Goal: Task Accomplishment & Management: Manage account settings

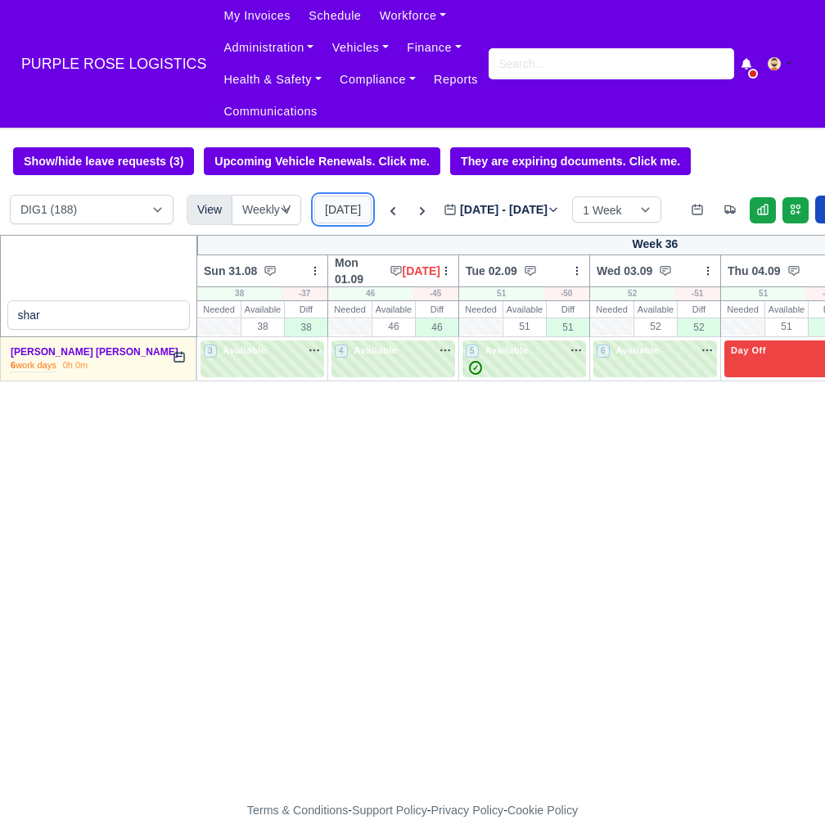
click at [335, 214] on button "[DATE]" at bounding box center [342, 210] width 57 height 28
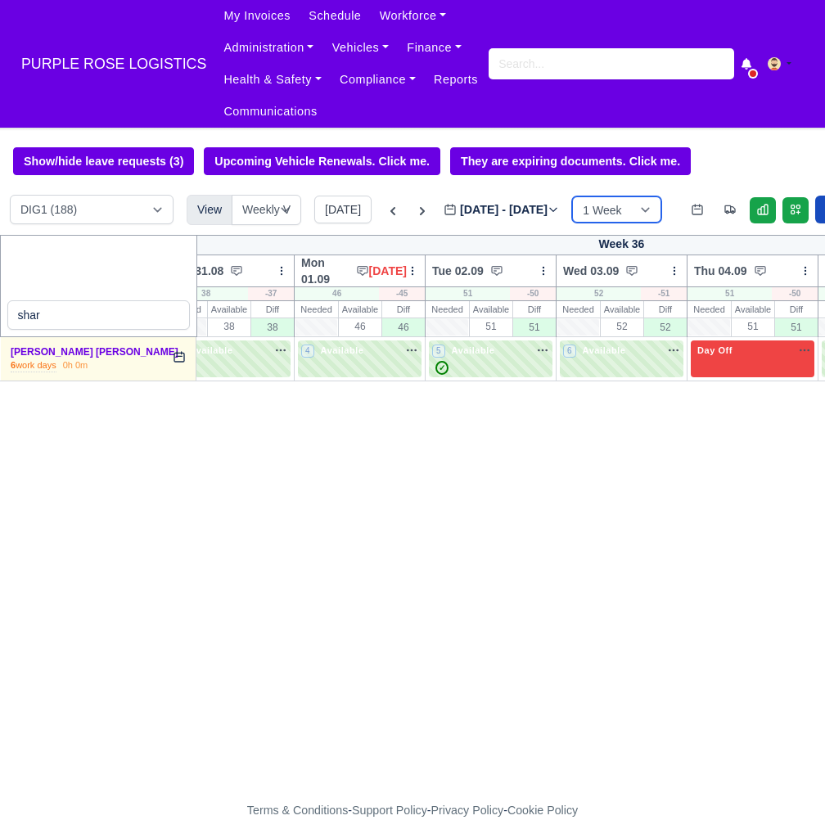
click at [623, 201] on select "1 Week 2 Weeks 3 Weeks 4 Weeks" at bounding box center [616, 209] width 89 height 26
click at [630, 219] on select "1 Week 2 Weeks 3 Weeks 4 Weeks" at bounding box center [616, 209] width 89 height 26
click at [340, 207] on button "[DATE]" at bounding box center [342, 210] width 57 height 28
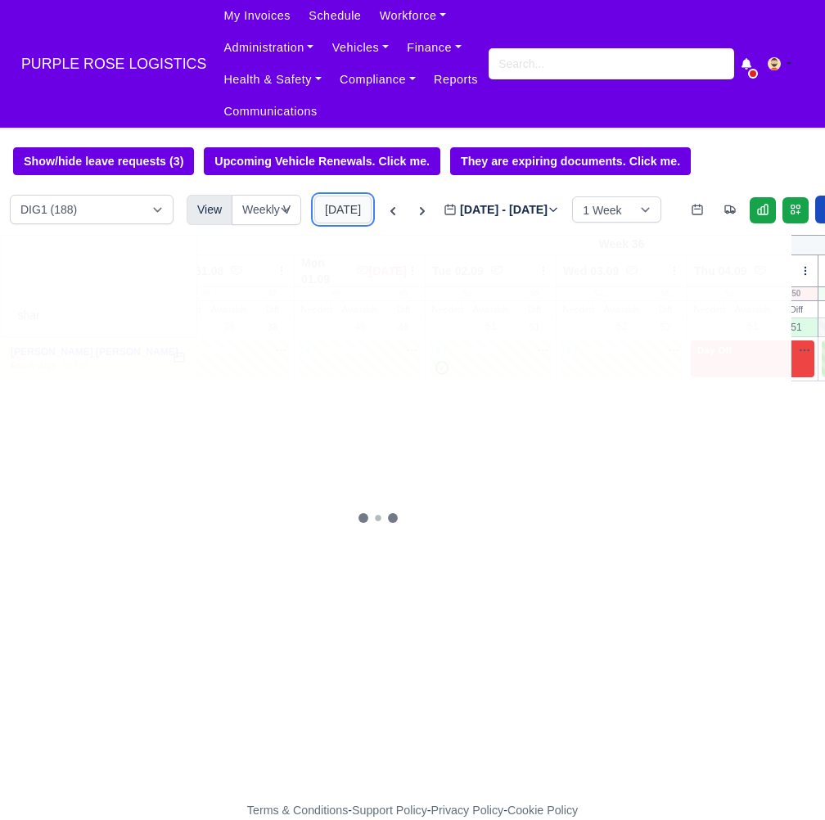
type input "[DATE]"
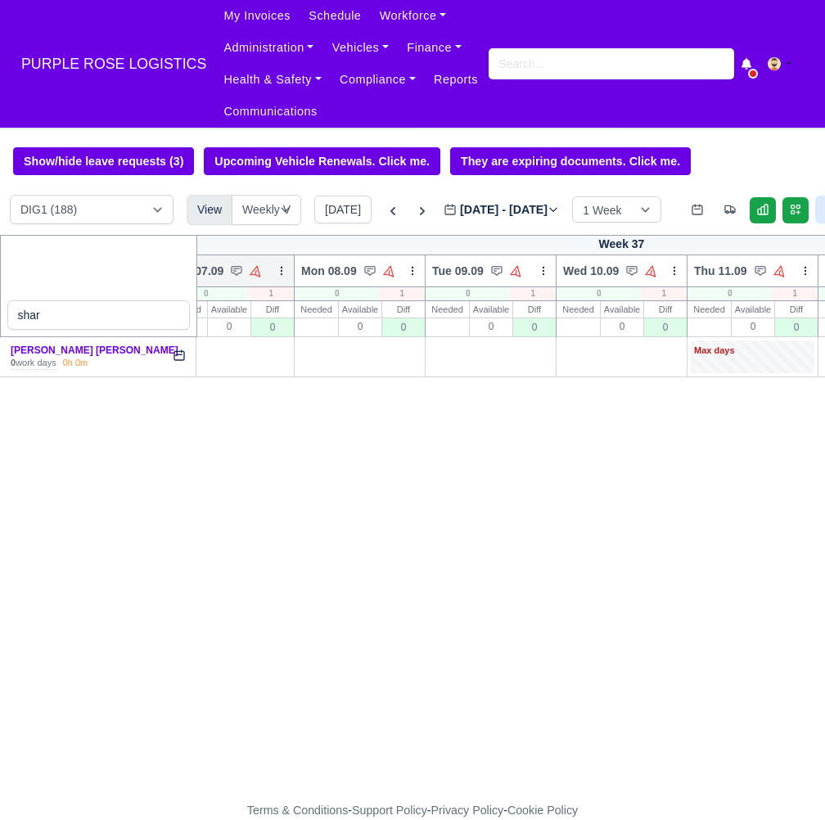
click at [281, 269] on icon at bounding box center [281, 270] width 11 height 11
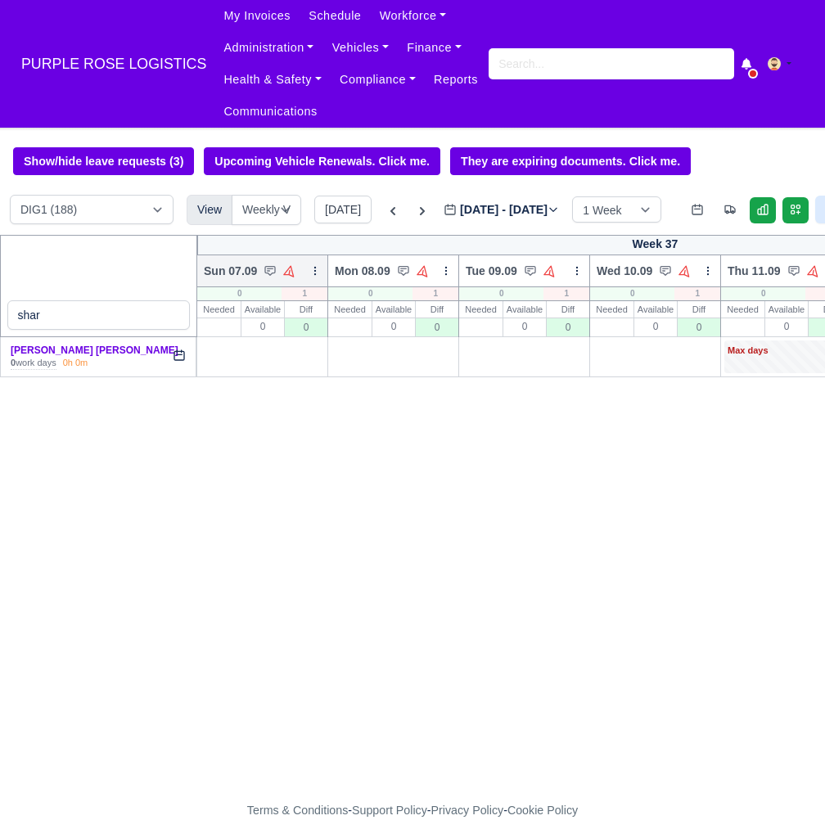
click at [314, 273] on icon at bounding box center [314, 270] width 11 height 11
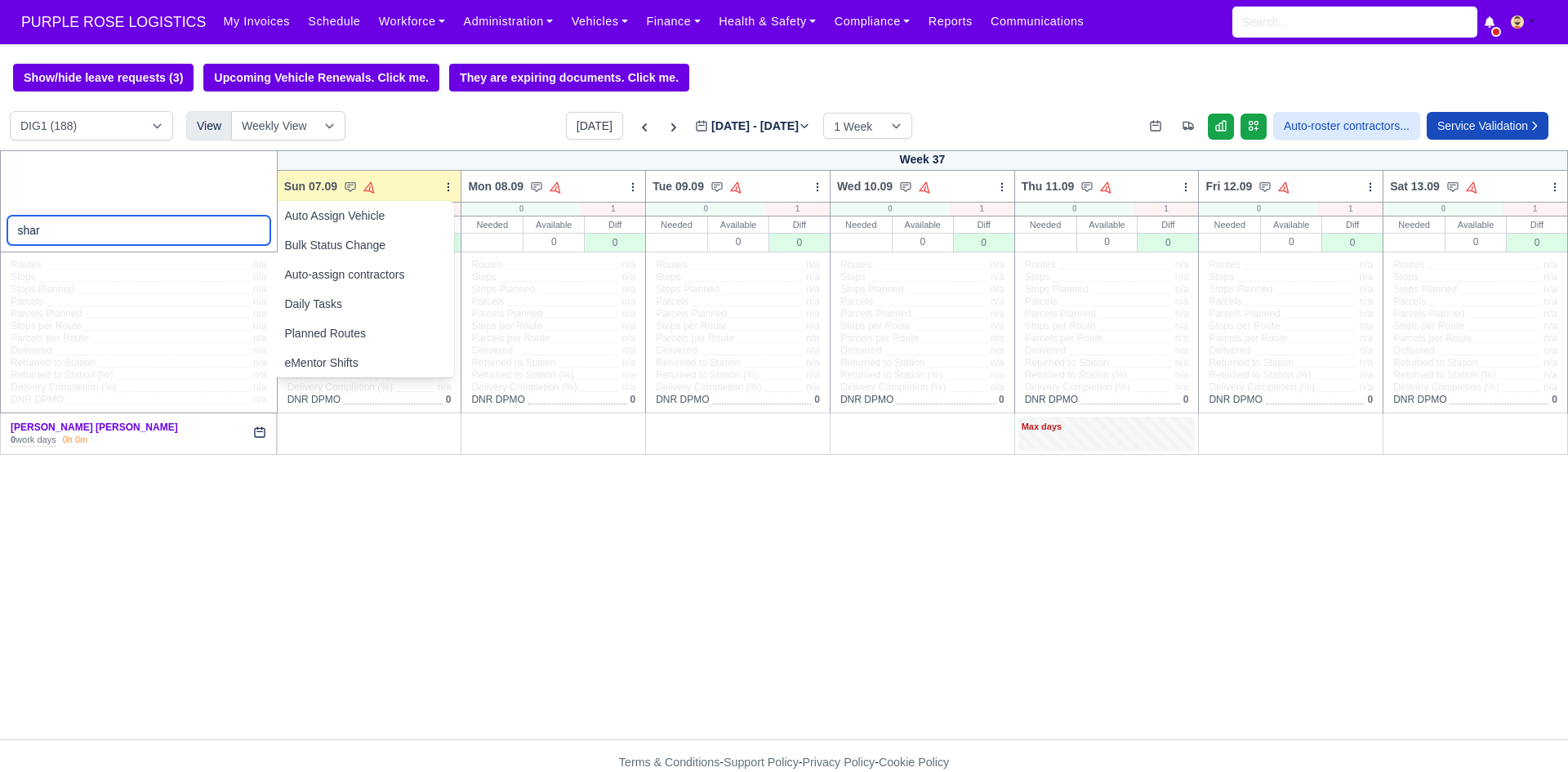
click at [232, 232] on input "shar" at bounding box center [139, 229] width 263 height 29
click at [252, 232] on input "shar" at bounding box center [139, 229] width 263 height 29
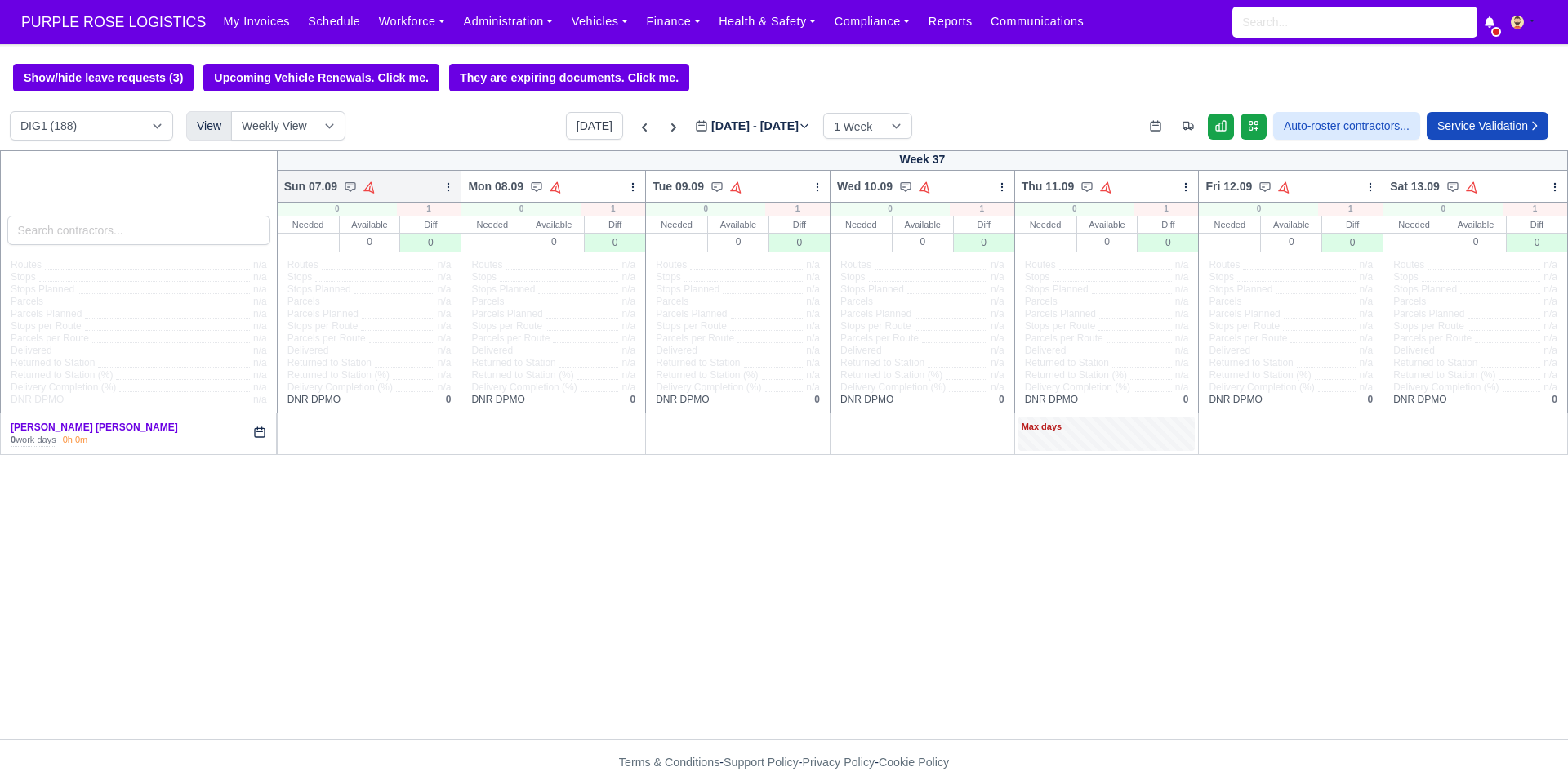
click at [447, 187] on icon at bounding box center [448, 187] width 11 height 11
click at [0, 0] on link "Bulk Status Change" at bounding box center [0, 0] width 0 height 0
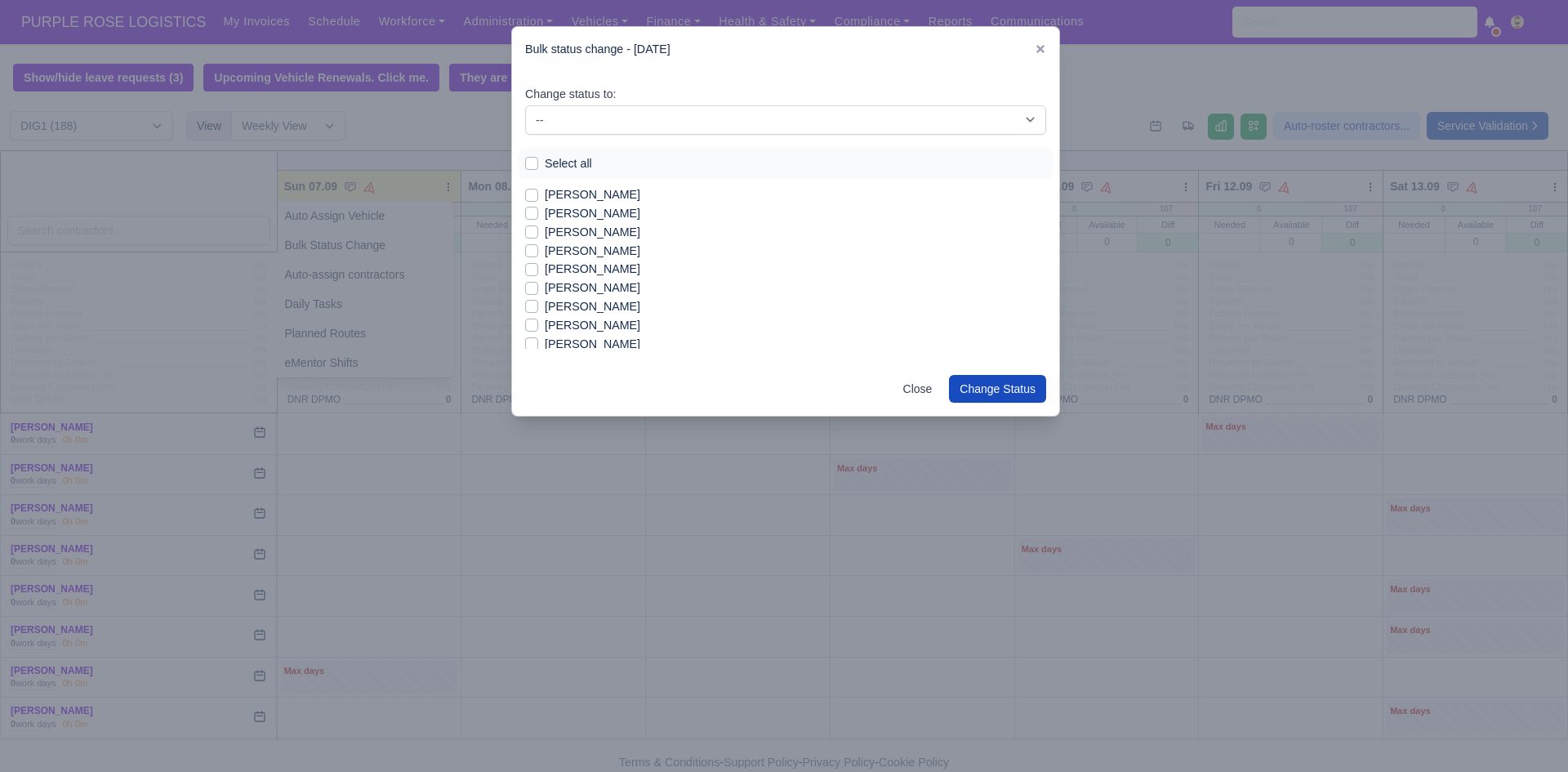
click at [575, 160] on label "Select all" at bounding box center [568, 164] width 47 height 19
click at [539, 160] on input "Select all" at bounding box center [531, 161] width 13 height 13
checkbox input "true"
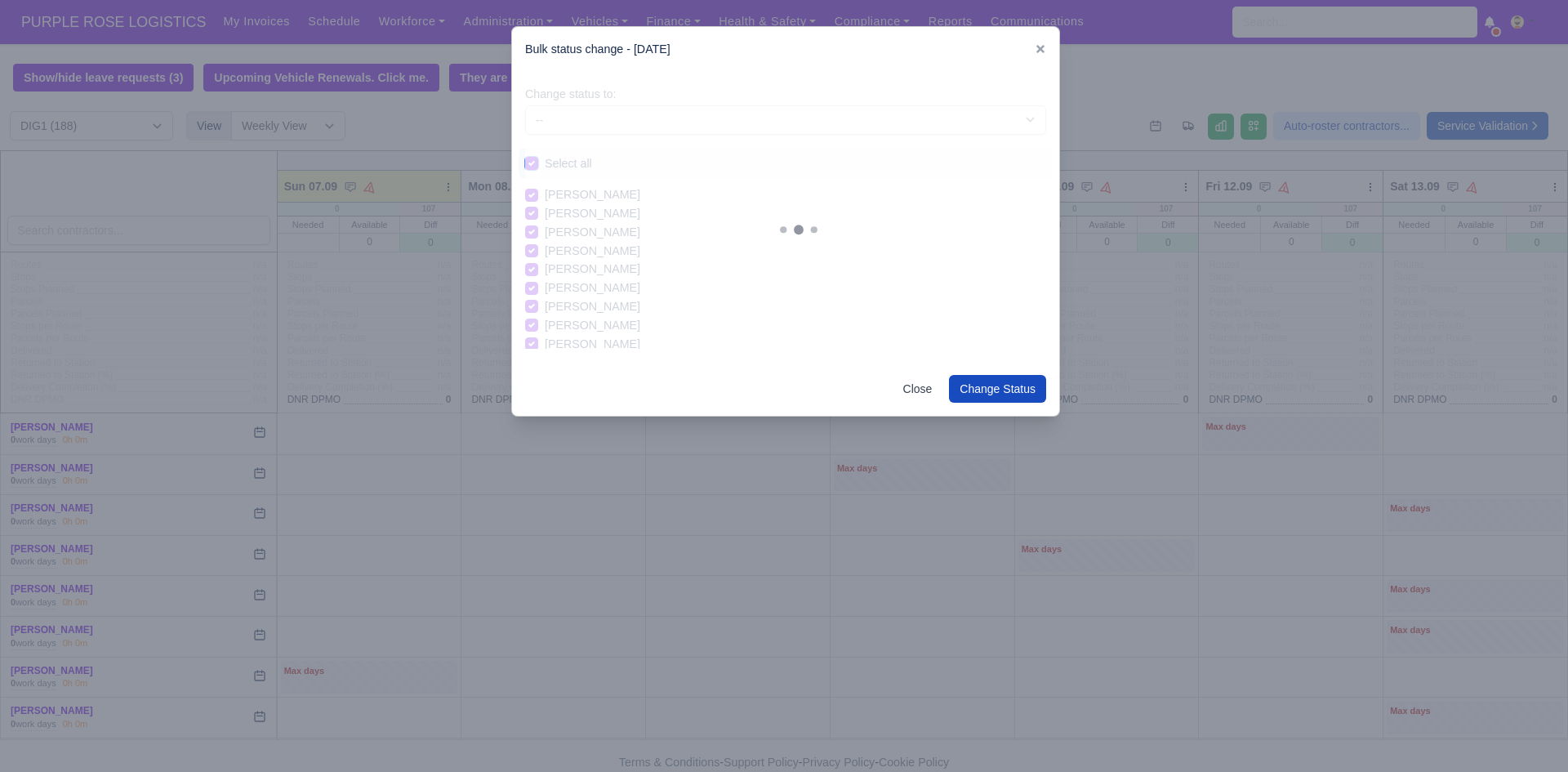
checkbox input "true"
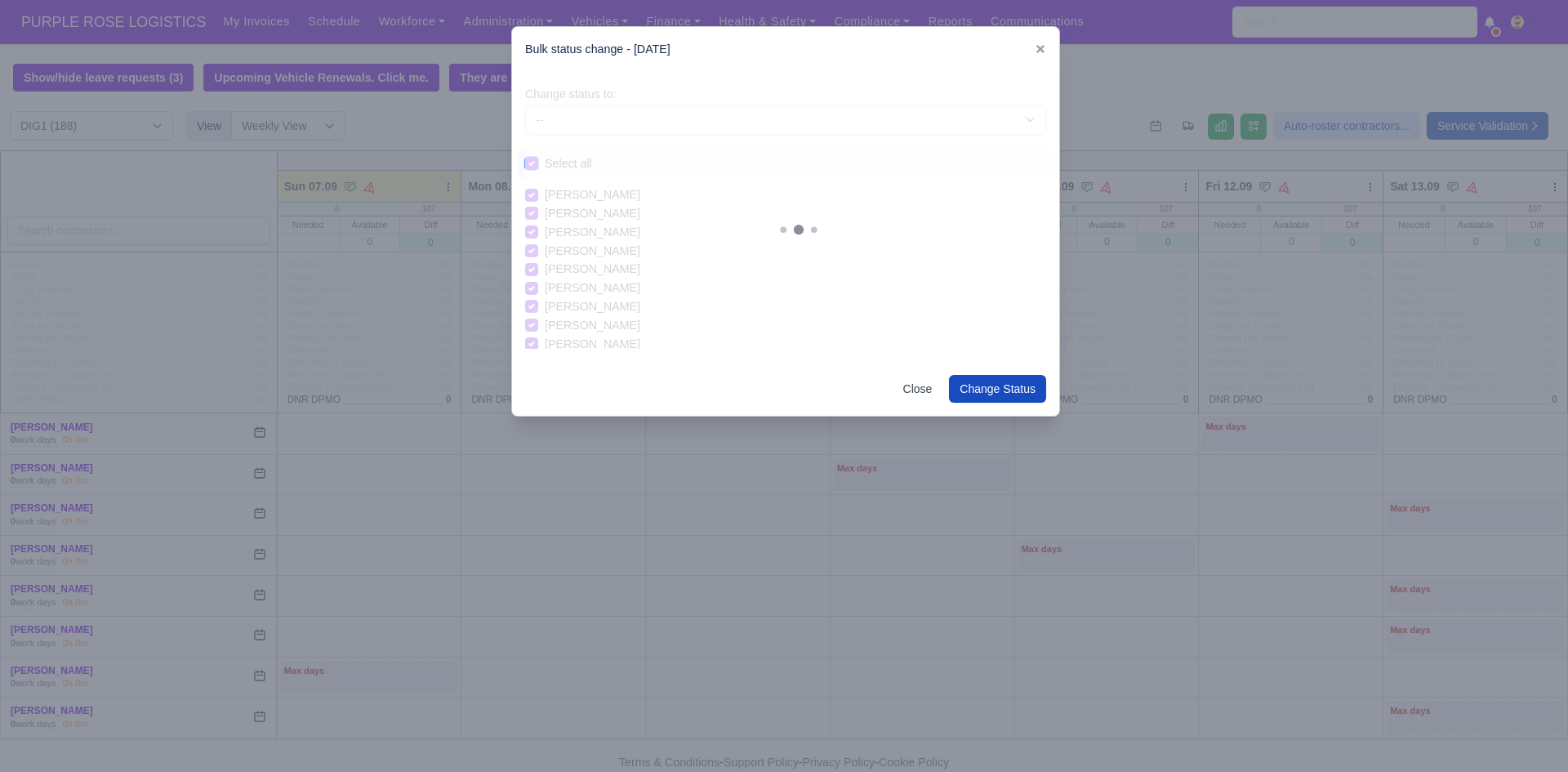
checkbox input "true"
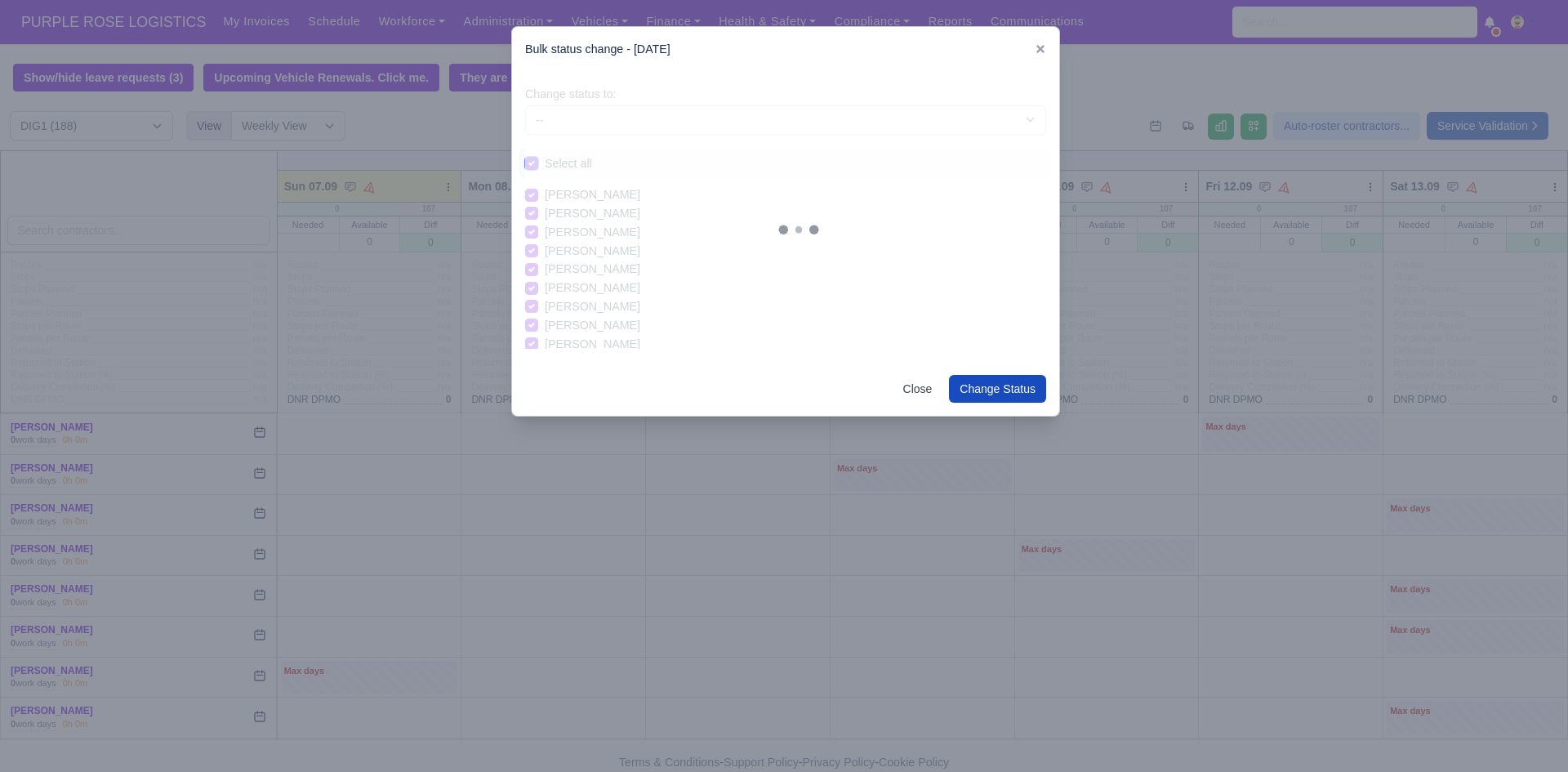
checkbox input "true"
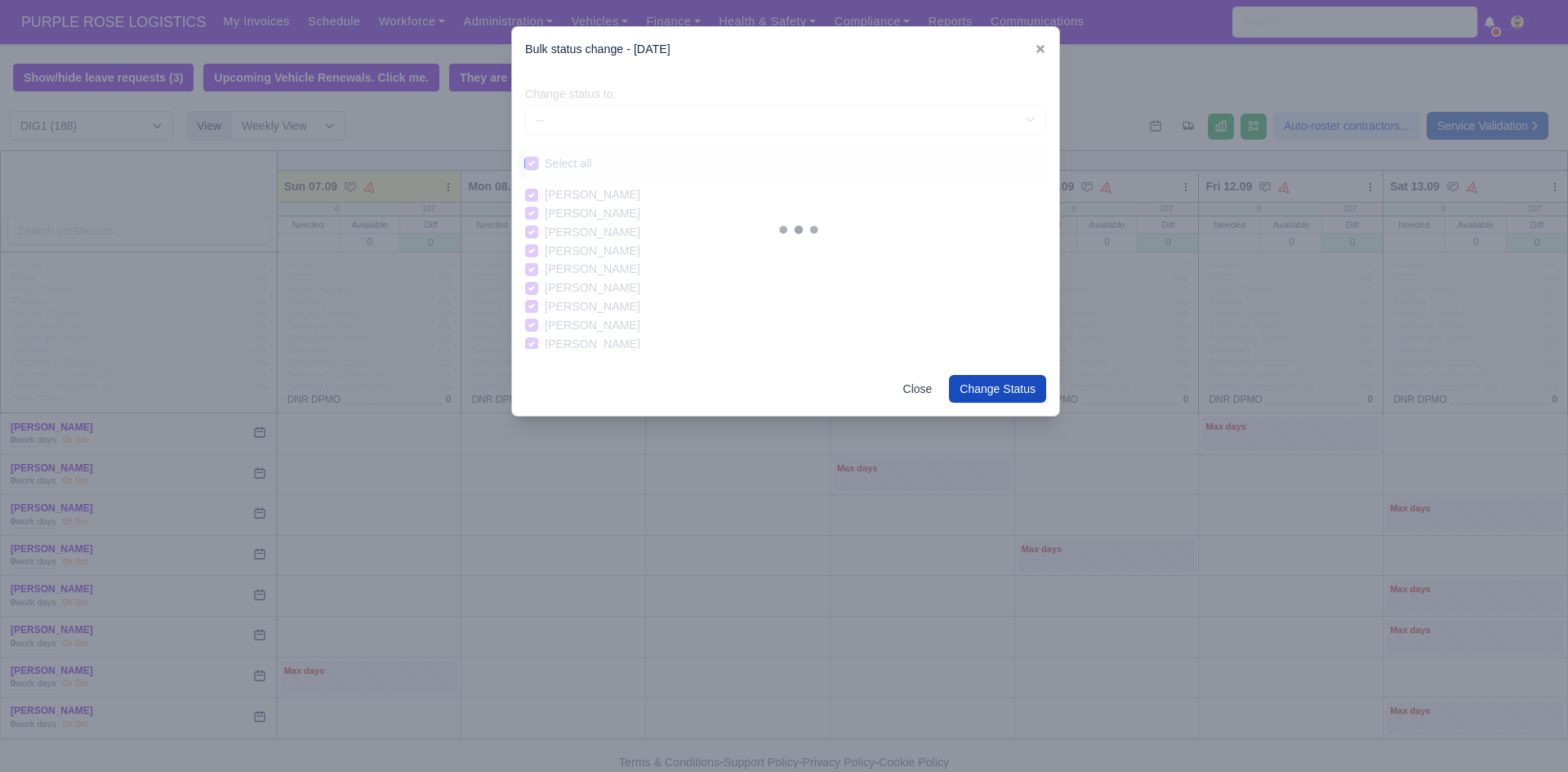
checkbox input "true"
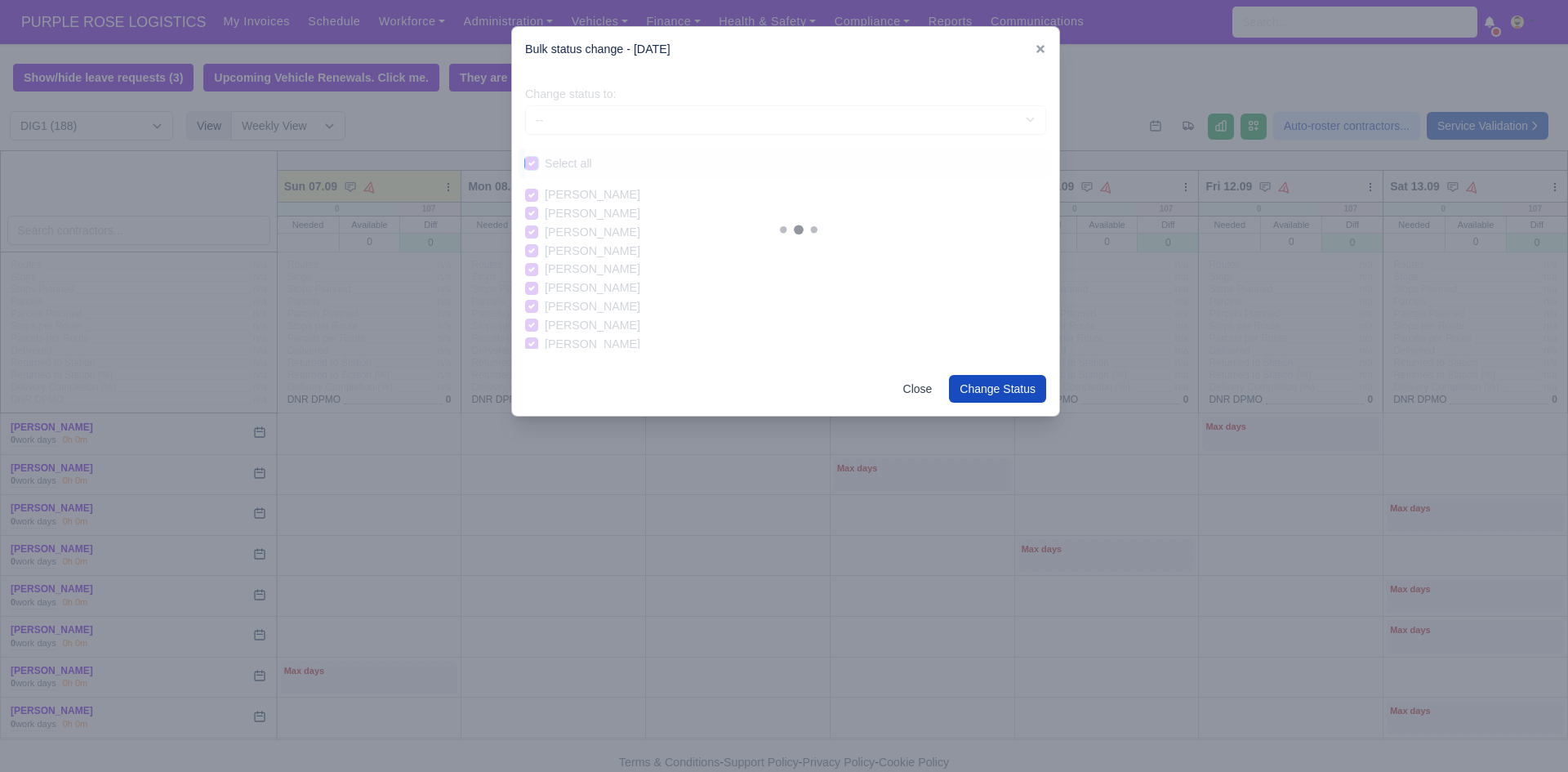
checkbox input "true"
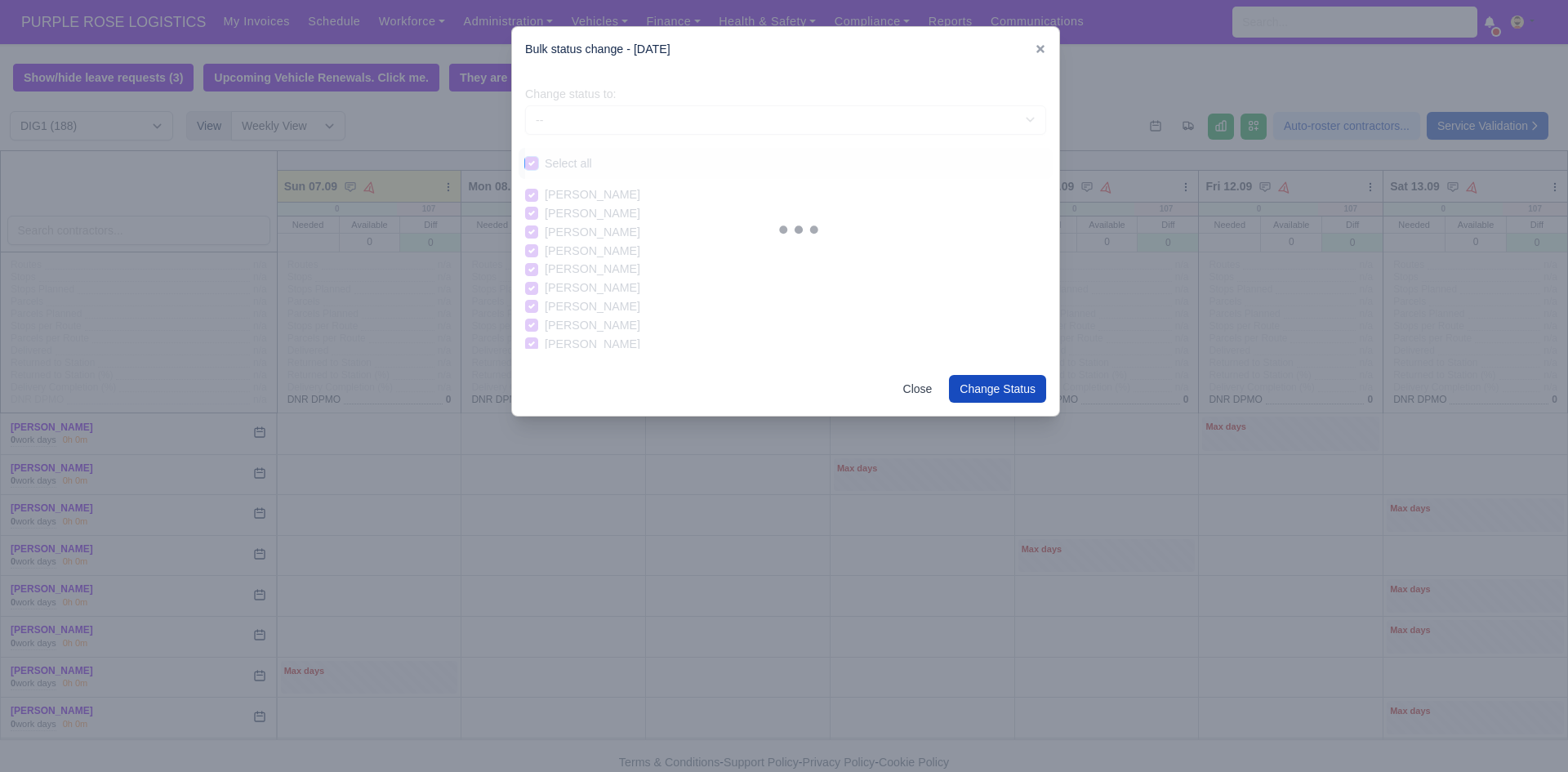
checkbox input "true"
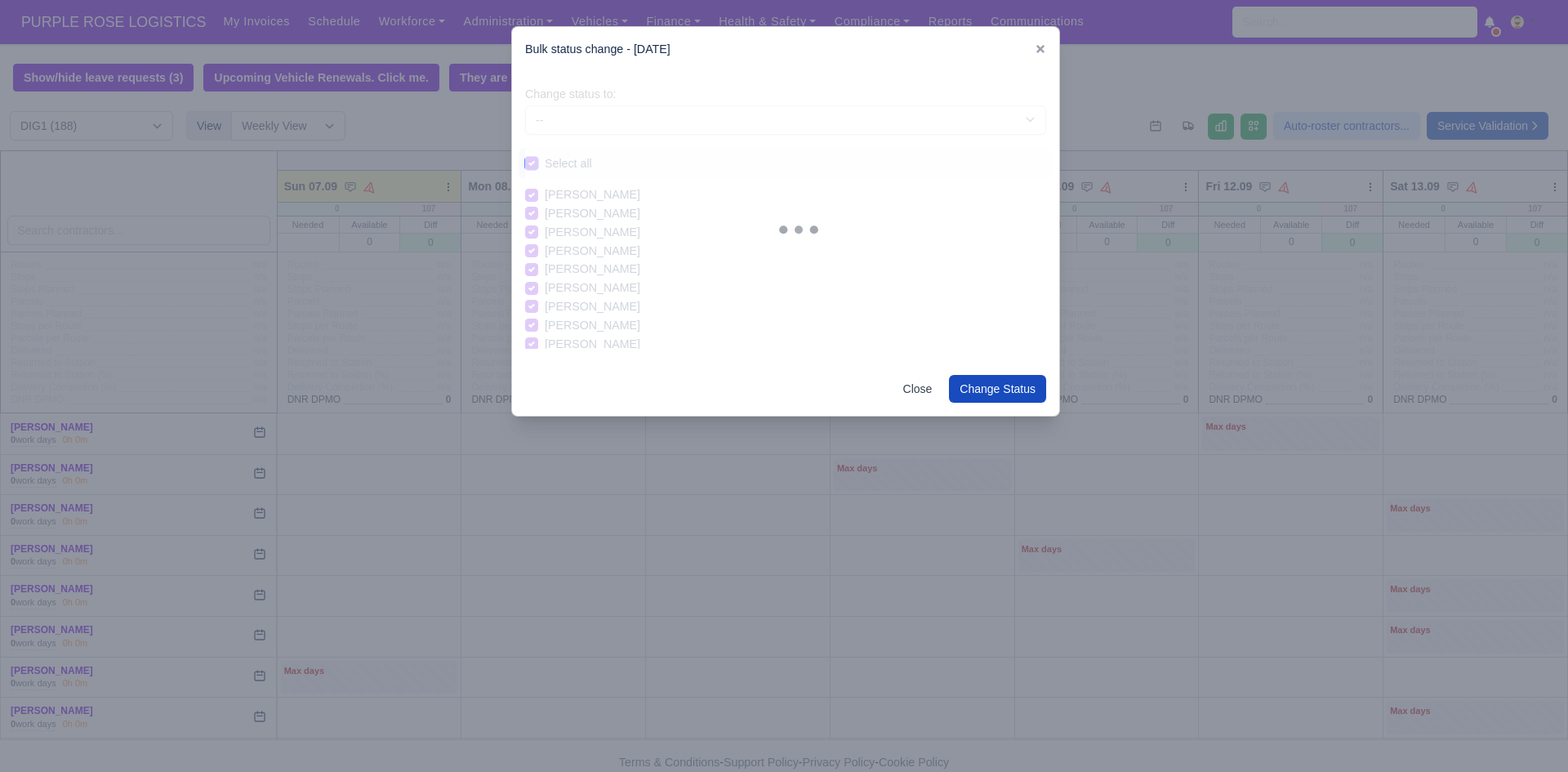
checkbox input "true"
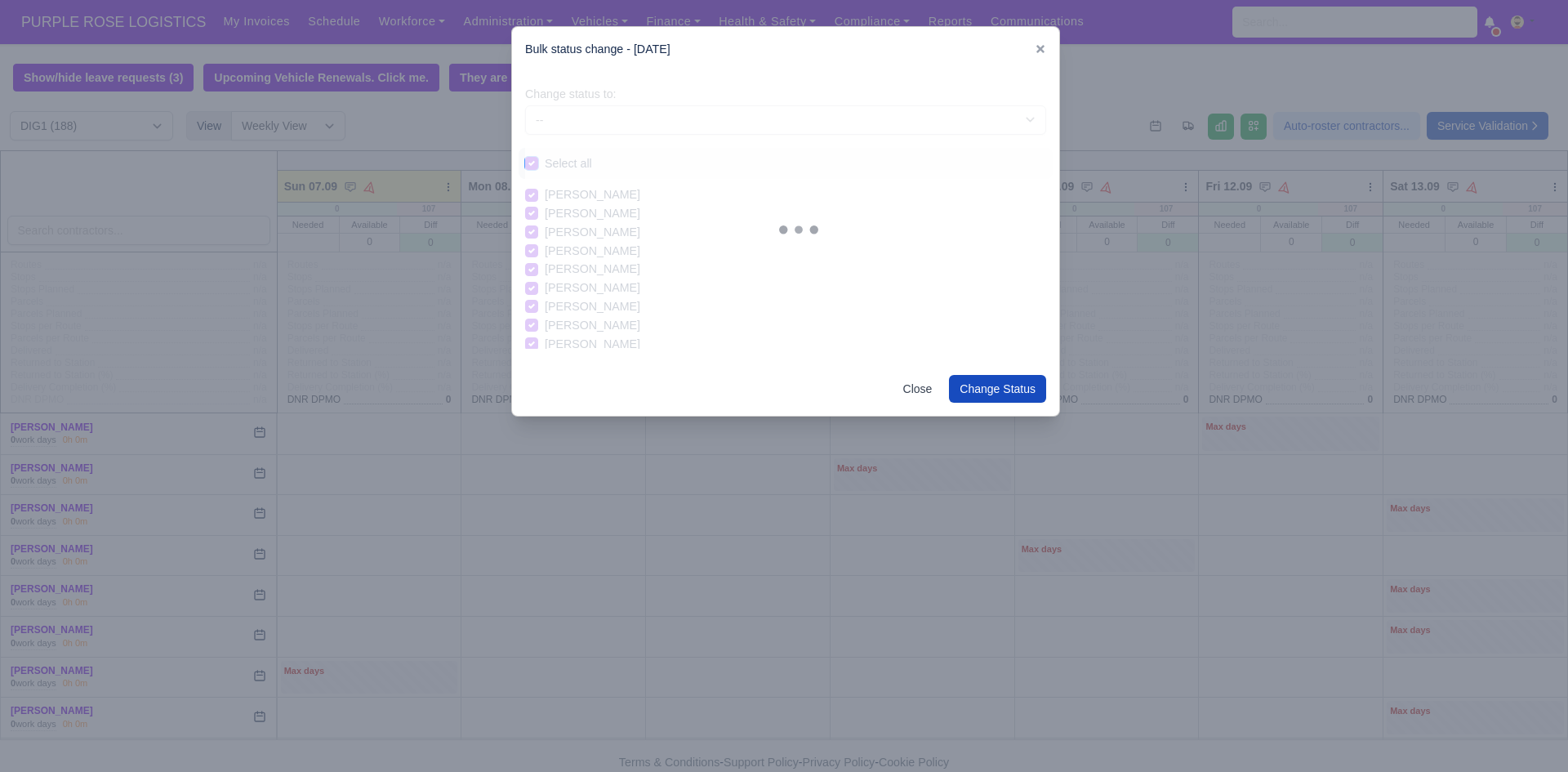
checkbox input "true"
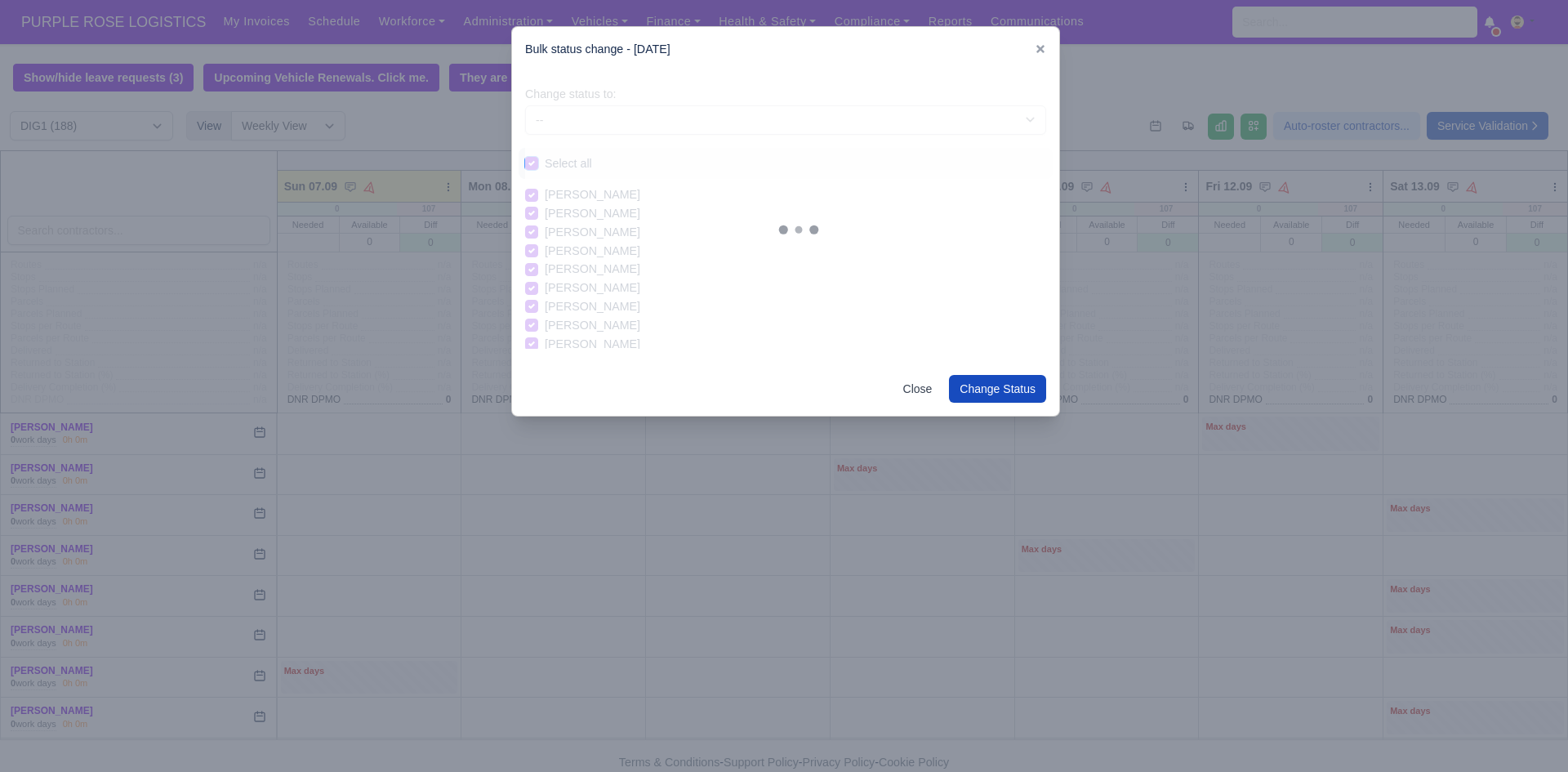
checkbox input "true"
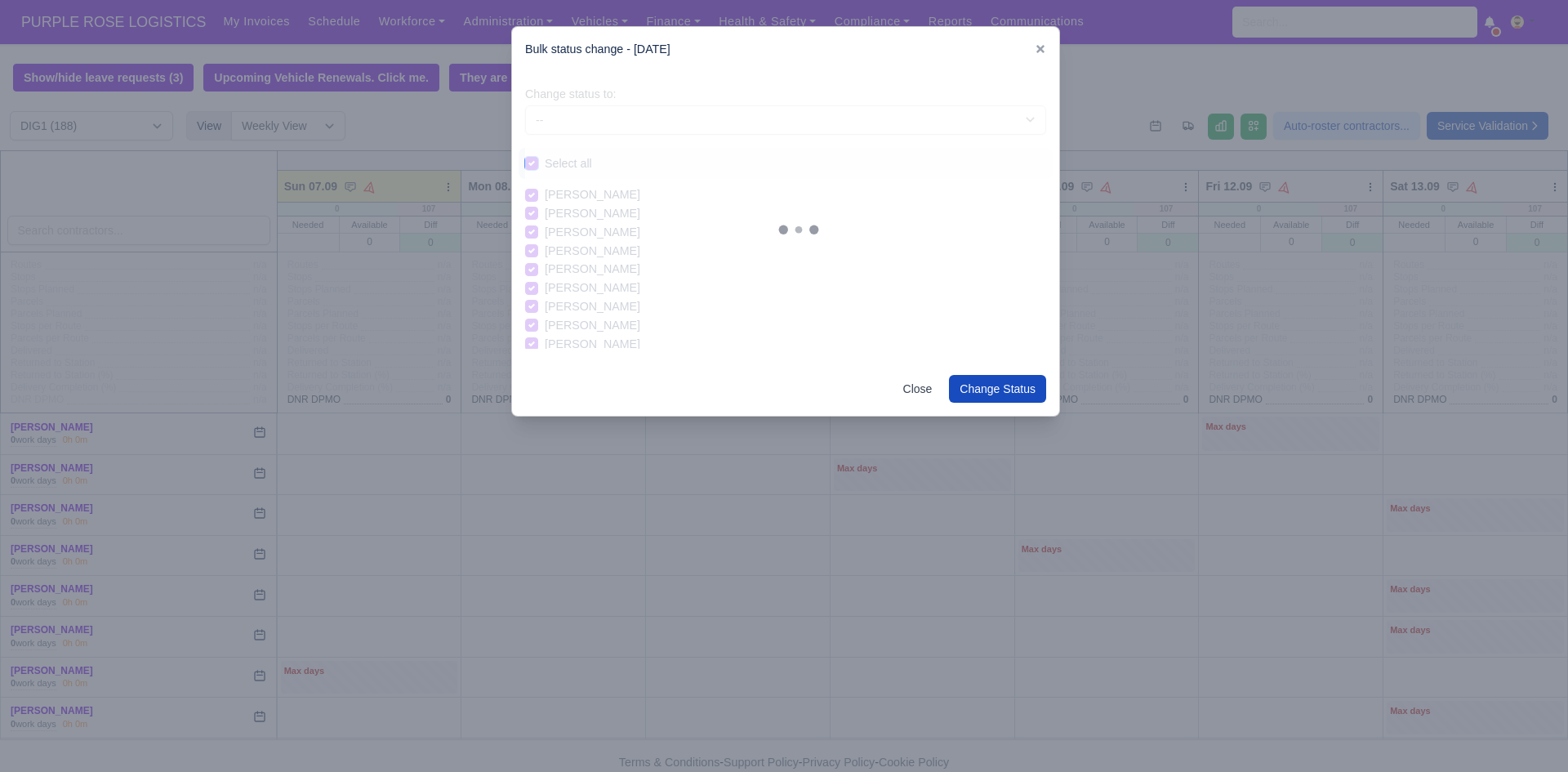
checkbox input "true"
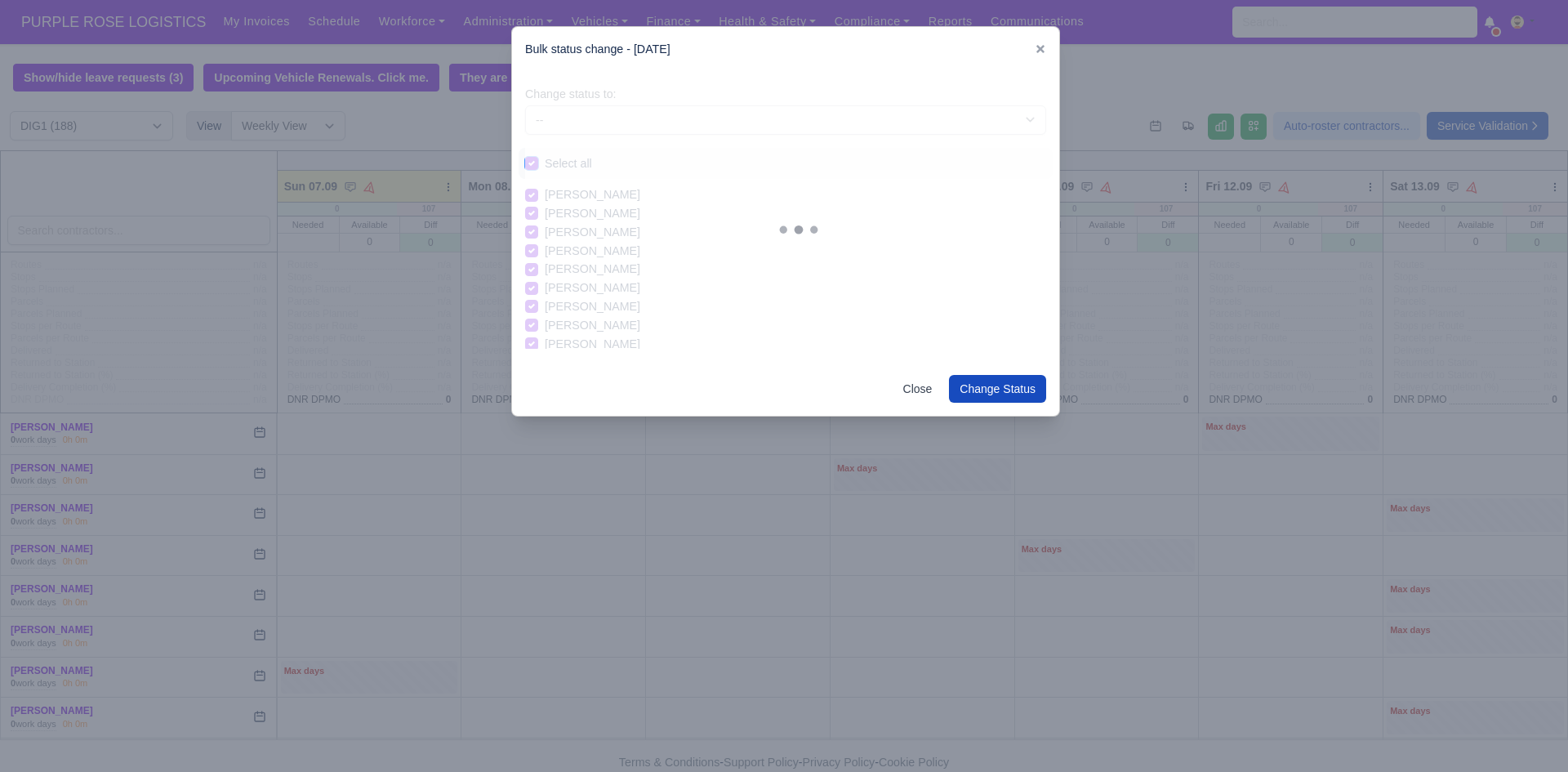
checkbox input "true"
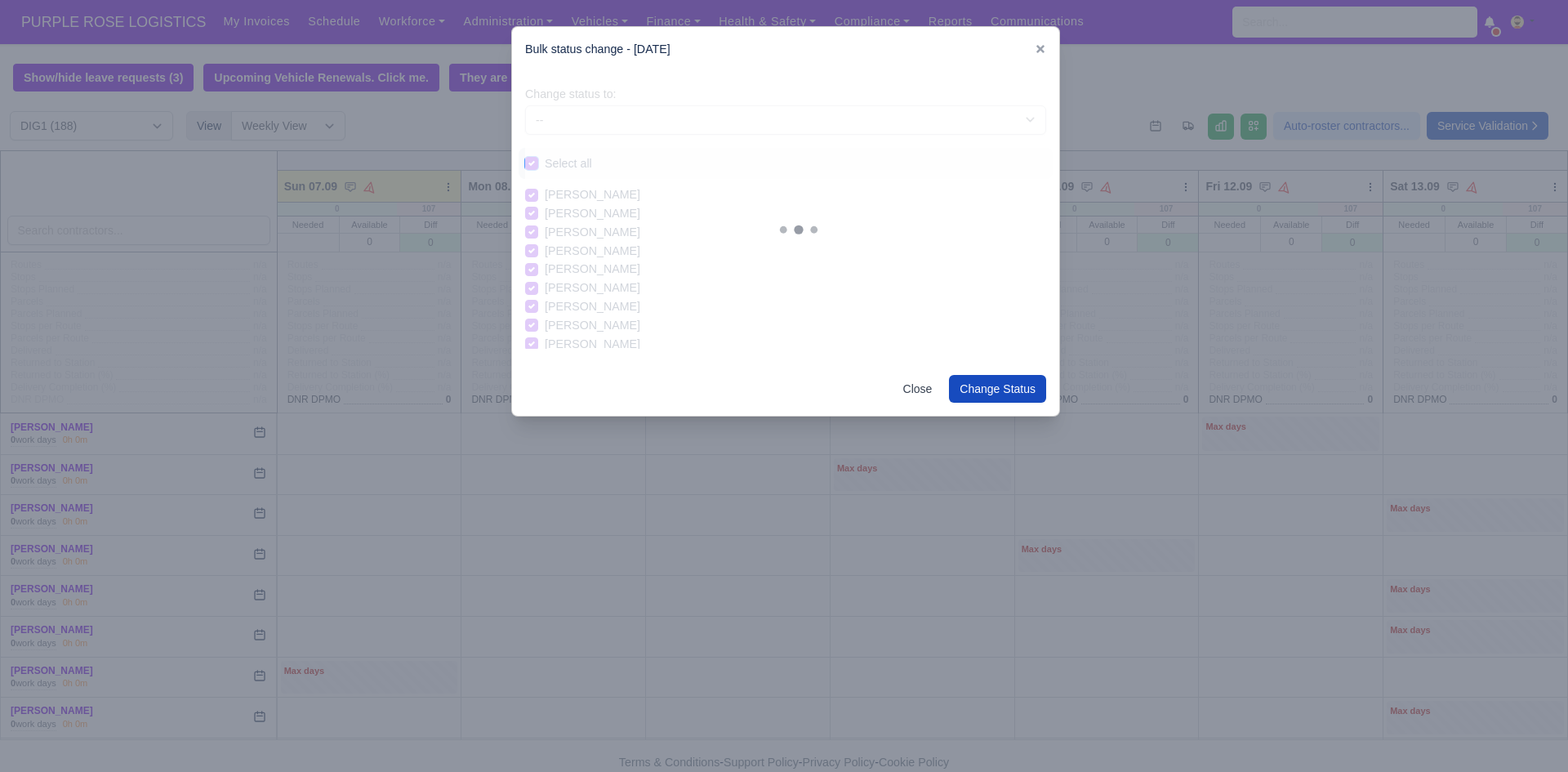
checkbox input "true"
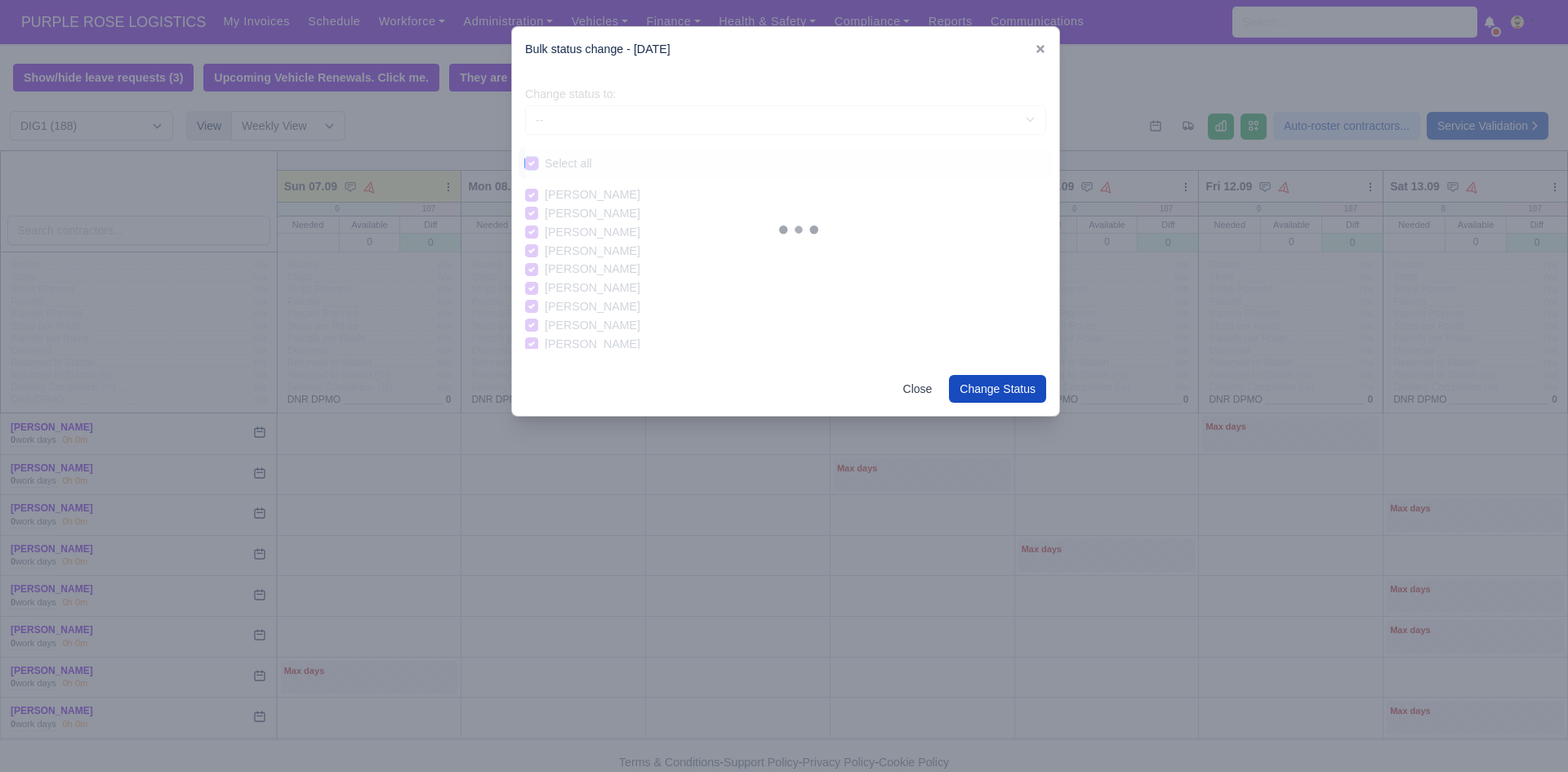
checkbox input "true"
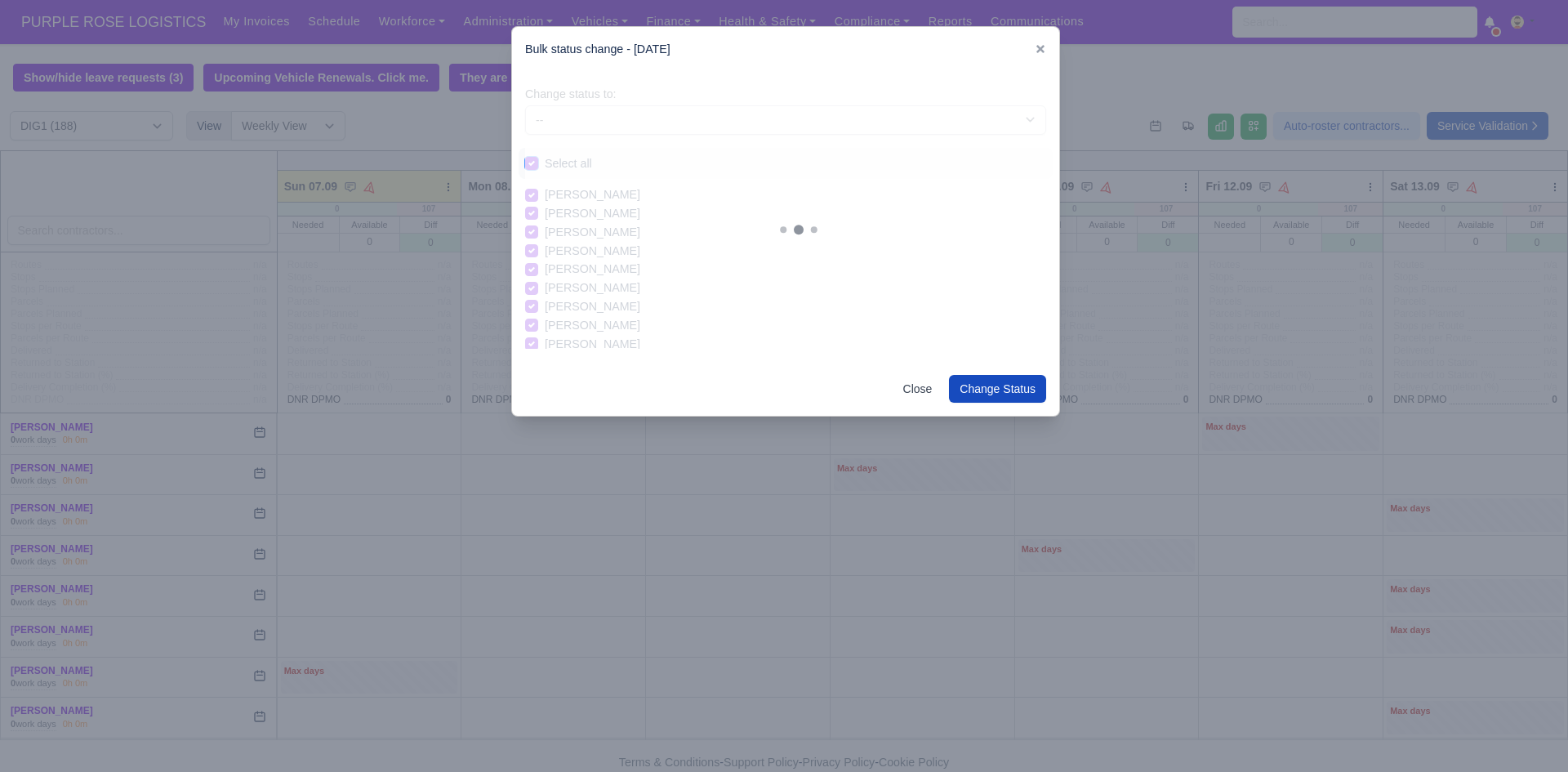
checkbox input "true"
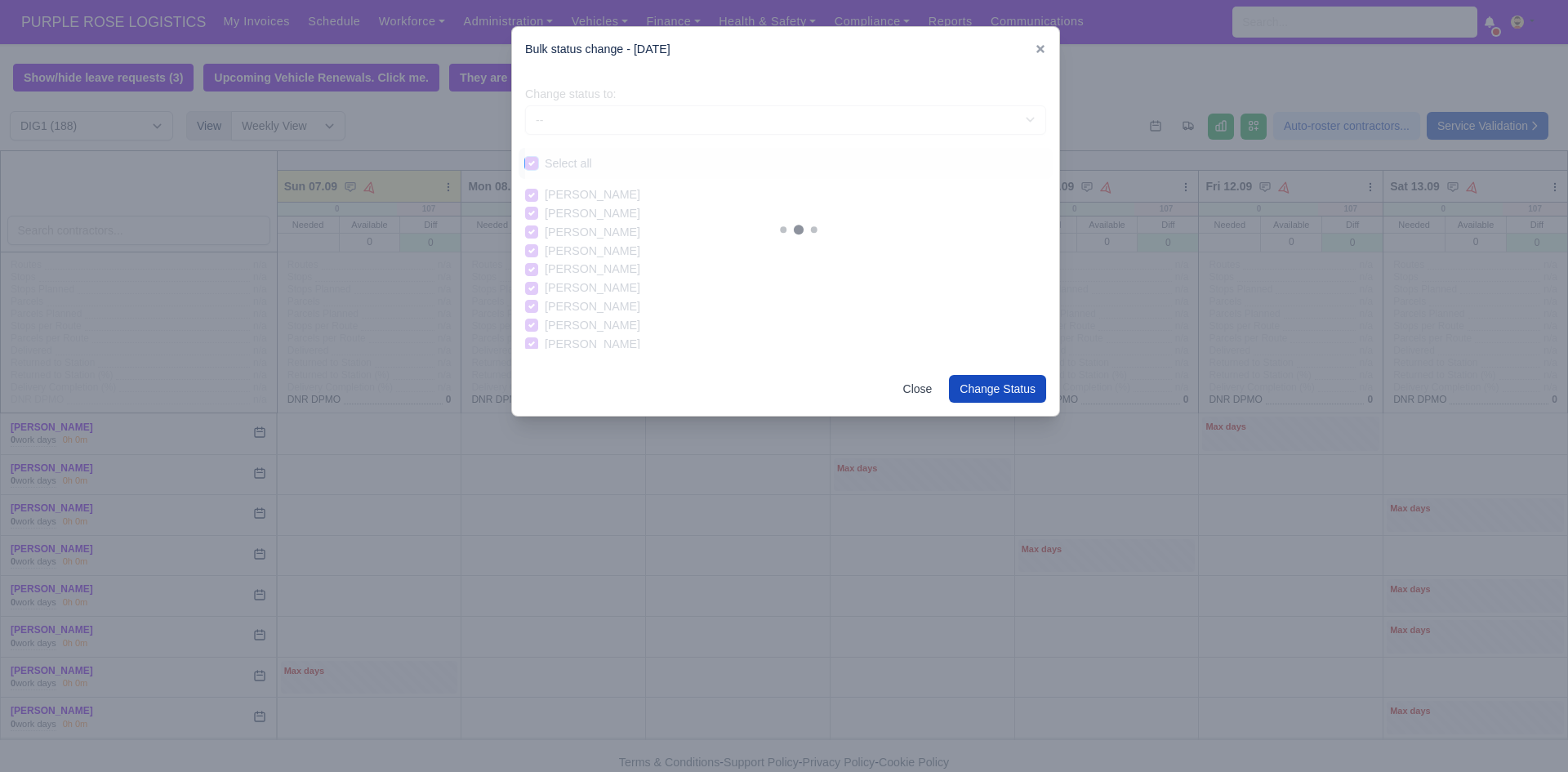
checkbox input "true"
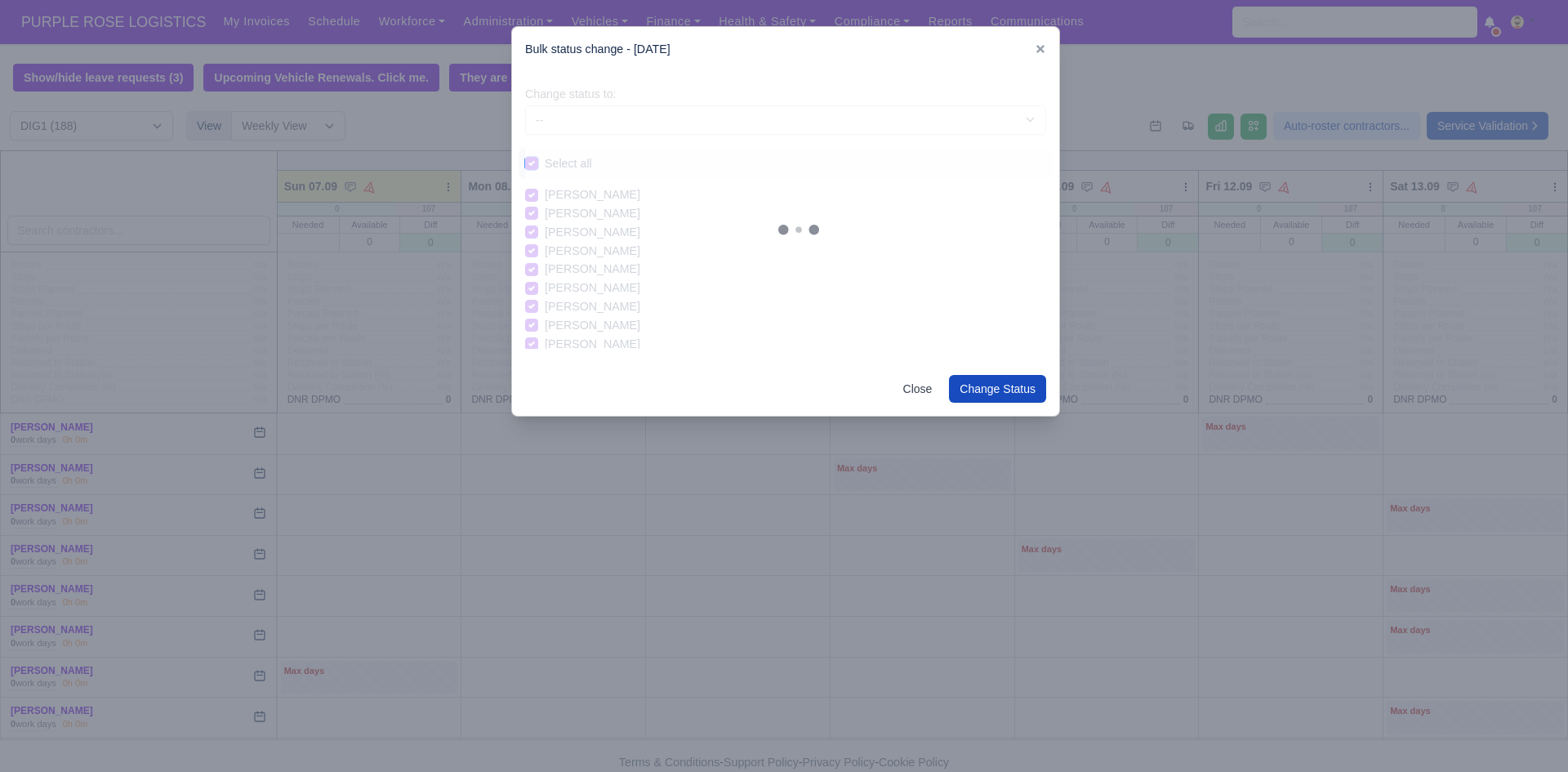
checkbox input "true"
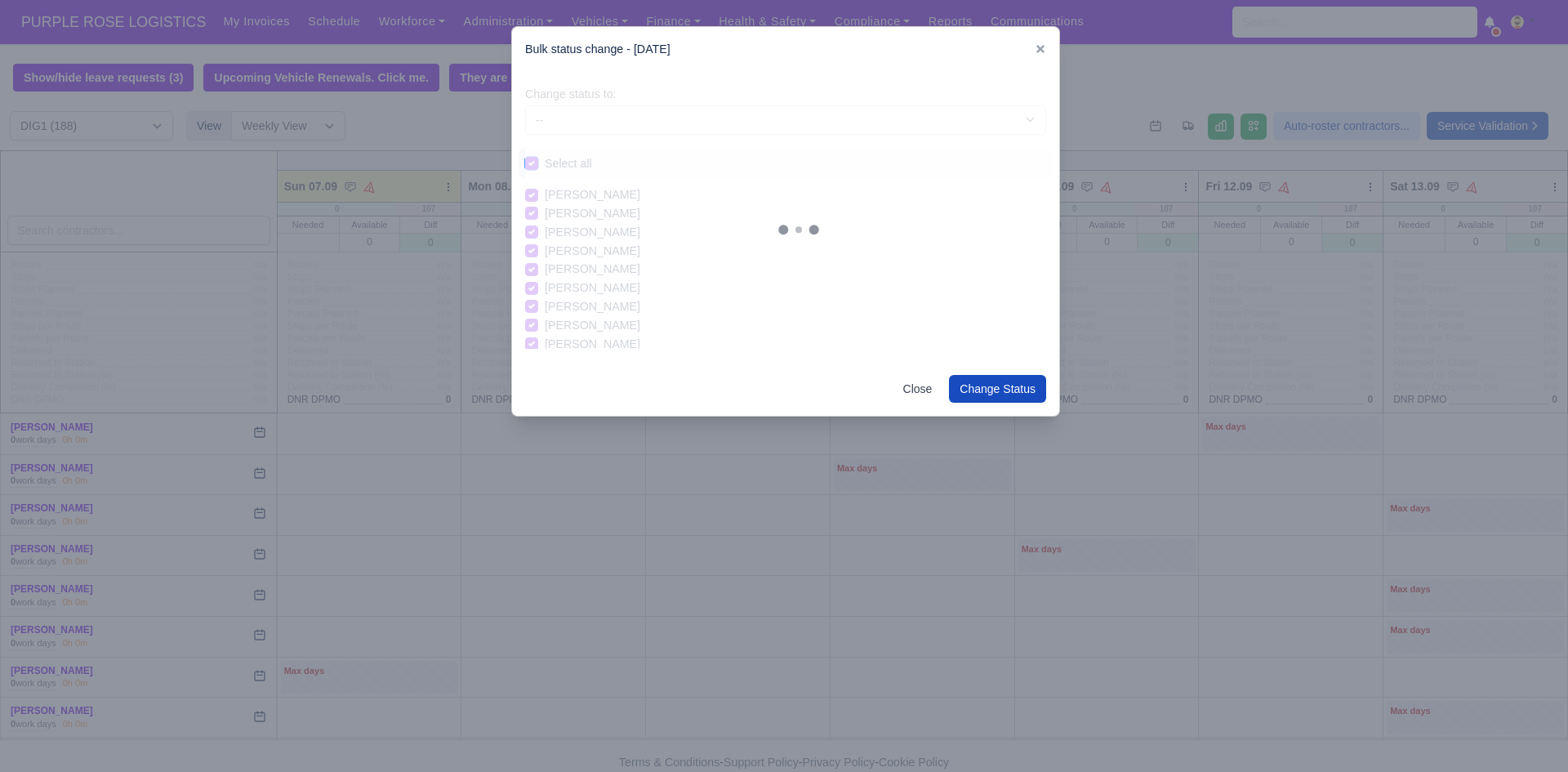
checkbox input "true"
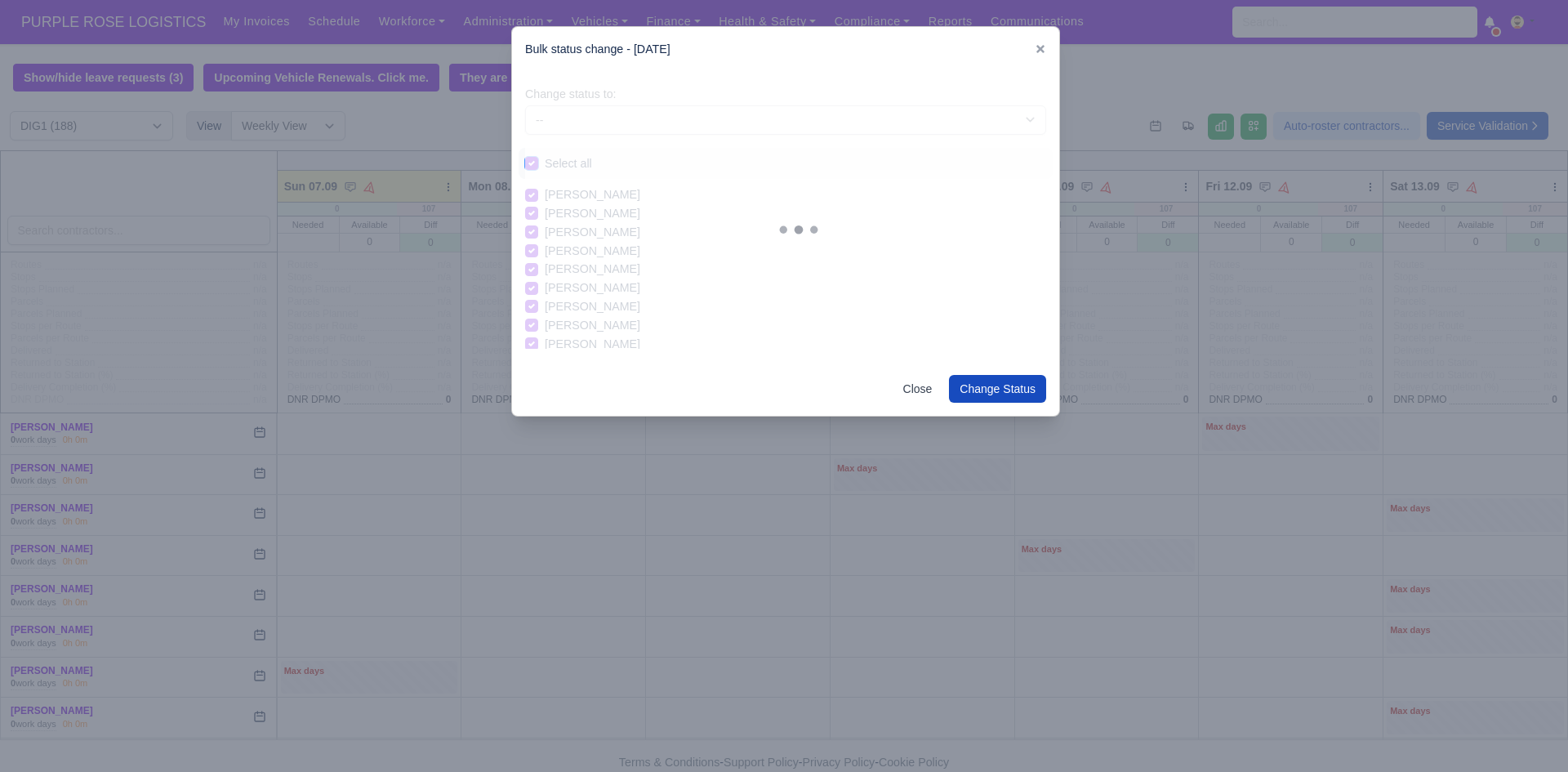
checkbox input "true"
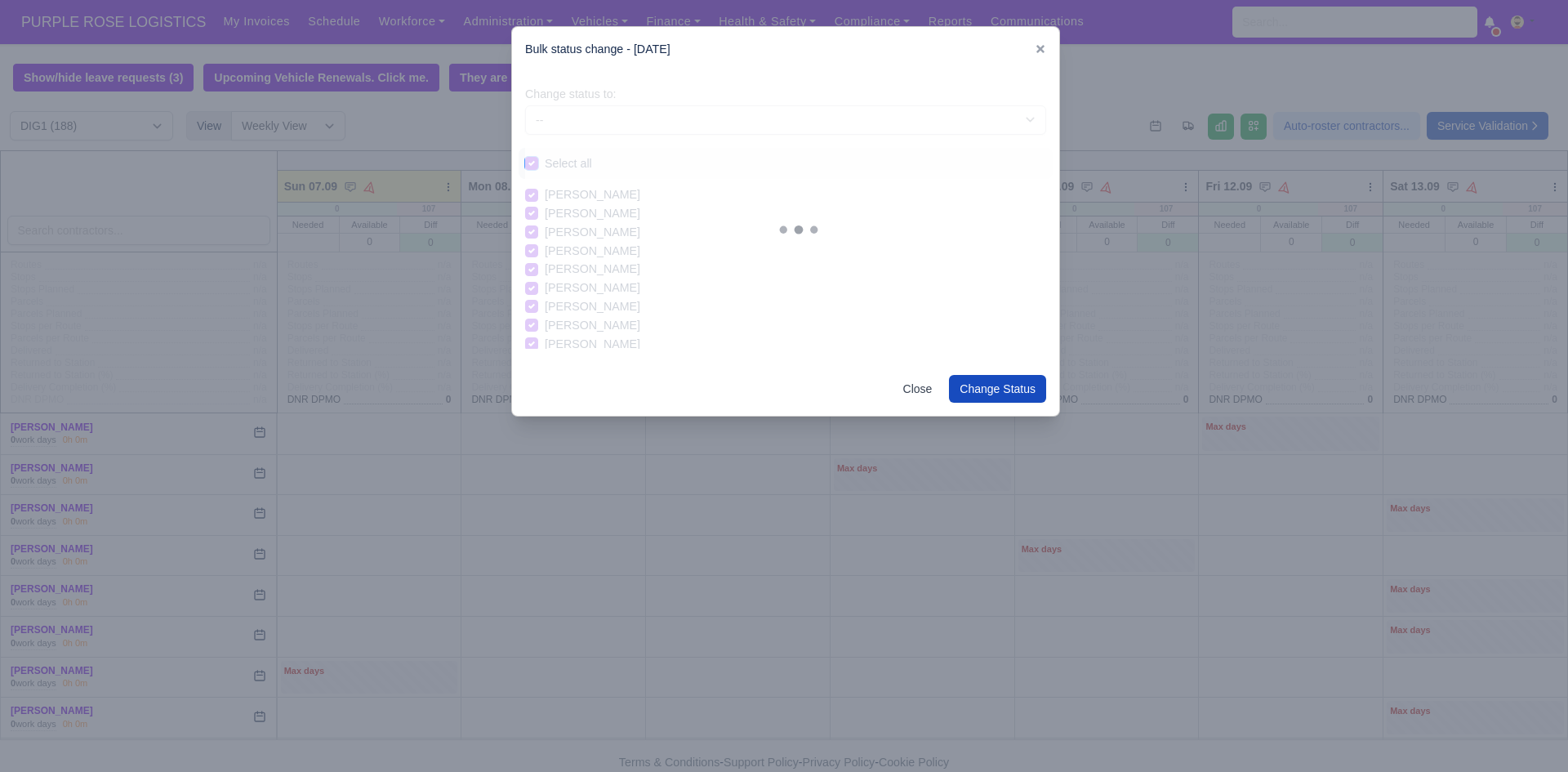
checkbox input "true"
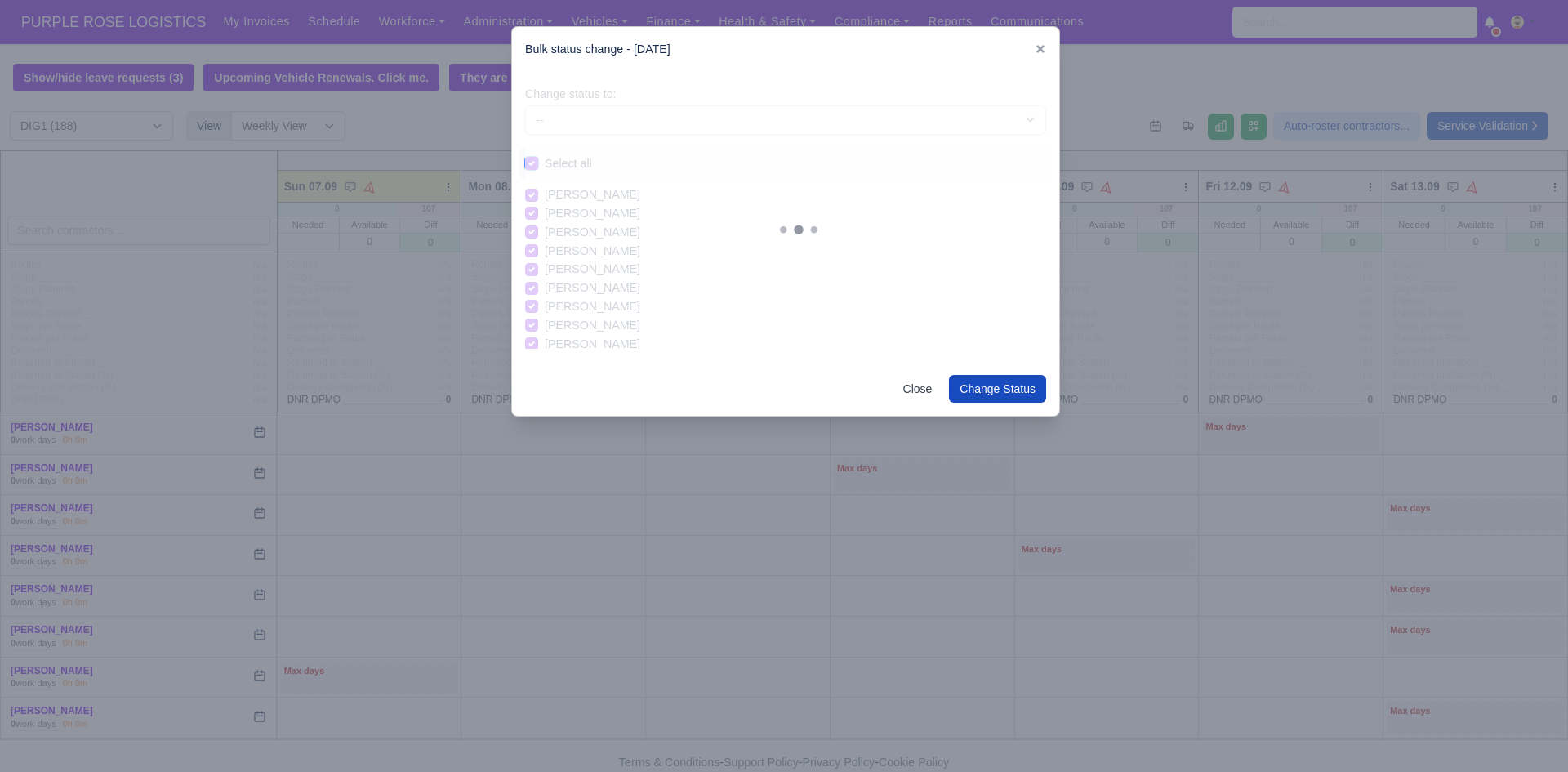
checkbox input "true"
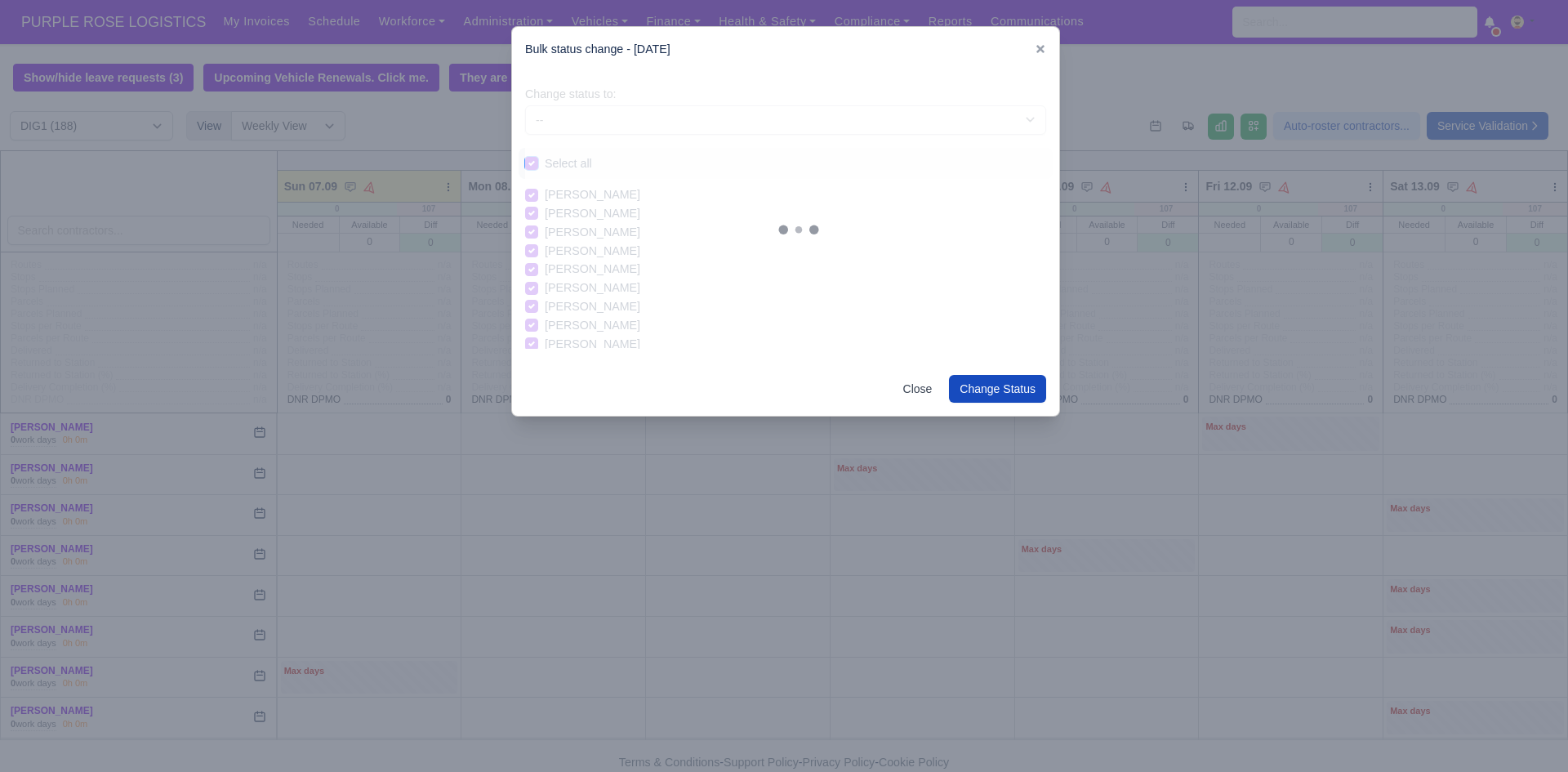
checkbox input "true"
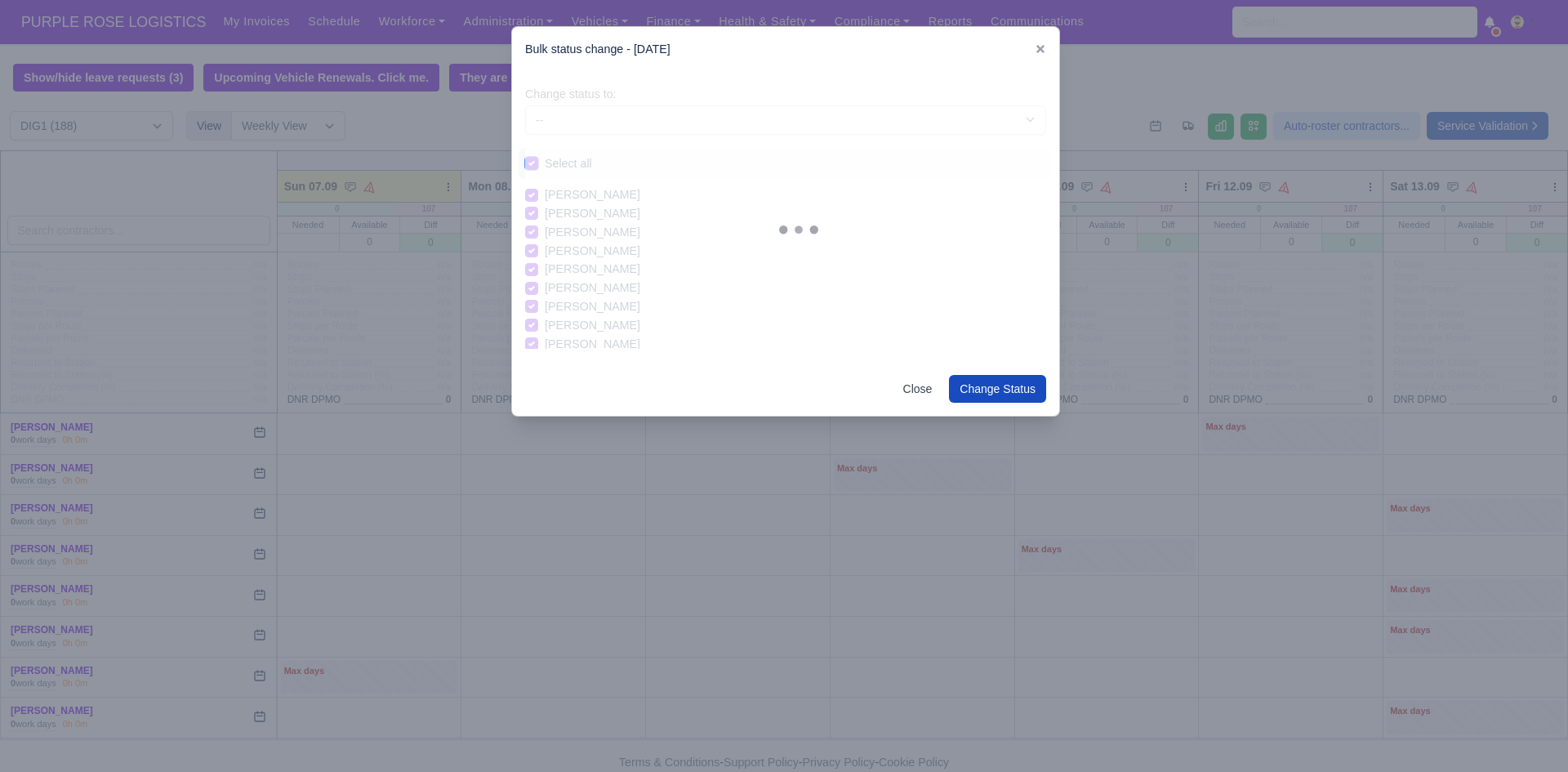
checkbox input "true"
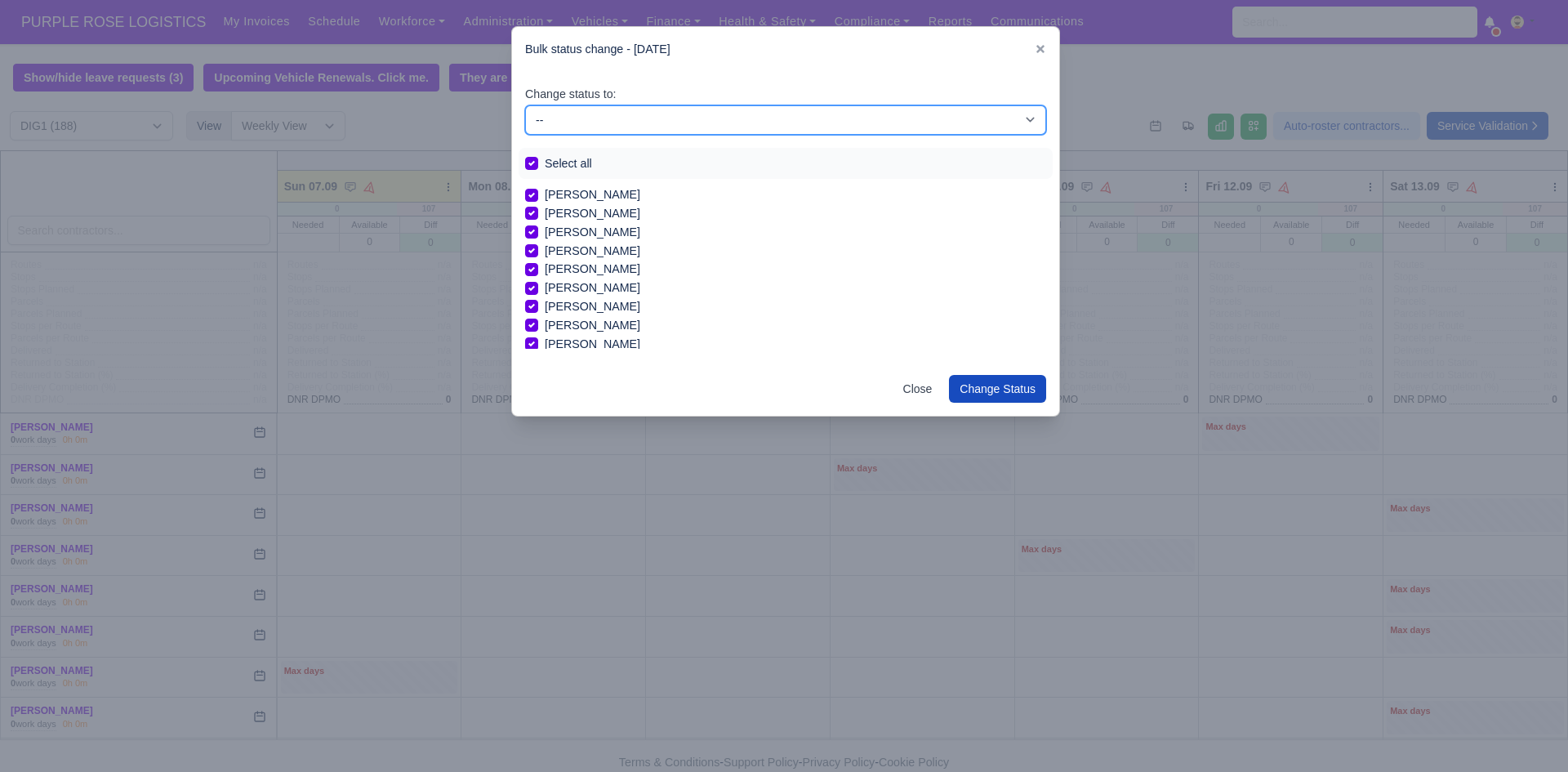
click at [584, 129] on select "-- Unasigned Available Day Off Stand By Other Depot" at bounding box center [785, 120] width 521 height 29
select select "Day Off"
click at [525, 106] on select "-- Unasigned Available Day Off Stand By Other Depot" at bounding box center [785, 120] width 521 height 29
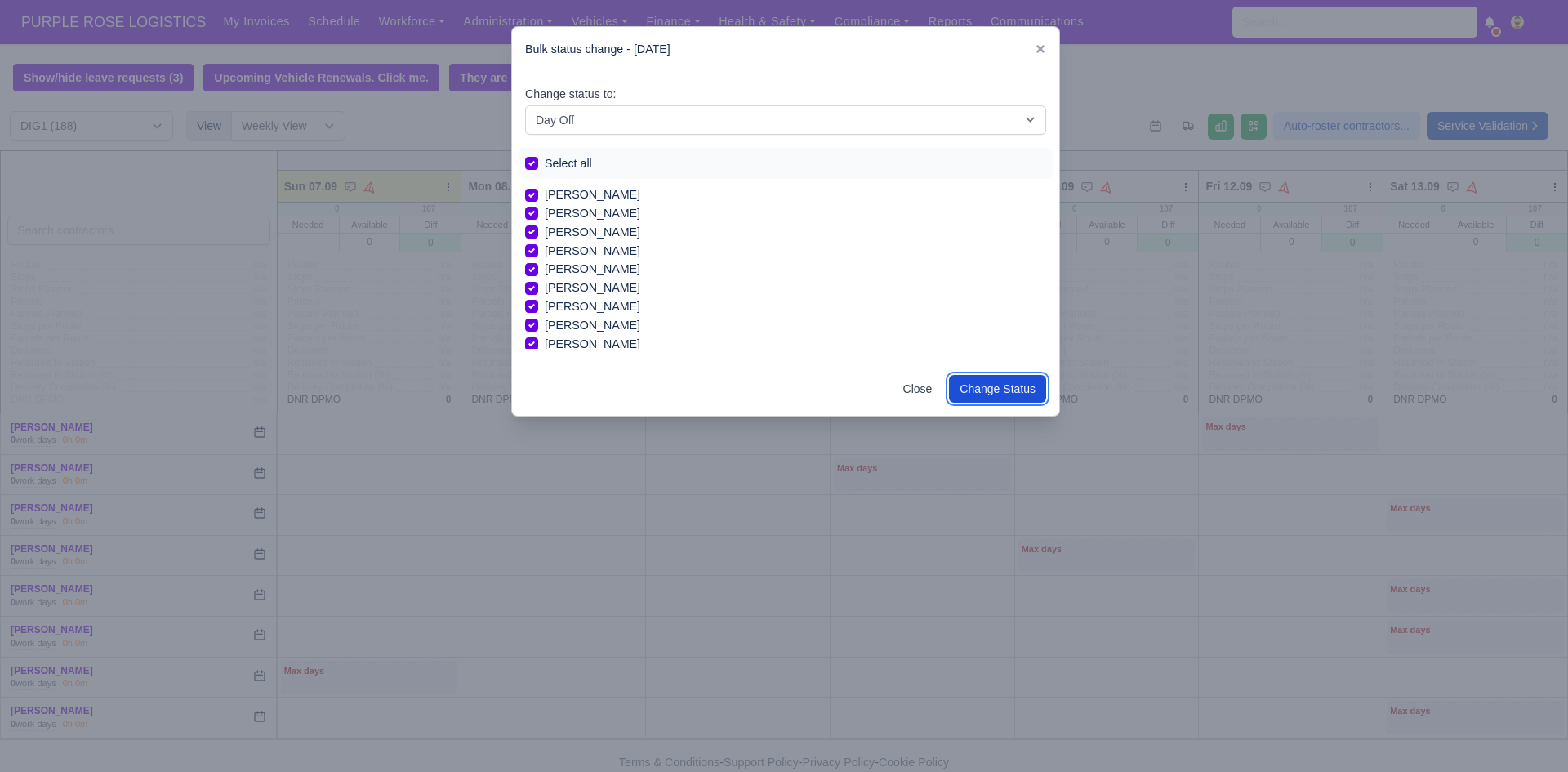
click at [822, 395] on button "Change Status" at bounding box center [996, 389] width 97 height 28
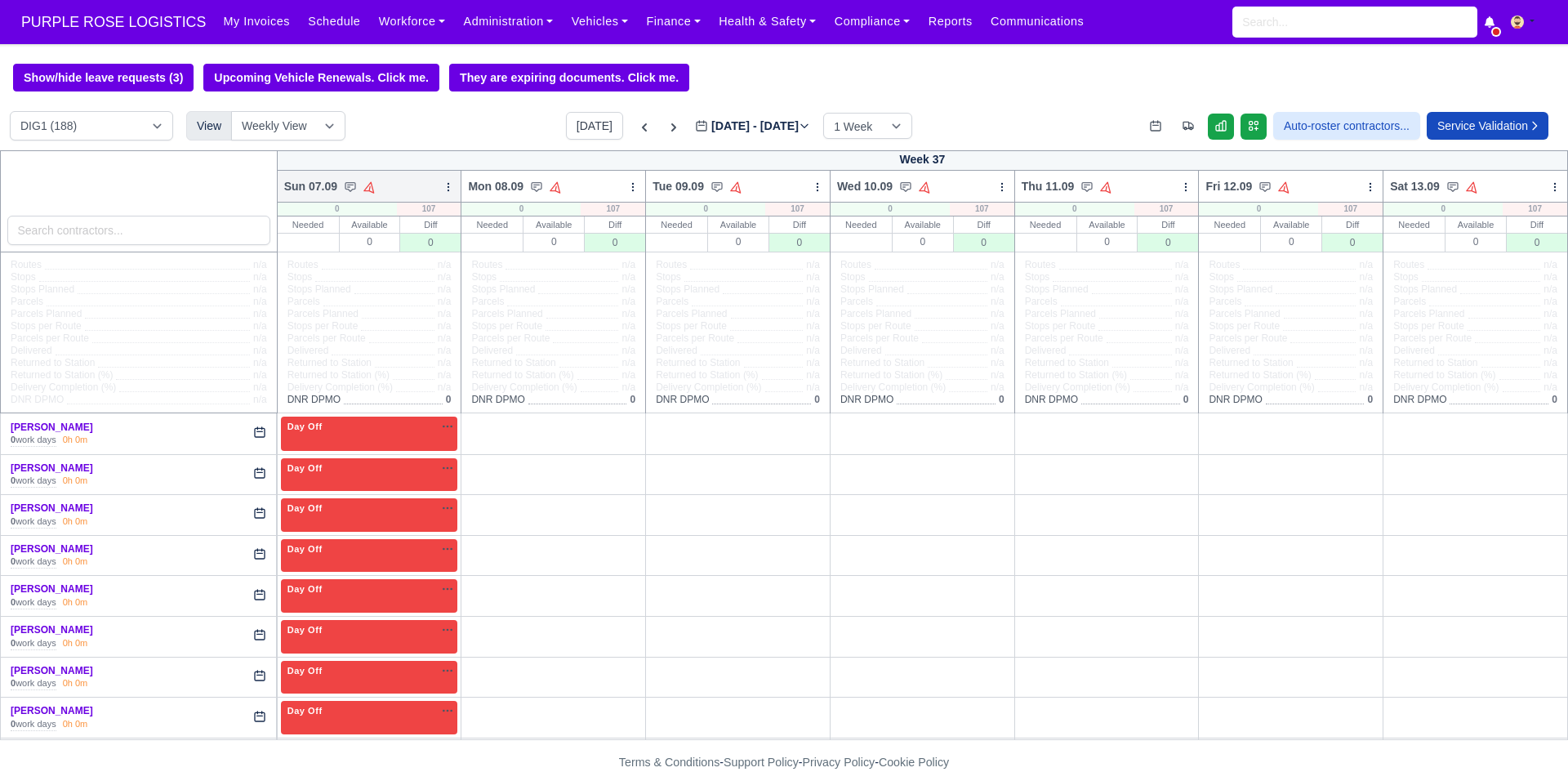
click at [443, 192] on icon at bounding box center [448, 187] width 11 height 11
click at [394, 256] on link "Bulk Status Change" at bounding box center [362, 244] width 183 height 29
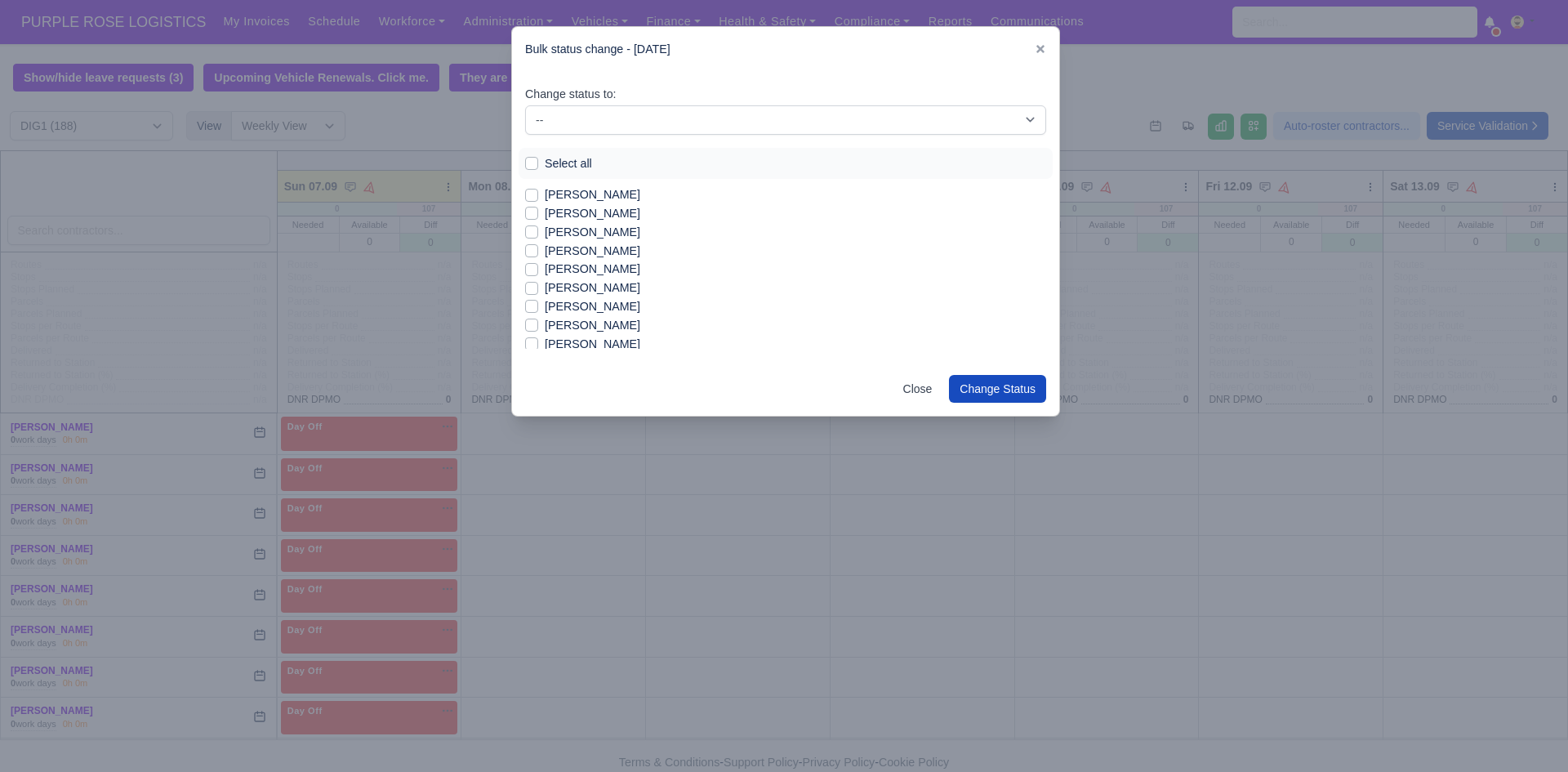
click at [592, 252] on label "[PERSON_NAME]" at bounding box center [592, 250] width 96 height 19
click at [539, 252] on input "[PERSON_NAME]" at bounding box center [531, 247] width 13 height 13
checkbox input "true"
click at [586, 307] on label "[PERSON_NAME]" at bounding box center [592, 306] width 96 height 19
click at [539, 307] on input "[PERSON_NAME]" at bounding box center [531, 303] width 13 height 13
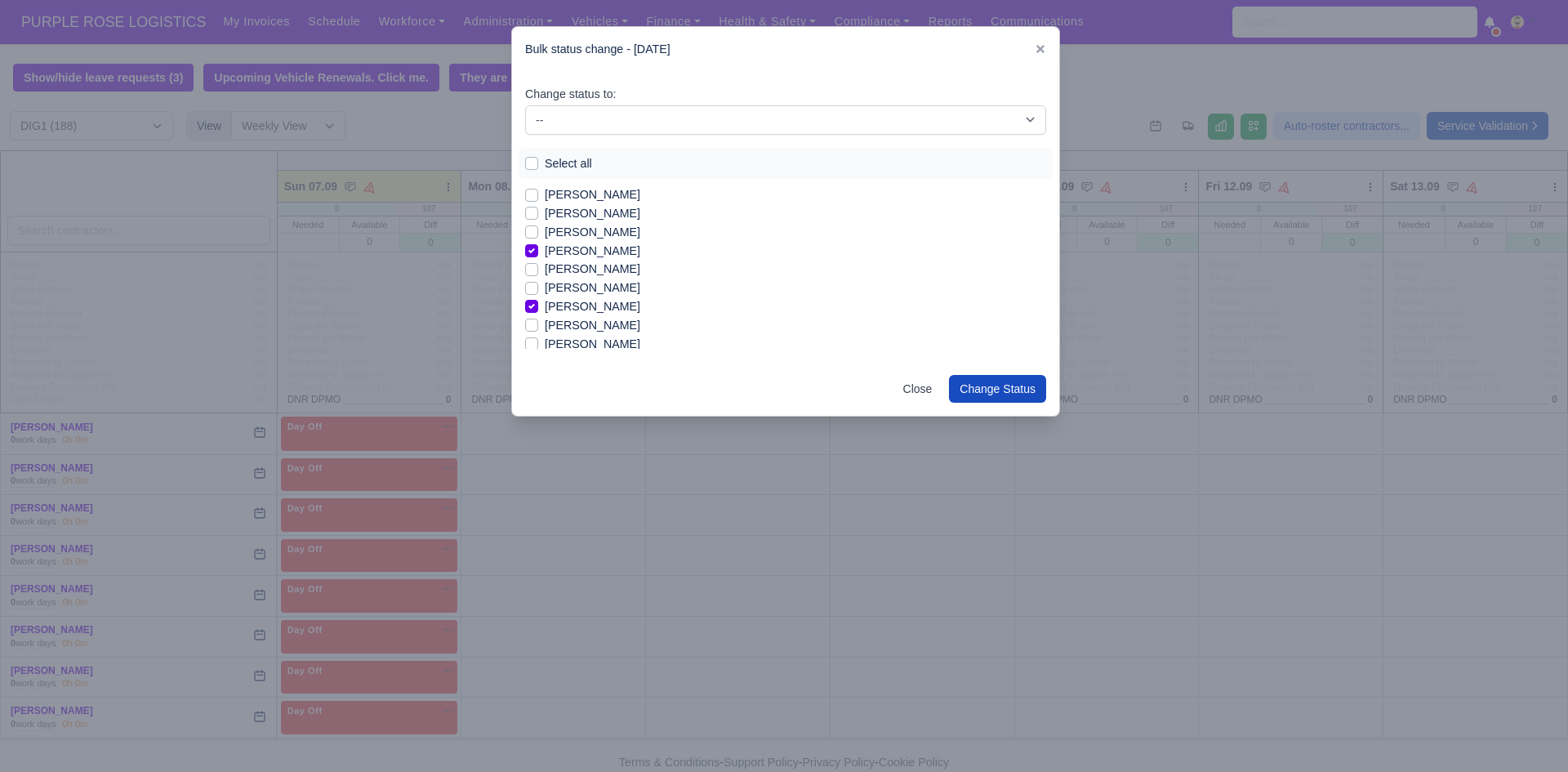
click at [586, 307] on label "[PERSON_NAME]" at bounding box center [592, 306] width 96 height 19
click at [539, 307] on input "[PERSON_NAME]" at bounding box center [531, 303] width 13 height 13
checkbox input "false"
click at [599, 309] on label "[PERSON_NAME]" at bounding box center [592, 311] width 96 height 19
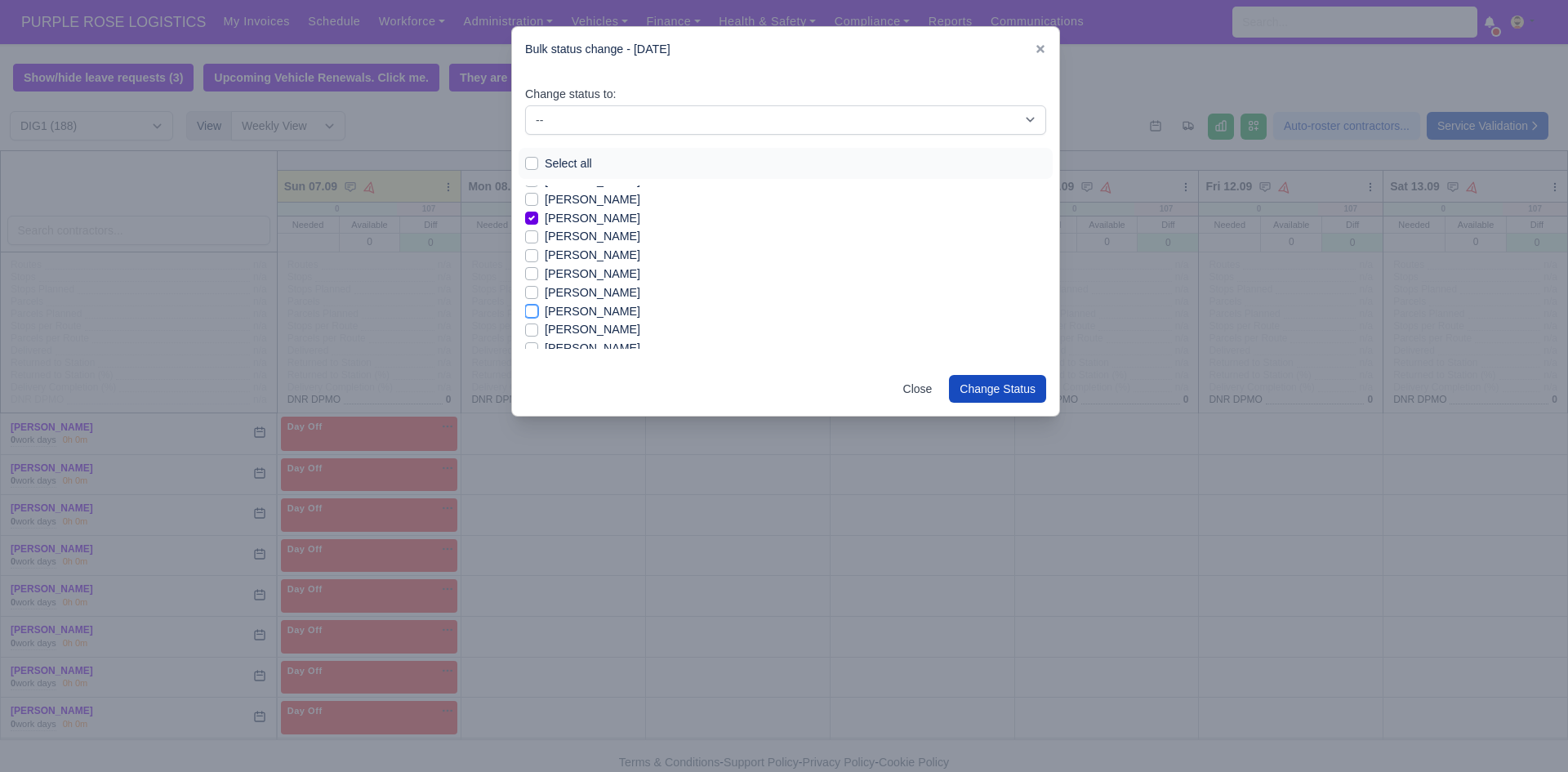
click at [539, 309] on input "[PERSON_NAME]" at bounding box center [531, 308] width 13 height 13
checkbox input "true"
click at [600, 329] on label "[PERSON_NAME]" at bounding box center [592, 329] width 96 height 19
click at [539, 329] on input "[PERSON_NAME]" at bounding box center [531, 326] width 13 height 13
checkbox input "true"
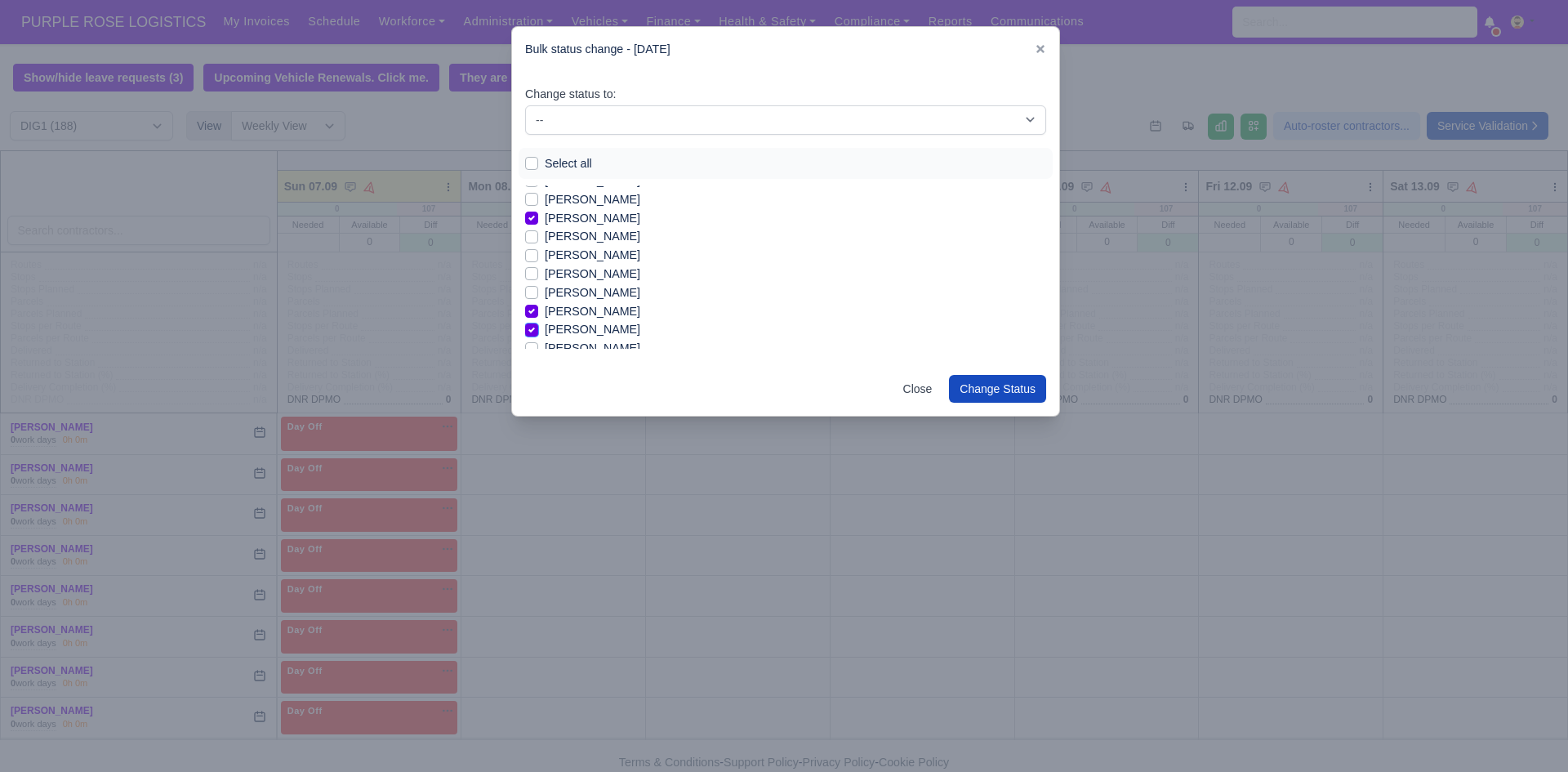
scroll to position [386, 0]
click at [630, 200] on label "[PERSON_NAME]" at bounding box center [592, 199] width 96 height 19
click at [539, 200] on input "[PERSON_NAME]" at bounding box center [531, 196] width 13 height 13
checkbox input "true"
click at [620, 218] on label "[PERSON_NAME]" at bounding box center [592, 218] width 96 height 19
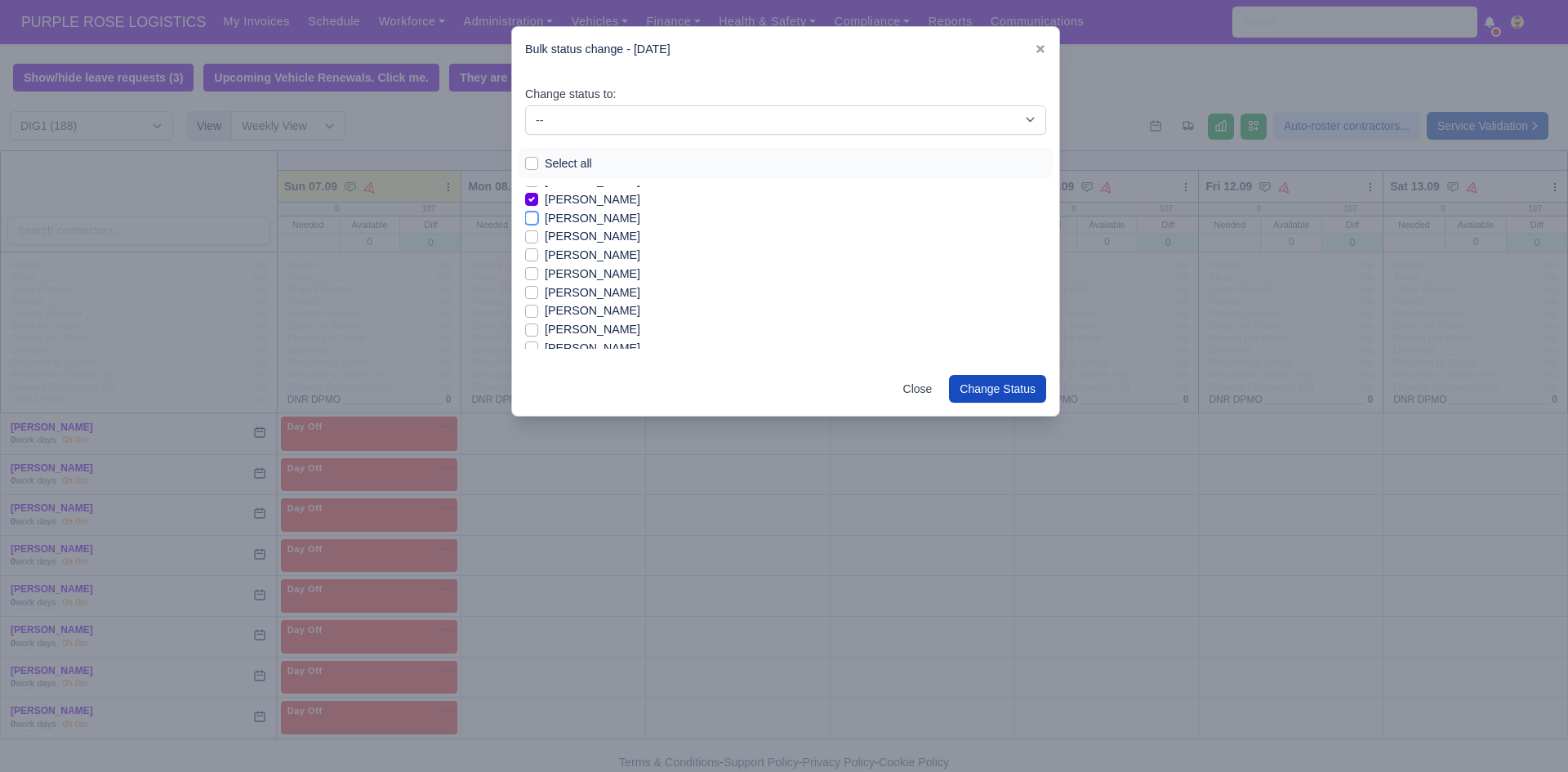
click at [539, 218] on input "[PERSON_NAME]" at bounding box center [531, 215] width 13 height 13
checkbox input "true"
click at [601, 241] on label "[PERSON_NAME]" at bounding box center [592, 236] width 96 height 19
click at [539, 240] on input "[PERSON_NAME]" at bounding box center [531, 233] width 13 height 13
checkbox input "true"
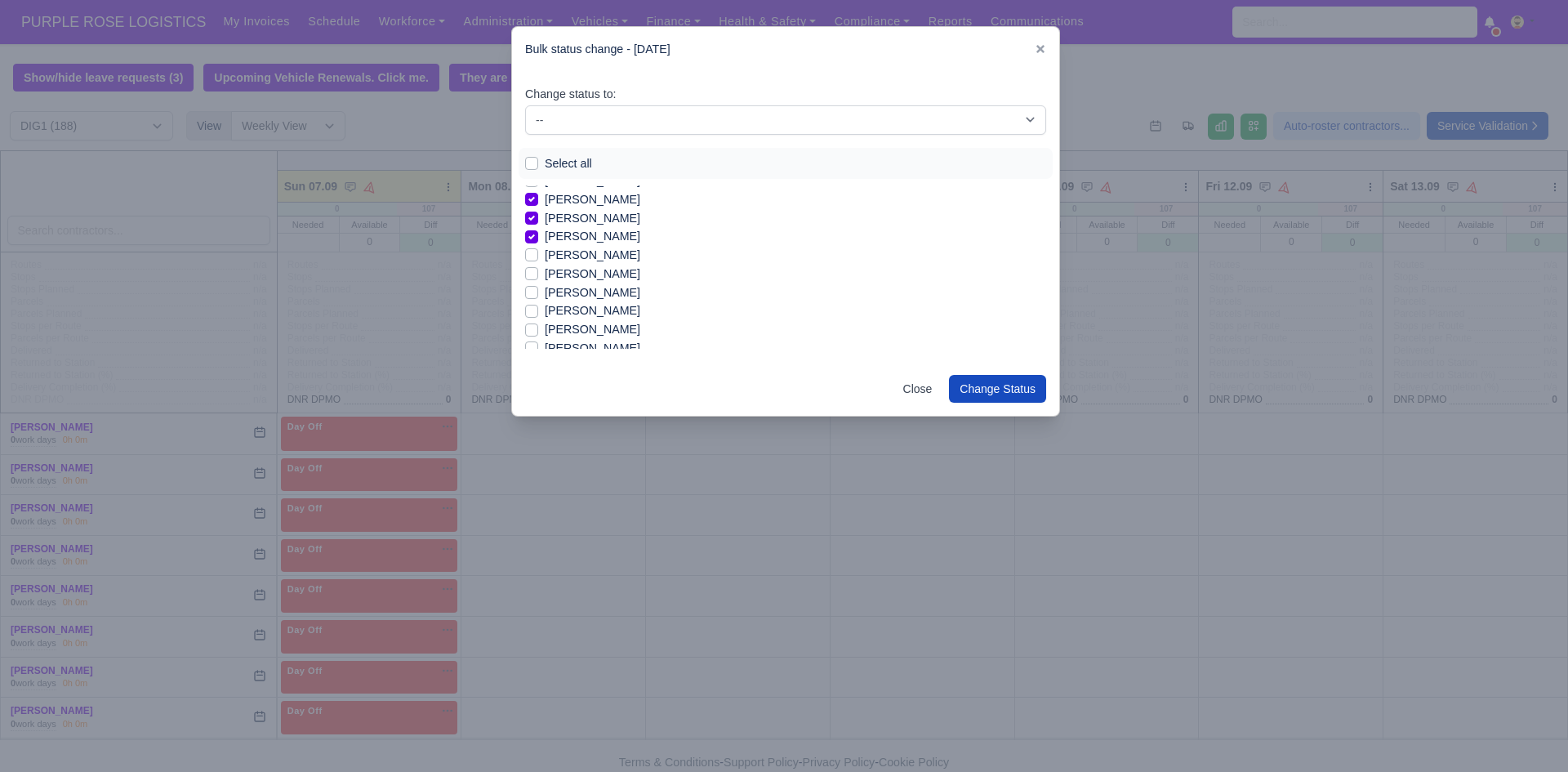
click at [599, 256] on label "[PERSON_NAME]" at bounding box center [592, 254] width 96 height 19
click at [539, 256] on input "[PERSON_NAME]" at bounding box center [531, 251] width 13 height 13
checkbox input "true"
click at [606, 280] on label "[PERSON_NAME]" at bounding box center [592, 273] width 96 height 19
click at [539, 277] on input "[PERSON_NAME]" at bounding box center [531, 270] width 13 height 13
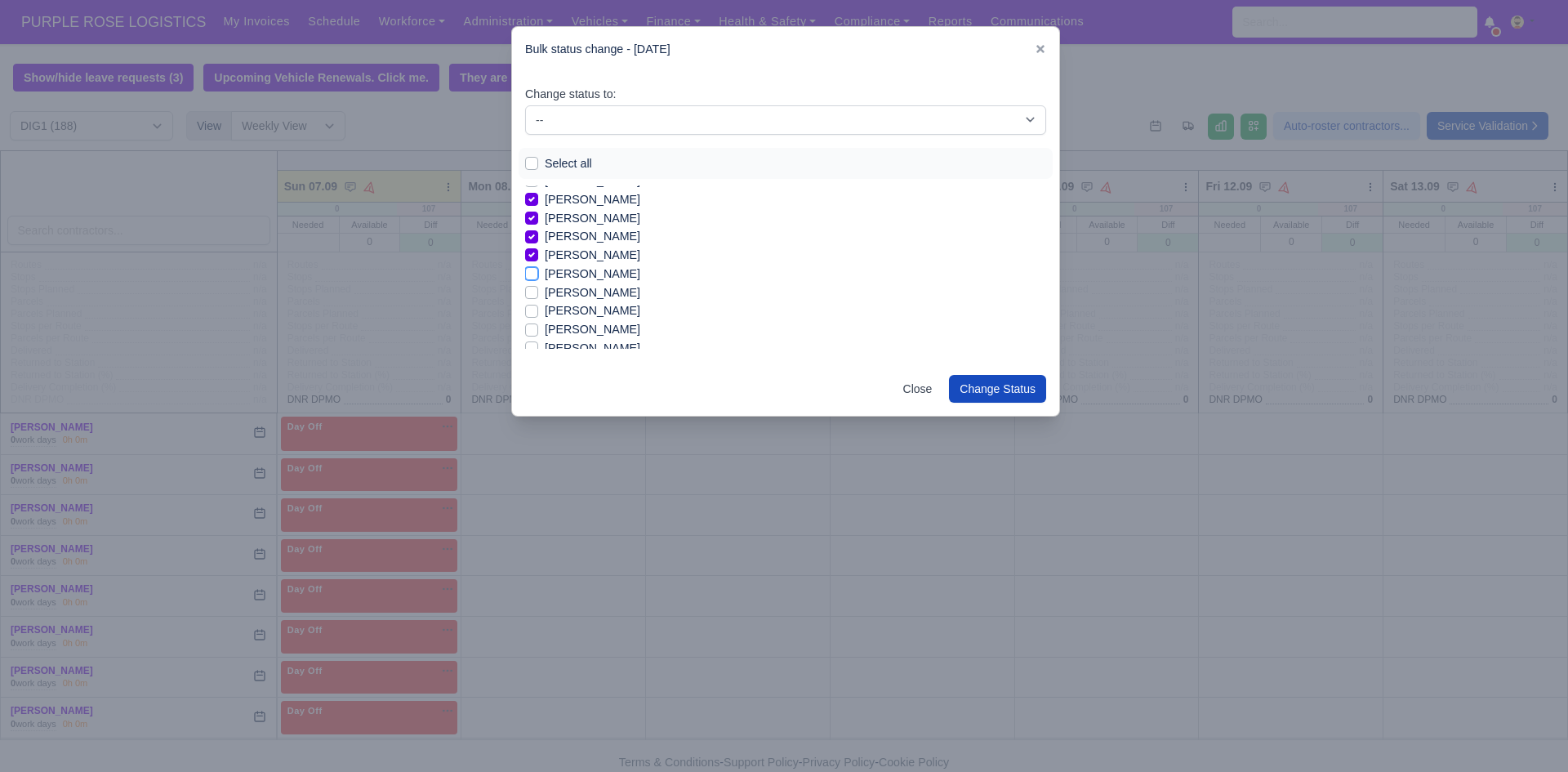
checkbox input "true"
click at [577, 293] on label "[PERSON_NAME]" at bounding box center [592, 292] width 96 height 19
click at [539, 293] on input "[PERSON_NAME]" at bounding box center [531, 289] width 13 height 13
checkbox input "true"
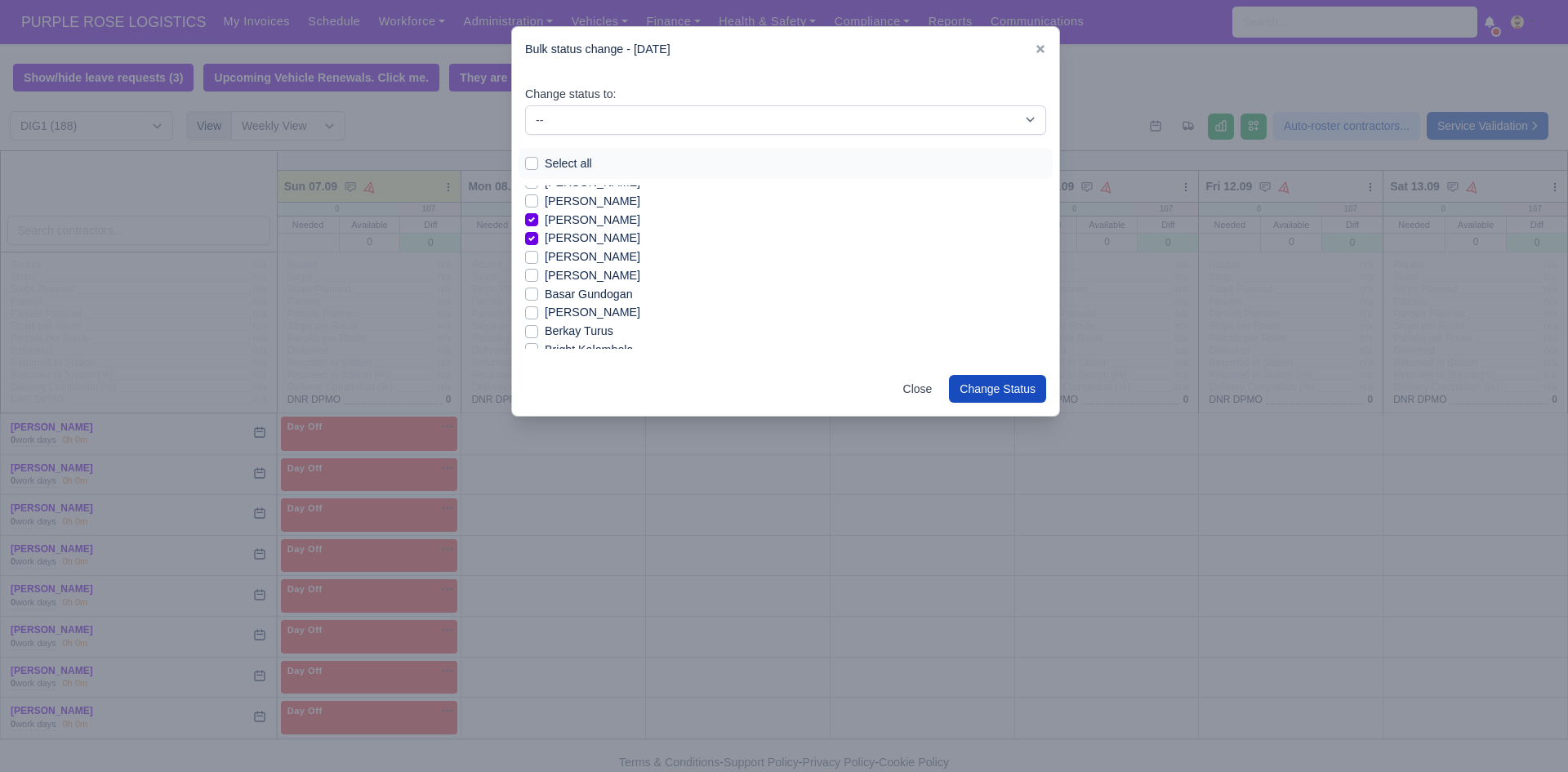
scroll to position [131, 0]
click at [581, 249] on label "[PERSON_NAME]" at bounding box center [592, 250] width 96 height 19
click at [539, 249] on input "[PERSON_NAME]" at bounding box center [531, 247] width 13 height 13
checkbox input "true"
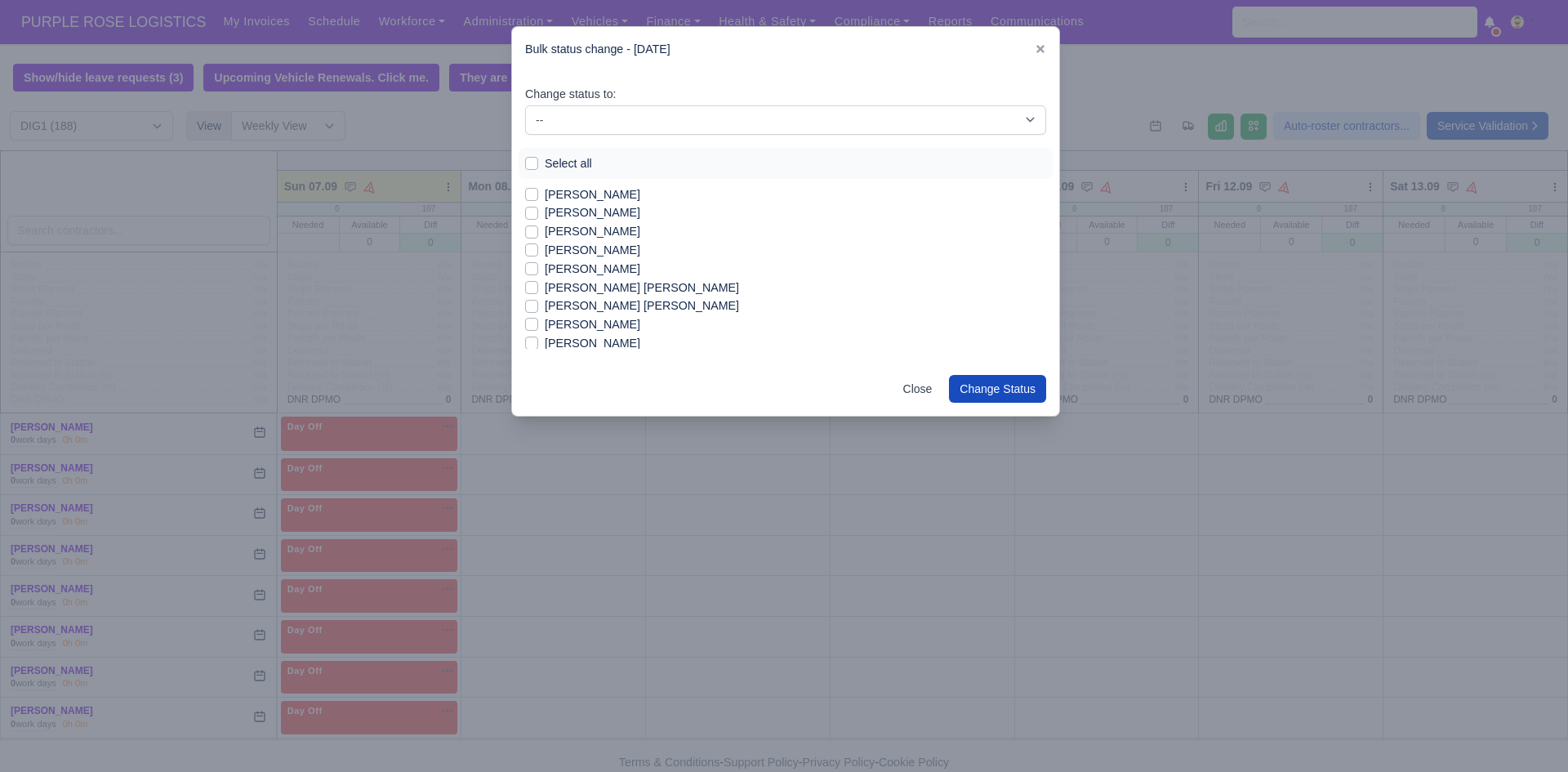
click at [604, 325] on label "[PERSON_NAME]" at bounding box center [592, 324] width 96 height 19
click at [539, 325] on input "[PERSON_NAME]" at bounding box center [531, 321] width 13 height 13
checkbox input "true"
click at [587, 262] on label "[PERSON_NAME]" at bounding box center [592, 268] width 96 height 19
click at [539, 262] on input "[PERSON_NAME]" at bounding box center [531, 265] width 13 height 13
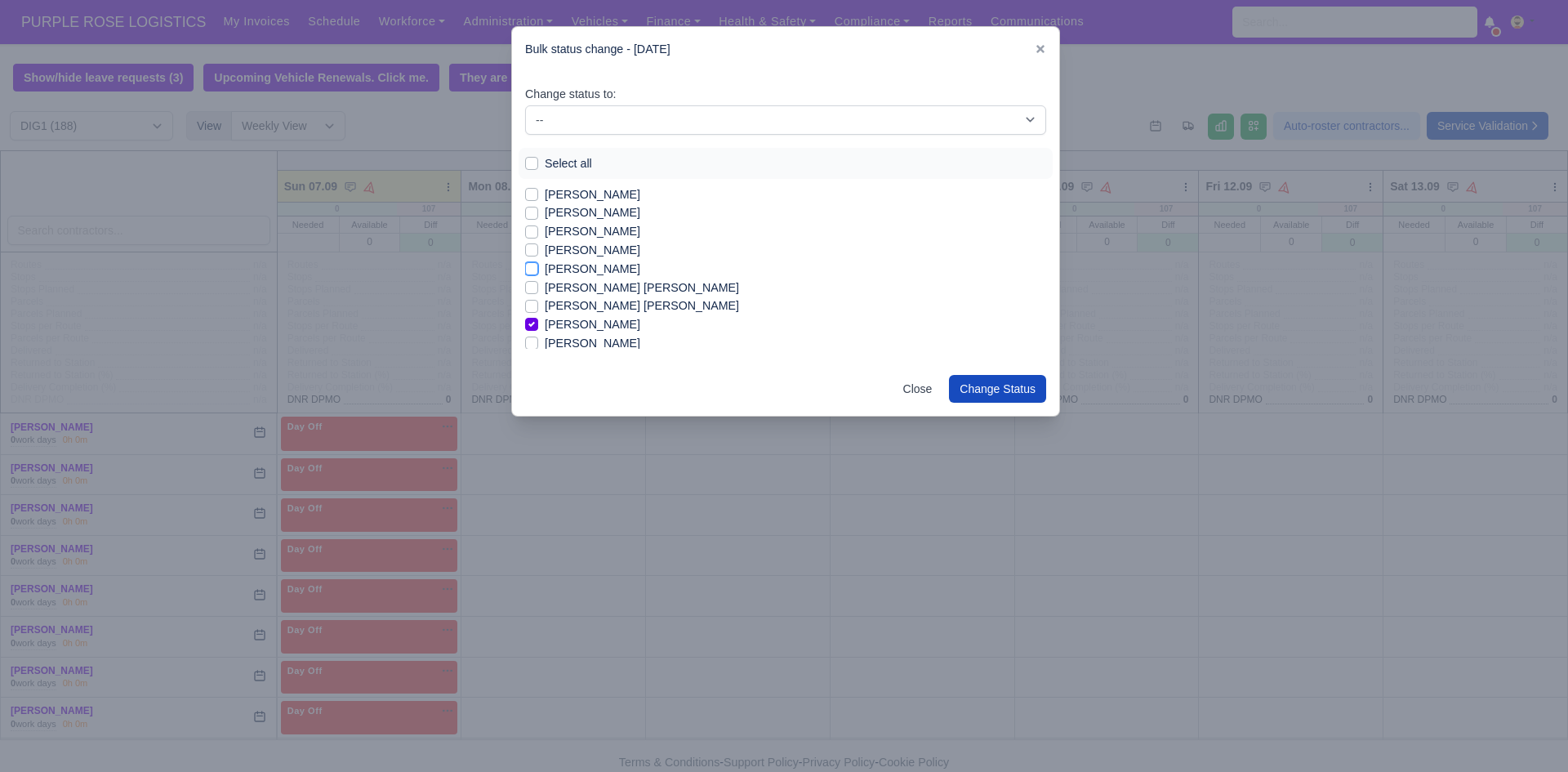
checkbox input "true"
click at [563, 242] on label "[PERSON_NAME]" at bounding box center [592, 245] width 96 height 19
click at [539, 242] on input "[PERSON_NAME]" at bounding box center [531, 242] width 13 height 13
checkbox input "true"
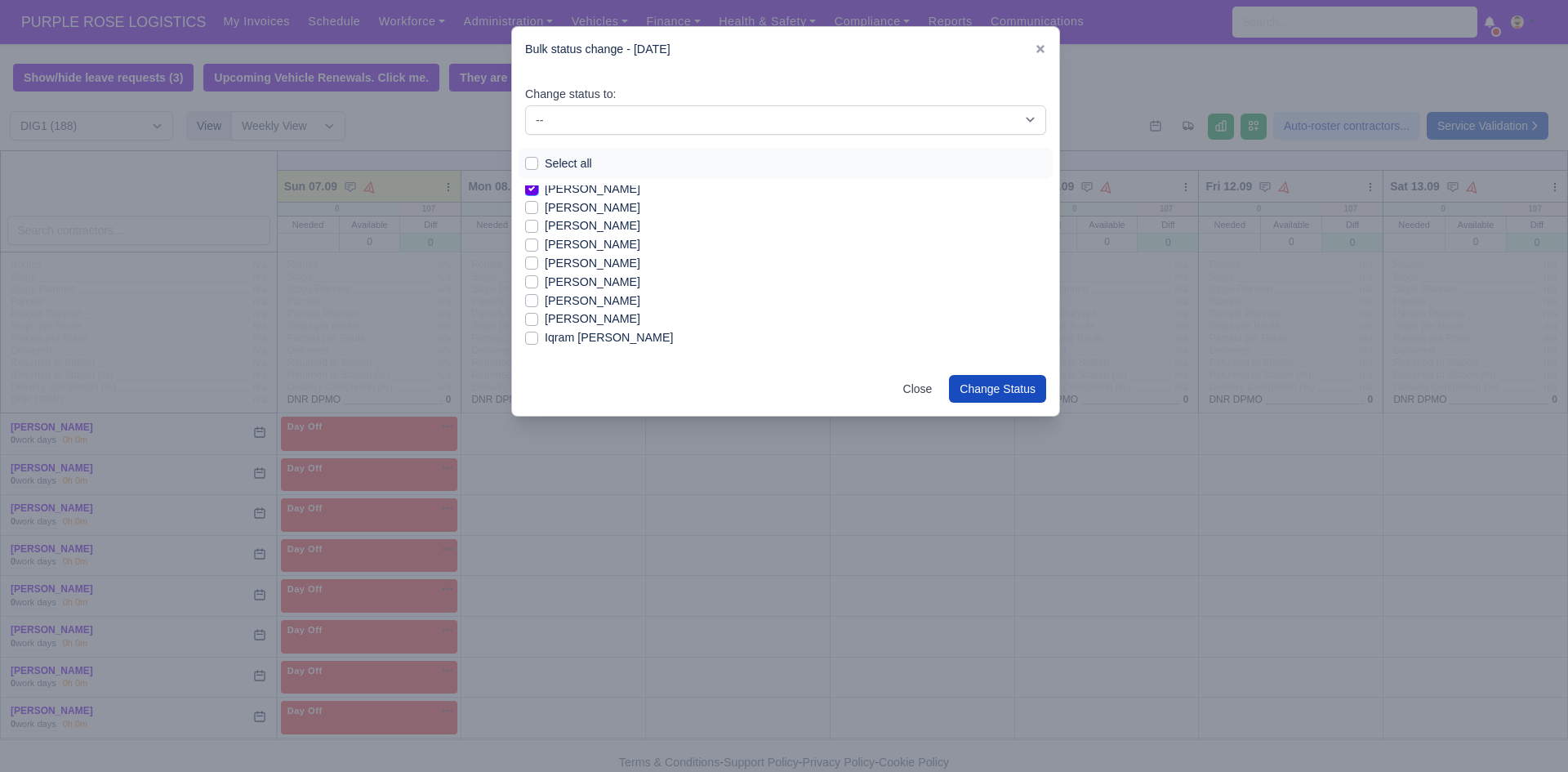
scroll to position [647, 0]
click at [606, 292] on label "[PERSON_NAME]" at bounding box center [592, 291] width 96 height 19
click at [539, 292] on input "[PERSON_NAME]" at bounding box center [531, 288] width 13 height 13
checkbox input "true"
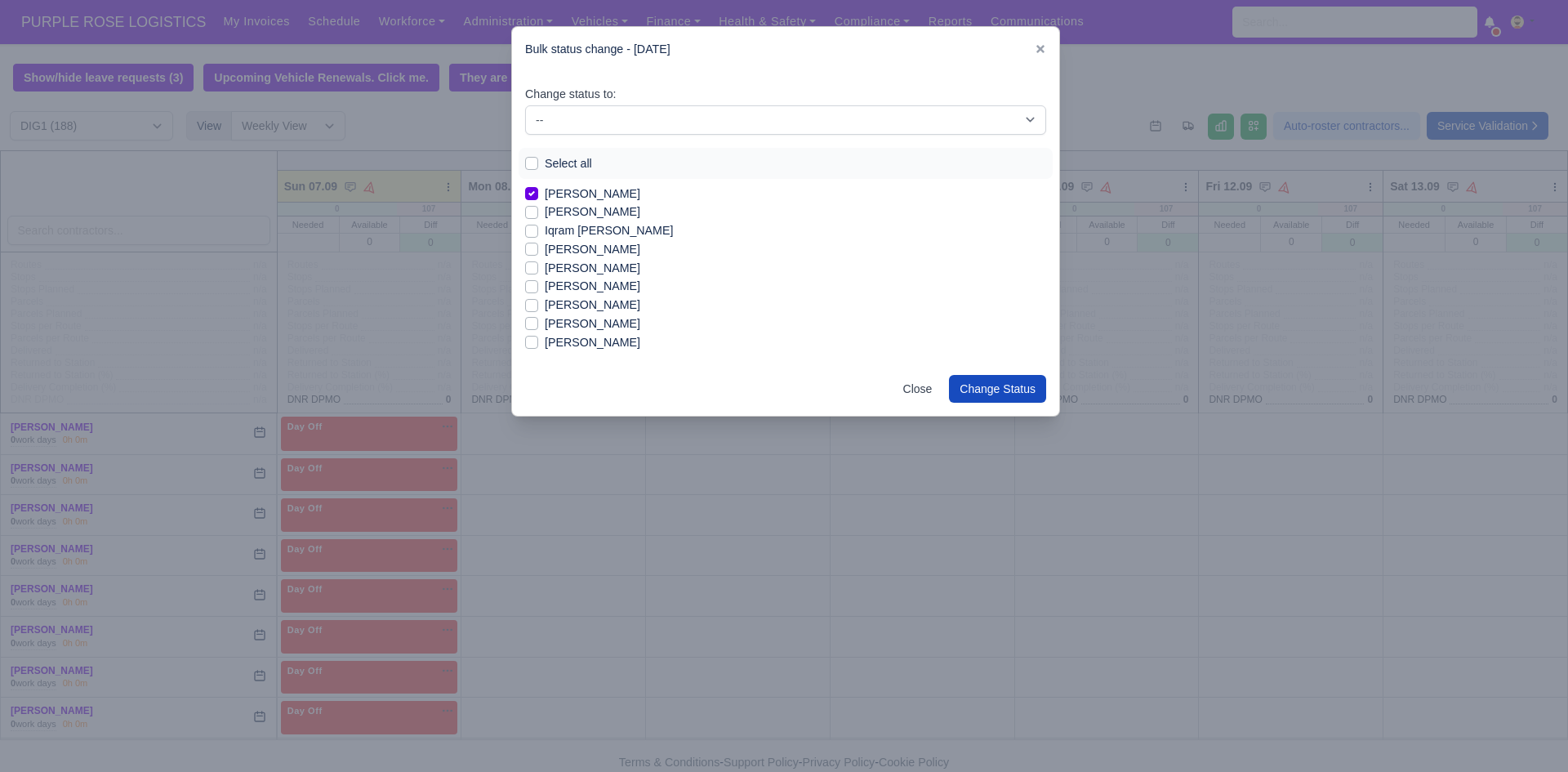
click at [581, 211] on label "[PERSON_NAME]" at bounding box center [592, 211] width 96 height 19
click at [539, 211] on input "[PERSON_NAME]" at bounding box center [531, 208] width 13 height 13
checkbox input "true"
click at [583, 272] on label "[PERSON_NAME]" at bounding box center [592, 268] width 96 height 19
click at [539, 272] on input "[PERSON_NAME]" at bounding box center [531, 265] width 13 height 13
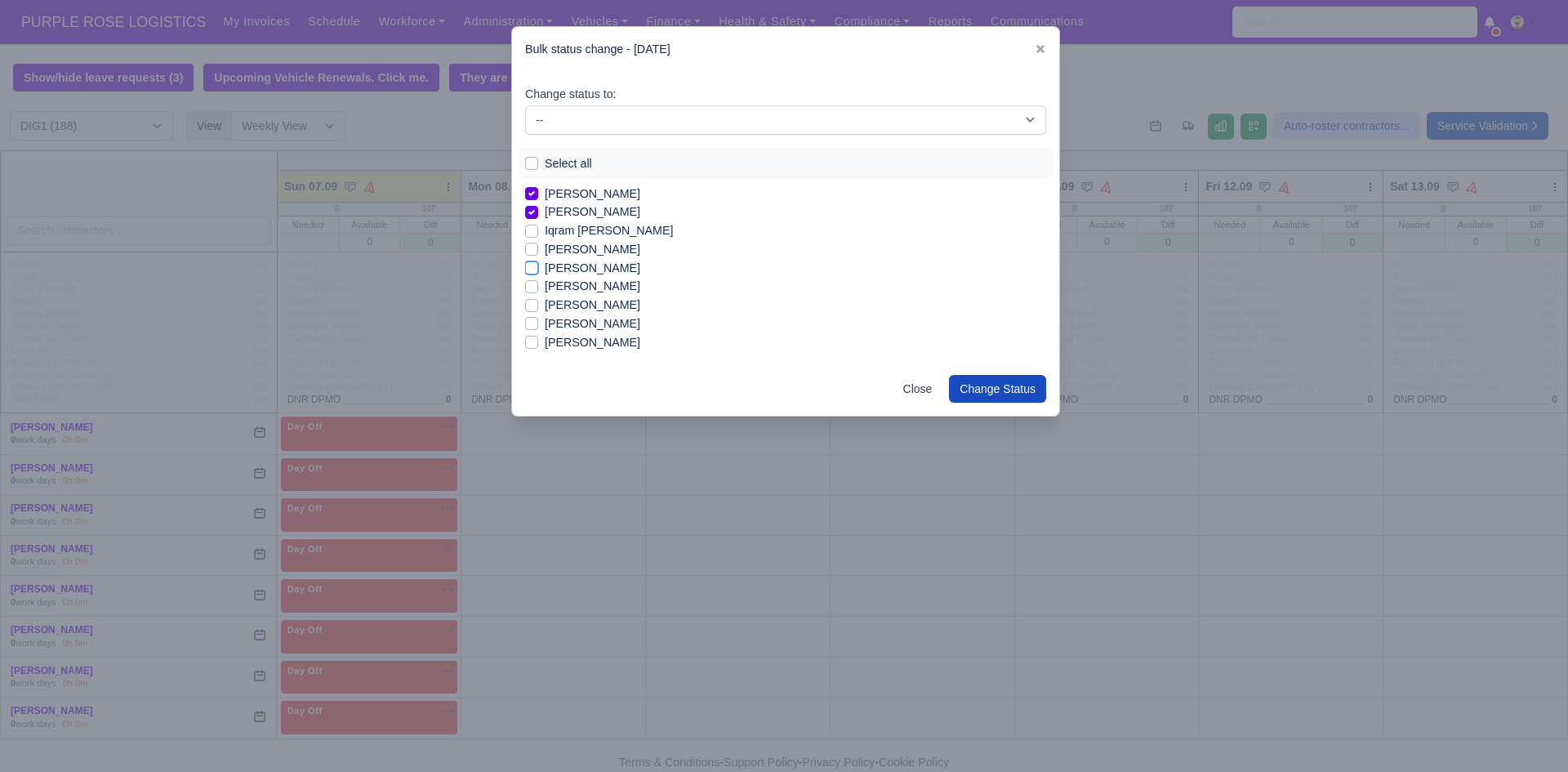
checkbox input "true"
click at [586, 326] on label "[PERSON_NAME]" at bounding box center [592, 323] width 96 height 19
click at [539, 326] on input "[PERSON_NAME]" at bounding box center [531, 320] width 13 height 13
checkbox input "true"
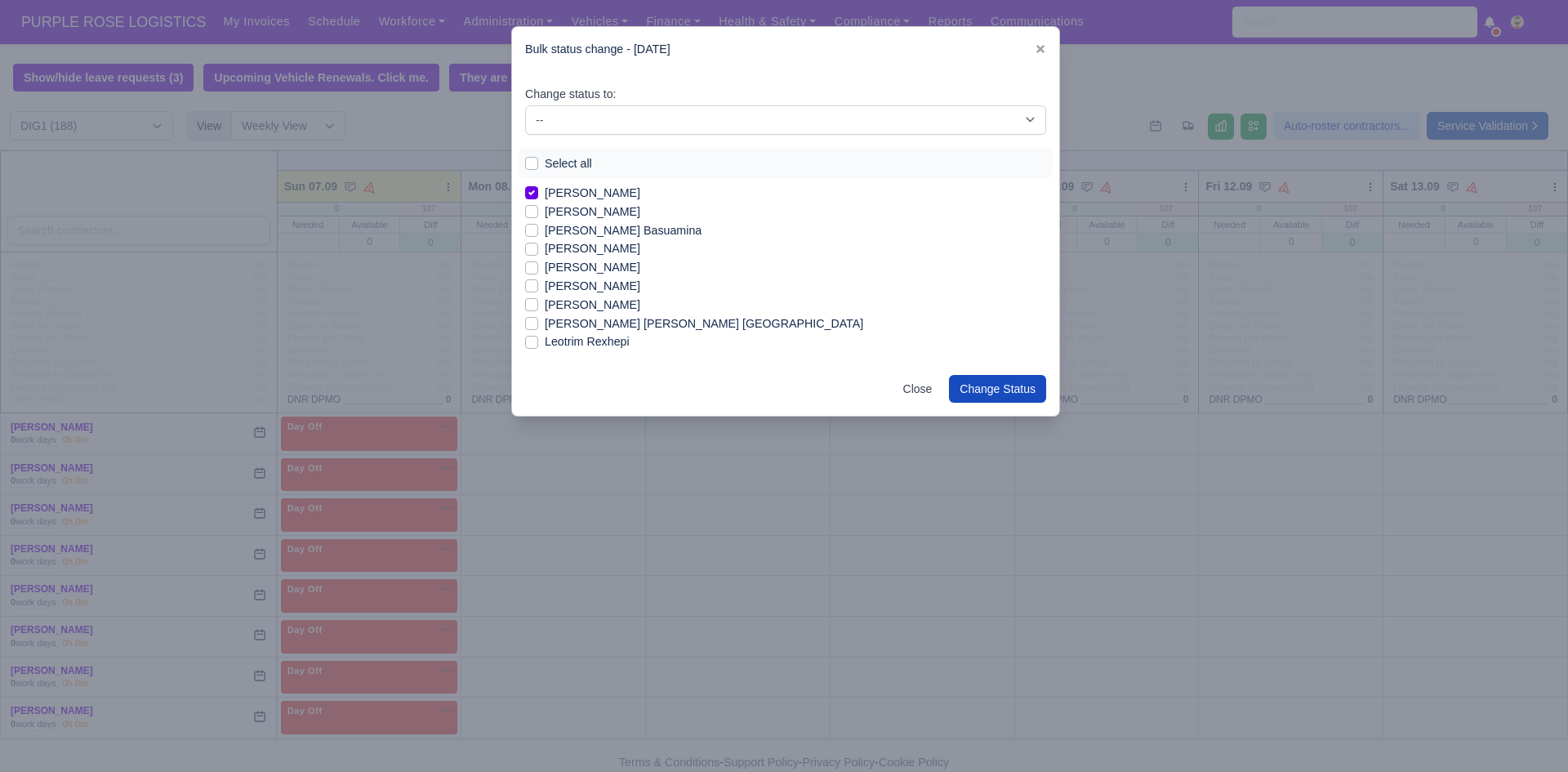
click at [619, 342] on label "Leotrim Rexhepi" at bounding box center [587, 341] width 85 height 19
click at [539, 342] on input "Leotrim Rexhepi" at bounding box center [531, 338] width 13 height 13
checkbox input "true"
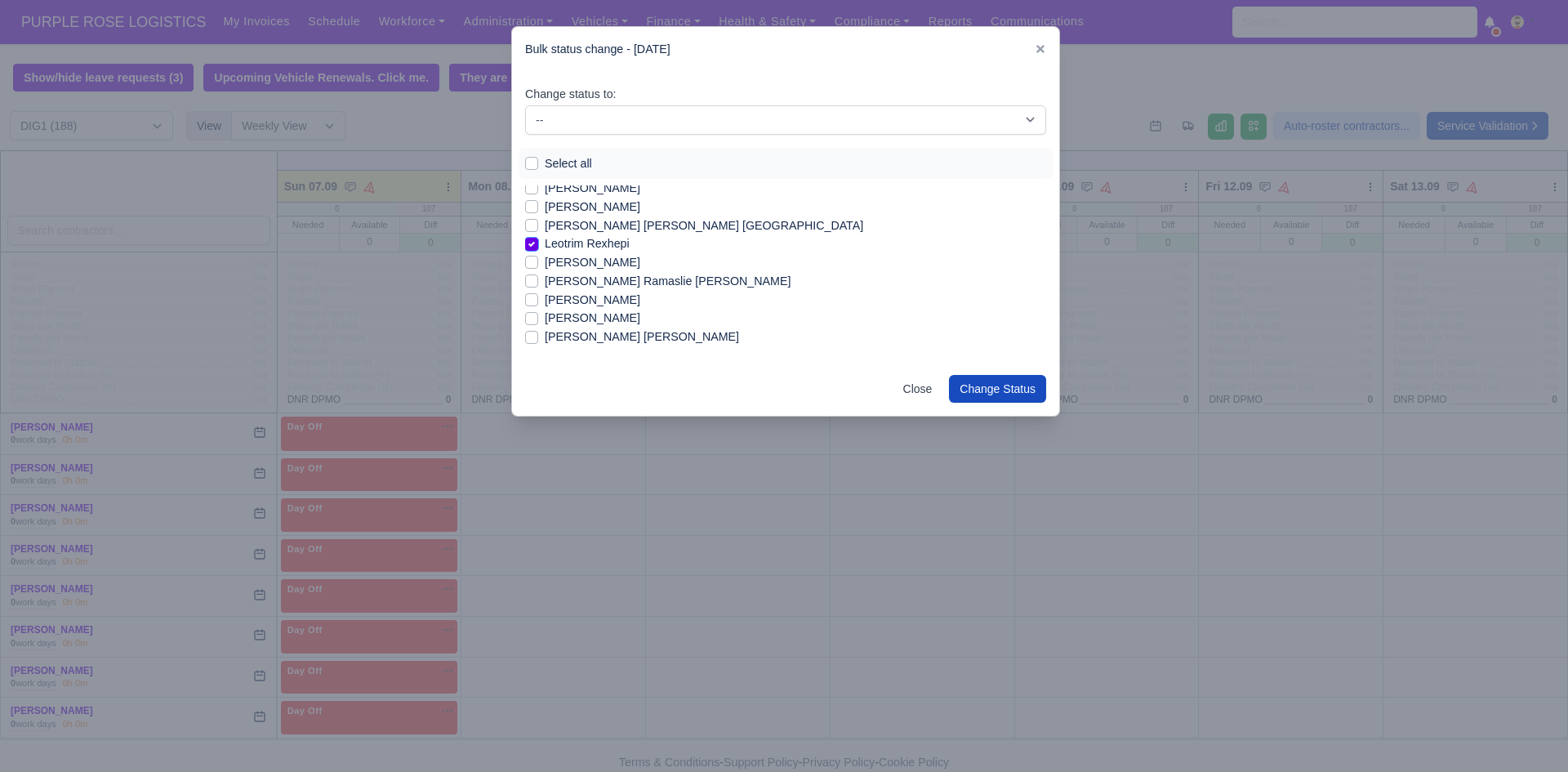
scroll to position [1006, 0]
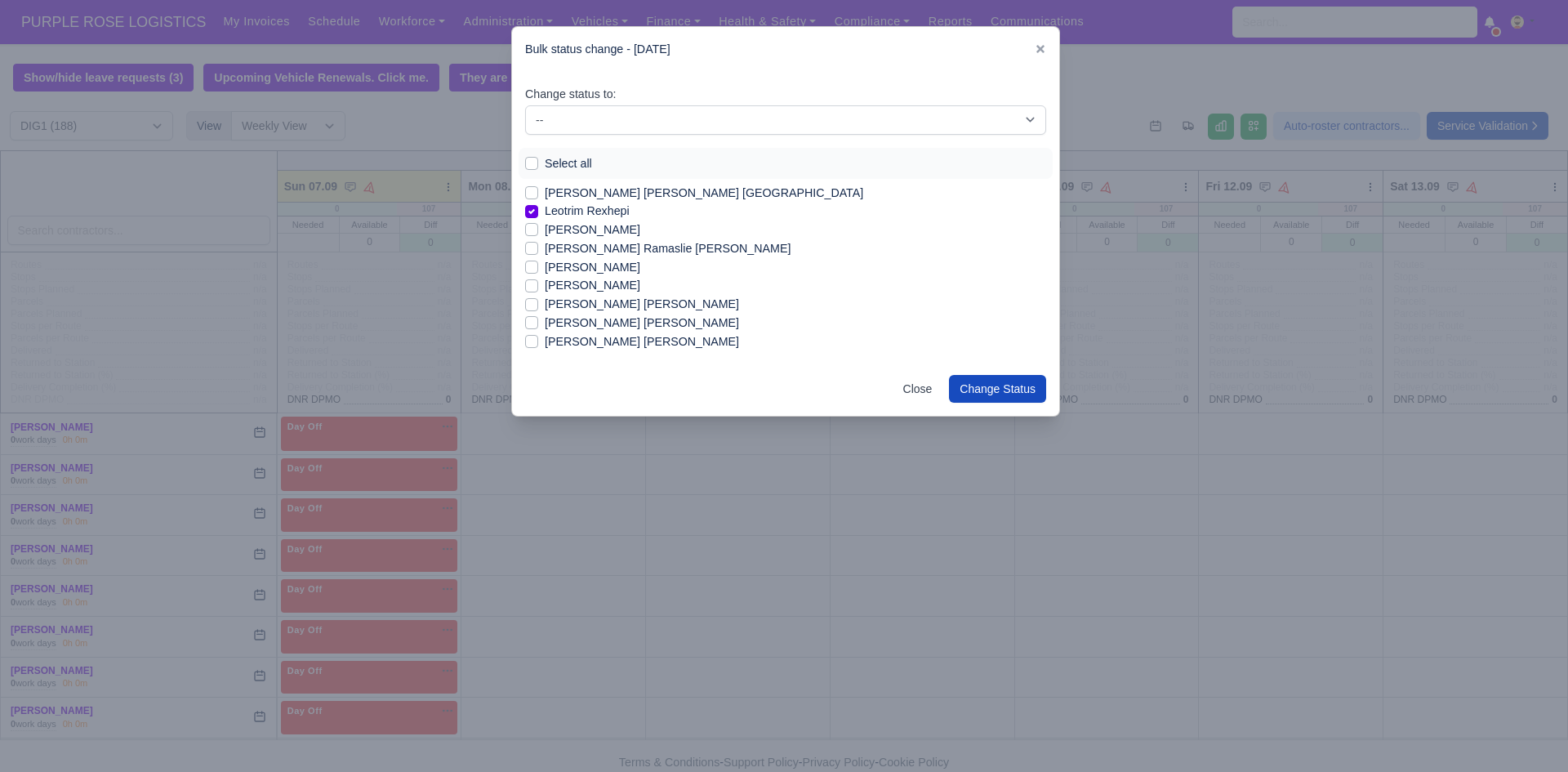
click at [597, 287] on label "[PERSON_NAME]" at bounding box center [592, 285] width 96 height 19
click at [539, 287] on input "[PERSON_NAME]" at bounding box center [531, 282] width 13 height 13
checkbox input "true"
click at [616, 345] on label "[PERSON_NAME] [PERSON_NAME]" at bounding box center [641, 341] width 195 height 19
click at [539, 345] on input "[PERSON_NAME] [PERSON_NAME]" at bounding box center [531, 338] width 13 height 13
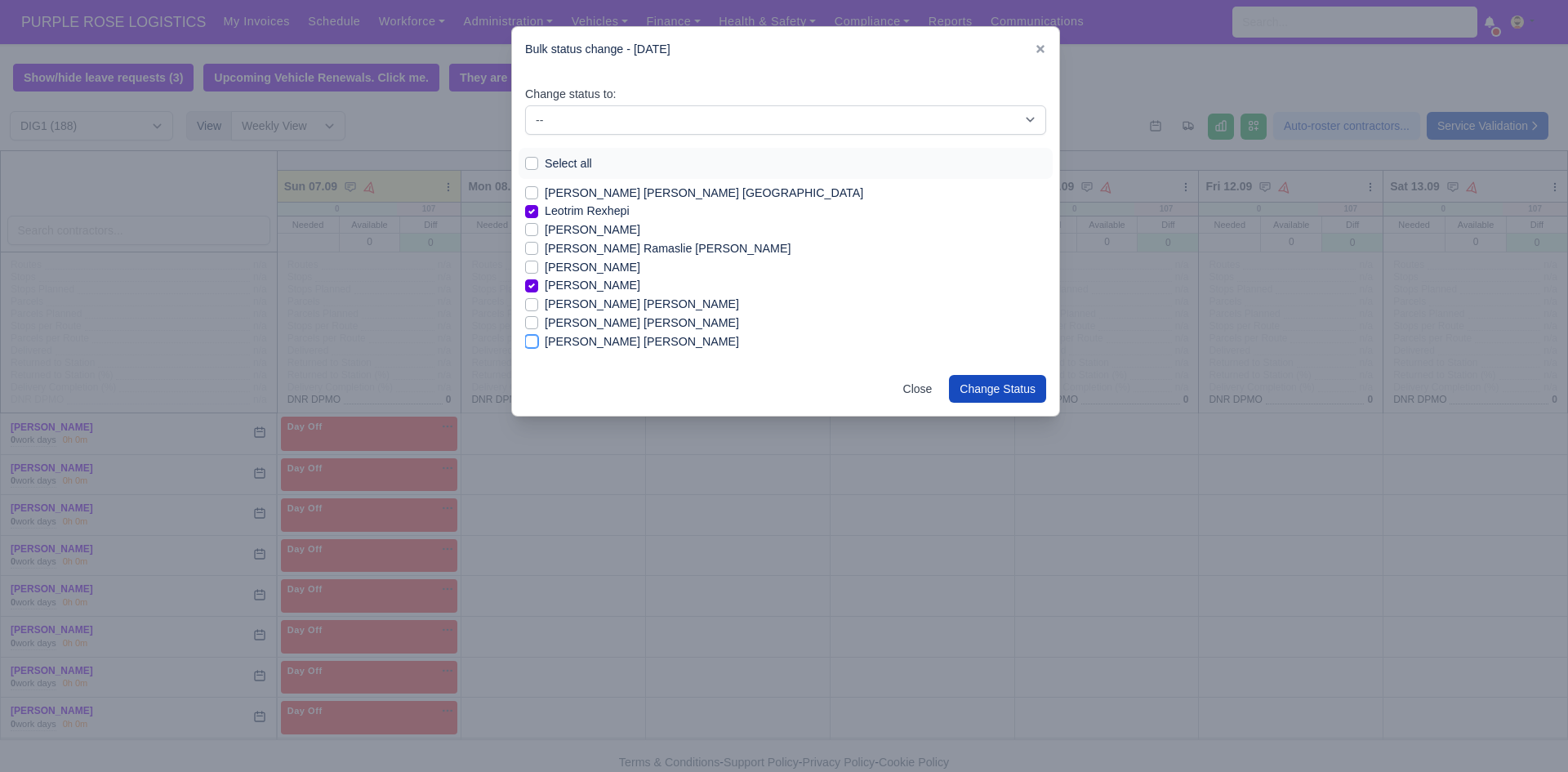
checkbox input "true"
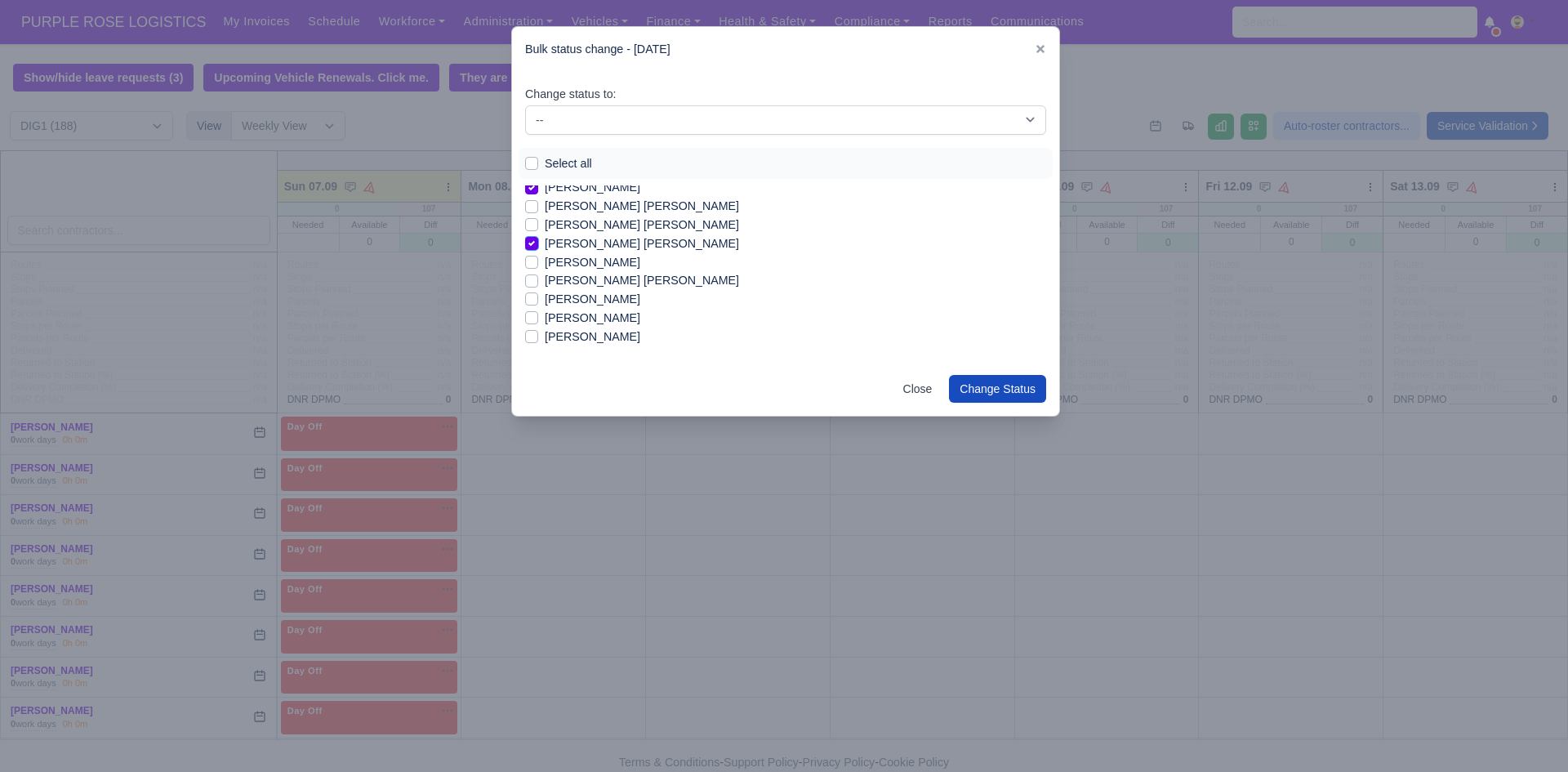
scroll to position [1137, 0]
click at [589, 286] on label "[PERSON_NAME]" at bounding box center [592, 285] width 96 height 19
click at [539, 286] on input "[PERSON_NAME]" at bounding box center [531, 282] width 13 height 13
checkbox input "true"
click at [597, 304] on label "[PERSON_NAME]" at bounding box center [592, 304] width 96 height 19
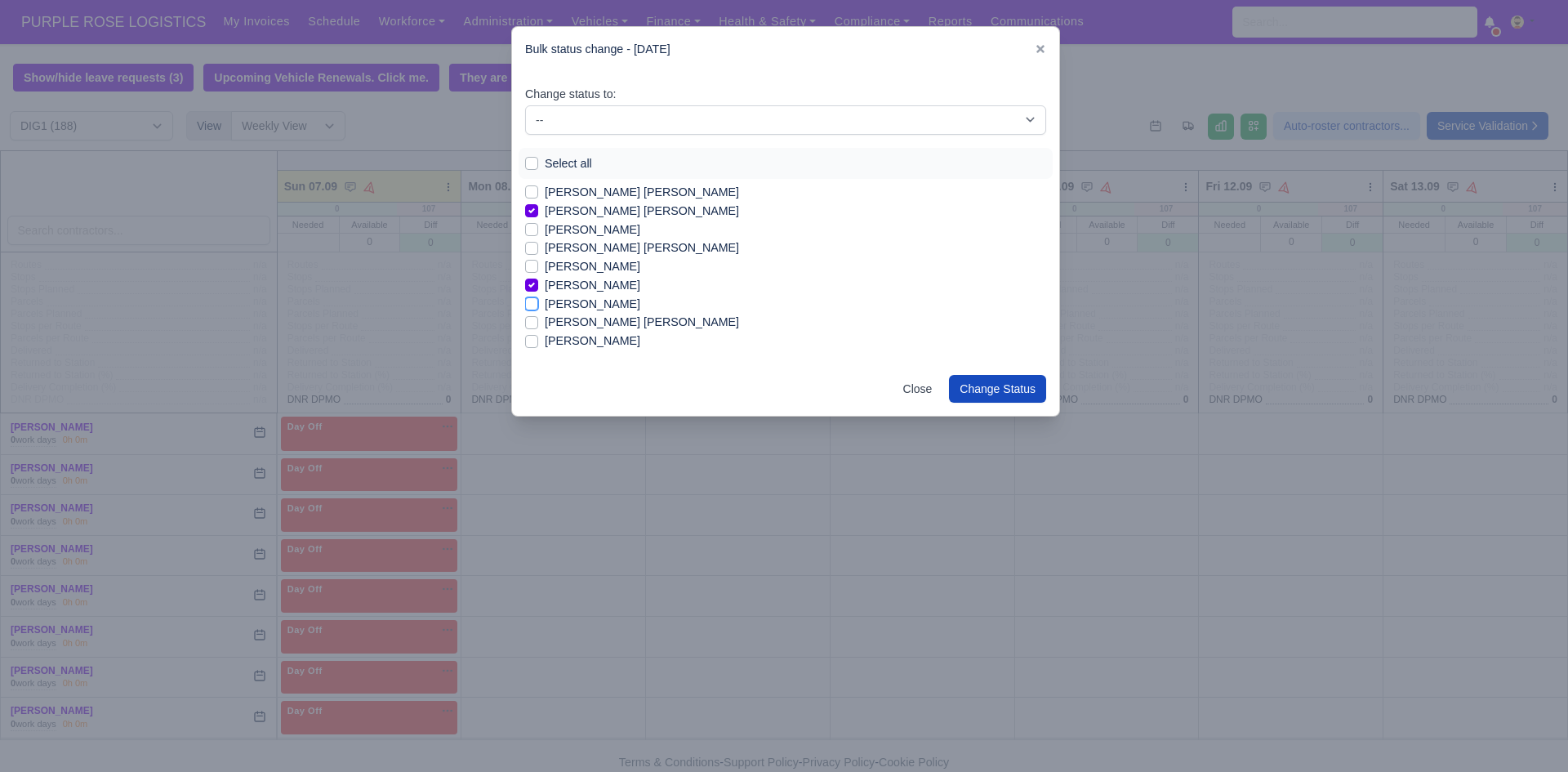
click at [539, 304] on input "[PERSON_NAME]" at bounding box center [531, 301] width 13 height 13
checkbox input "true"
click at [597, 337] on label "[PERSON_NAME]" at bounding box center [592, 340] width 96 height 19
click at [539, 337] on input "[PERSON_NAME]" at bounding box center [531, 337] width 13 height 13
checkbox input "true"
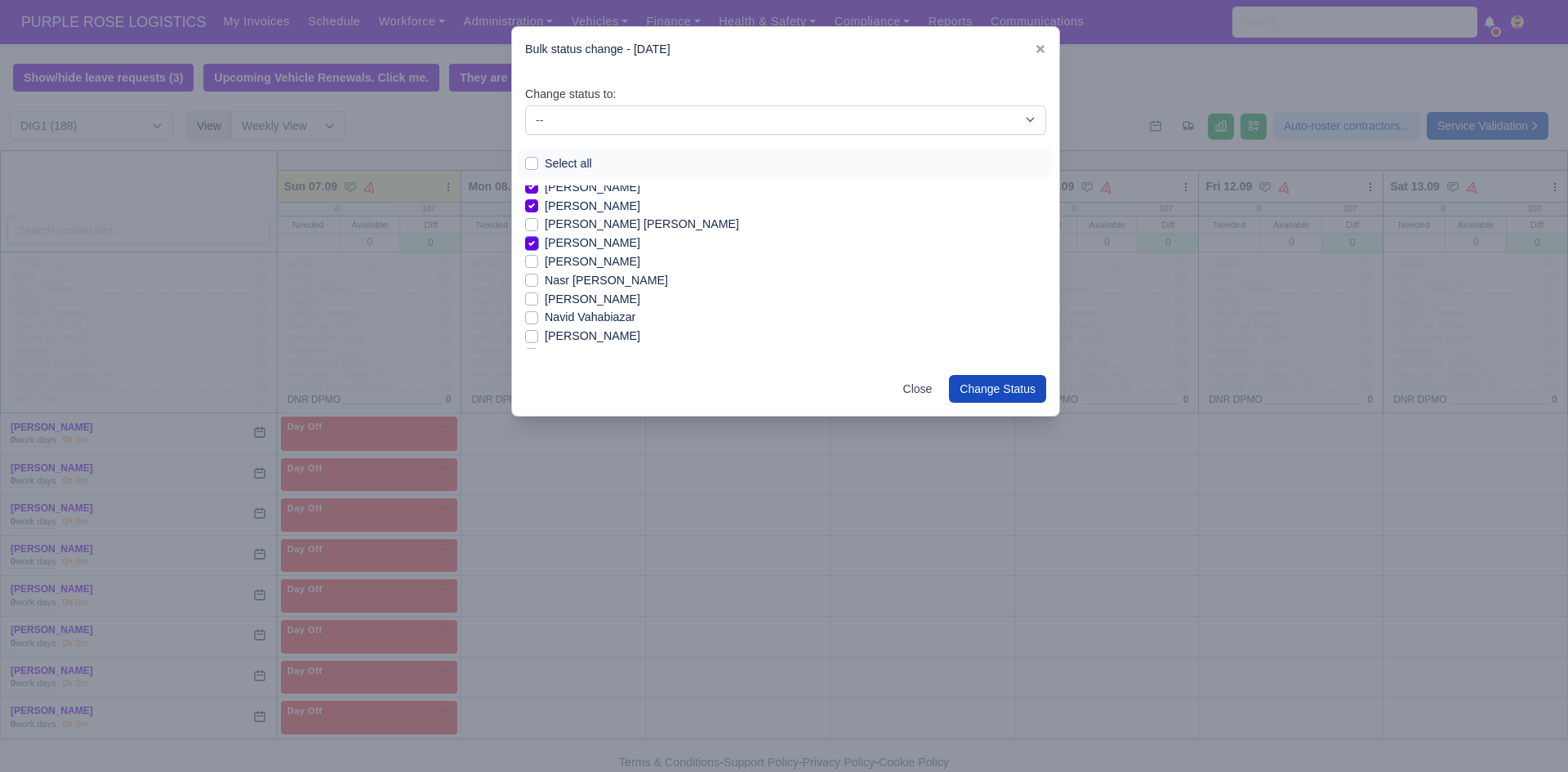
scroll to position [1268, 0]
click at [614, 227] on label "[PERSON_NAME]" at bounding box center [592, 228] width 96 height 19
click at [539, 227] on input "[PERSON_NAME]" at bounding box center [531, 225] width 13 height 13
checkbox input "true"
click at [604, 338] on label "[PERSON_NAME]" at bounding box center [592, 340] width 96 height 19
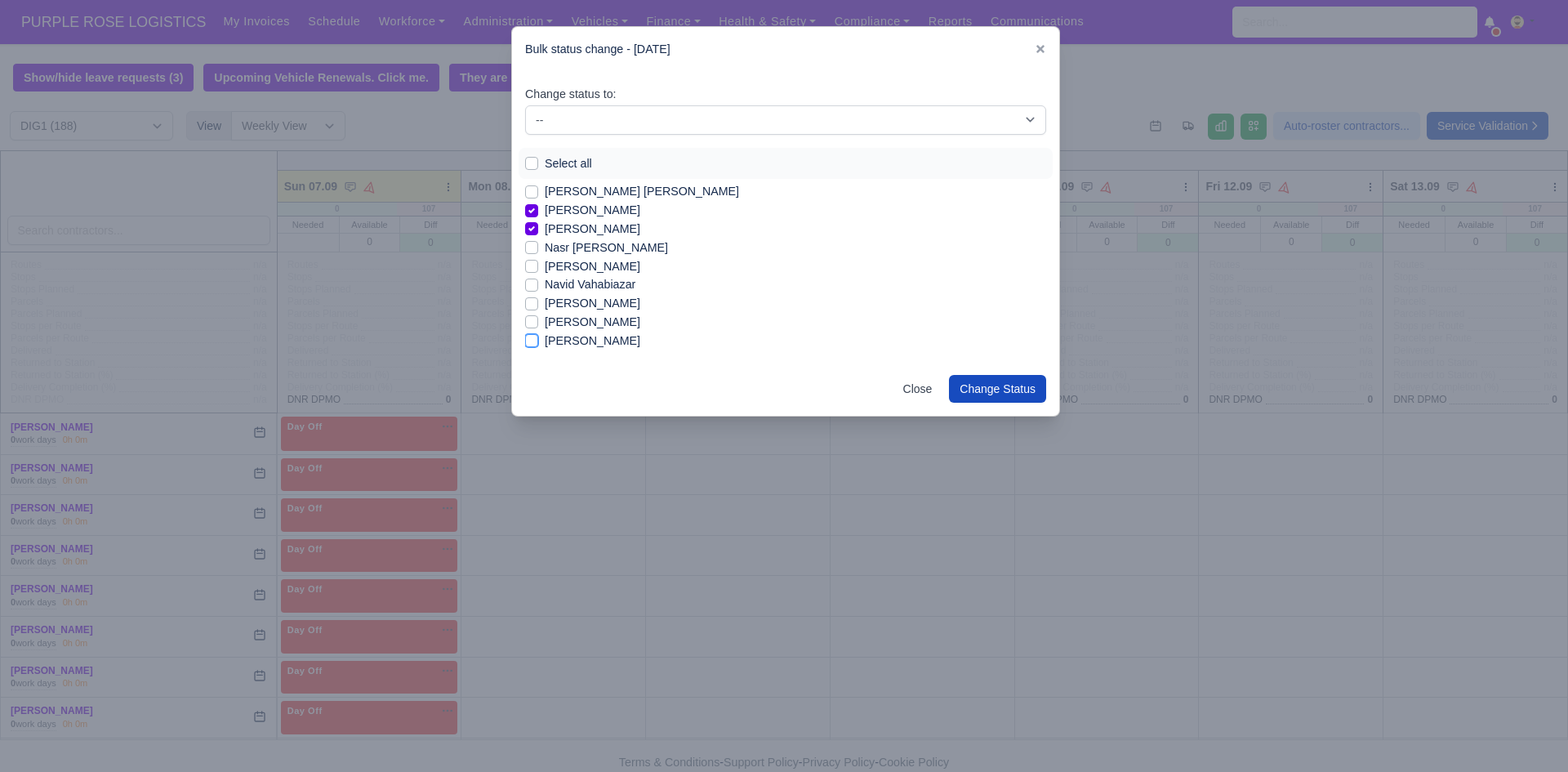
click at [539, 338] on input "[PERSON_NAME]" at bounding box center [531, 337] width 13 height 13
checkbox input "true"
click at [545, 280] on label "[PERSON_NAME]" at bounding box center [592, 279] width 96 height 19
click at [539, 280] on input "[PERSON_NAME]" at bounding box center [531, 276] width 13 height 13
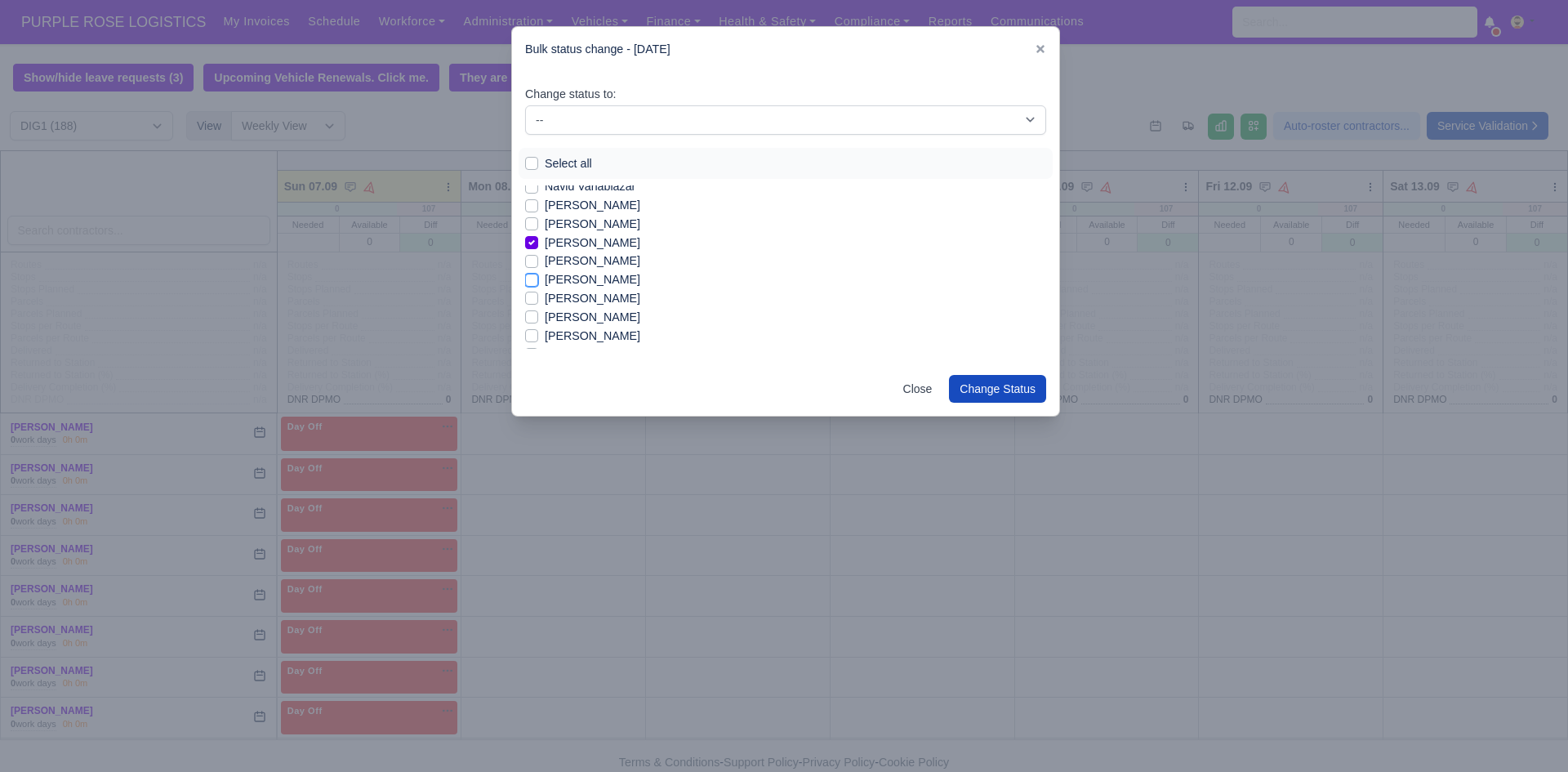
checkbox input "true"
click at [540, 303] on div "[PERSON_NAME]" at bounding box center [785, 298] width 521 height 19
click at [545, 337] on label "[PERSON_NAME]" at bounding box center [592, 335] width 96 height 19
click at [539, 337] on input "[PERSON_NAME]" at bounding box center [531, 332] width 13 height 13
checkbox input "true"
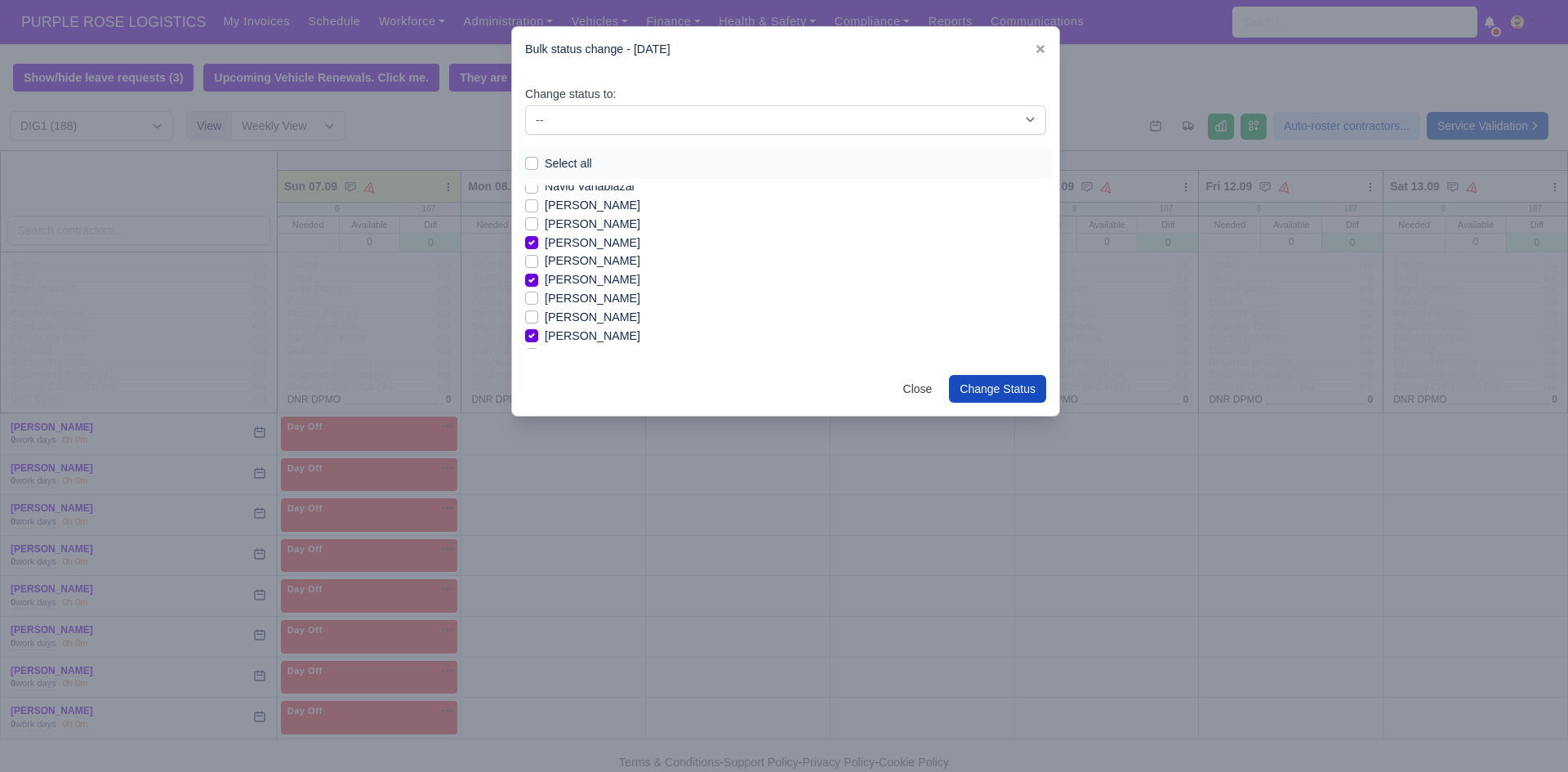
click at [553, 298] on label "[PERSON_NAME]" at bounding box center [592, 298] width 96 height 19
click at [539, 298] on input "[PERSON_NAME]" at bounding box center [531, 295] width 13 height 13
checkbox input "true"
click at [575, 268] on label "[PERSON_NAME]" at bounding box center [592, 265] width 96 height 19
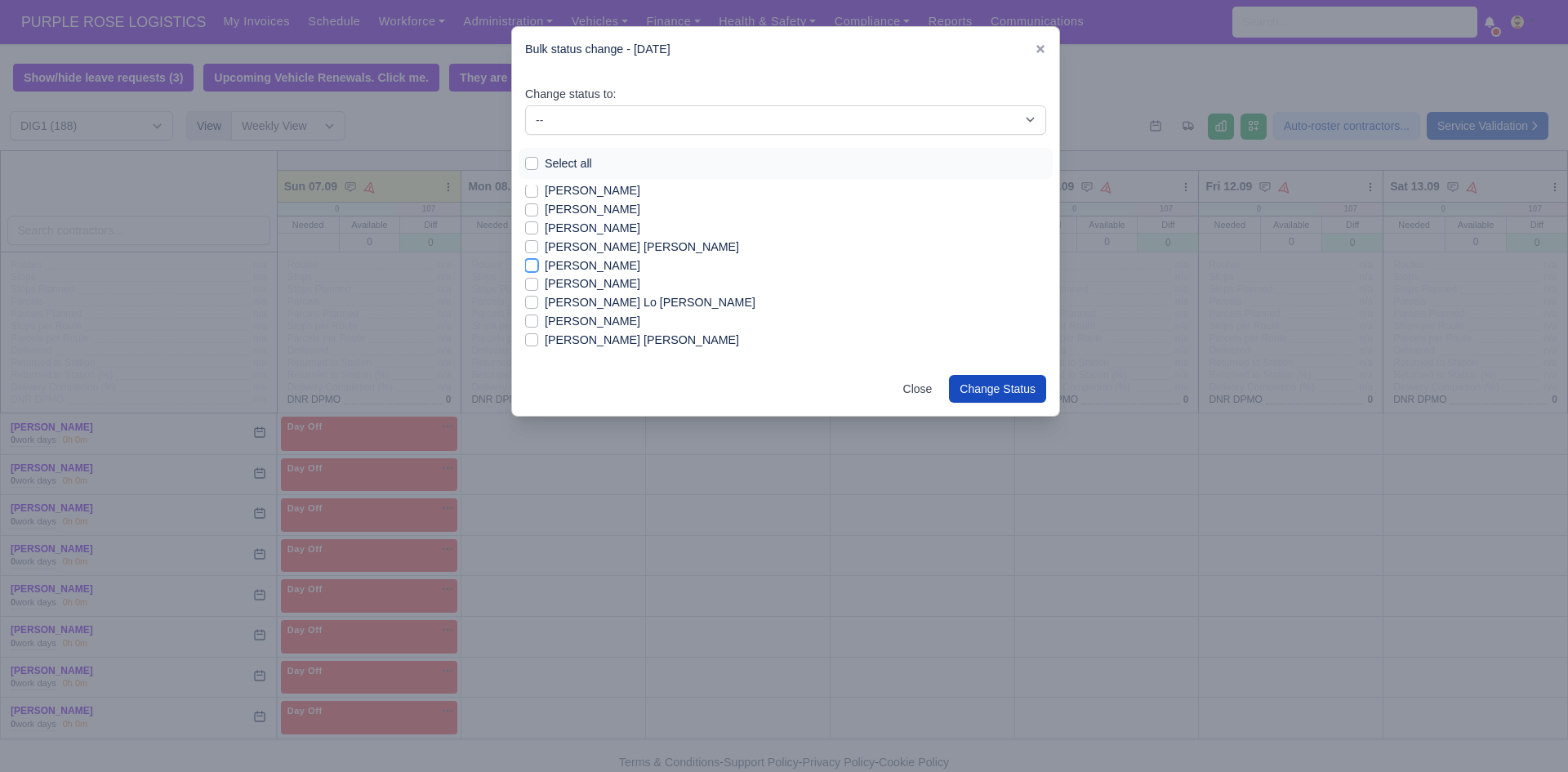
click at [539, 268] on input "[PERSON_NAME]" at bounding box center [531, 262] width 13 height 13
checkbox input "true"
click at [594, 312] on label "[PERSON_NAME]" at bounding box center [592, 321] width 96 height 19
click at [539, 312] on input "[PERSON_NAME]" at bounding box center [531, 318] width 13 height 13
checkbox input "true"
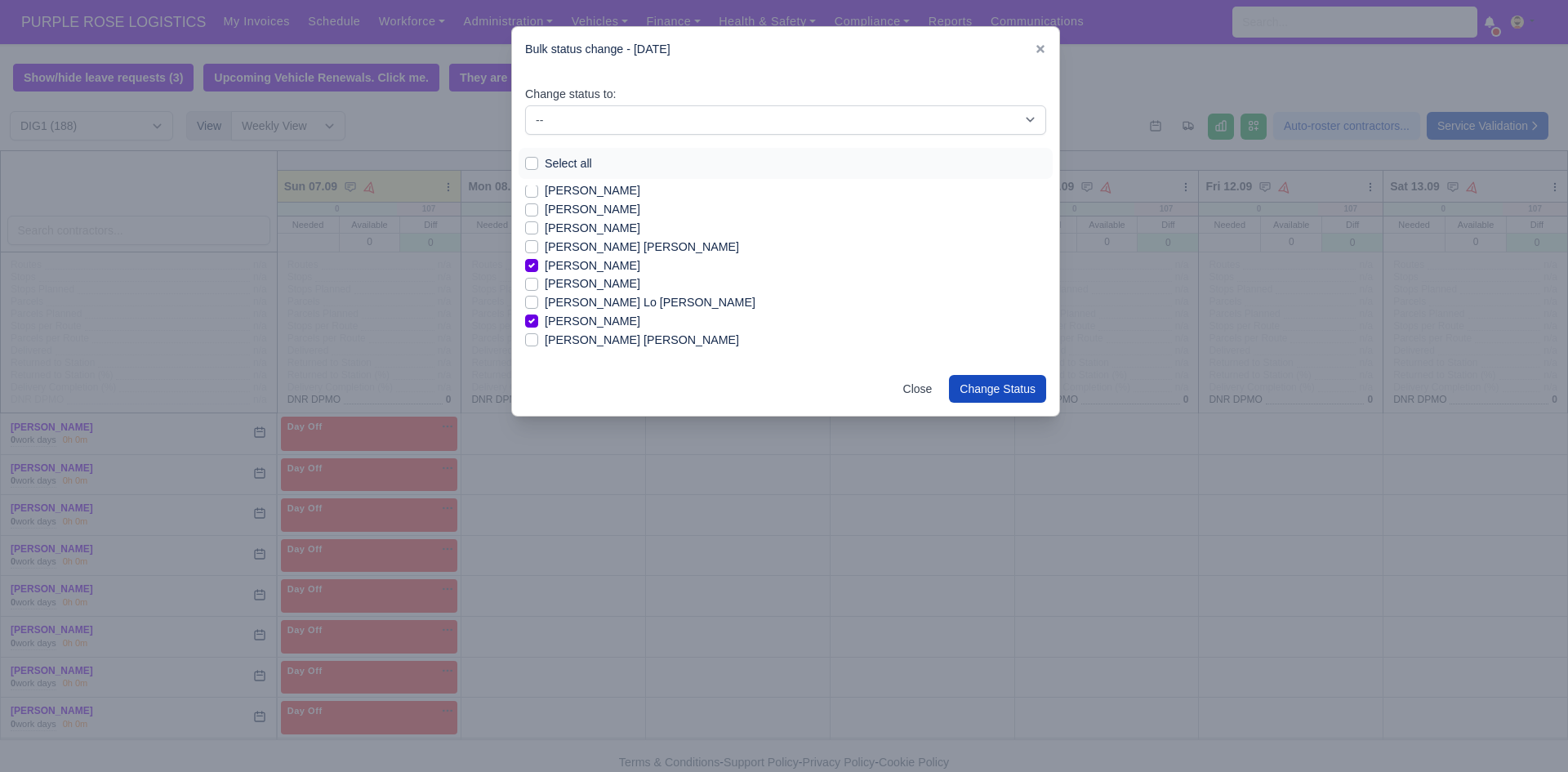
click at [586, 300] on label "[PERSON_NAME] Lo [PERSON_NAME]" at bounding box center [649, 302] width 210 height 19
click at [539, 300] on input "[PERSON_NAME] Lo [PERSON_NAME]" at bounding box center [531, 299] width 13 height 13
checkbox input "true"
click at [600, 340] on label "[PERSON_NAME] [PERSON_NAME]" at bounding box center [641, 340] width 195 height 19
click at [539, 340] on input "[PERSON_NAME] [PERSON_NAME]" at bounding box center [531, 337] width 13 height 13
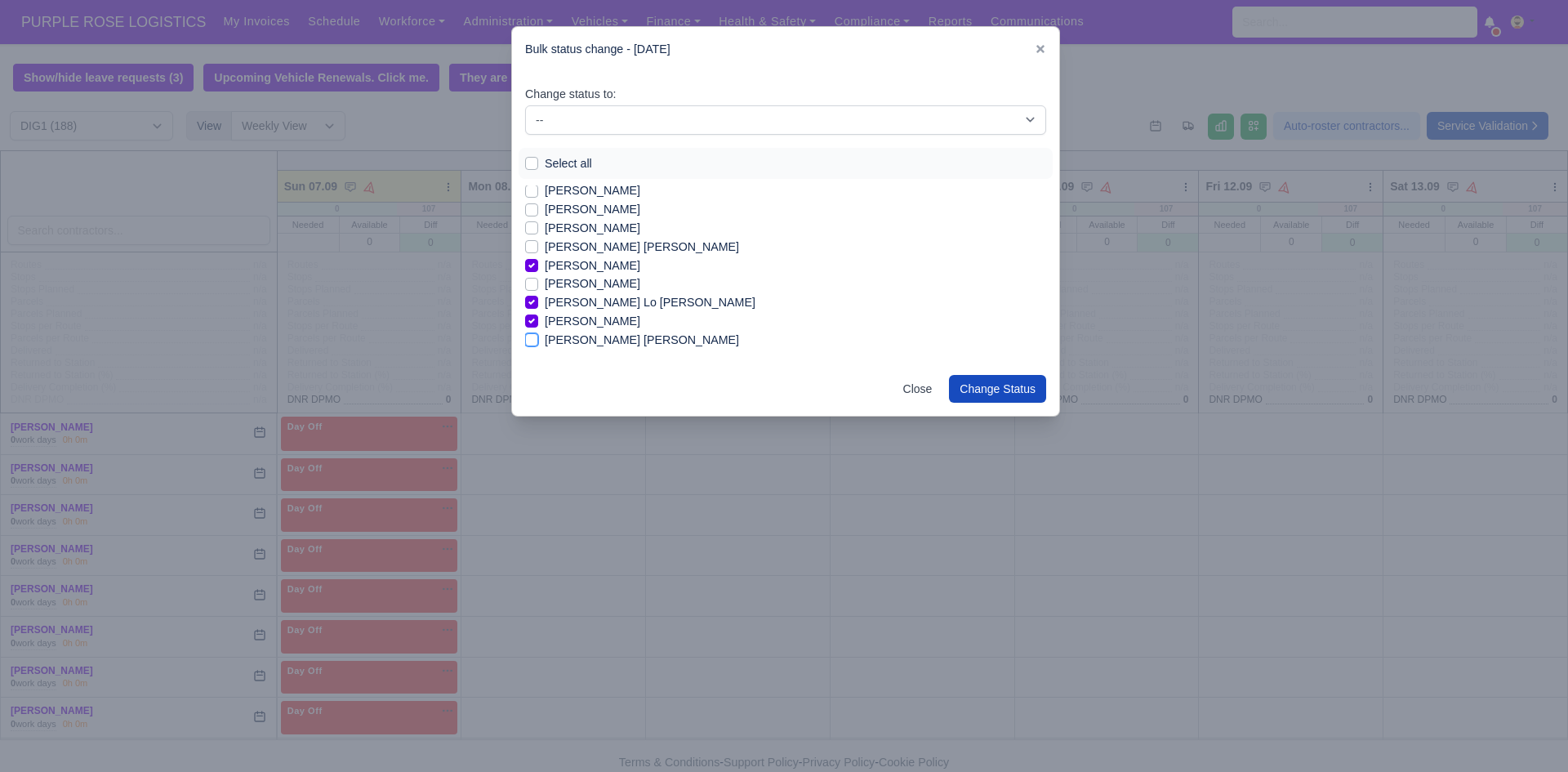
checkbox input "true"
click at [550, 316] on label "[PERSON_NAME]" at bounding box center [592, 316] width 96 height 19
click at [539, 316] on input "[PERSON_NAME]" at bounding box center [531, 313] width 13 height 13
checkbox input "true"
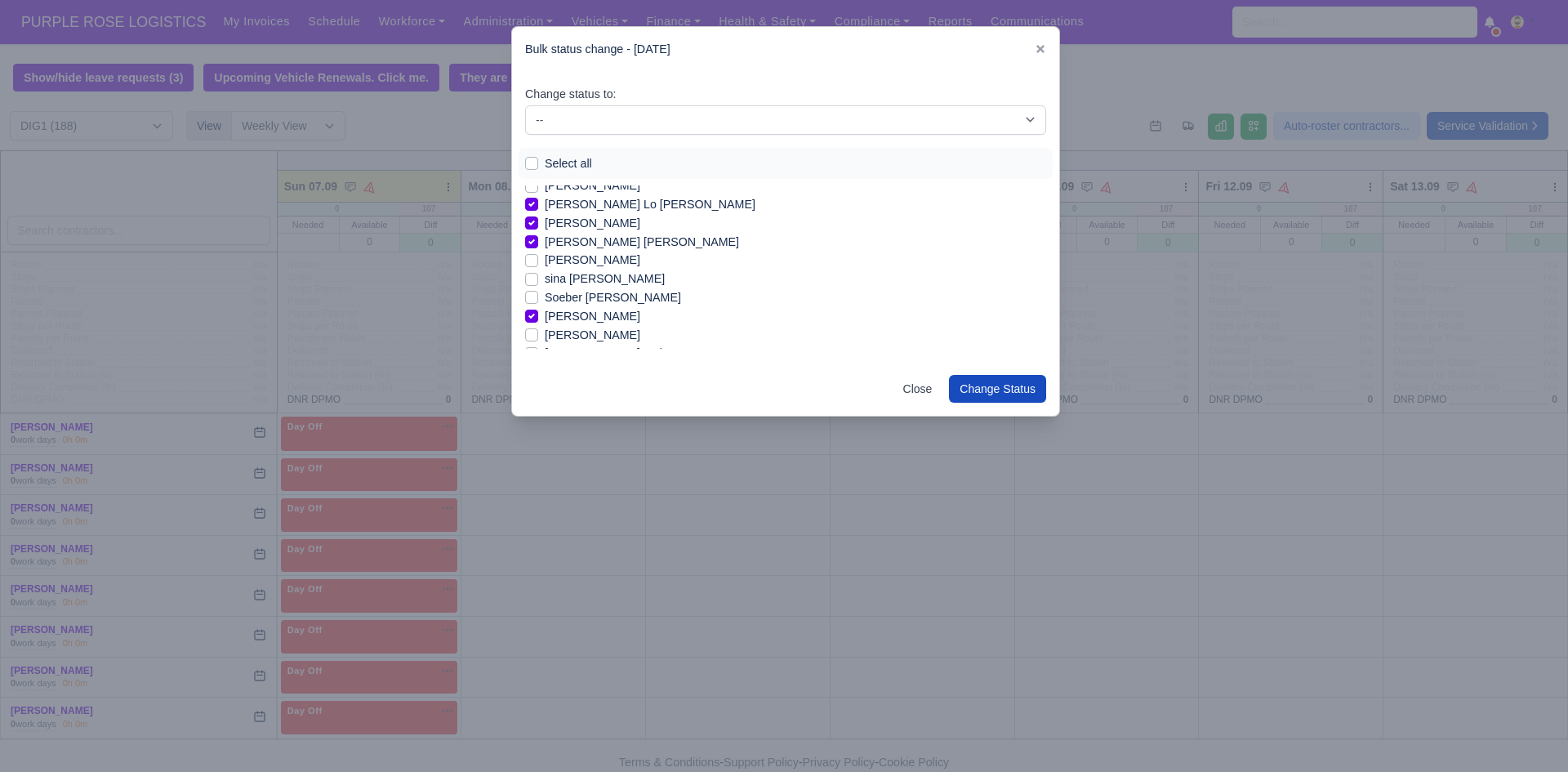
click at [557, 336] on label "[PERSON_NAME]" at bounding box center [592, 335] width 96 height 19
click at [539, 336] on input "[PERSON_NAME]" at bounding box center [531, 332] width 13 height 13
checkbox input "true"
click at [581, 325] on label "[PERSON_NAME]" at bounding box center [592, 325] width 96 height 19
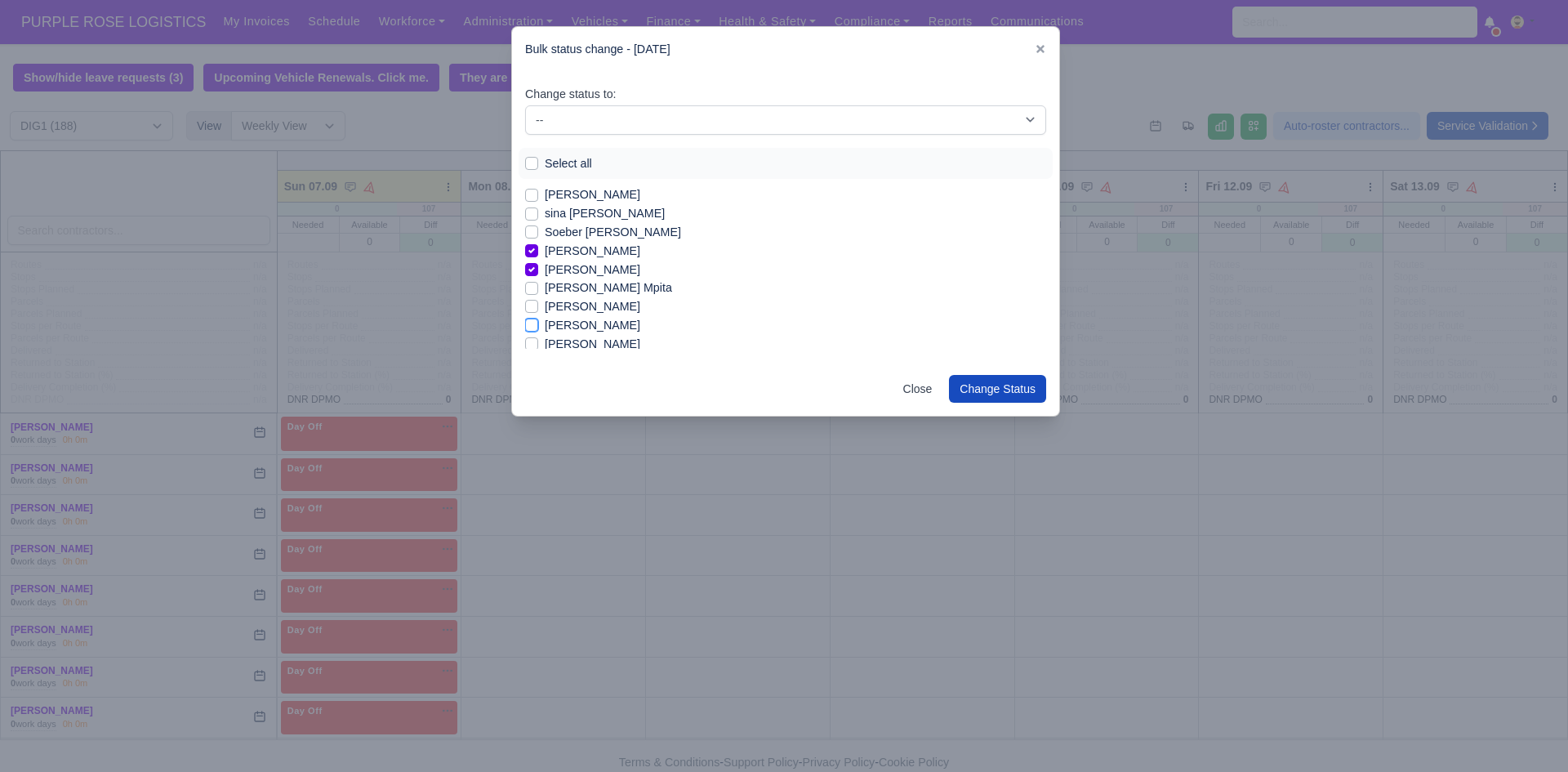
click at [539, 325] on input "[PERSON_NAME]" at bounding box center [531, 322] width 13 height 13
click at [582, 321] on label "[PERSON_NAME]" at bounding box center [592, 325] width 96 height 19
click at [539, 321] on input "[PERSON_NAME]" at bounding box center [531, 322] width 13 height 13
checkbox input "false"
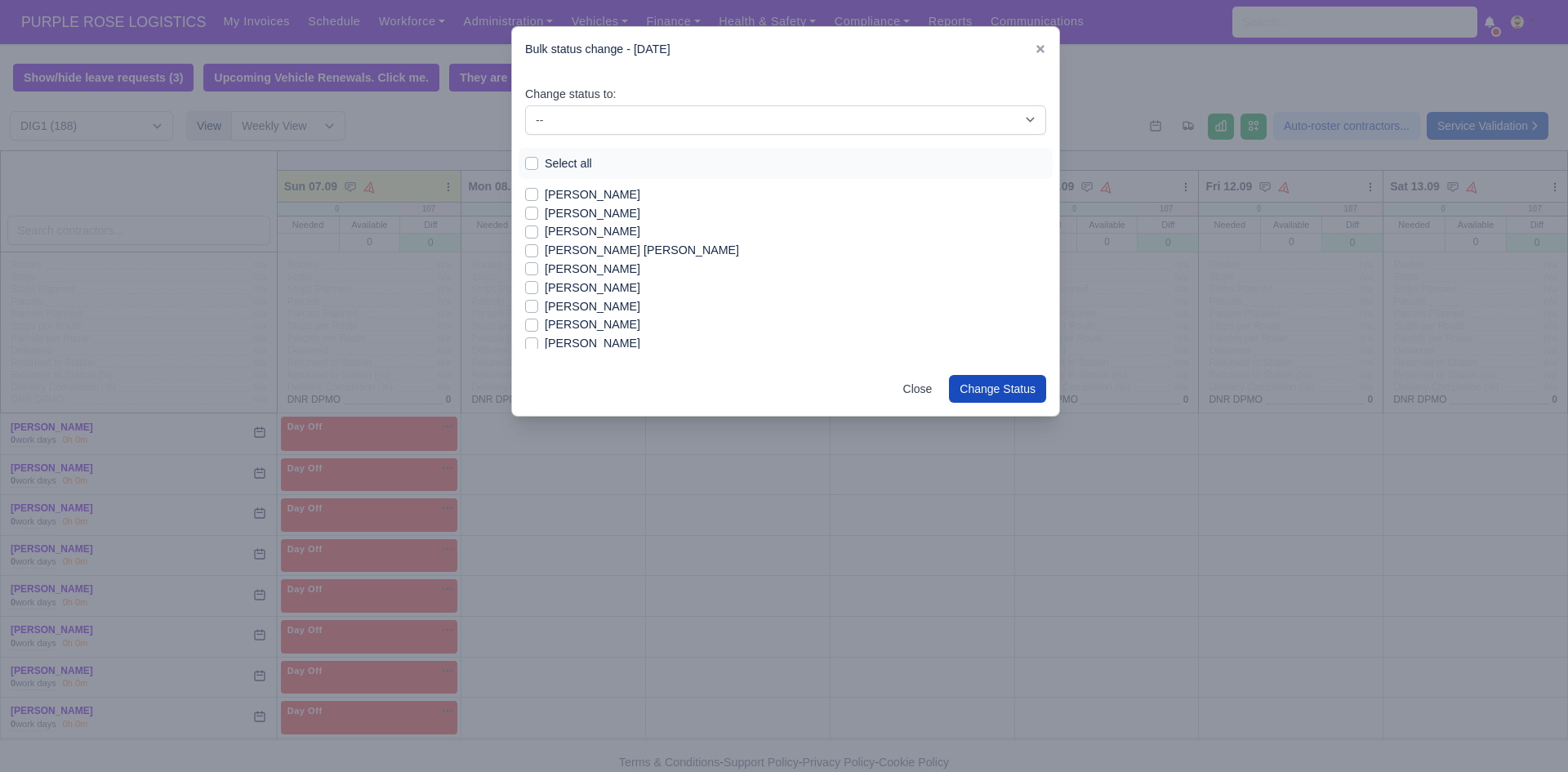
click at [584, 308] on label "[PERSON_NAME]" at bounding box center [592, 306] width 96 height 19
click at [539, 308] on input "[PERSON_NAME]" at bounding box center [531, 303] width 13 height 13
click at [584, 308] on label "[PERSON_NAME]" at bounding box center [592, 306] width 96 height 19
click at [539, 308] on input "[PERSON_NAME]" at bounding box center [531, 303] width 13 height 13
checkbox input "false"
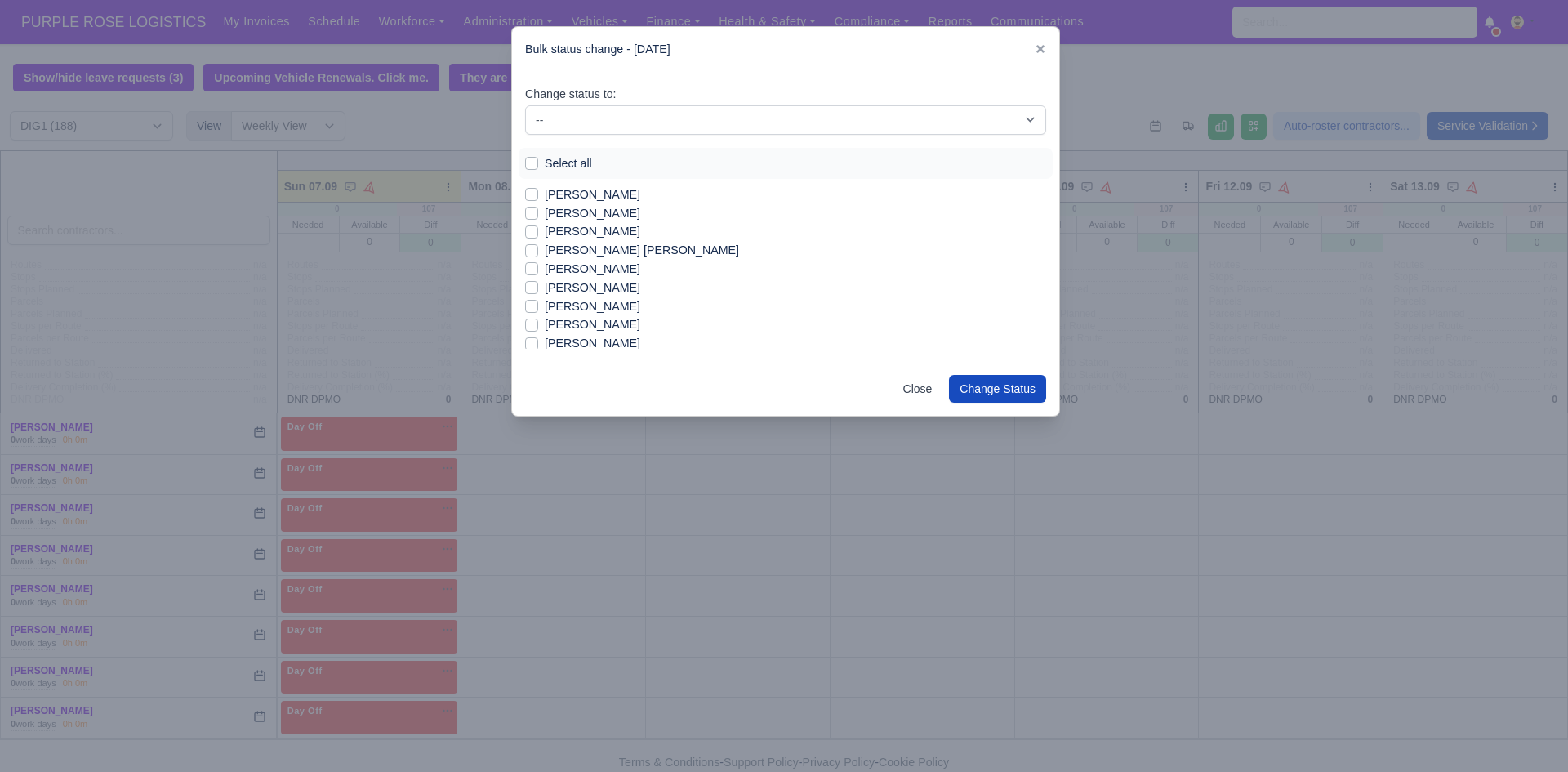
click at [581, 340] on label "[PERSON_NAME]" at bounding box center [592, 343] width 96 height 19
click at [539, 340] on input "[PERSON_NAME]" at bounding box center [531, 340] width 13 height 13
checkbox input "true"
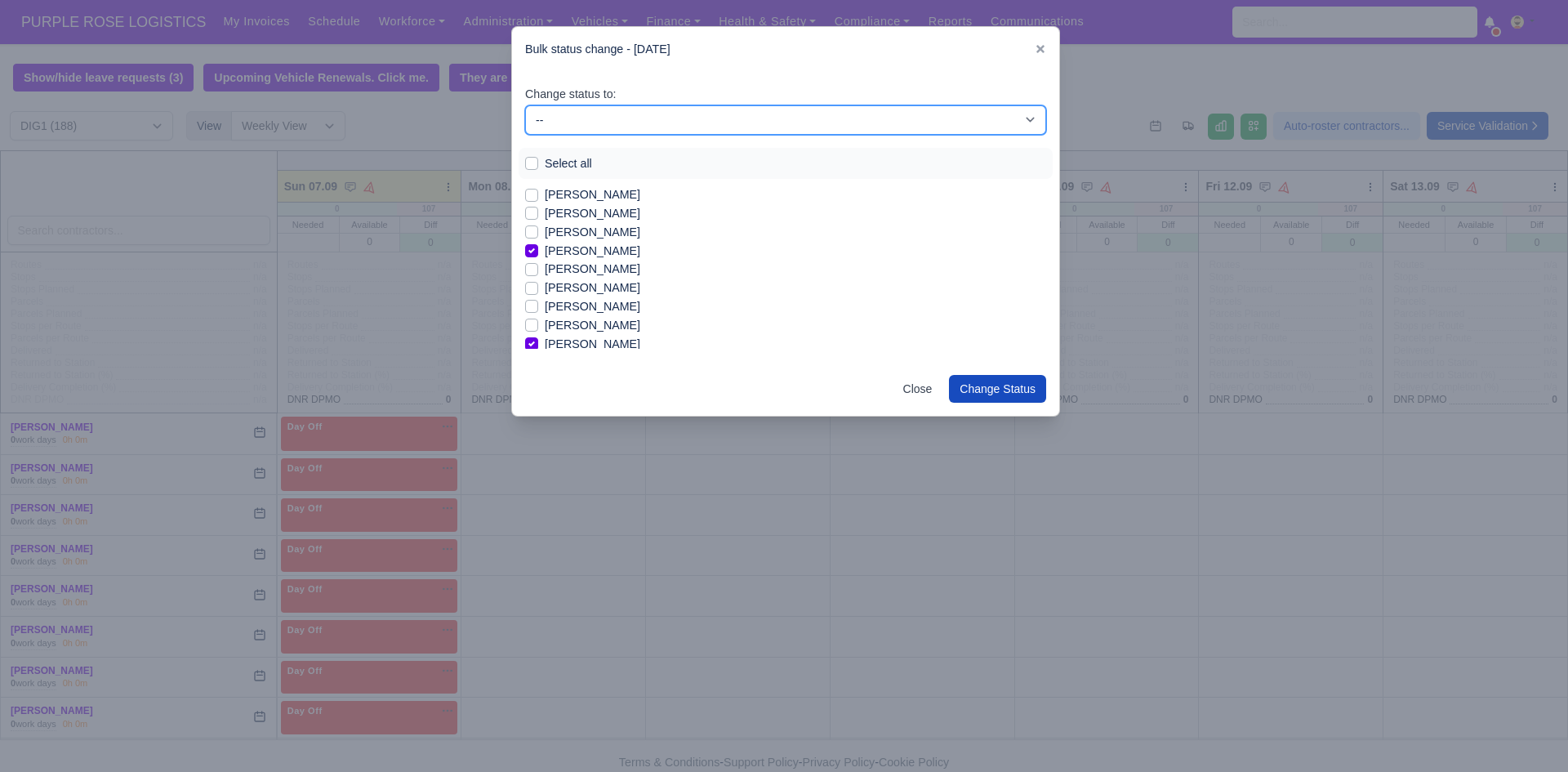
click at [696, 115] on select "-- Unasigned Available Day Off Stand By Other Depot" at bounding box center [785, 120] width 521 height 29
select select "Available"
click at [525, 106] on select "-- Unasigned Available Day Off Stand By Other Depot" at bounding box center [785, 120] width 521 height 29
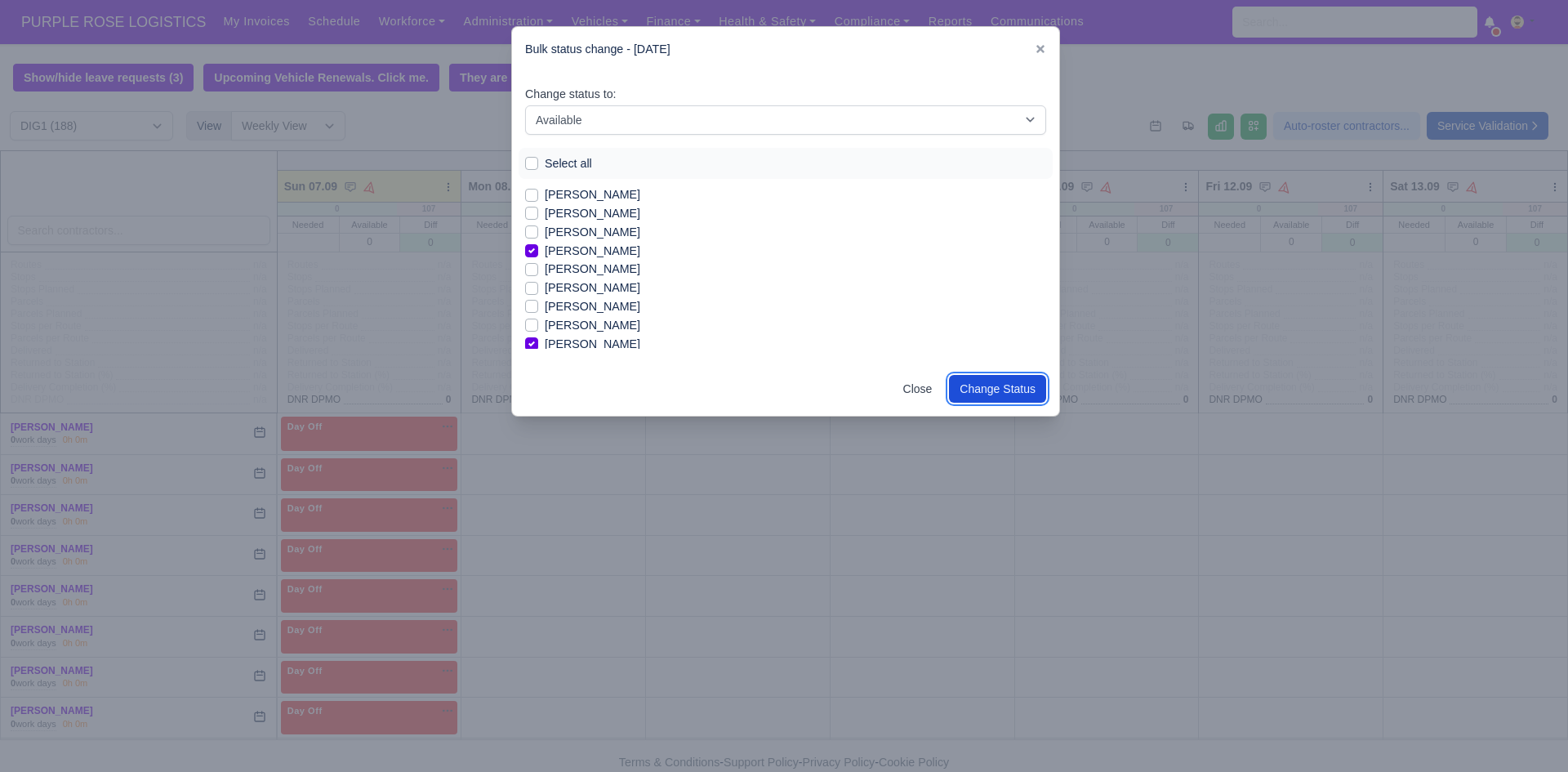
click at [822, 394] on button "Change Status" at bounding box center [996, 389] width 97 height 28
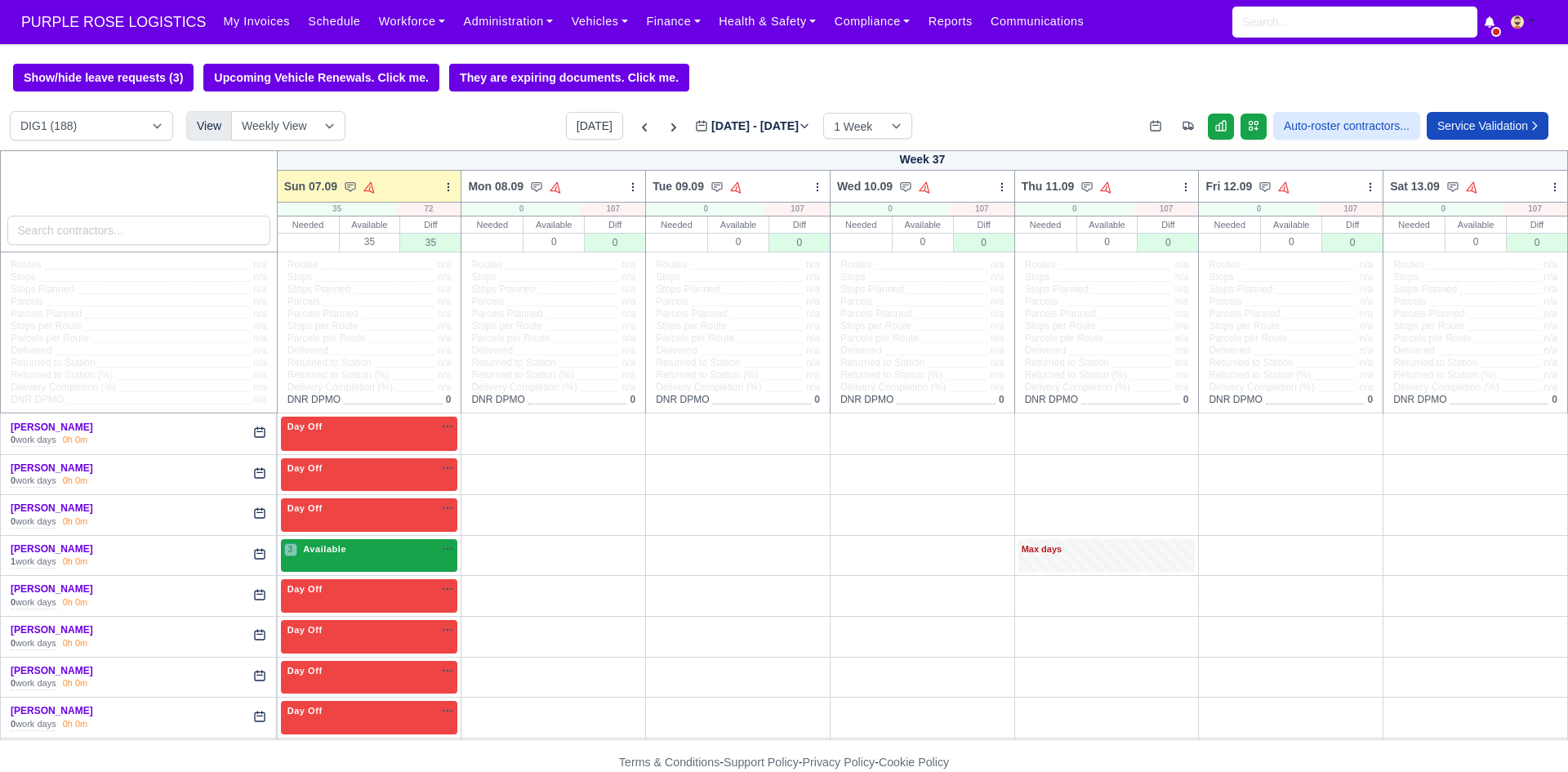
click at [409, 559] on div "3 Available na" at bounding box center [369, 551] width 171 height 17
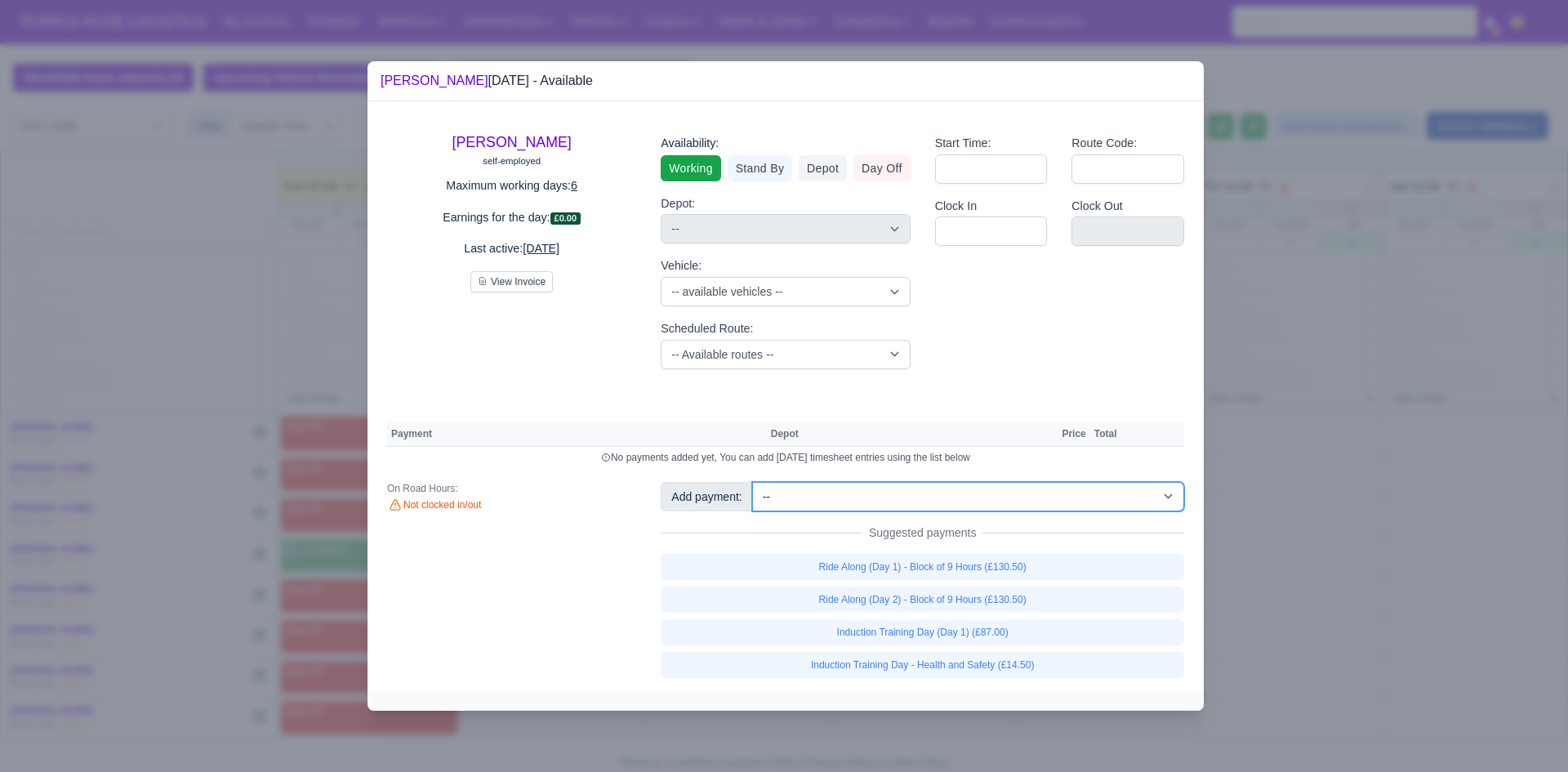
click at [822, 495] on select "-- Additional Hour Support (£14.50) Additional Hour Support (Walkers) (£13.50) …" at bounding box center [968, 496] width 432 height 29
select select "105"
click at [752, 482] on select "-- Additional Hour Support (£14.50) Additional Hour Support (Walkers) (£13.50) …" at bounding box center [968, 496] width 432 height 29
select select "1"
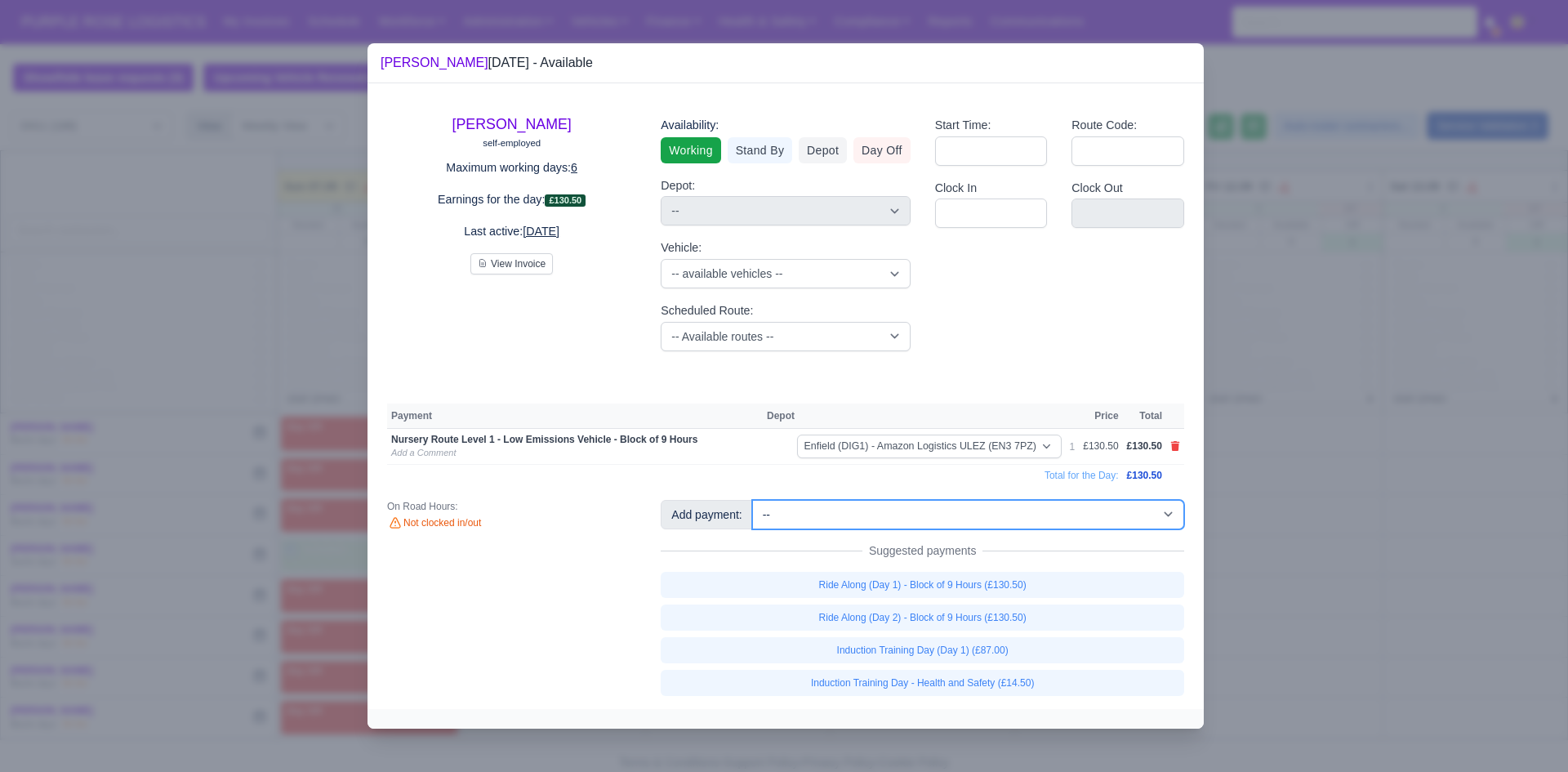
click at [822, 517] on select "-- Additional Hour Support (£14.50) Additional Hour Support (Walkers) (£13.50) …" at bounding box center [968, 514] width 432 height 29
select select "2"
click at [752, 500] on select "-- Additional Hour Support (£14.50) Additional Hour Support (Walkers) (£13.50) …" at bounding box center [968, 514] width 432 height 29
select select "1"
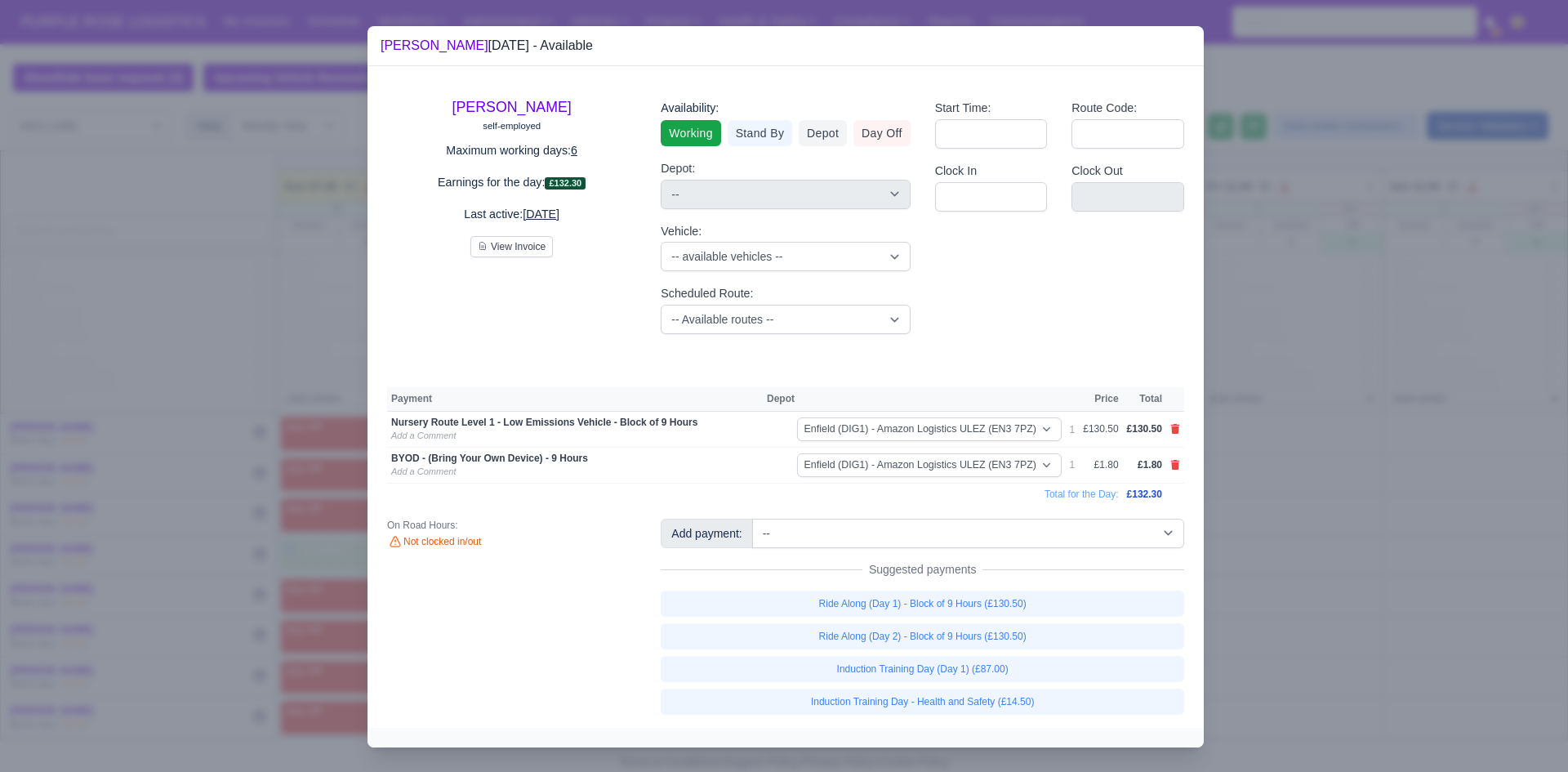
click at [822, 567] on div at bounding box center [784, 386] width 1568 height 772
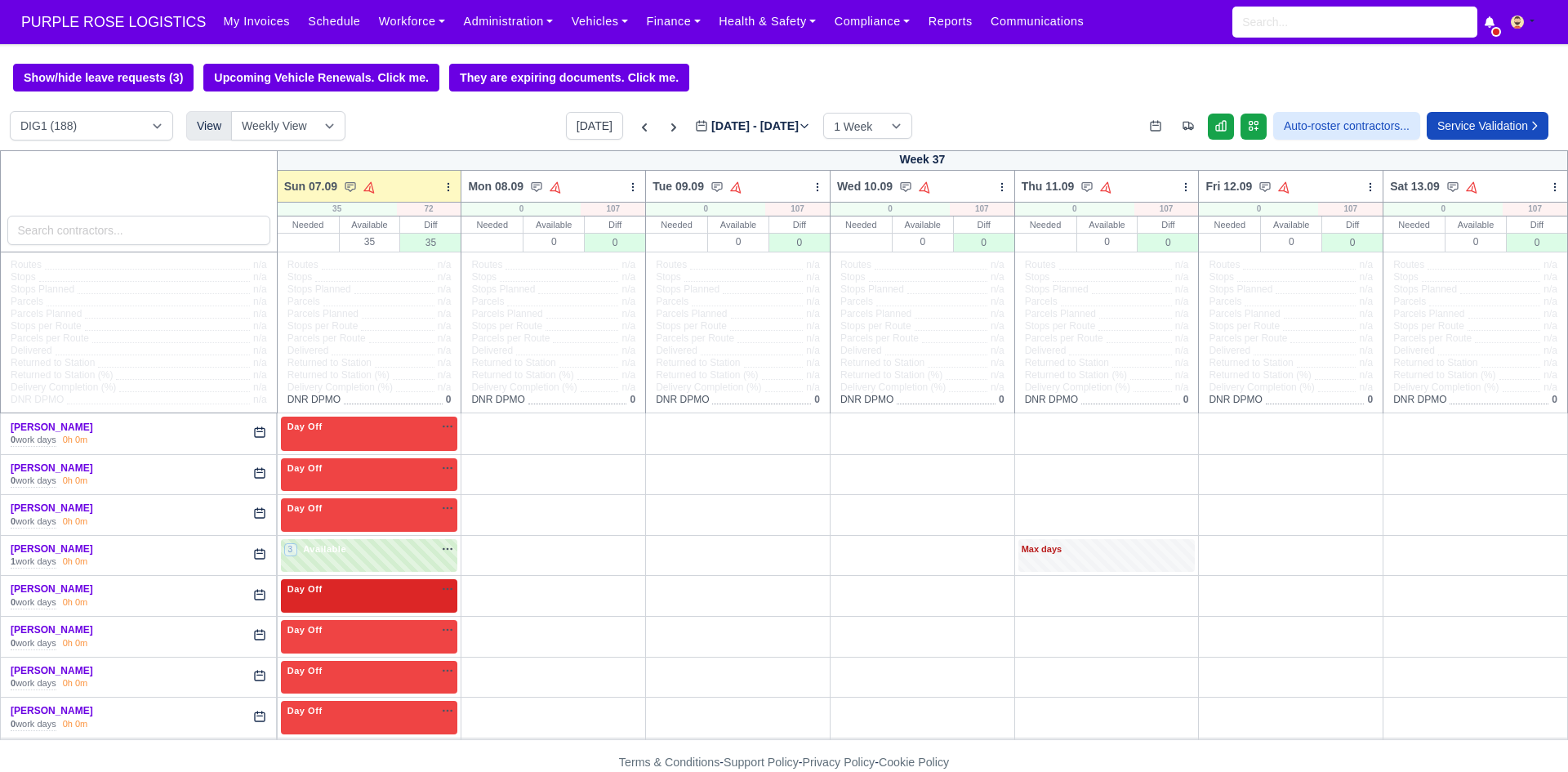
scroll to position [353, 0]
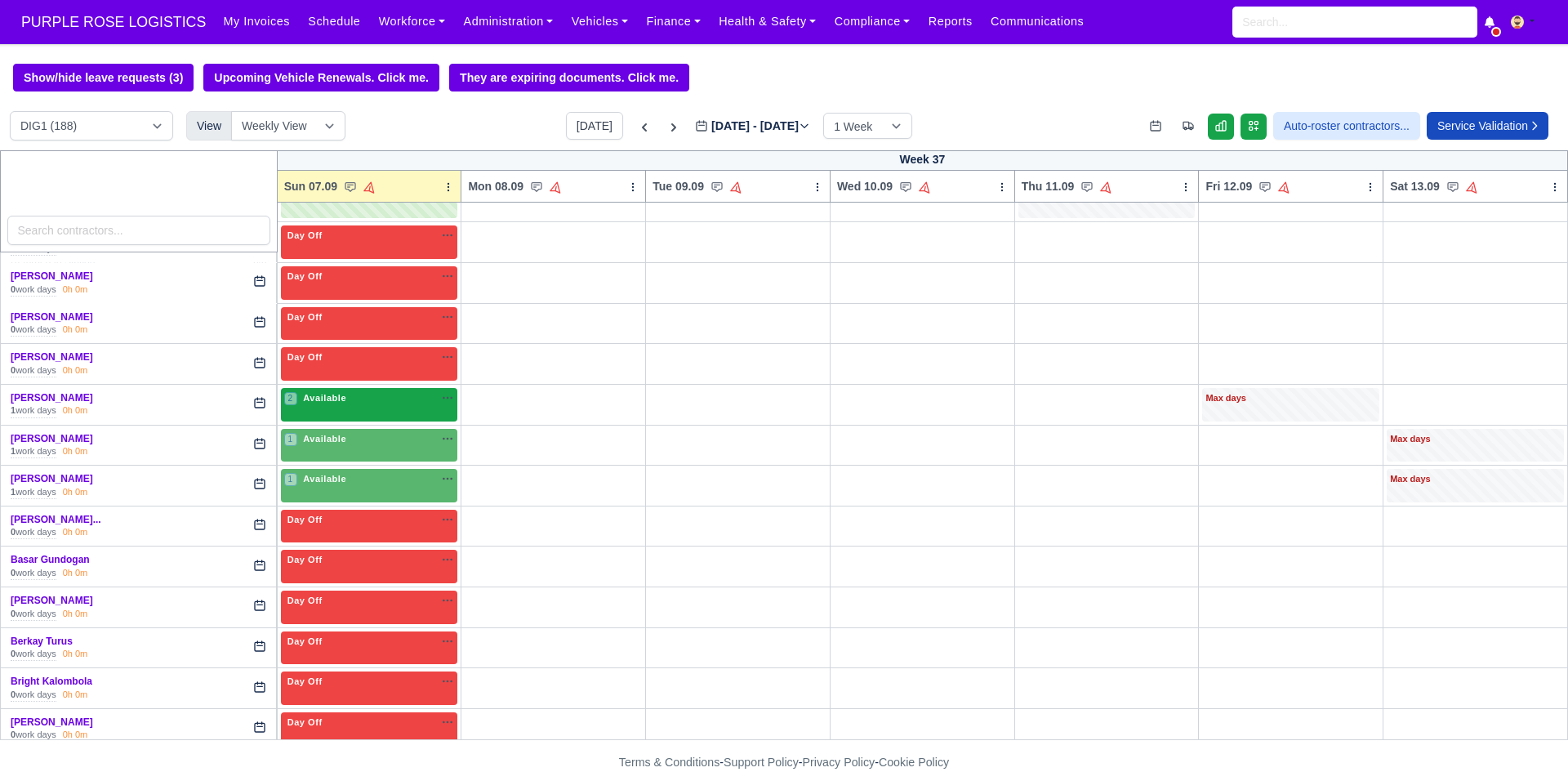
click at [376, 408] on div "2 Available na" at bounding box center [369, 399] width 171 height 17
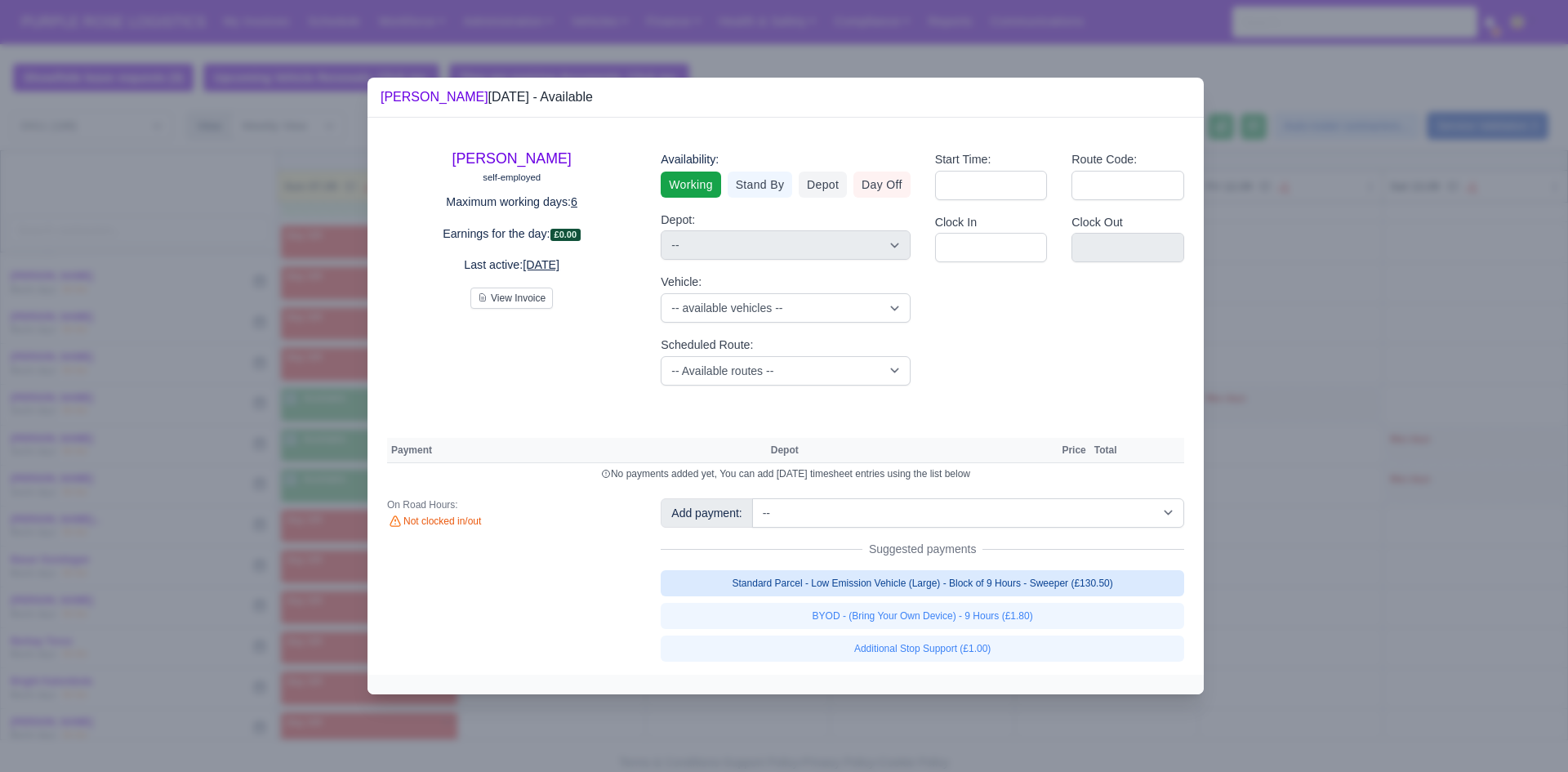
click at [822, 581] on link "Standard Parcel - Low Emission Vehicle (Large) - Block of 9 Hours - Sweeper (£1…" at bounding box center [922, 582] width 524 height 26
select select "1"
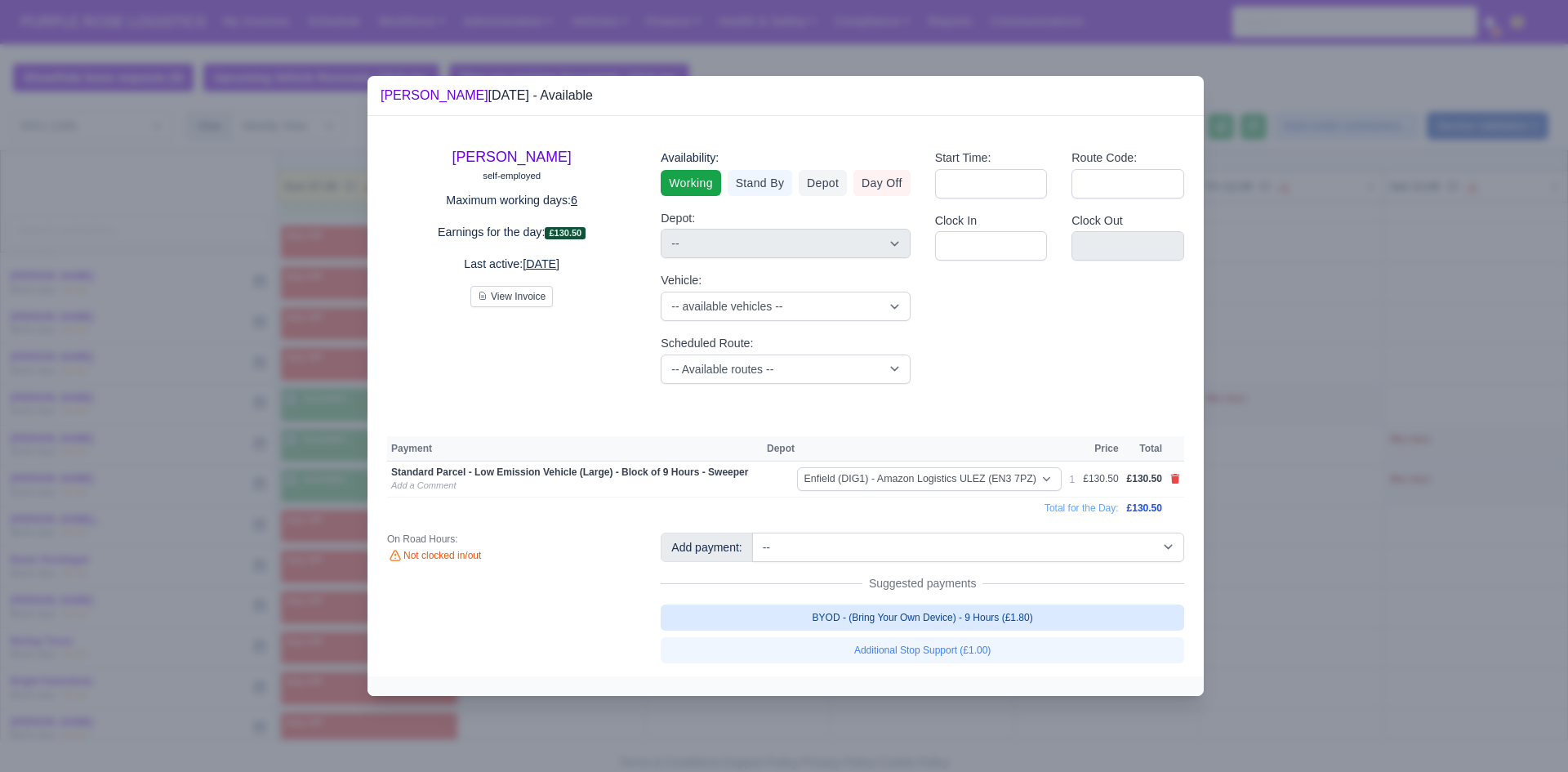
click at [822, 614] on link "BYOD - (Bring Your Own Device) - 9 Hours (£1.80)" at bounding box center [922, 617] width 524 height 26
select select "1"
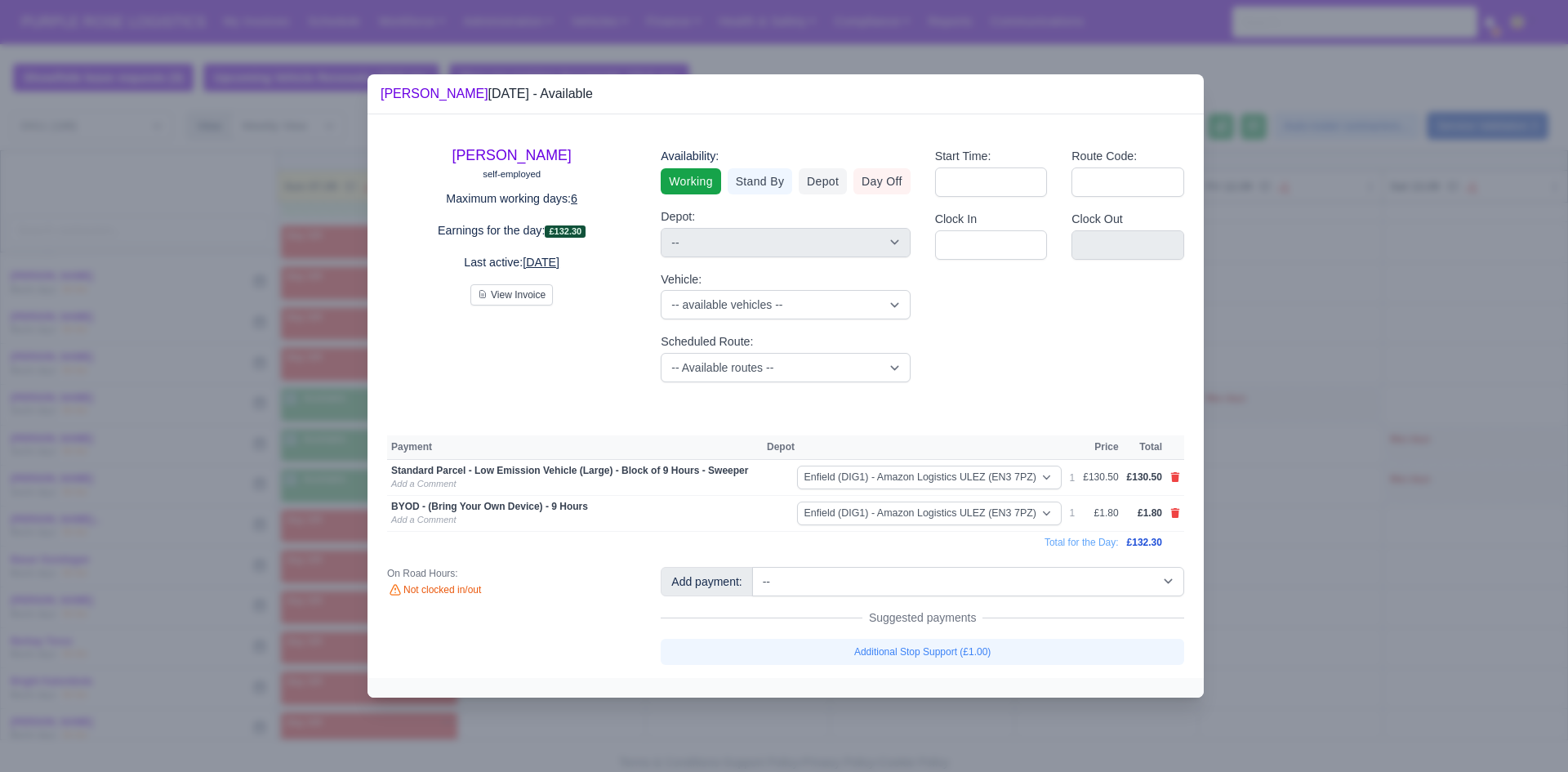
click at [822, 583] on div at bounding box center [784, 386] width 1568 height 772
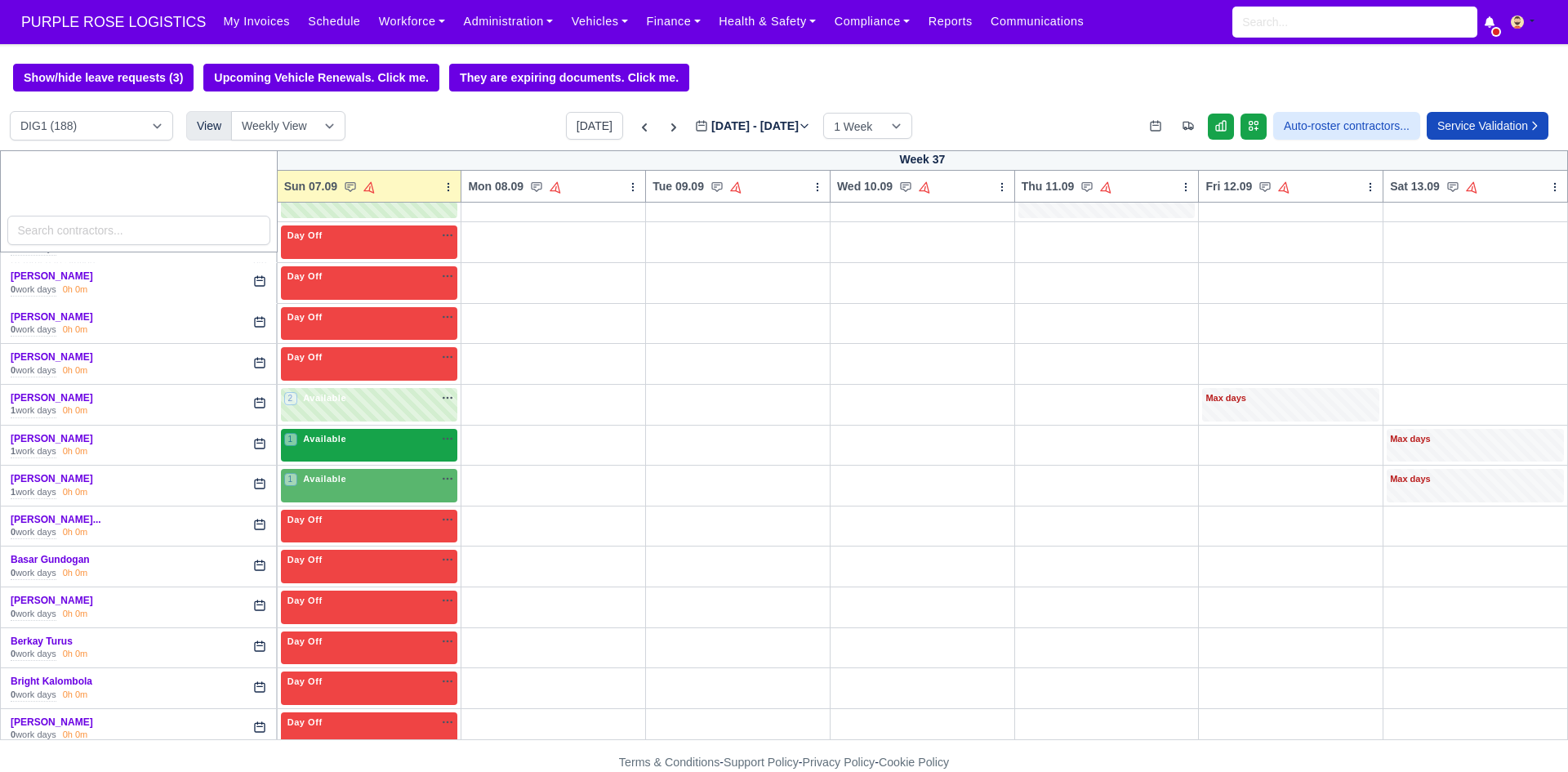
click at [341, 446] on div "1 Available" at bounding box center [316, 439] width 65 height 14
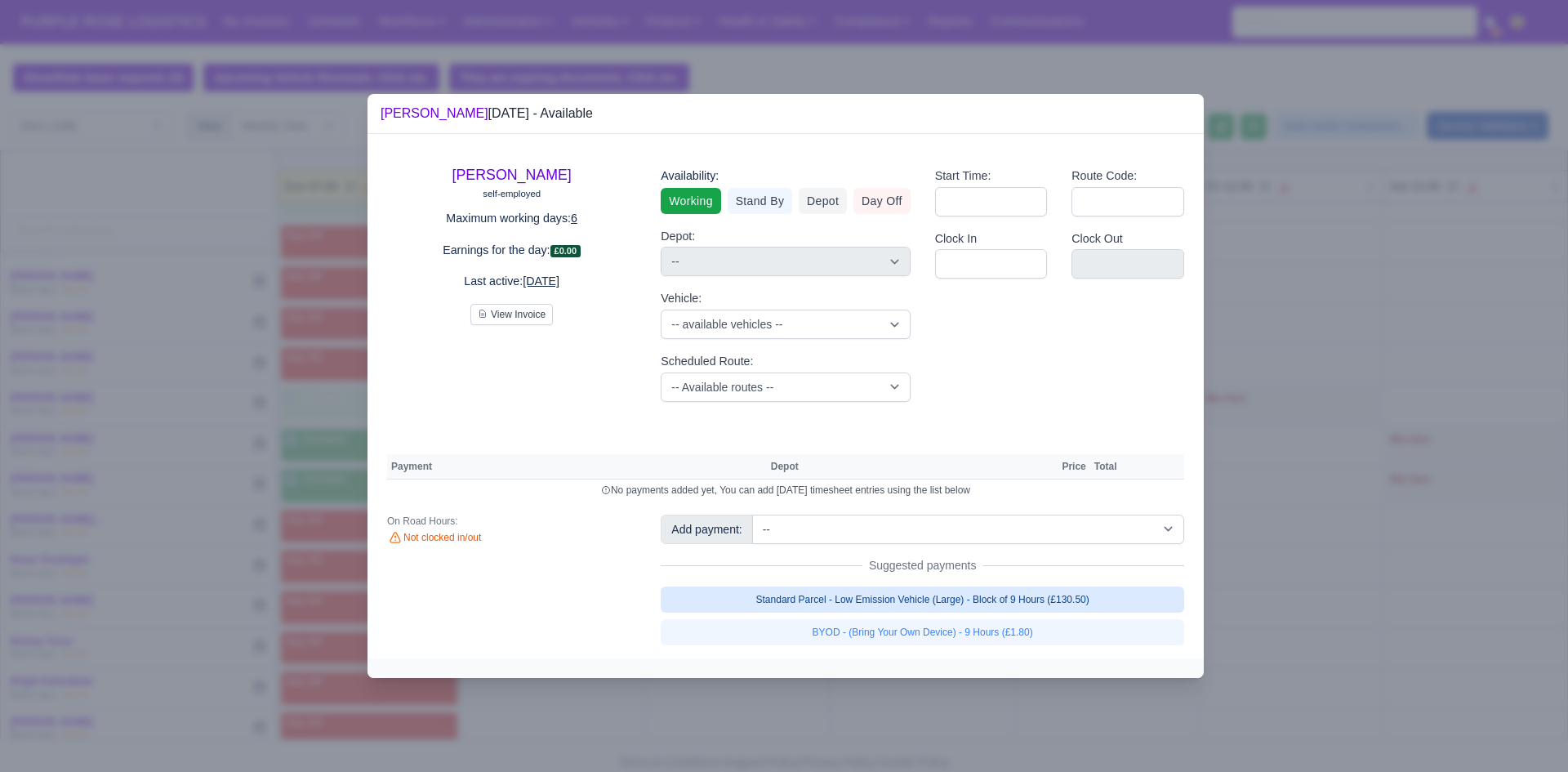
click at [797, 597] on link "Standard Parcel - Low Emission Vehicle (Large) - Block of 9 Hours (£130.50)" at bounding box center [922, 599] width 524 height 26
select select "1"
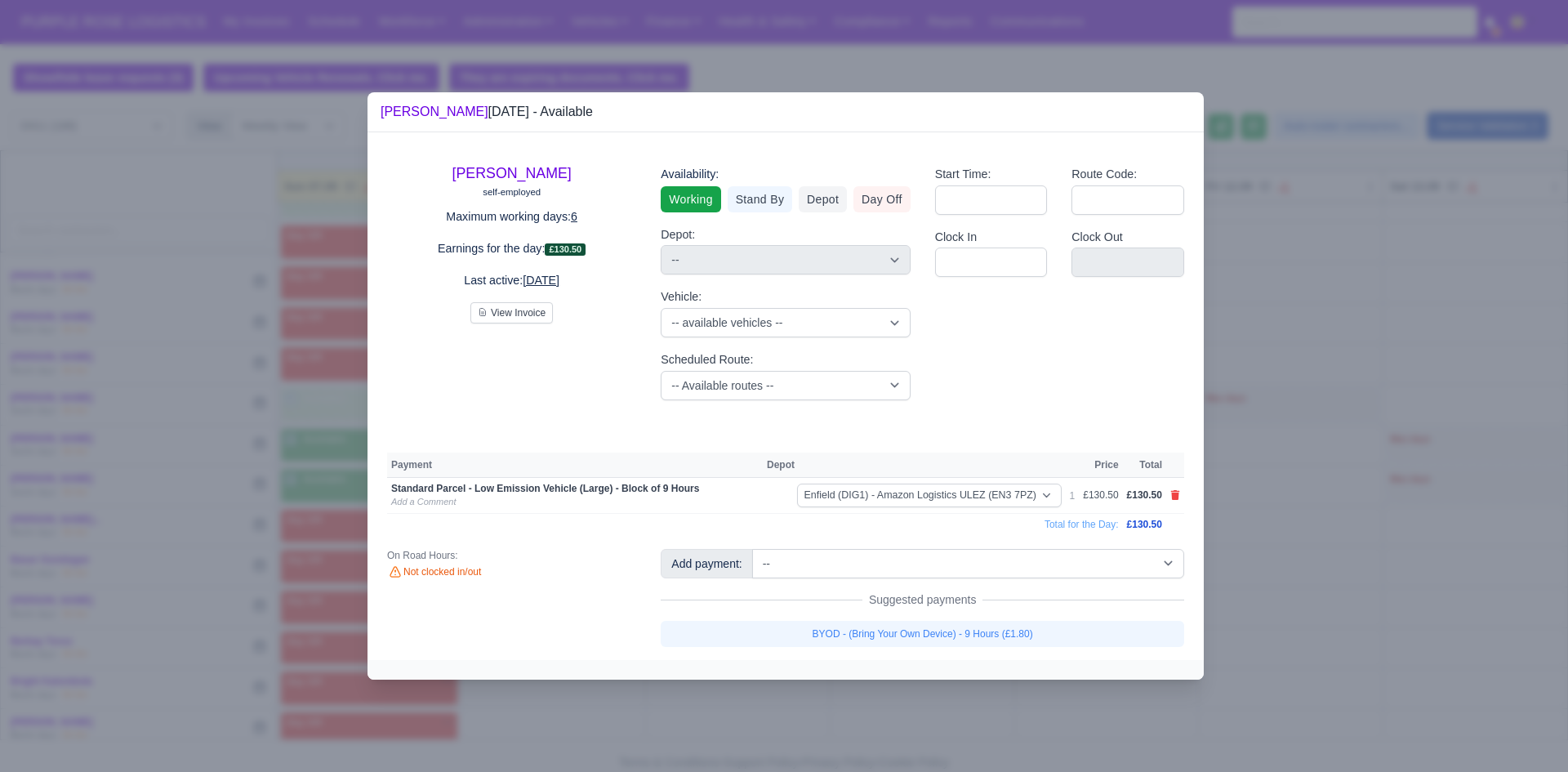
click at [817, 632] on link "BYOD - (Bring Your Own Device) - 9 Hours (£1.80)" at bounding box center [922, 633] width 524 height 26
select select "1"
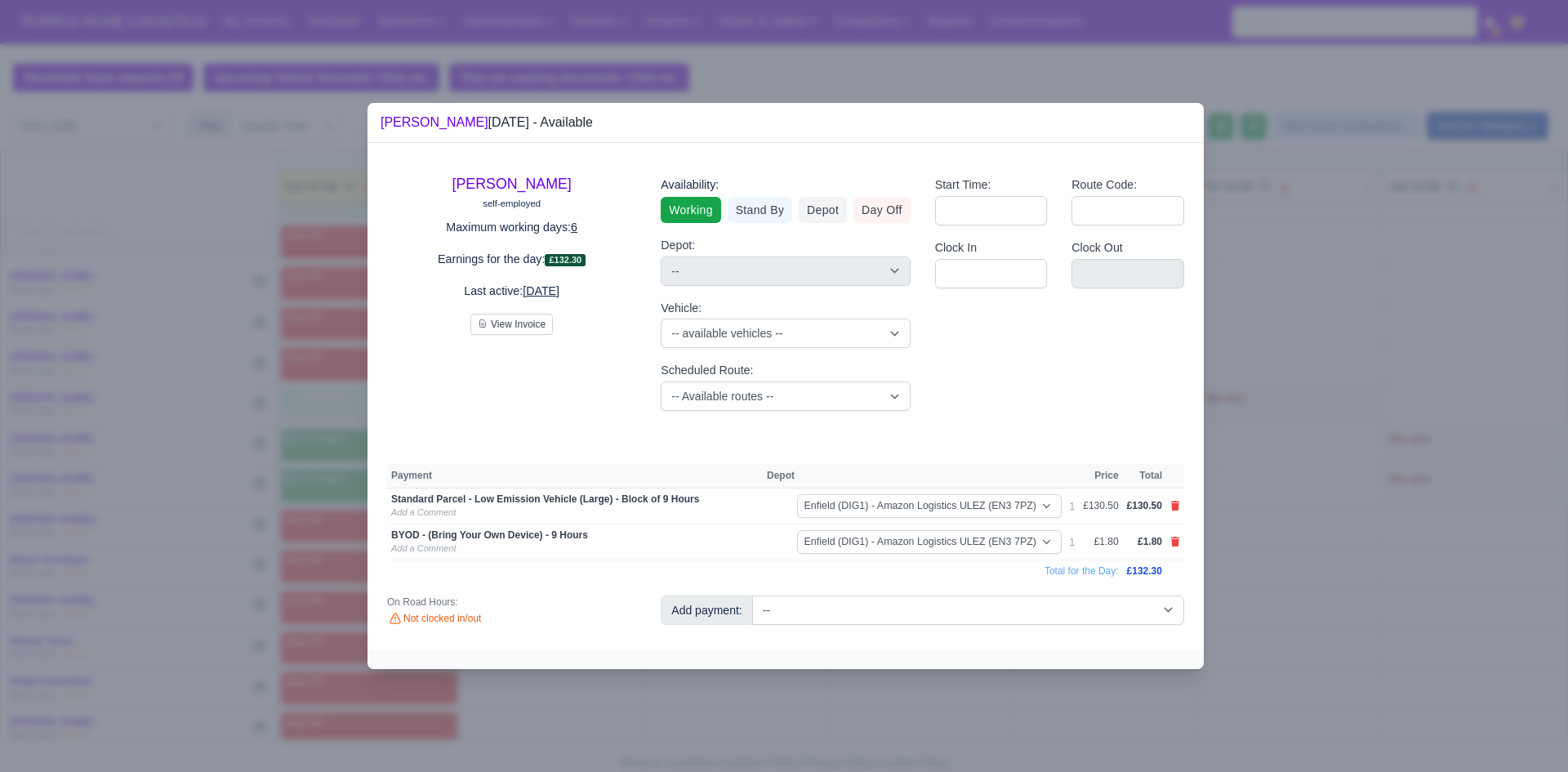
click at [776, 695] on div at bounding box center [784, 386] width 1568 height 772
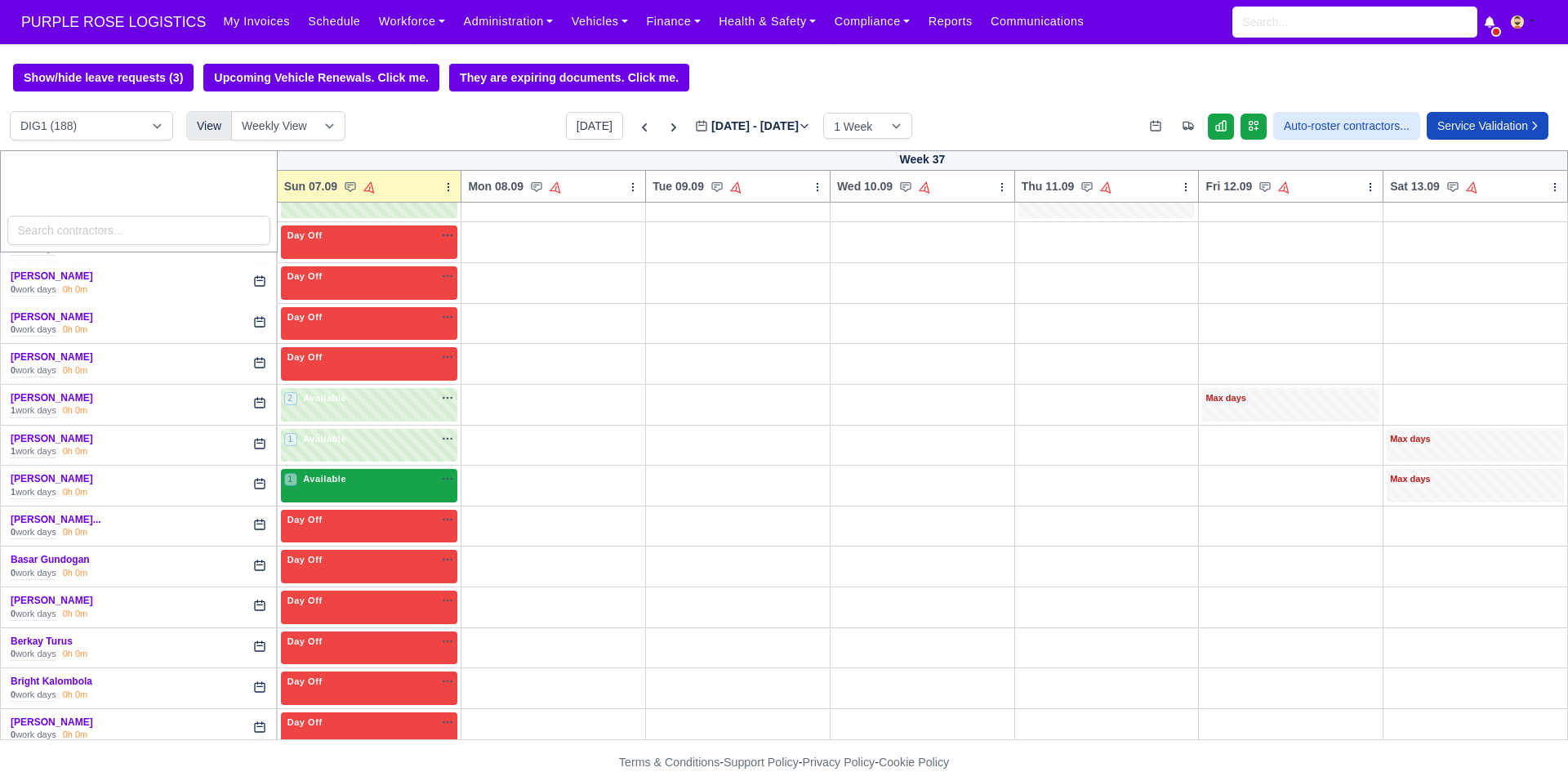
click at [333, 484] on span "Available" at bounding box center [324, 478] width 50 height 11
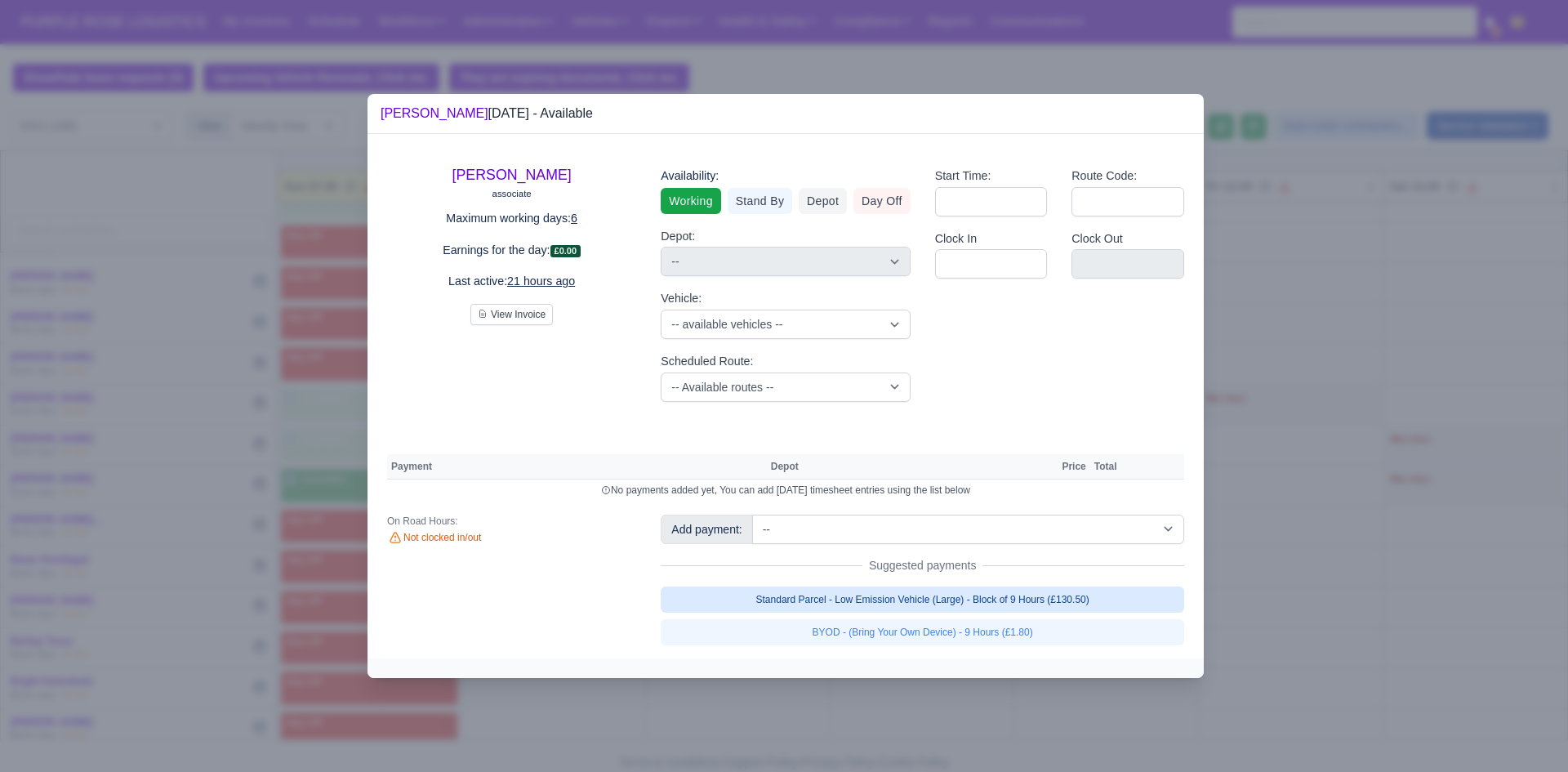
click at [760, 595] on link "Standard Parcel - Low Emission Vehicle (Large) - Block of 9 Hours (£130.50)" at bounding box center [922, 599] width 524 height 26
select select "1"
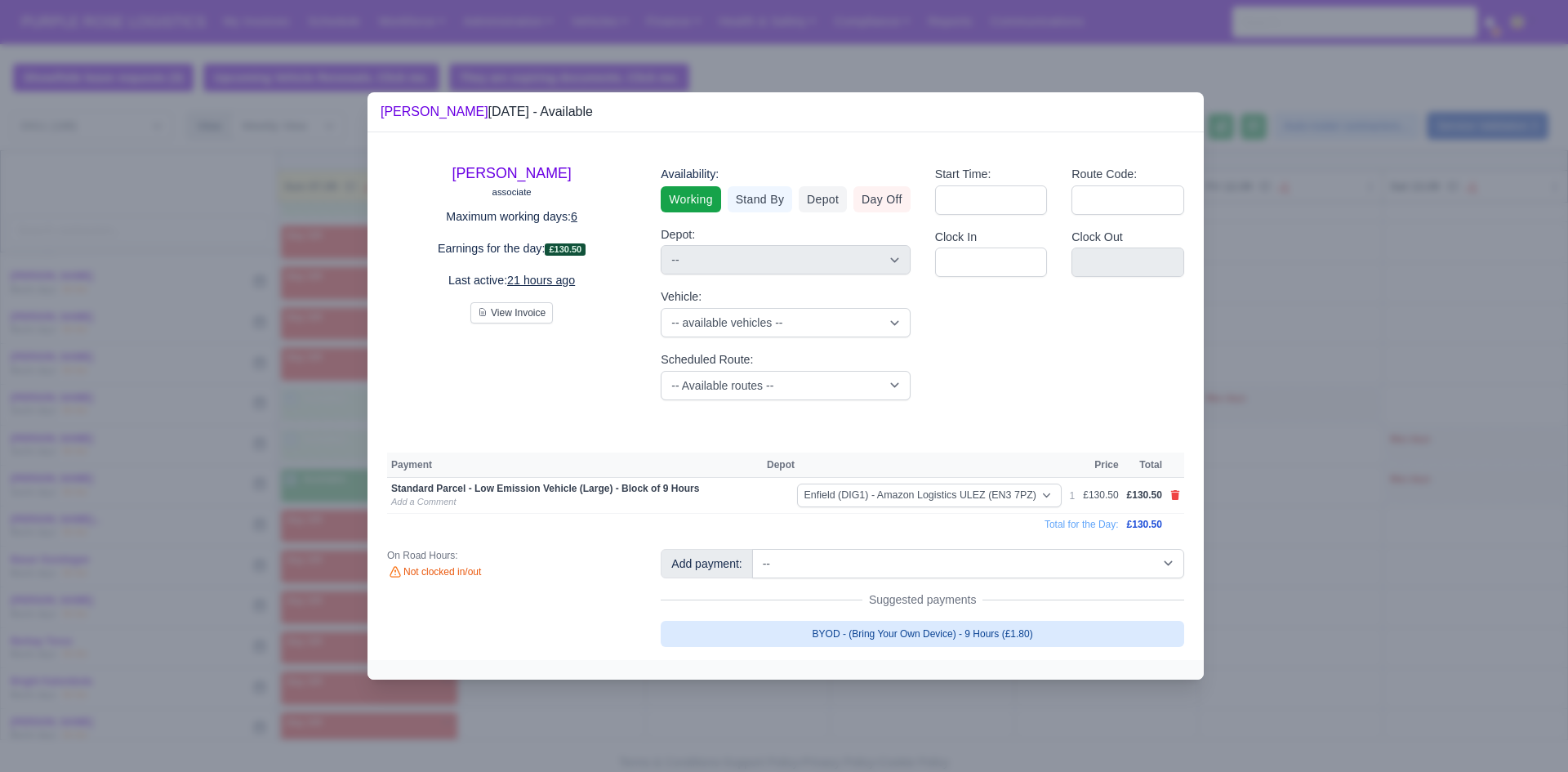
click at [788, 633] on link "BYOD - (Bring Your Own Device) - 9 Hours (£1.80)" at bounding box center [922, 633] width 524 height 26
select select "1"
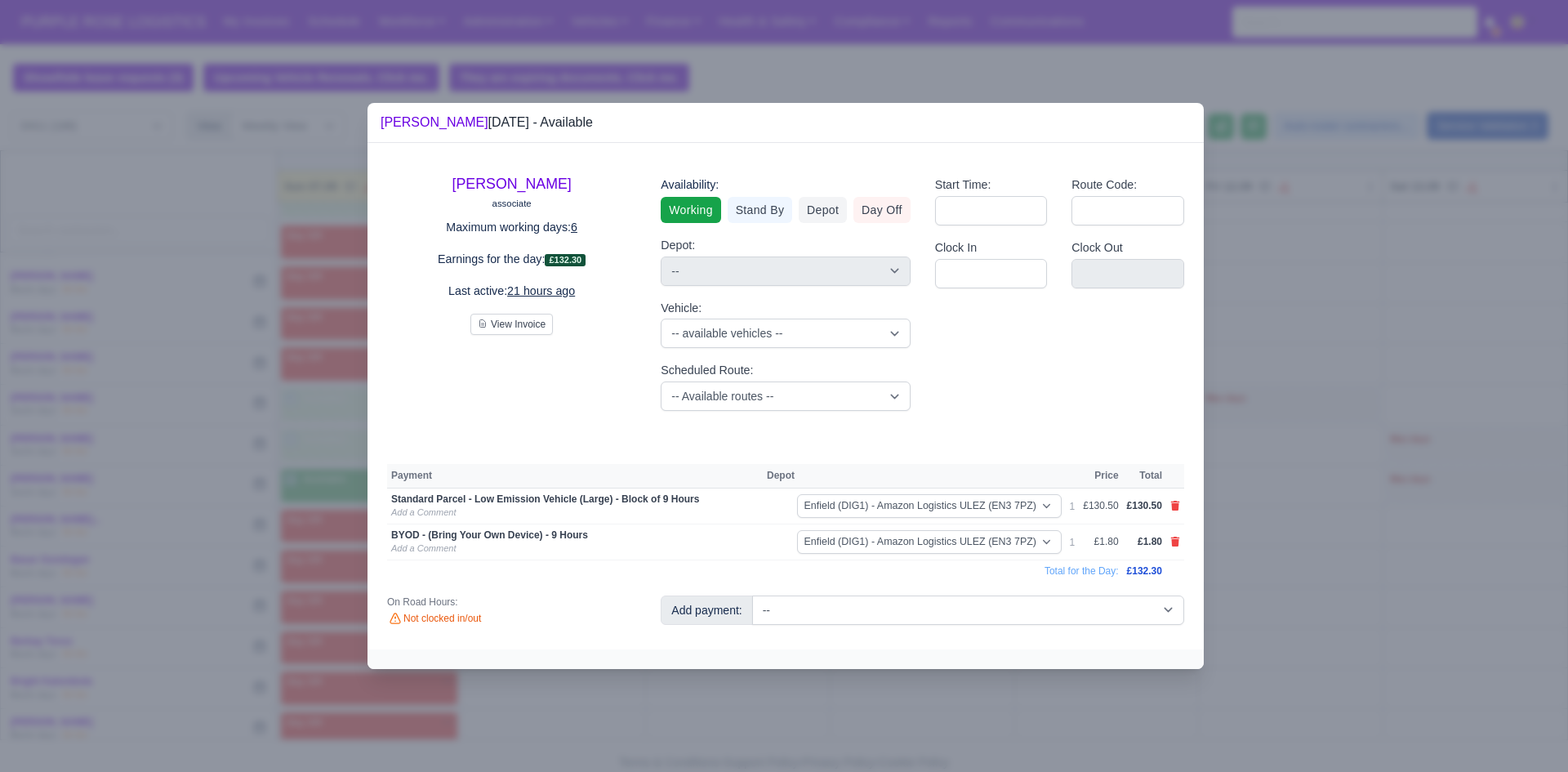
click at [762, 701] on div at bounding box center [784, 386] width 1568 height 772
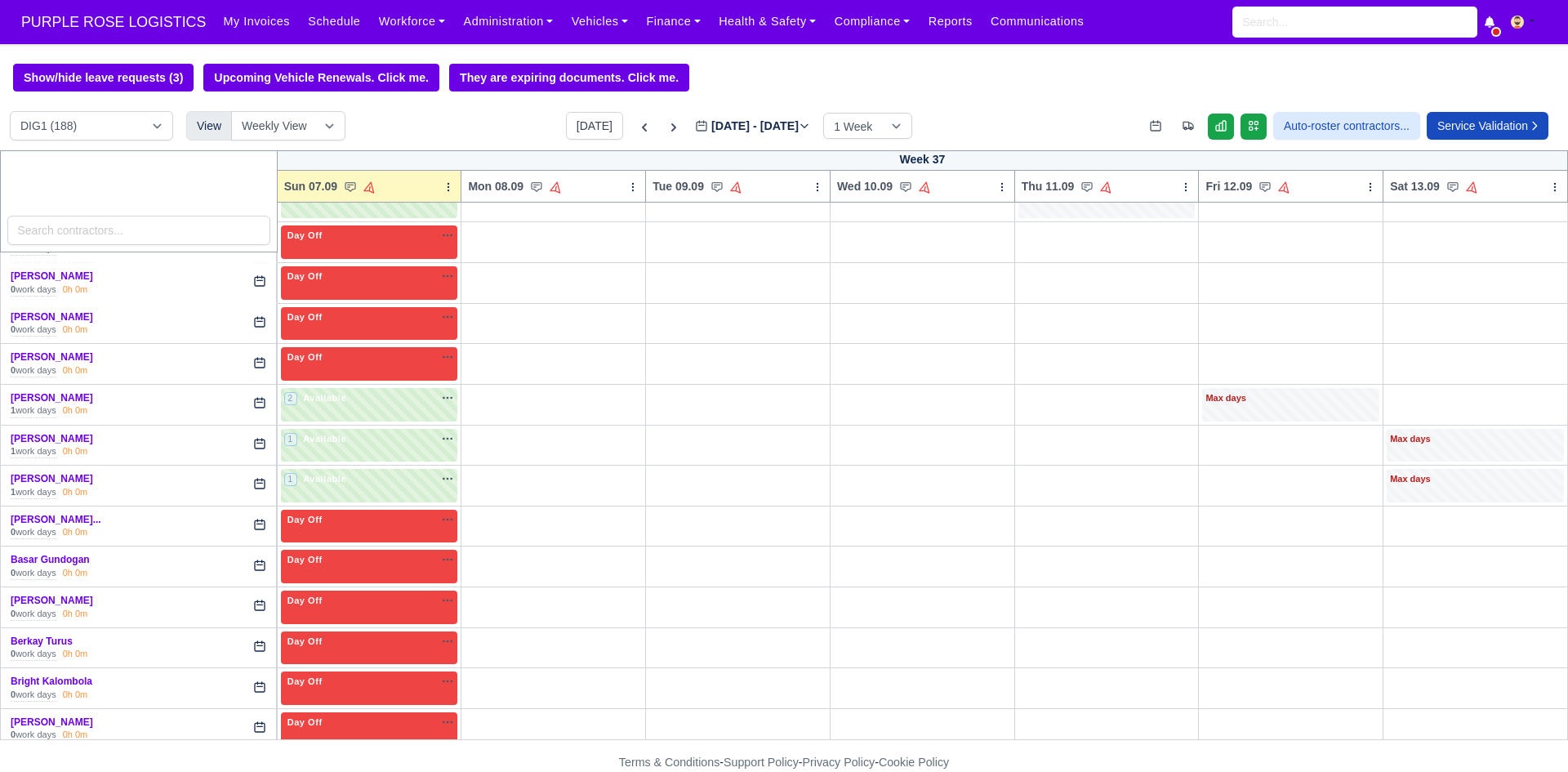
scroll to position [708, 0]
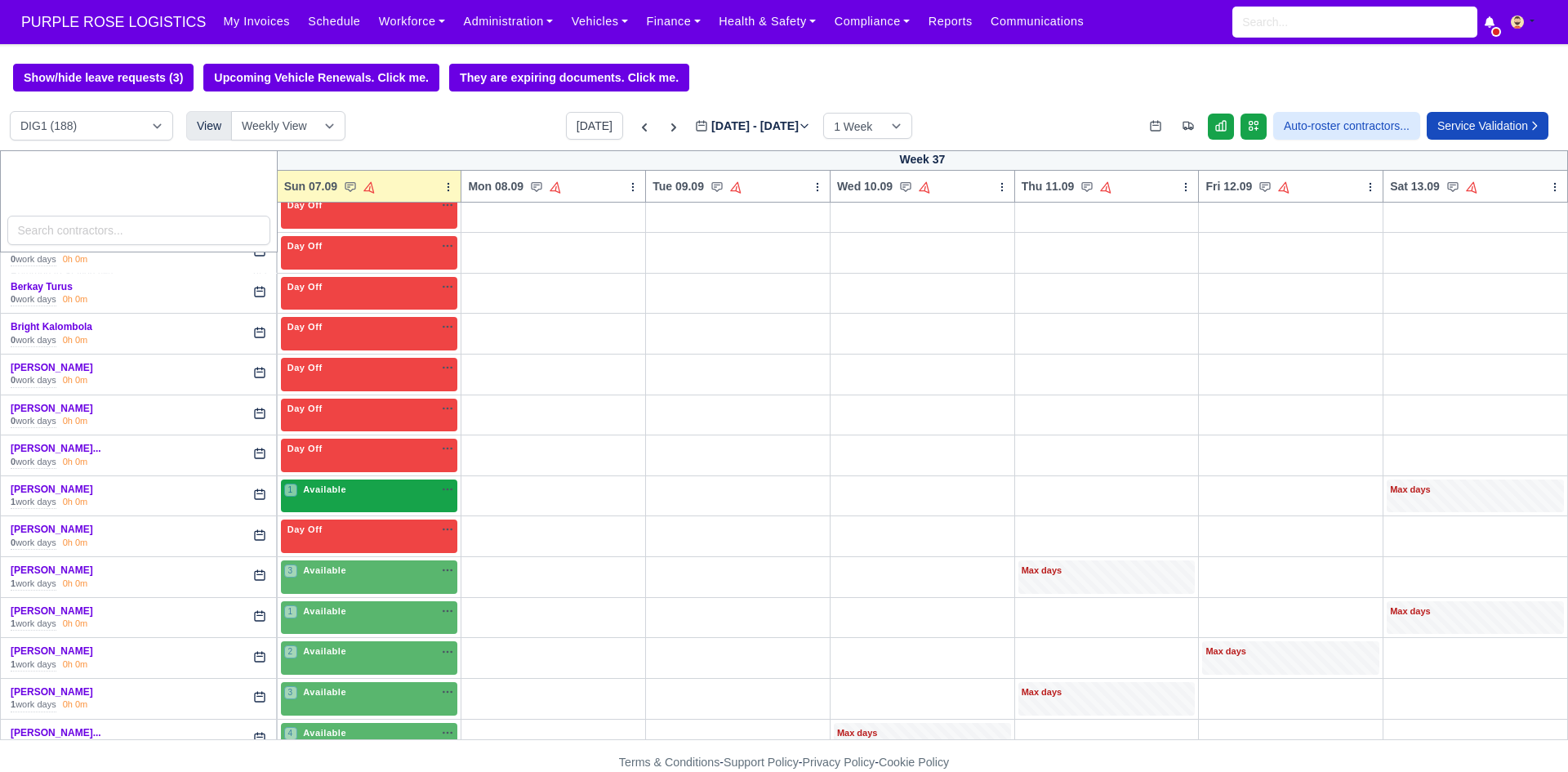
click at [383, 487] on div "1 Available na" at bounding box center [369, 490] width 171 height 14
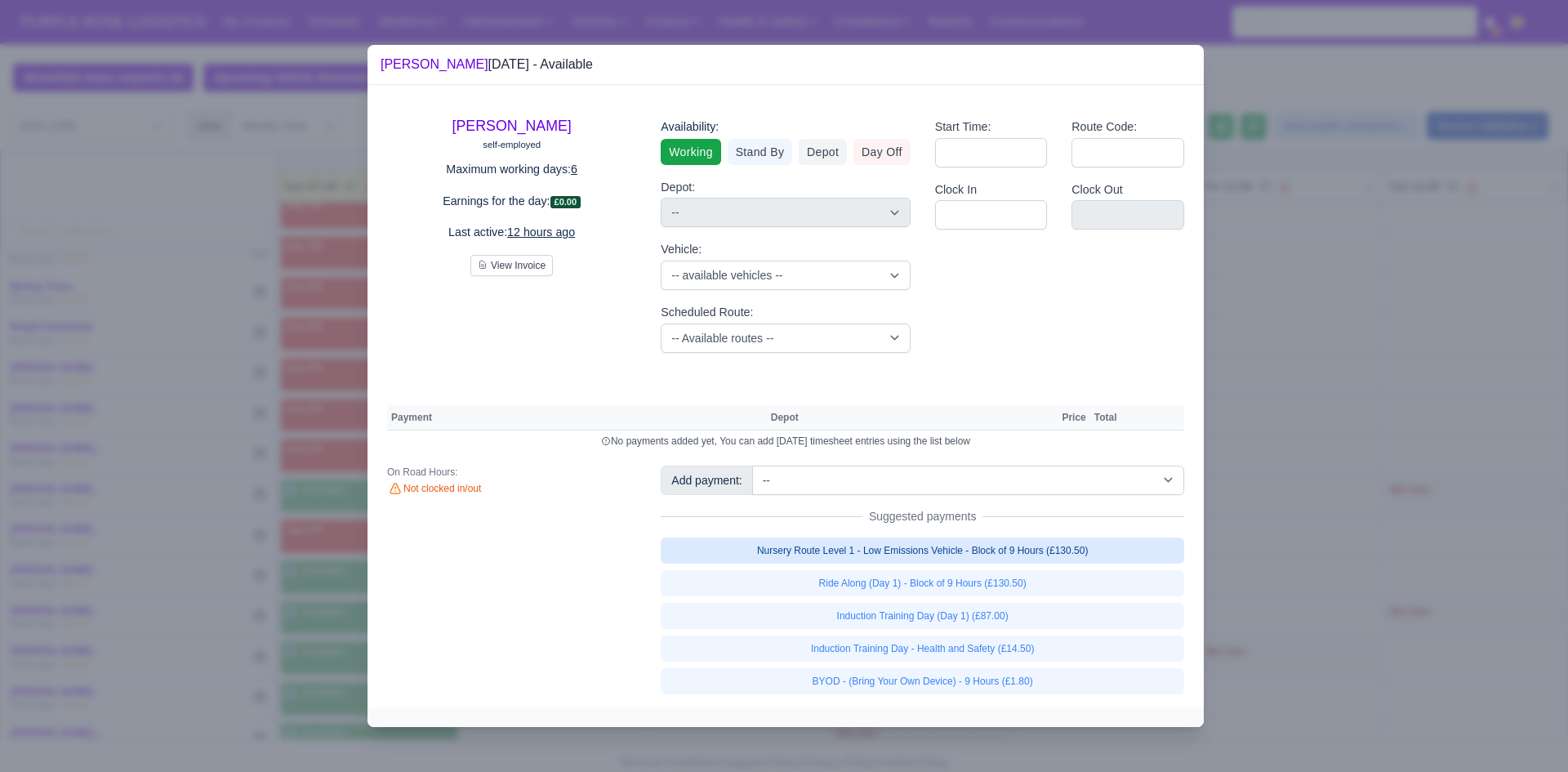
click at [822, 551] on link "Nursery Route Level 1 - Low Emissions Vehicle - Block of 9 Hours (£130.50)" at bounding box center [922, 551] width 524 height 26
select select "1"
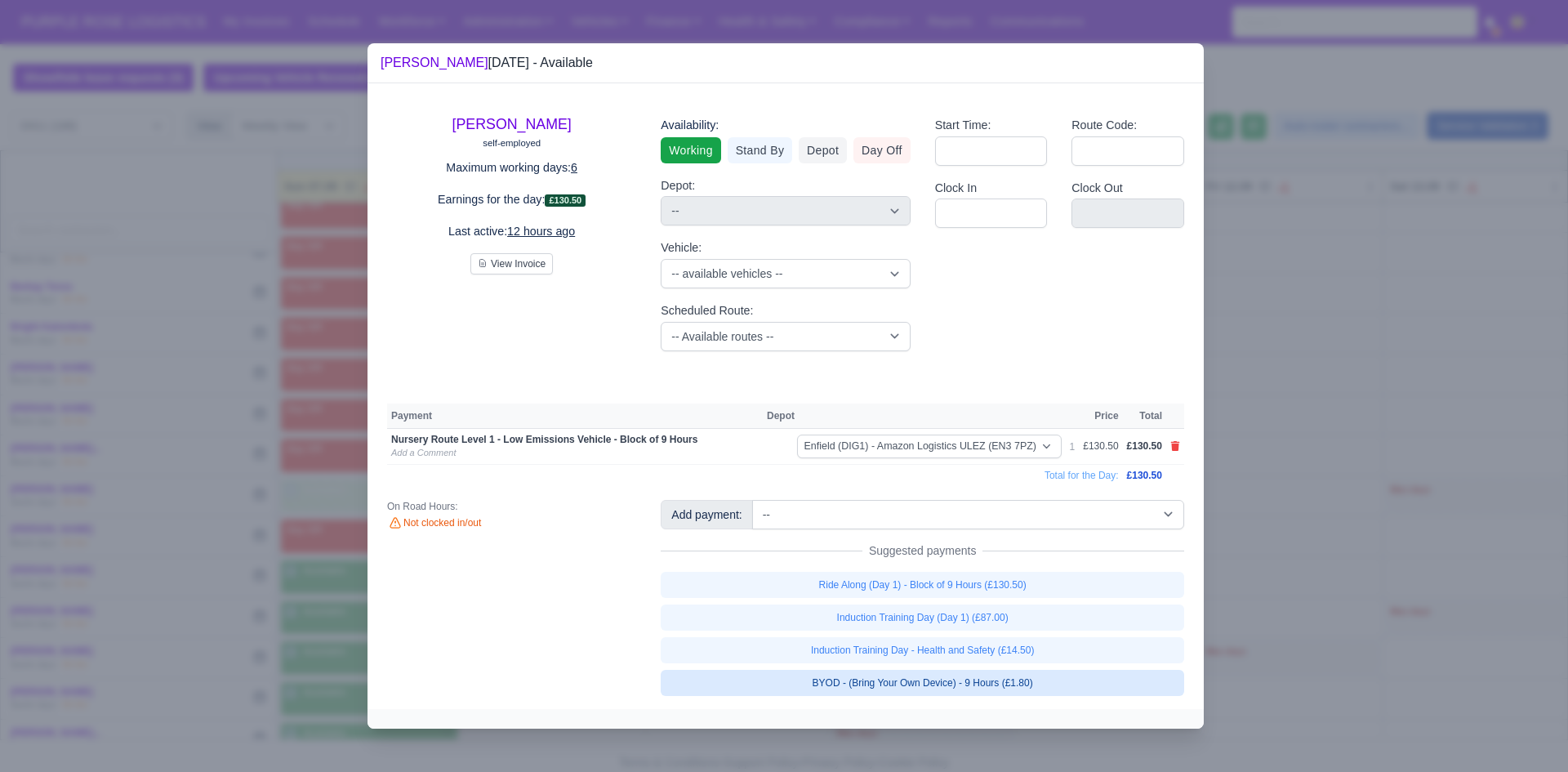
click at [822, 681] on link "BYOD - (Bring Your Own Device) - 9 Hours (£1.80)" at bounding box center [922, 682] width 524 height 26
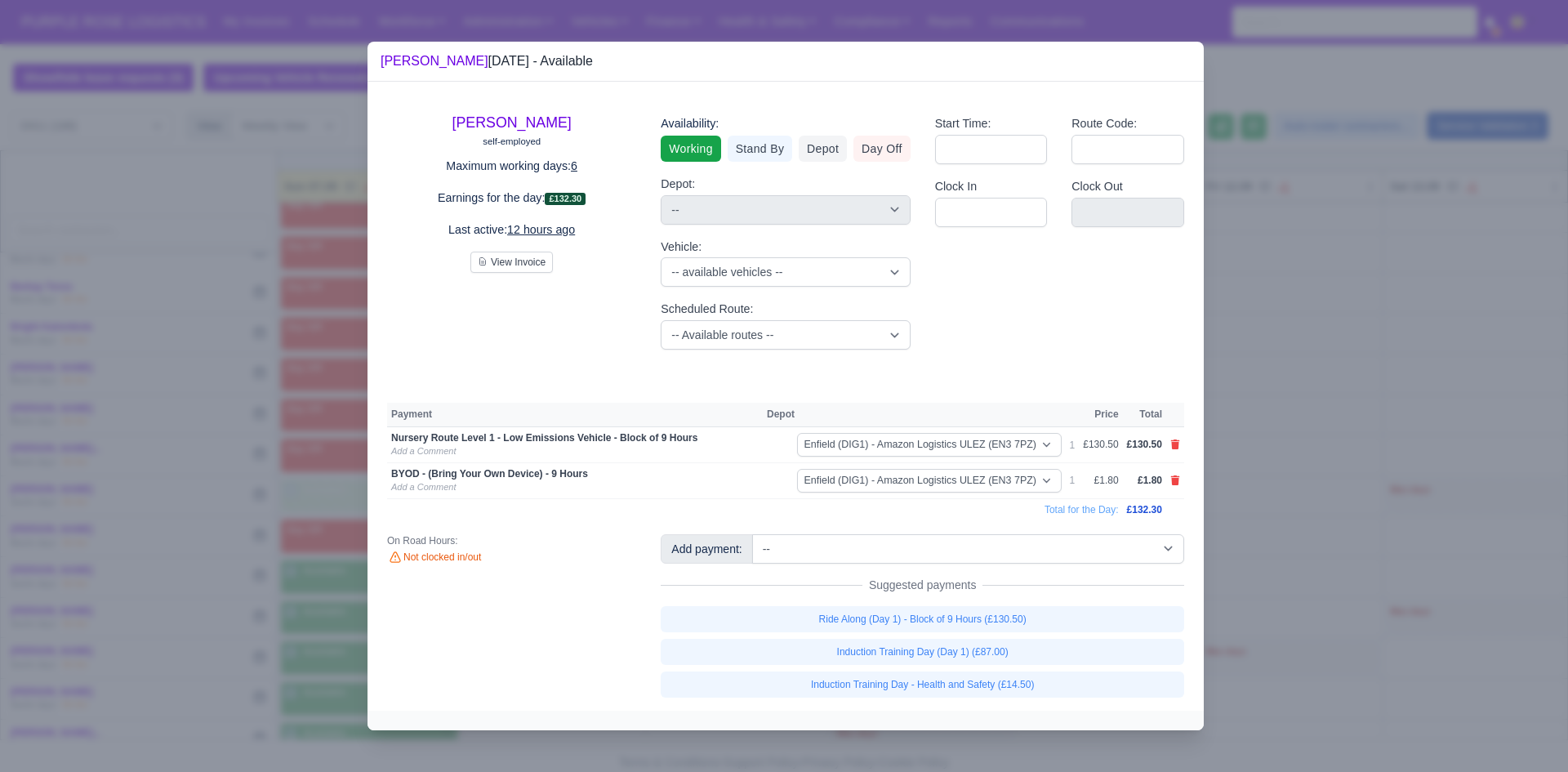
click at [822, 599] on div at bounding box center [784, 386] width 1568 height 772
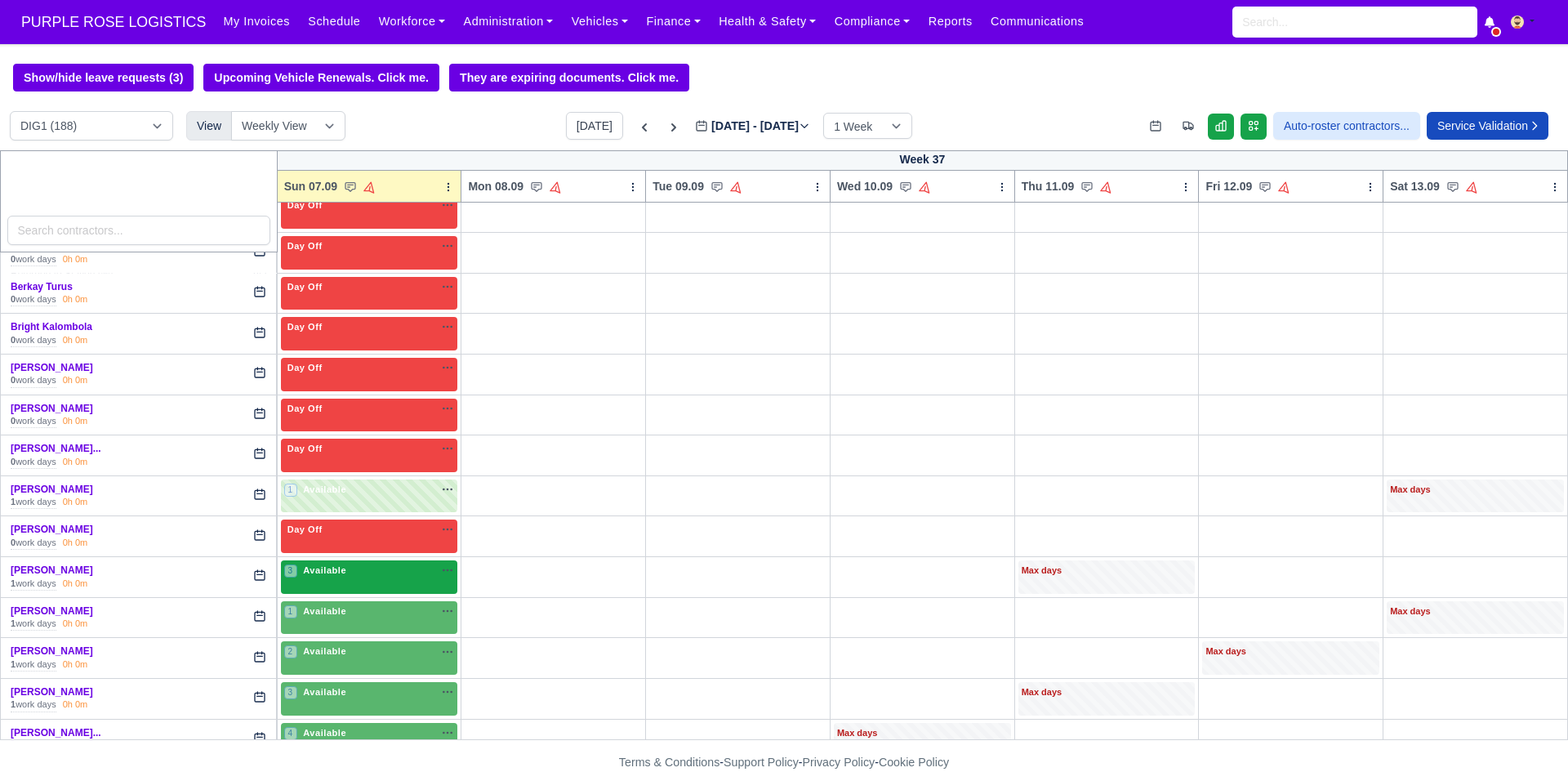
click at [402, 580] on div "3 Available na" at bounding box center [369, 572] width 171 height 17
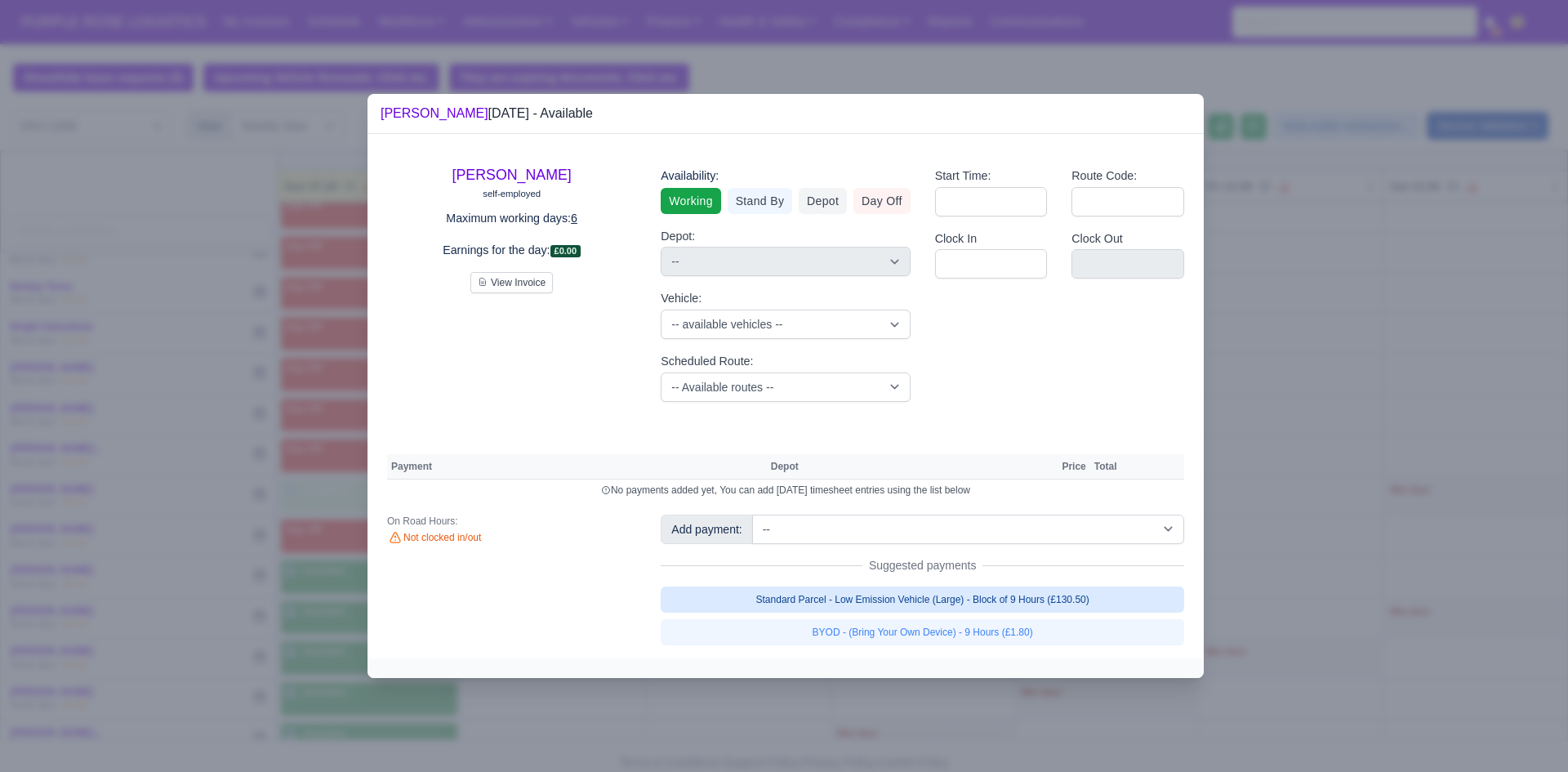
click at [822, 596] on link "Standard Parcel - Low Emission Vehicle (Large) - Block of 9 Hours (£130.50)" at bounding box center [922, 599] width 524 height 26
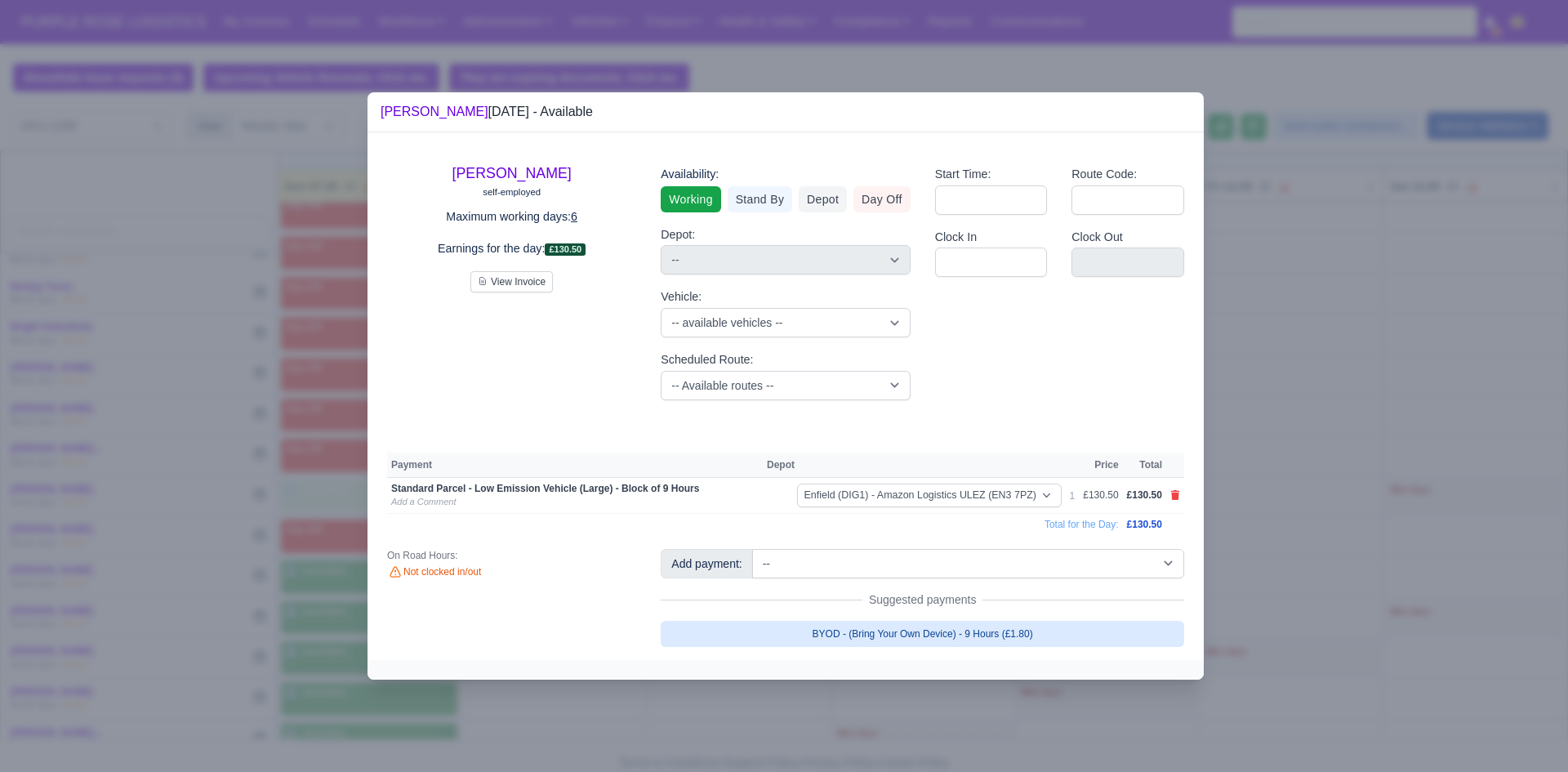
click at [822, 626] on link "BYOD - (Bring Your Own Device) - 9 Hours (£1.80)" at bounding box center [922, 633] width 524 height 26
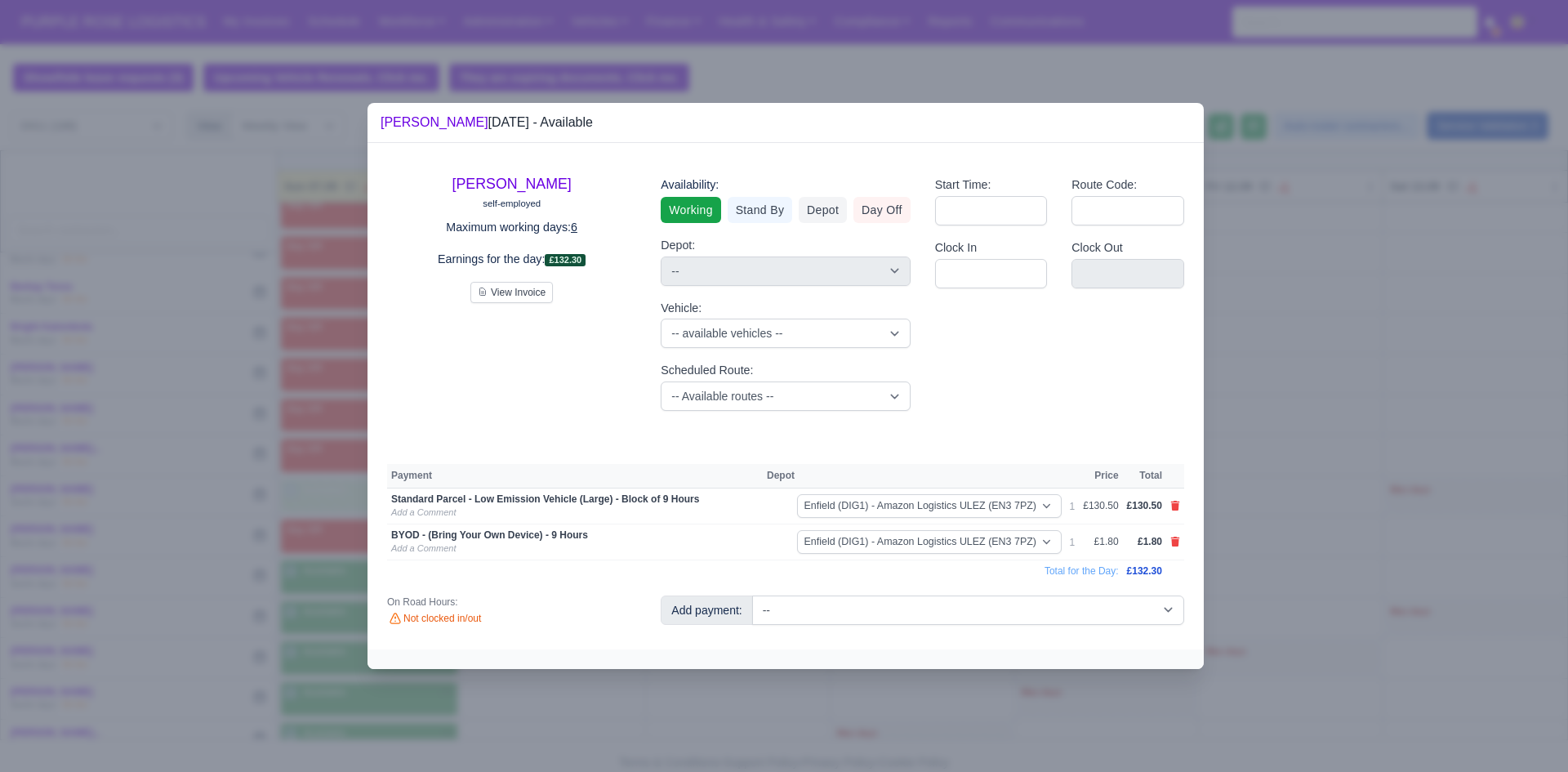
click at [743, 697] on div at bounding box center [784, 386] width 1568 height 772
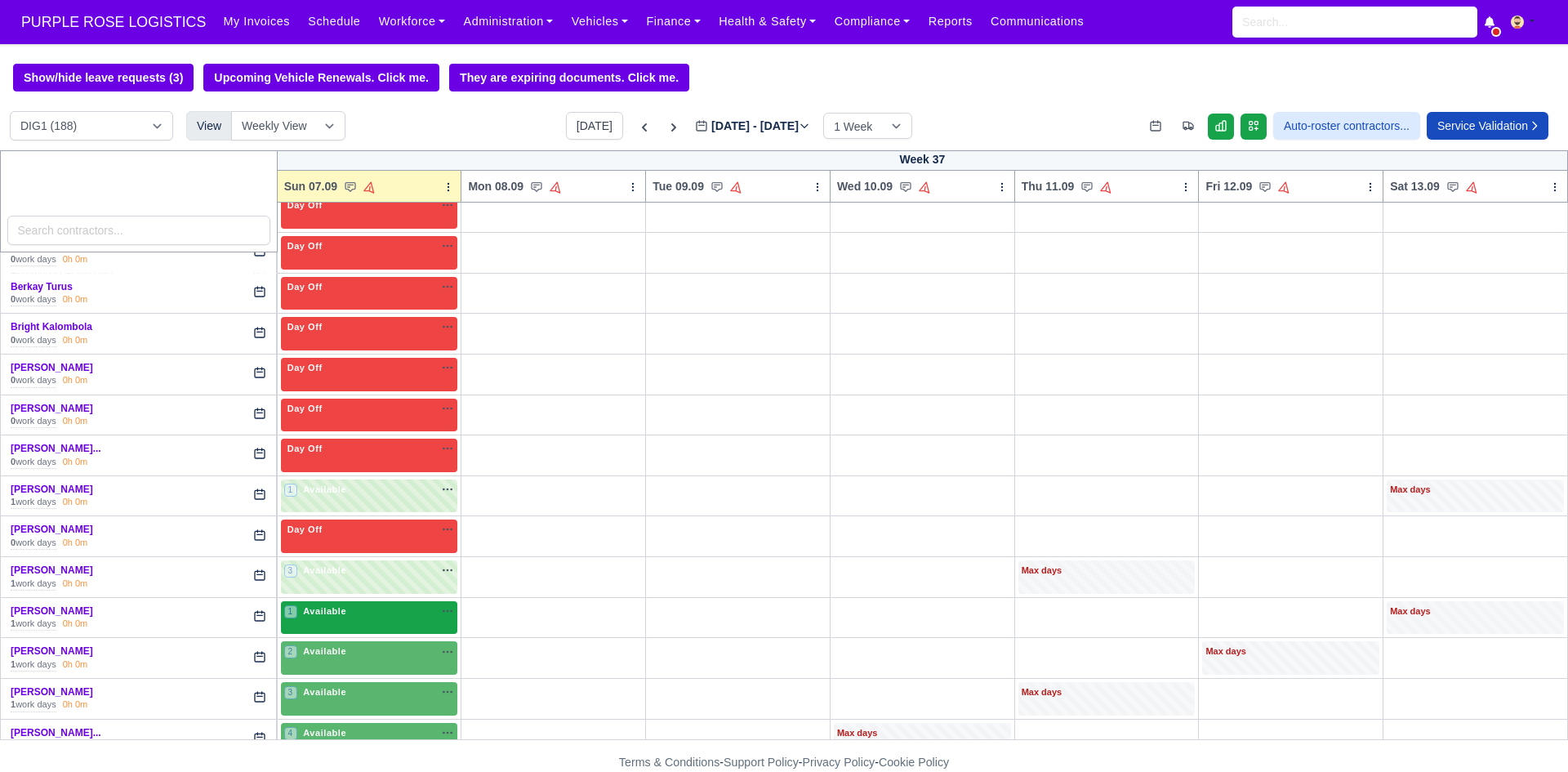
click at [410, 616] on div "1 Available na" at bounding box center [369, 611] width 171 height 14
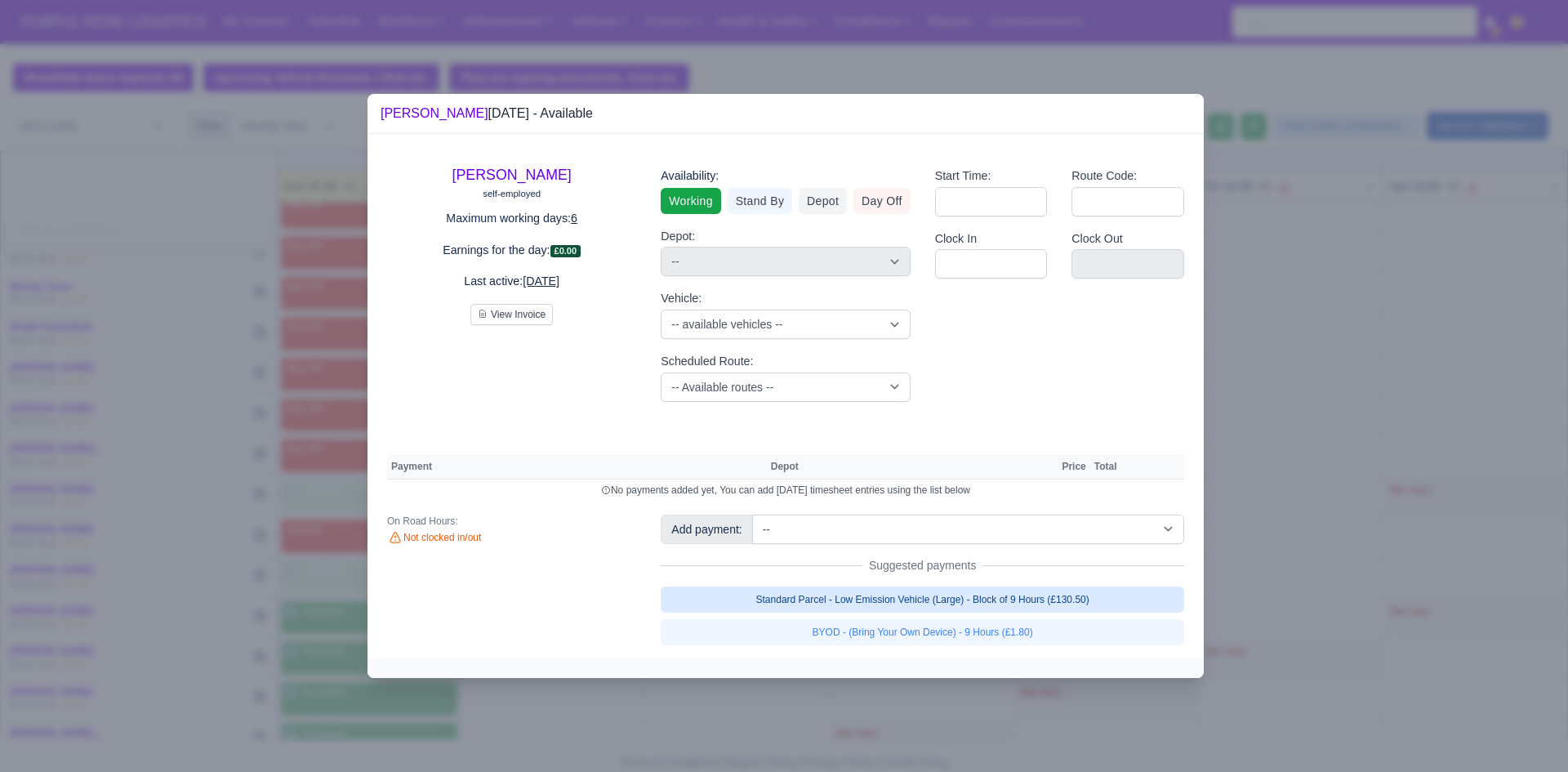
click at [822, 601] on link "Standard Parcel - Low Emission Vehicle (Large) - Block of 9 Hours (£130.50)" at bounding box center [922, 599] width 524 height 26
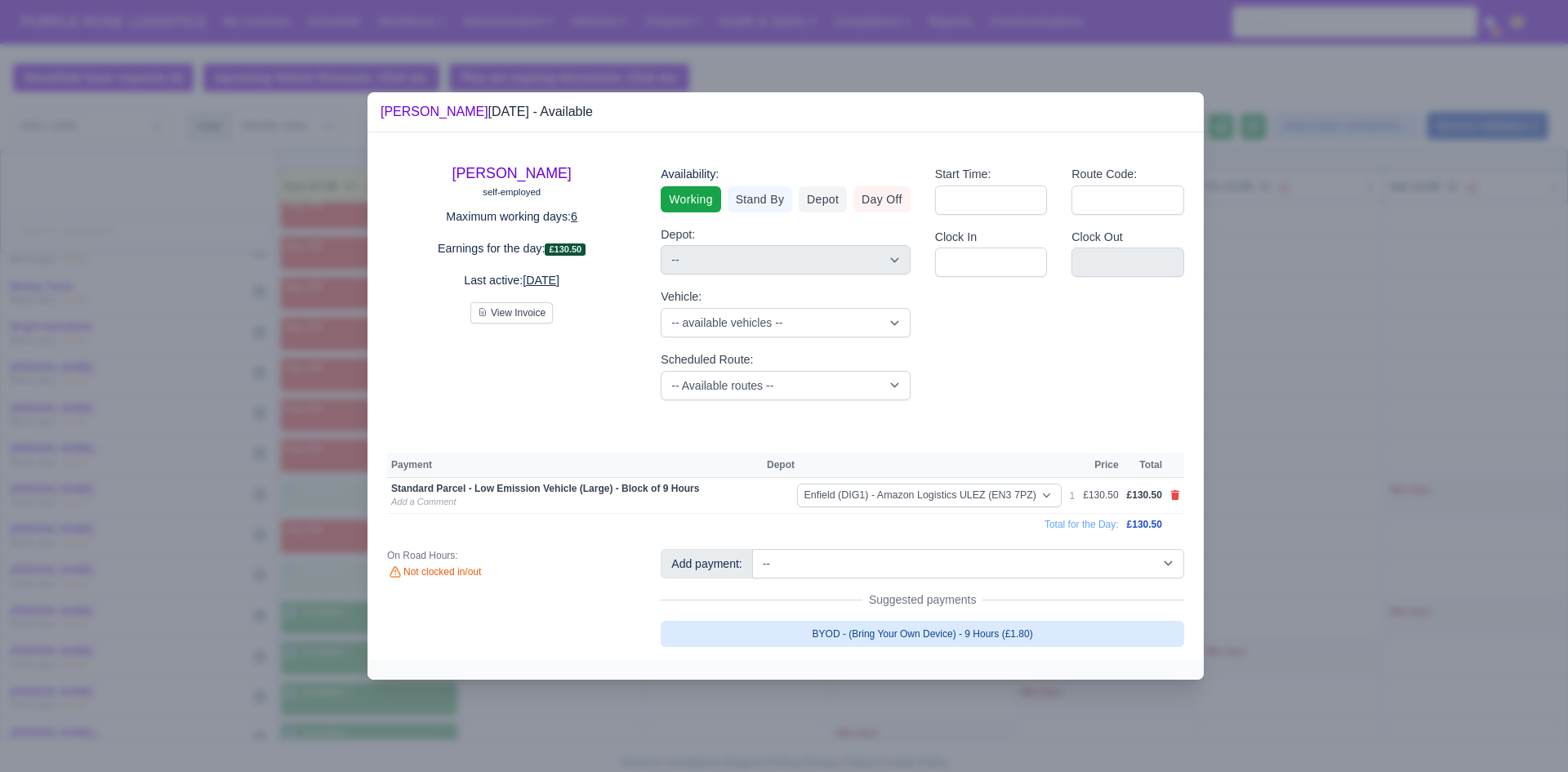
click at [822, 628] on link "BYOD - (Bring Your Own Device) - 9 Hours (£1.80)" at bounding box center [922, 633] width 524 height 26
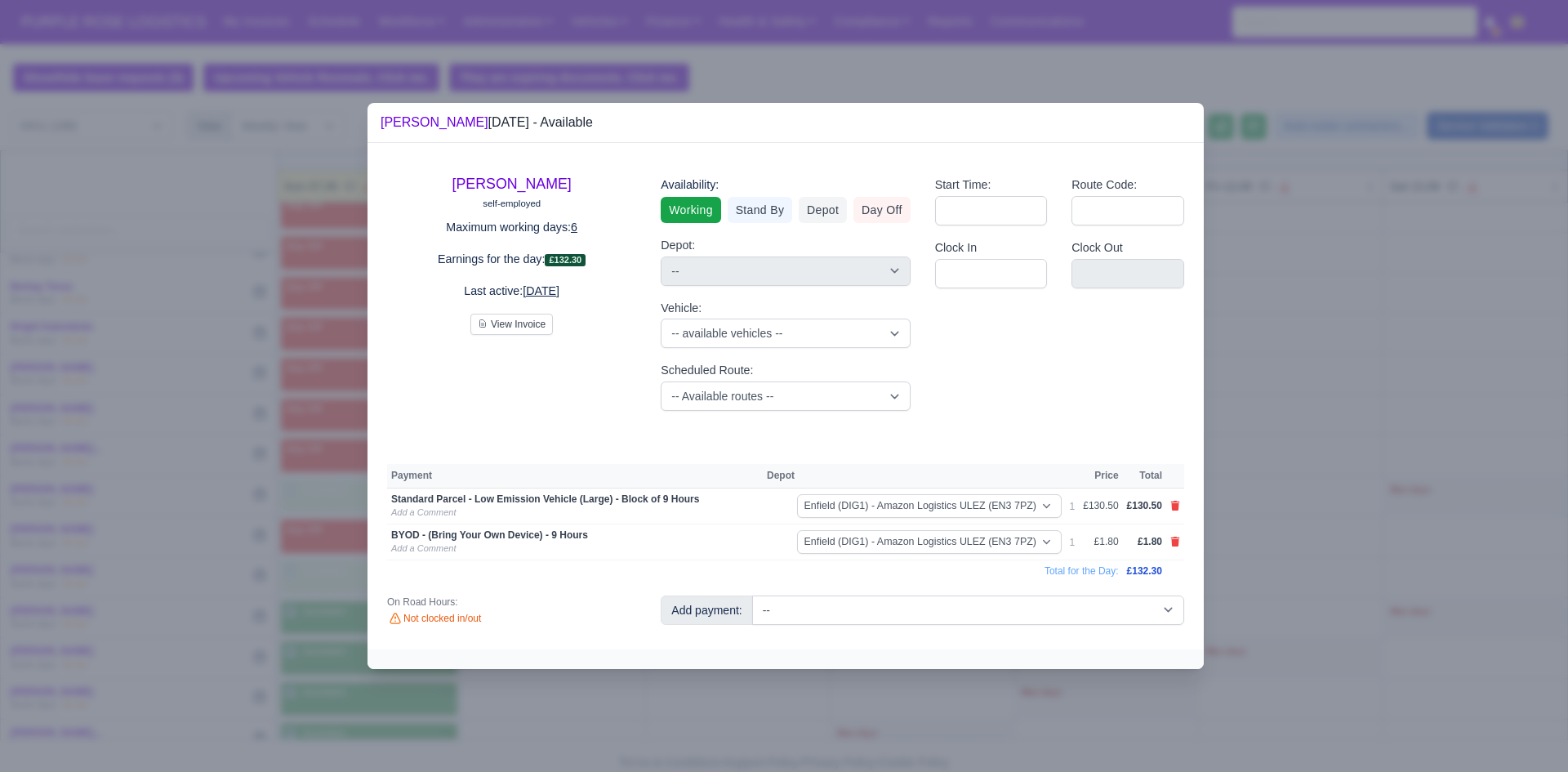
click at [822, 683] on div at bounding box center [784, 386] width 1568 height 772
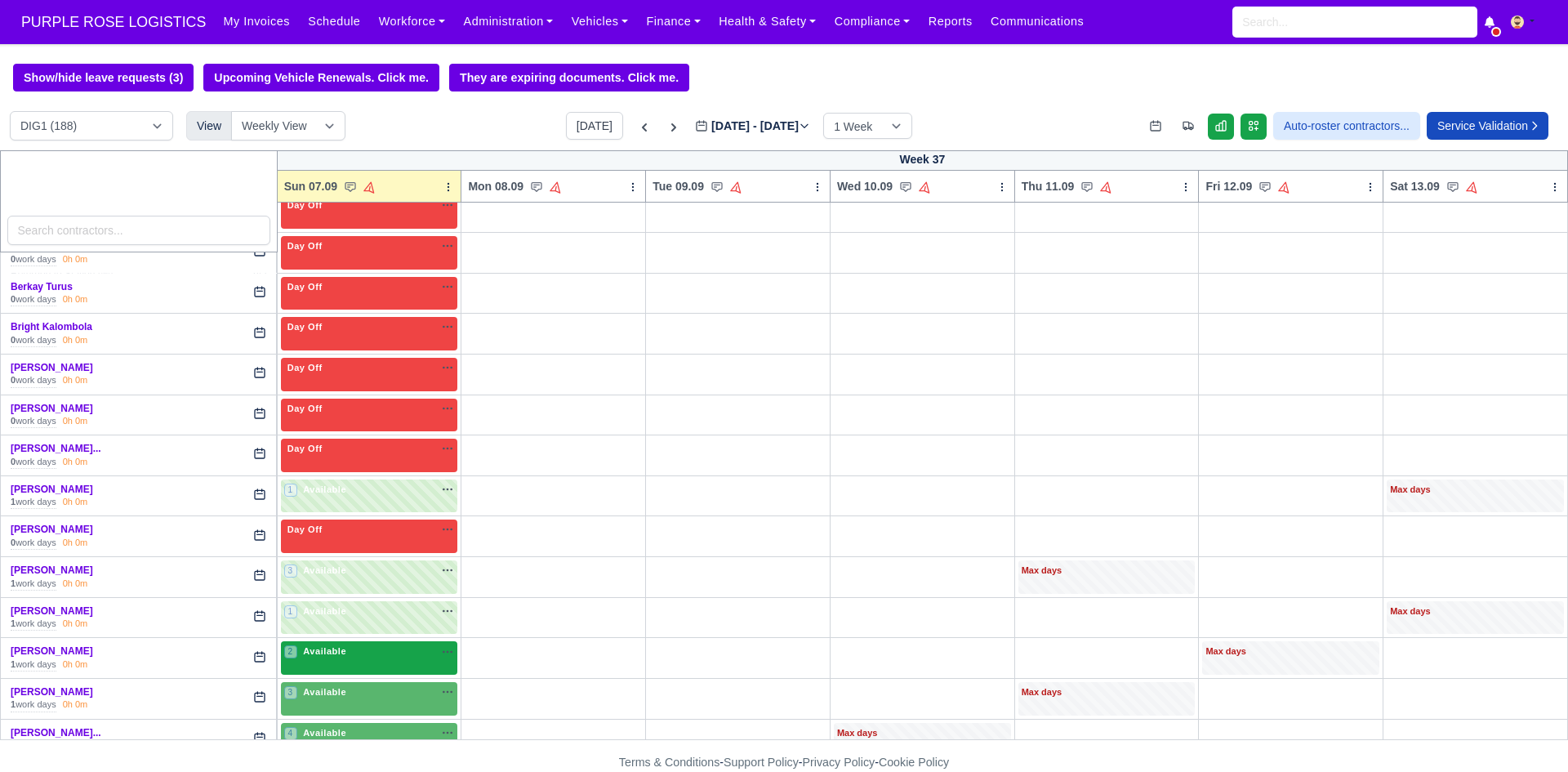
click at [322, 668] on div "2 Available" at bounding box center [370, 658] width 178 height 34
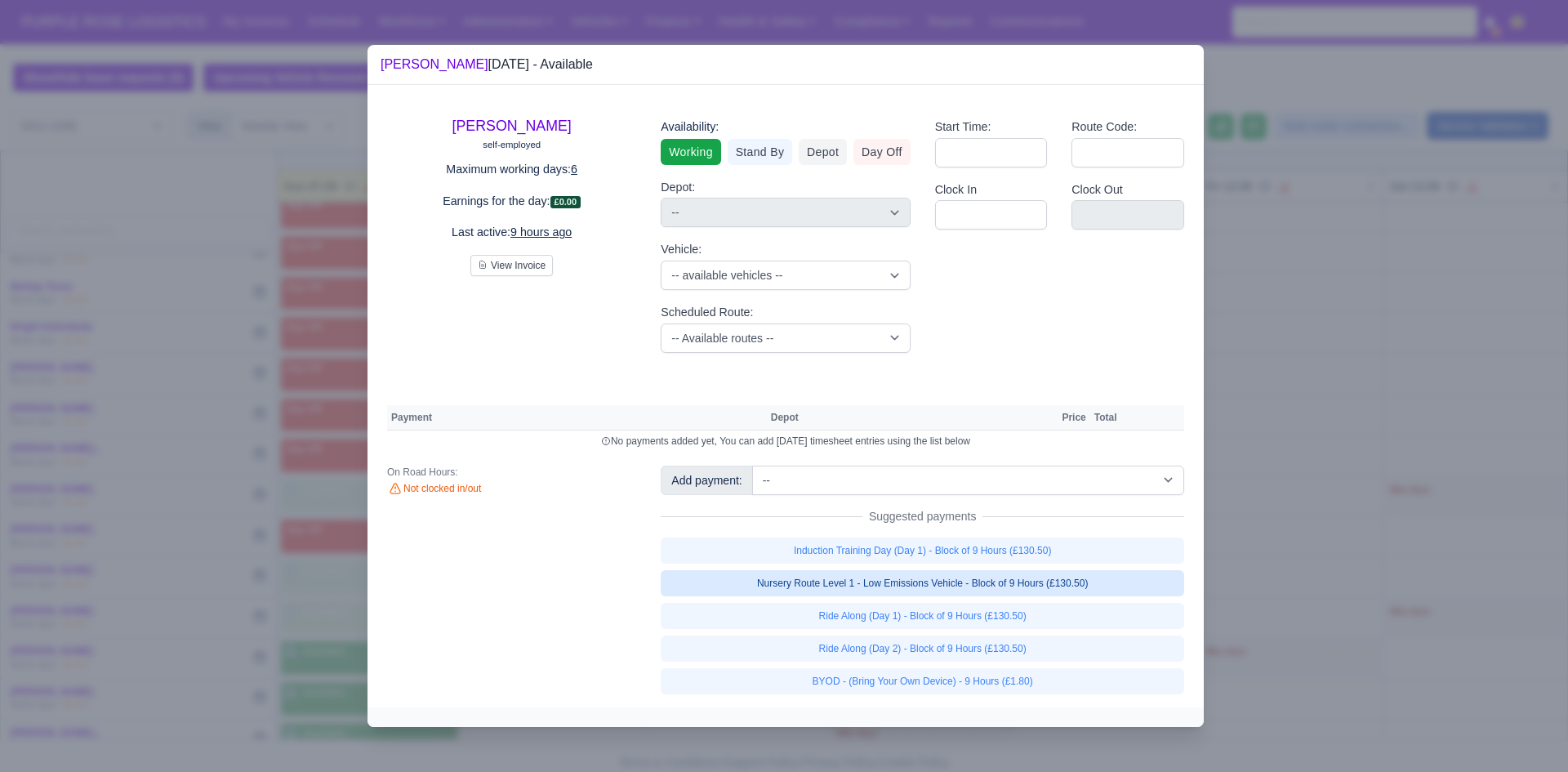
click at [822, 579] on link "Nursery Route Level 1 - Low Emissions Vehicle - Block of 9 Hours (£130.50)" at bounding box center [922, 582] width 524 height 26
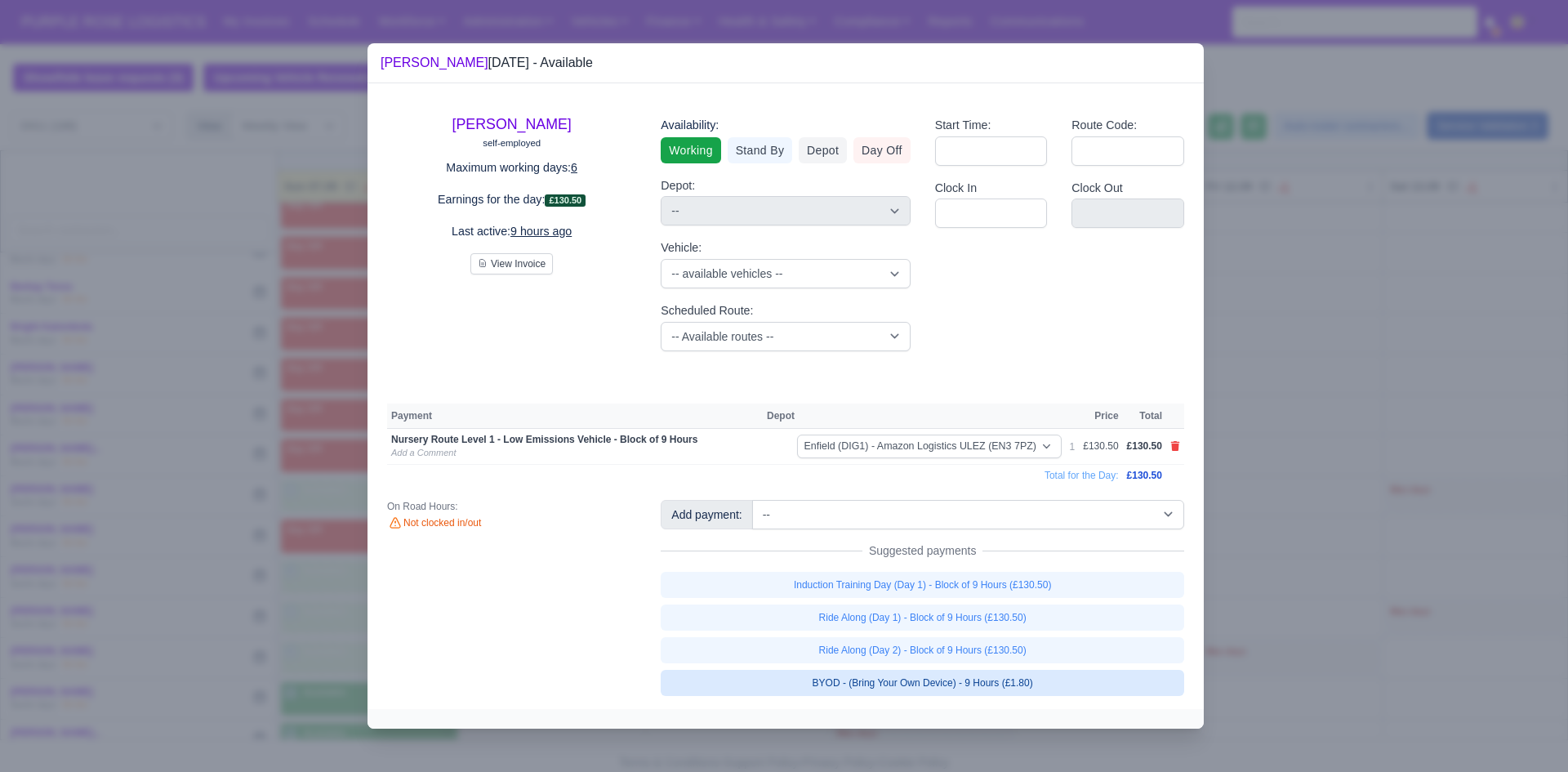
click at [822, 676] on link "BYOD - (Bring Your Own Device) - 9 Hours (£1.80)" at bounding box center [922, 682] width 524 height 26
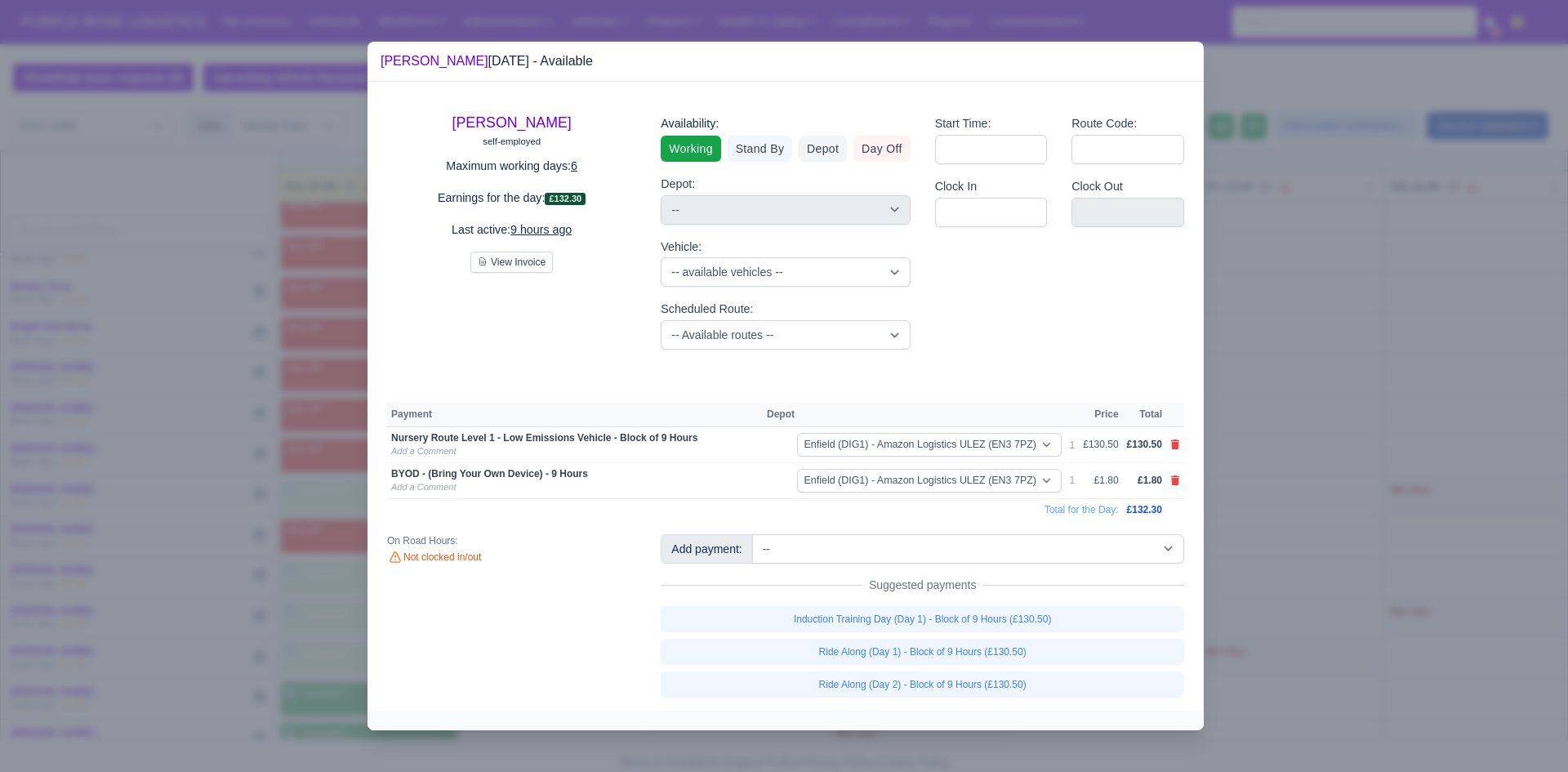
click at [822, 555] on div at bounding box center [784, 386] width 1568 height 772
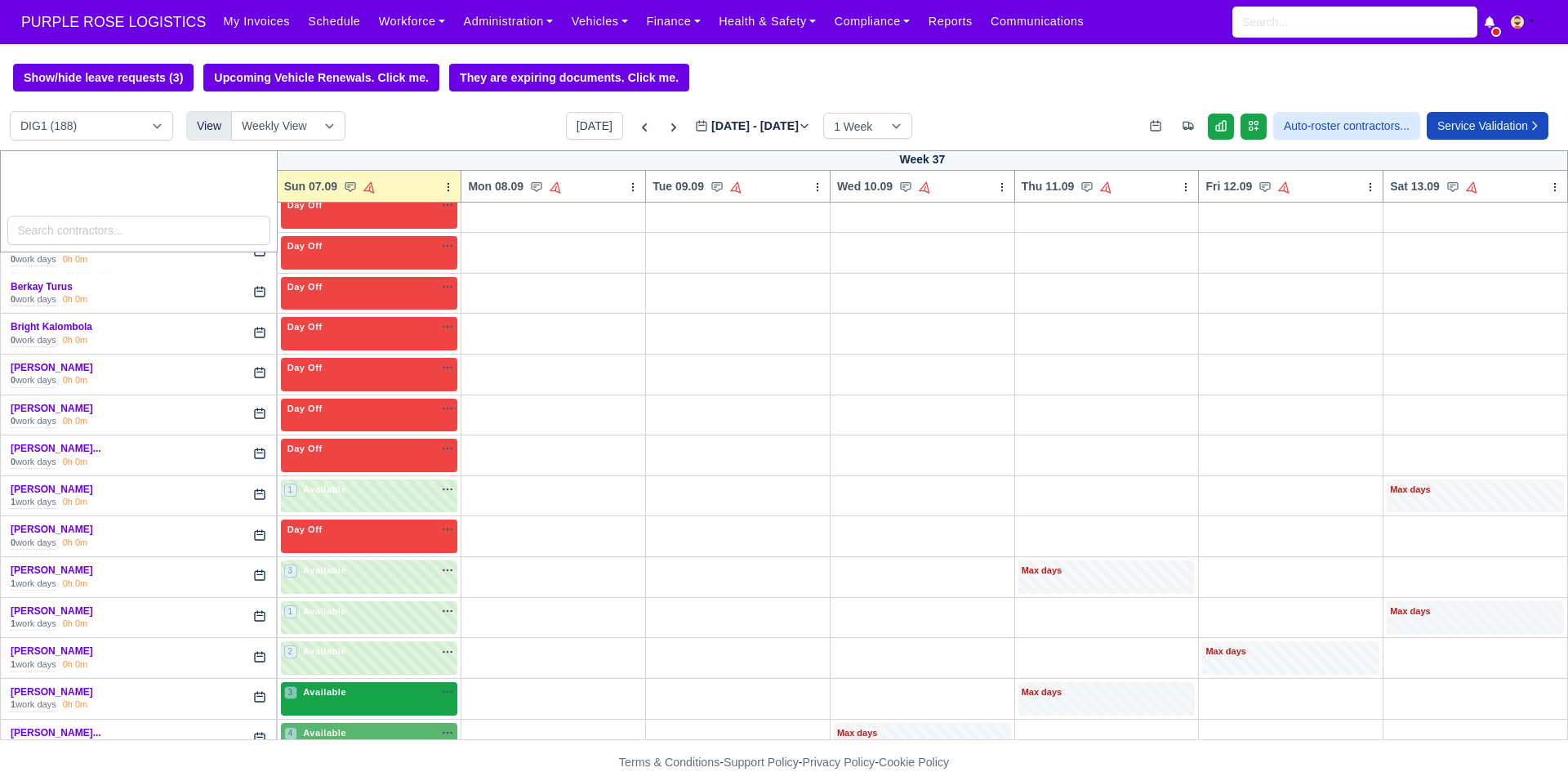
click at [402, 687] on div "3 Available na" at bounding box center [369, 692] width 171 height 14
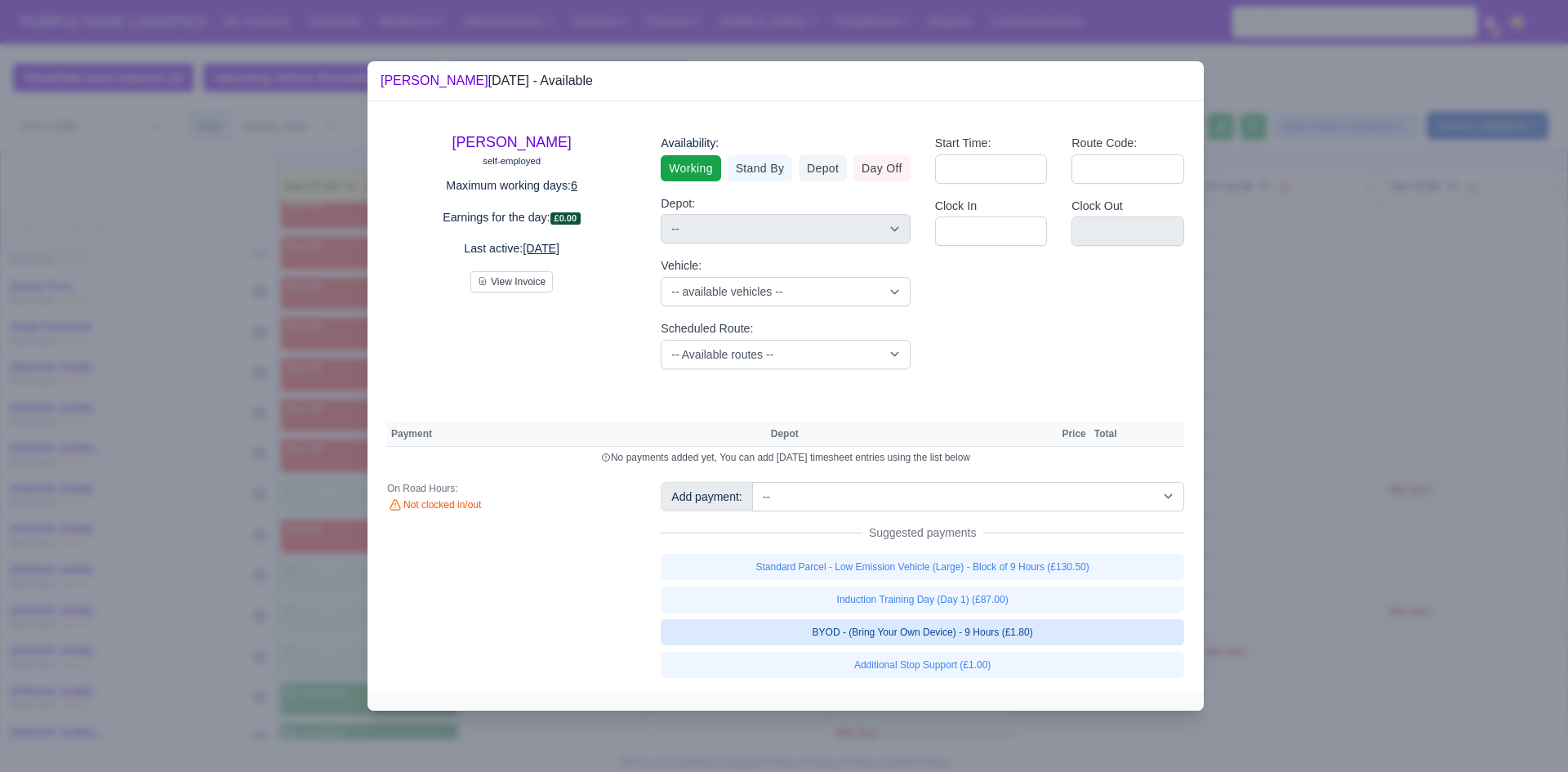
click at [822, 628] on link "BYOD - (Bring Your Own Device) - 9 Hours (£1.80)" at bounding box center [922, 632] width 524 height 26
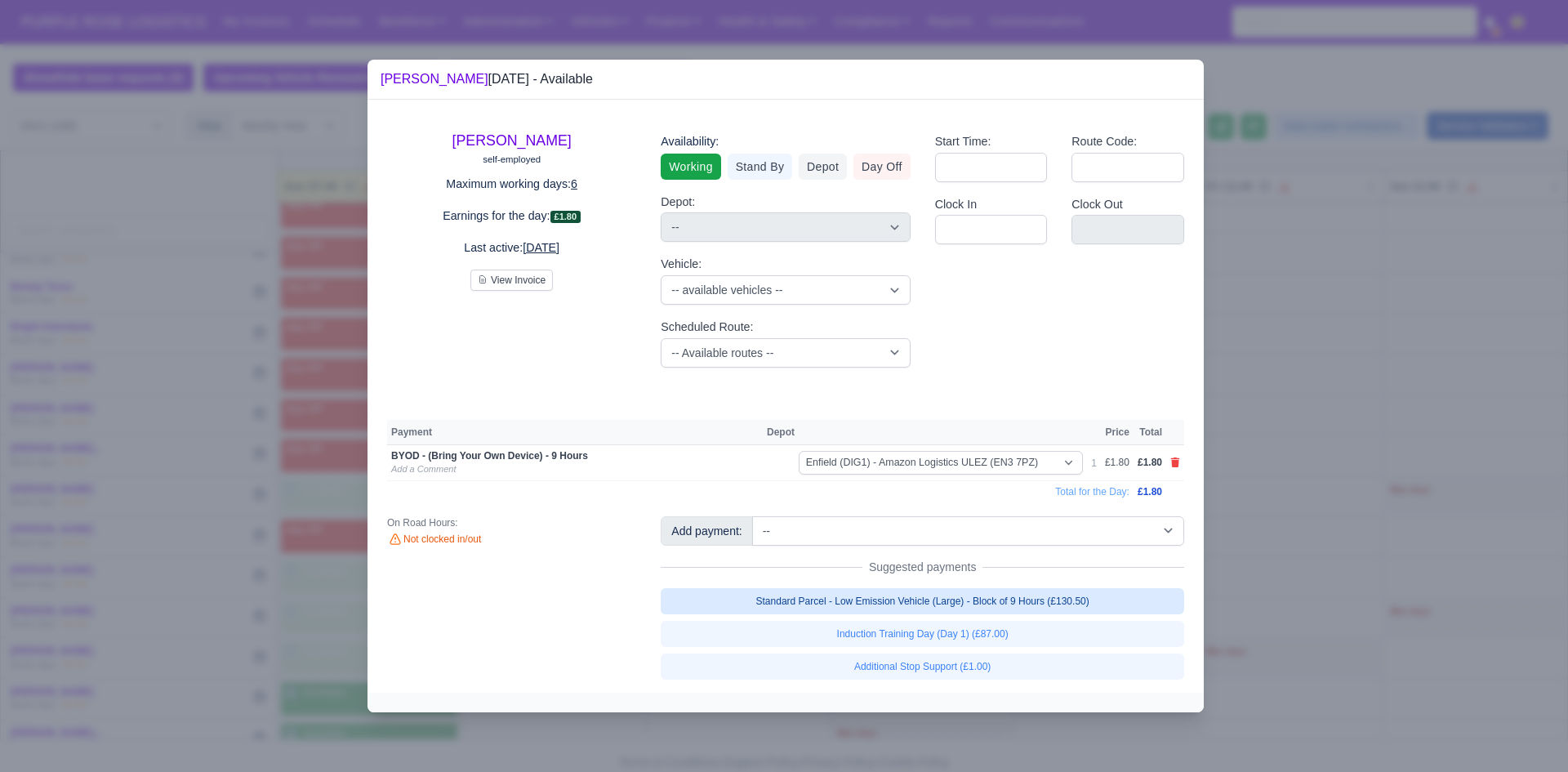
click at [822, 607] on link "Standard Parcel - Low Emission Vehicle (Large) - Block of 9 Hours (£130.50)" at bounding box center [922, 600] width 524 height 26
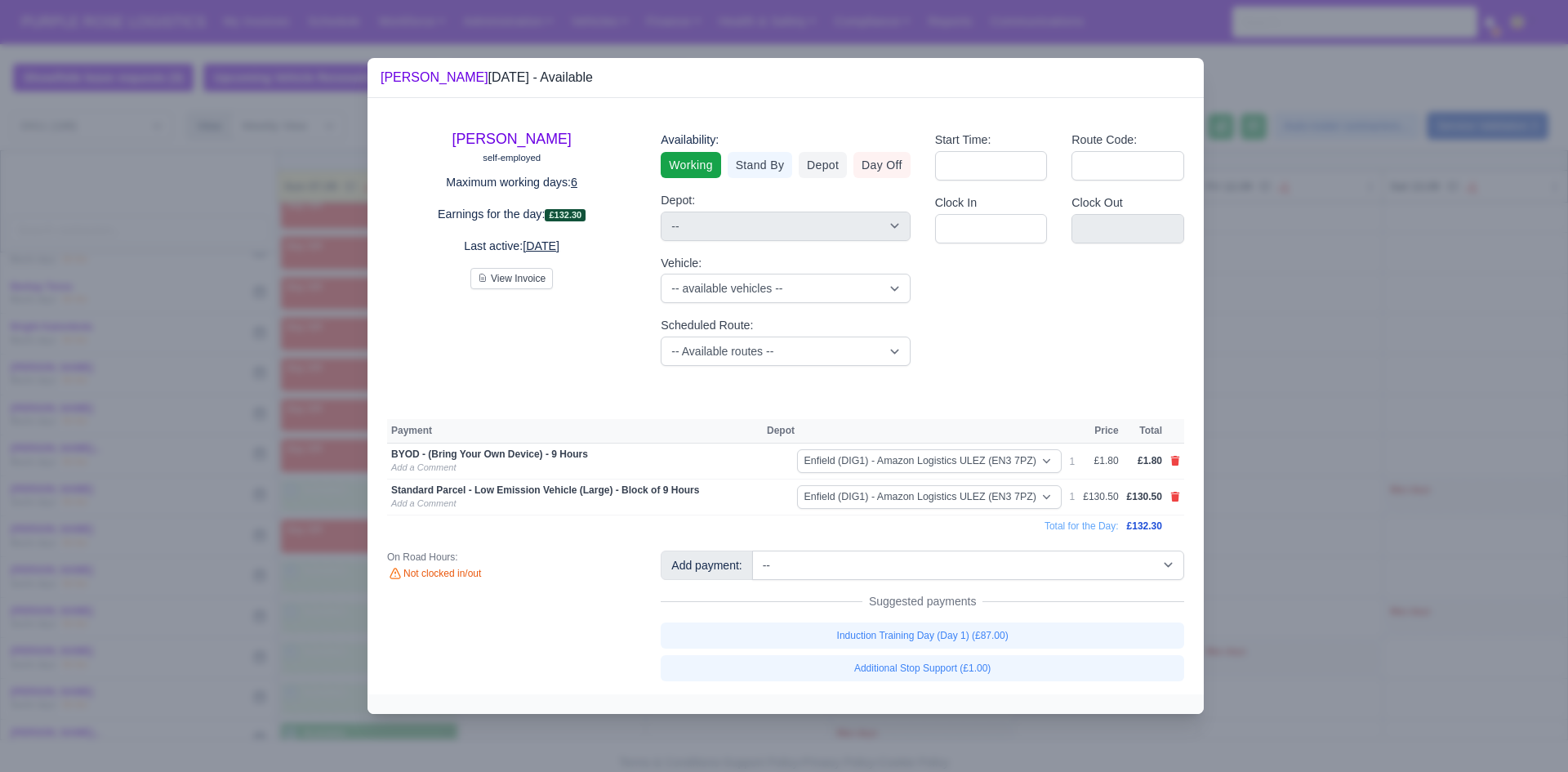
click at [822, 567] on div at bounding box center [784, 386] width 1568 height 772
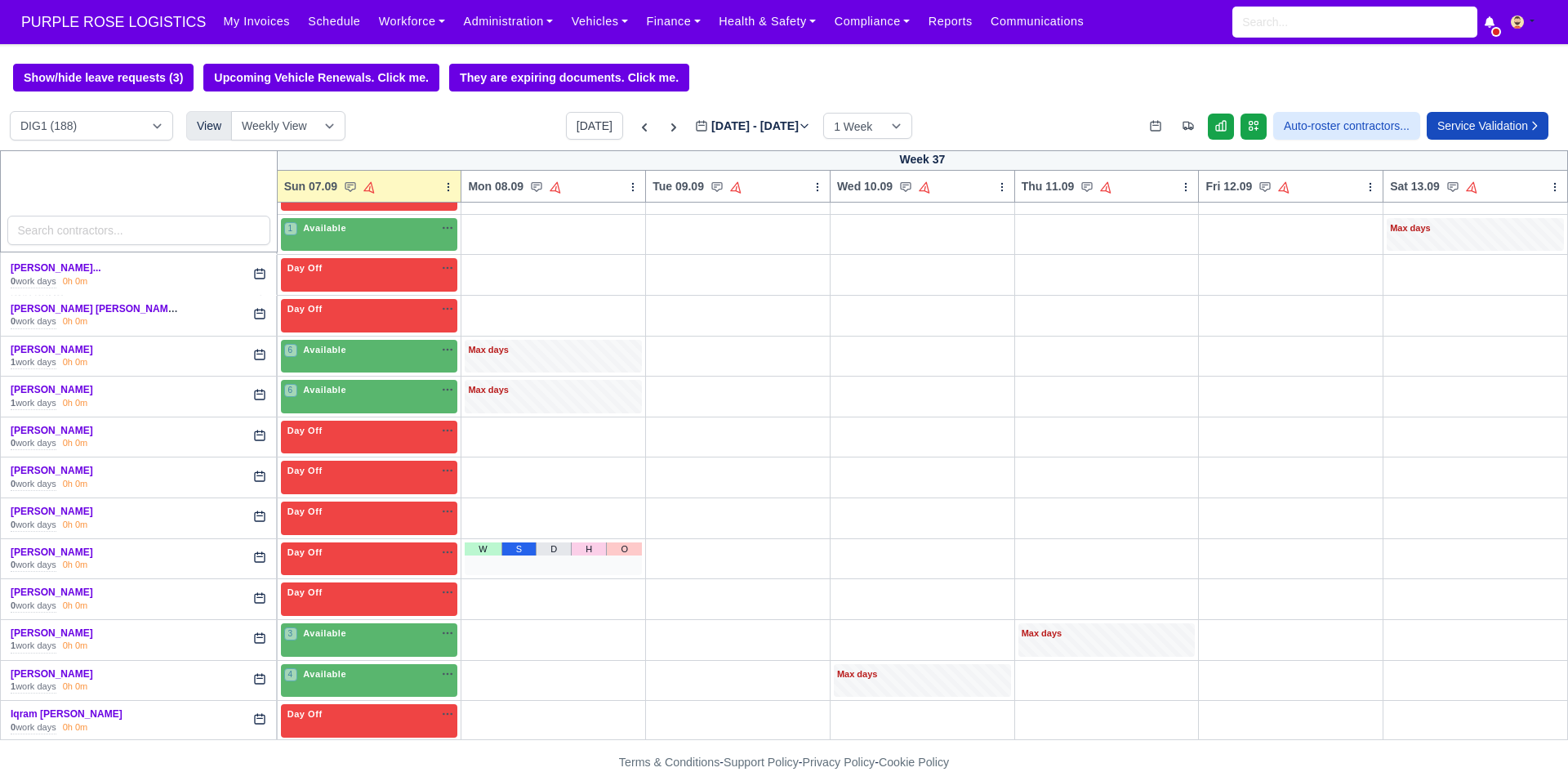
scroll to position [1061, 0]
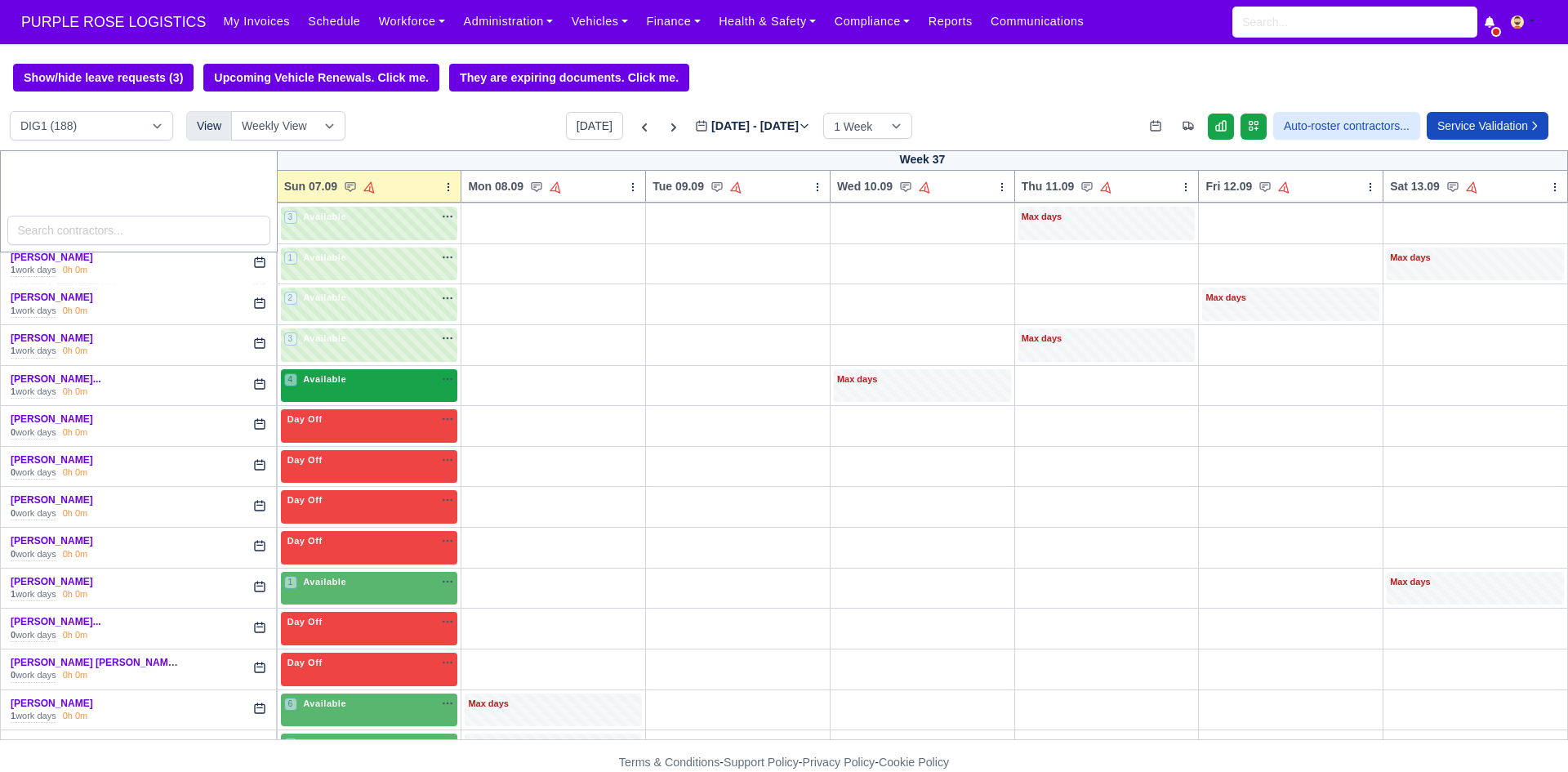
click at [414, 389] on div "4 Available na" at bounding box center [369, 380] width 171 height 17
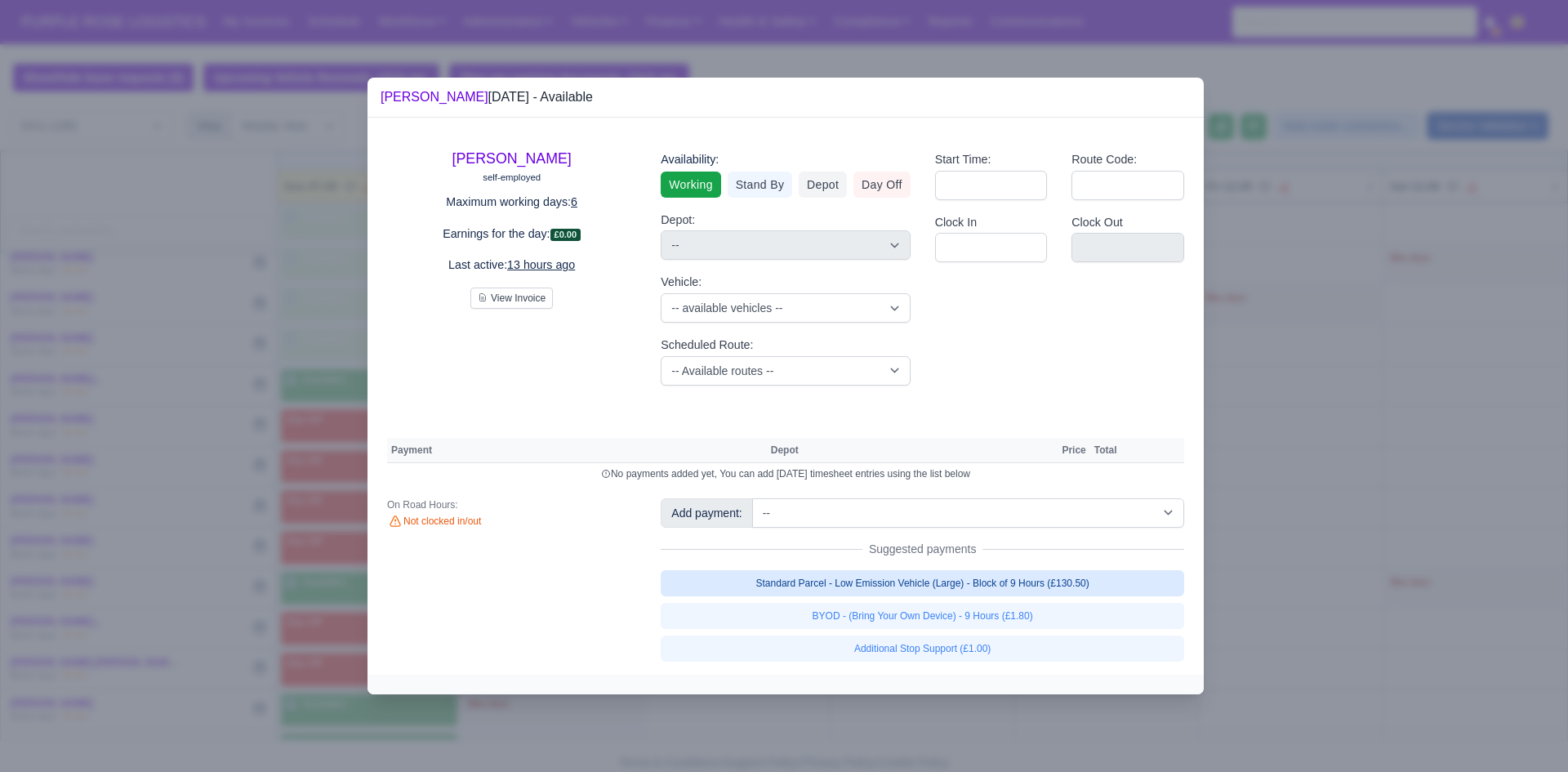
click at [822, 589] on link "Standard Parcel - Low Emission Vehicle (Large) - Block of 9 Hours (£130.50)" at bounding box center [922, 582] width 524 height 26
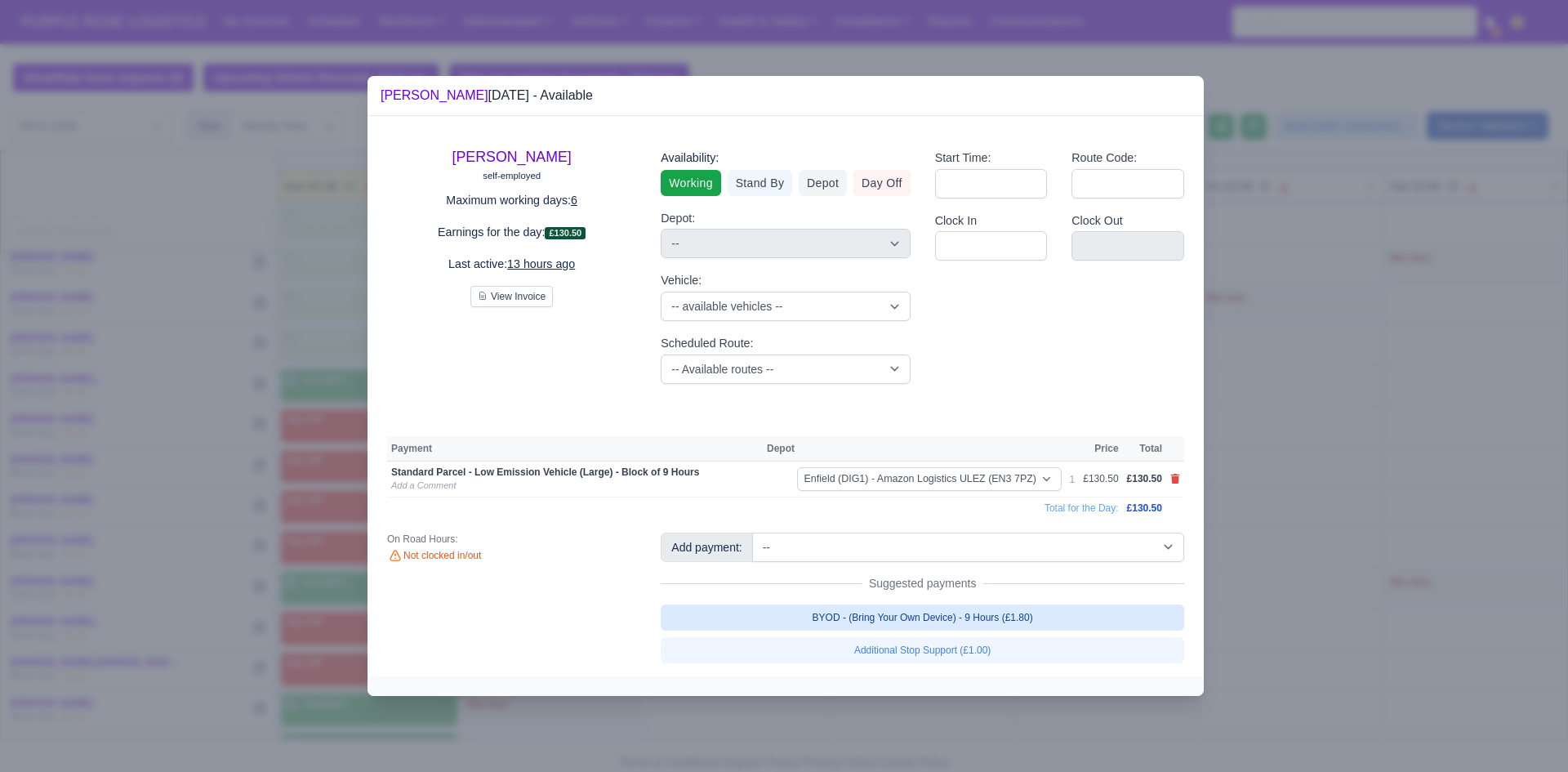
click at [822, 623] on link "BYOD - (Bring Your Own Device) - 9 Hours (£1.80)" at bounding box center [922, 617] width 524 height 26
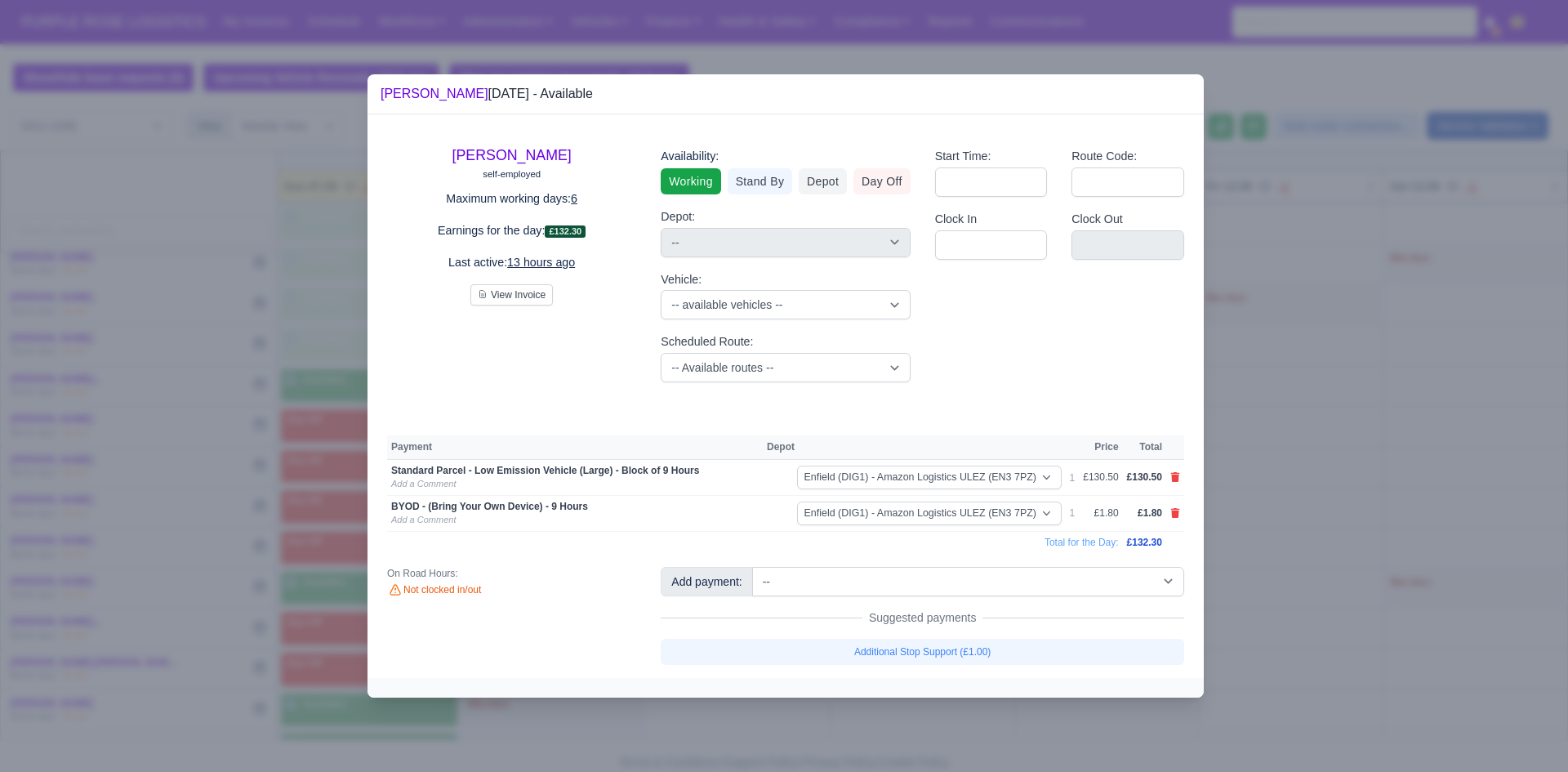
click at [822, 566] on div at bounding box center [784, 386] width 1568 height 772
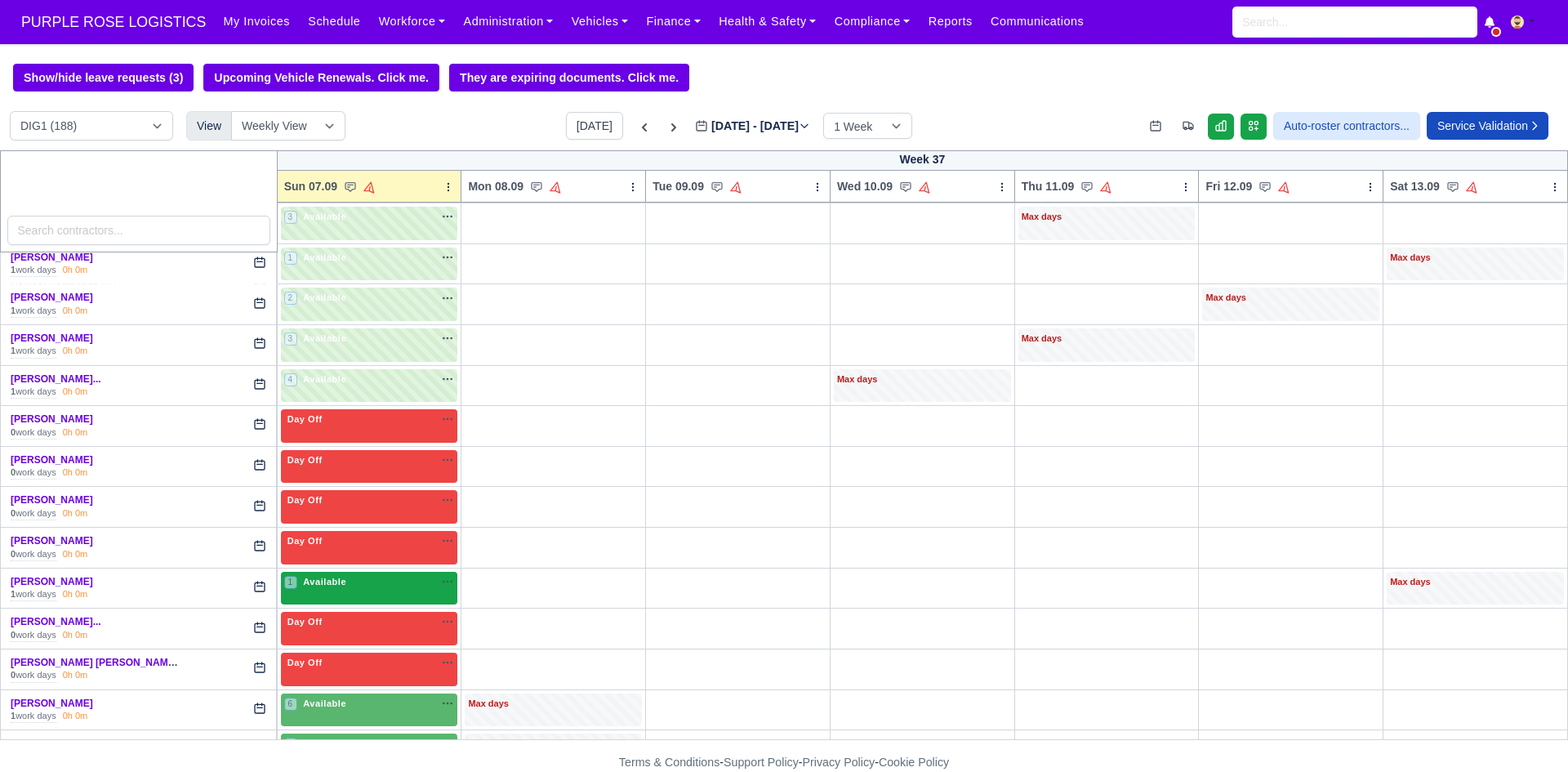
click at [353, 588] on div "1 Available na" at bounding box center [369, 581] width 171 height 14
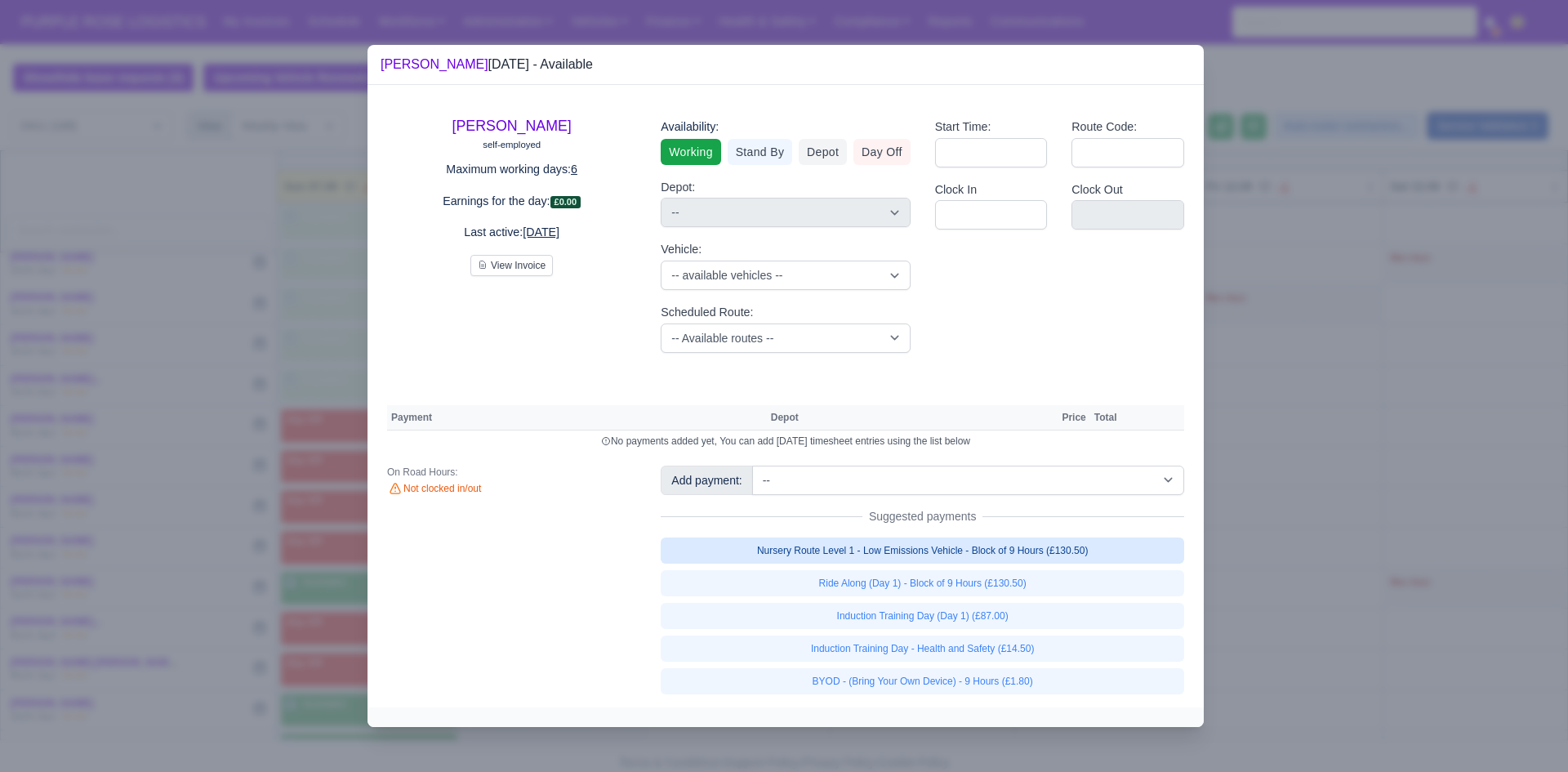
click at [822, 557] on link "Nursery Route Level 1 - Low Emissions Vehicle - Block of 9 Hours (£130.50)" at bounding box center [922, 551] width 524 height 26
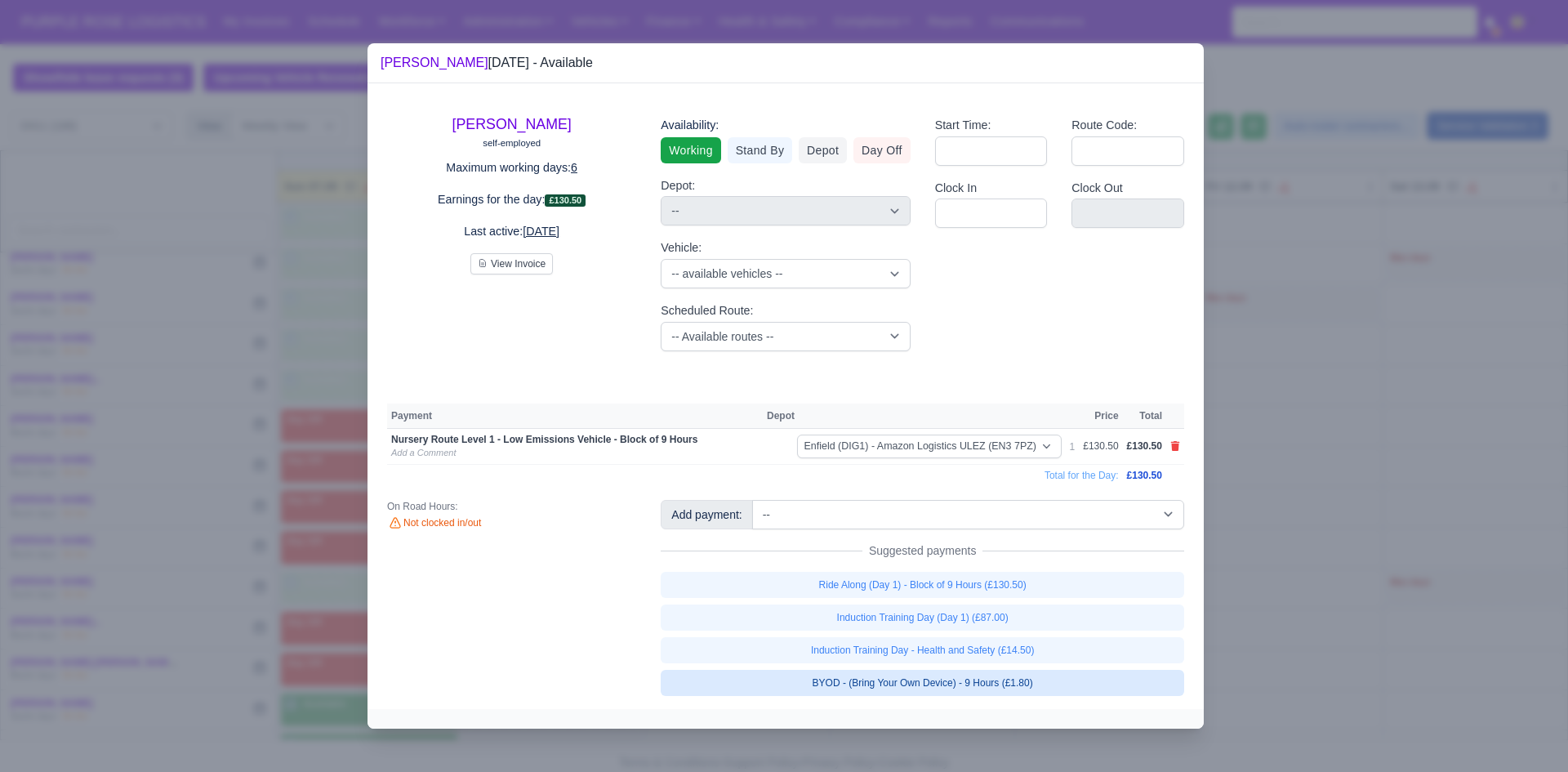
click at [822, 683] on link "BYOD - (Bring Your Own Device) - 9 Hours (£1.80)" at bounding box center [922, 682] width 524 height 26
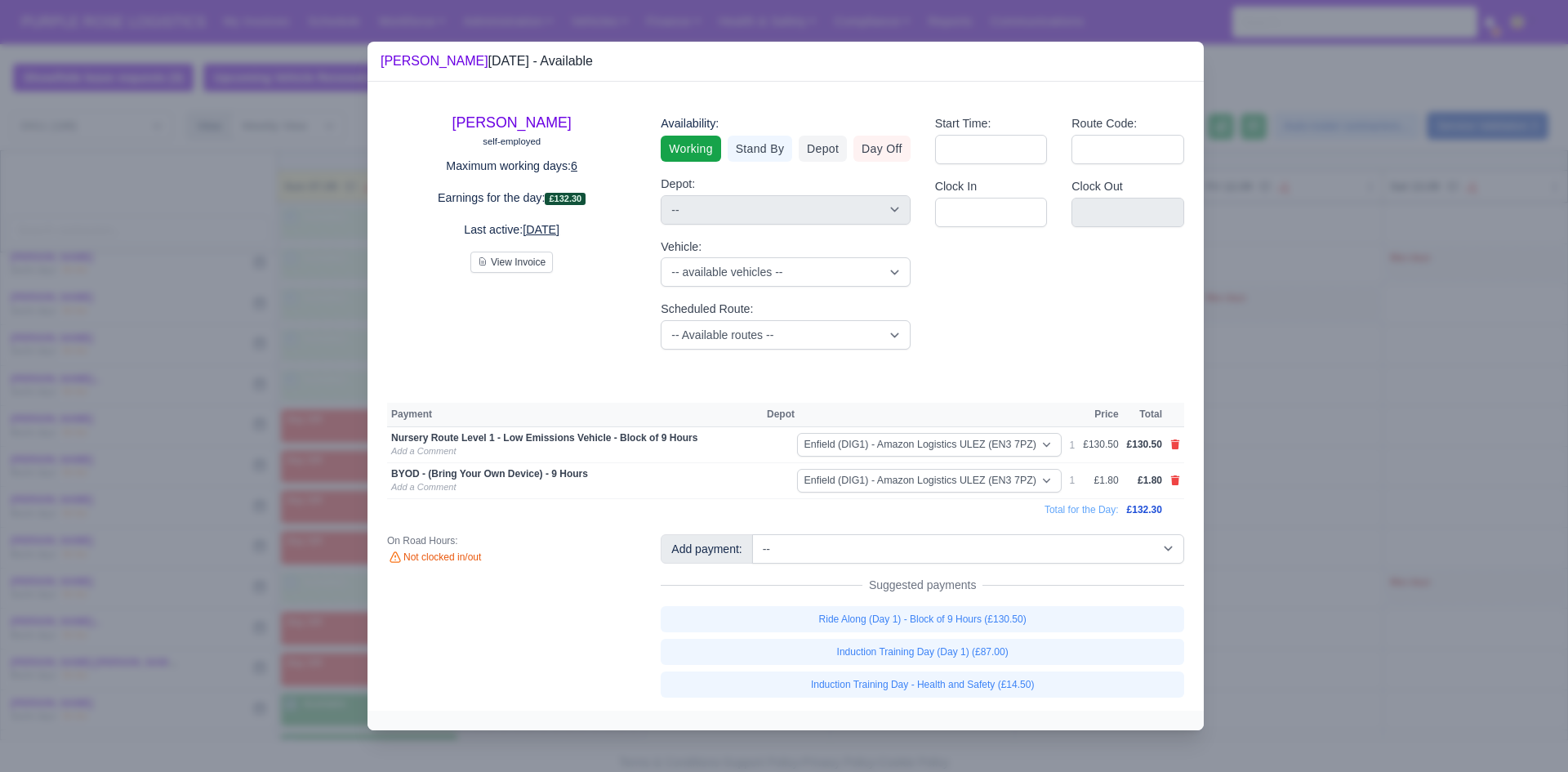
click at [822, 558] on div at bounding box center [784, 386] width 1568 height 772
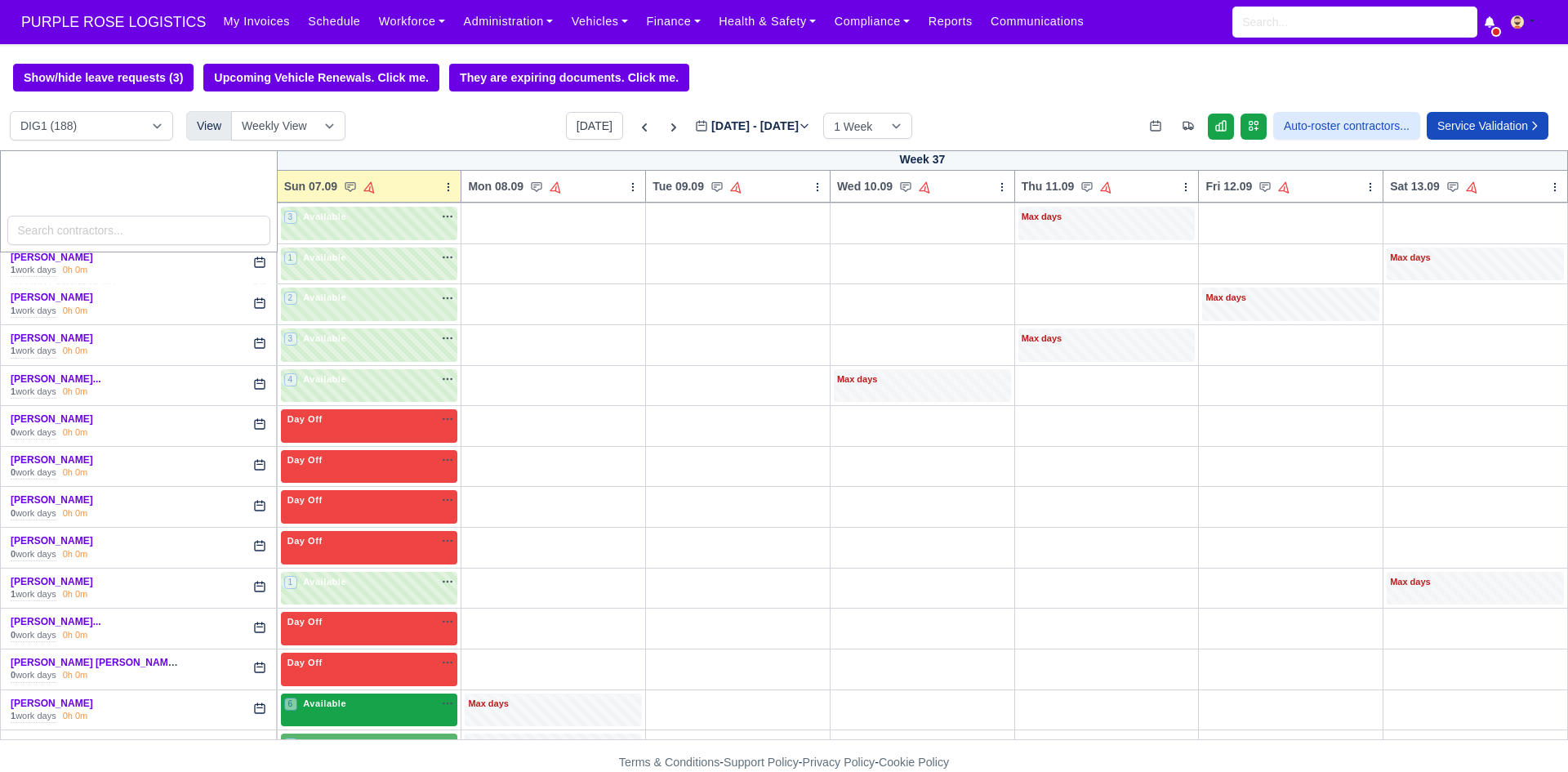
click at [410, 714] on div "6 Available na" at bounding box center [369, 704] width 171 height 17
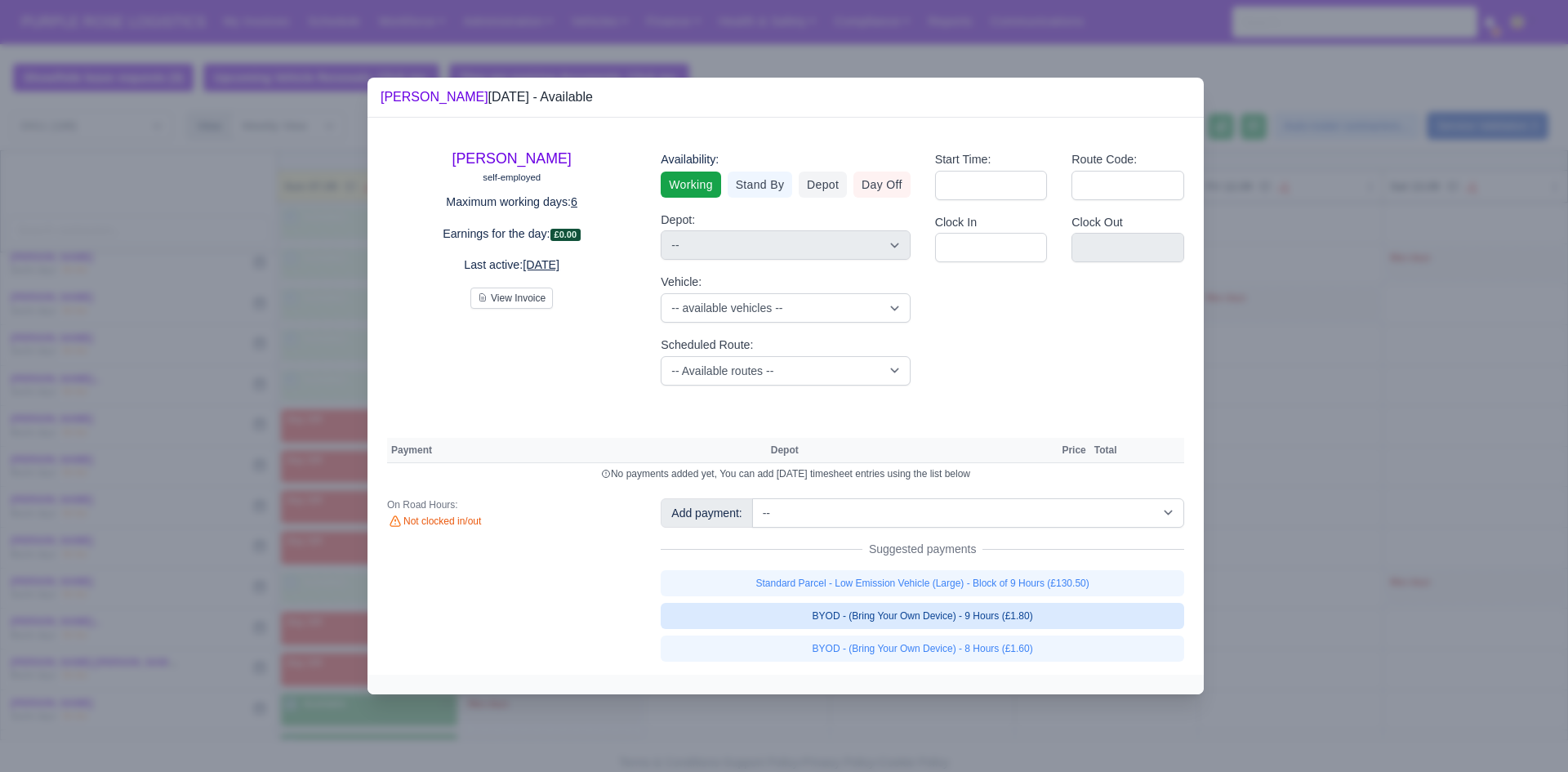
click at [822, 619] on link "BYOD - (Bring Your Own Device) - 9 Hours (£1.80)" at bounding box center [922, 615] width 524 height 26
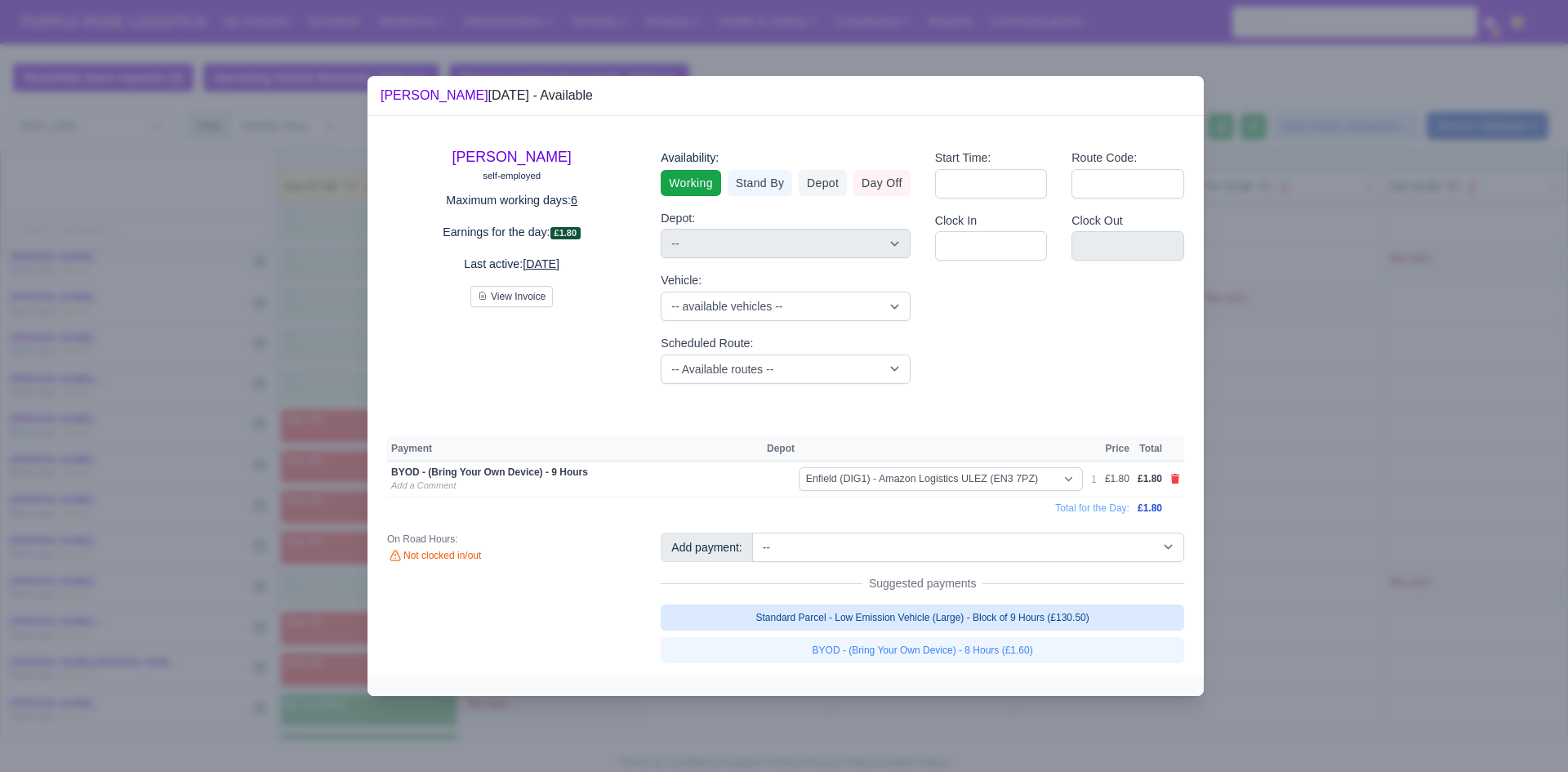
click at [822, 614] on link "Standard Parcel - Low Emission Vehicle (Large) - Block of 9 Hours (£130.50)" at bounding box center [922, 617] width 524 height 26
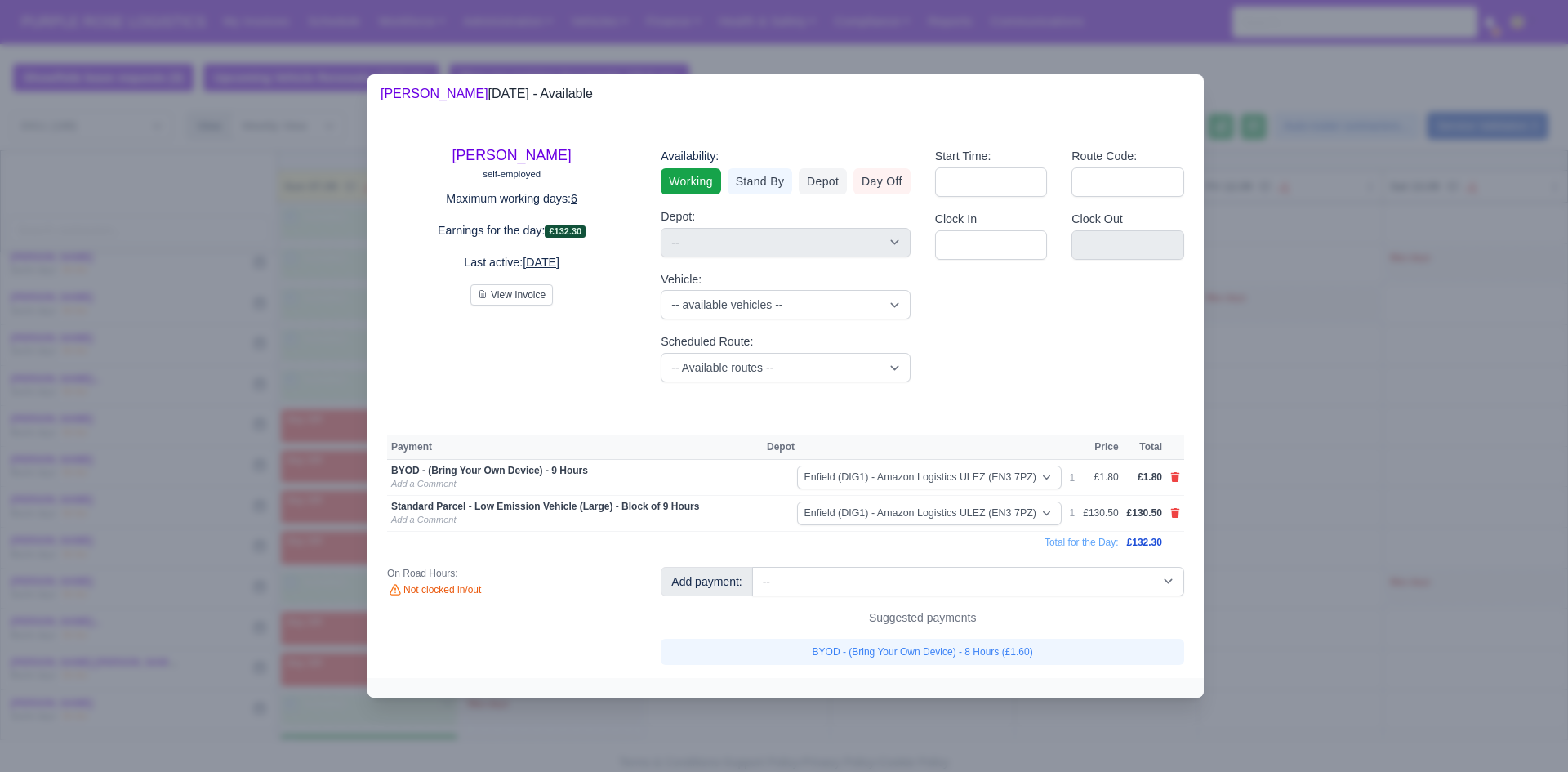
click at [822, 583] on div at bounding box center [784, 386] width 1568 height 772
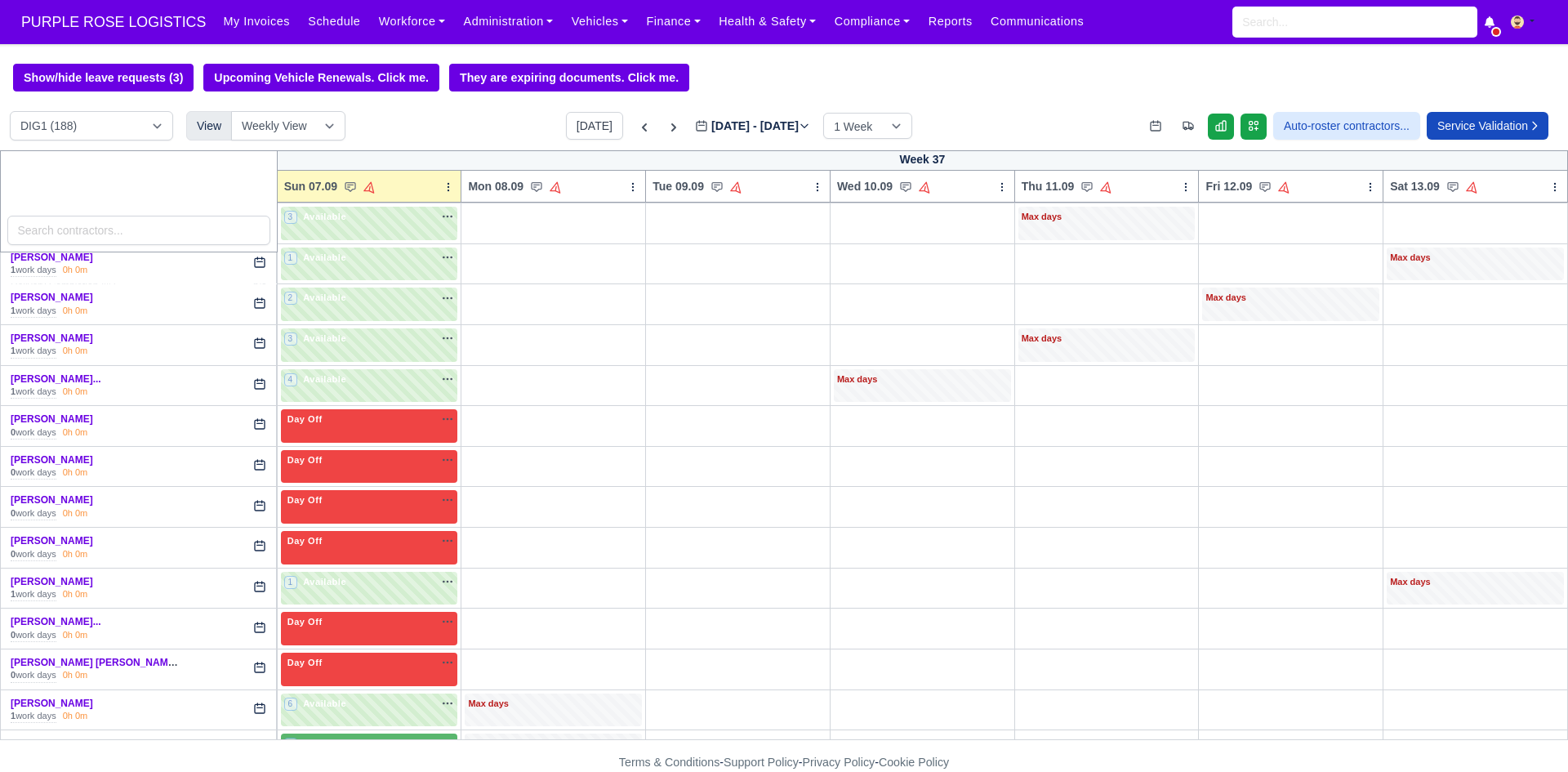
scroll to position [1415, 0]
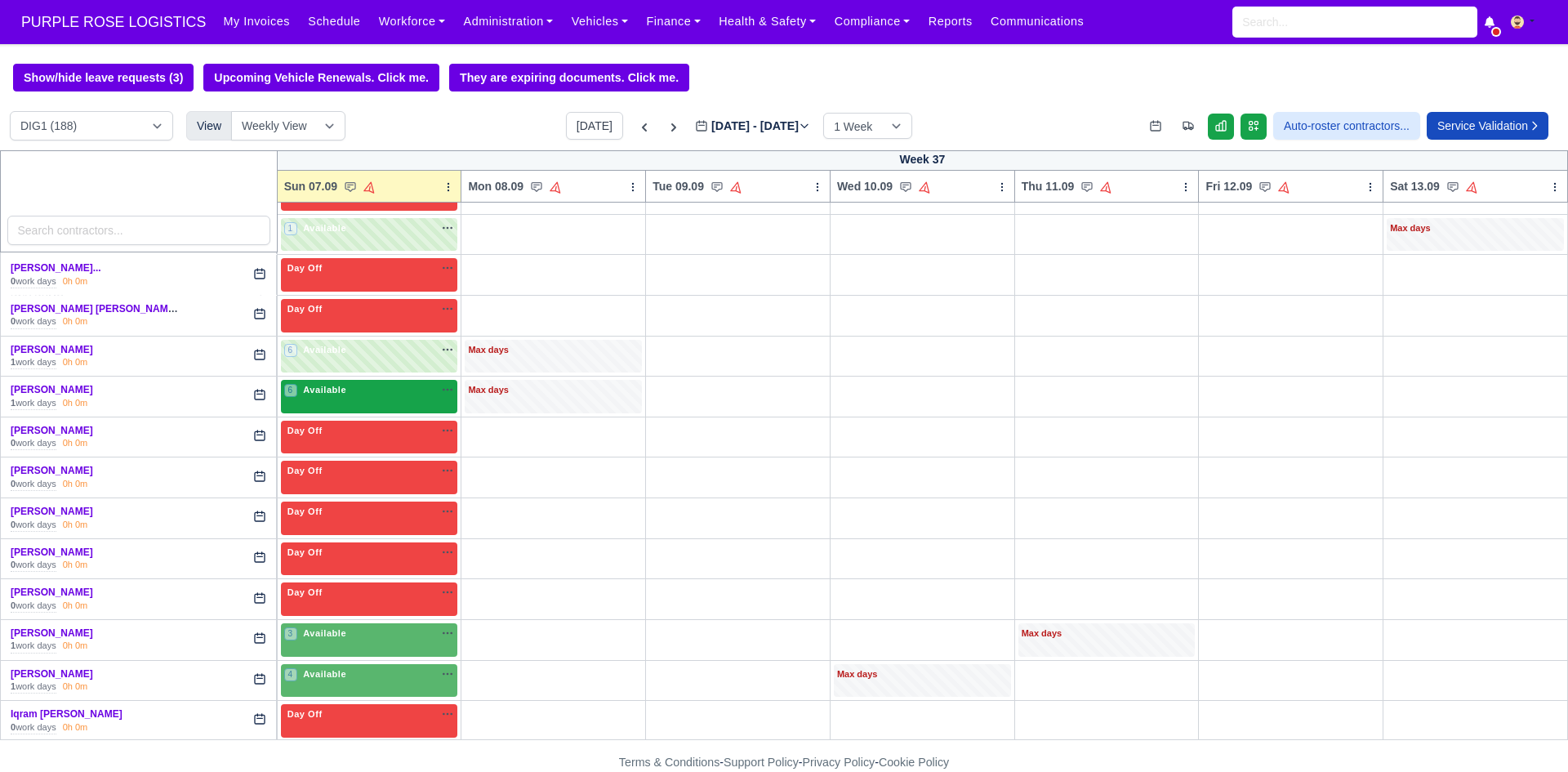
click at [357, 395] on div "6 Available na" at bounding box center [369, 390] width 171 height 14
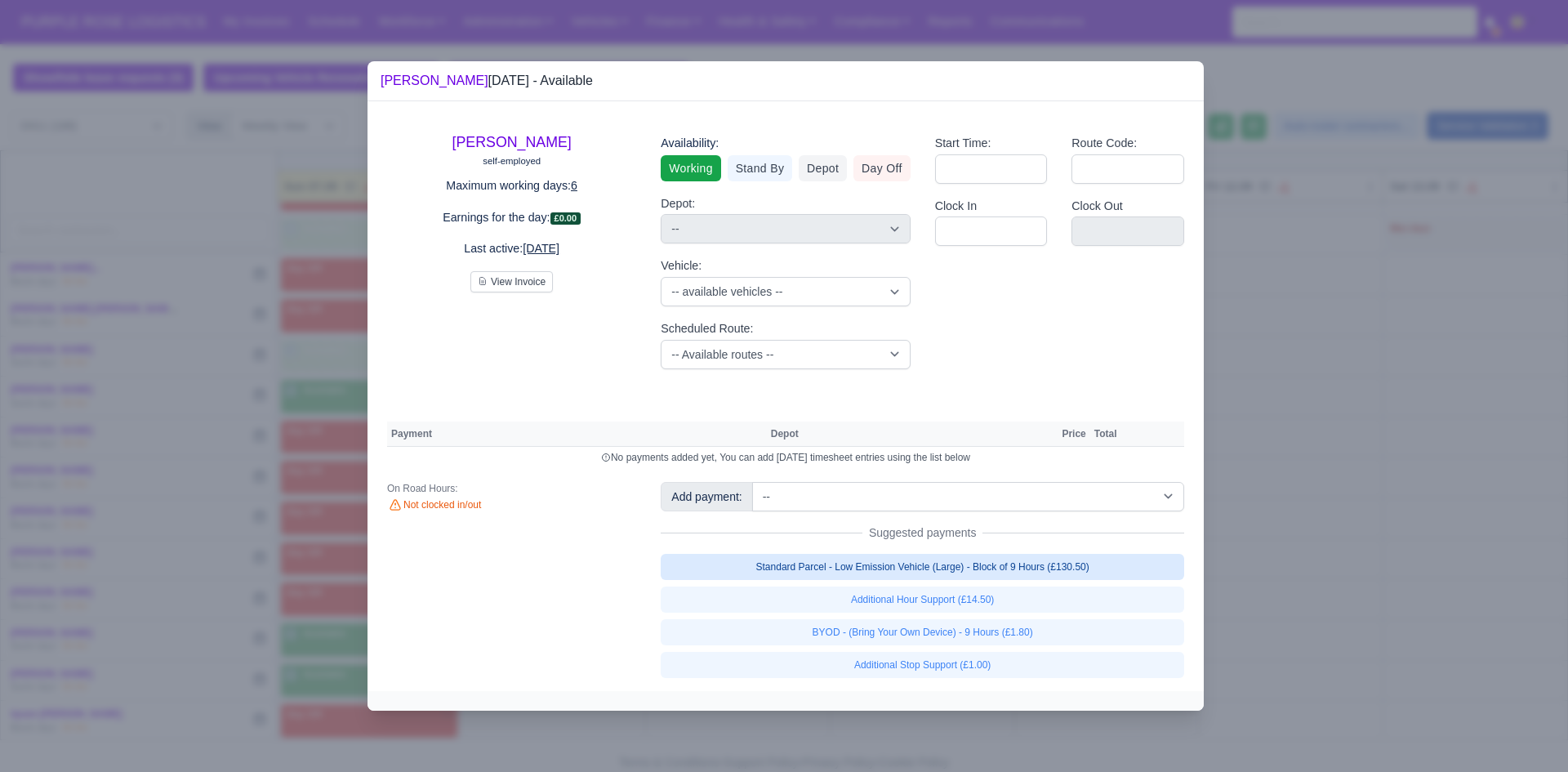
click at [822, 573] on link "Standard Parcel - Low Emission Vehicle (Large) - Block of 9 Hours (£130.50)" at bounding box center [922, 567] width 524 height 26
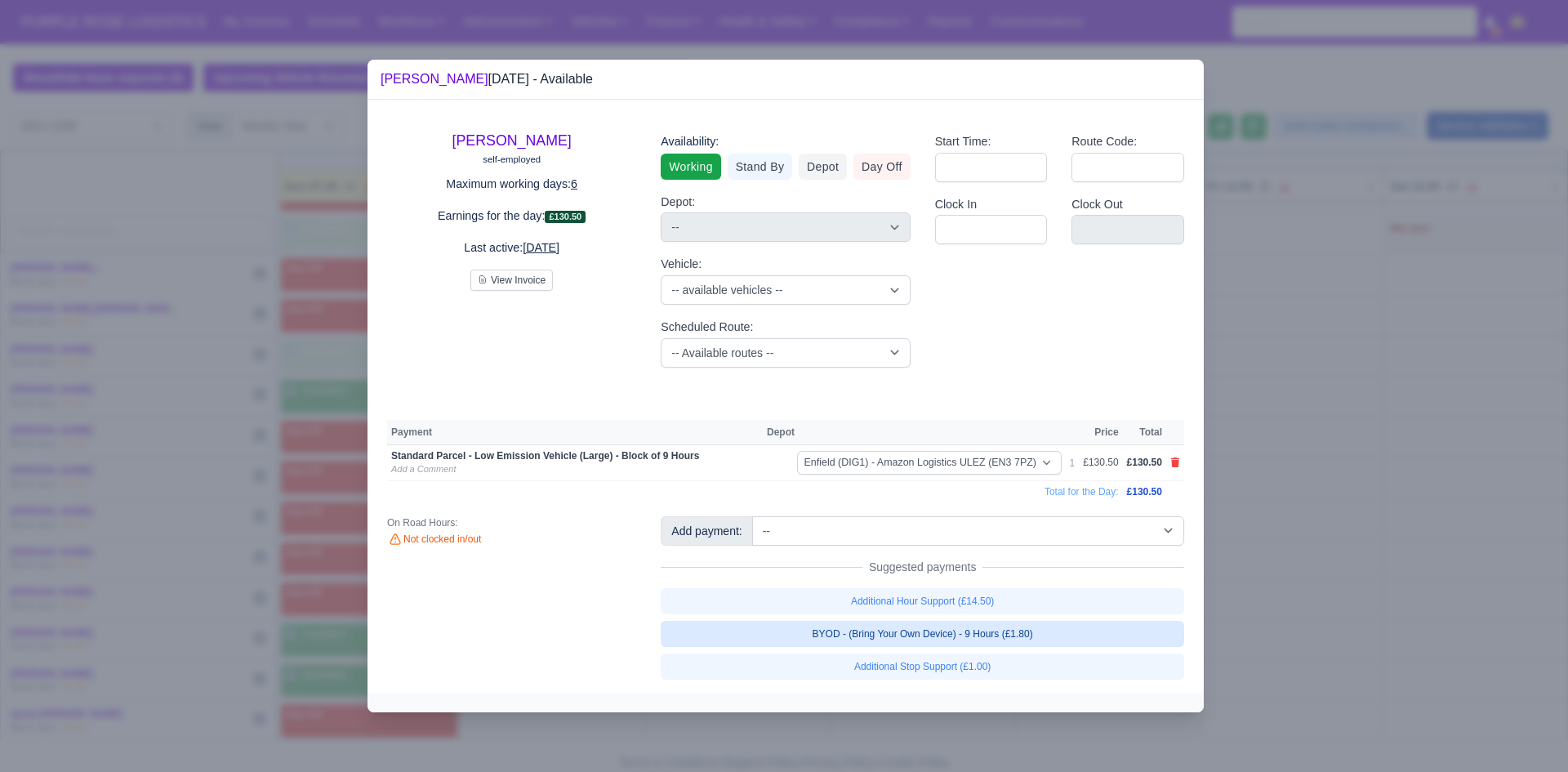
click at [822, 635] on link "BYOD - (Bring Your Own Device) - 9 Hours (£1.80)" at bounding box center [922, 633] width 524 height 26
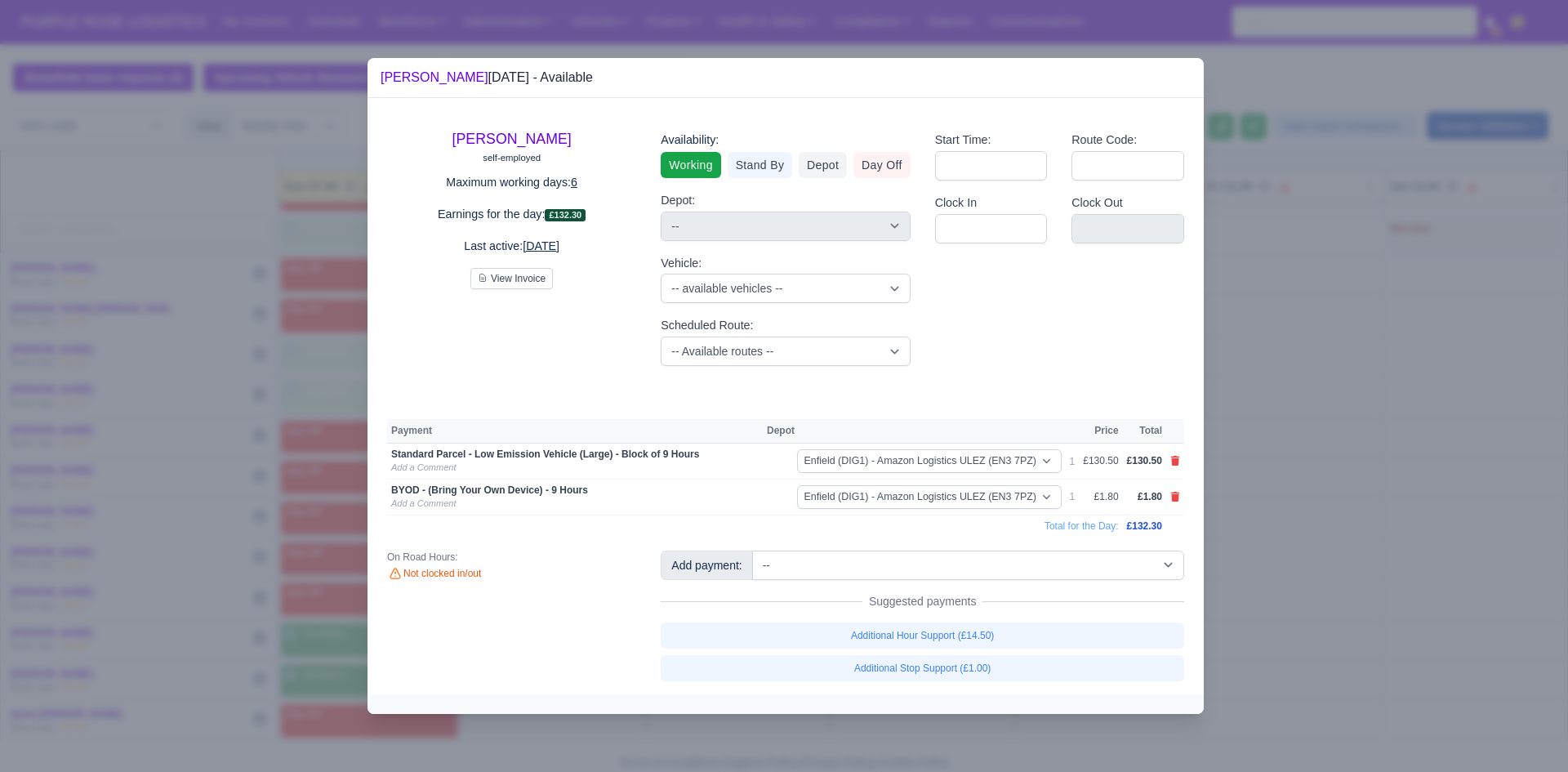
click at [822, 584] on div at bounding box center [784, 386] width 1568 height 772
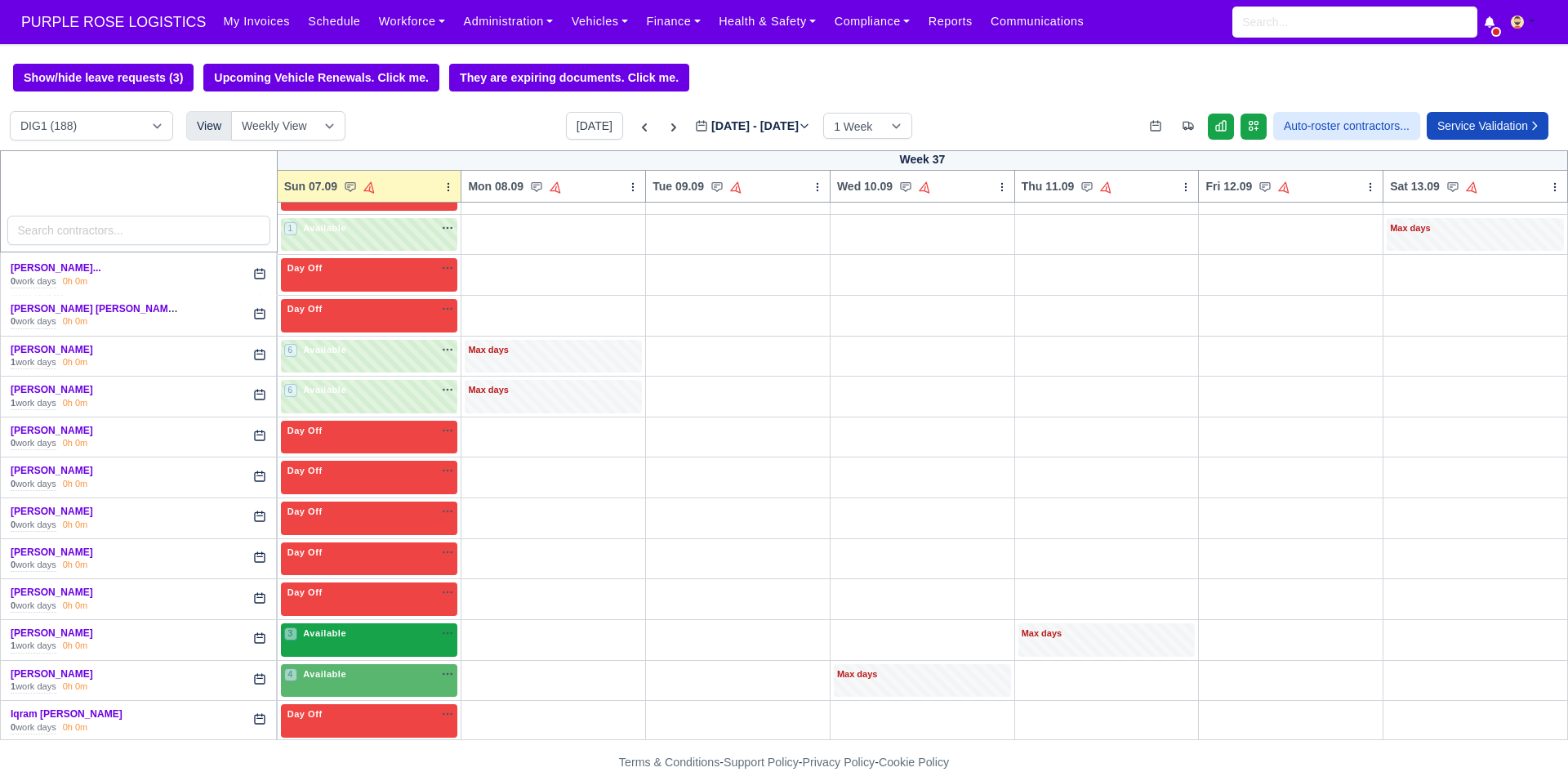
click at [401, 643] on div "3 Available na" at bounding box center [369, 634] width 171 height 17
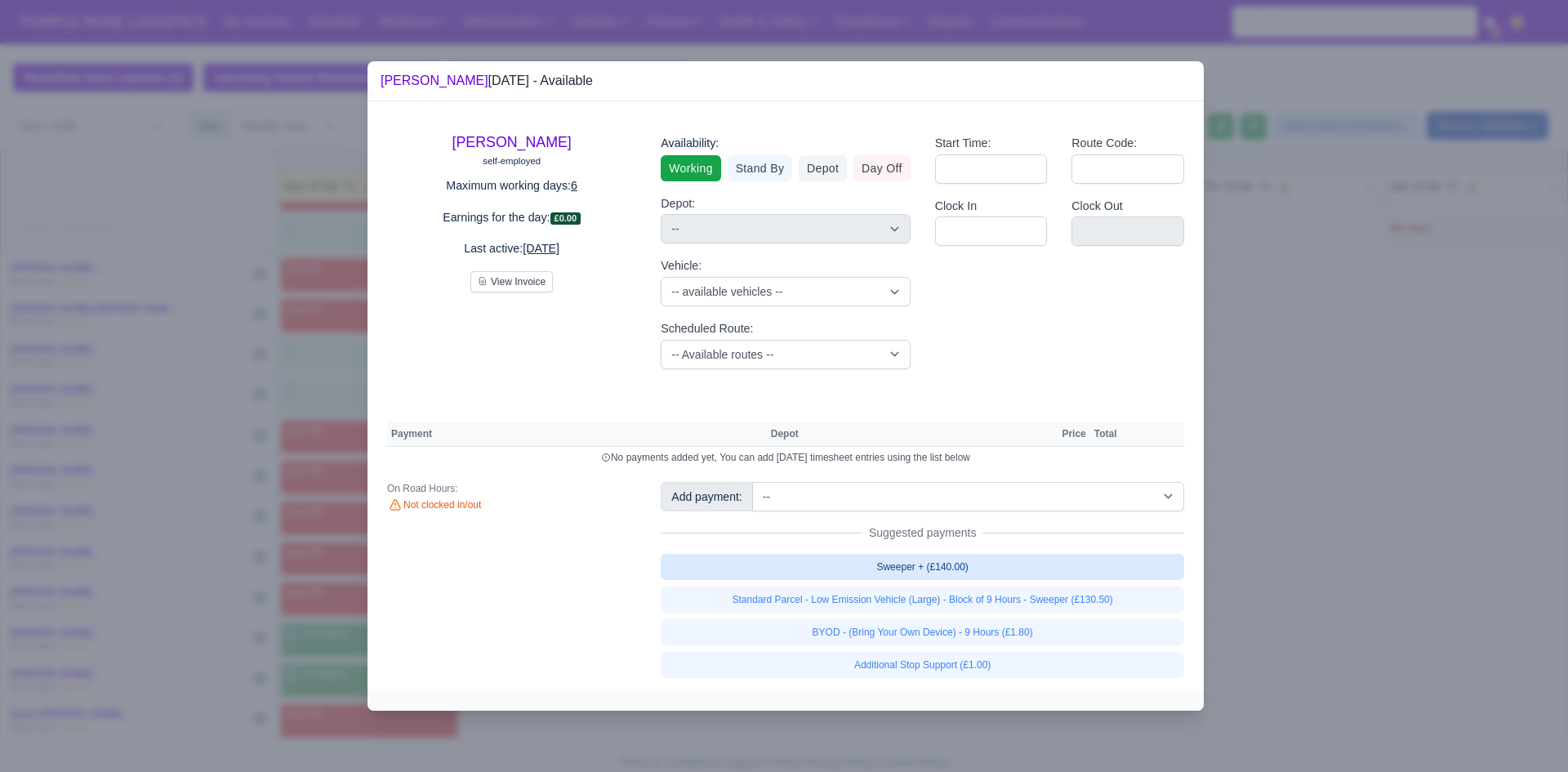
click at [822, 566] on link "Sweeper + (£140.00)" at bounding box center [922, 567] width 524 height 26
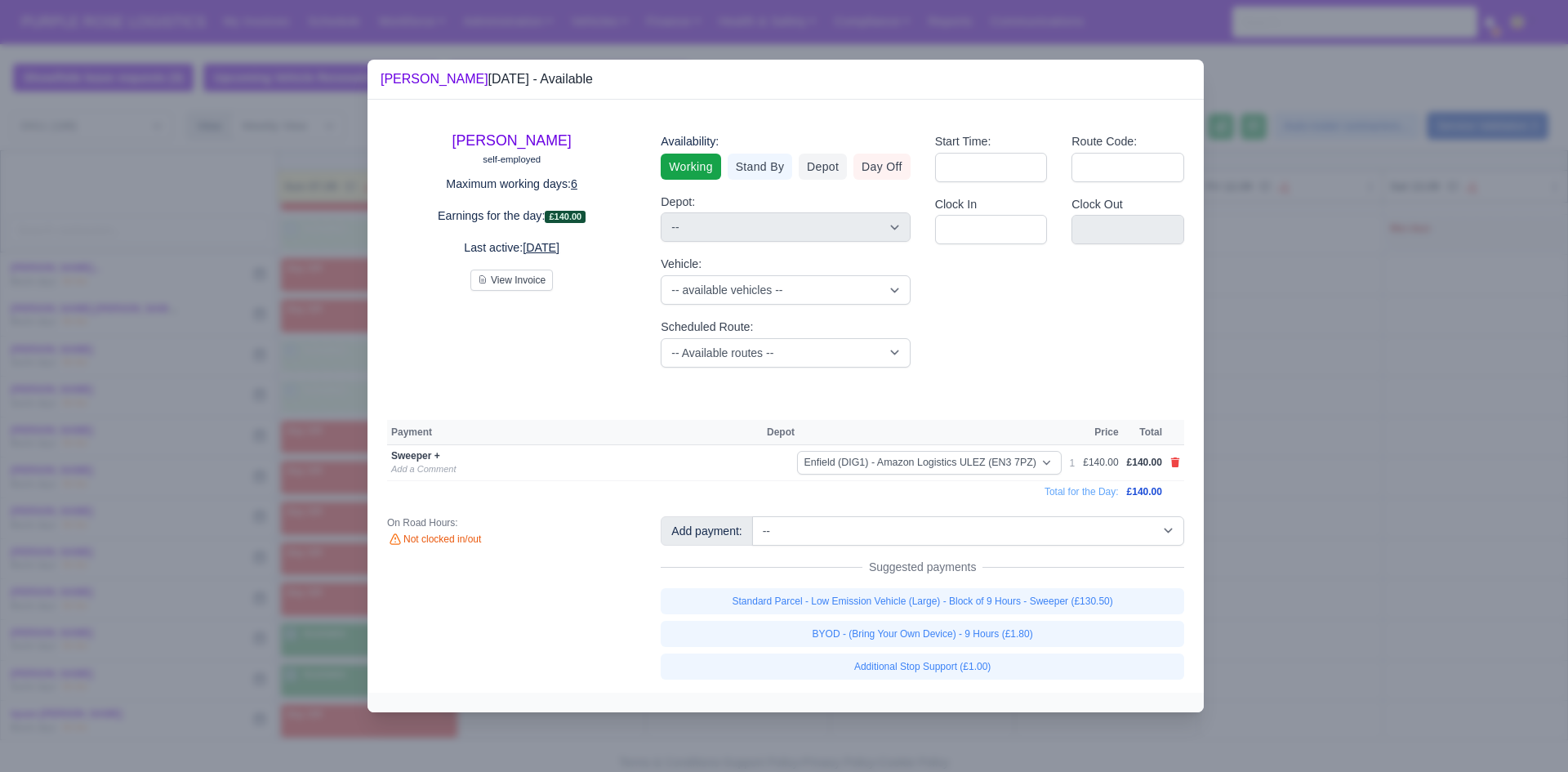
click at [822, 545] on div at bounding box center [784, 386] width 1568 height 772
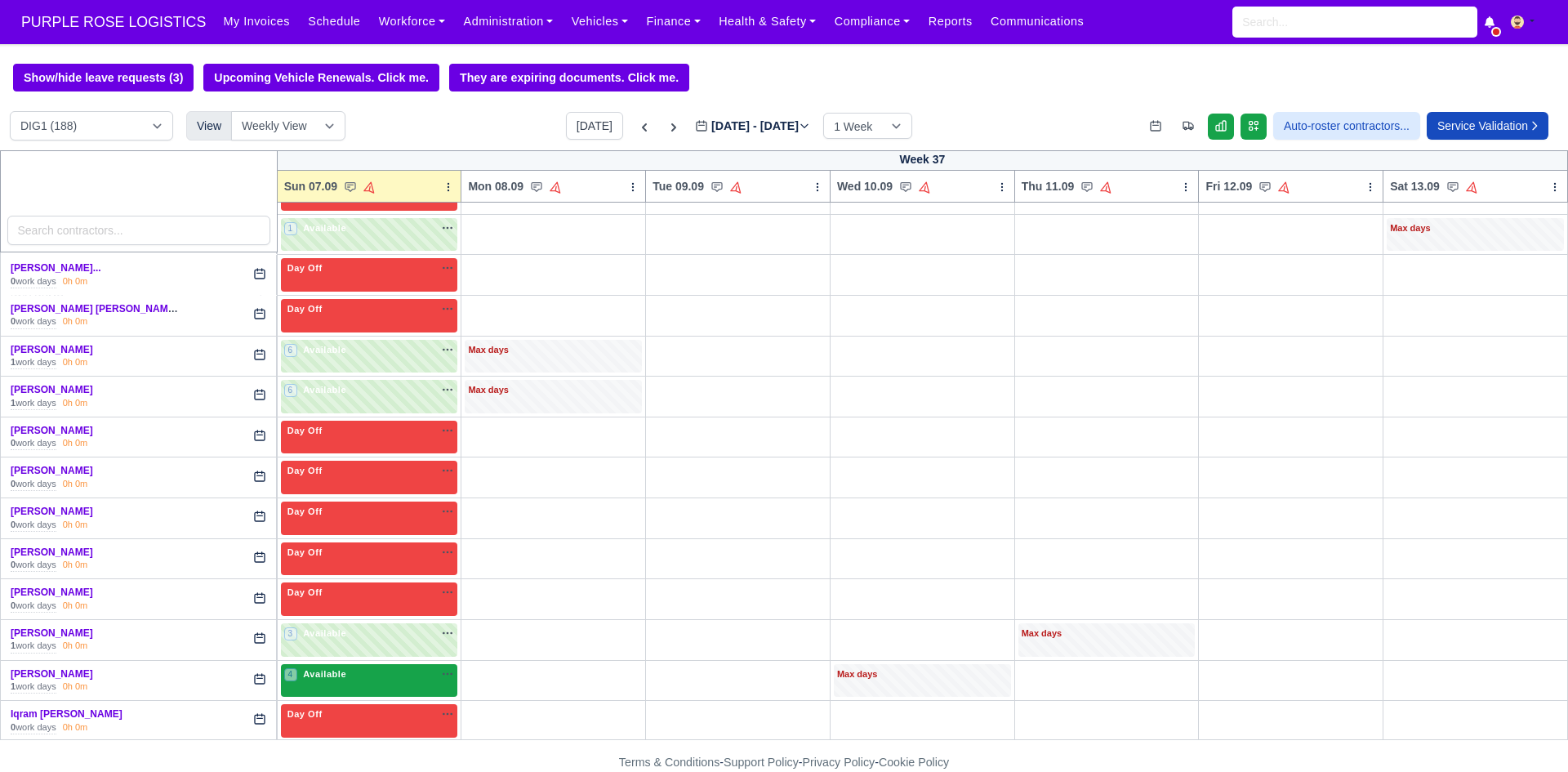
click at [335, 684] on div "4 Available na" at bounding box center [369, 675] width 171 height 17
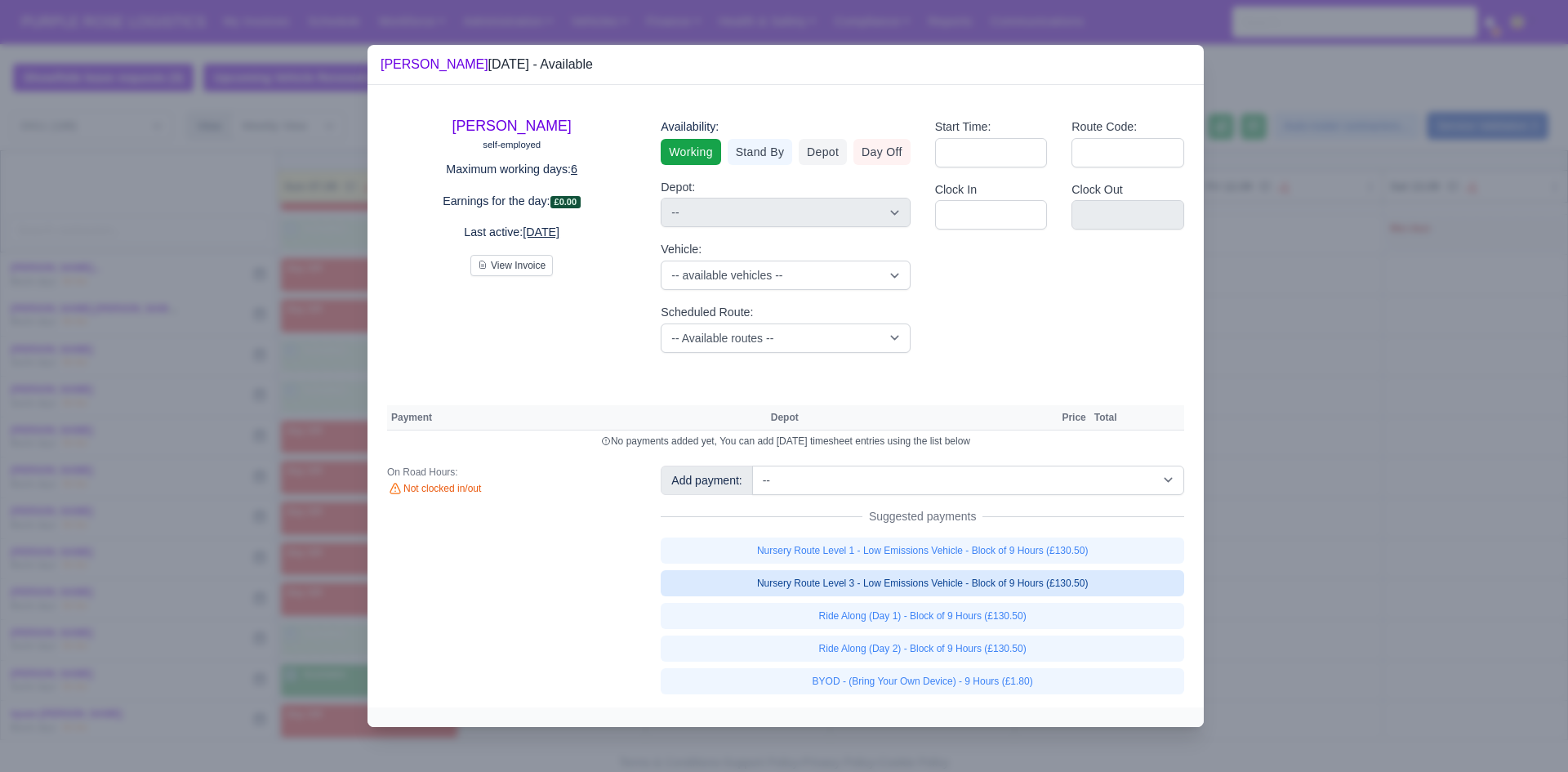
click at [822, 579] on link "Nursery Route Level 3 - Low Emissions Vehicle - Block of 9 Hours (£130.50)" at bounding box center [922, 582] width 524 height 26
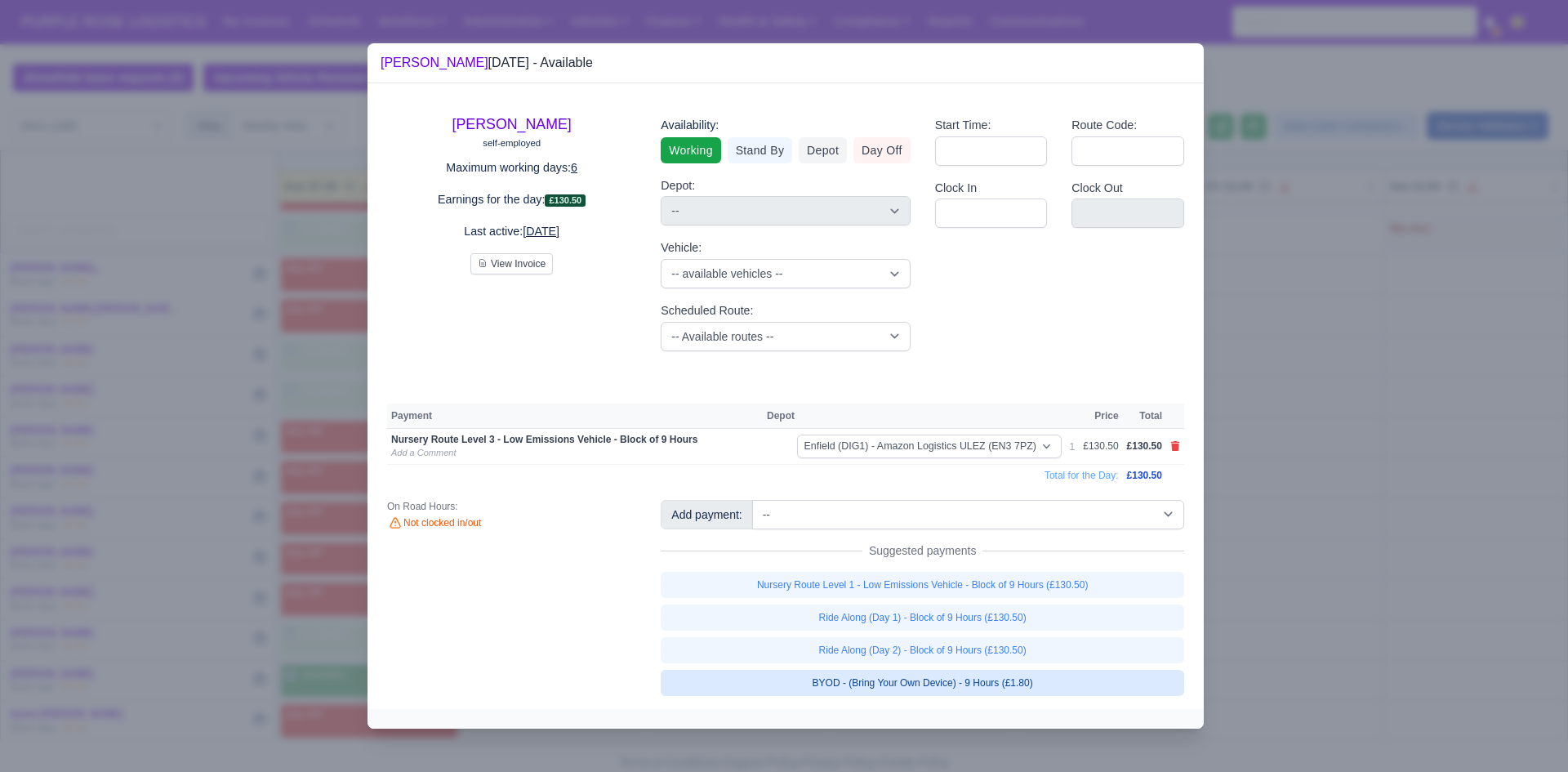
click at [822, 679] on link "BYOD - (Bring Your Own Device) - 9 Hours (£1.80)" at bounding box center [922, 682] width 524 height 26
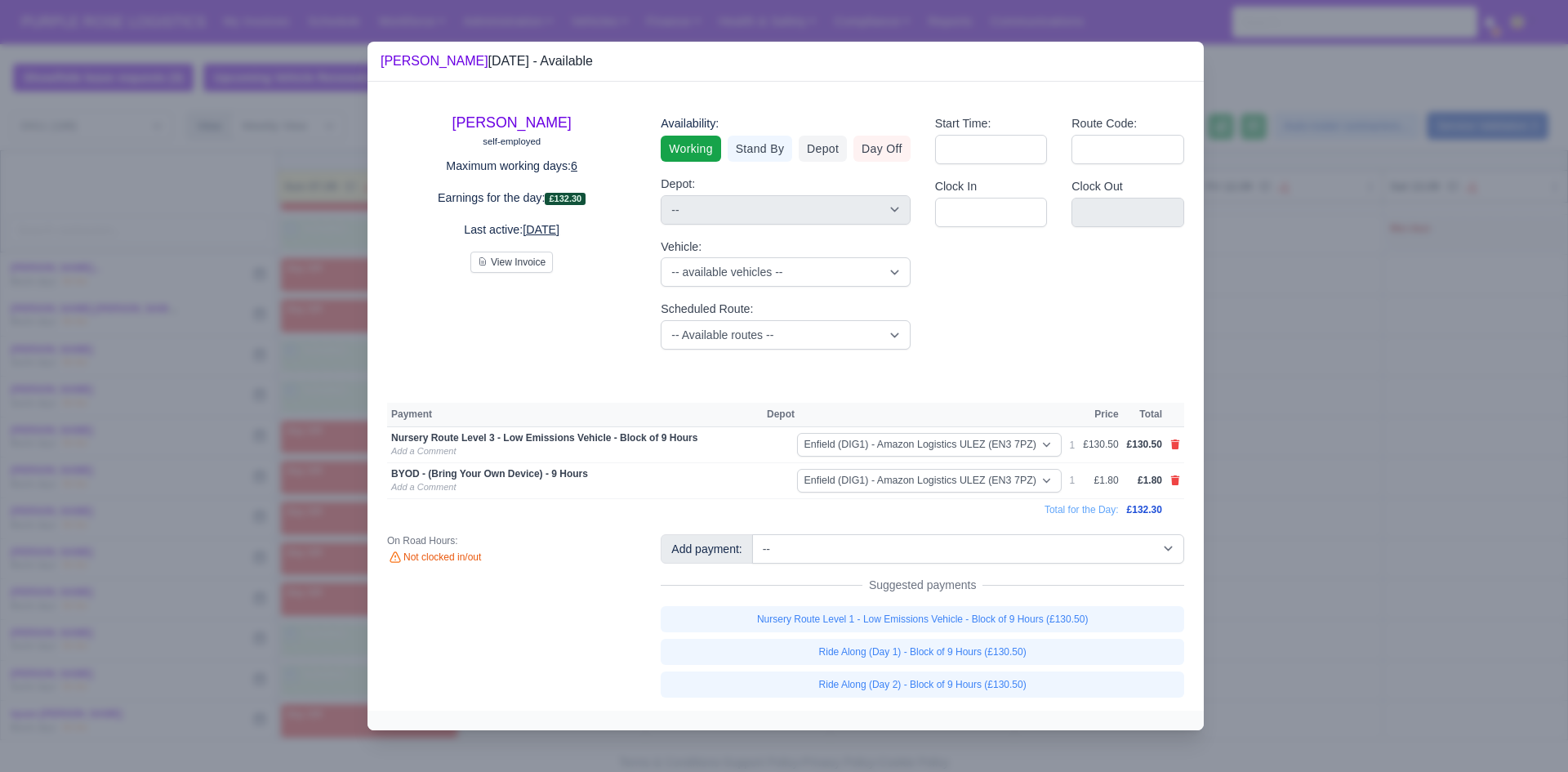
click at [822, 512] on div at bounding box center [784, 386] width 1568 height 772
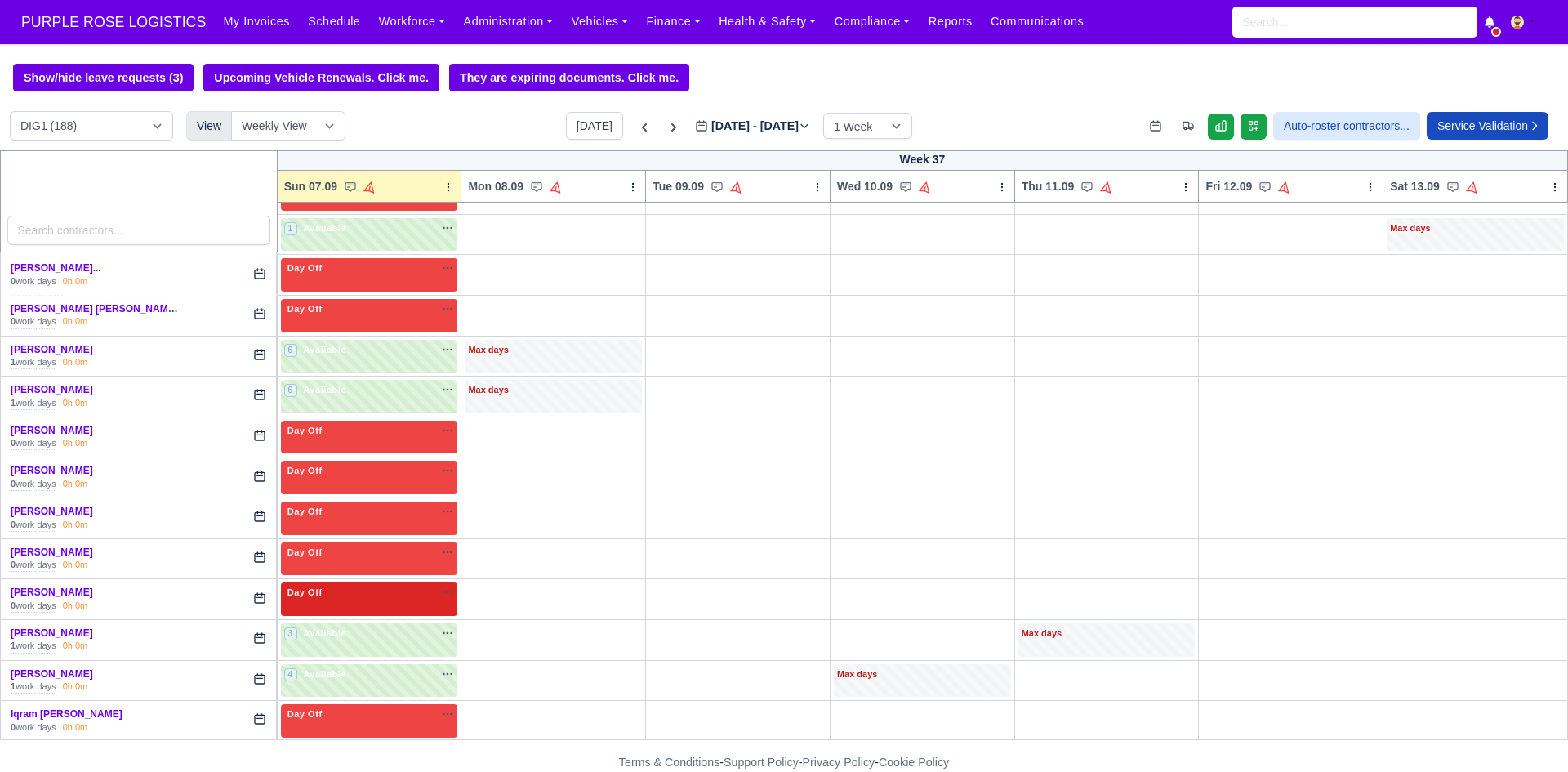
scroll to position [1769, 0]
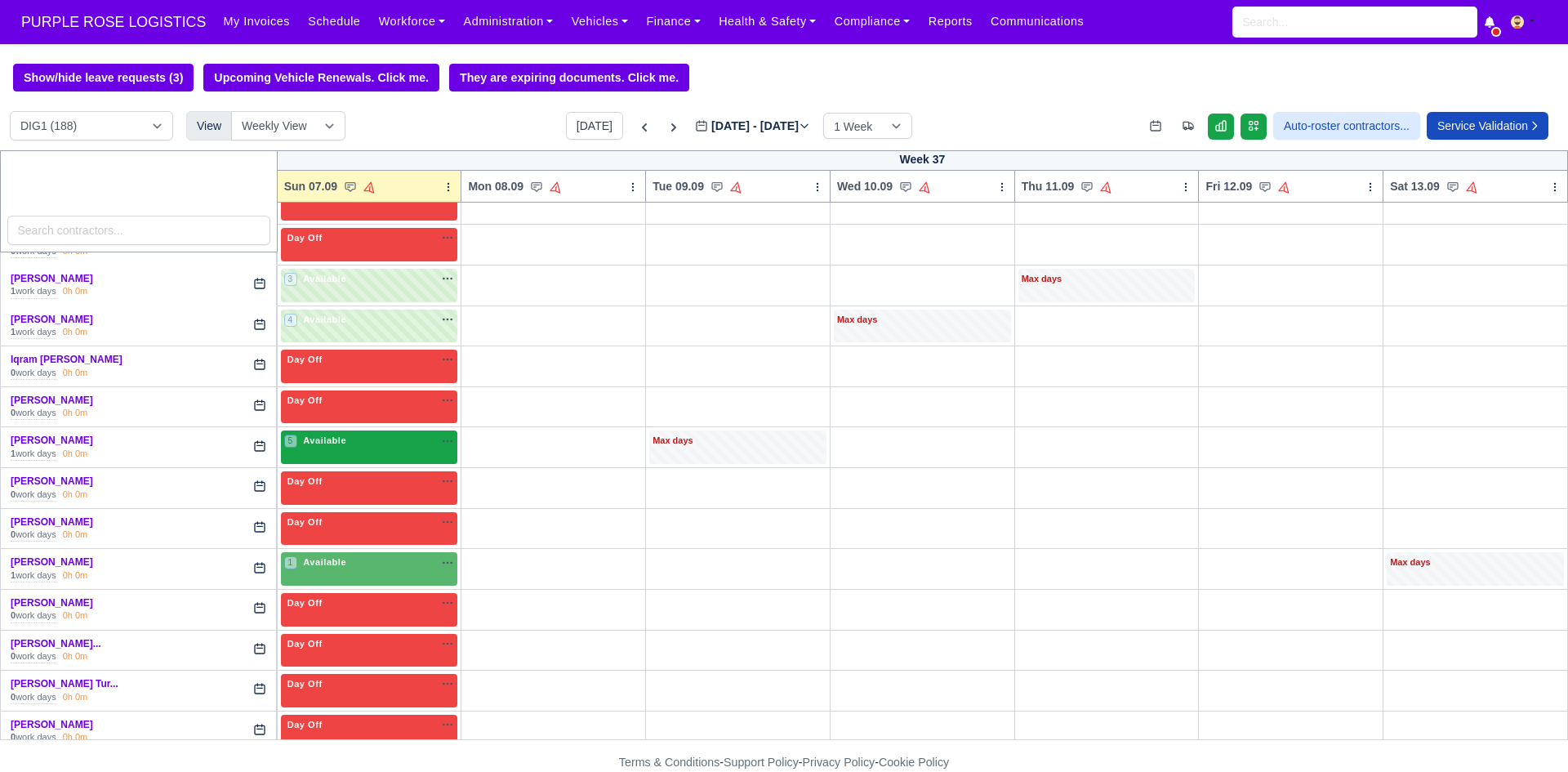
click at [353, 439] on div "5 Available na" at bounding box center [369, 441] width 171 height 14
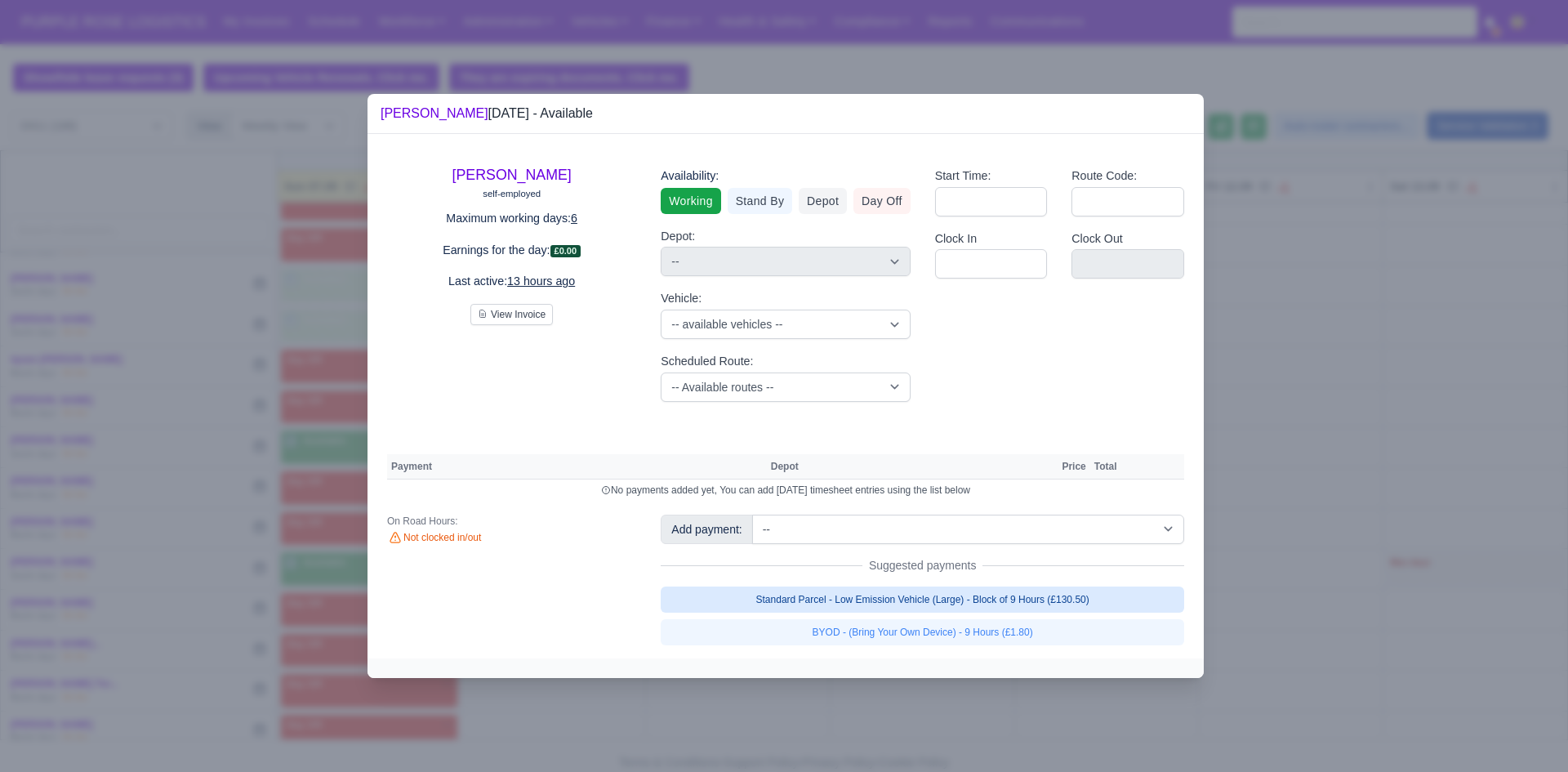
click at [822, 607] on link "Standard Parcel - Low Emission Vehicle (Large) - Block of 9 Hours (£130.50)" at bounding box center [922, 599] width 524 height 26
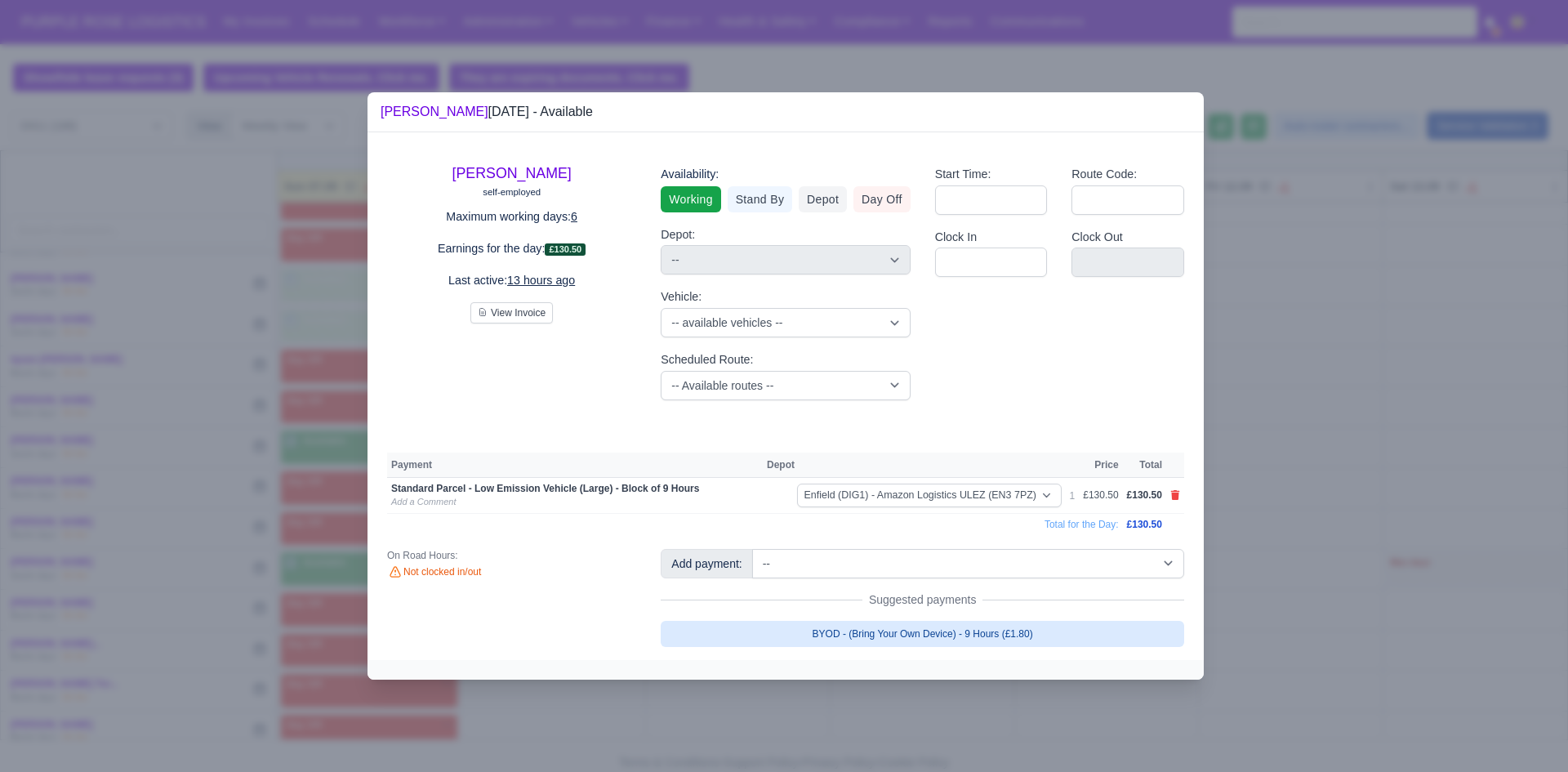
click at [822, 640] on link "BYOD - (Bring Your Own Device) - 9 Hours (£1.80)" at bounding box center [922, 633] width 524 height 26
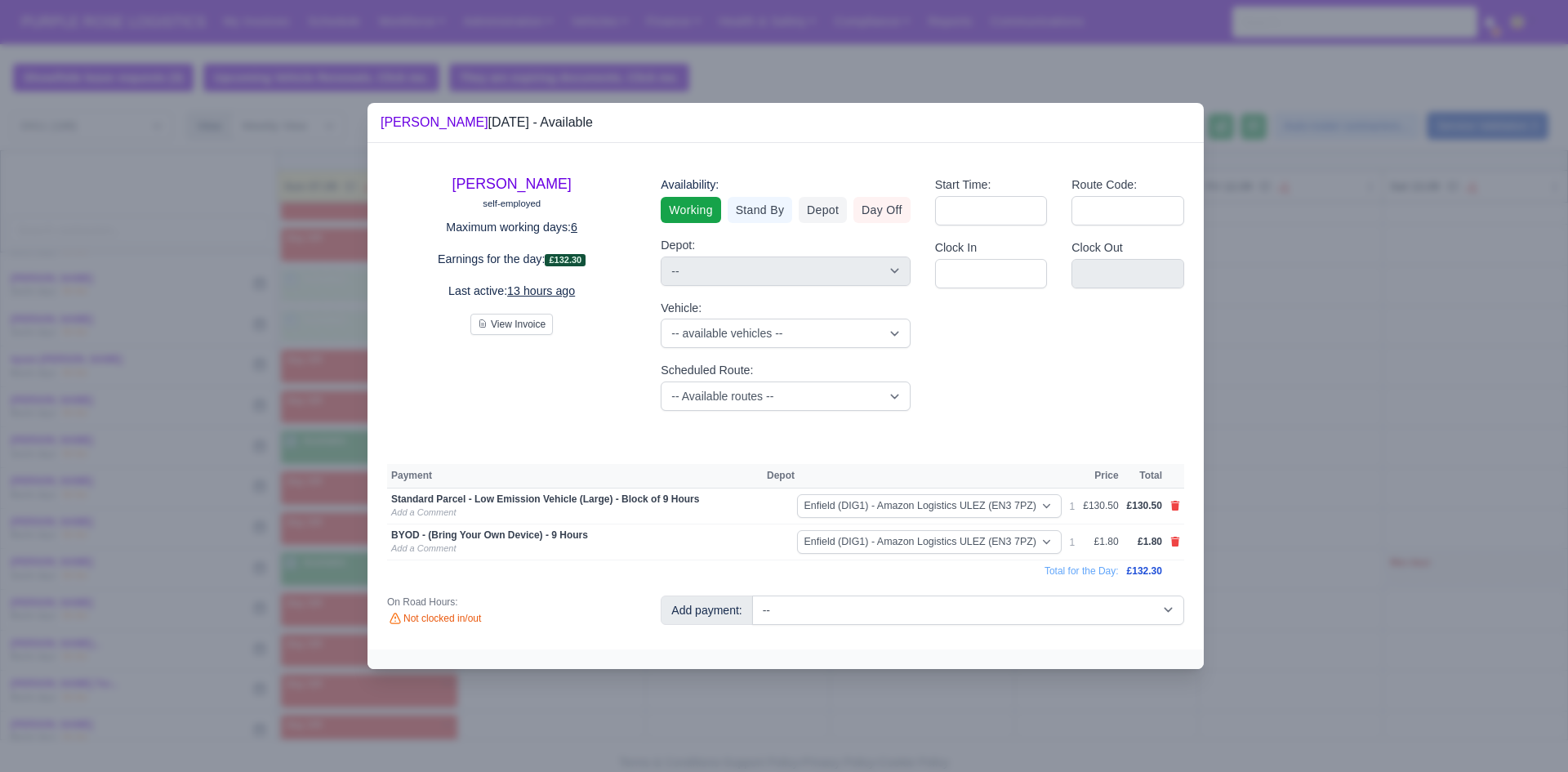
click at [822, 525] on div at bounding box center [784, 386] width 1568 height 772
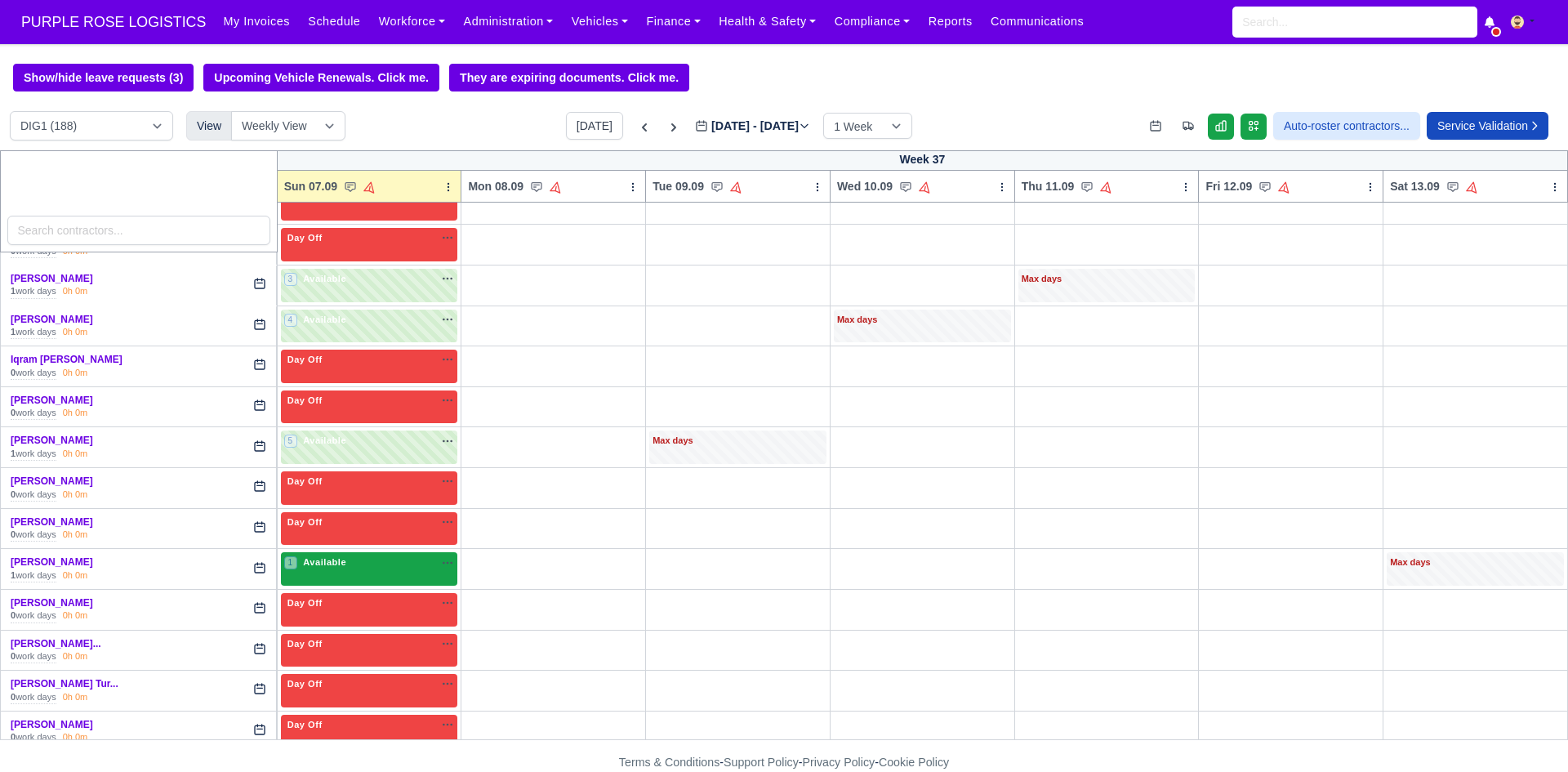
click at [357, 573] on div "1 Available na" at bounding box center [369, 564] width 171 height 17
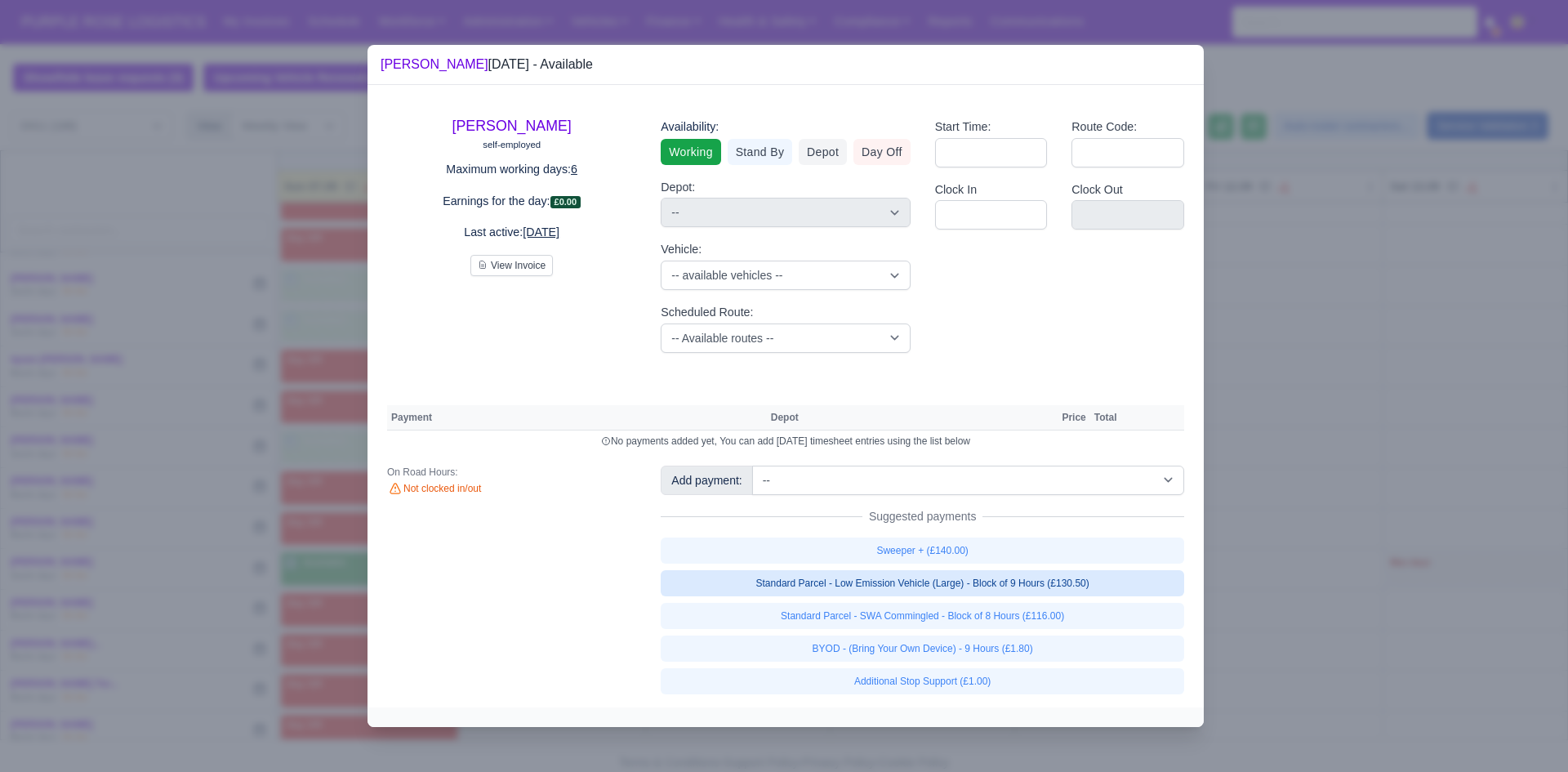
click at [822, 581] on link "Standard Parcel - Low Emission Vehicle (Large) - Block of 9 Hours (£130.50)" at bounding box center [922, 582] width 524 height 26
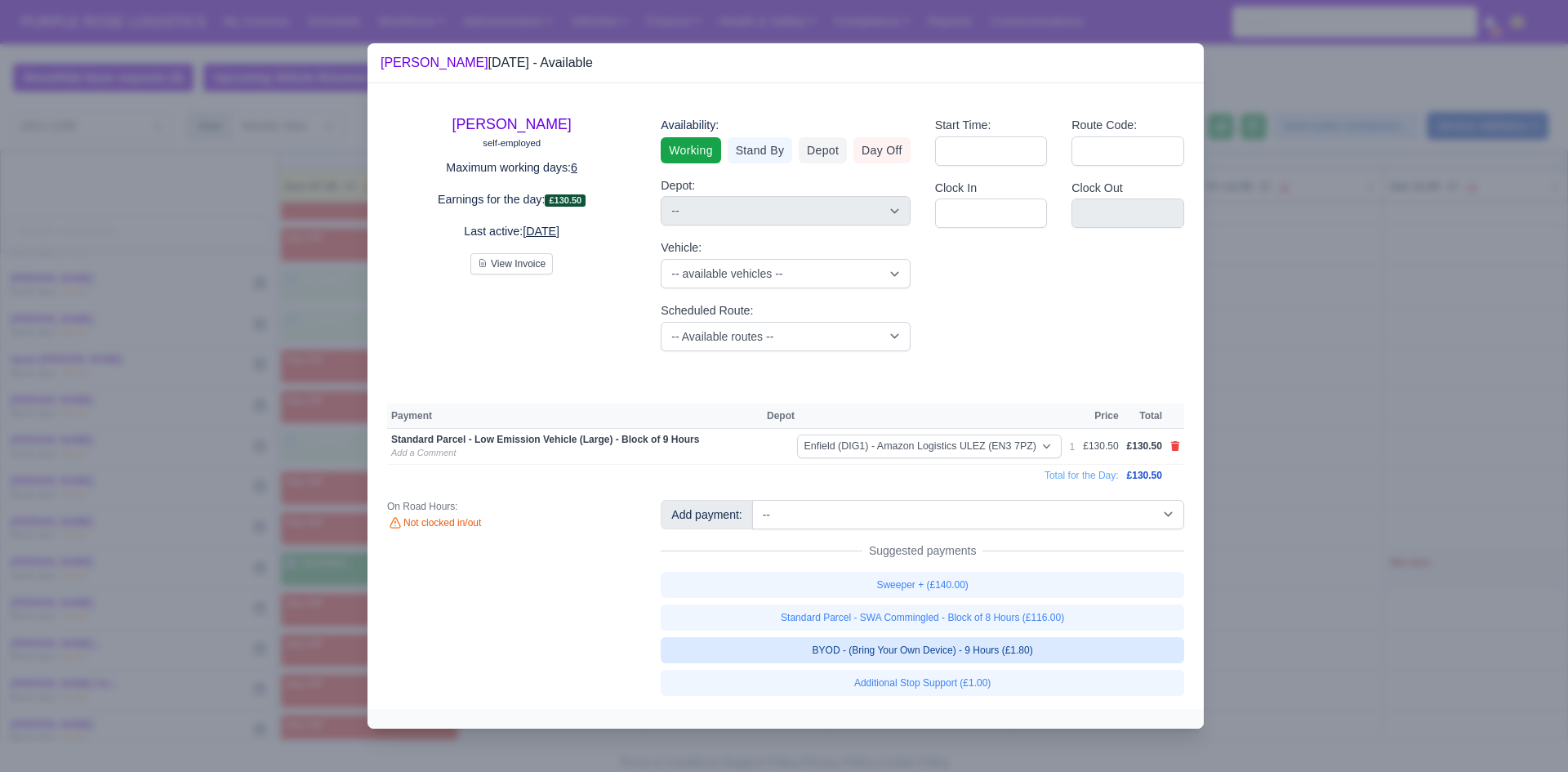
click at [822, 649] on link "BYOD - (Bring Your Own Device) - 9 Hours (£1.80)" at bounding box center [922, 650] width 524 height 26
click at [822, 523] on div at bounding box center [784, 386] width 1568 height 772
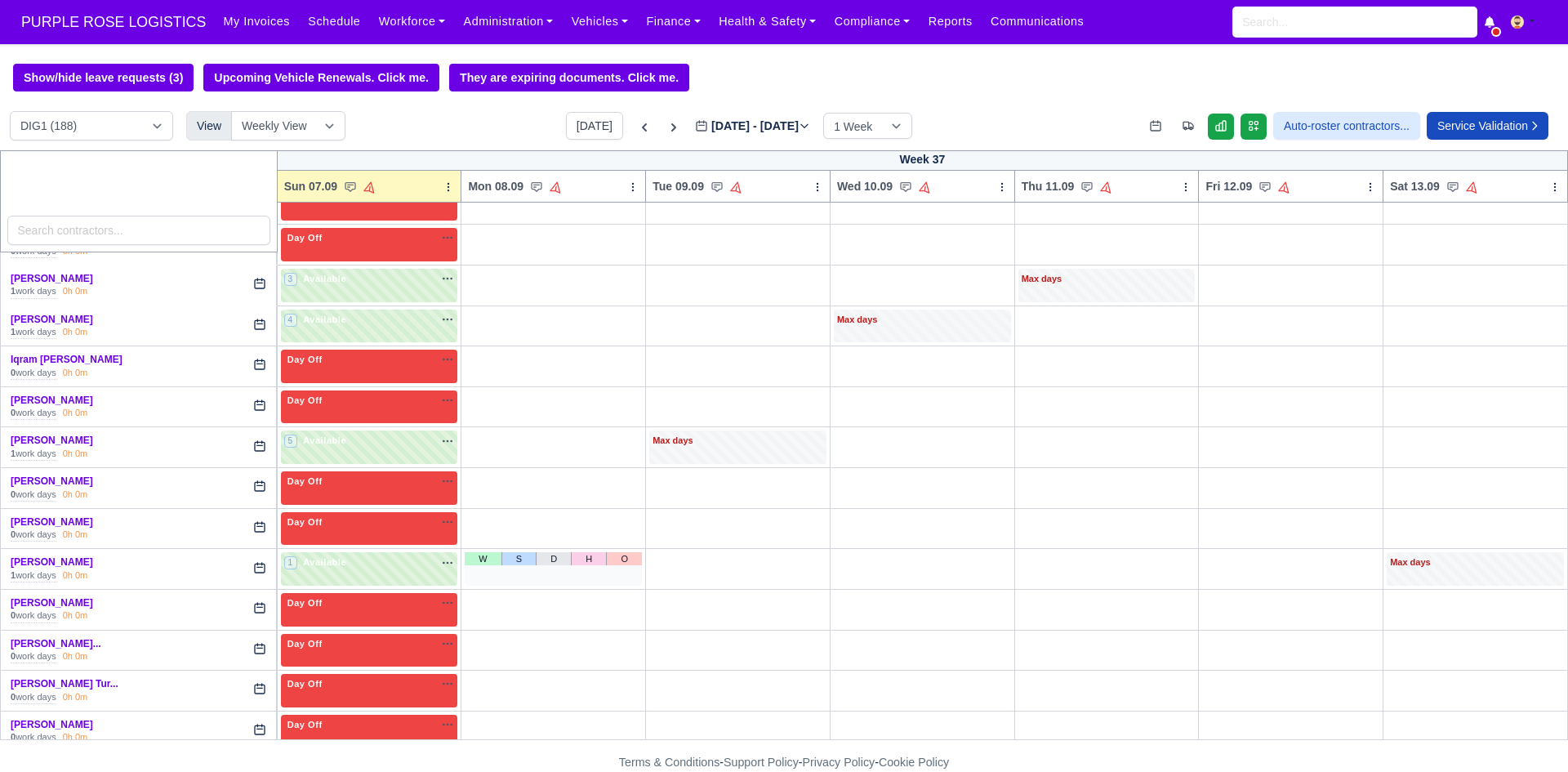
scroll to position [2123, 0]
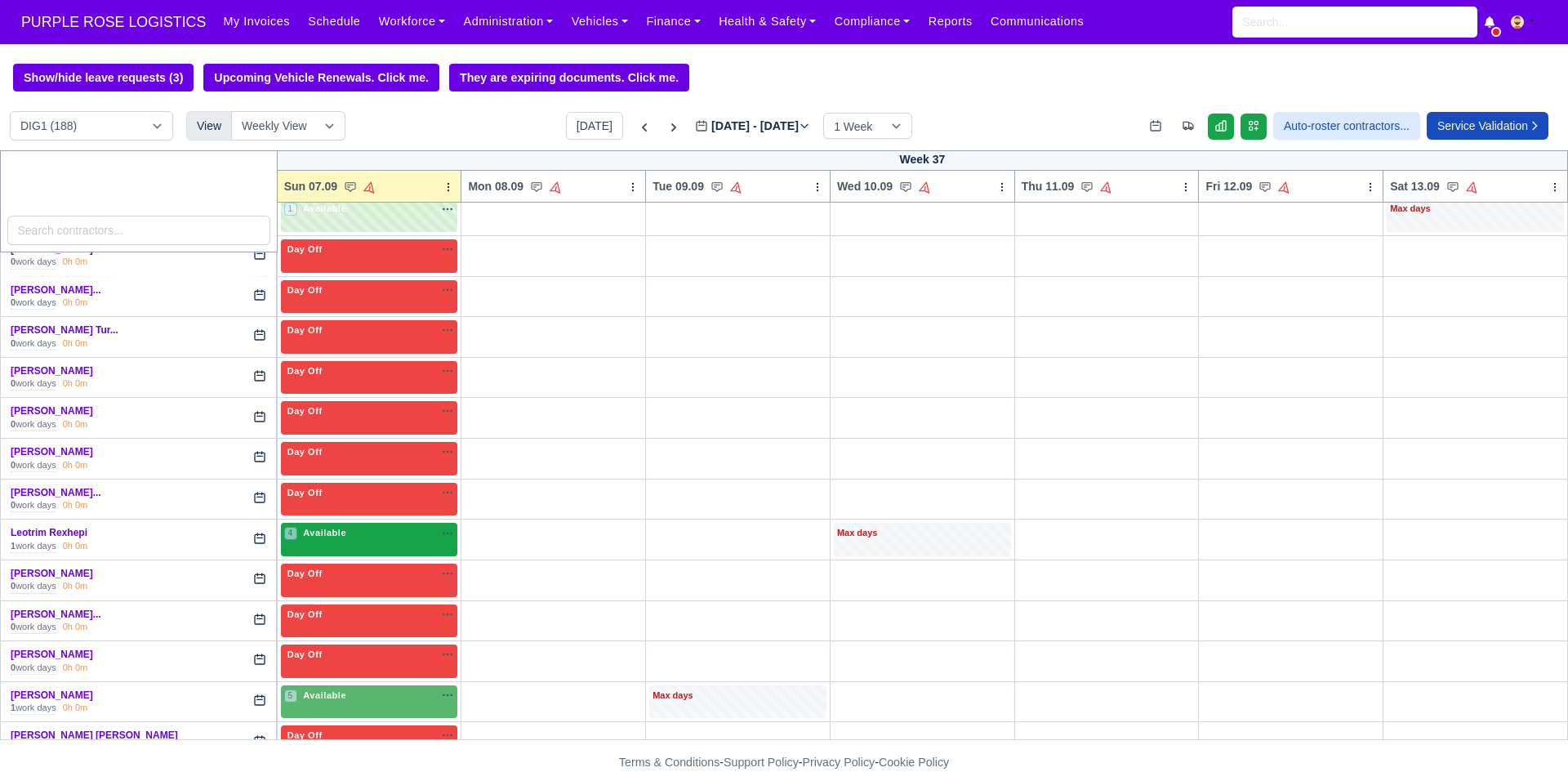
click at [394, 548] on div "4 Available" at bounding box center [370, 540] width 178 height 34
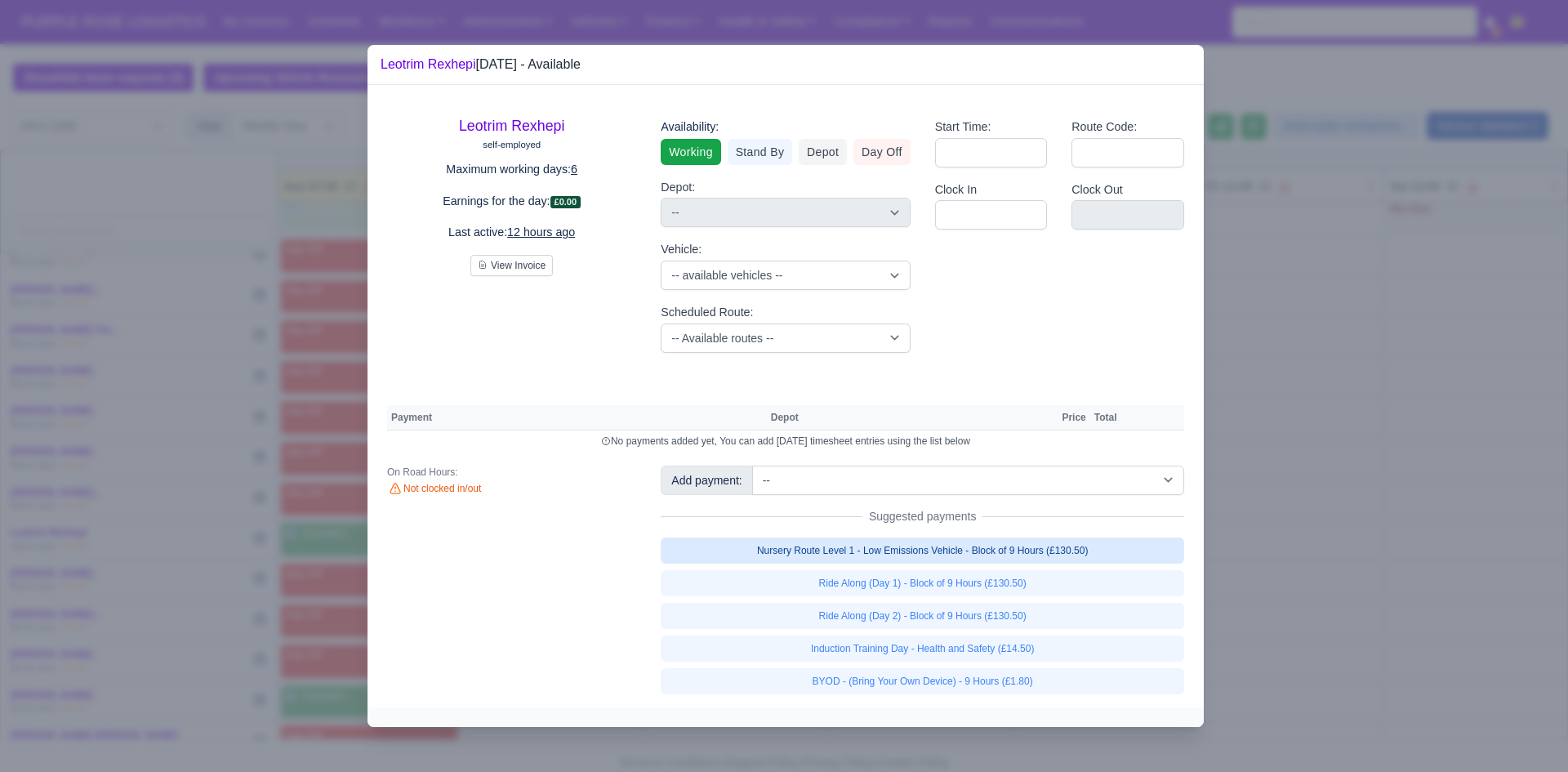
click at [822, 548] on link "Nursery Route Level 1 - Low Emissions Vehicle - Block of 9 Hours (£130.50)" at bounding box center [922, 551] width 524 height 26
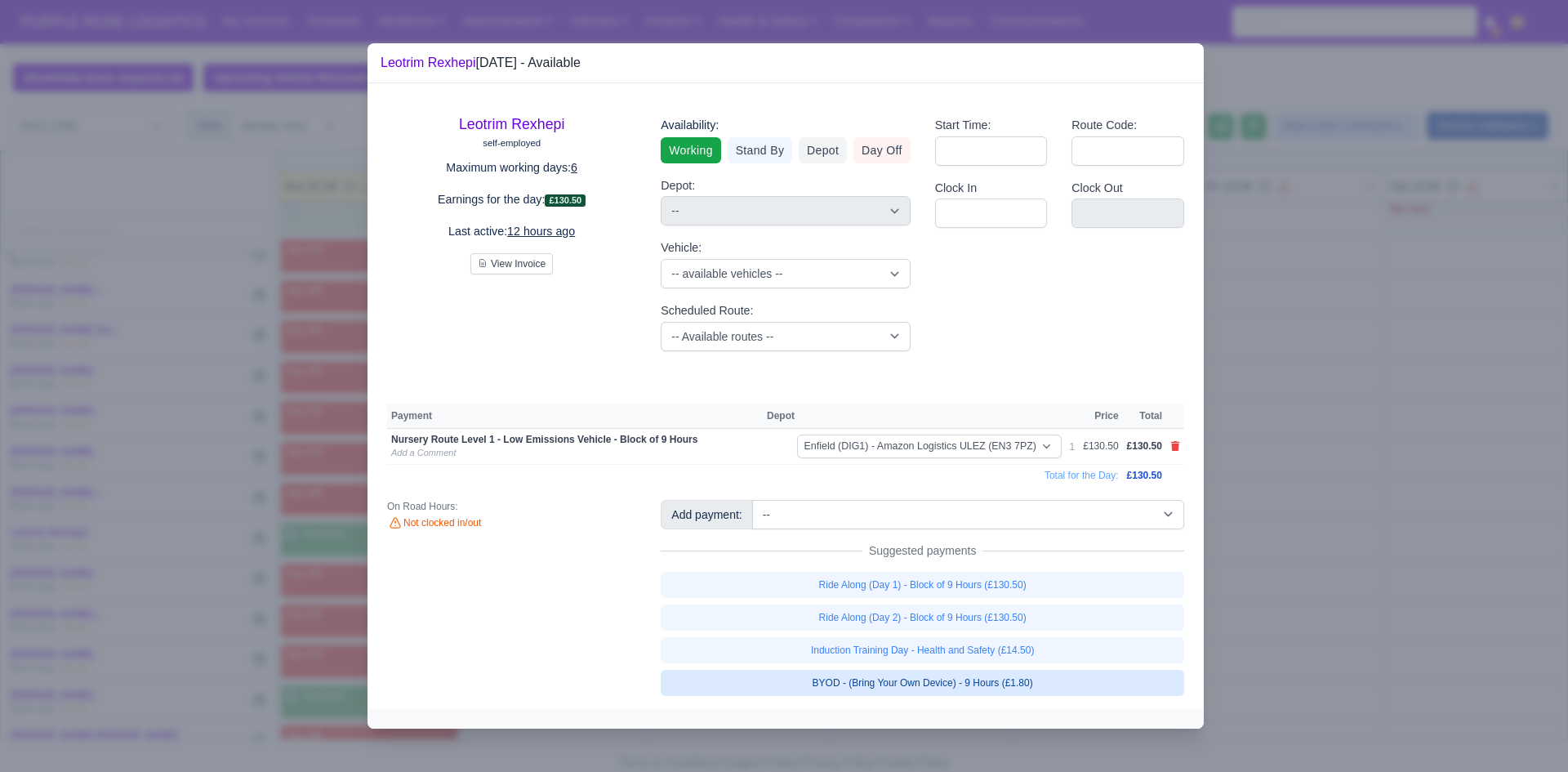
click at [822, 681] on link "BYOD - (Bring Your Own Device) - 9 Hours (£1.80)" at bounding box center [922, 682] width 524 height 26
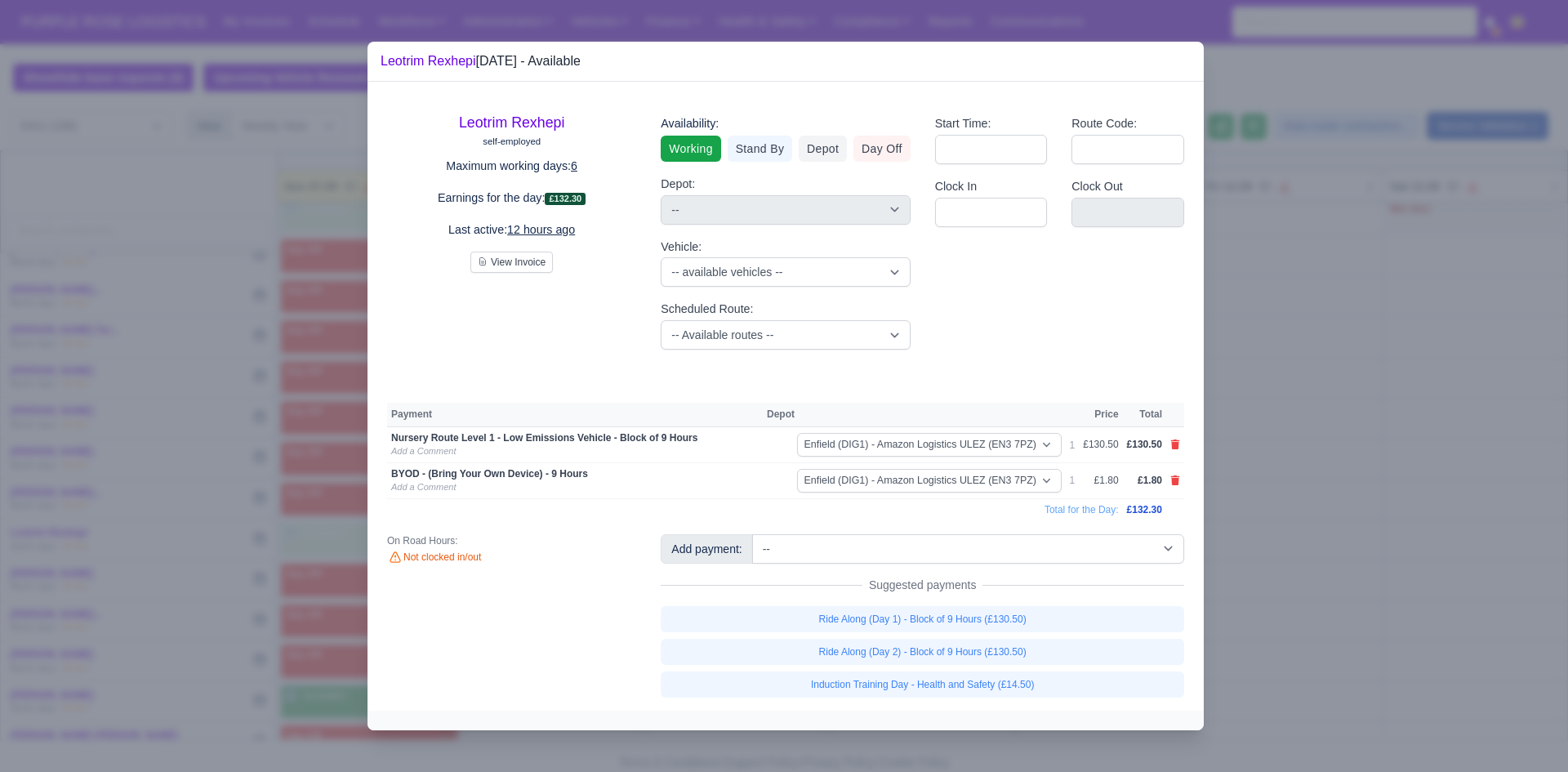
click at [822, 555] on div at bounding box center [784, 386] width 1568 height 772
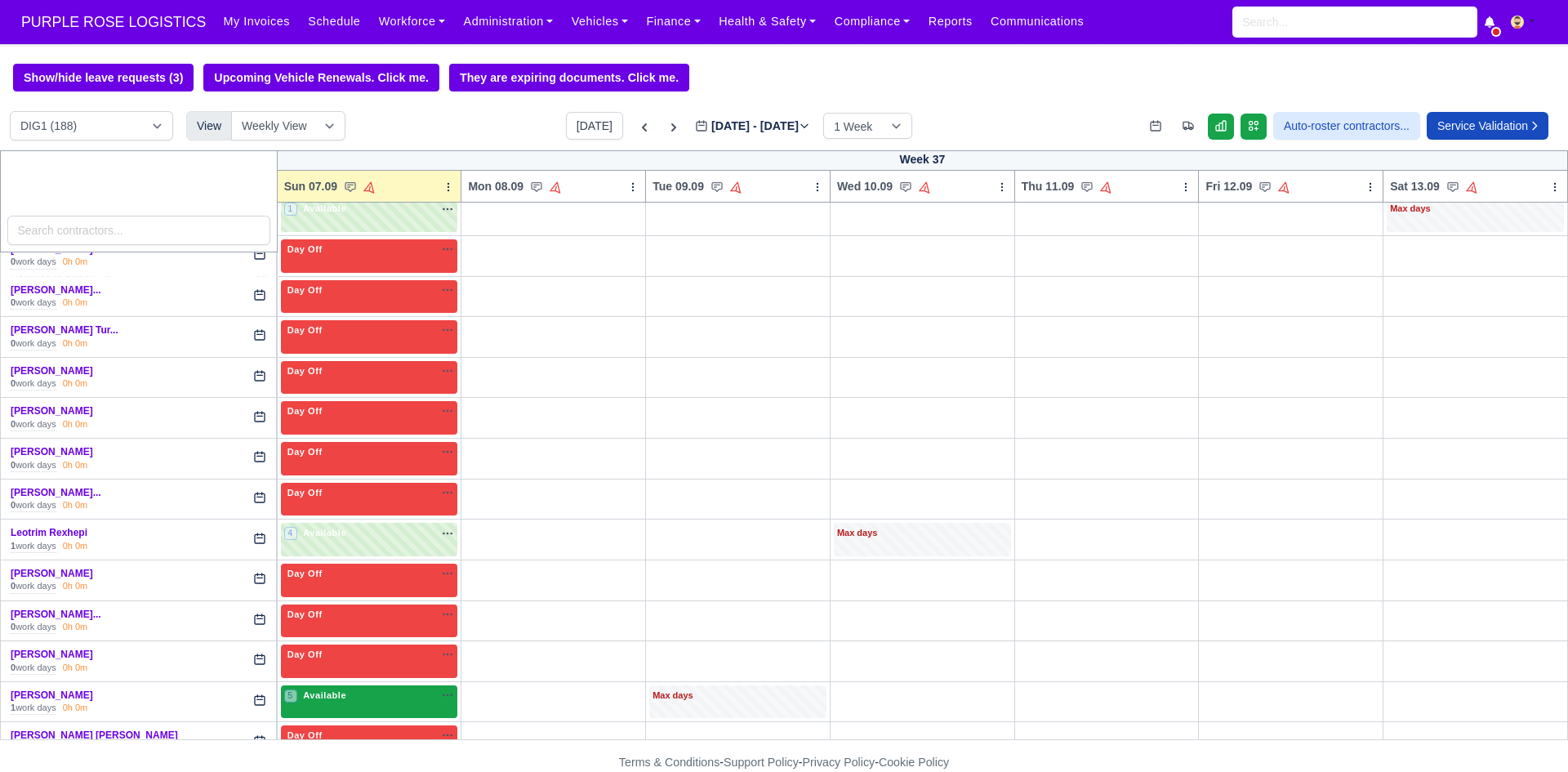
click at [395, 702] on div "5 Available na" at bounding box center [369, 695] width 171 height 14
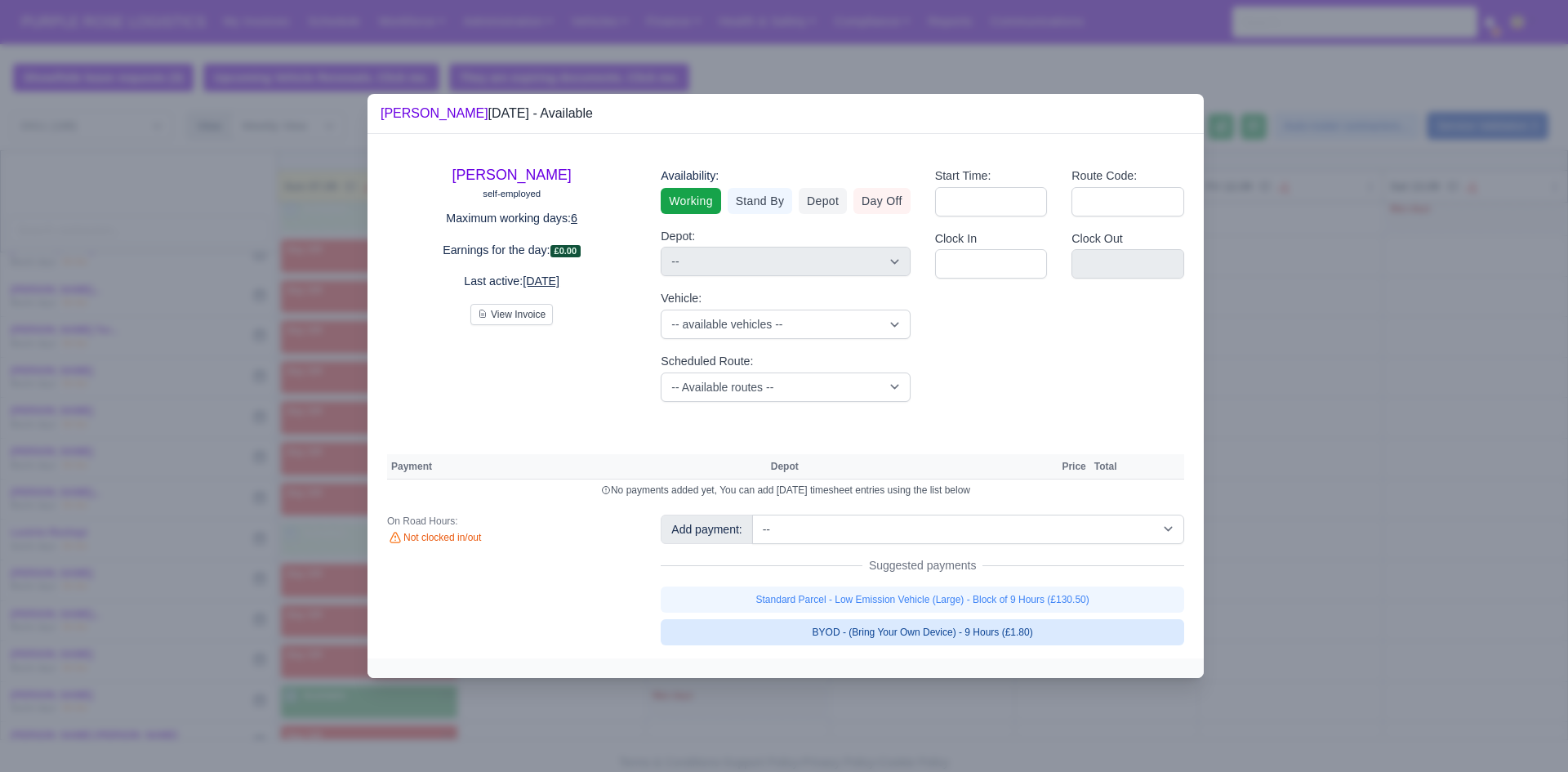
click at [822, 628] on link "BYOD - (Bring Your Own Device) - 9 Hours (£1.80)" at bounding box center [922, 632] width 524 height 26
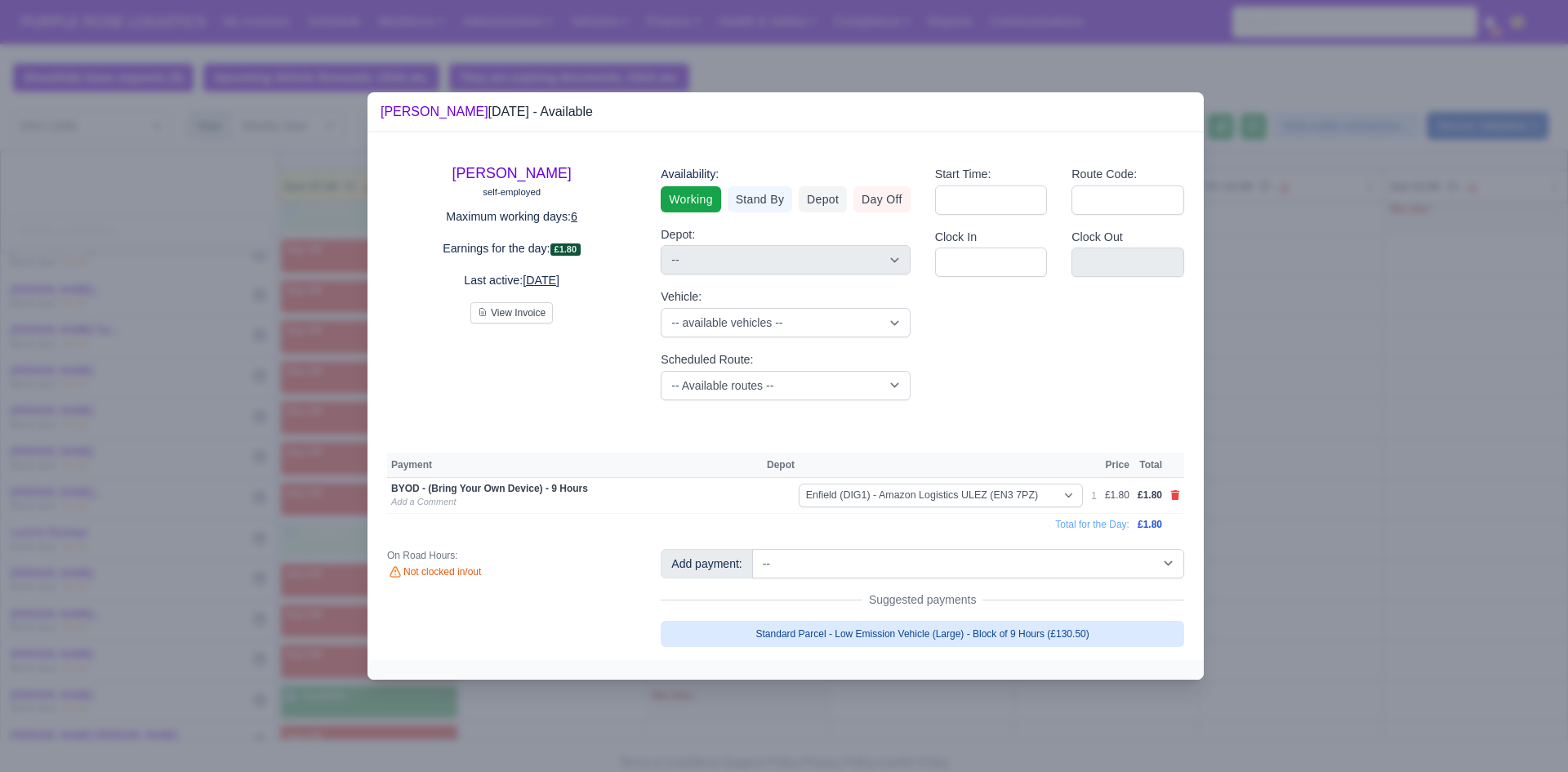
click at [822, 635] on link "Standard Parcel - Low Emission Vehicle (Large) - Block of 9 Hours (£130.50)" at bounding box center [922, 633] width 524 height 26
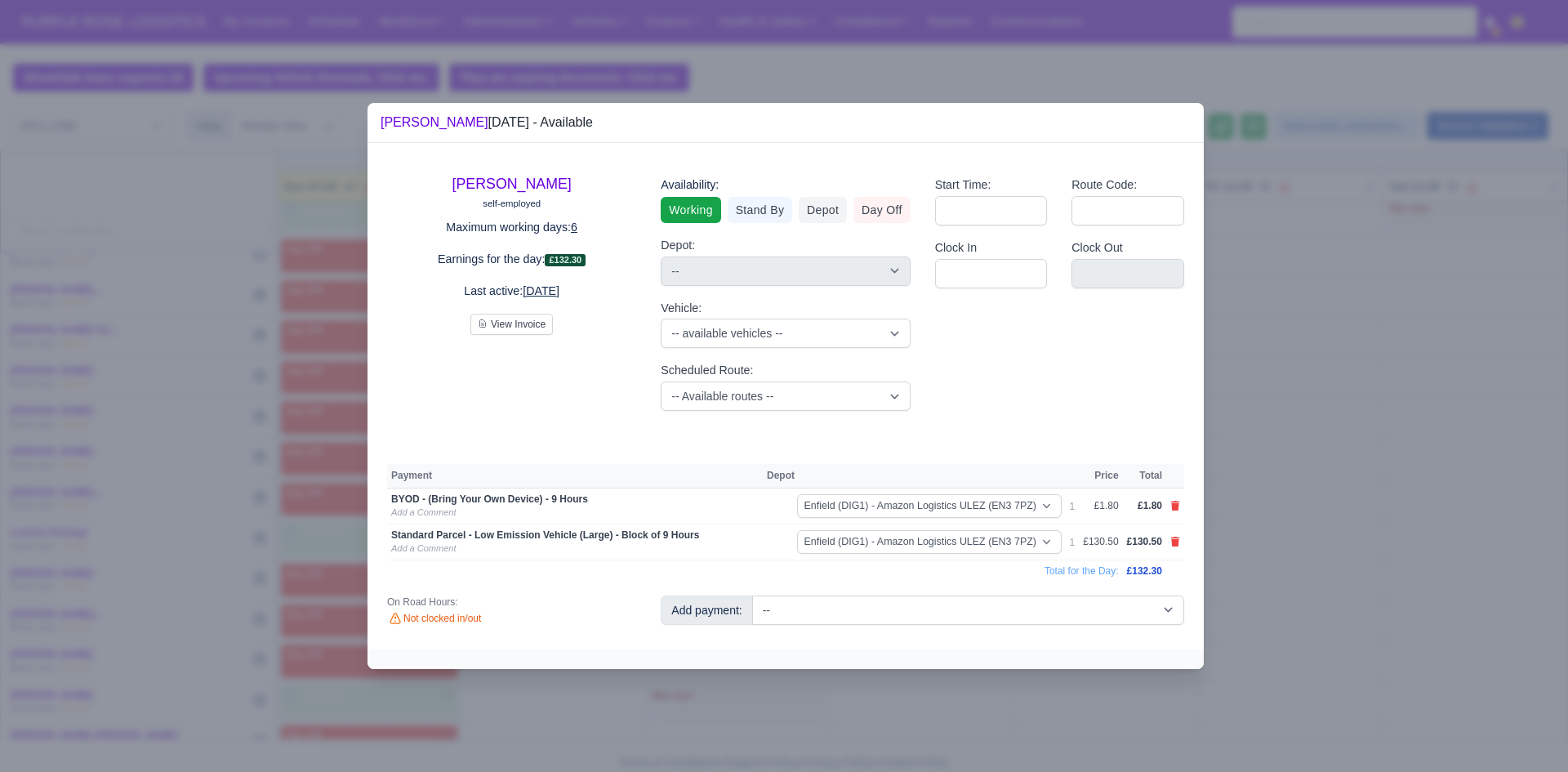
click at [822, 555] on div at bounding box center [784, 386] width 1568 height 772
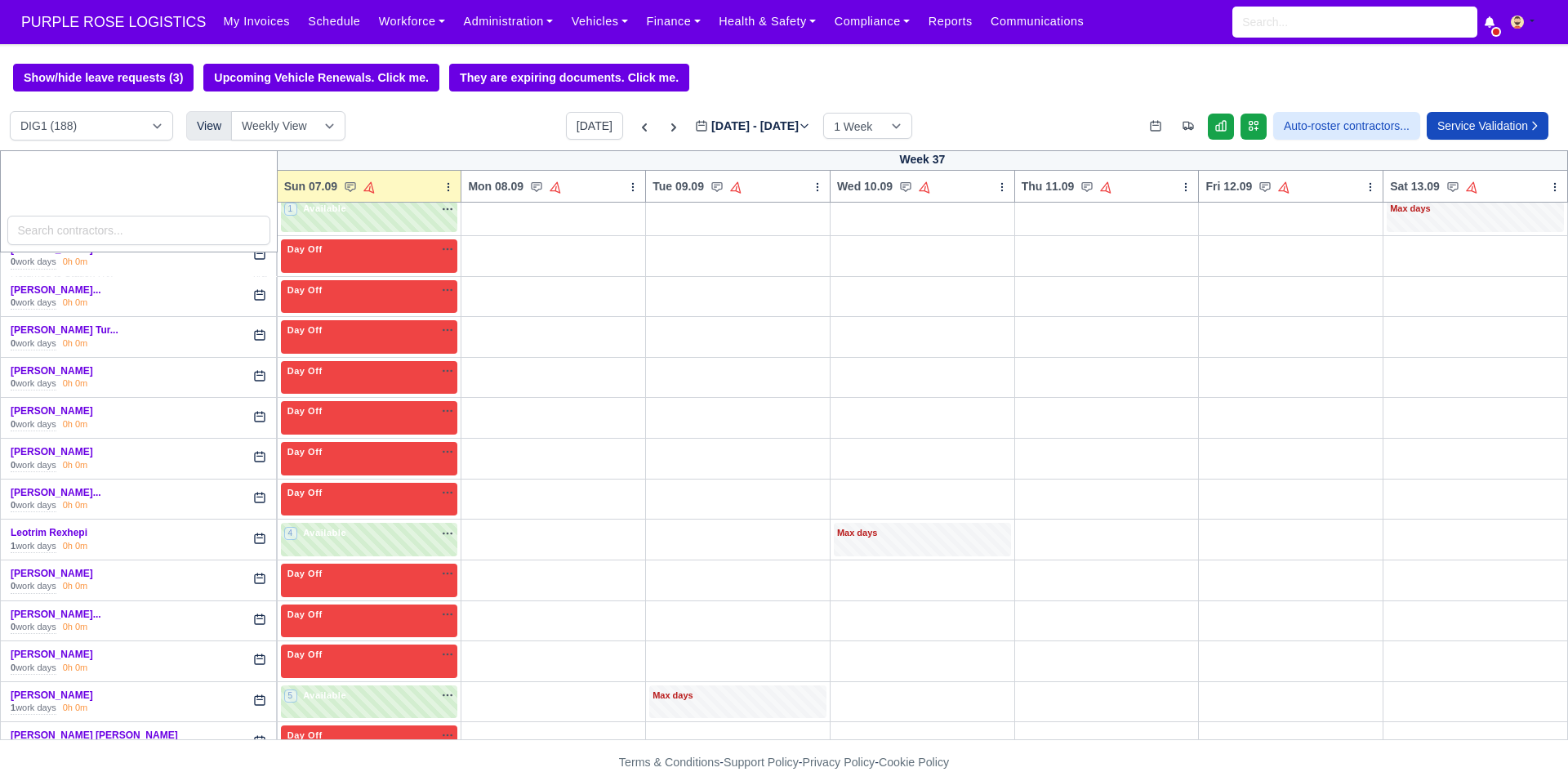
scroll to position [2477, 0]
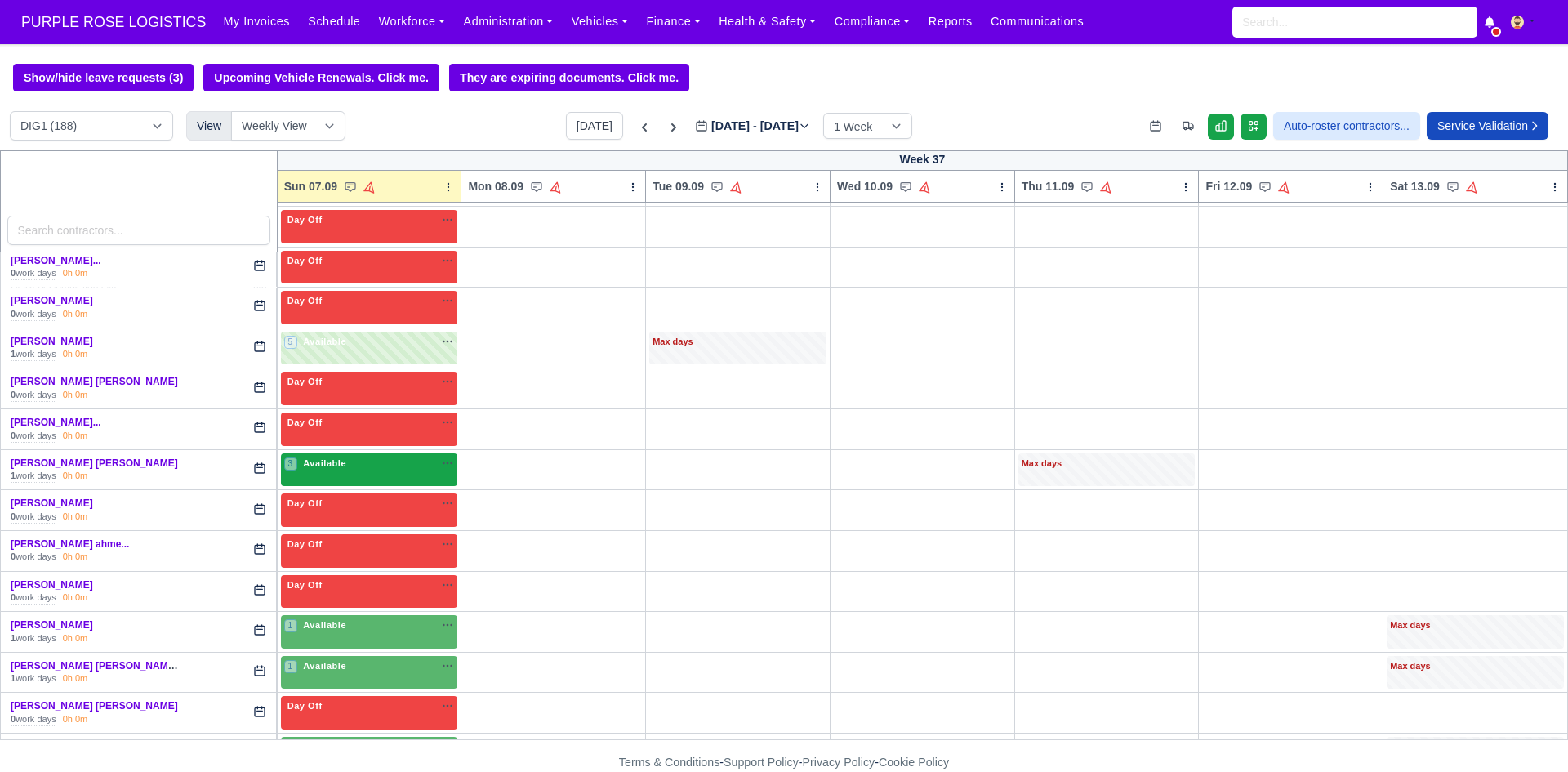
click at [385, 471] on div "3 Available na" at bounding box center [369, 464] width 171 height 14
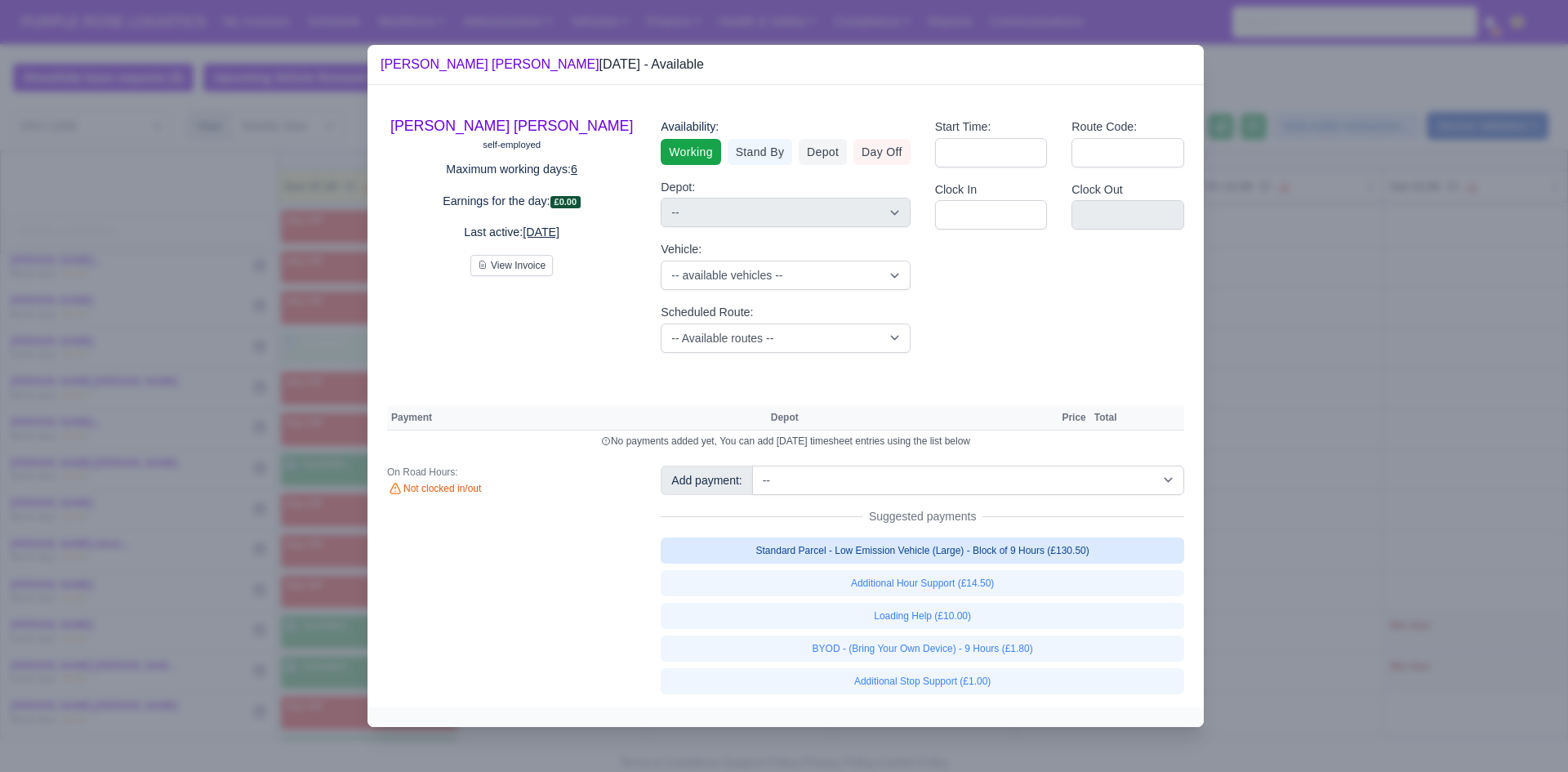
click at [822, 550] on link "Standard Parcel - Low Emission Vehicle (Large) - Block of 9 Hours (£130.50)" at bounding box center [922, 551] width 524 height 26
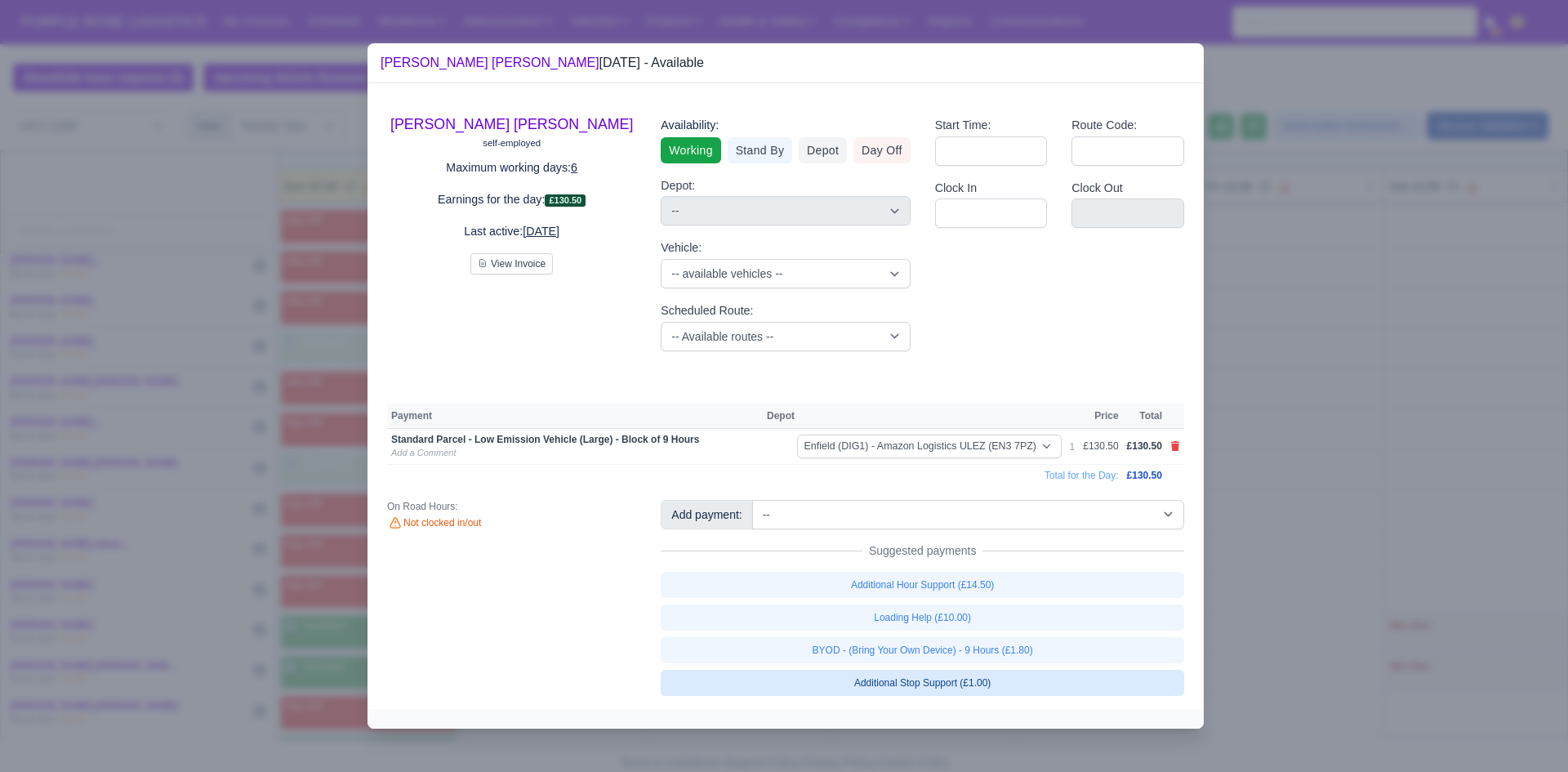
click at [822, 682] on link "Additional Stop Support (£1.00)" at bounding box center [922, 682] width 524 height 26
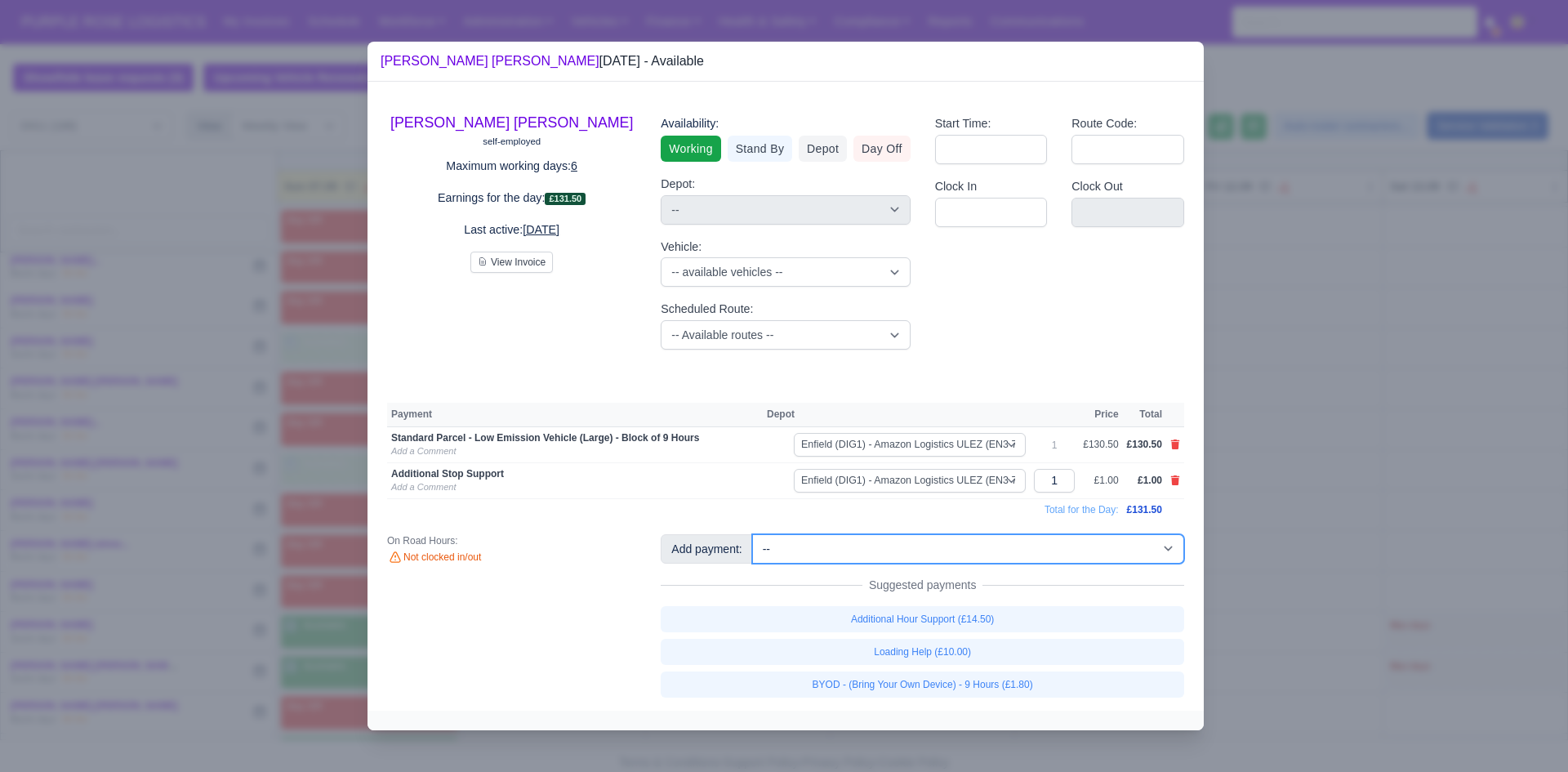
click at [795, 552] on select "-- Additional Hour Support (£14.50) Additional Hour Support (Walkers) (£13.50) …" at bounding box center [968, 548] width 432 height 29
click at [752, 534] on select "-- Additional Hour Support (£14.50) Additional Hour Support (Walkers) (£13.50) …" at bounding box center [968, 548] width 432 height 29
drag, startPoint x: 1061, startPoint y: 484, endPoint x: 1031, endPoint y: 485, distance: 30.0
click at [822, 485] on tr "Additional Stop Support Add a Comment Enfield (DIG1) - Amazon Logistics ULEZ (E…" at bounding box center [785, 481] width 797 height 36
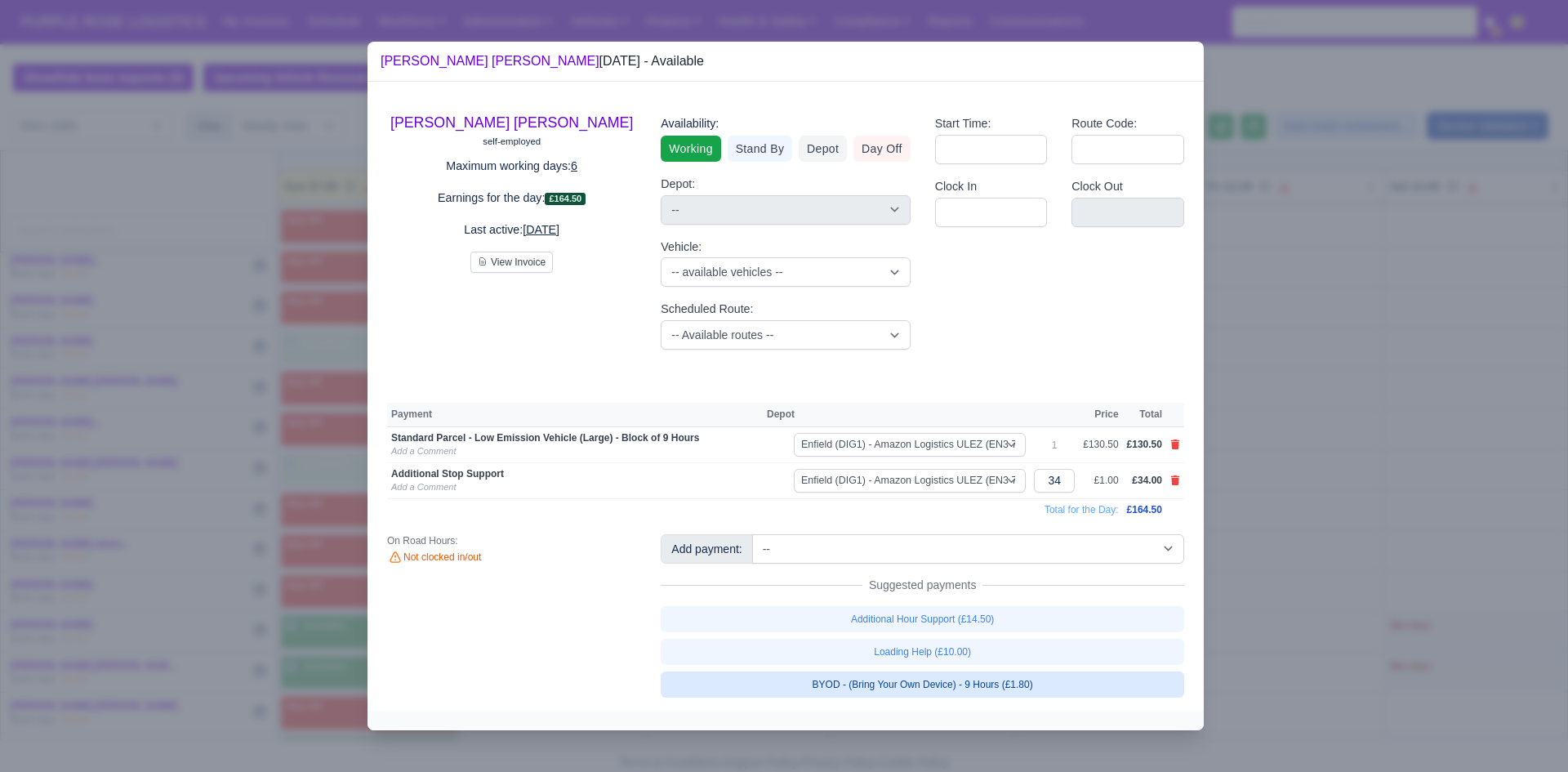
click at [822, 687] on link "BYOD - (Bring Your Own Device) - 9 Hours (£1.80)" at bounding box center [922, 684] width 524 height 26
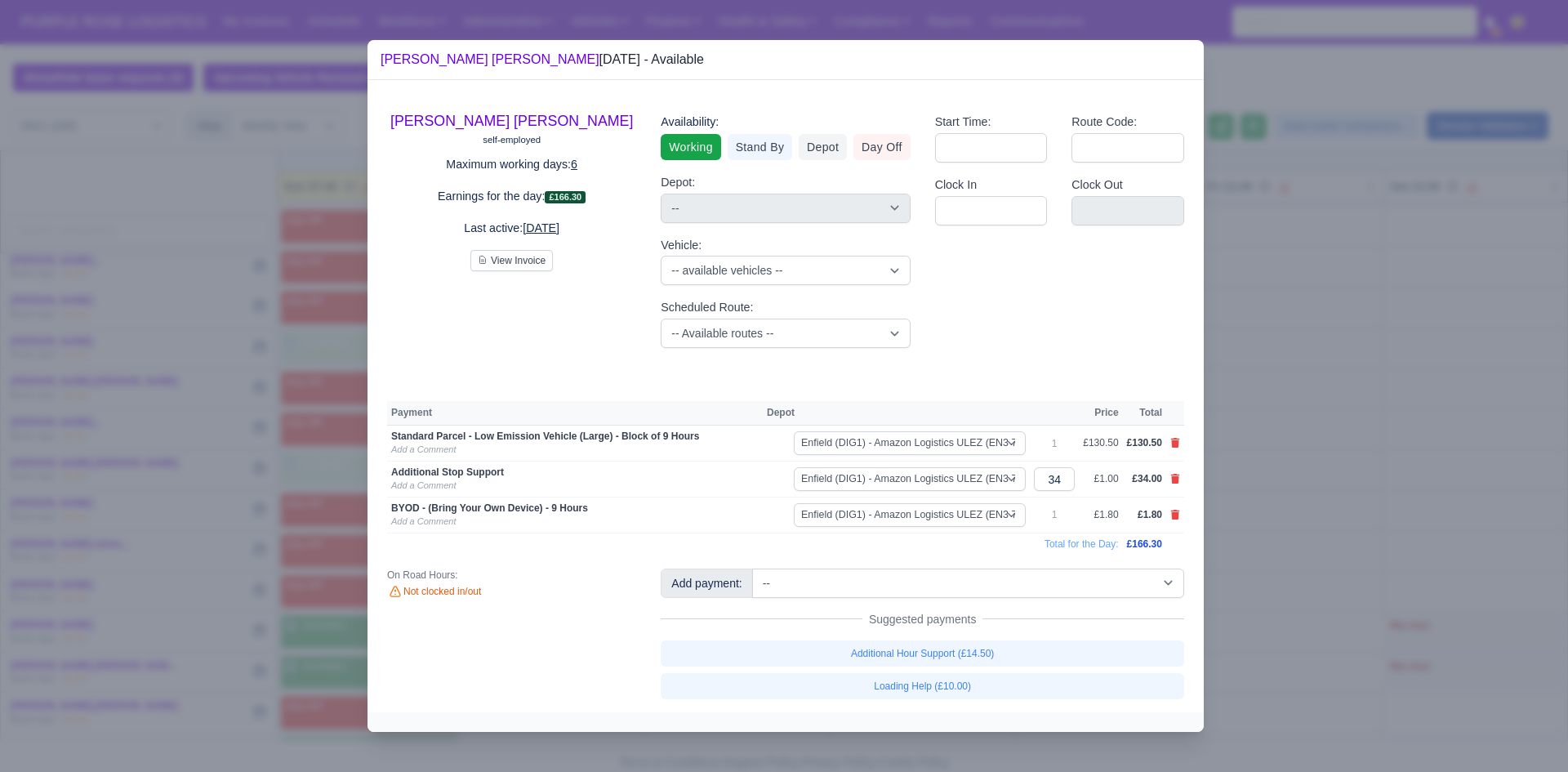
click at [822, 614] on div at bounding box center [784, 386] width 1568 height 772
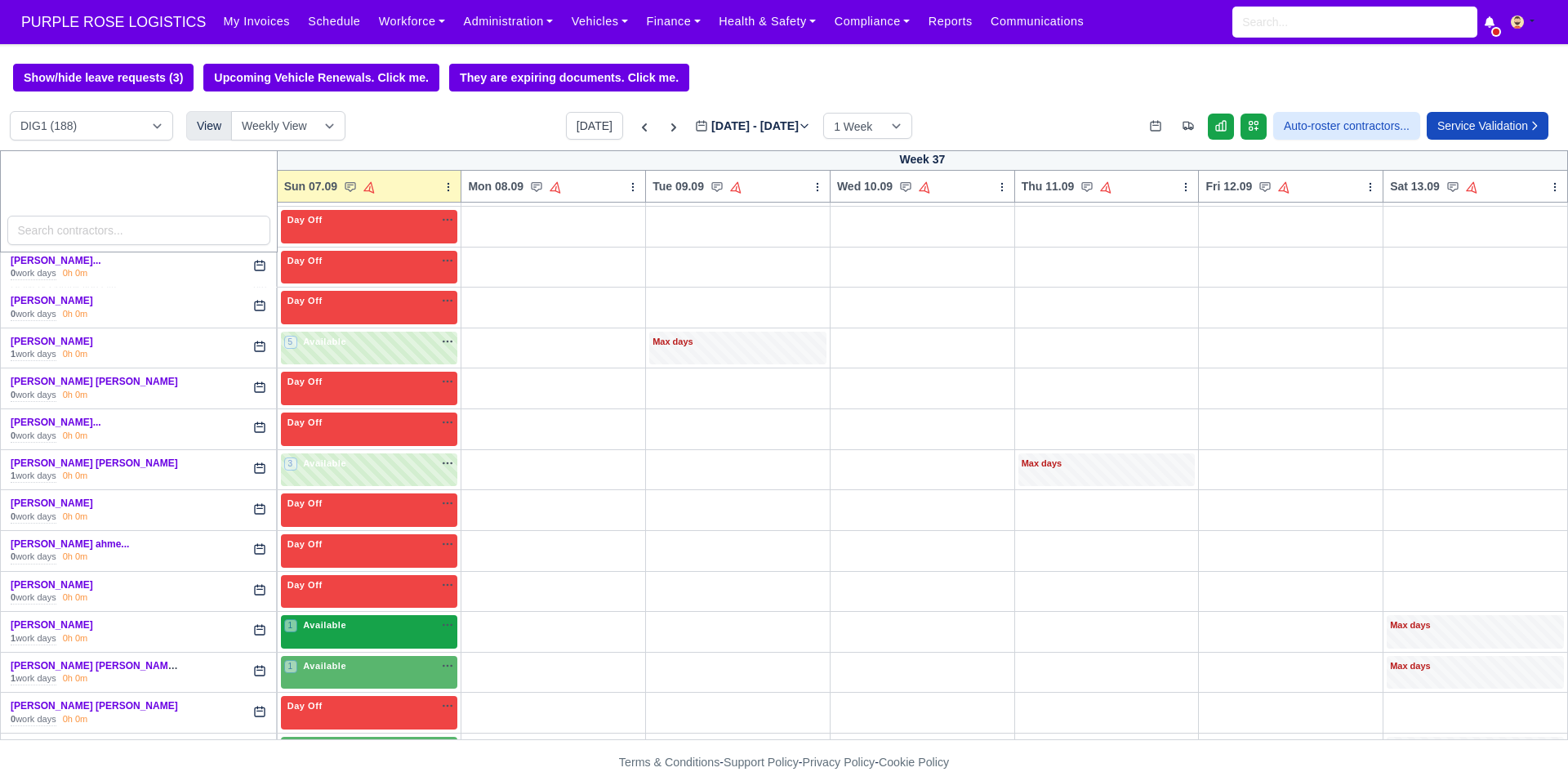
click at [374, 632] on div "1 Available na" at bounding box center [369, 625] width 171 height 14
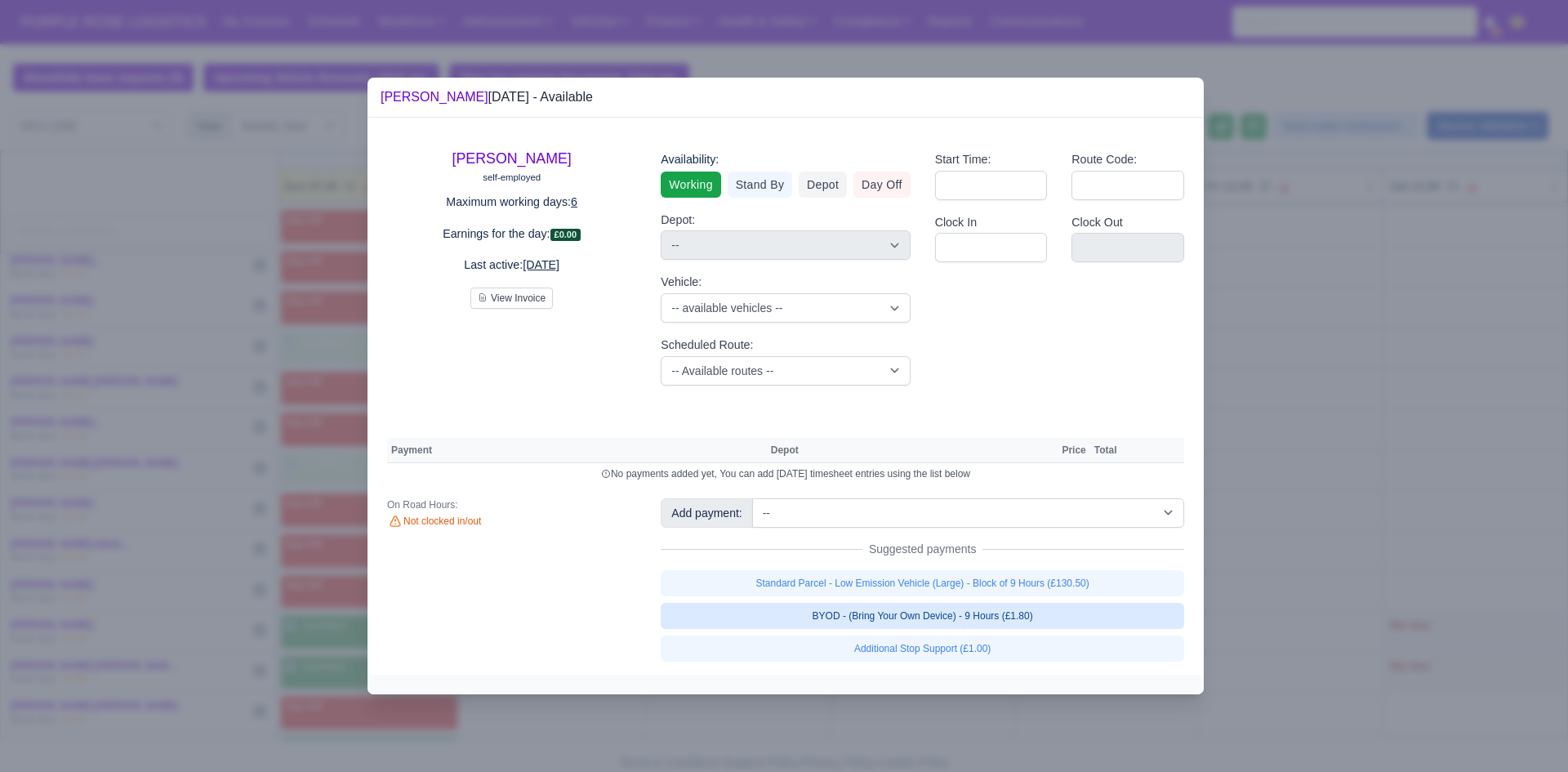
click at [822, 617] on link "BYOD - (Bring Your Own Device) - 9 Hours (£1.80)" at bounding box center [922, 615] width 524 height 26
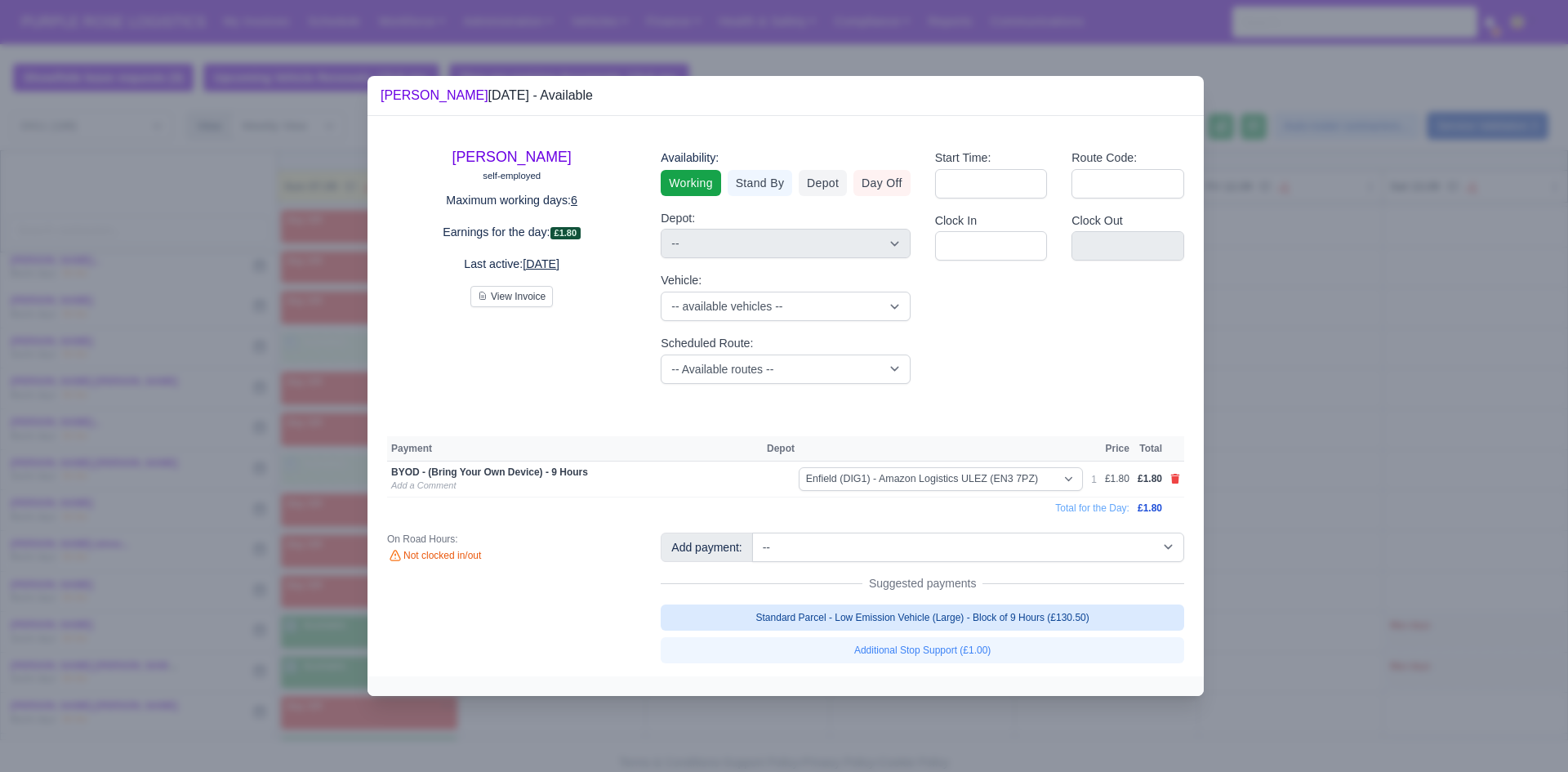
click at [822, 610] on link "Standard Parcel - Low Emission Vehicle (Large) - Block of 9 Hours (£130.50)" at bounding box center [922, 617] width 524 height 26
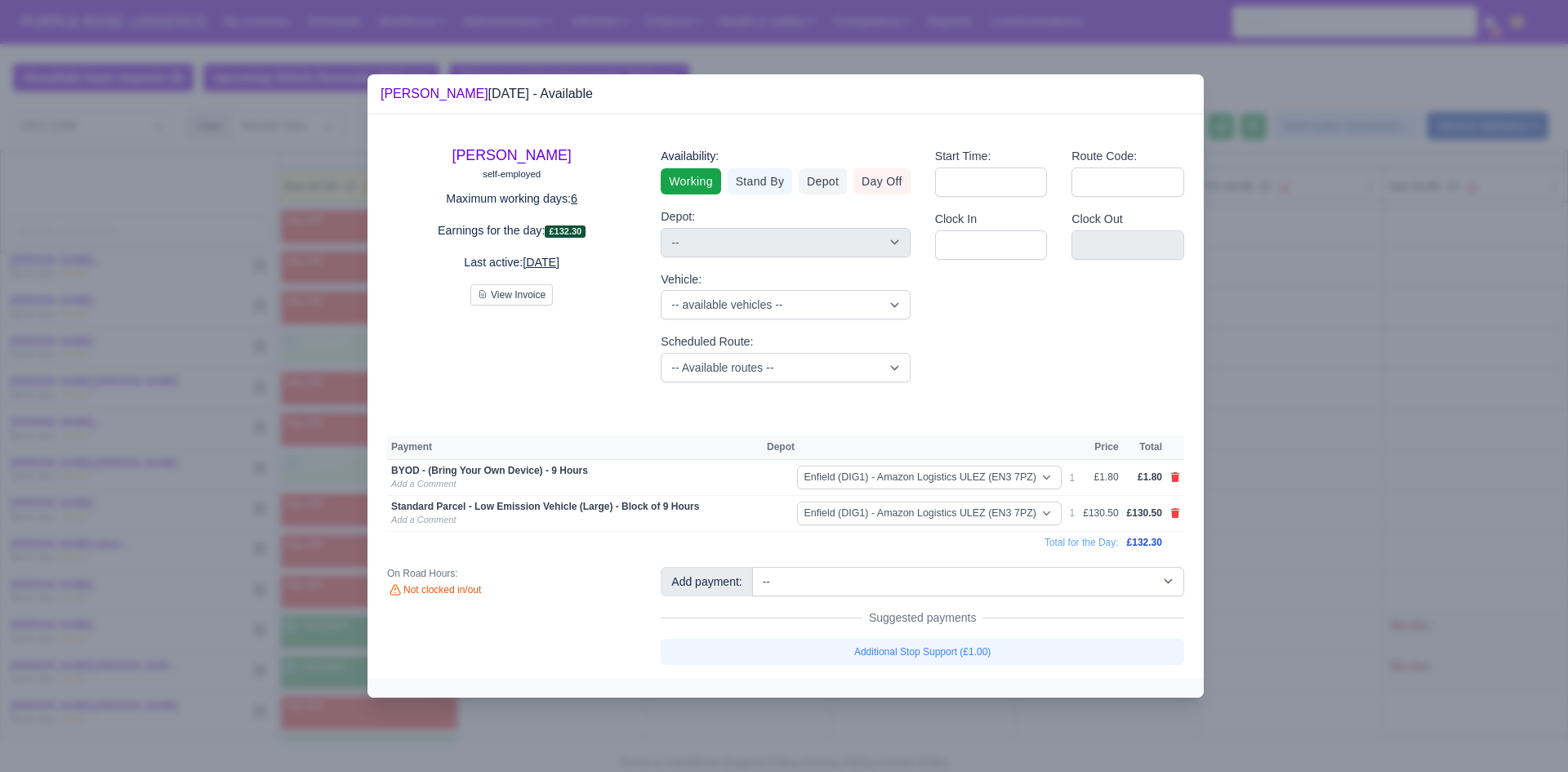
click at [822, 584] on div at bounding box center [784, 386] width 1568 height 772
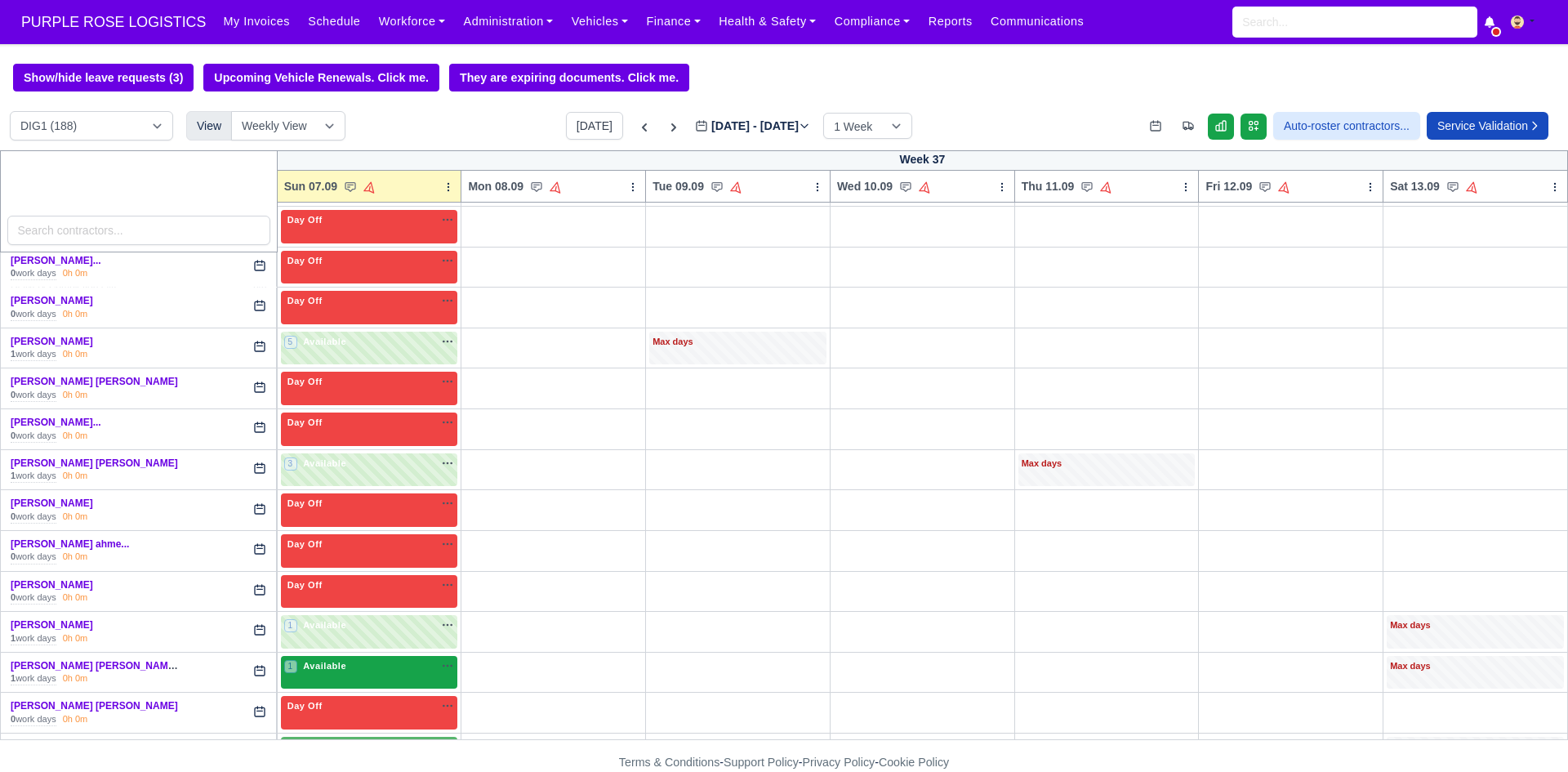
click at [364, 676] on div "1 Available na" at bounding box center [369, 667] width 171 height 17
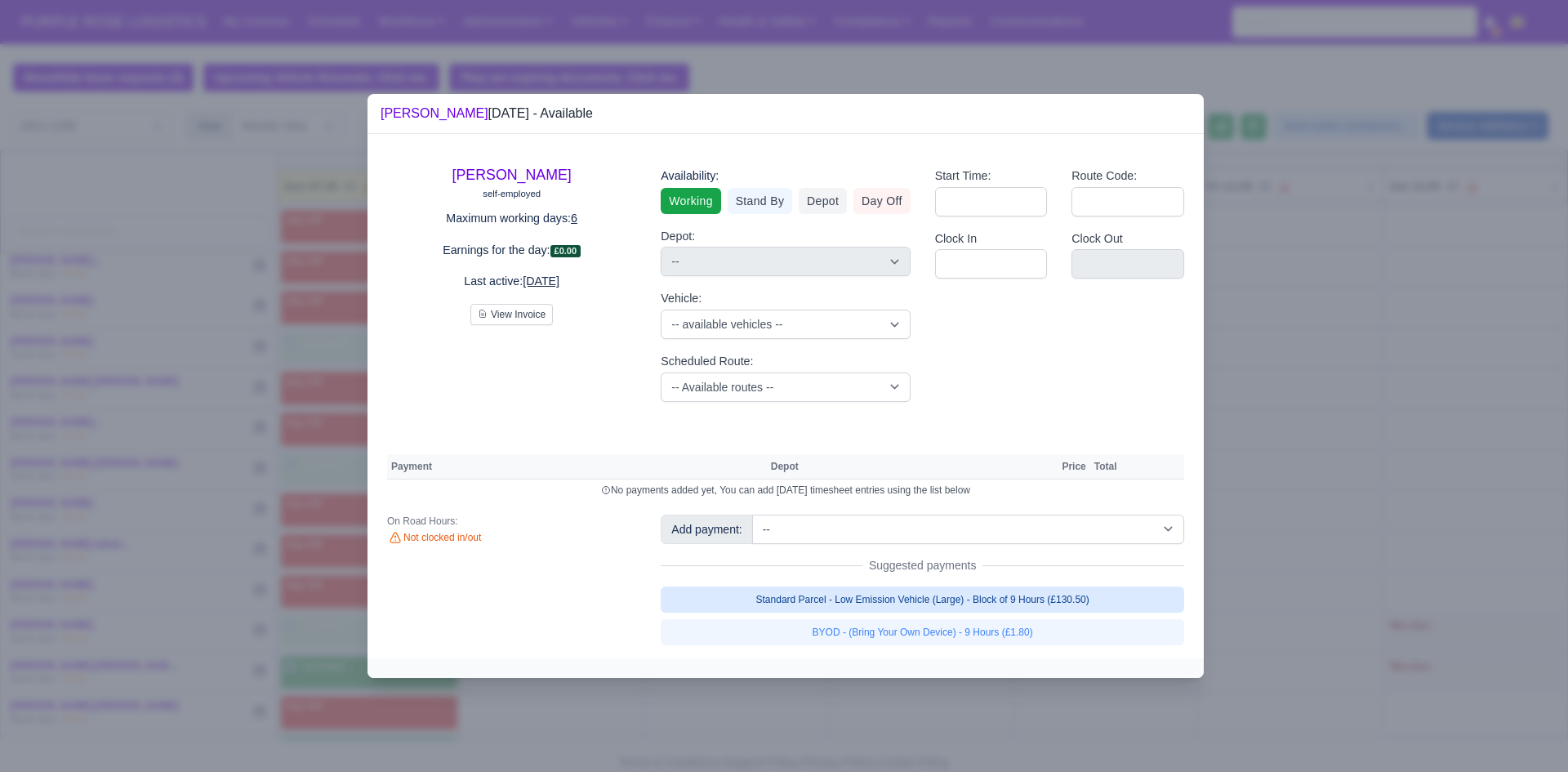
click at [822, 603] on link "Standard Parcel - Low Emission Vehicle (Large) - Block of 9 Hours (£130.50)" at bounding box center [922, 599] width 524 height 26
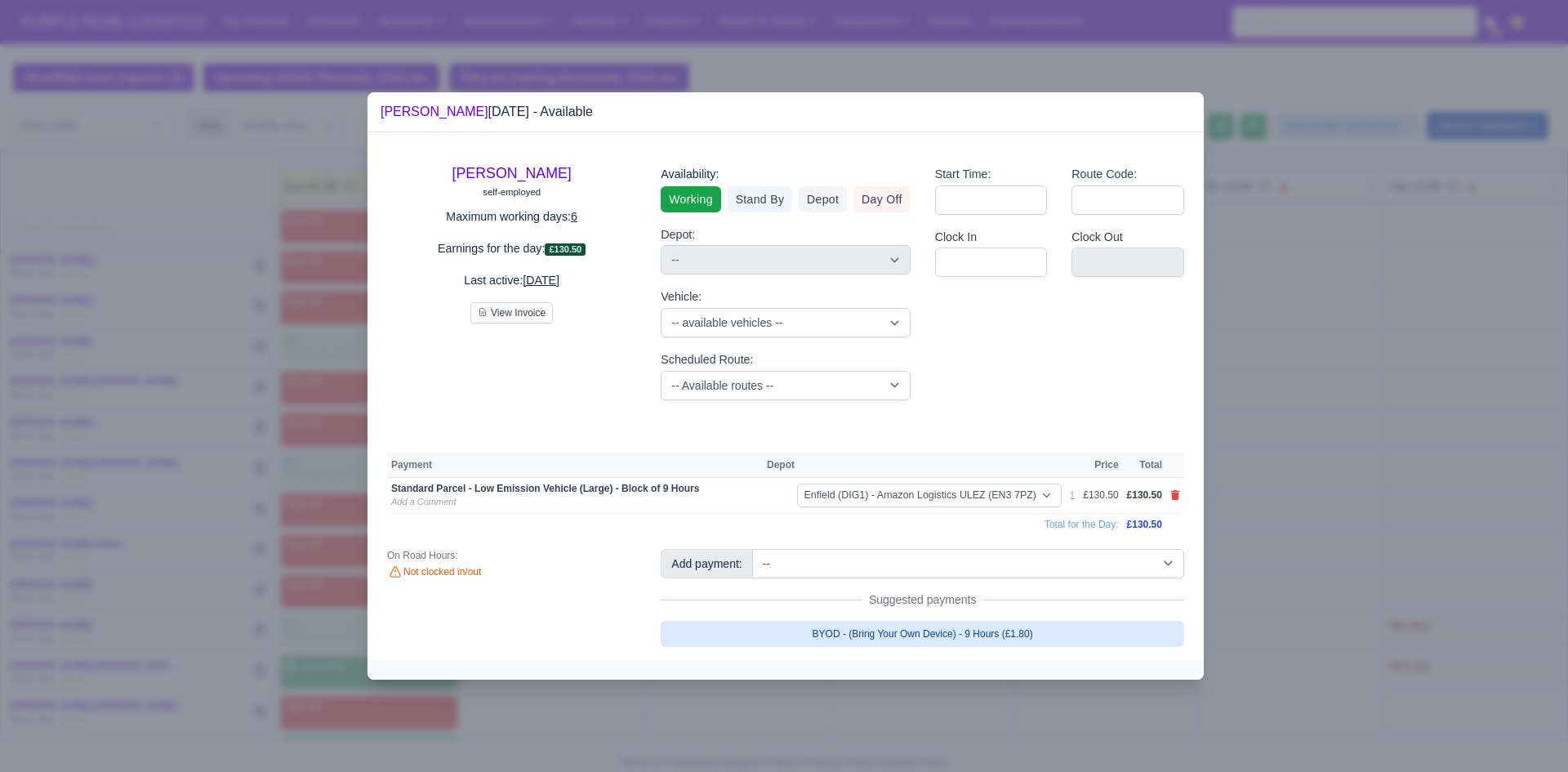
click at [822, 632] on link "BYOD - (Bring Your Own Device) - 9 Hours (£1.80)" at bounding box center [922, 633] width 524 height 26
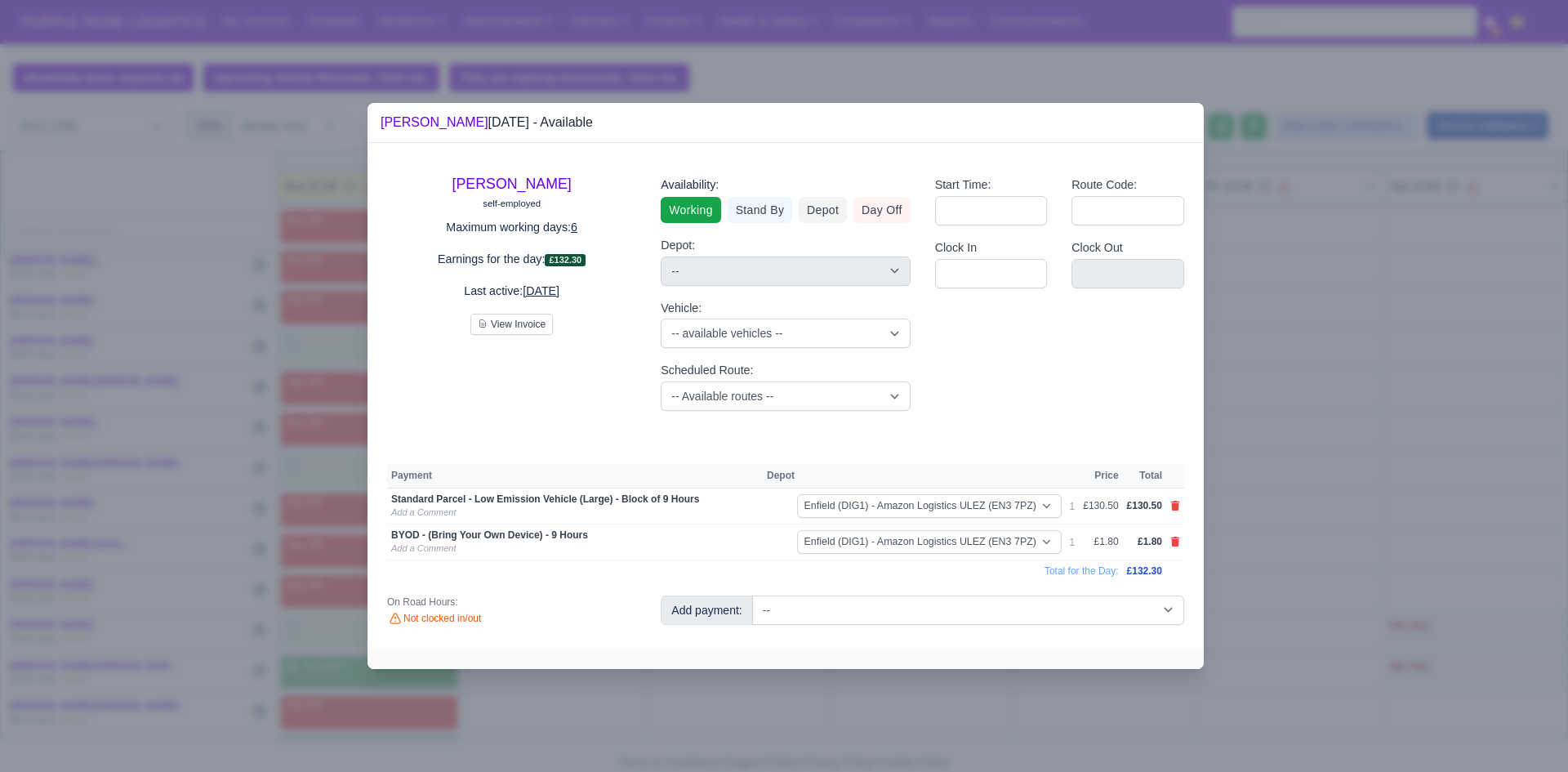
click at [822, 702] on div at bounding box center [784, 386] width 1568 height 772
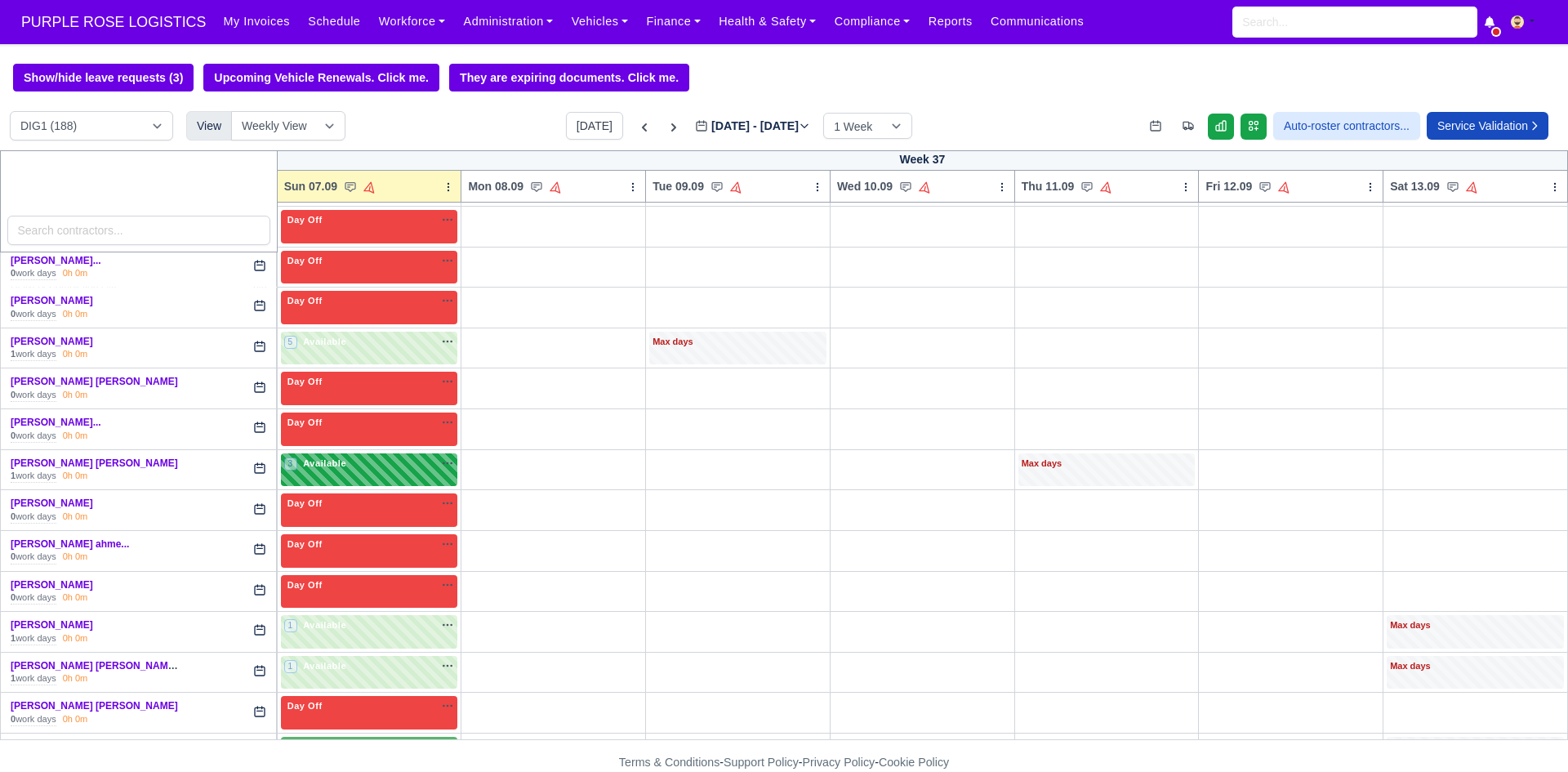
click at [333, 474] on div "3 Available na" at bounding box center [369, 465] width 171 height 17
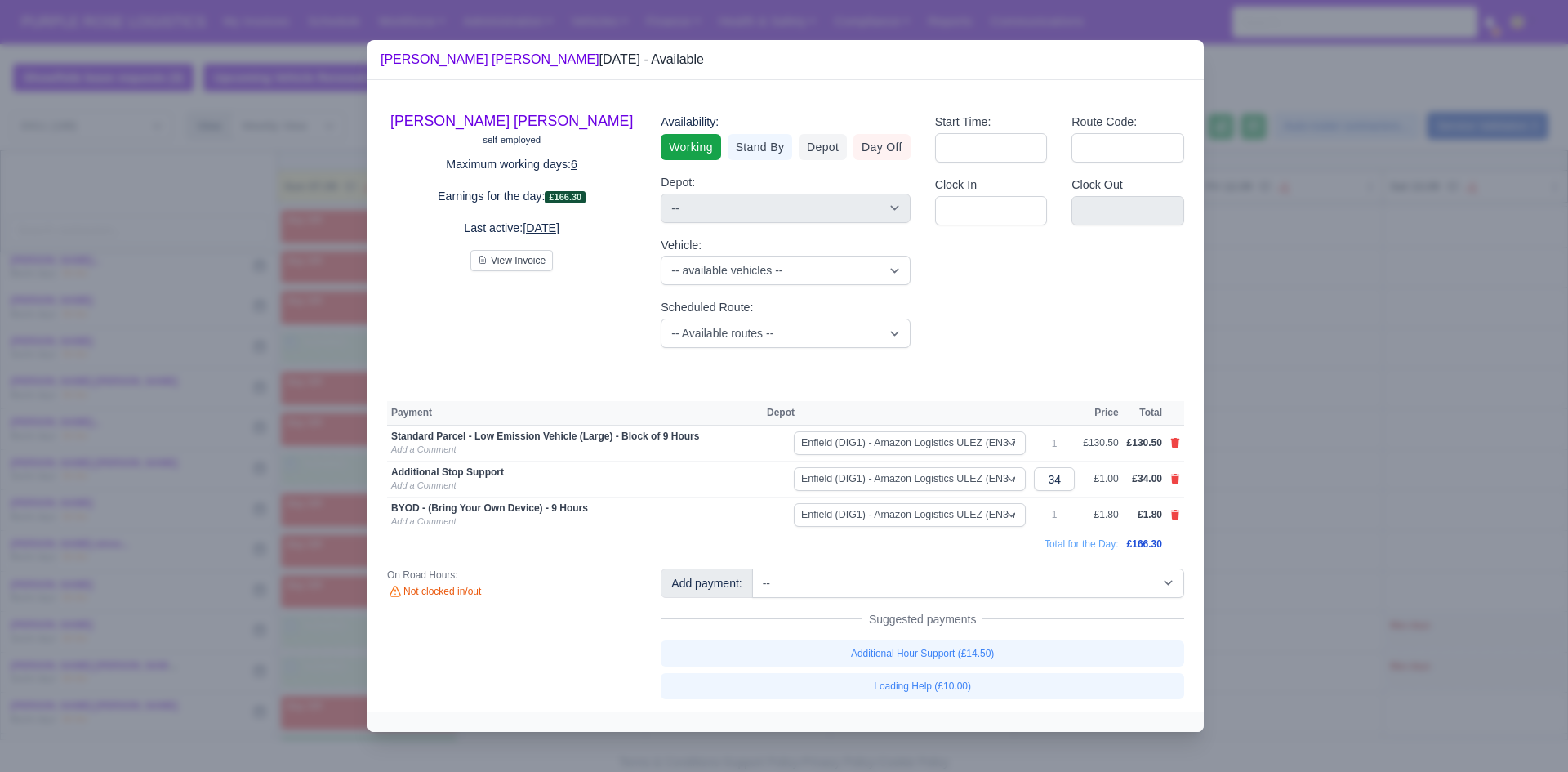
click at [822, 559] on div at bounding box center [784, 386] width 1568 height 772
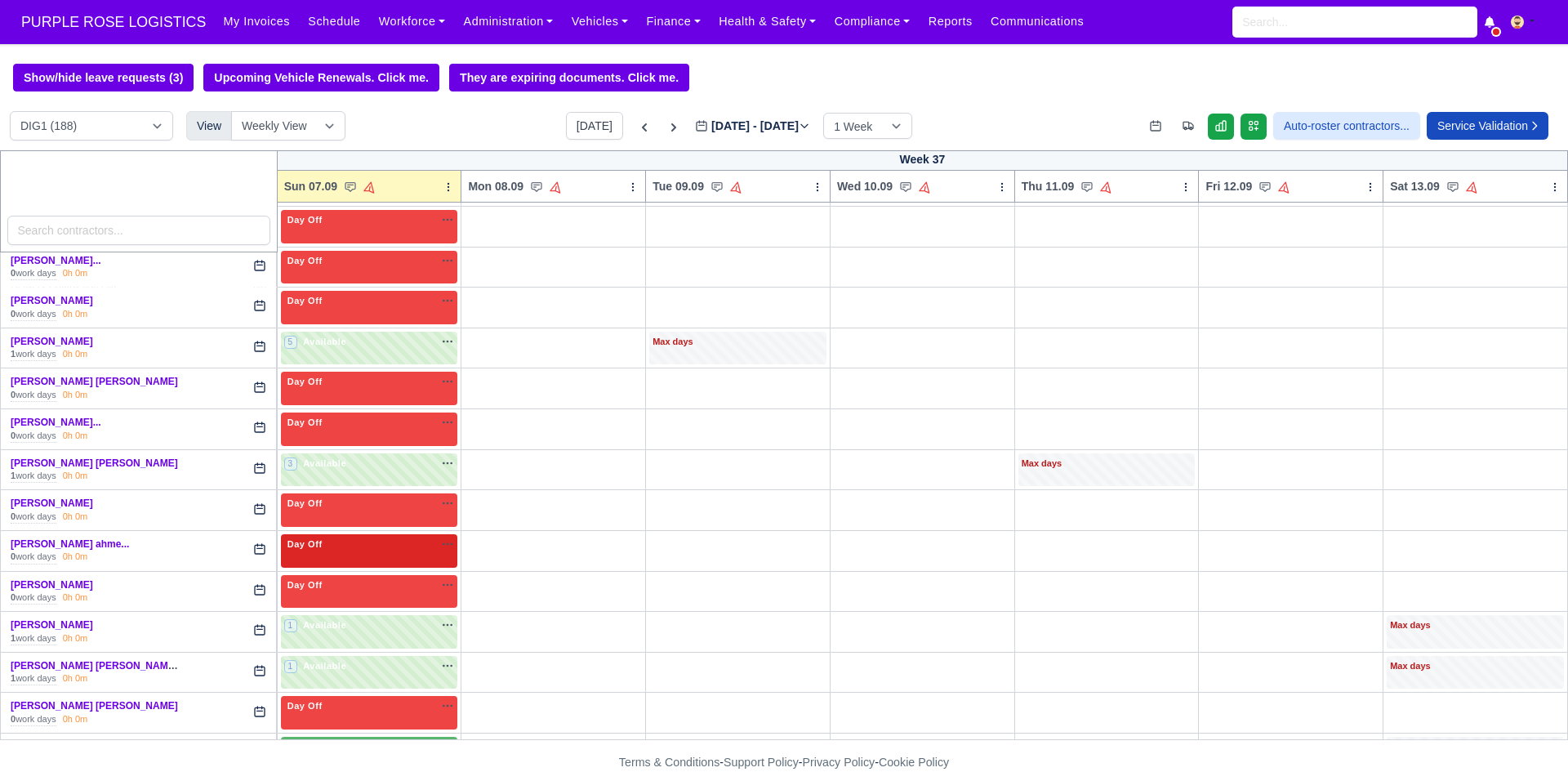
scroll to position [2831, 0]
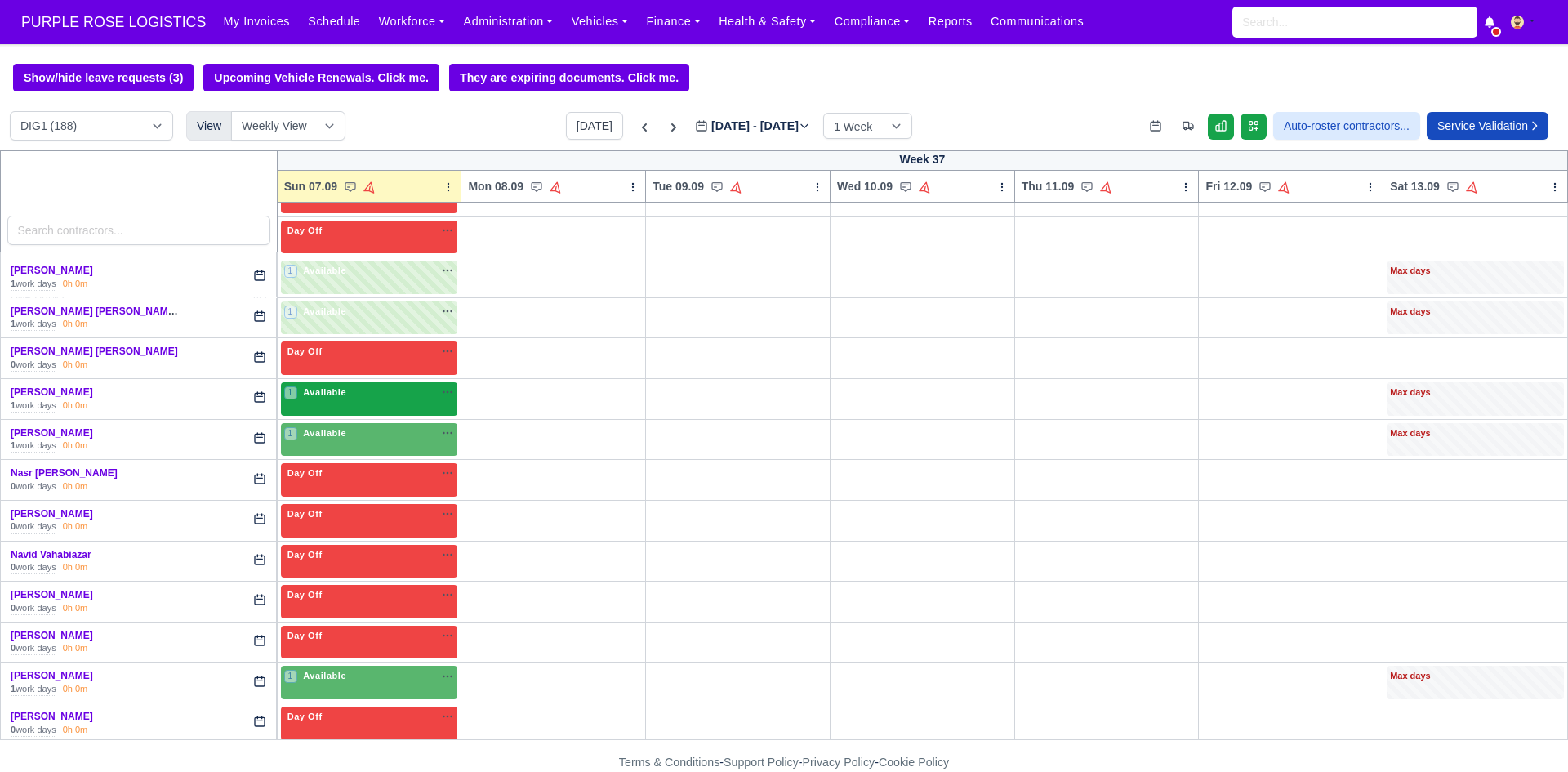
click at [378, 396] on div "1 Available na" at bounding box center [369, 392] width 171 height 14
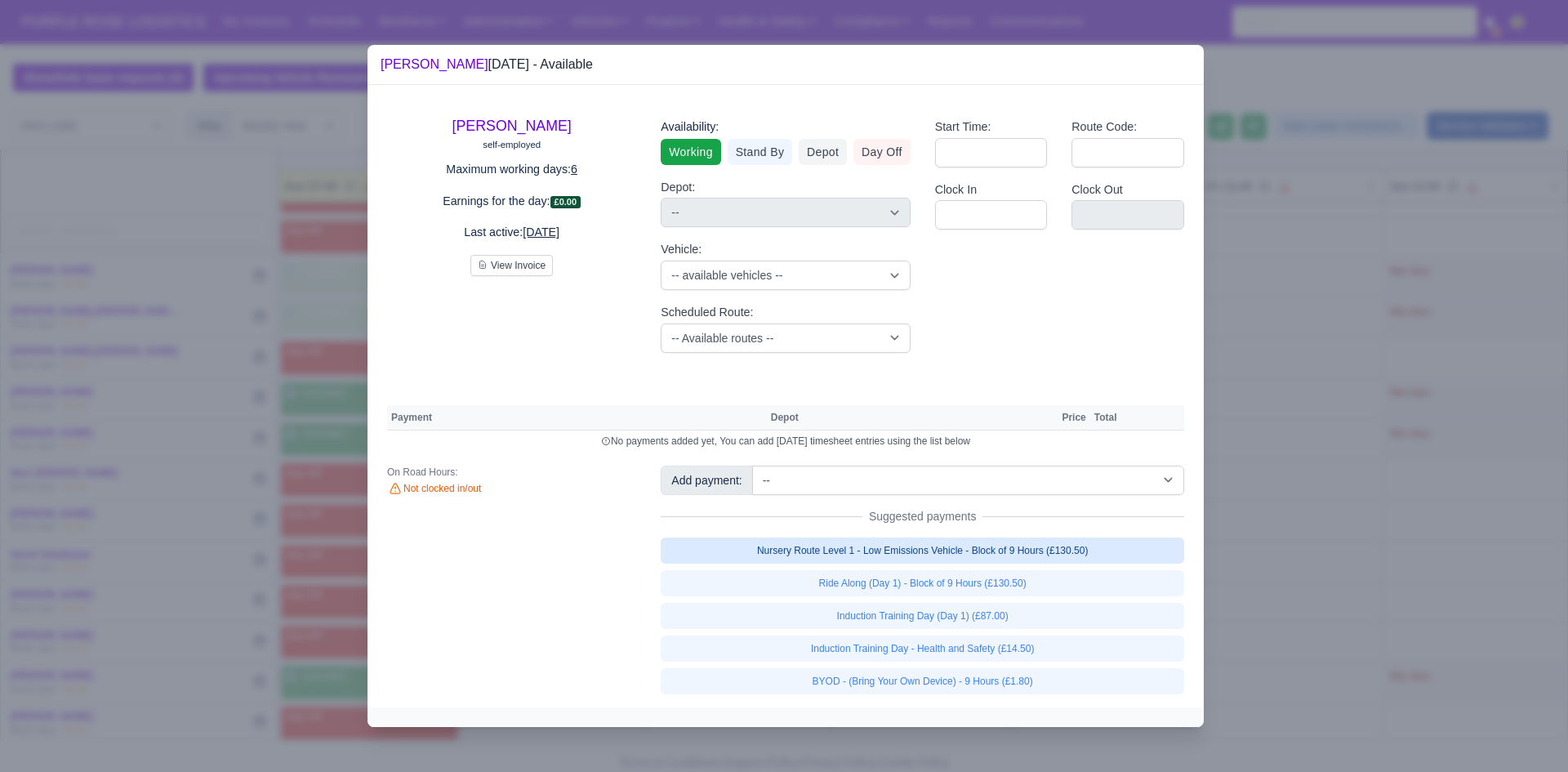
click at [822, 557] on link "Nursery Route Level 1 - Low Emissions Vehicle - Block of 9 Hours (£130.50)" at bounding box center [922, 551] width 524 height 26
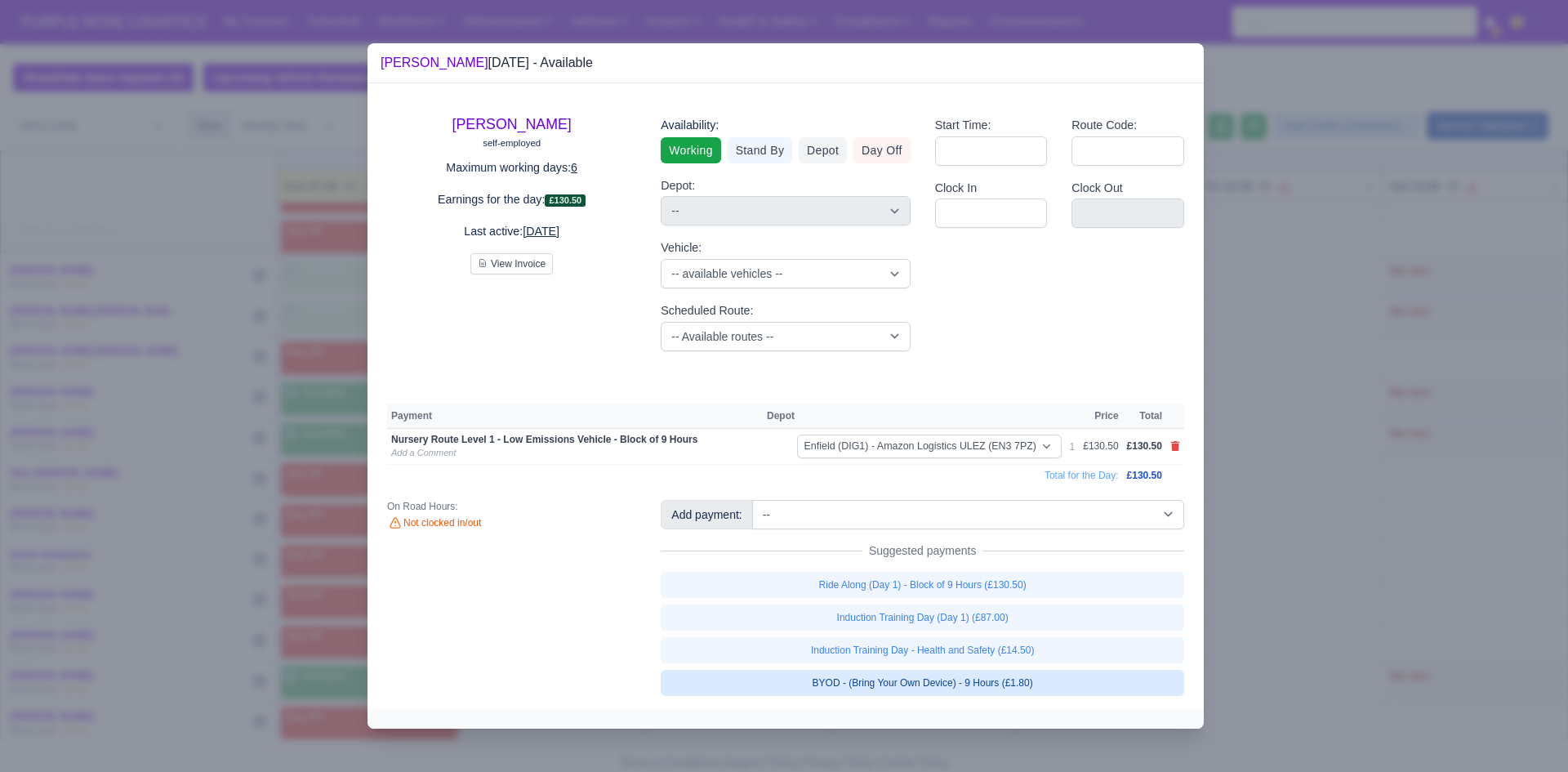
click at [822, 681] on link "BYOD - (Bring Your Own Device) - 9 Hours (£1.80)" at bounding box center [922, 682] width 524 height 26
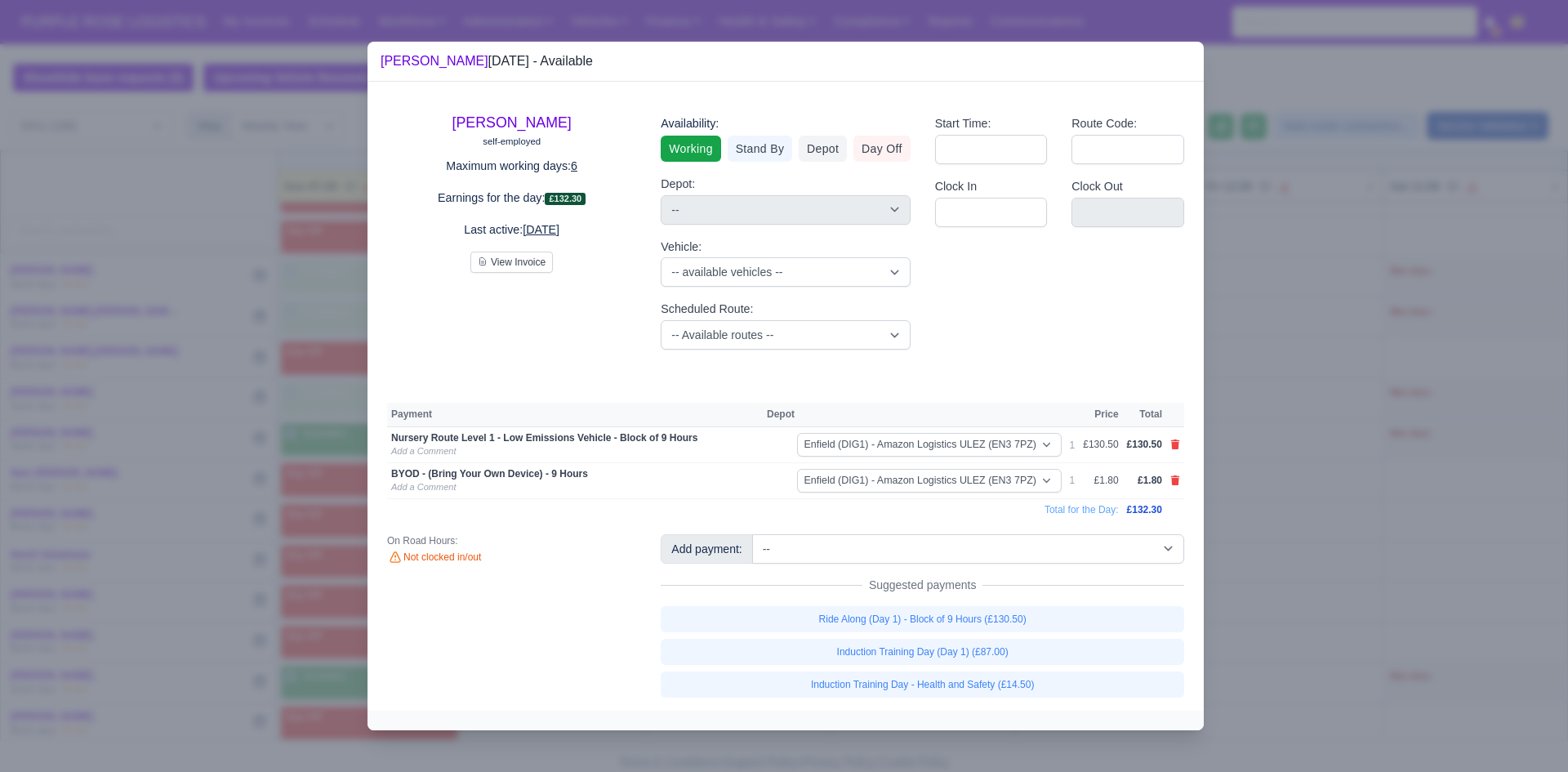
click at [822, 587] on div at bounding box center [784, 386] width 1568 height 772
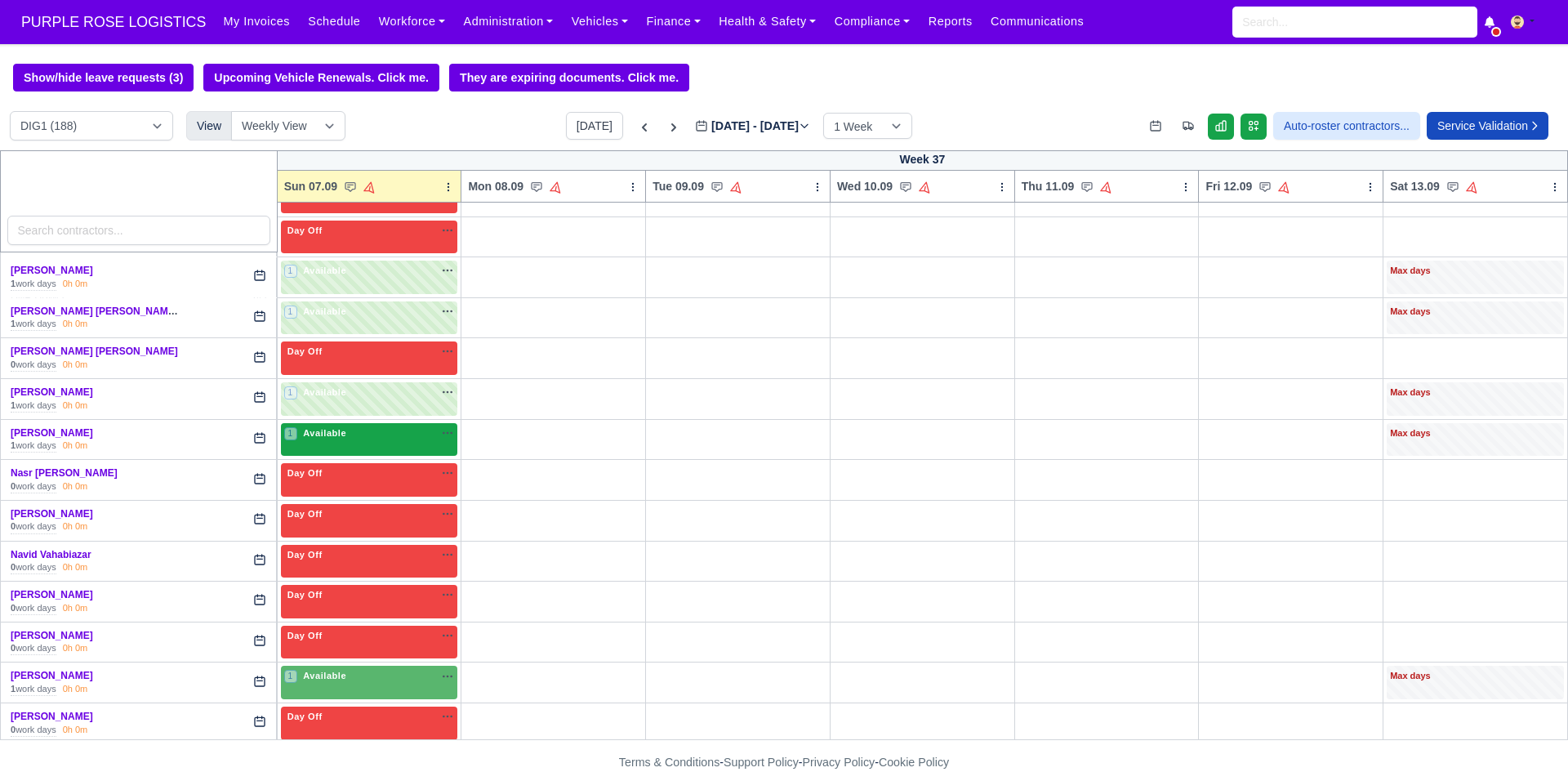
click at [318, 449] on div "1 Available" at bounding box center [370, 440] width 178 height 34
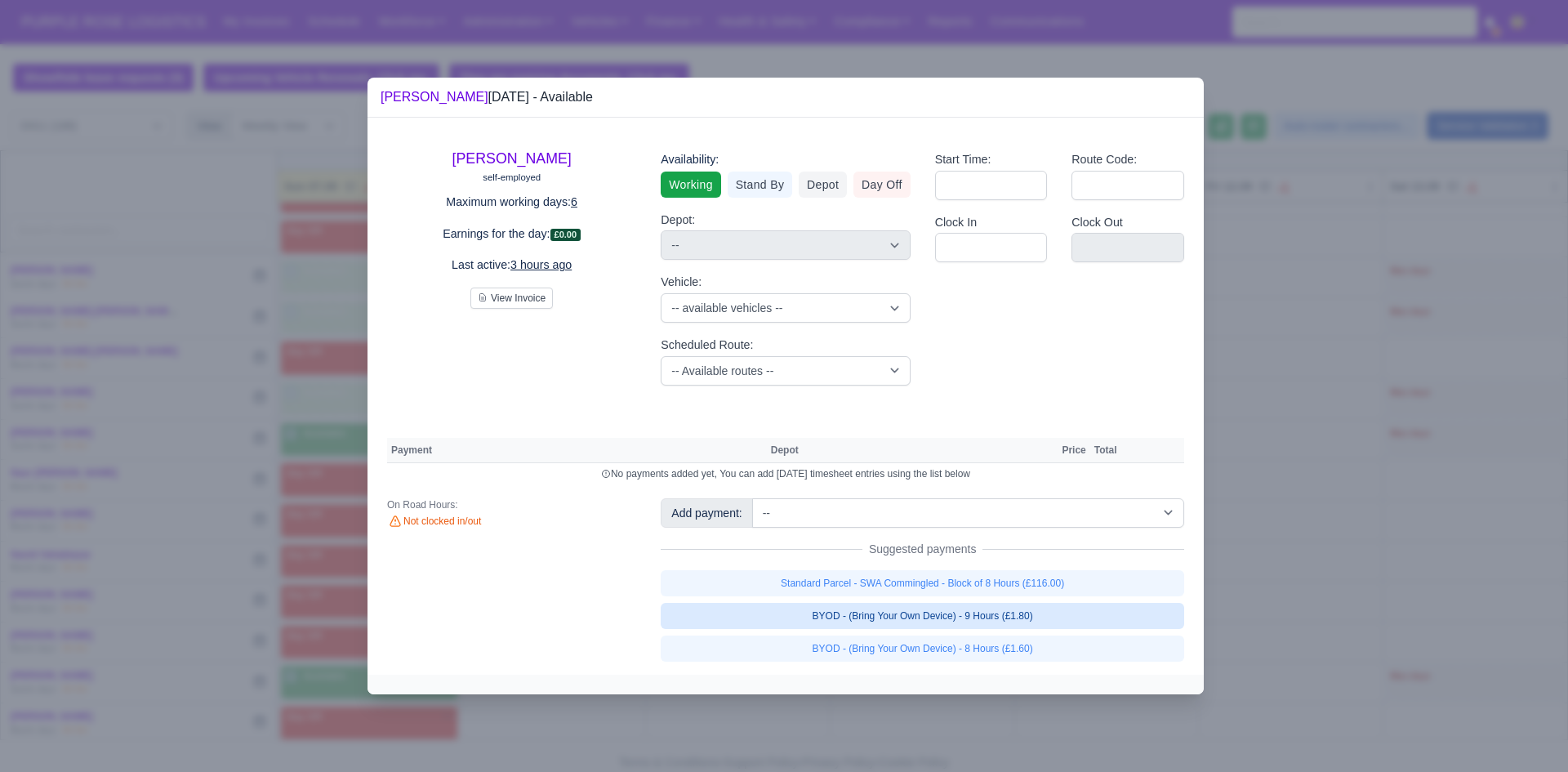
click at [822, 614] on link "BYOD - (Bring Your Own Device) - 9 Hours (£1.80)" at bounding box center [922, 615] width 524 height 26
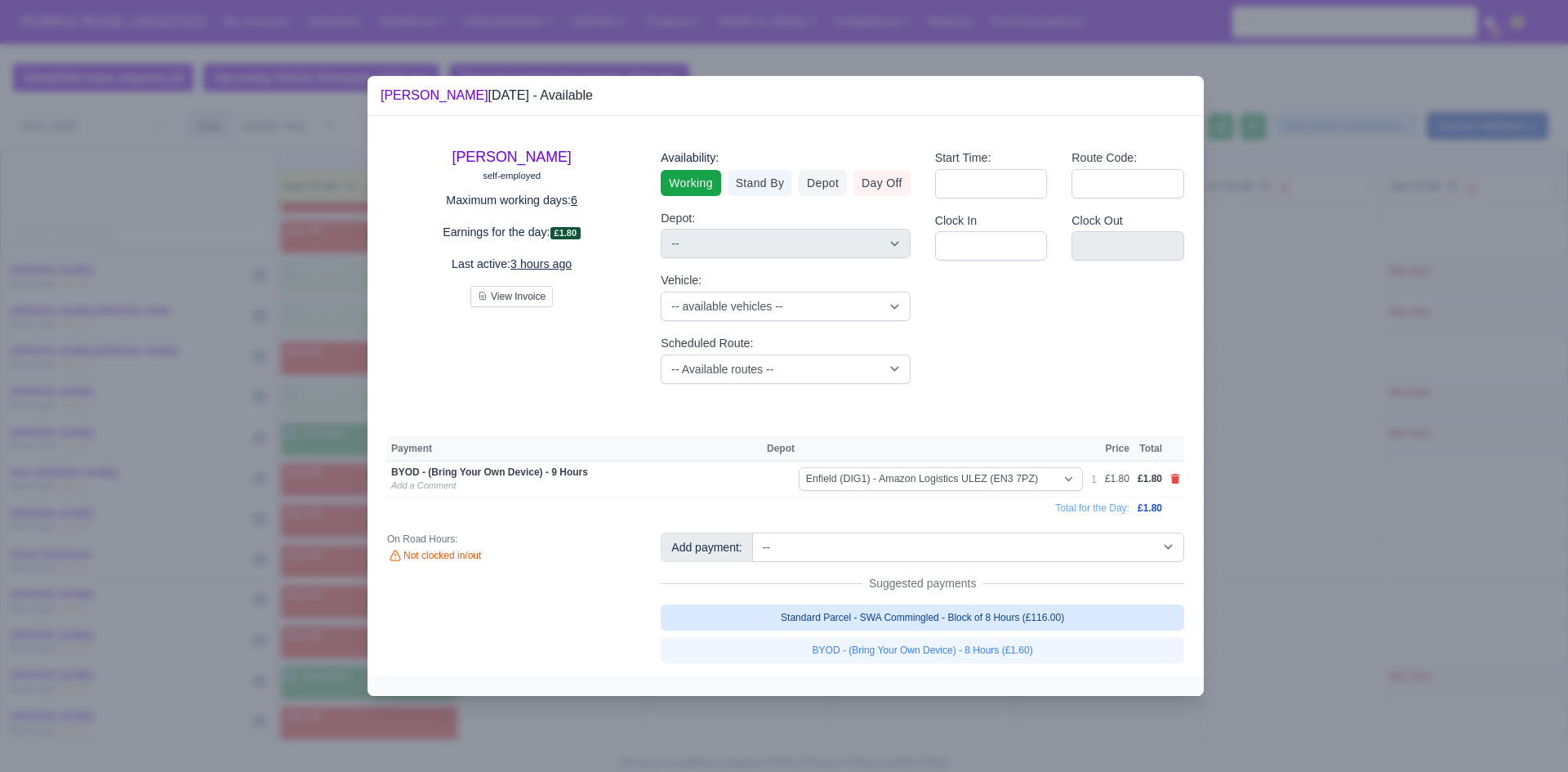
click at [822, 613] on link "Standard Parcel - SWA Commingled - Block of 8 Hours (£116.00)" at bounding box center [922, 617] width 524 height 26
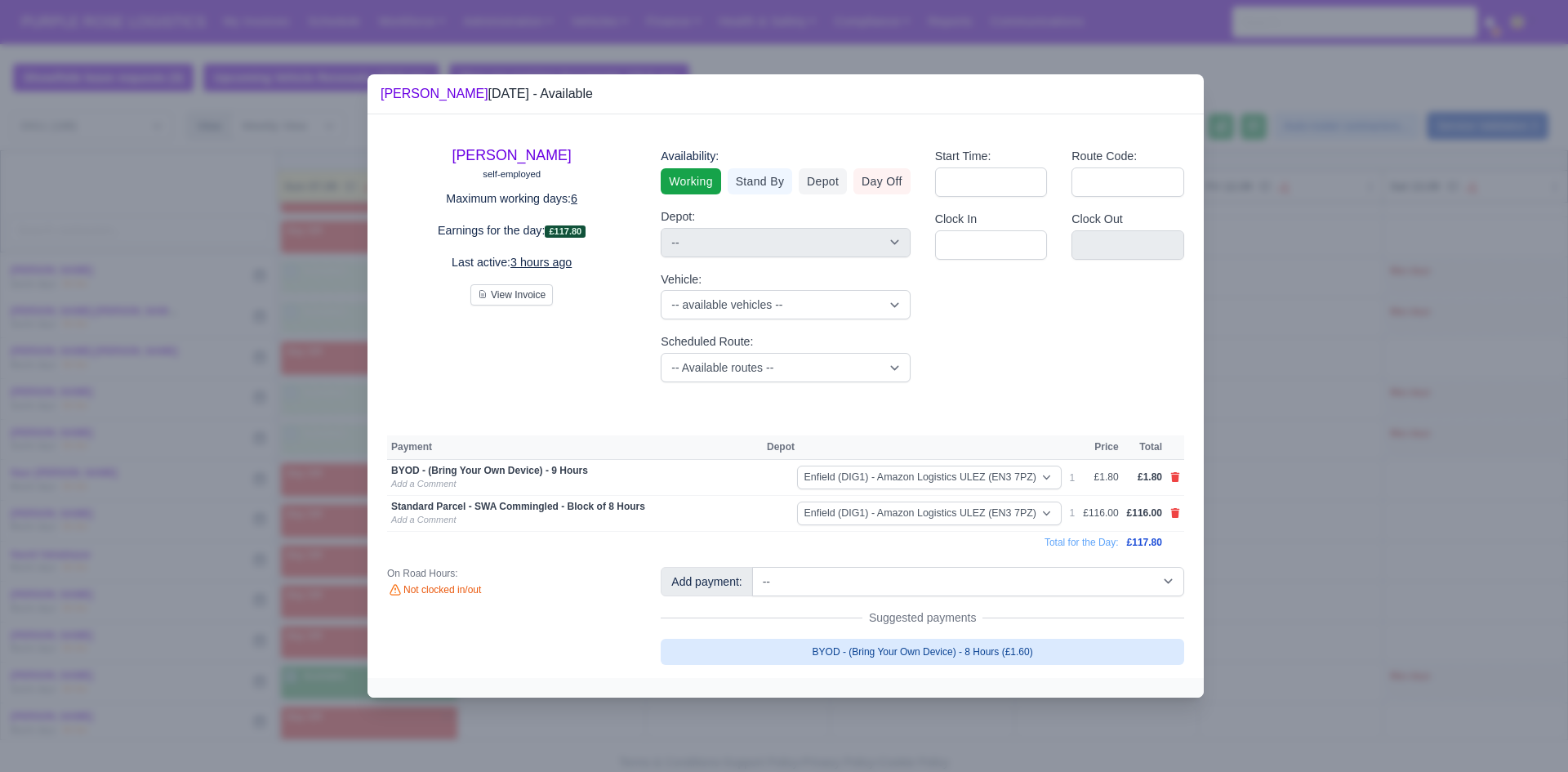
click at [822, 655] on link "BYOD - (Bring Your Own Device) - 8 Hours (£1.60)" at bounding box center [922, 651] width 524 height 26
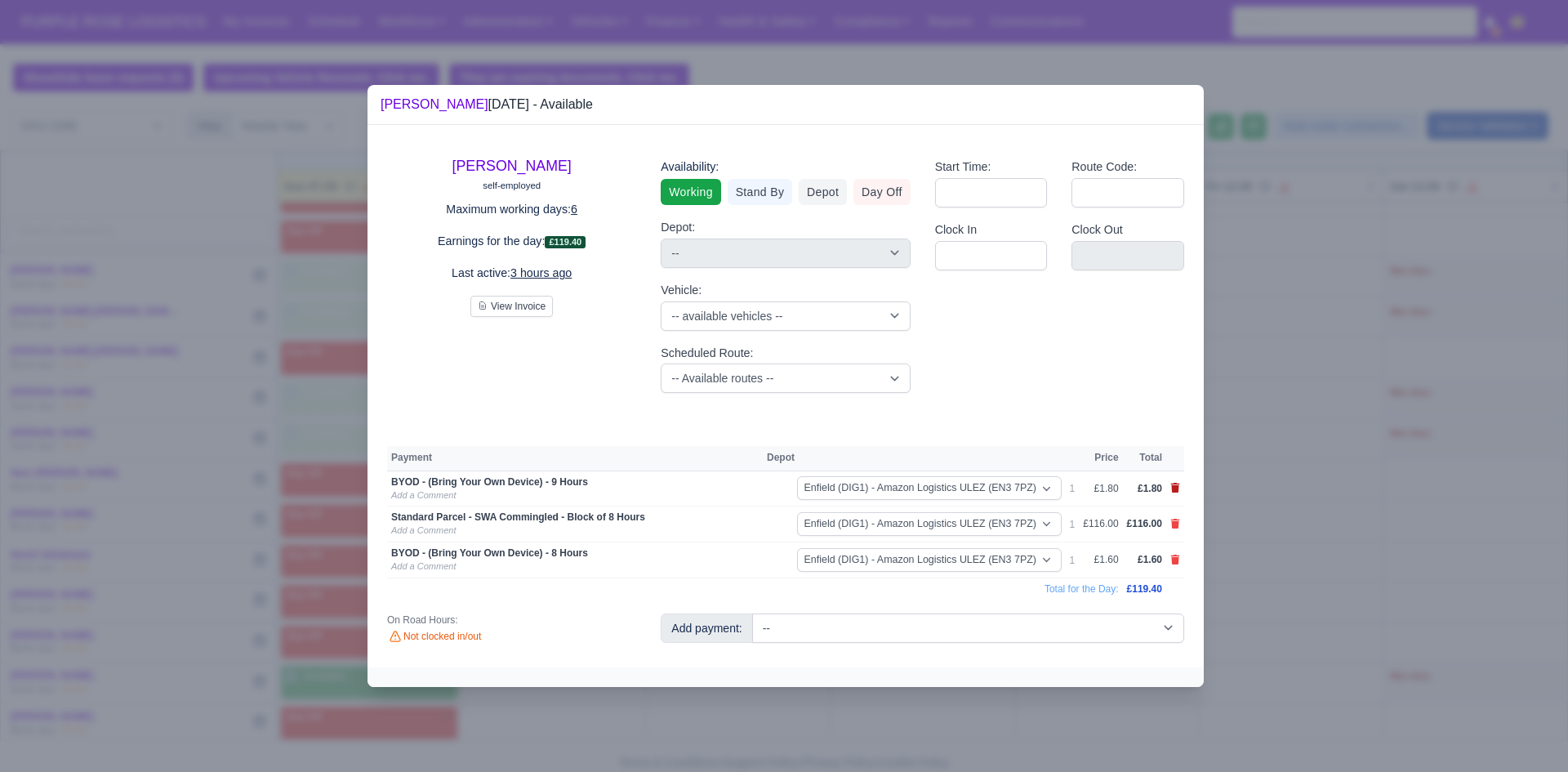
click at [822, 484] on icon at bounding box center [1175, 488] width 10 height 10
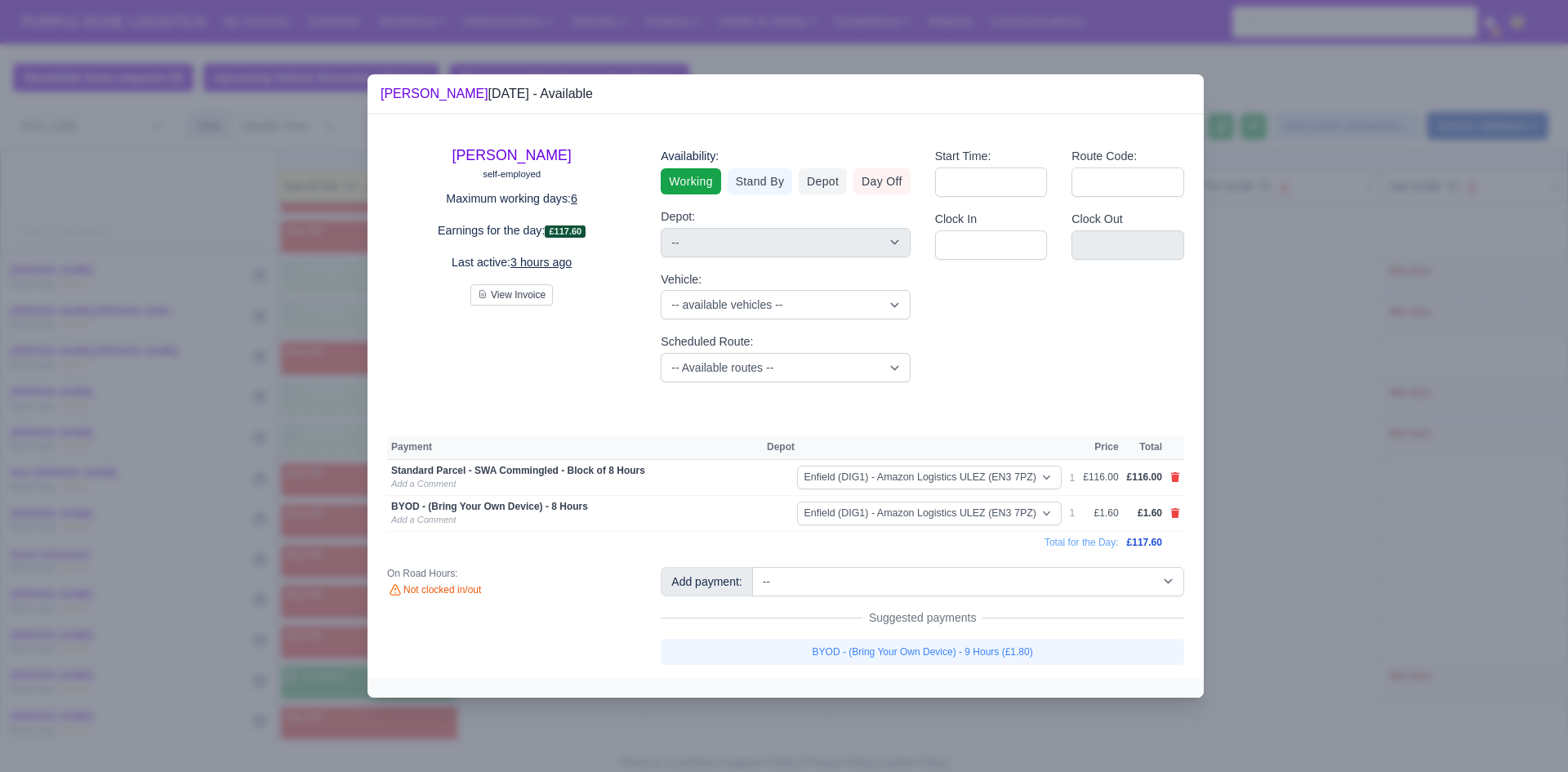
click at [822, 495] on div at bounding box center [784, 386] width 1568 height 772
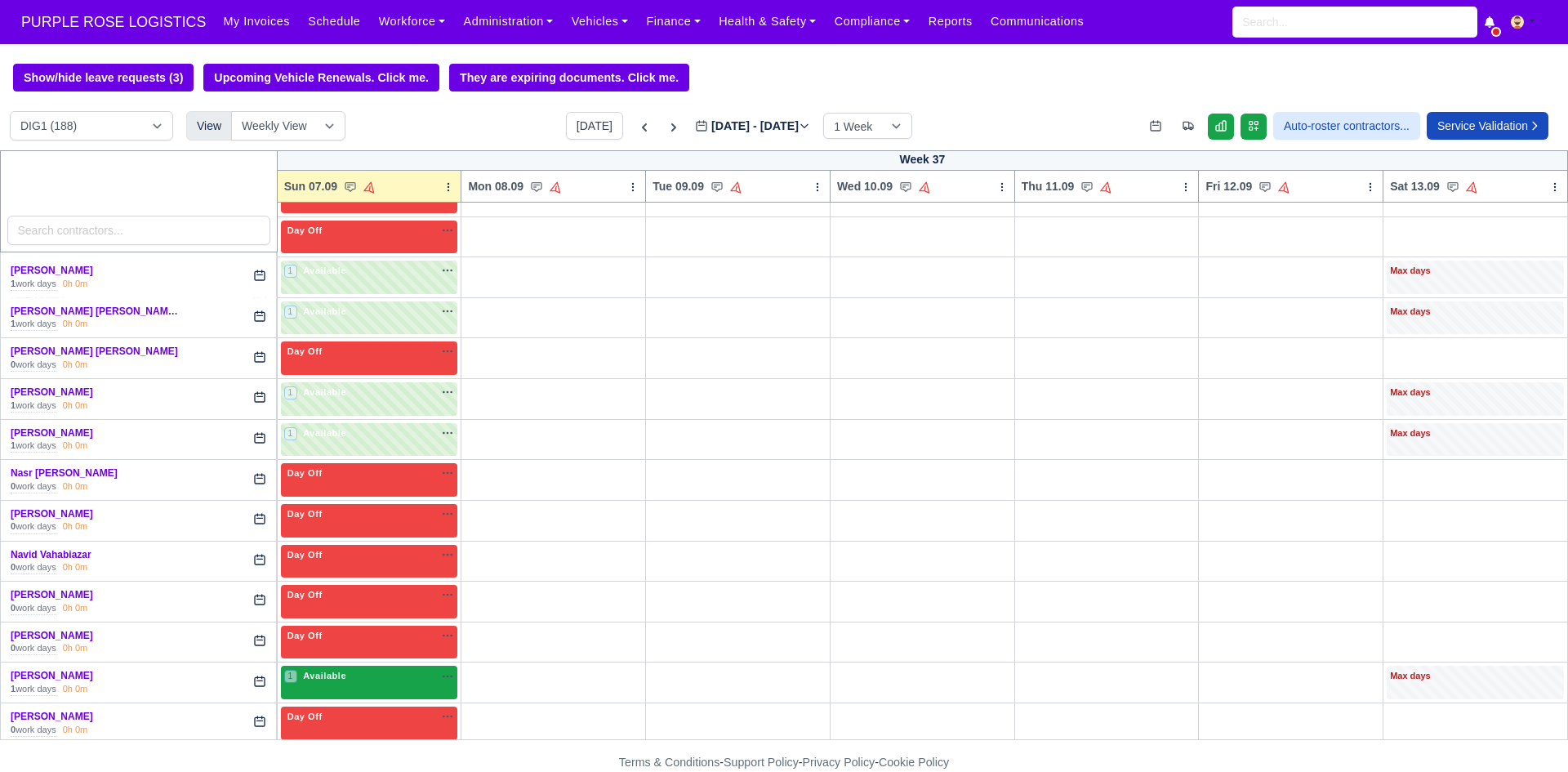
click at [394, 682] on div "1 Available na" at bounding box center [369, 676] width 171 height 14
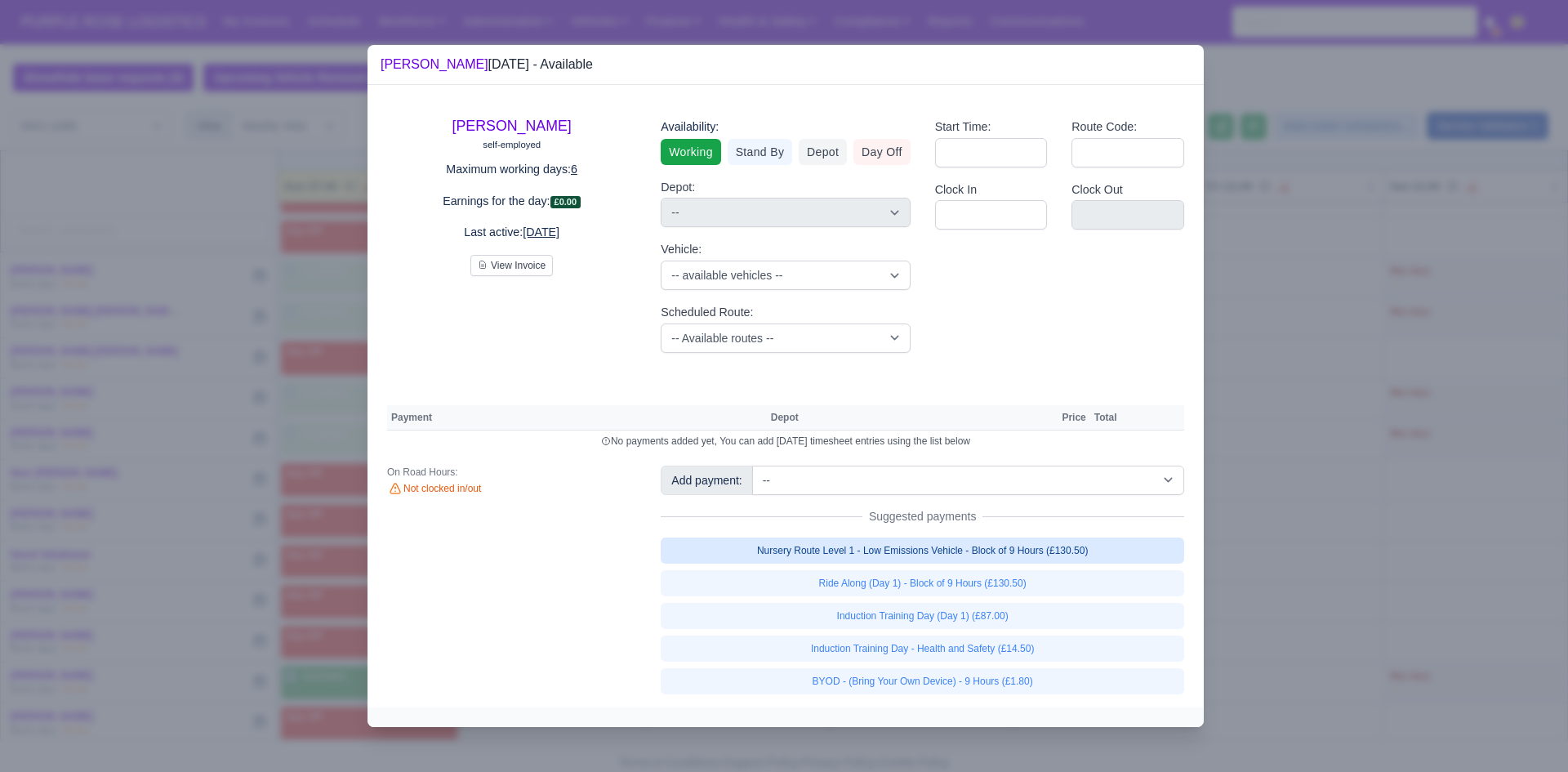
click at [822, 555] on link "Nursery Route Level 1 - Low Emissions Vehicle - Block of 9 Hours (£130.50)" at bounding box center [922, 551] width 524 height 26
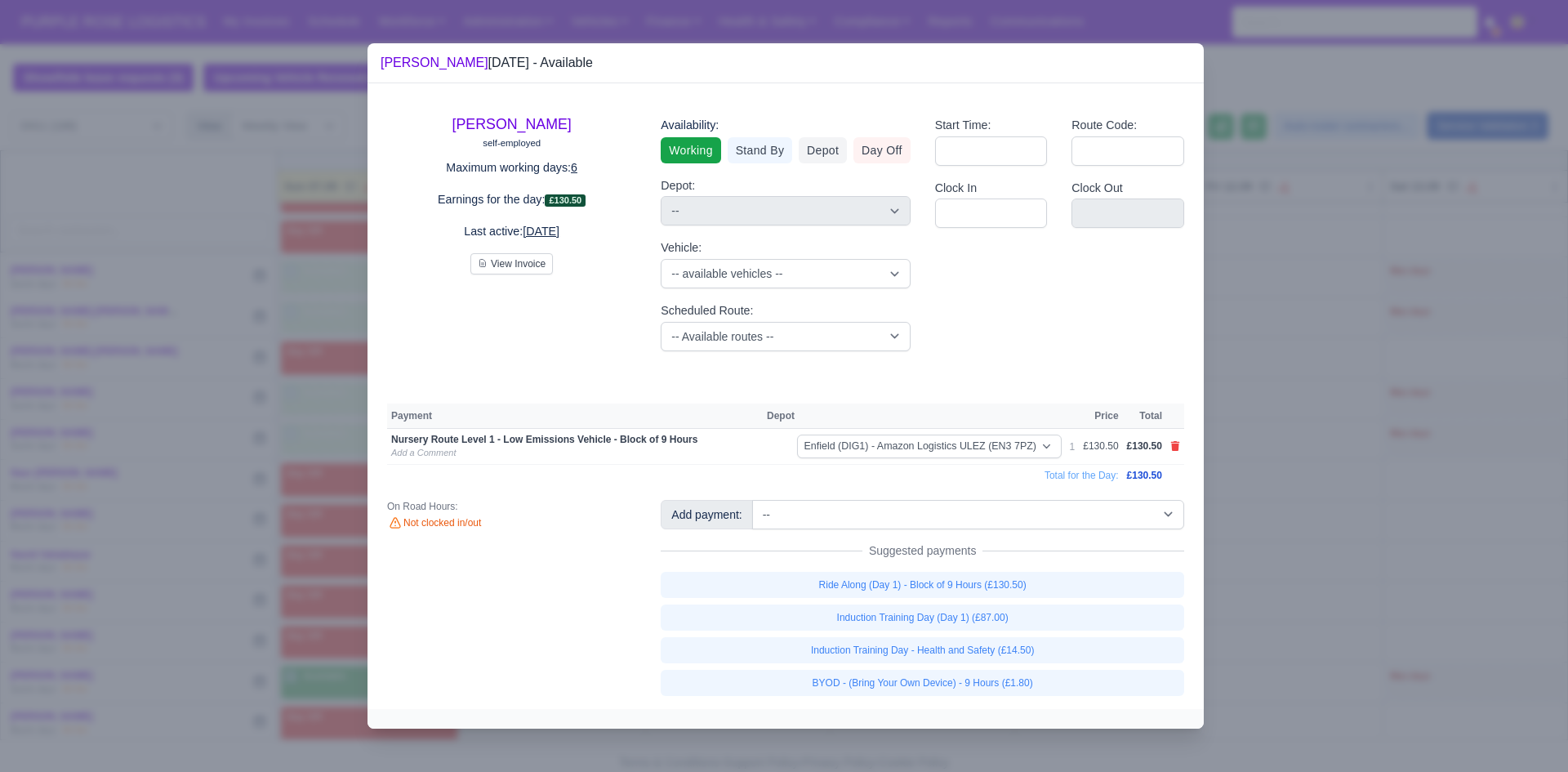
click at [822, 684] on link "BYOD - (Bring Your Own Device) - 9 Hours (£1.80)" at bounding box center [922, 682] width 524 height 26
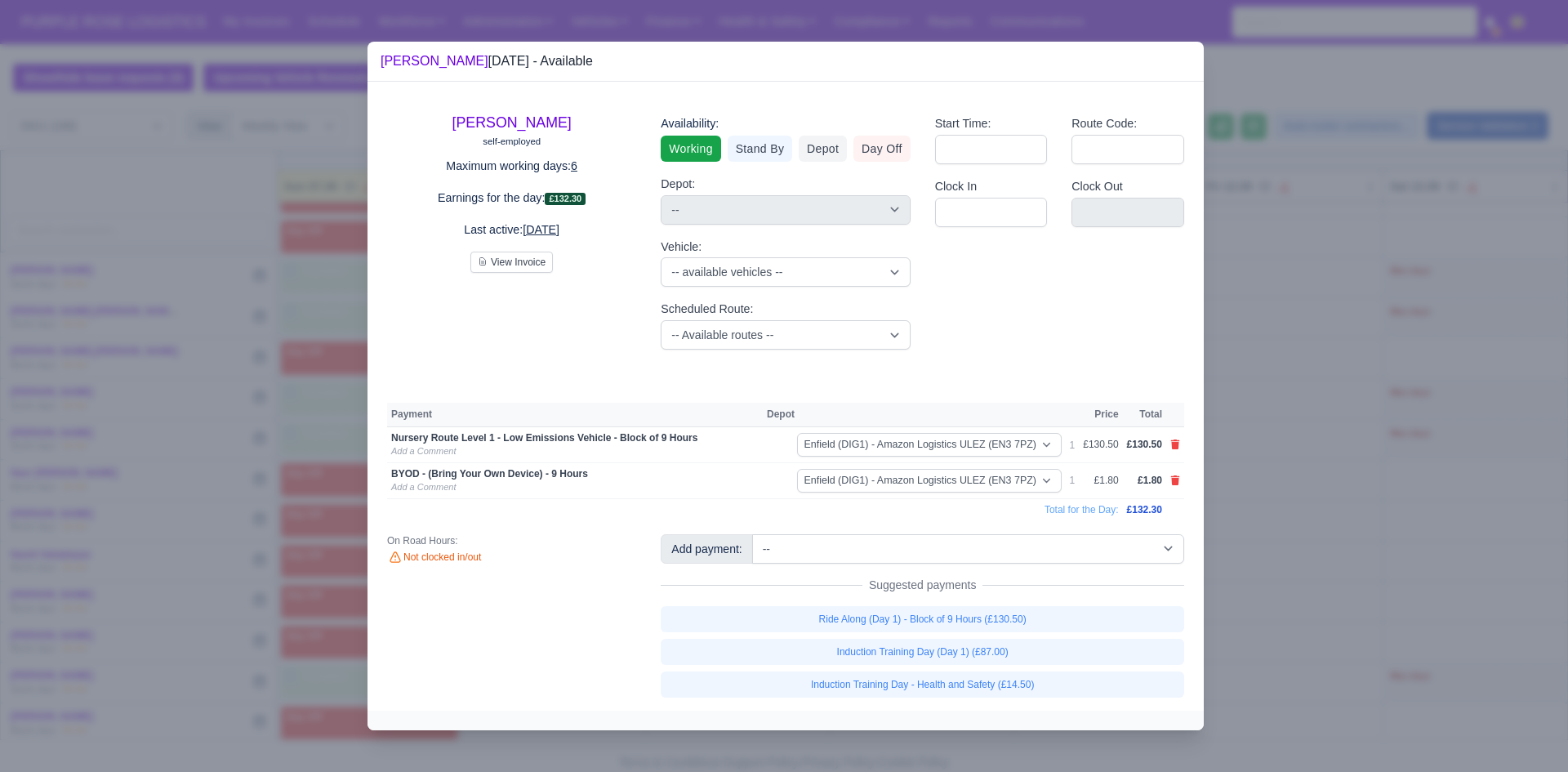
click at [822, 568] on div at bounding box center [784, 386] width 1568 height 772
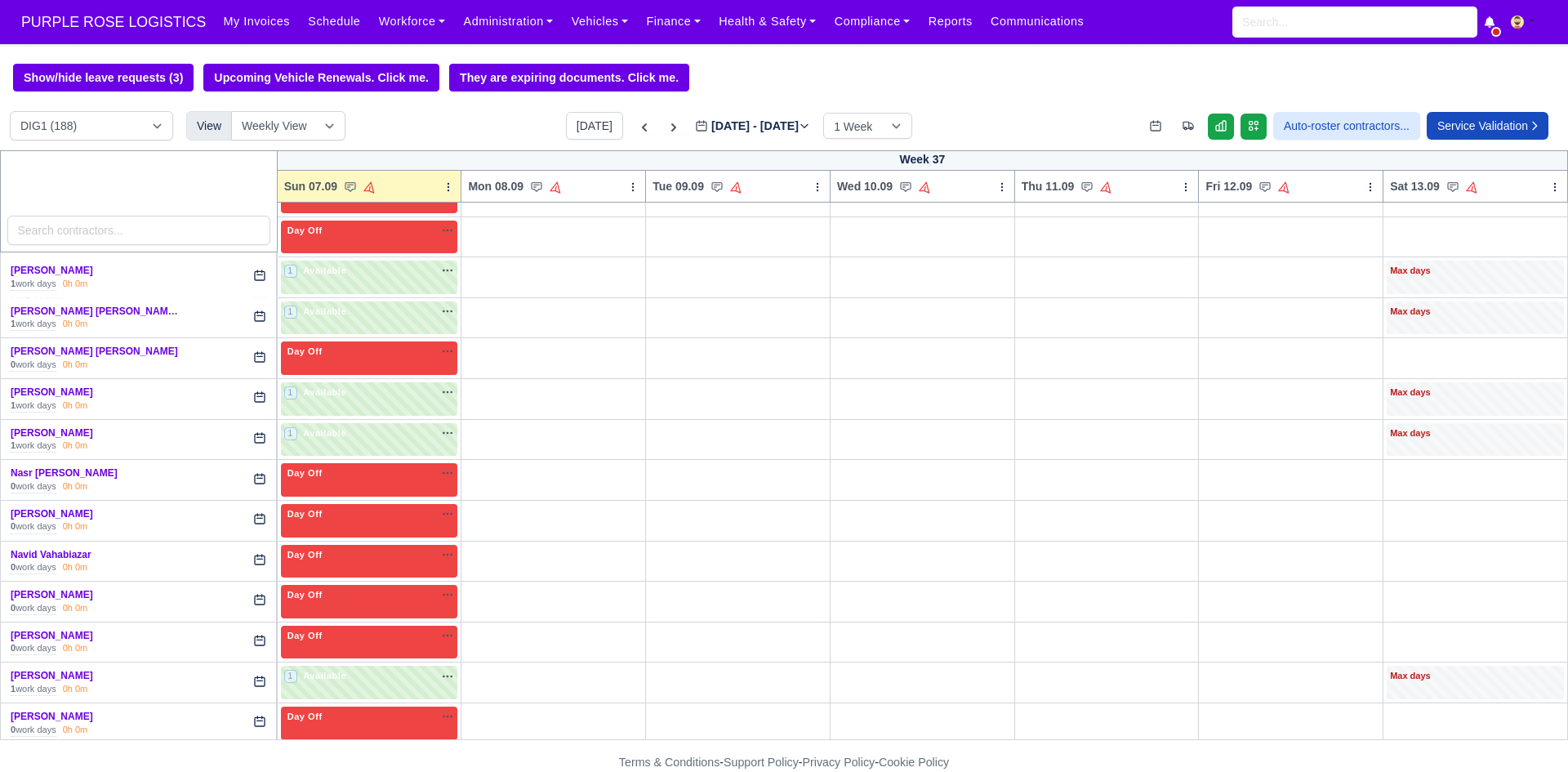
scroll to position [3185, 0]
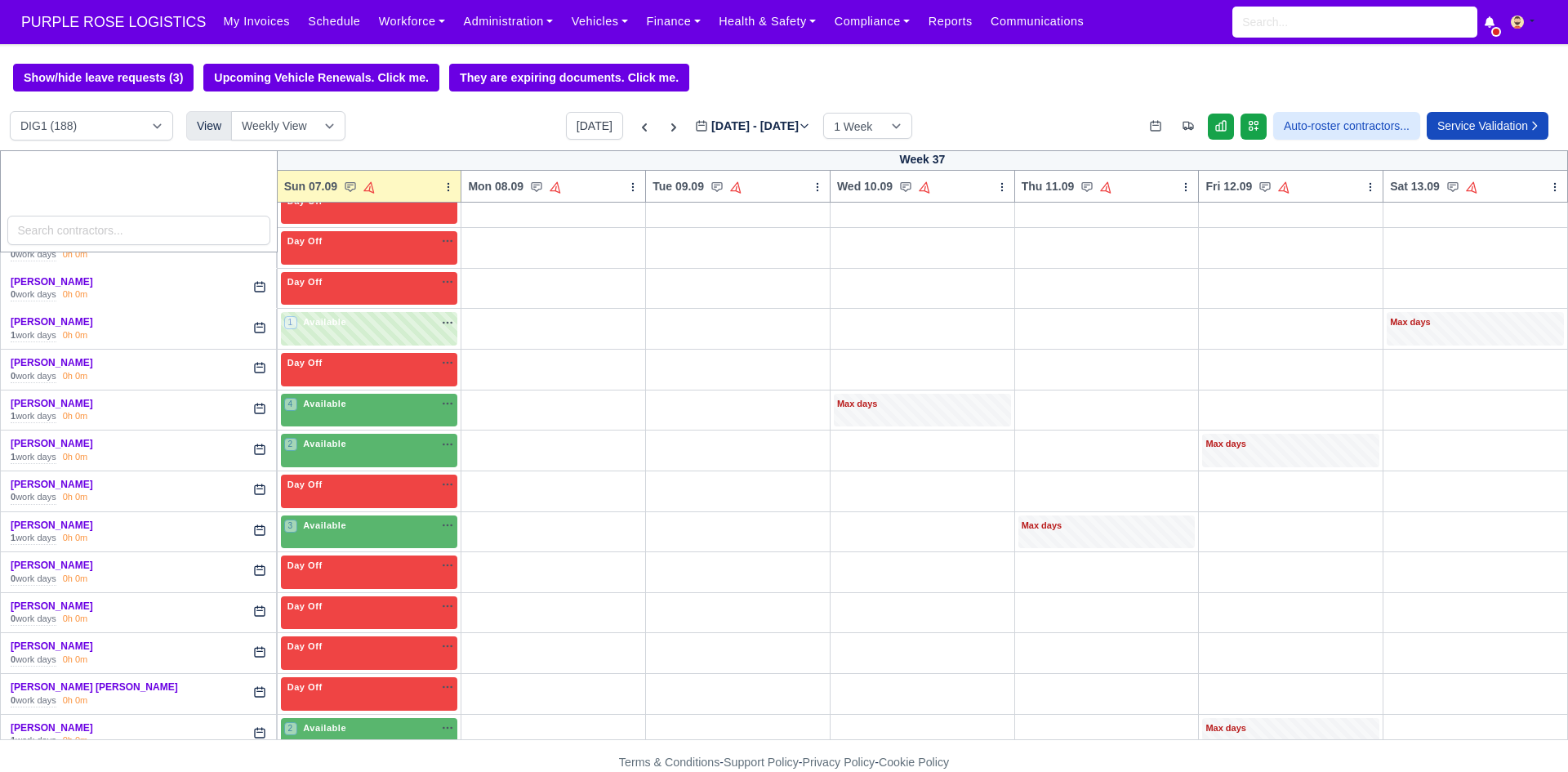
click at [387, 394] on td "4 Available" at bounding box center [369, 410] width 185 height 41
click at [365, 409] on div "4 Available na" at bounding box center [369, 404] width 171 height 14
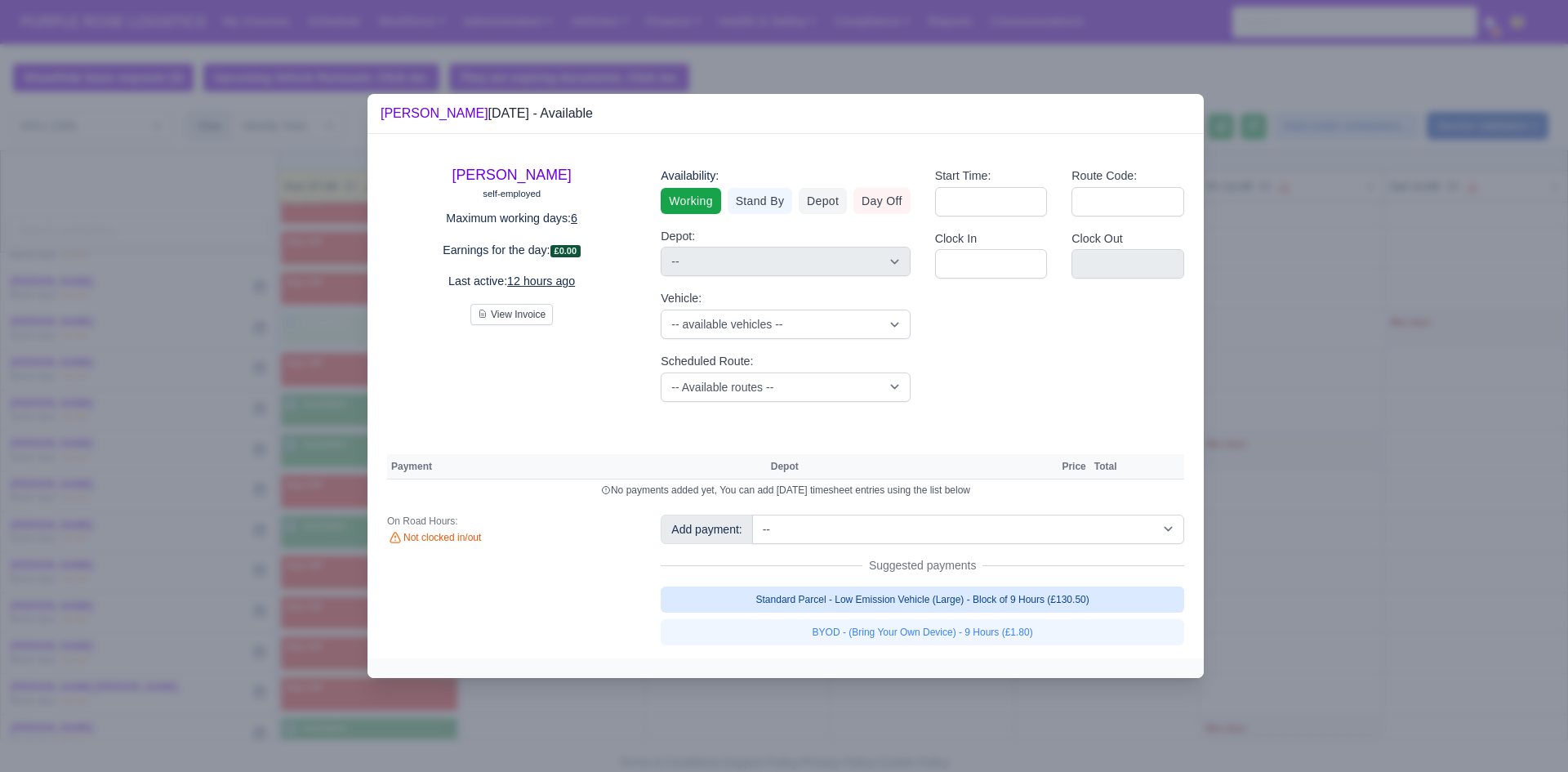
click at [822, 596] on link "Standard Parcel - Low Emission Vehicle (Large) - Block of 9 Hours (£130.50)" at bounding box center [922, 599] width 524 height 26
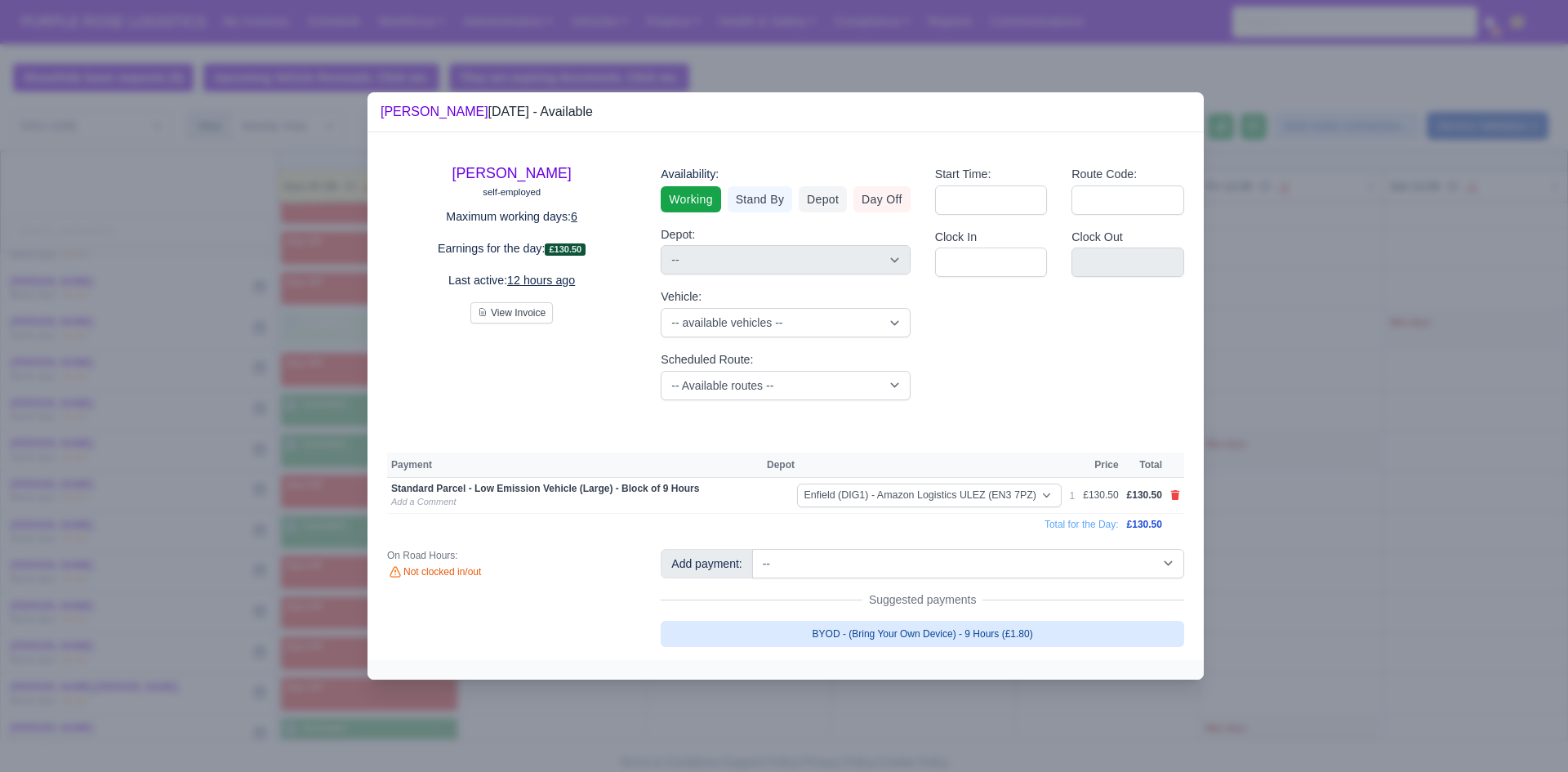
click at [822, 632] on link "BYOD - (Bring Your Own Device) - 9 Hours (£1.80)" at bounding box center [922, 633] width 524 height 26
click at [733, 694] on div at bounding box center [784, 386] width 1568 height 772
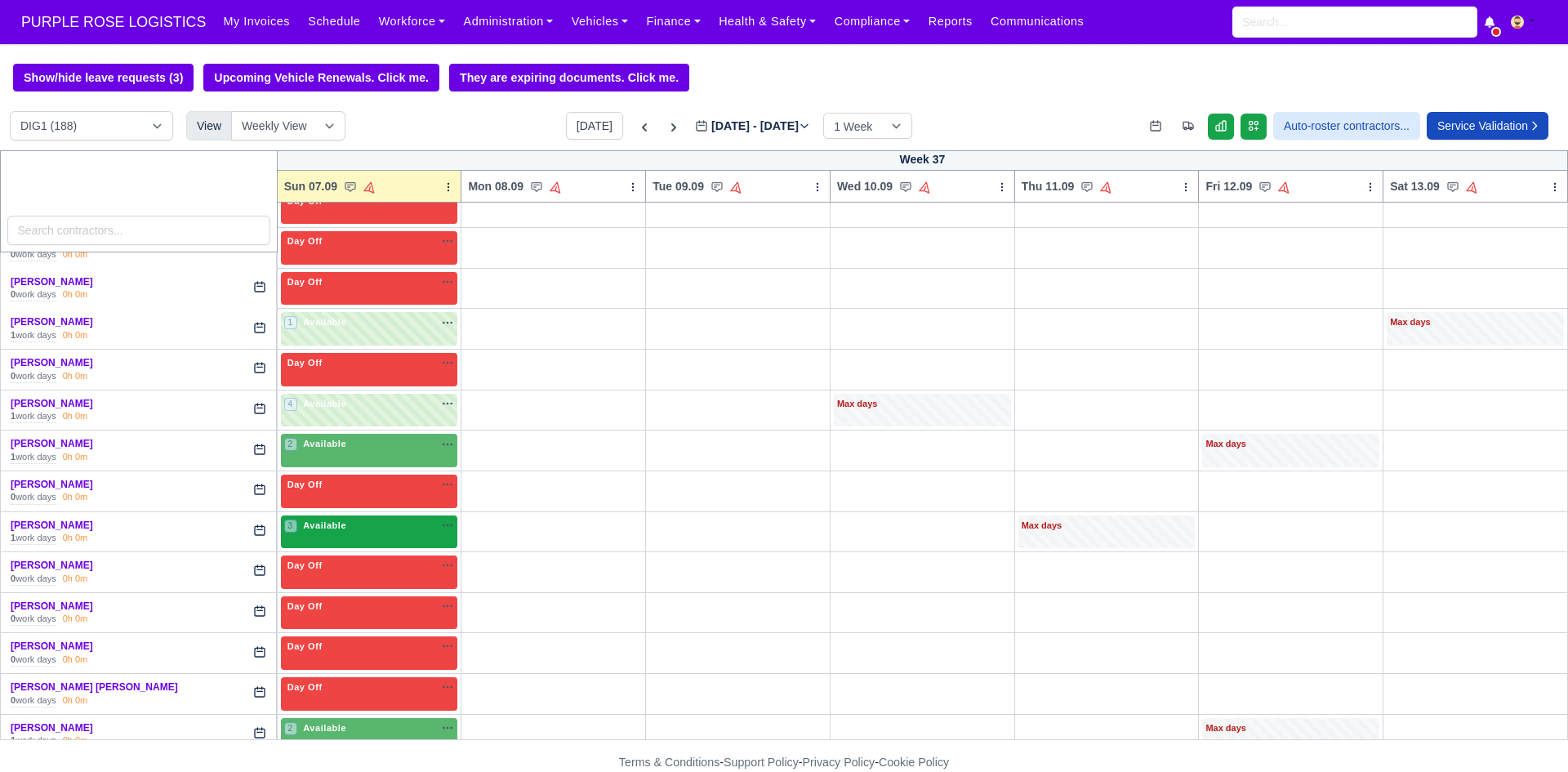
click at [320, 536] on div "3 Available na" at bounding box center [369, 527] width 171 height 17
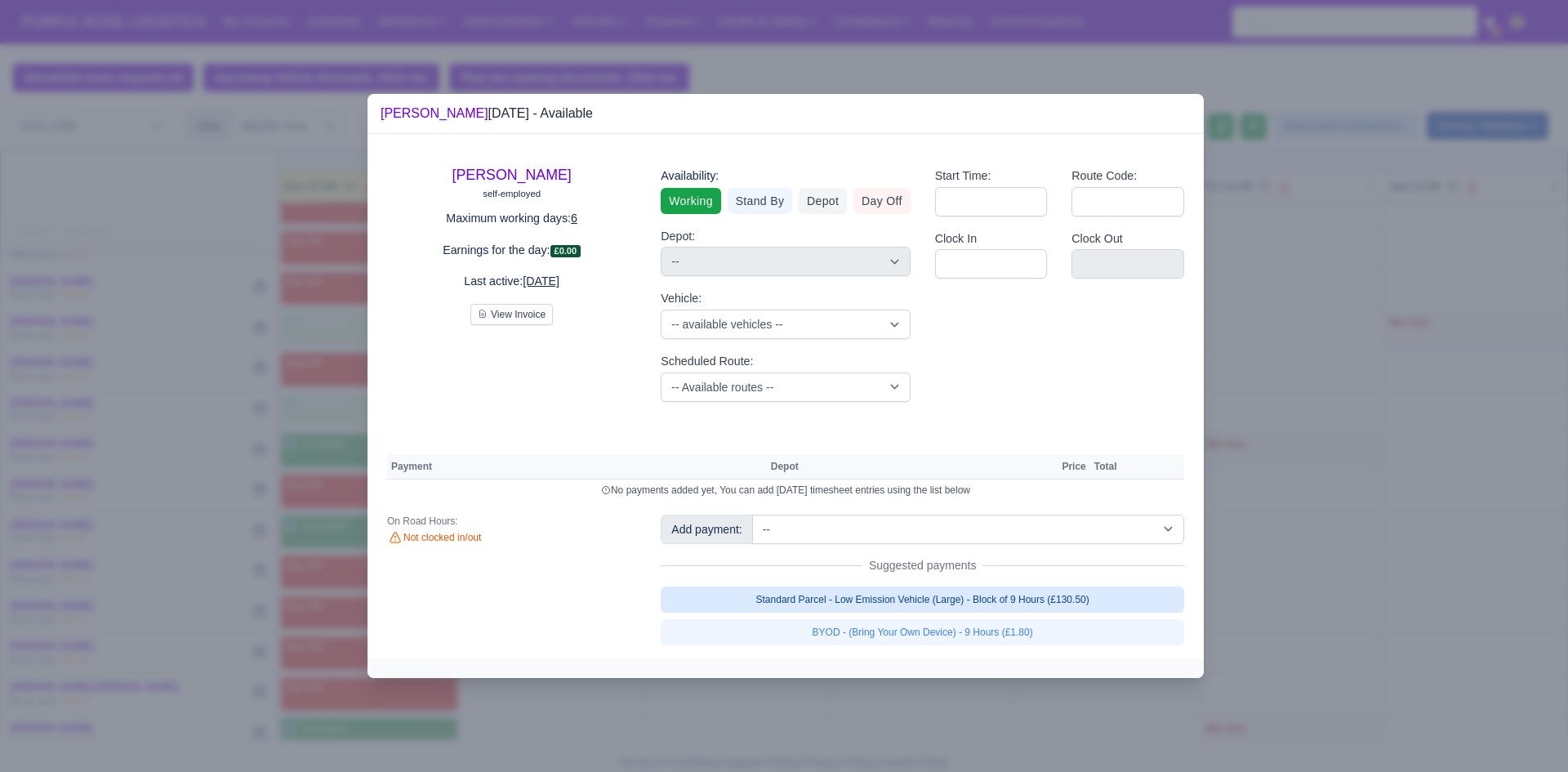
click at [822, 605] on link "Standard Parcel - Low Emission Vehicle (Large) - Block of 9 Hours (£130.50)" at bounding box center [922, 599] width 524 height 26
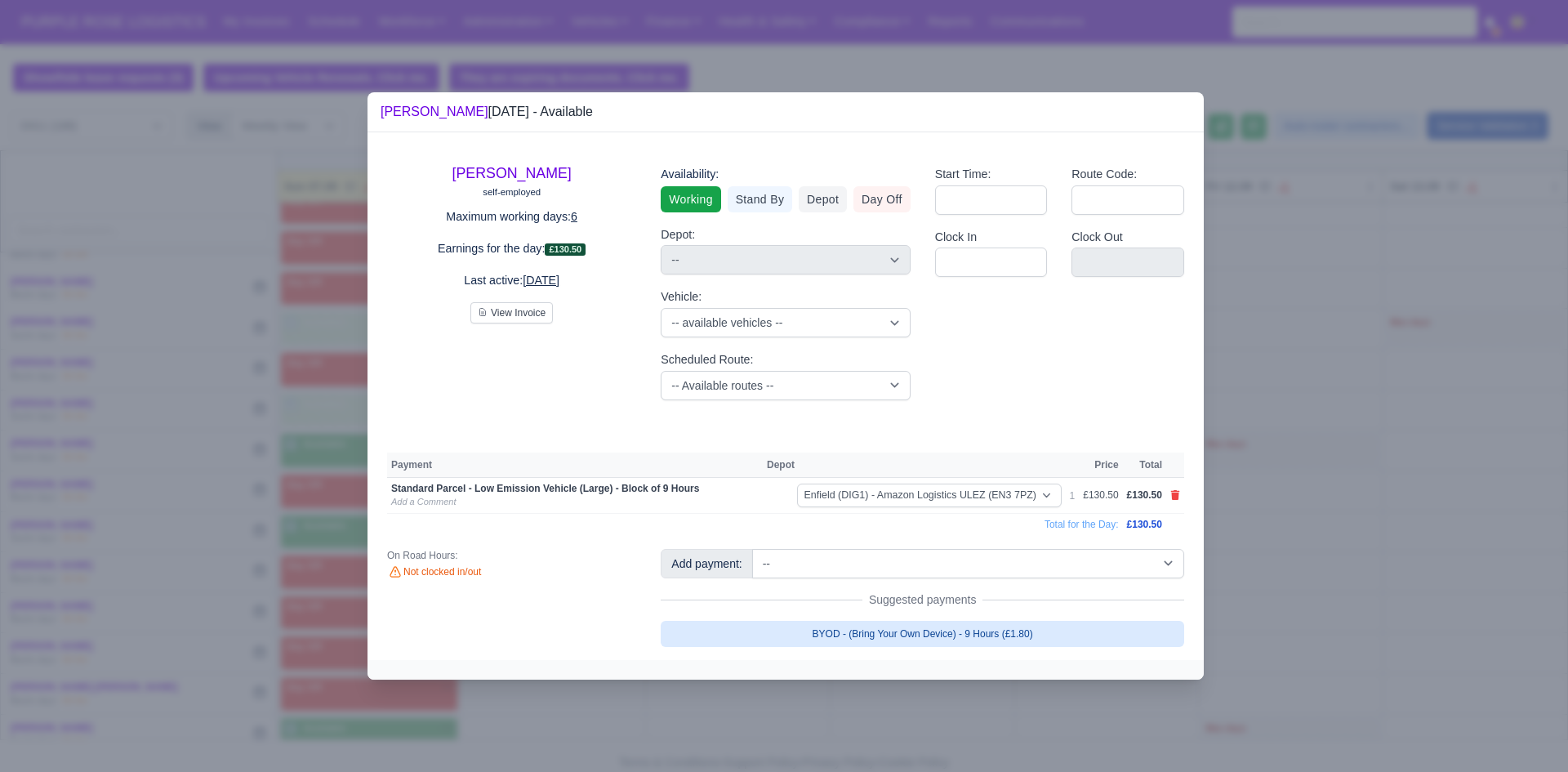
click at [822, 631] on link "BYOD - (Bring Your Own Device) - 9 Hours (£1.80)" at bounding box center [922, 633] width 524 height 26
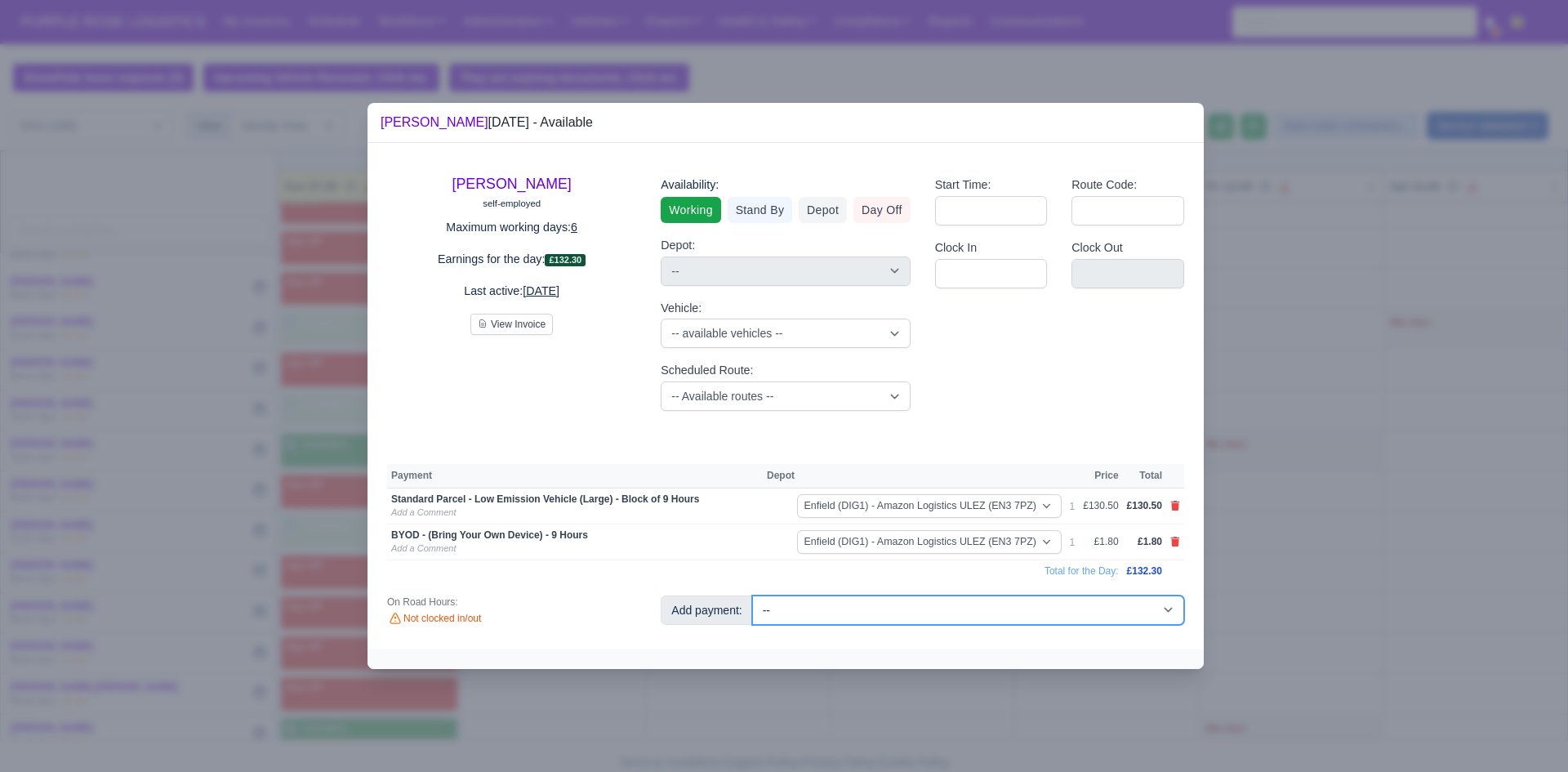
click at [809, 603] on select "-- Additional Hour Support (£14.50) Additional Hour Support (Walkers) (£13.50) …" at bounding box center [968, 609] width 432 height 29
click at [752, 595] on select "-- Additional Hour Support (£14.50) Additional Hour Support (Walkers) (£13.50) …" at bounding box center [968, 609] width 432 height 29
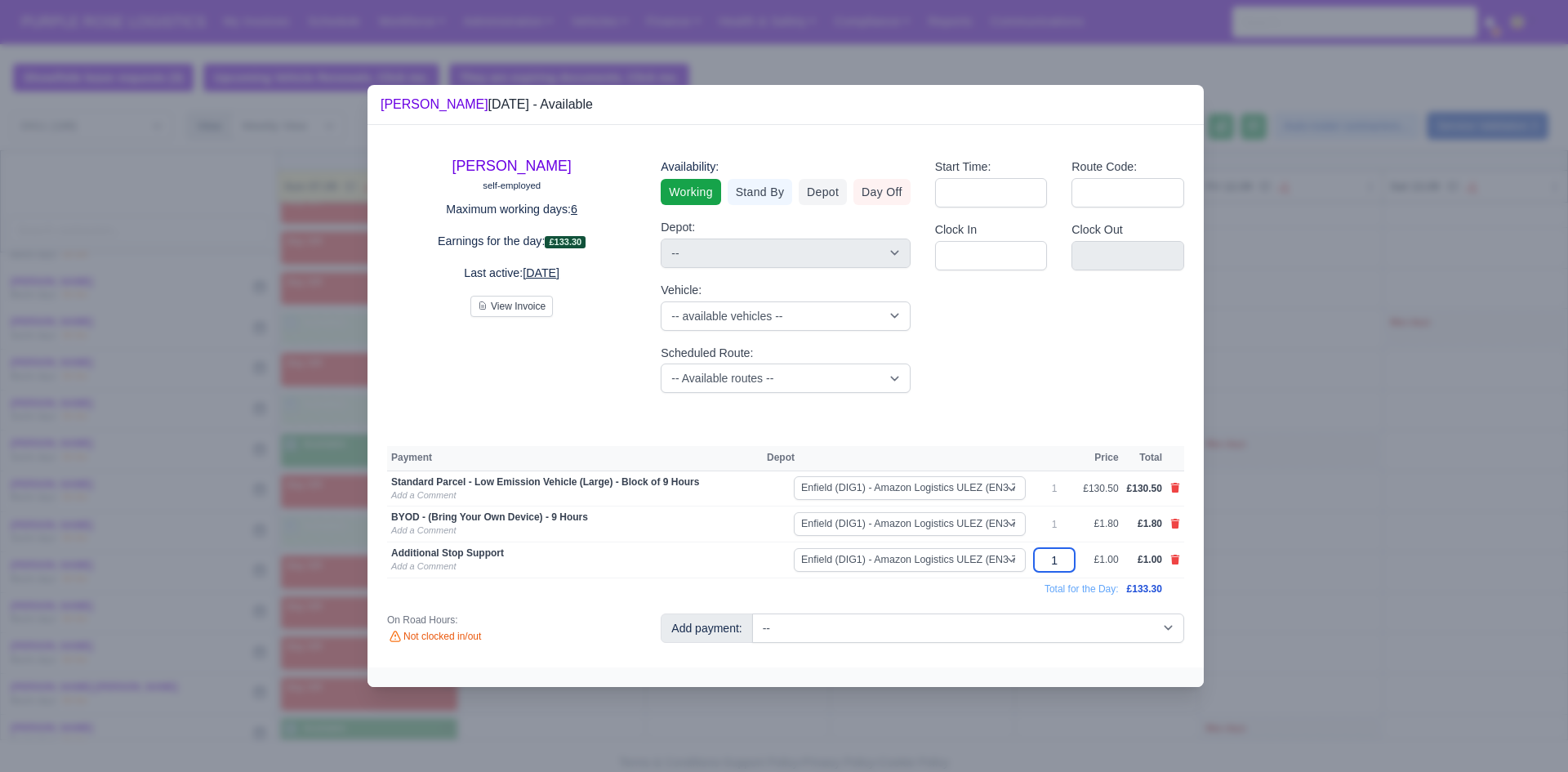
drag, startPoint x: 1064, startPoint y: 565, endPoint x: 1047, endPoint y: 565, distance: 17.0
click at [822, 565] on input "1" at bounding box center [1053, 560] width 41 height 24
click at [822, 405] on div "Start Time: Route Code: Clock In Clock Out" at bounding box center [1059, 275] width 273 height 261
click at [822, 434] on div at bounding box center [784, 386] width 1568 height 772
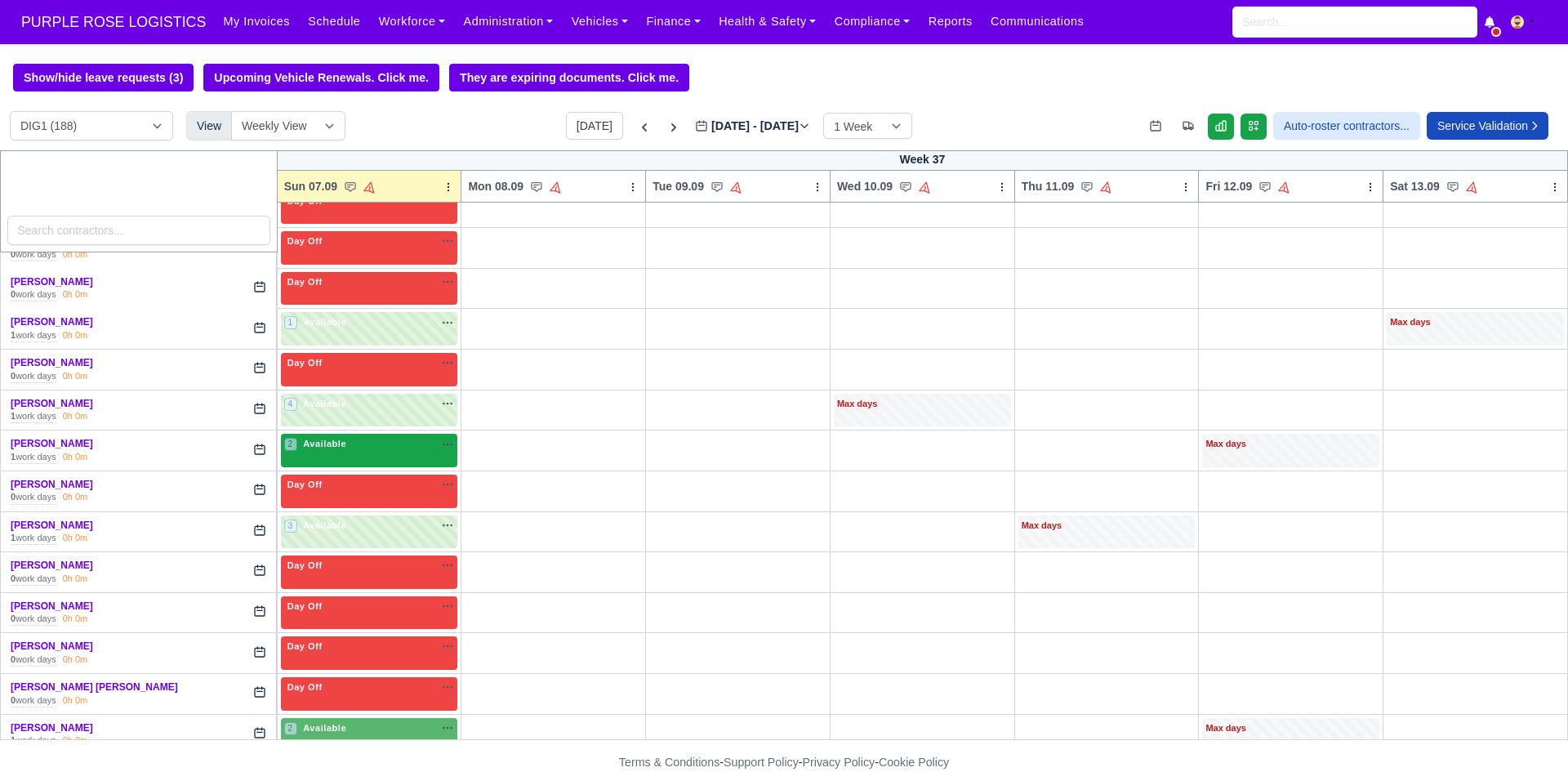
click at [326, 451] on div "2 Available" at bounding box center [316, 444] width 65 height 14
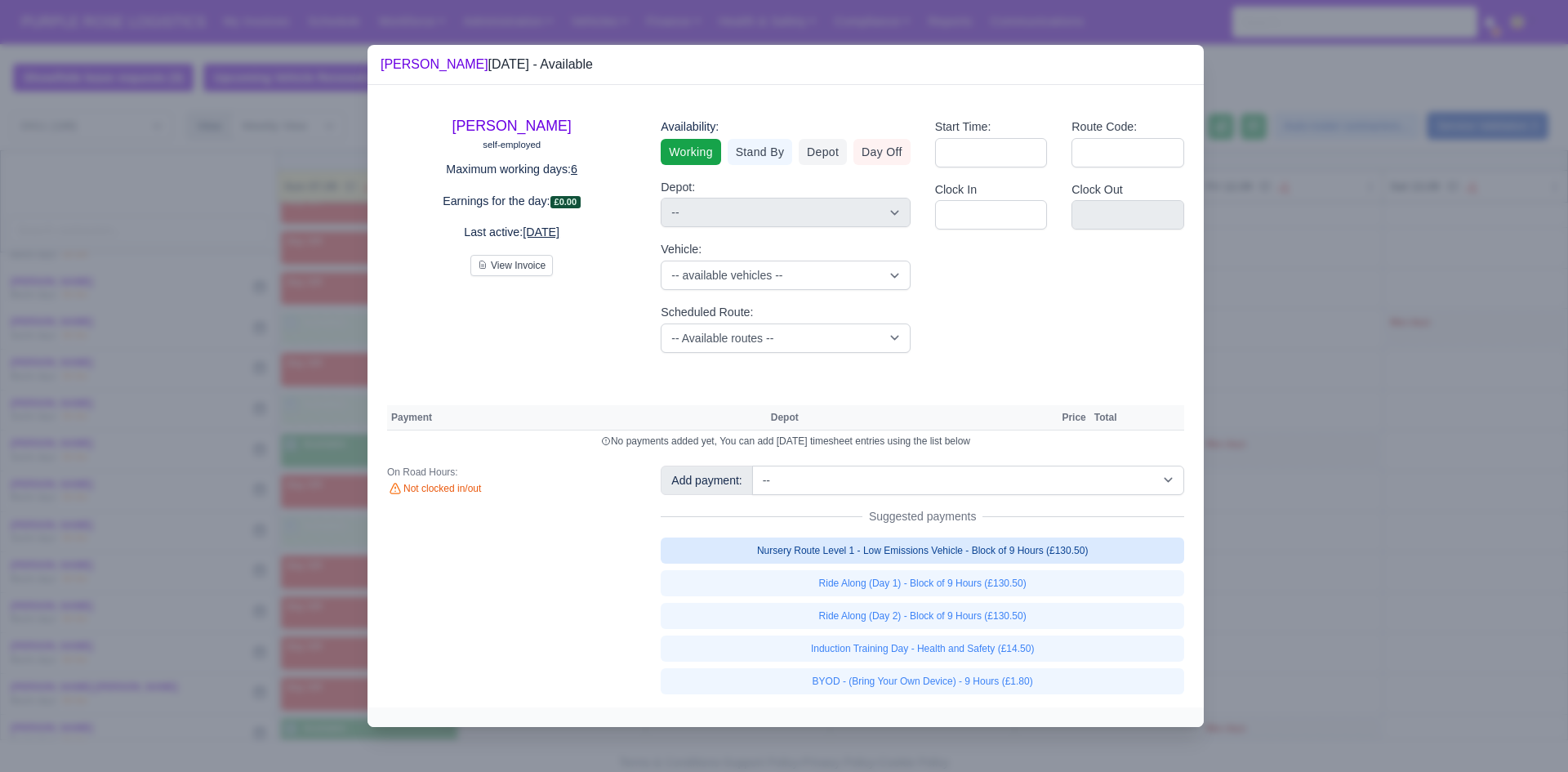
click at [822, 557] on link "Nursery Route Level 1 - Low Emissions Vehicle - Block of 9 Hours (£130.50)" at bounding box center [922, 551] width 524 height 26
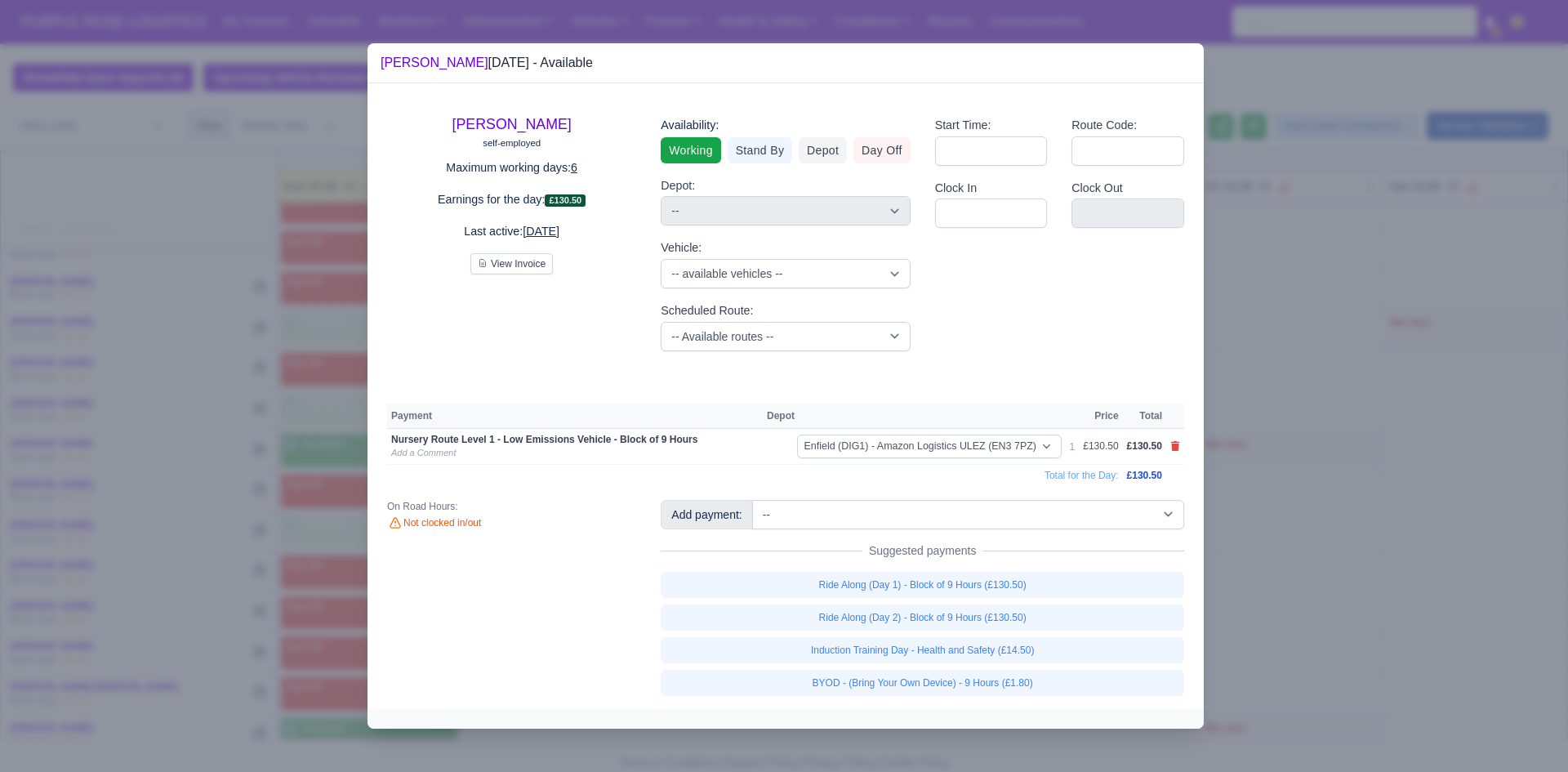
click at [822, 678] on link "BYOD - (Bring Your Own Device) - 9 Hours (£1.80)" at bounding box center [922, 682] width 524 height 26
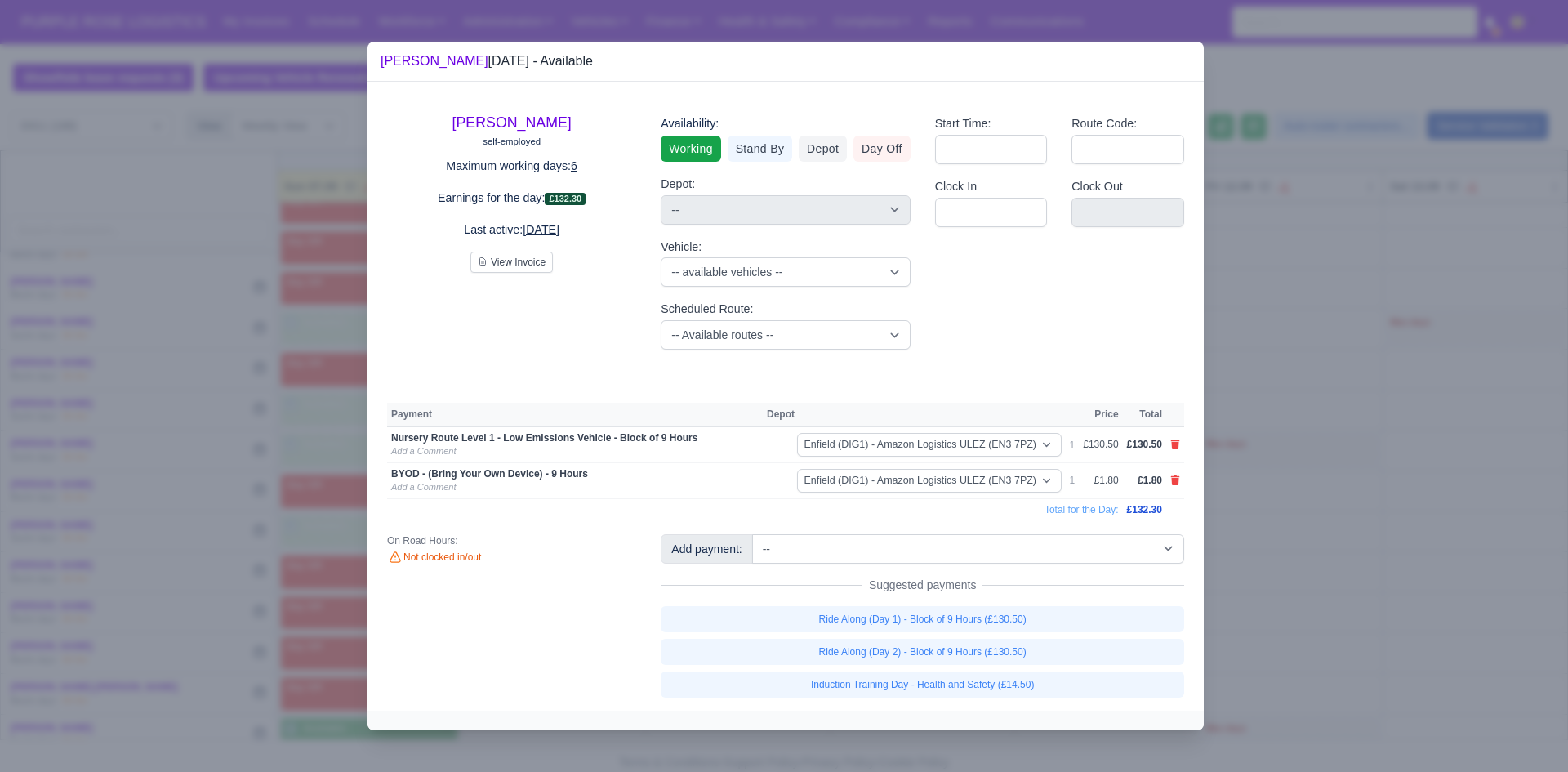
click at [822, 576] on div at bounding box center [784, 386] width 1568 height 772
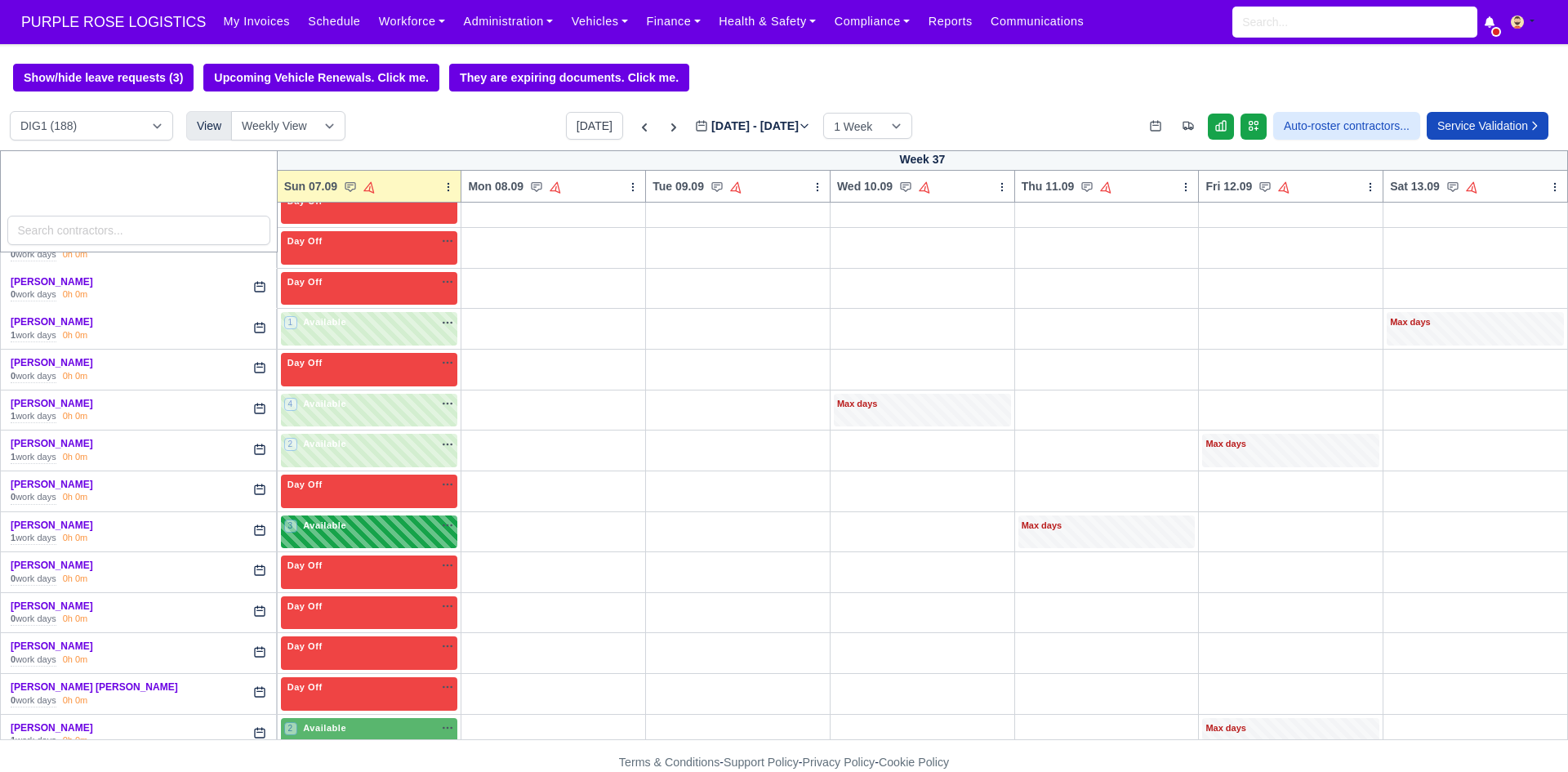
click at [334, 530] on span "Available" at bounding box center [324, 525] width 50 height 11
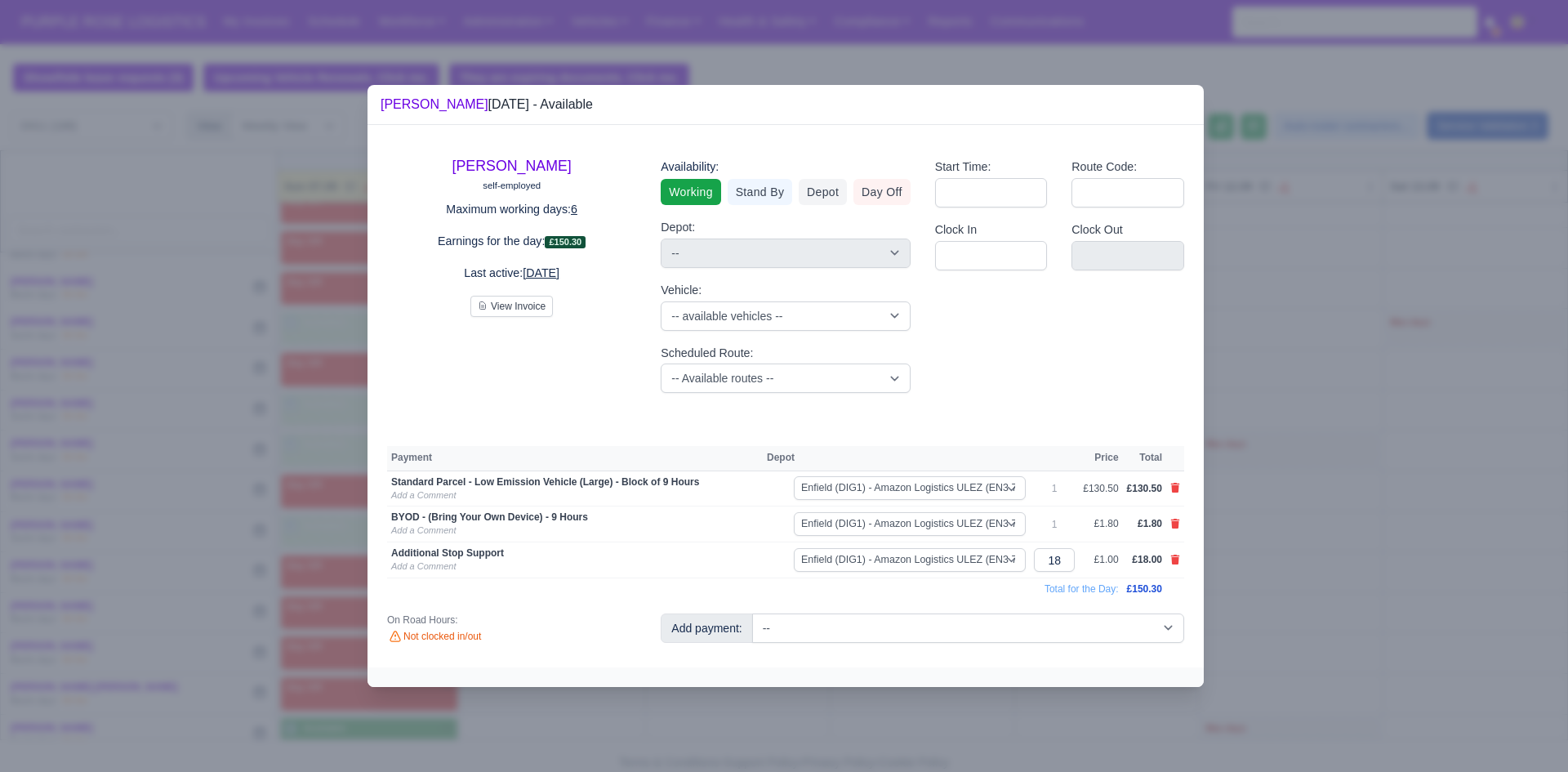
click at [682, 756] on div at bounding box center [784, 386] width 1568 height 772
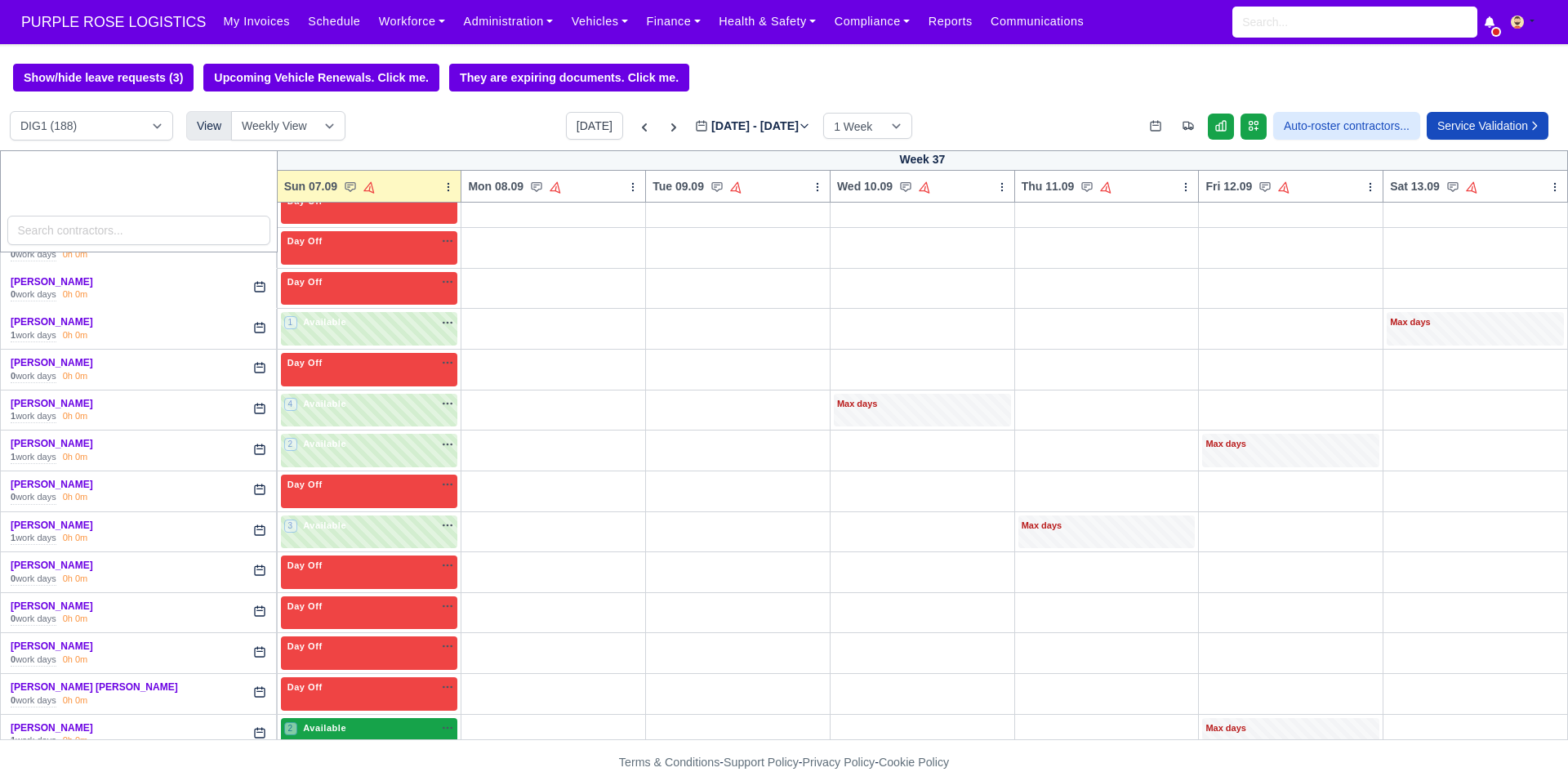
click at [399, 732] on div "2 Available na" at bounding box center [369, 728] width 171 height 14
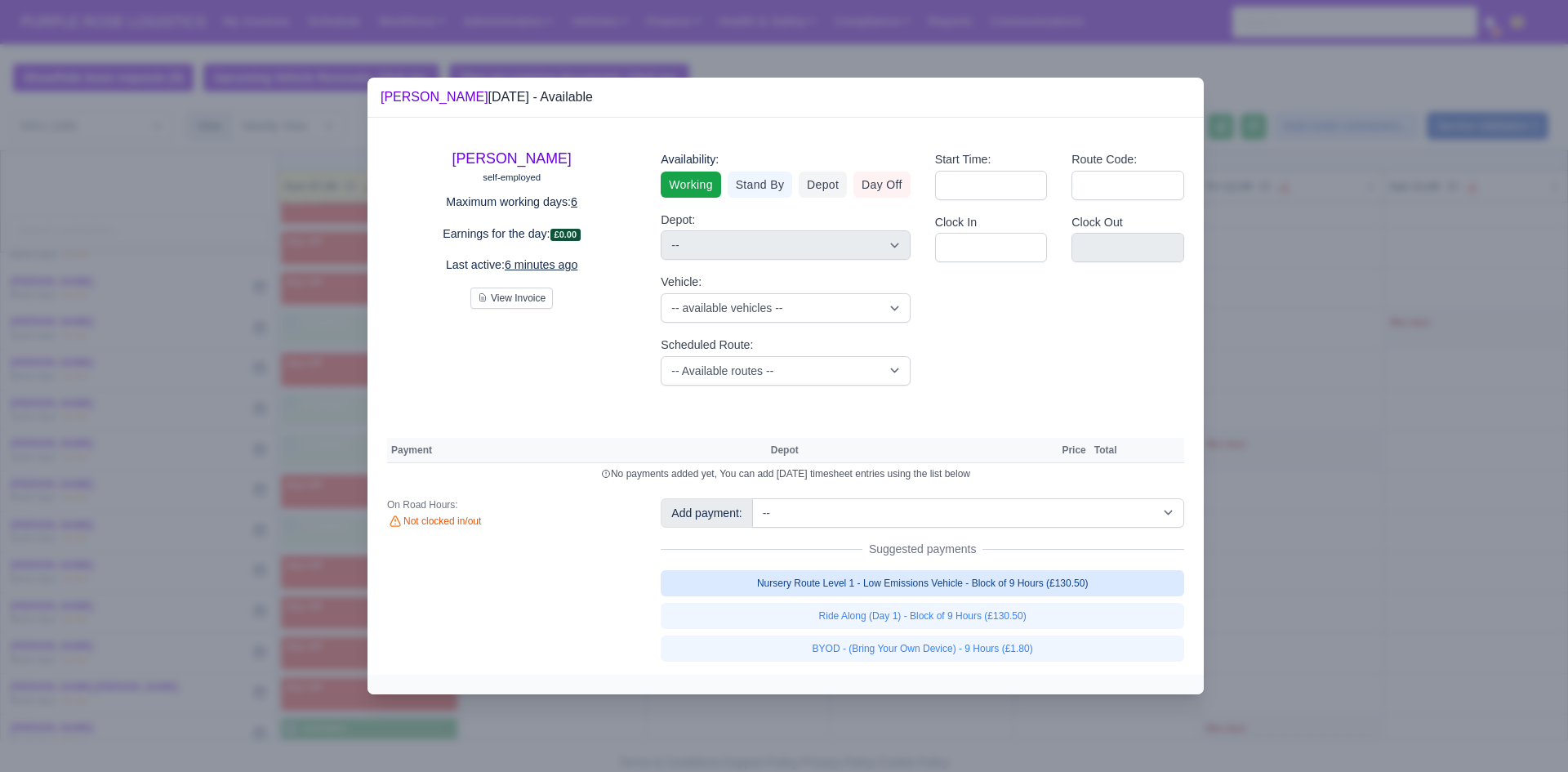
click at [822, 579] on link "Nursery Route Level 1 - Low Emissions Vehicle - Block of 9 Hours (£130.50)" at bounding box center [922, 582] width 524 height 26
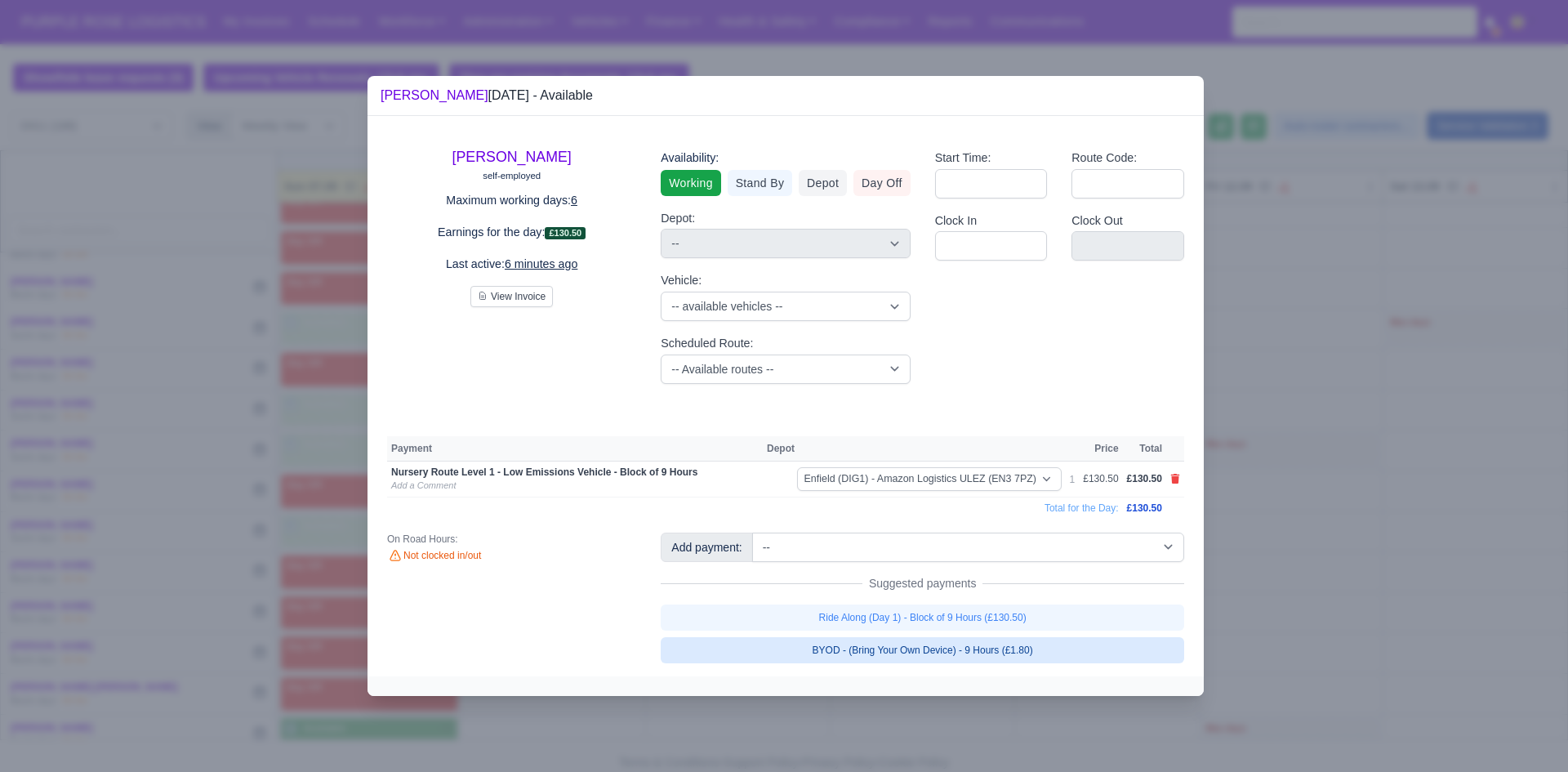
click at [822, 646] on link "BYOD - (Bring Your Own Device) - 9 Hours (£1.80)" at bounding box center [922, 650] width 524 height 26
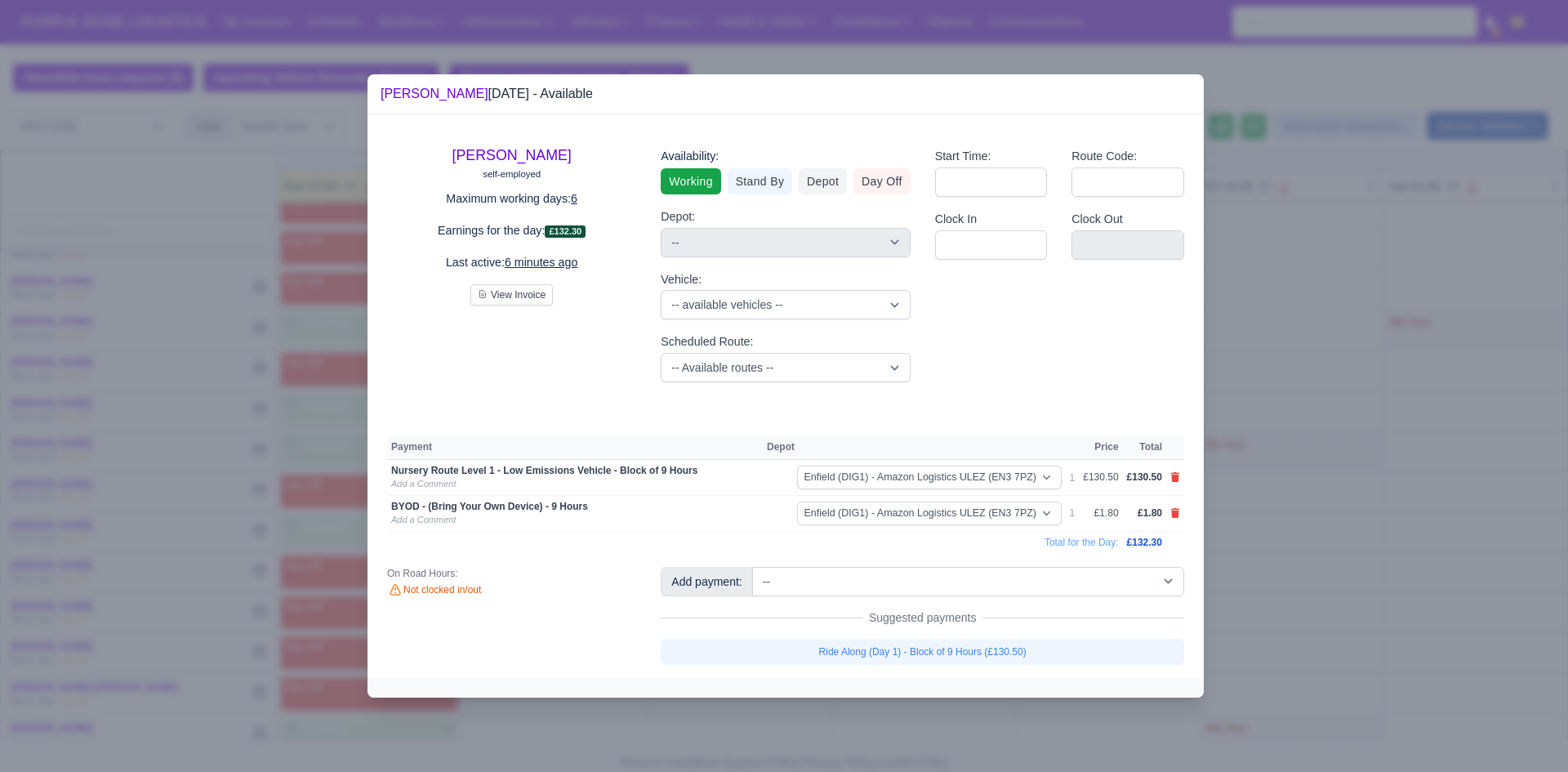
click at [822, 529] on div at bounding box center [784, 386] width 1568 height 772
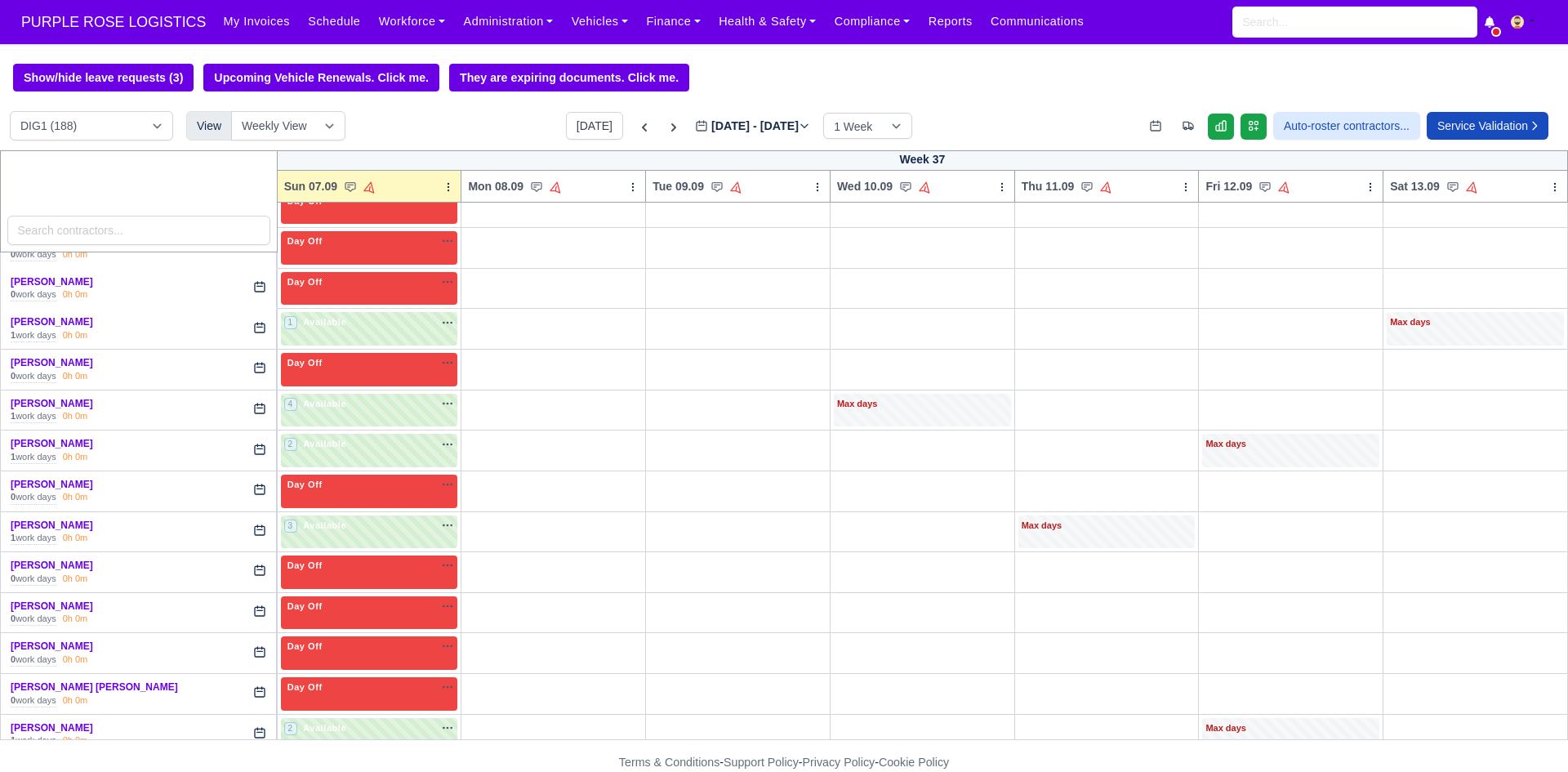
scroll to position [3538, 0]
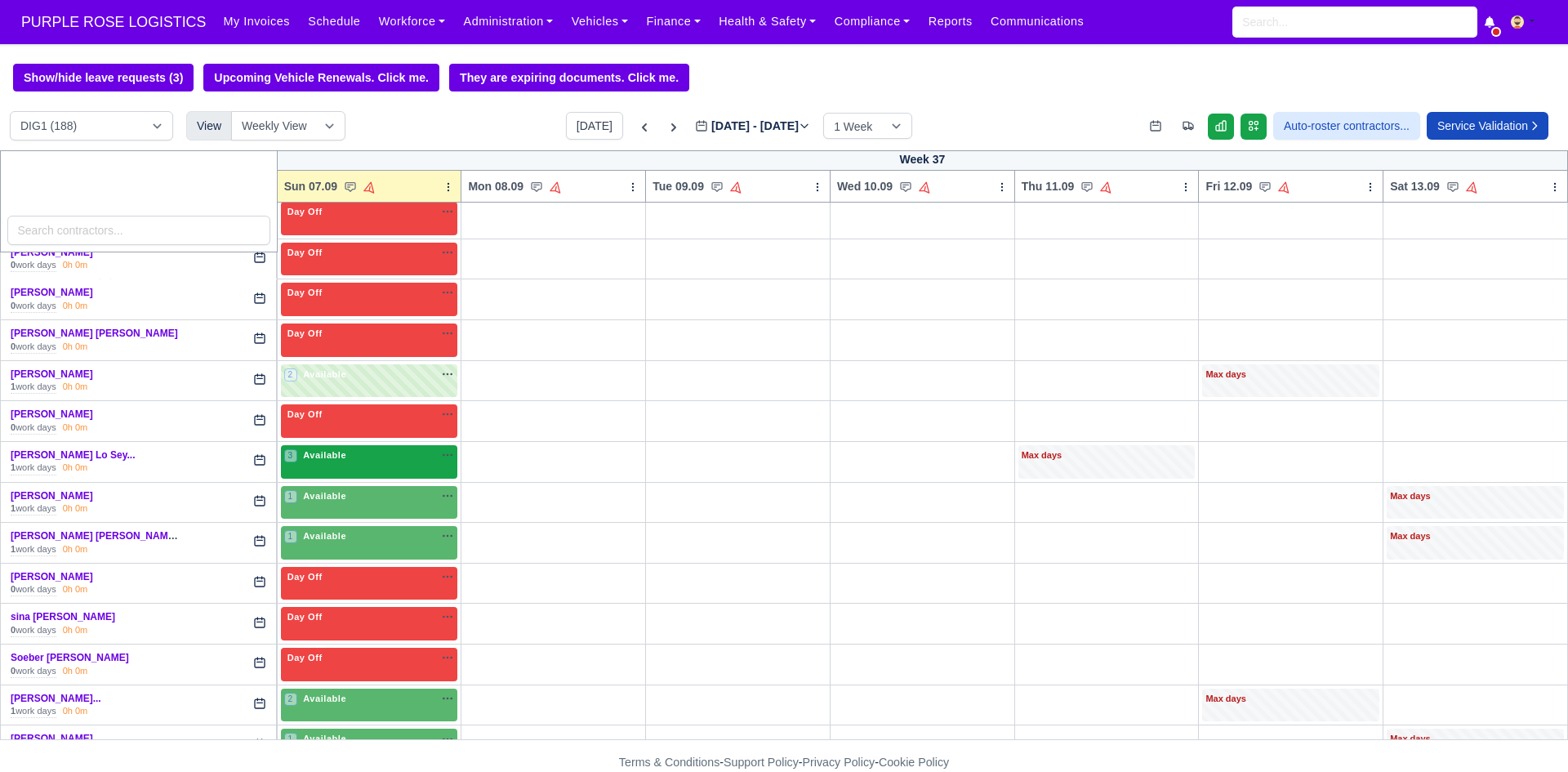
click at [403, 466] on div "3 Available na" at bounding box center [369, 456] width 171 height 17
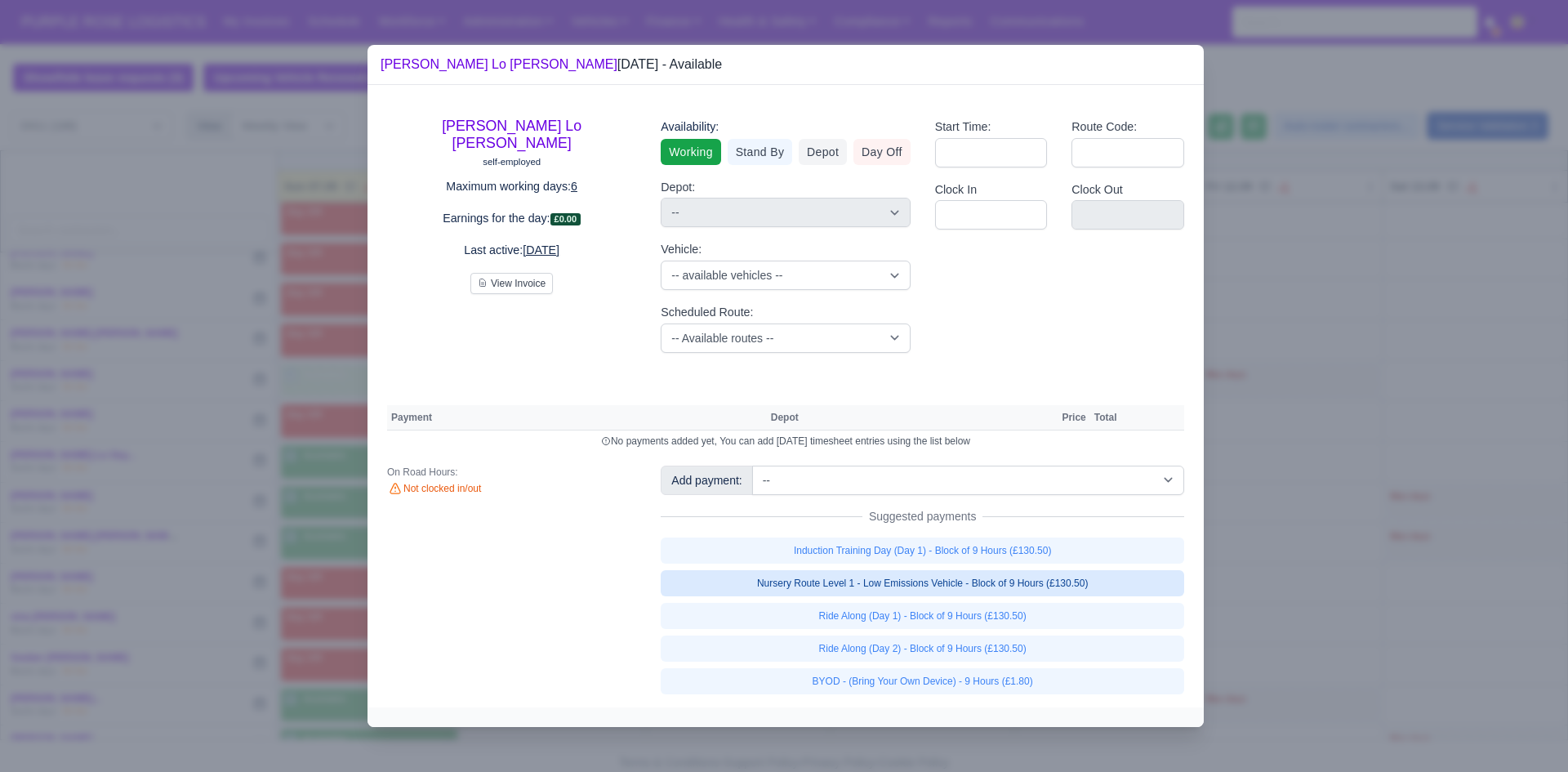
click at [822, 587] on link "Nursery Route Level 1 - Low Emissions Vehicle - Block of 9 Hours (£130.50)" at bounding box center [922, 582] width 524 height 26
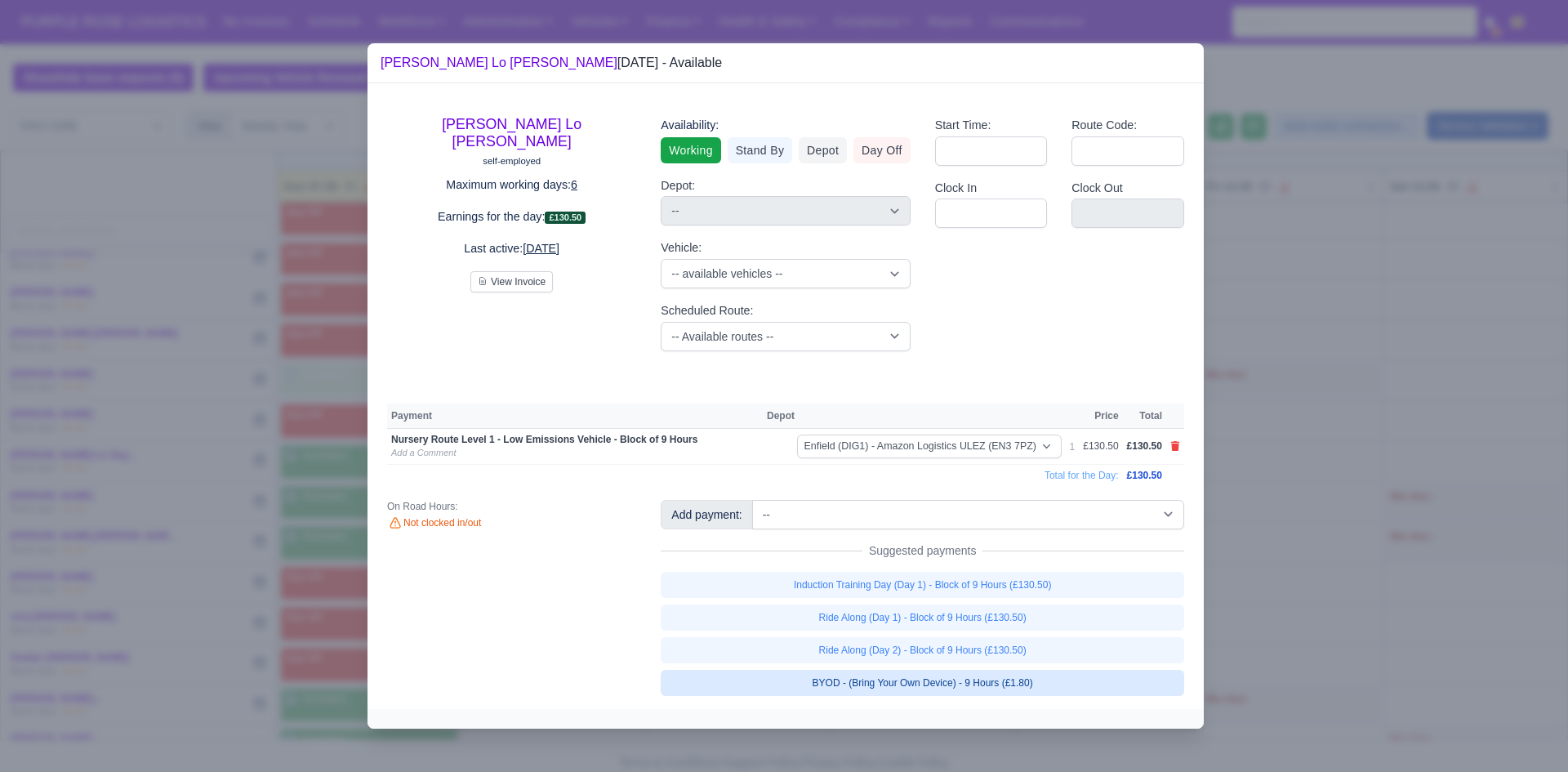
click at [822, 682] on link "BYOD - (Bring Your Own Device) - 9 Hours (£1.80)" at bounding box center [922, 682] width 524 height 26
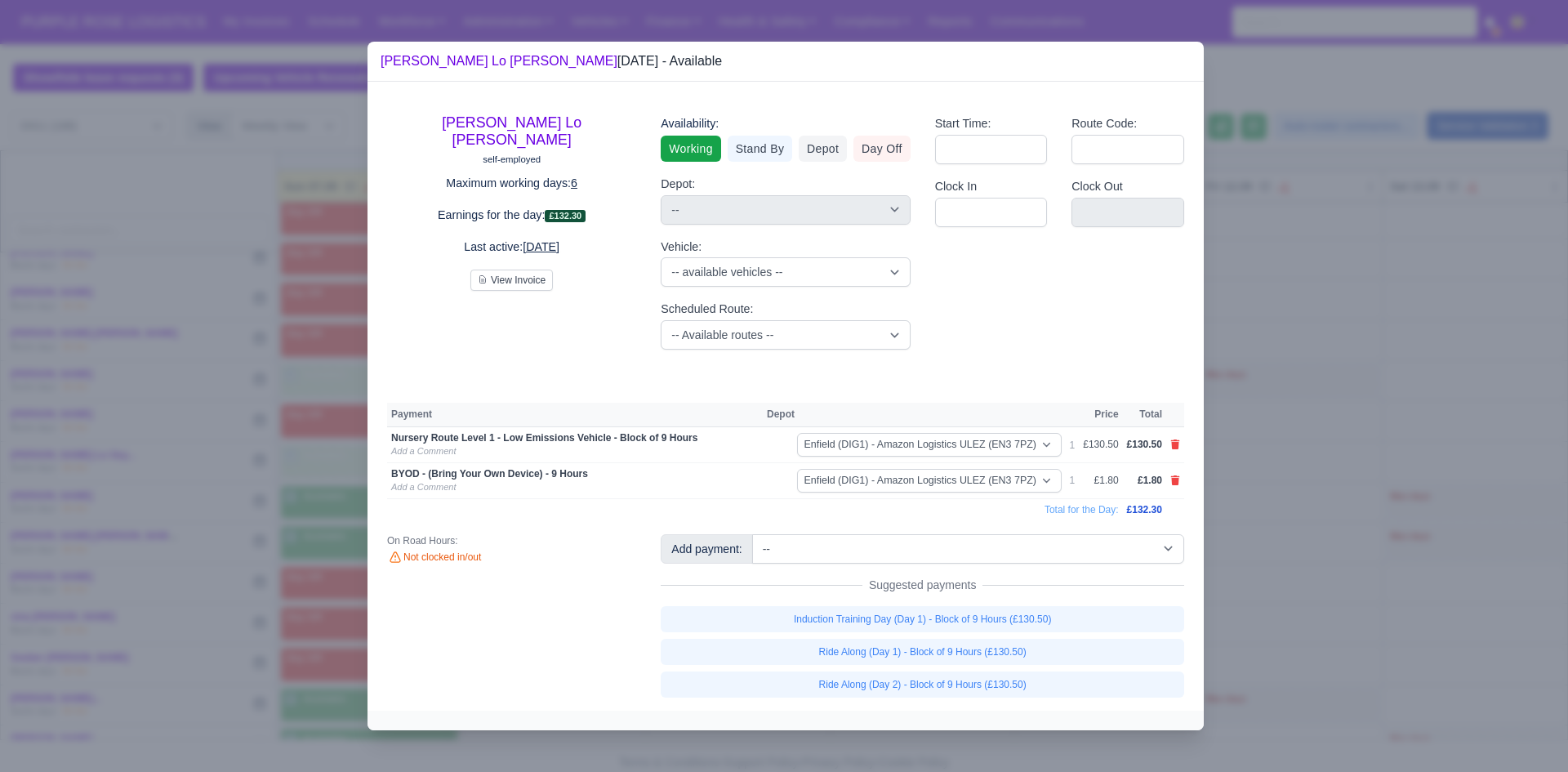
click at [822, 509] on div at bounding box center [784, 386] width 1568 height 772
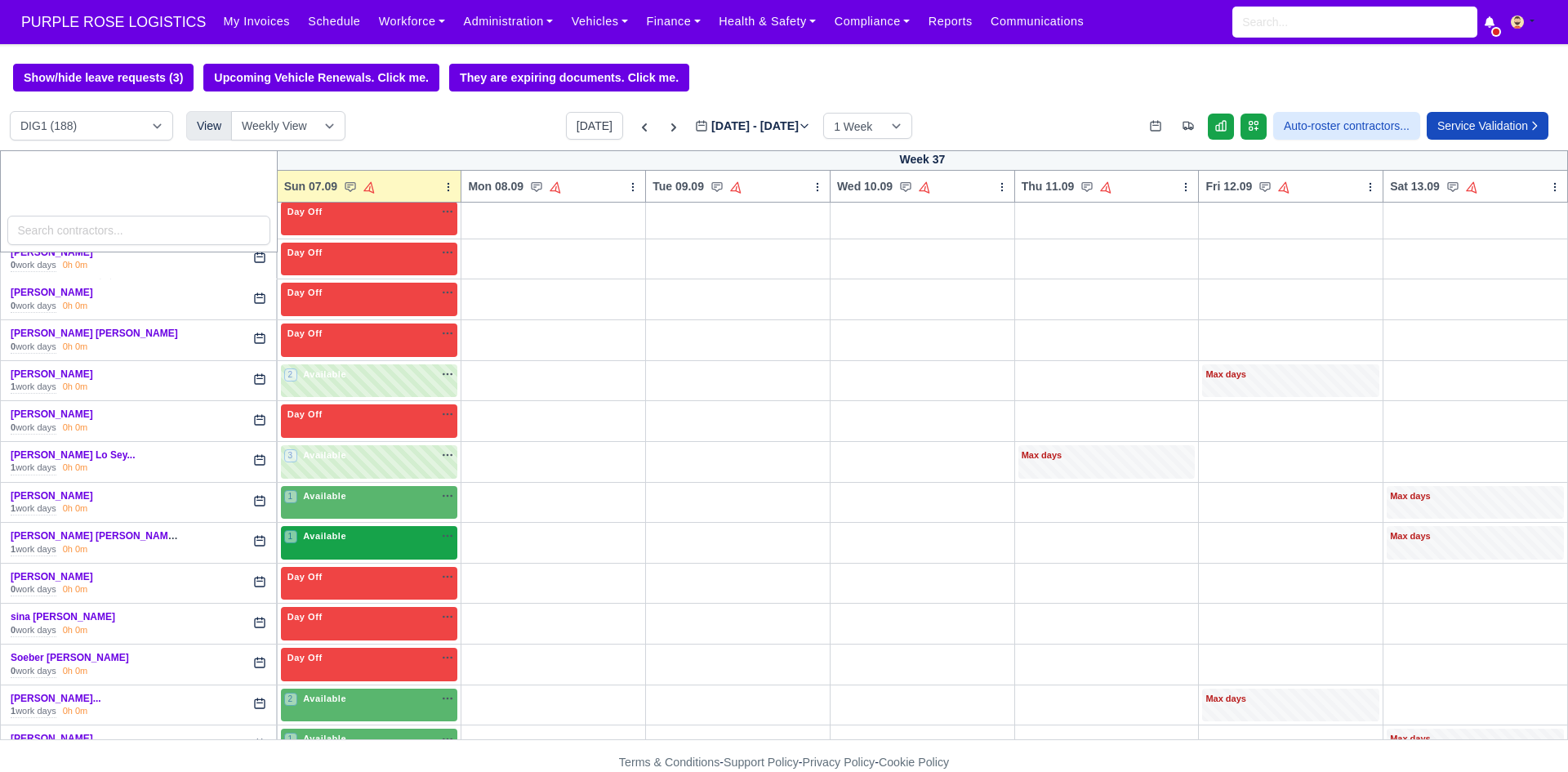
click at [344, 554] on div "1 Available" at bounding box center [370, 543] width 178 height 34
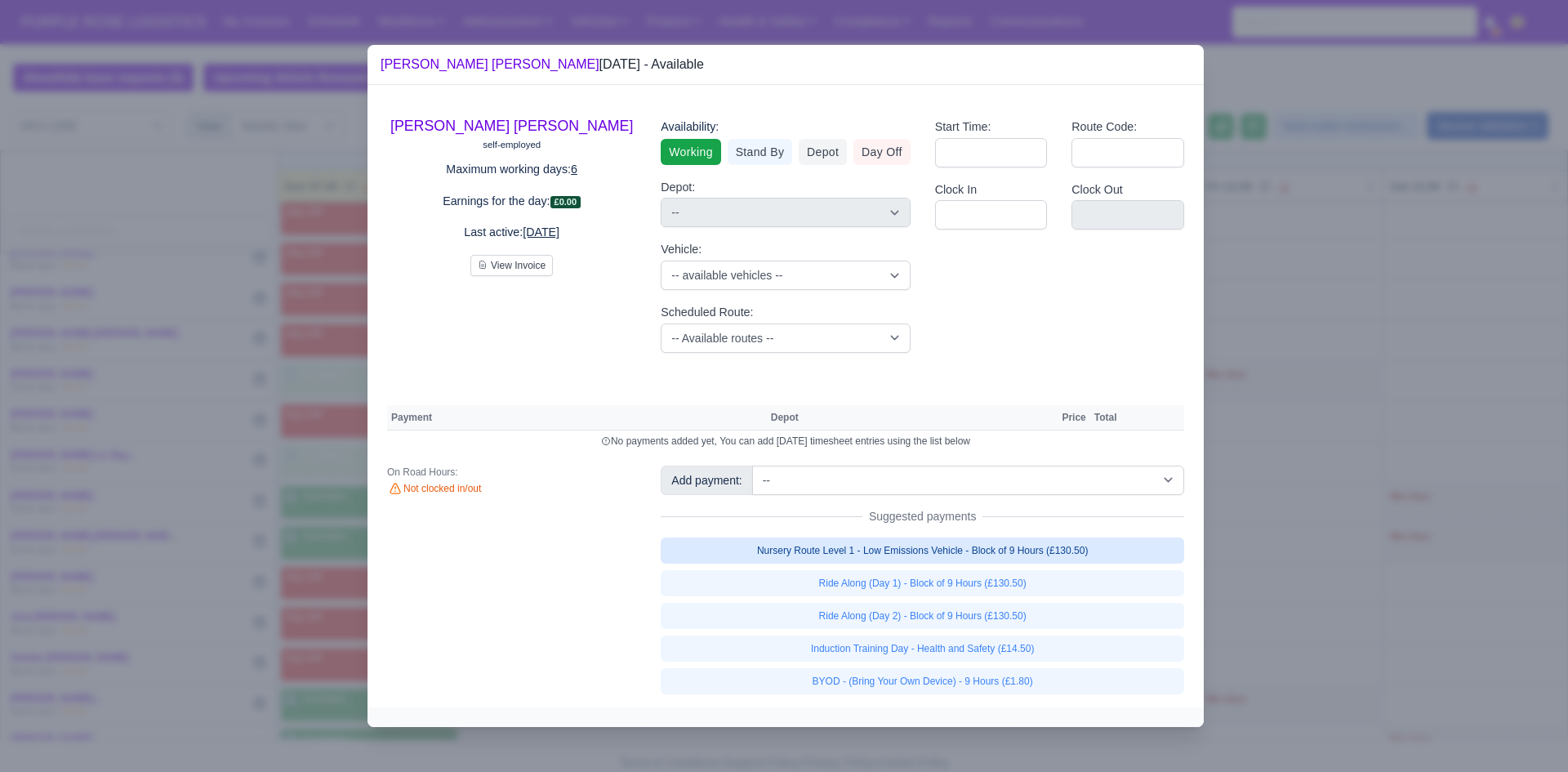
click at [822, 548] on link "Nursery Route Level 1 - Low Emissions Vehicle - Block of 9 Hours (£130.50)" at bounding box center [922, 551] width 524 height 26
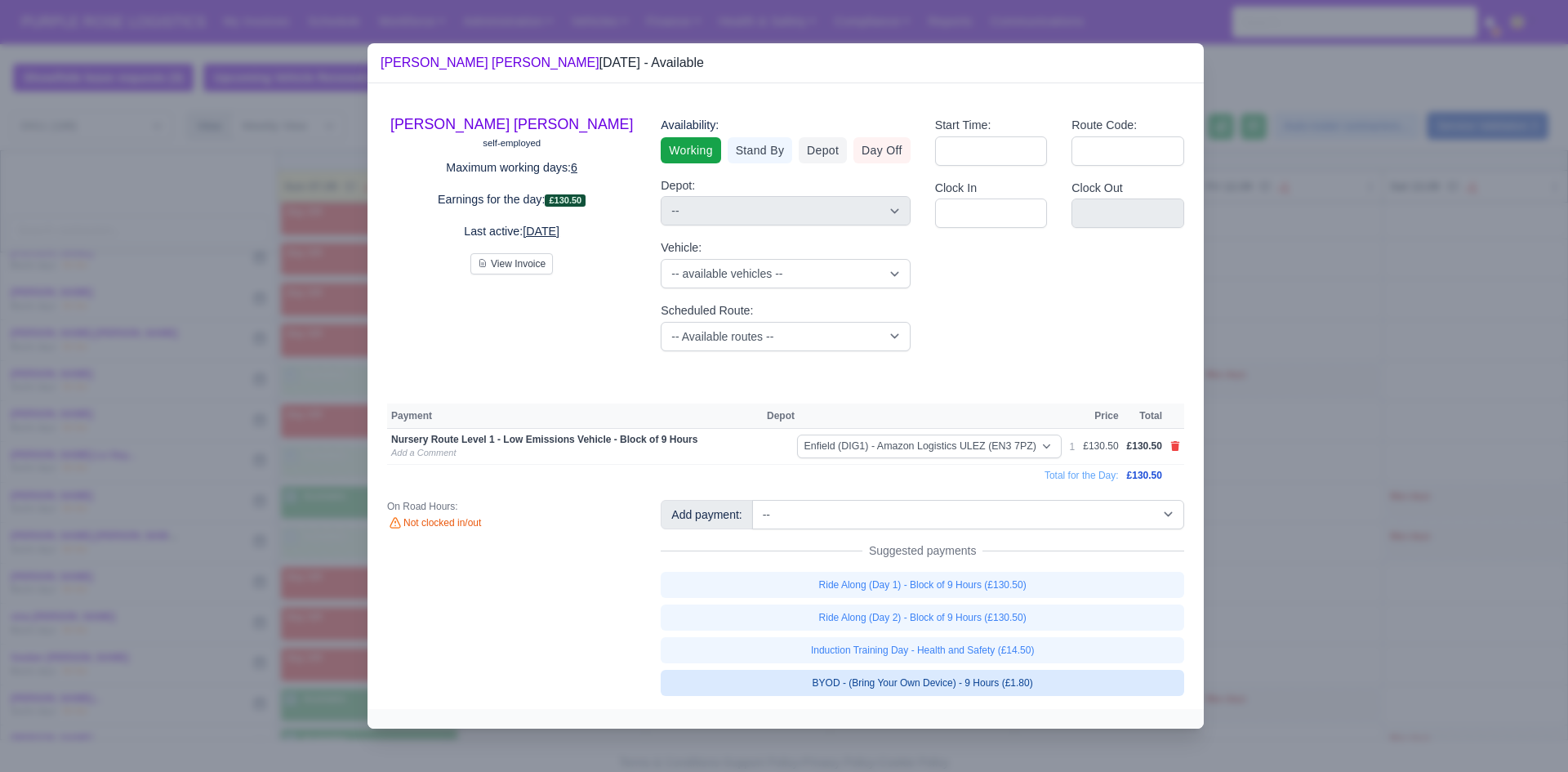
click at [822, 680] on link "BYOD - (Bring Your Own Device) - 9 Hours (£1.80)" at bounding box center [922, 682] width 524 height 26
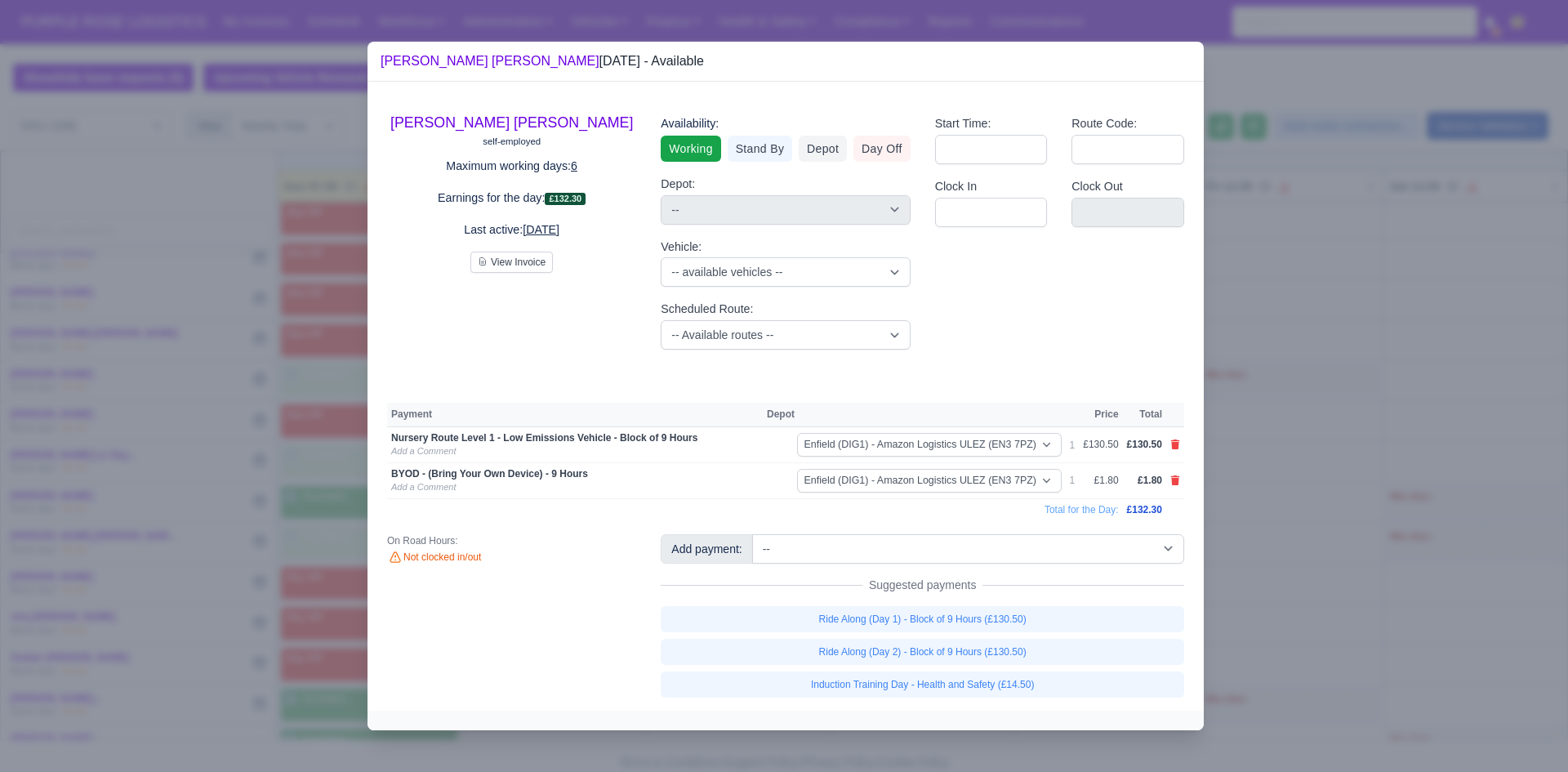
click at [822, 575] on div at bounding box center [784, 386] width 1568 height 772
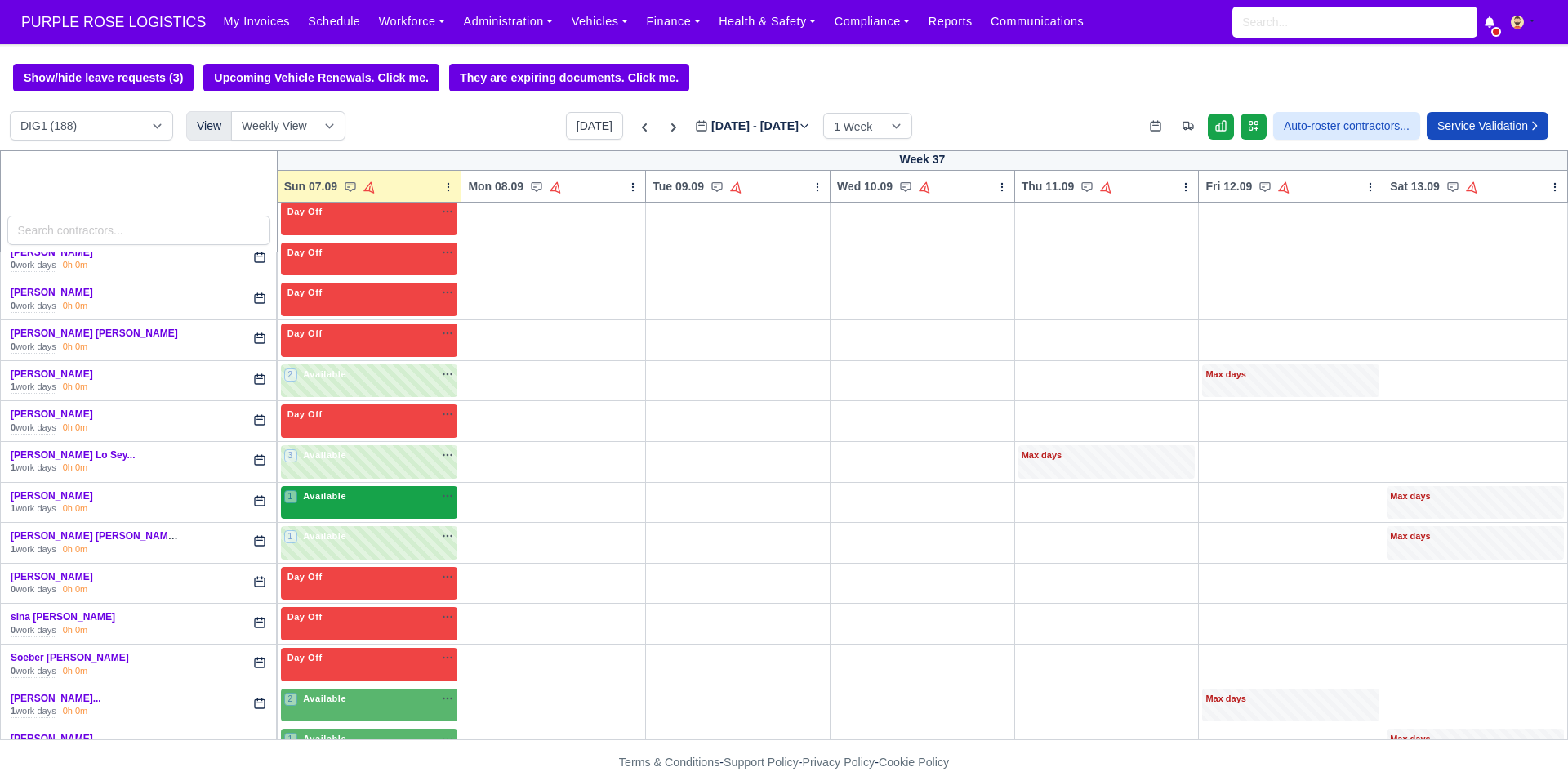
click at [338, 506] on div "1 Available na" at bounding box center [369, 497] width 171 height 17
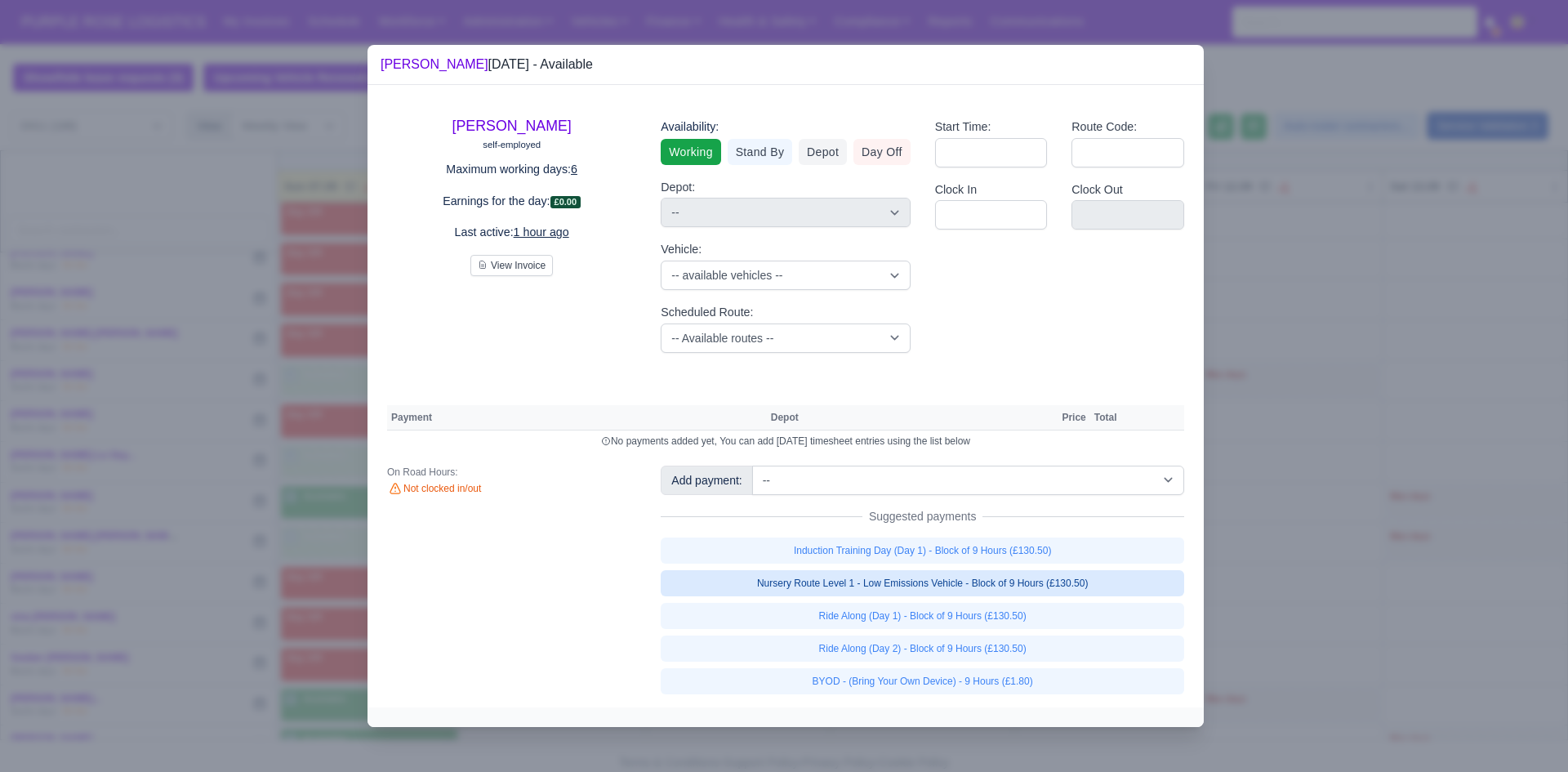
click at [793, 579] on link "Nursery Route Level 1 - Low Emissions Vehicle - Block of 9 Hours (£130.50)" at bounding box center [922, 582] width 524 height 26
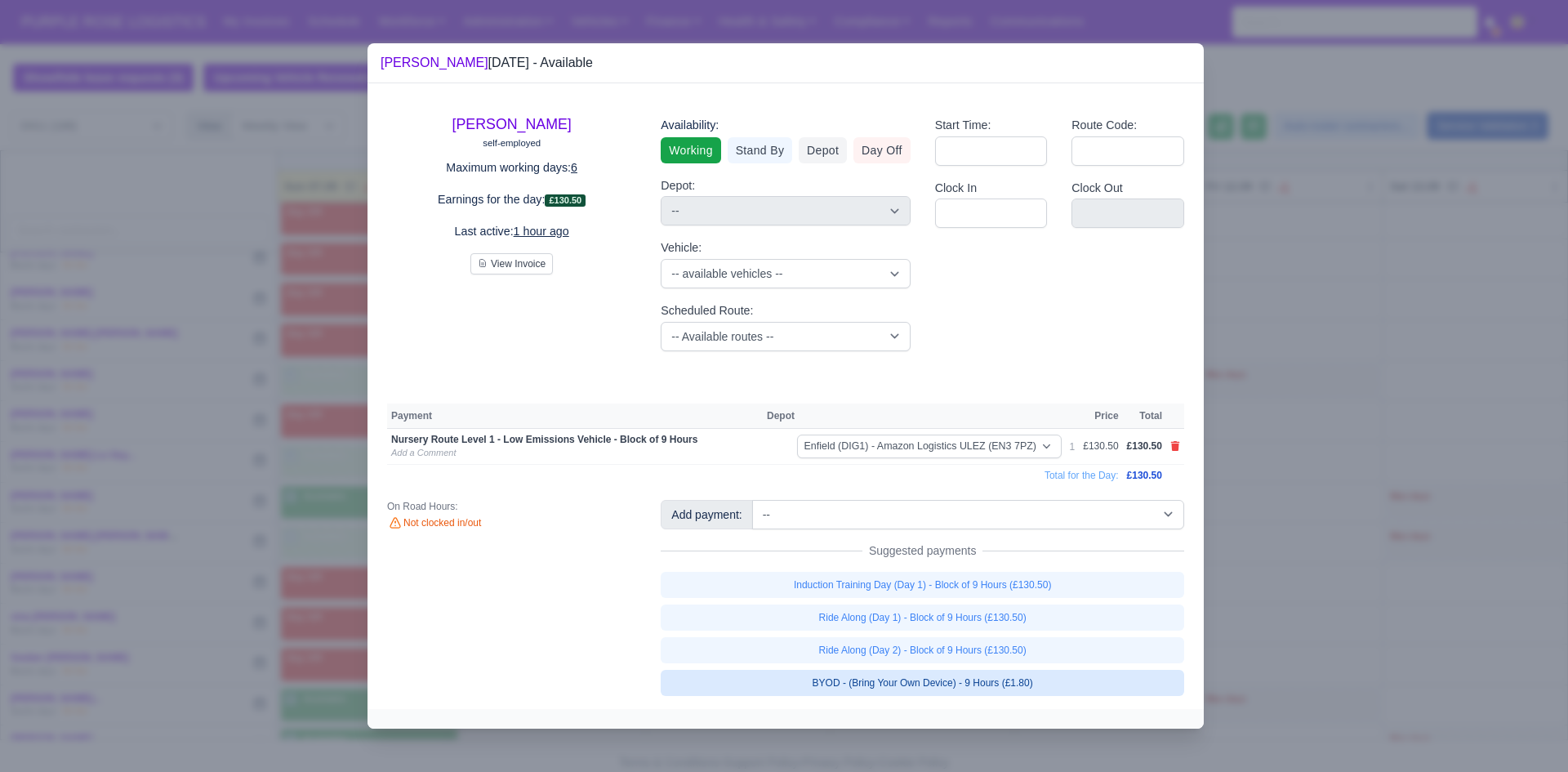
click at [822, 682] on link "BYOD - (Bring Your Own Device) - 9 Hours (£1.80)" at bounding box center [922, 682] width 524 height 26
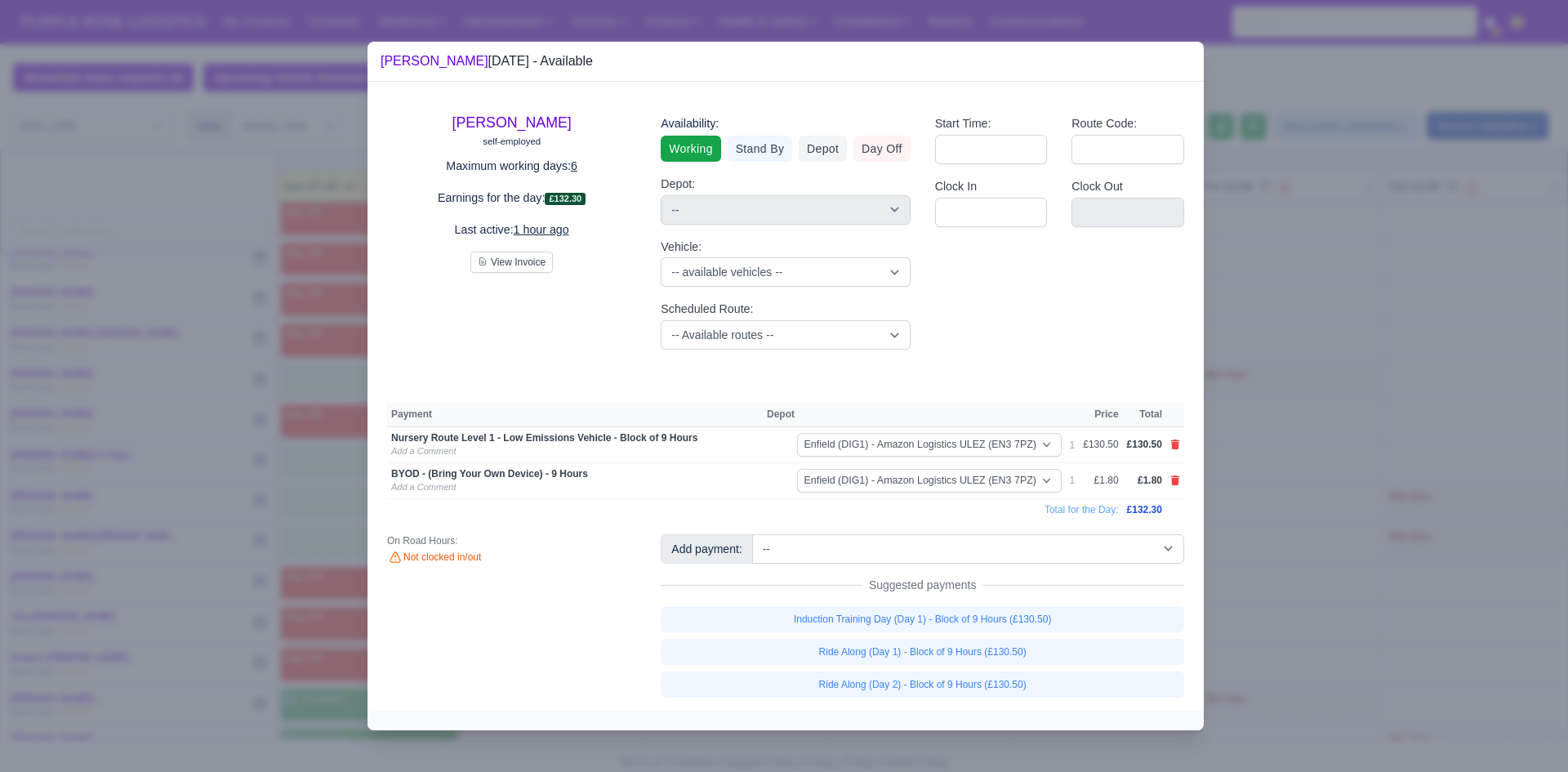
click at [822, 470] on div at bounding box center [784, 386] width 1568 height 772
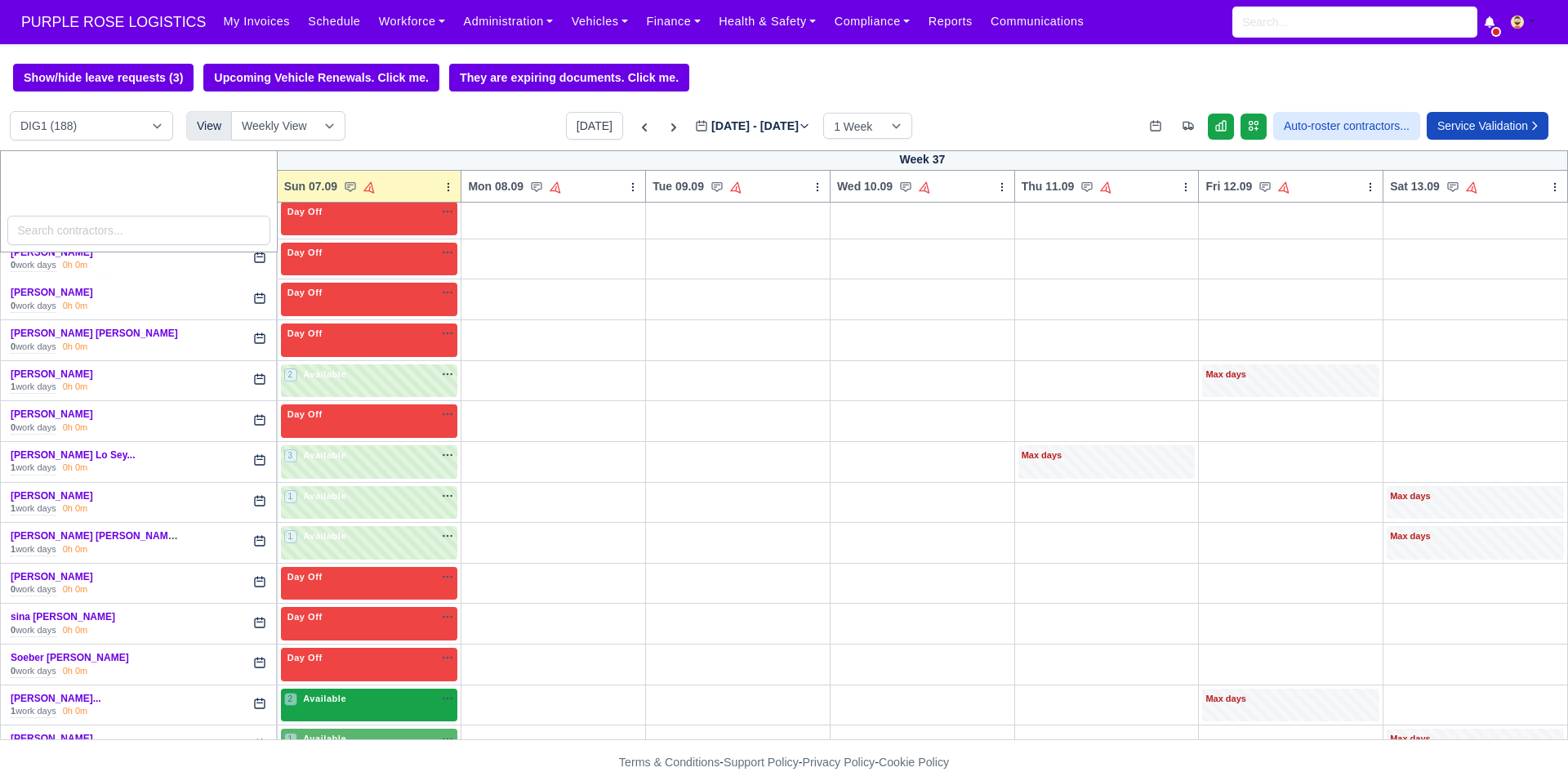
click at [338, 709] on div "2 Available na" at bounding box center [369, 699] width 171 height 17
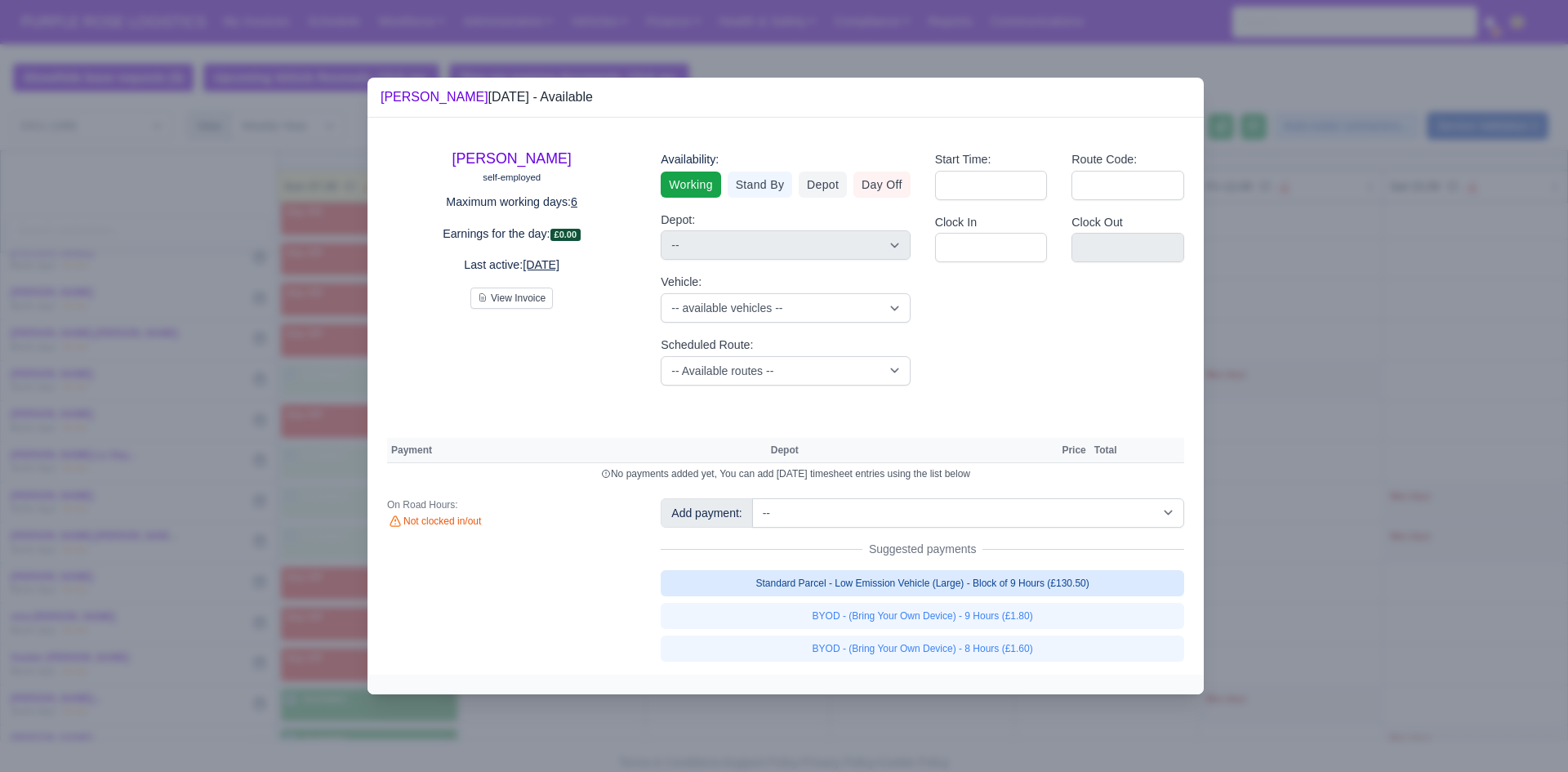
click at [822, 579] on link "Standard Parcel - Low Emission Vehicle (Large) - Block of 9 Hours (£130.50)" at bounding box center [922, 582] width 524 height 26
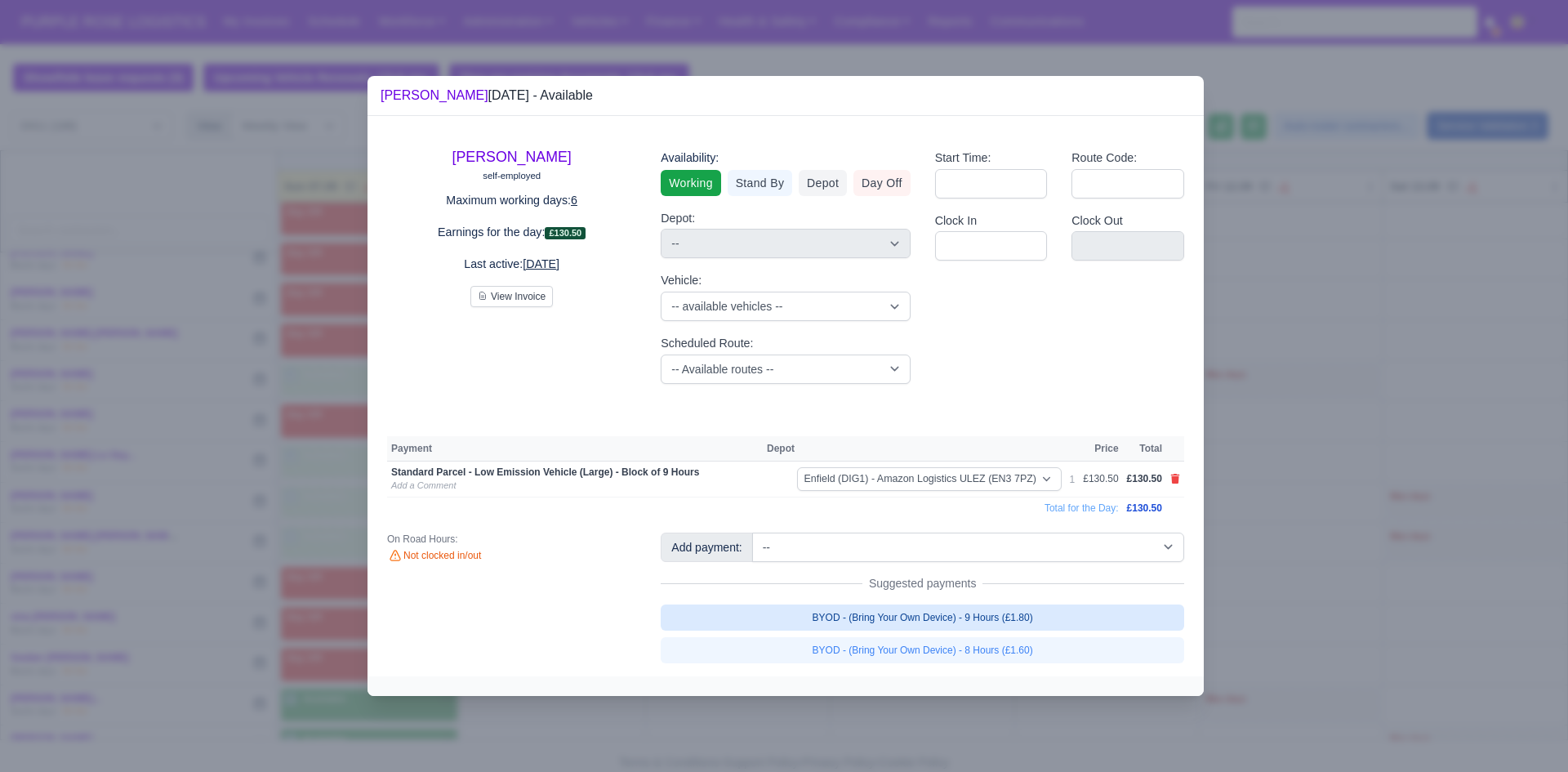
click at [822, 616] on link "BYOD - (Bring Your Own Device) - 9 Hours (£1.80)" at bounding box center [922, 617] width 524 height 26
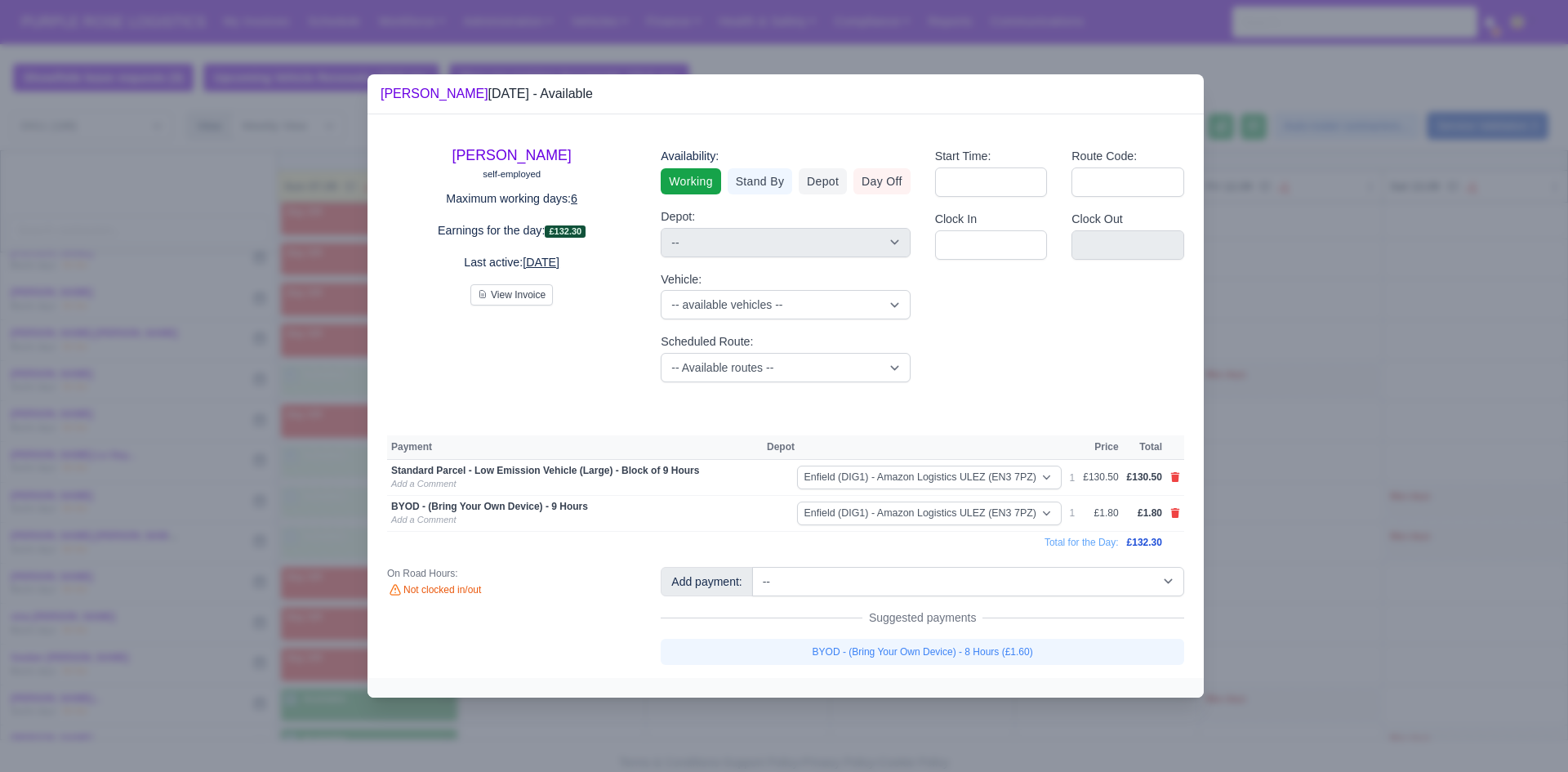
click at [822, 489] on div at bounding box center [784, 386] width 1568 height 772
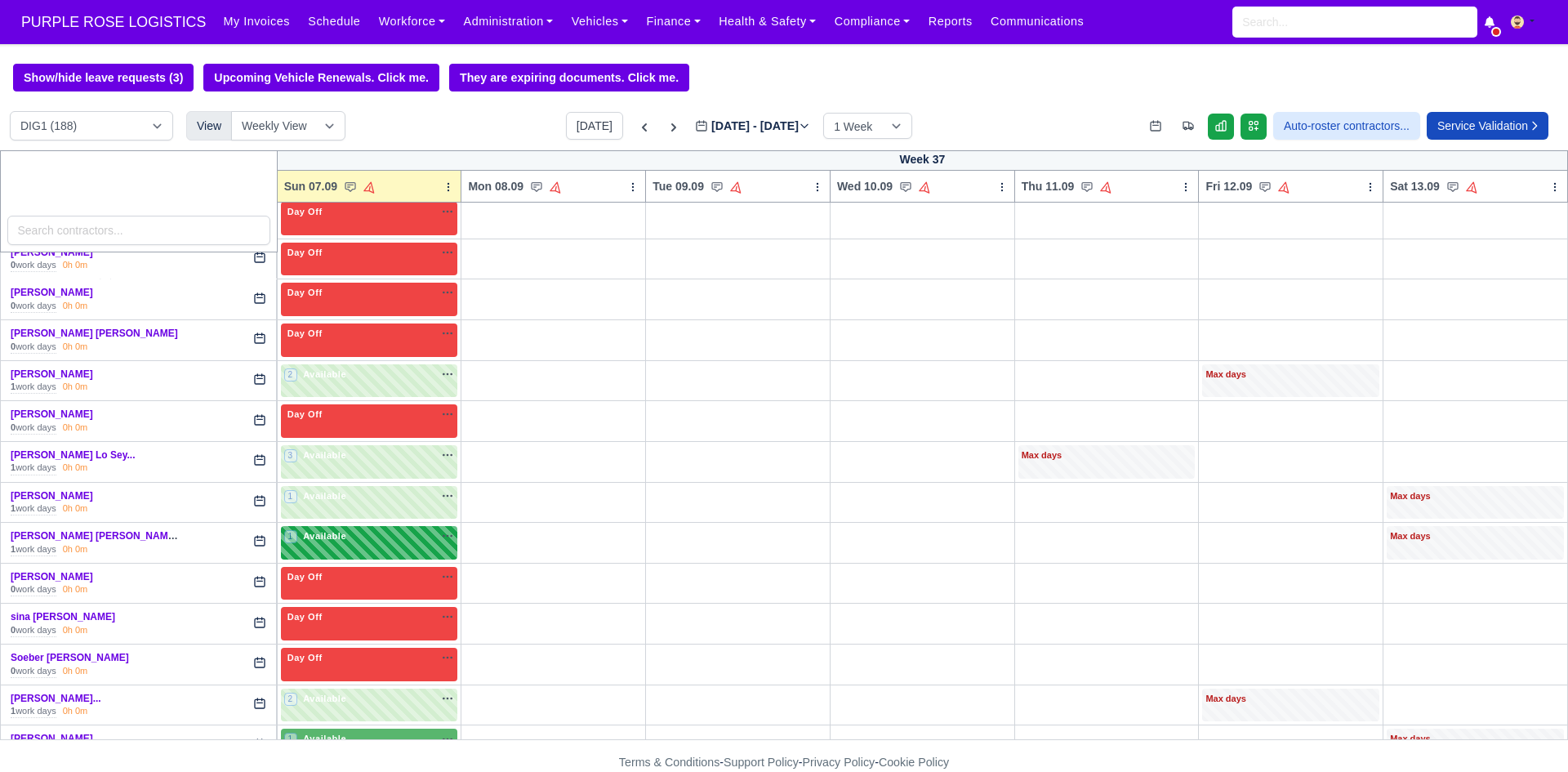
scroll to position [3893, 0]
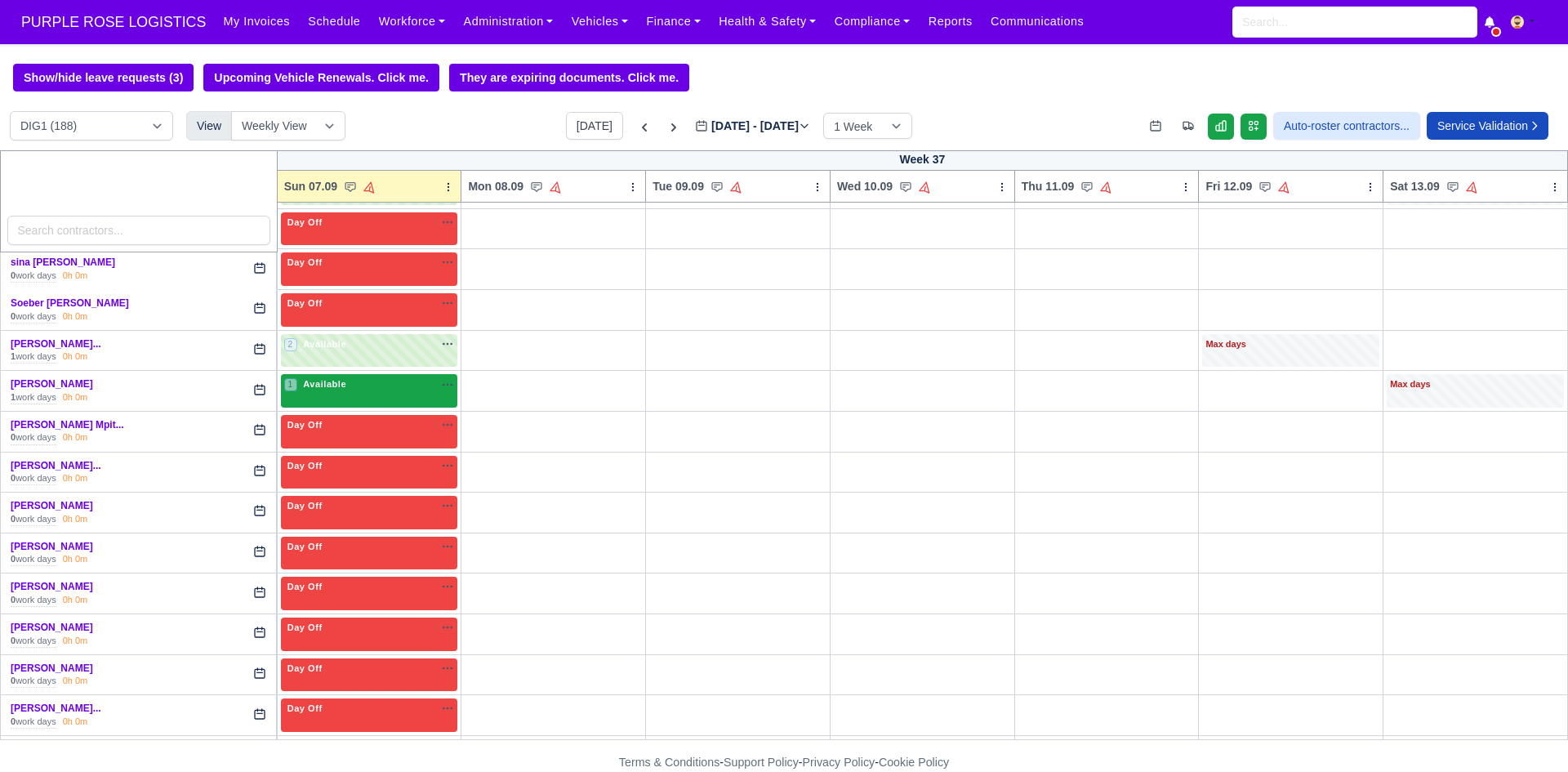
click at [354, 391] on div "1 Available na" at bounding box center [369, 384] width 171 height 14
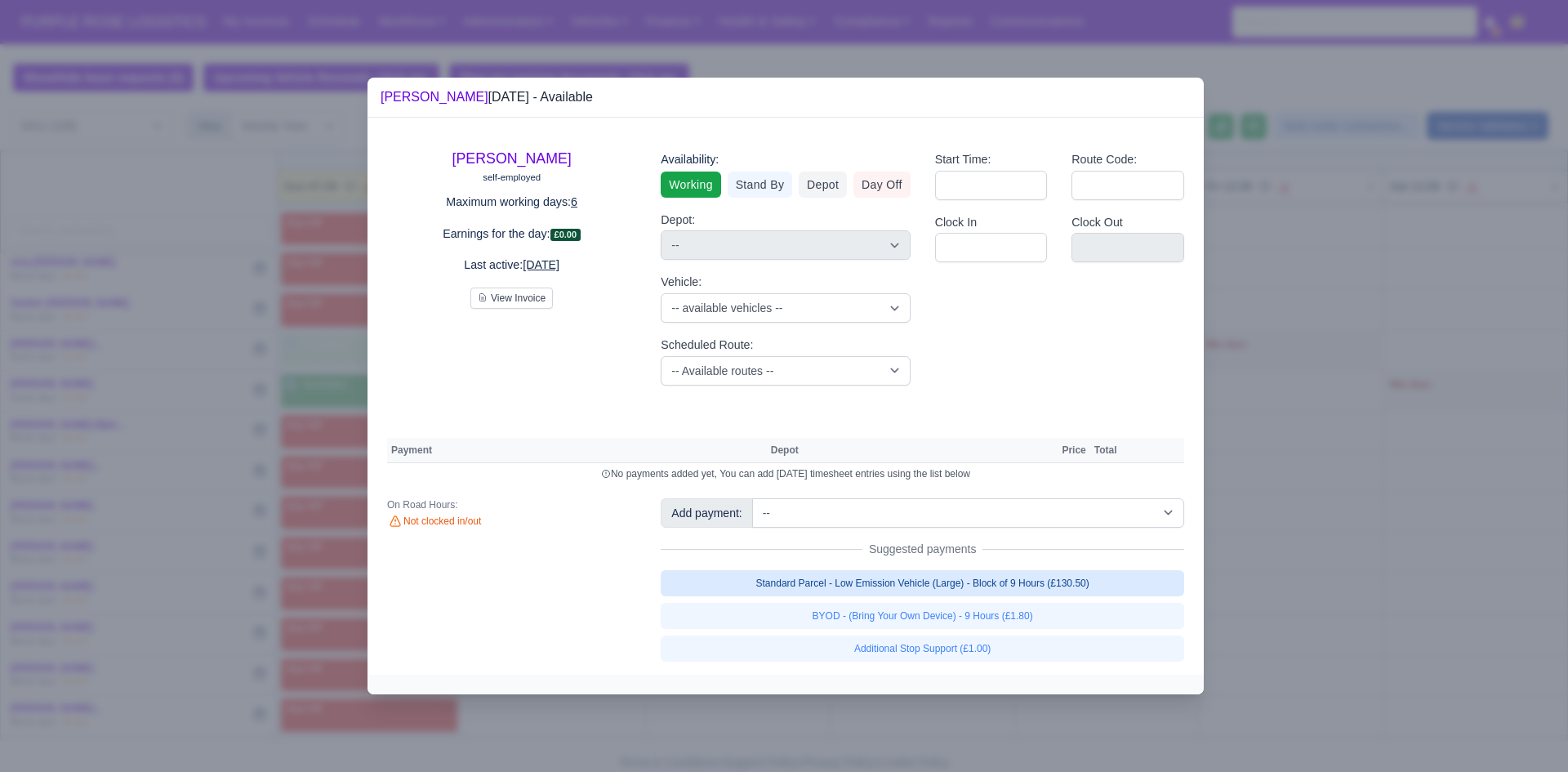
click at [822, 585] on link "Standard Parcel - Low Emission Vehicle (Large) - Block of 9 Hours (£130.50)" at bounding box center [922, 582] width 524 height 26
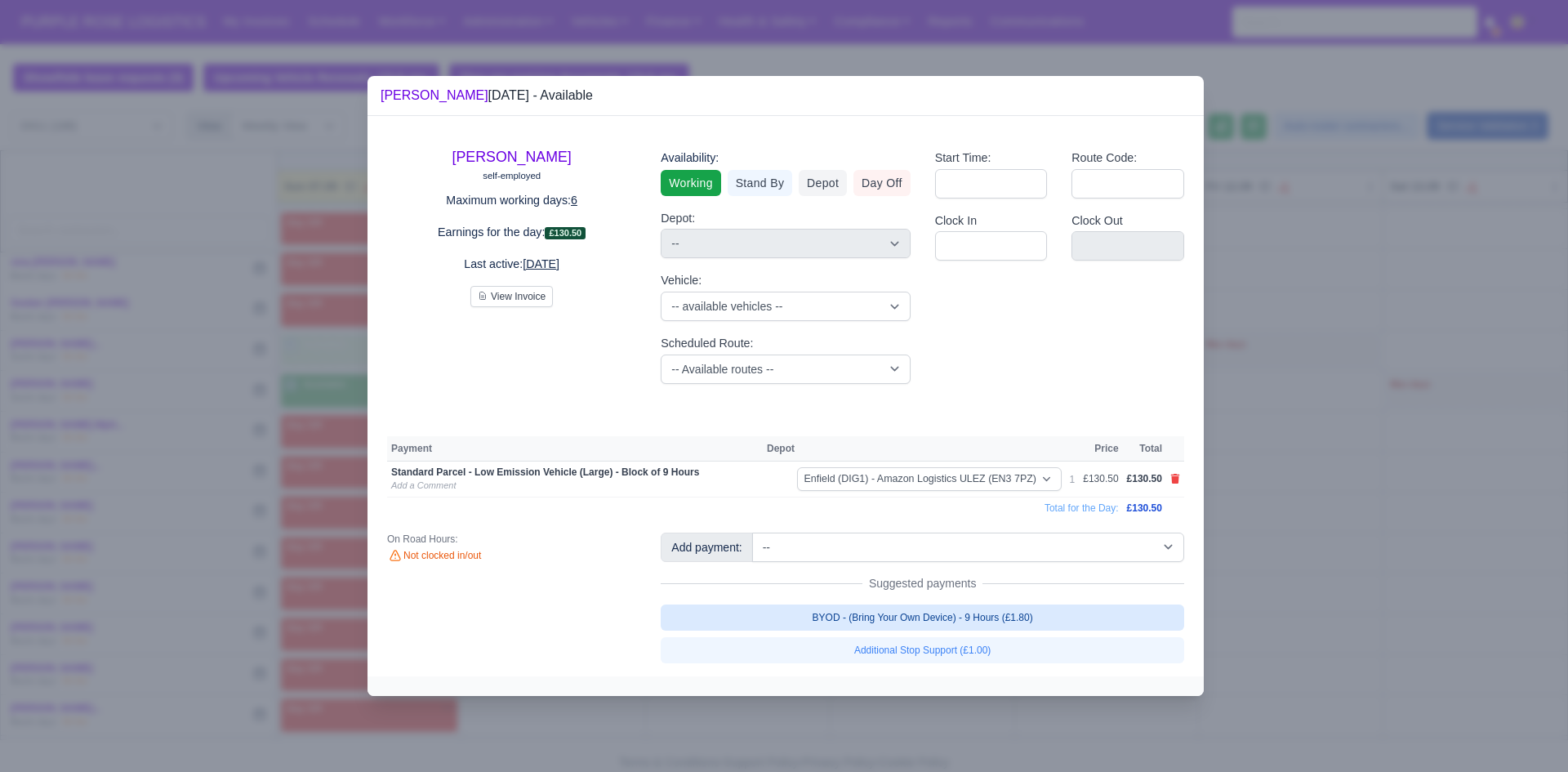
click at [822, 614] on link "BYOD - (Bring Your Own Device) - 9 Hours (£1.80)" at bounding box center [922, 617] width 524 height 26
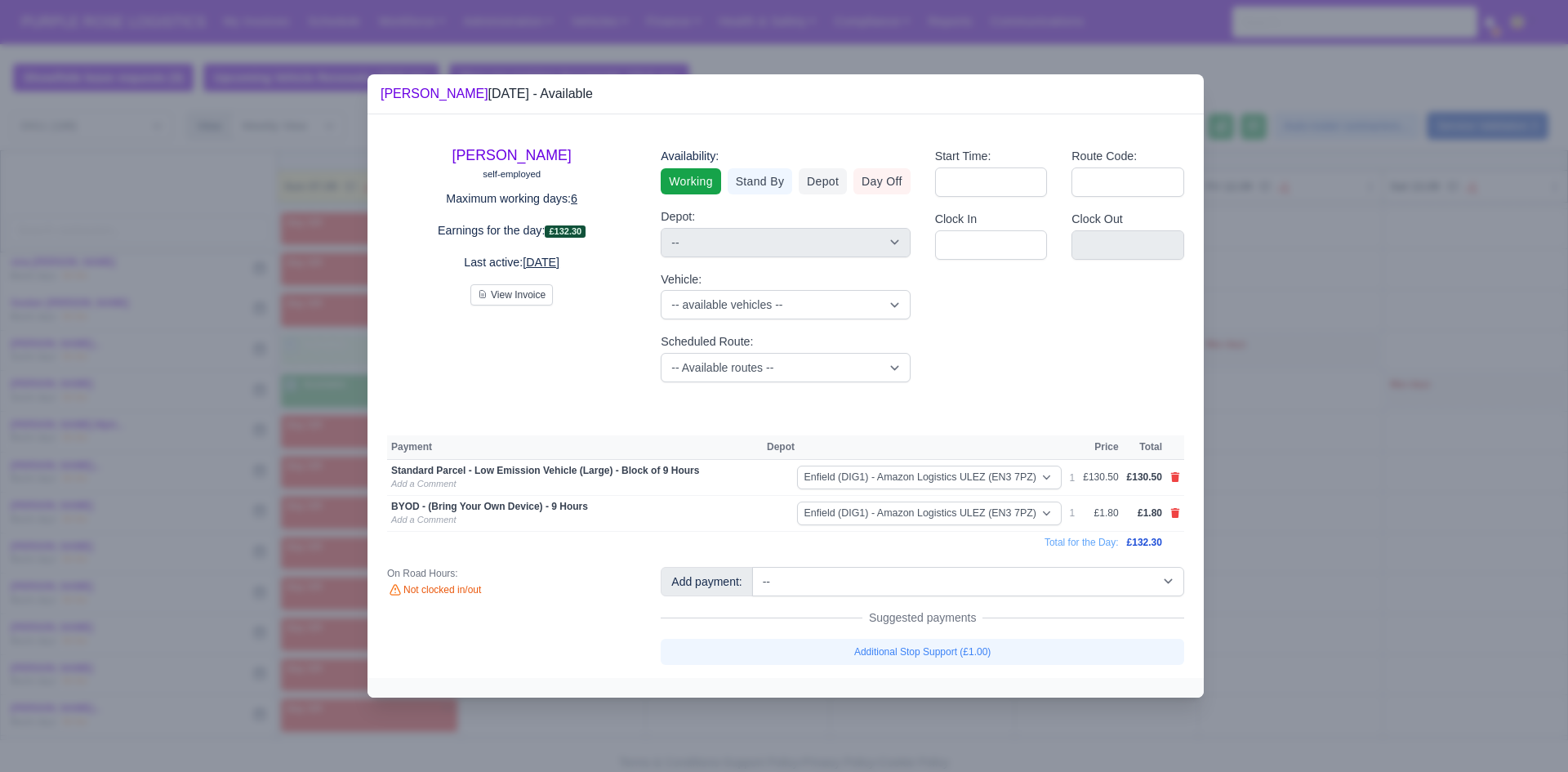
click at [822, 538] on div at bounding box center [784, 386] width 1568 height 772
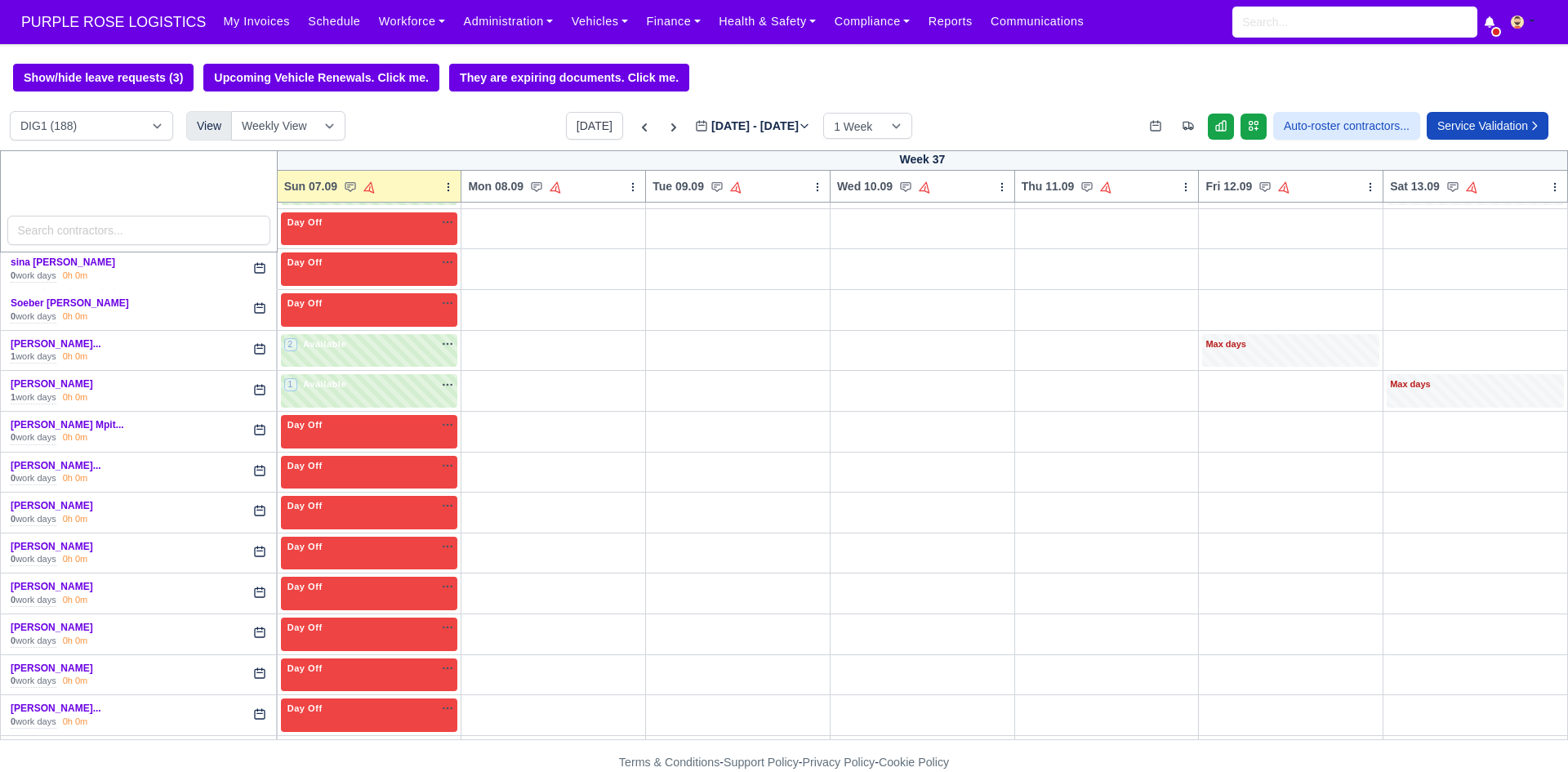
click at [253, 574] on div "[PERSON_NAME] 0 work days 0h 0m" at bounding box center [139, 554] width 276 height 40
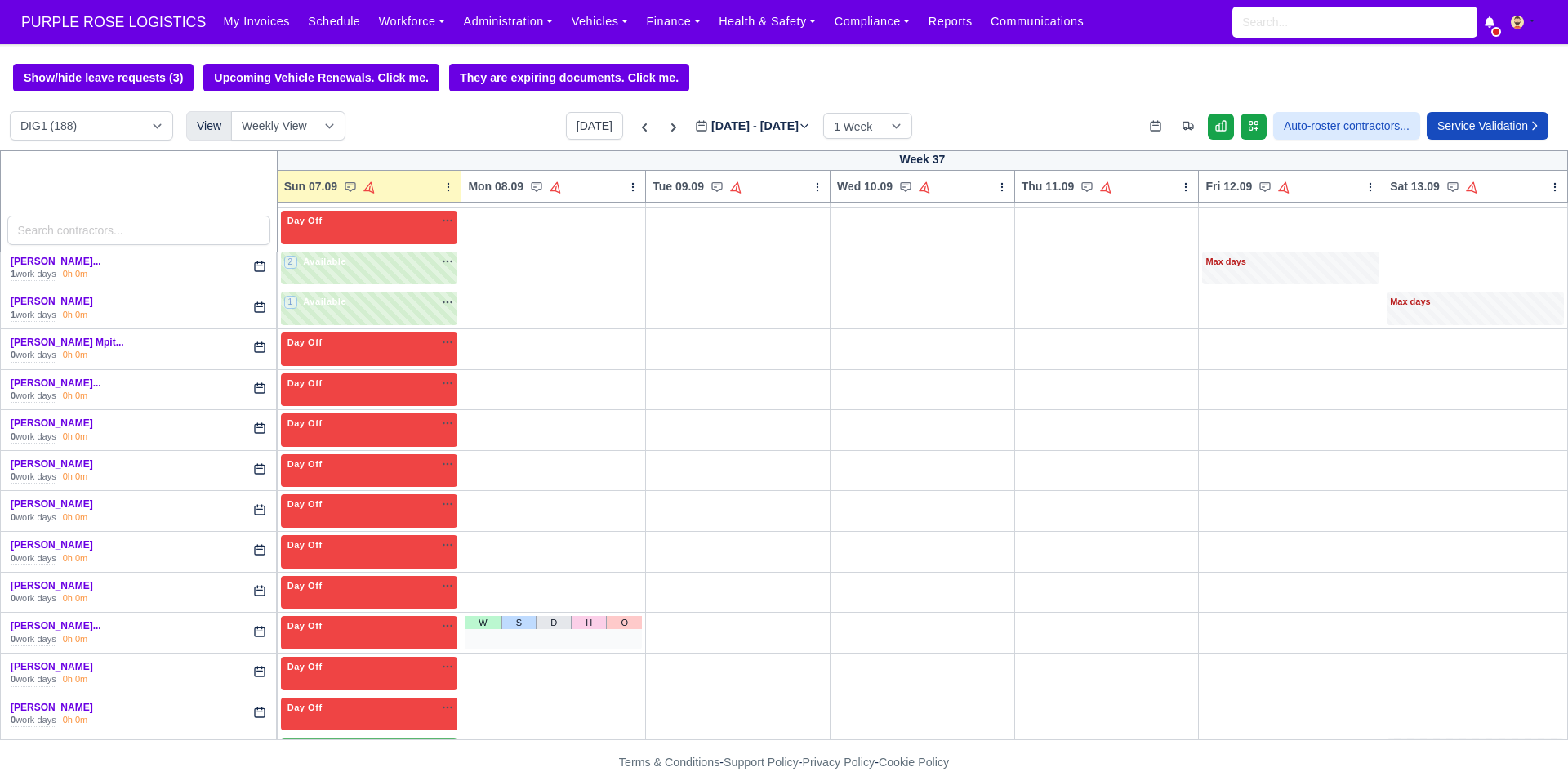
scroll to position [4013, 0]
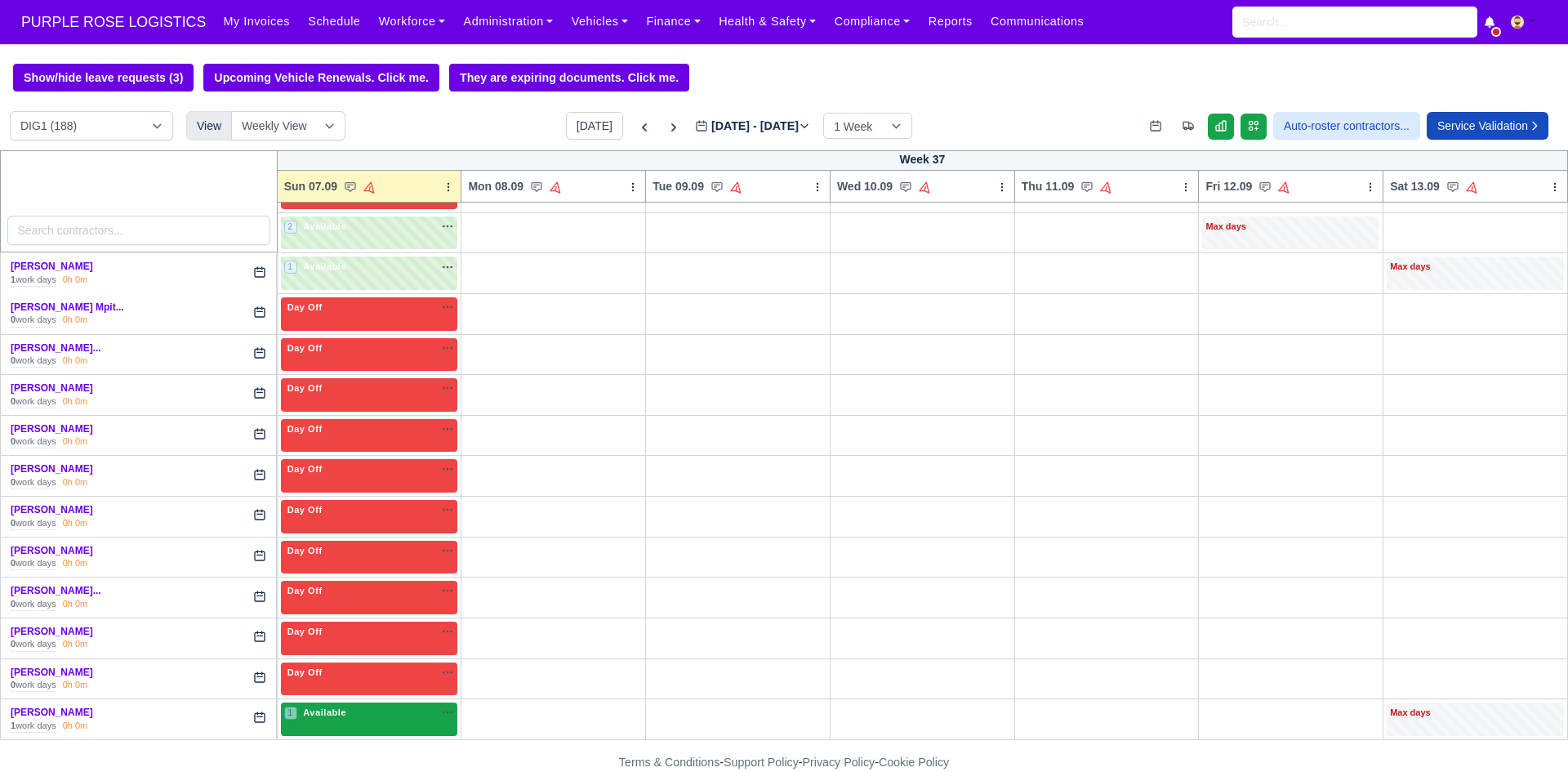
click at [381, 710] on div "1 Available na" at bounding box center [369, 712] width 171 height 14
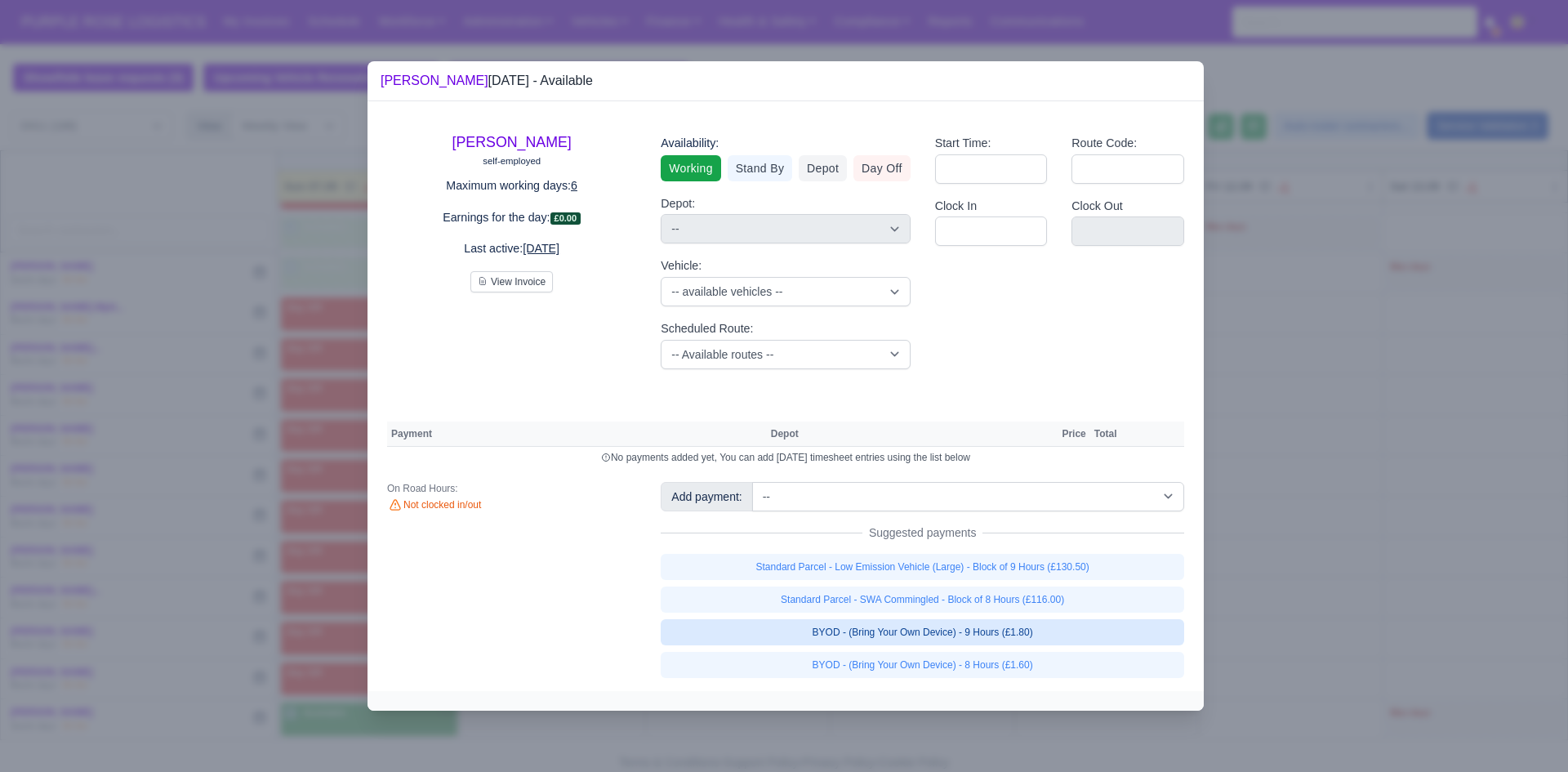
click at [822, 572] on link "Standard Parcel - Low Emission Vehicle (Large) - Block of 9 Hours (£130.50)" at bounding box center [922, 567] width 524 height 26
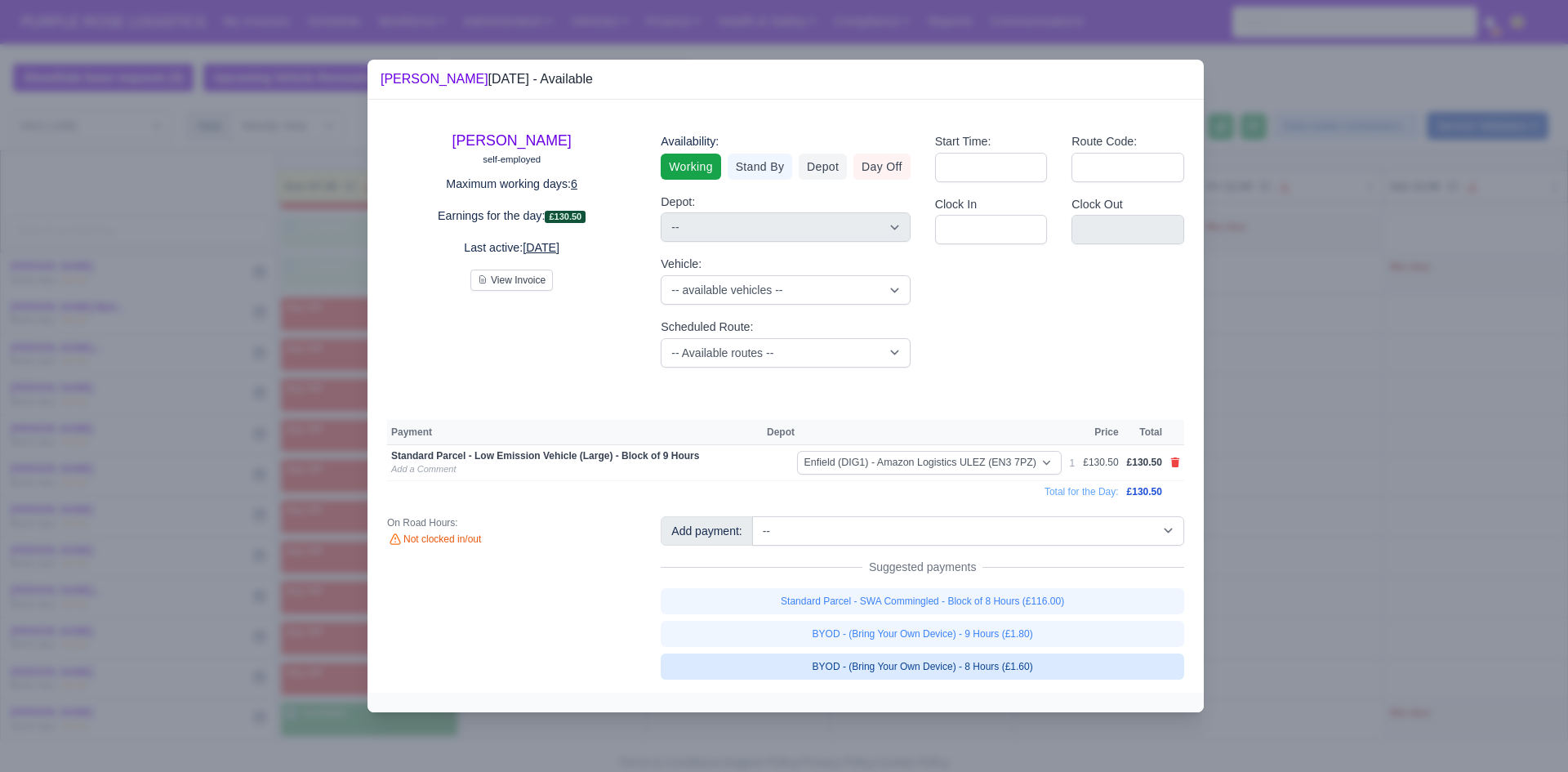
click at [822, 628] on link "BYOD - (Bring Your Own Device) - 9 Hours (£1.80)" at bounding box center [922, 633] width 524 height 26
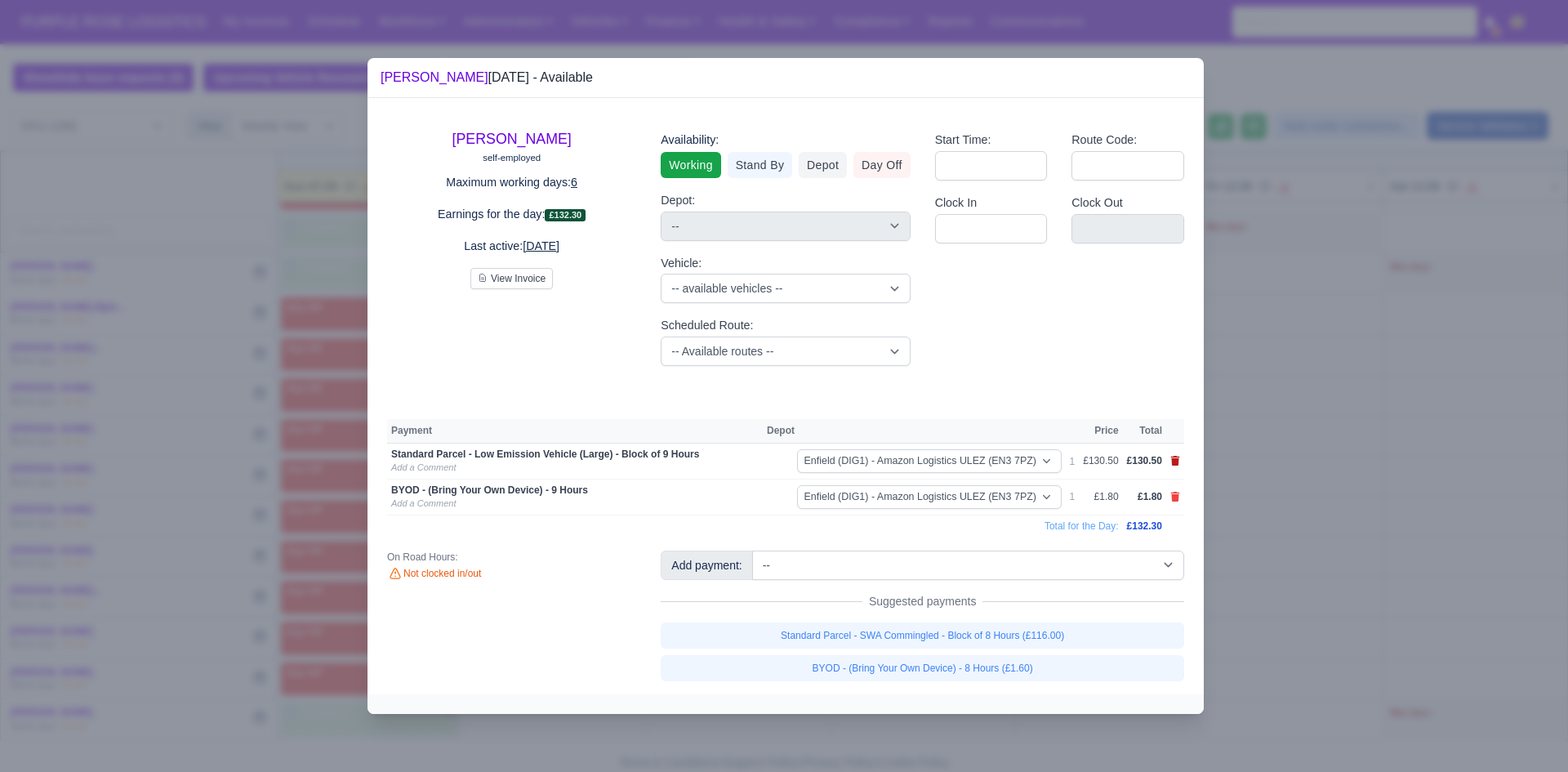
click at [822, 465] on icon at bounding box center [1175, 461] width 10 height 10
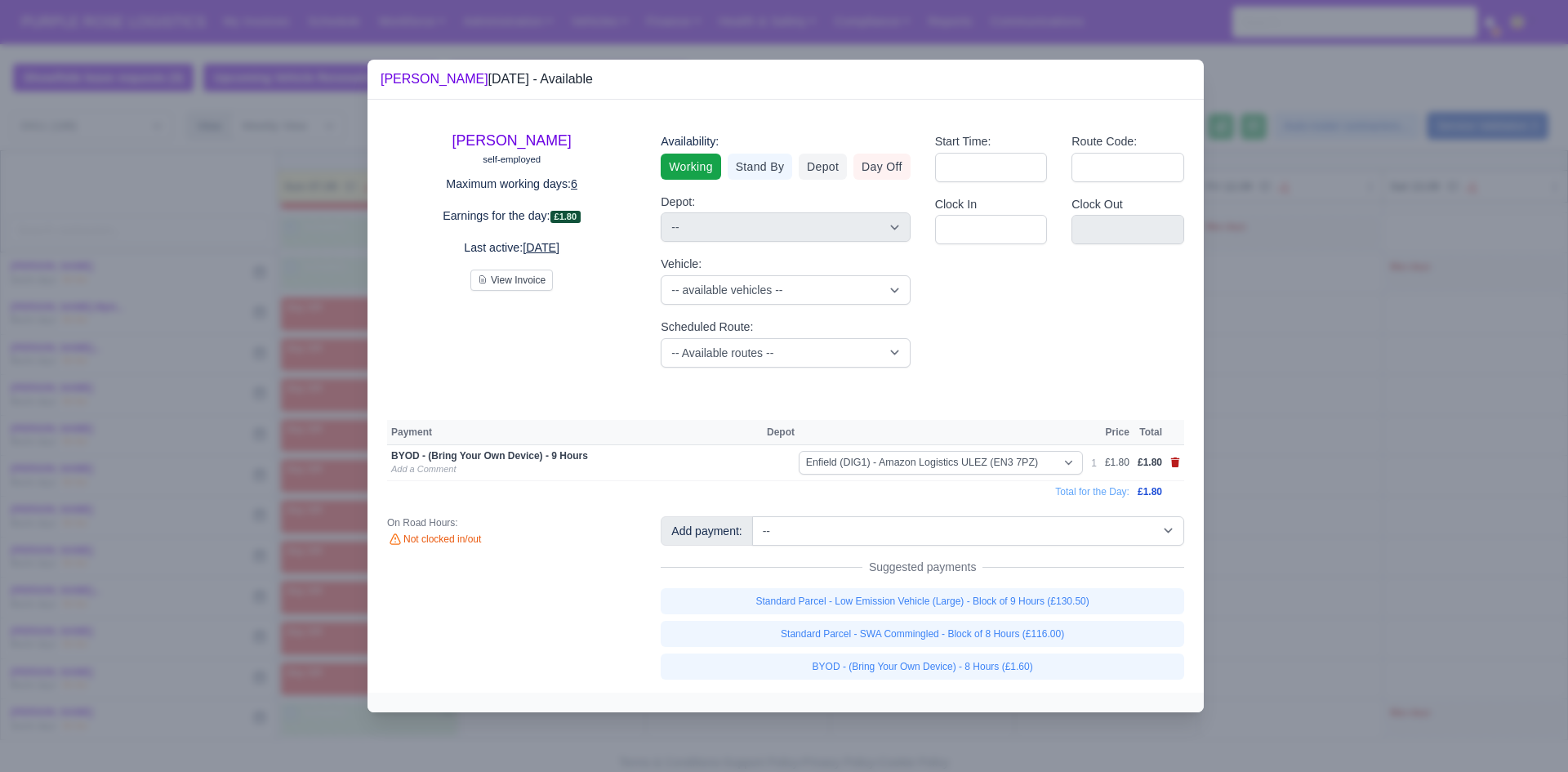
click at [822, 466] on icon at bounding box center [1175, 462] width 9 height 10
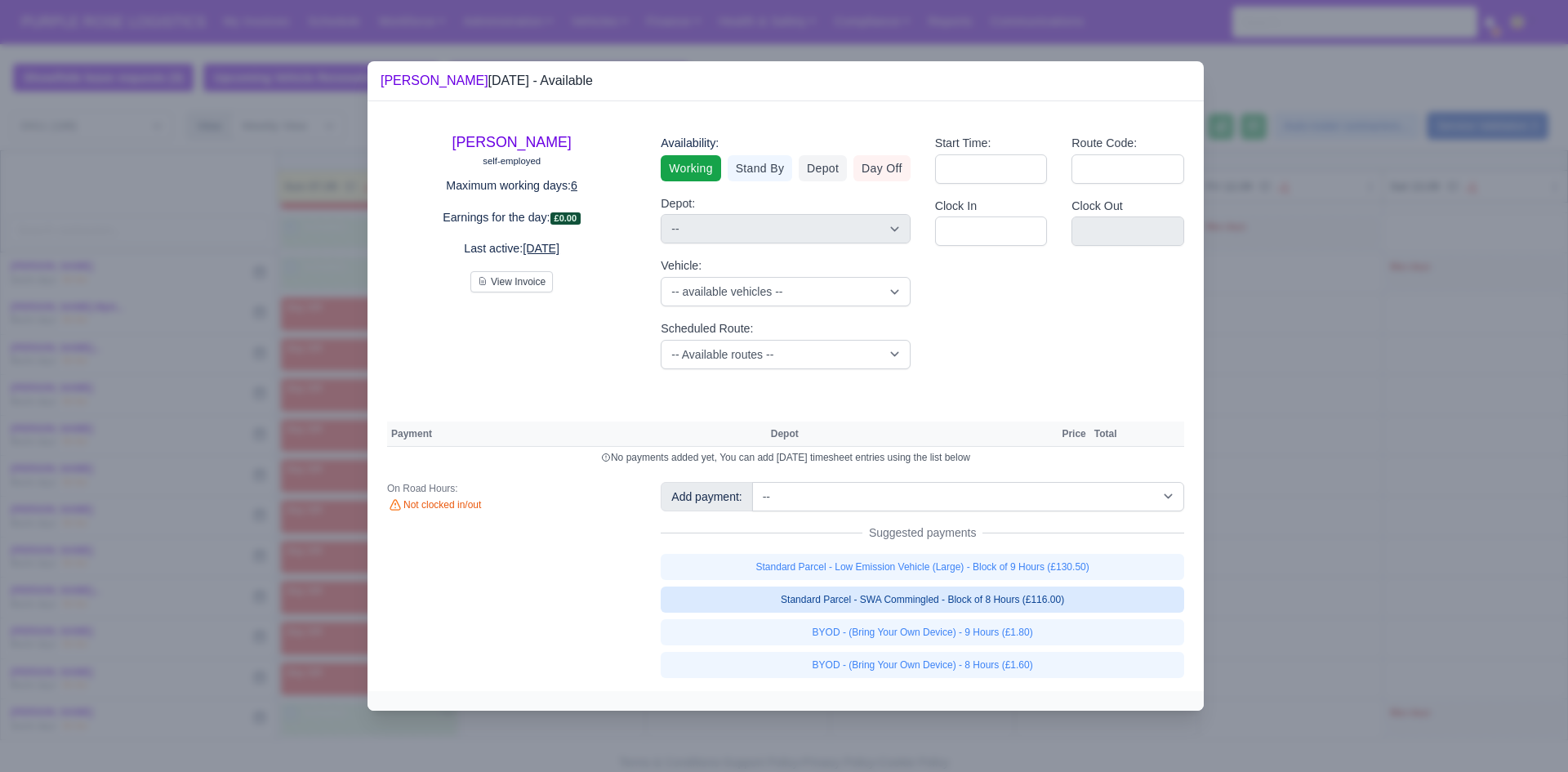
click at [822, 601] on link "Standard Parcel - SWA Commingled - Block of 8 Hours (£116.00)" at bounding box center [922, 599] width 524 height 26
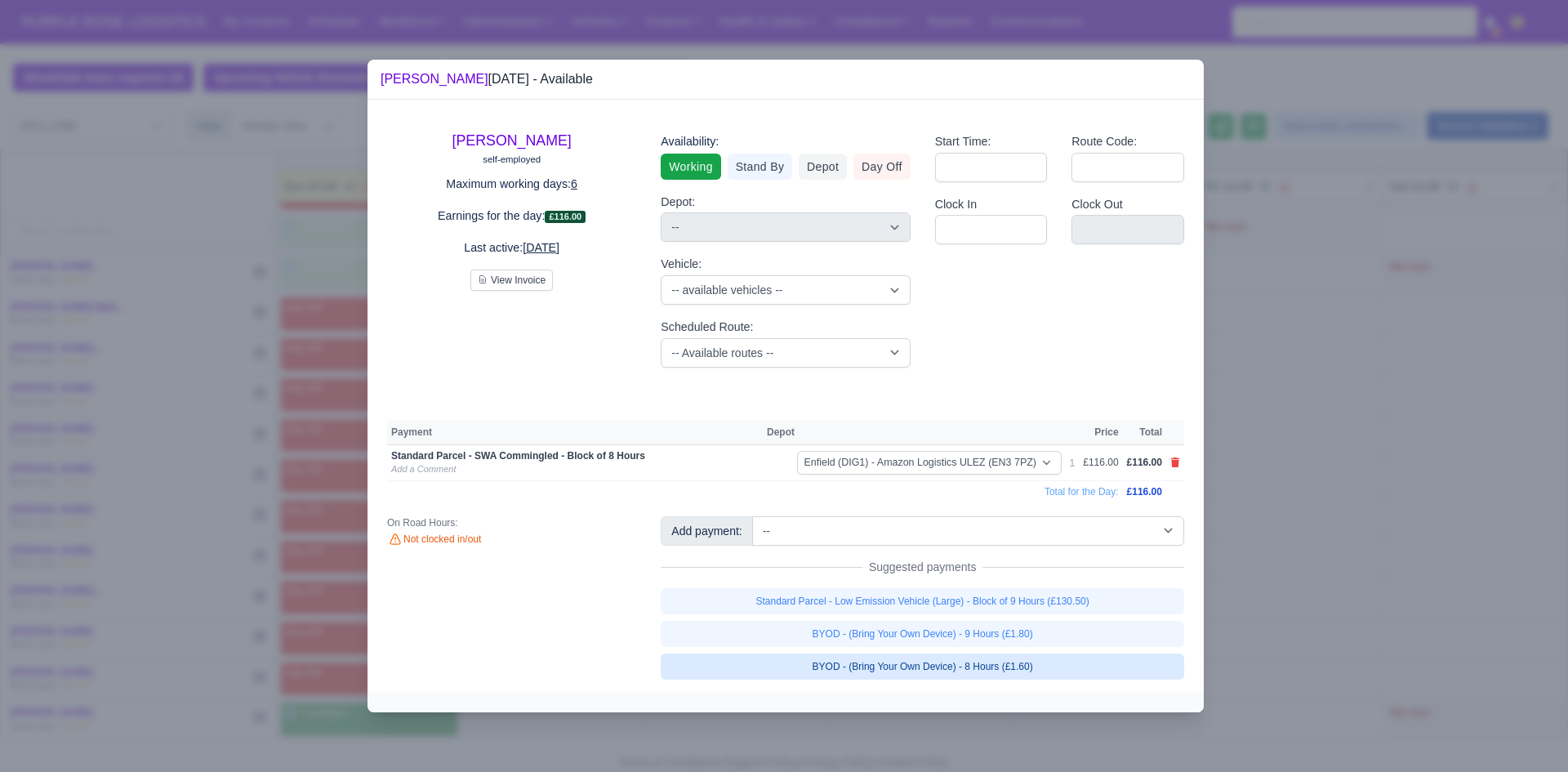
click at [822, 661] on link "BYOD - (Bring Your Own Device) - 8 Hours (£1.60)" at bounding box center [922, 666] width 524 height 26
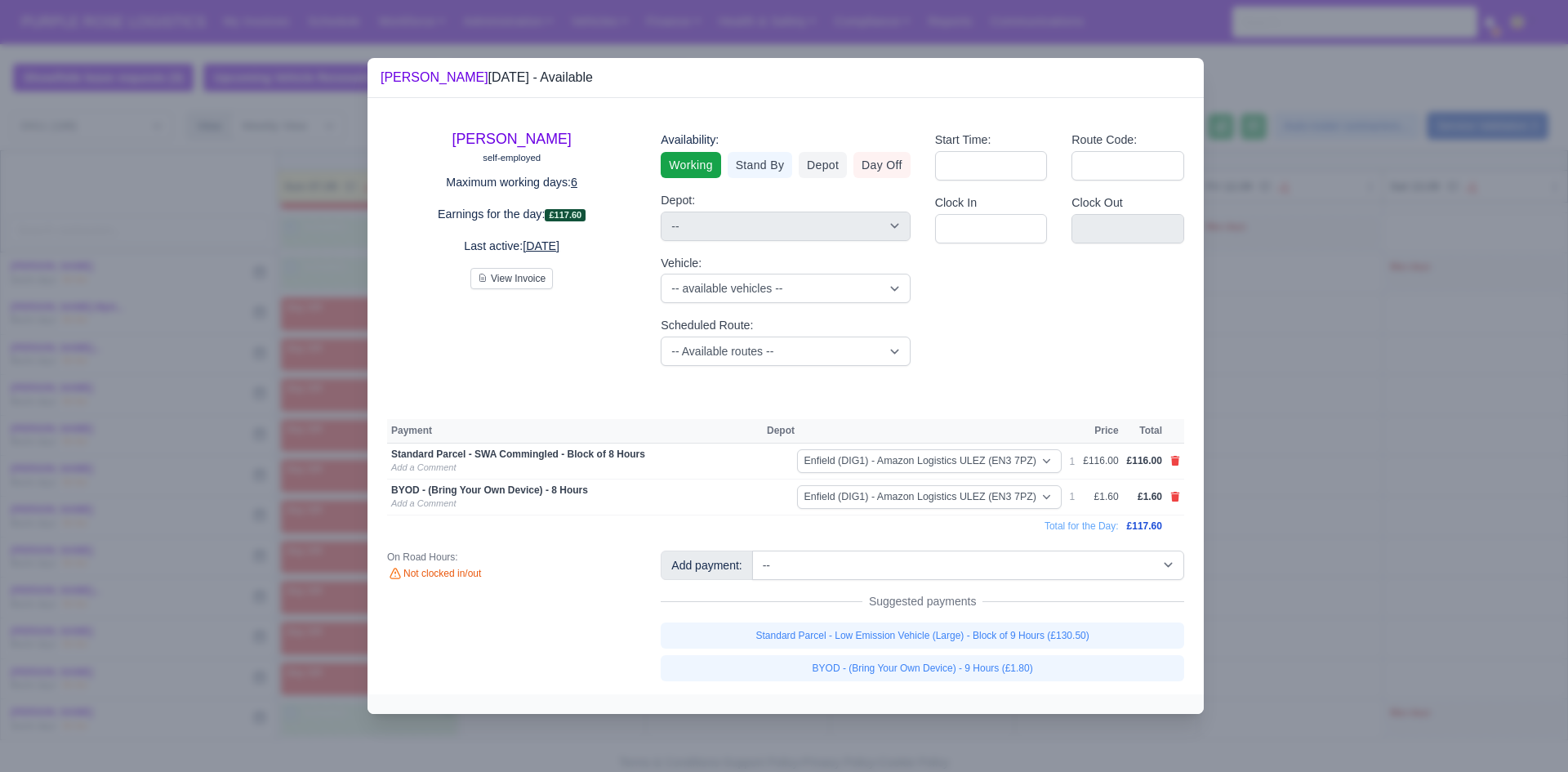
click at [822, 572] on div at bounding box center [784, 386] width 1568 height 772
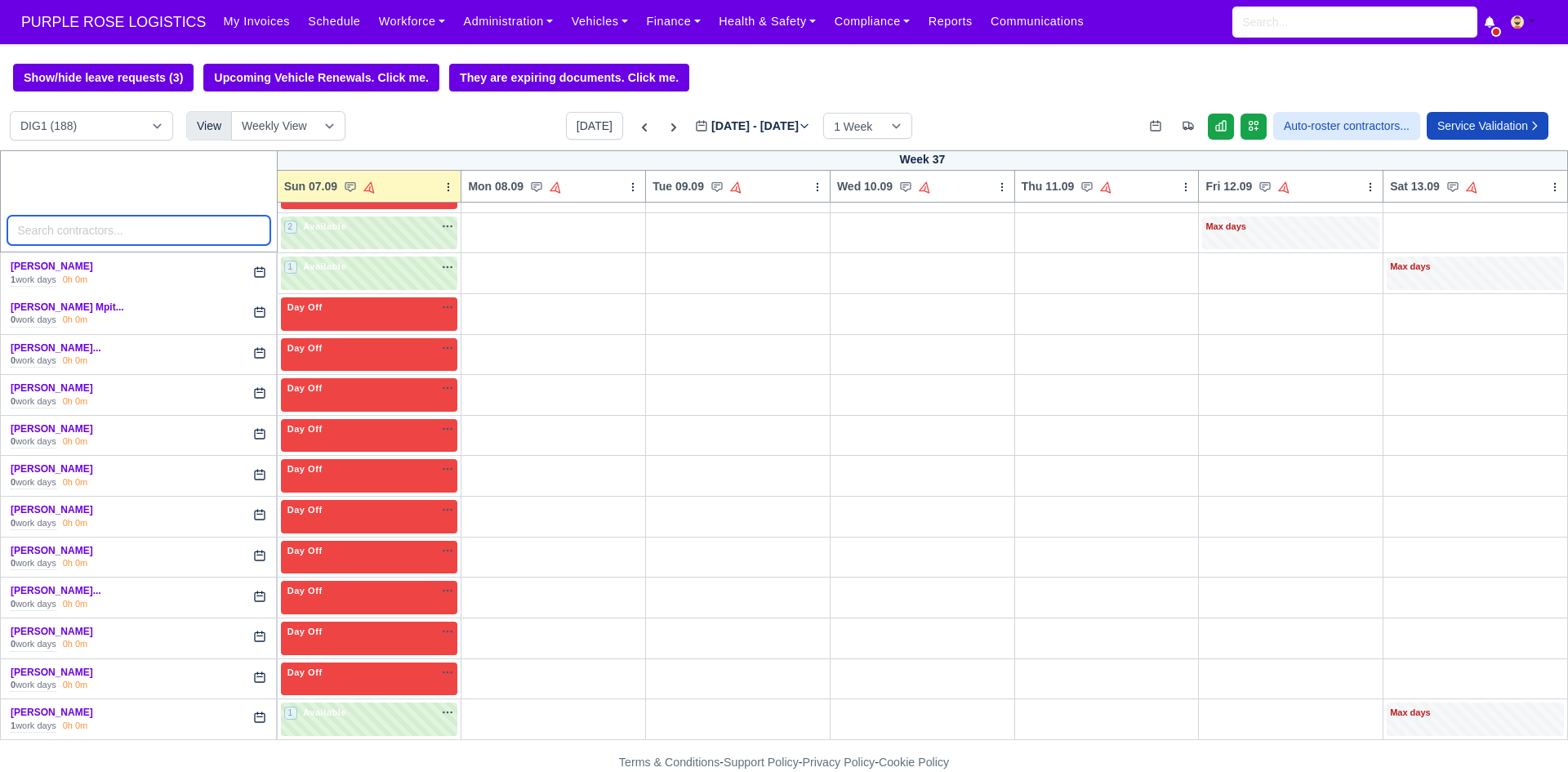
click at [105, 225] on input "search" at bounding box center [139, 229] width 263 height 29
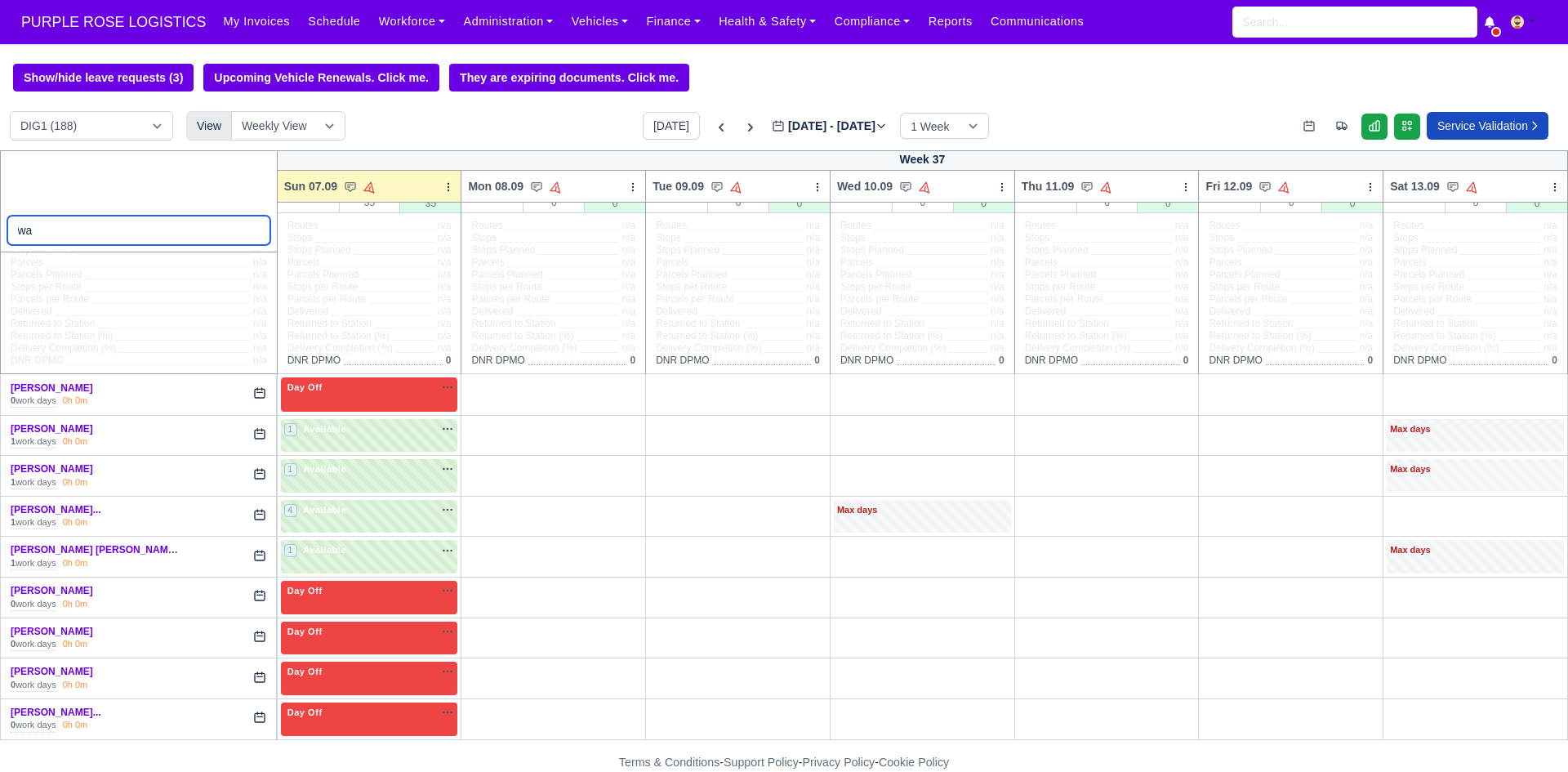
scroll to position [42, 0]
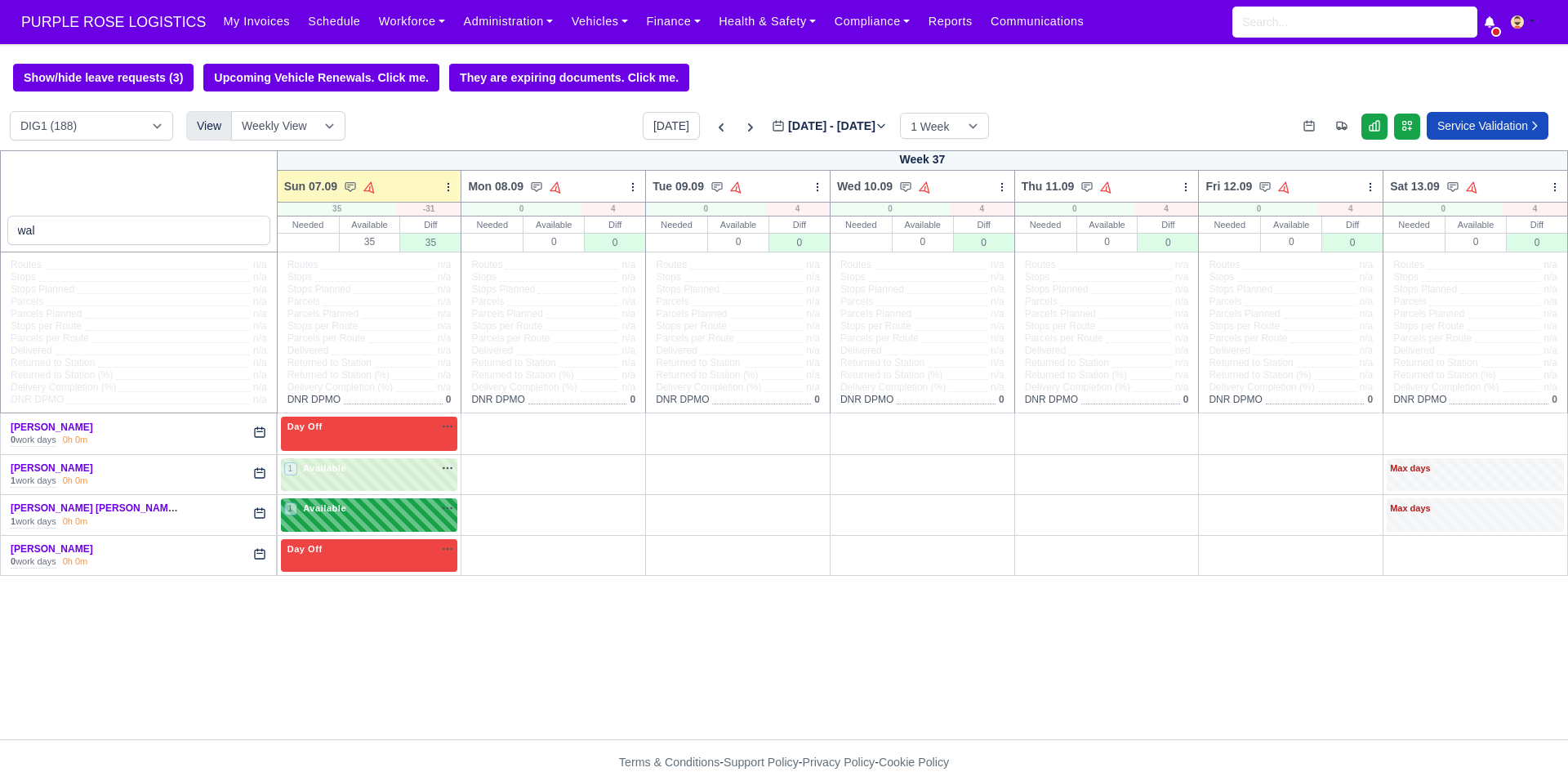
click at [319, 525] on div "1 Available" at bounding box center [370, 515] width 178 height 34
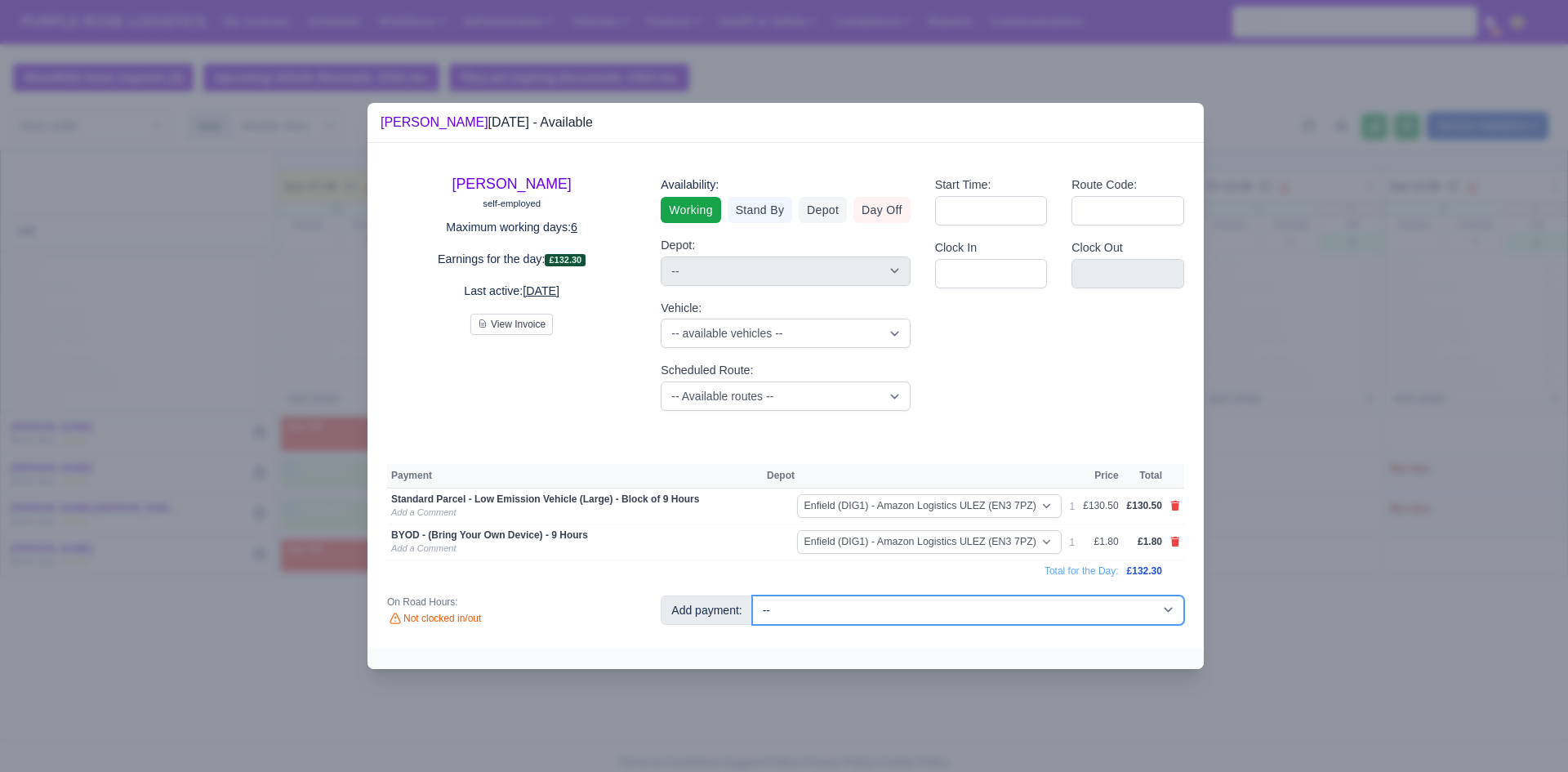
click at [796, 596] on select "-- Additional Hour Support (£14.50) Additional Hour Support (Walkers) (£13.50) …" at bounding box center [968, 609] width 432 height 29
click at [752, 595] on select "-- Additional Hour Support (£14.50) Additional Hour Support (Walkers) (£13.50) …" at bounding box center [968, 609] width 432 height 29
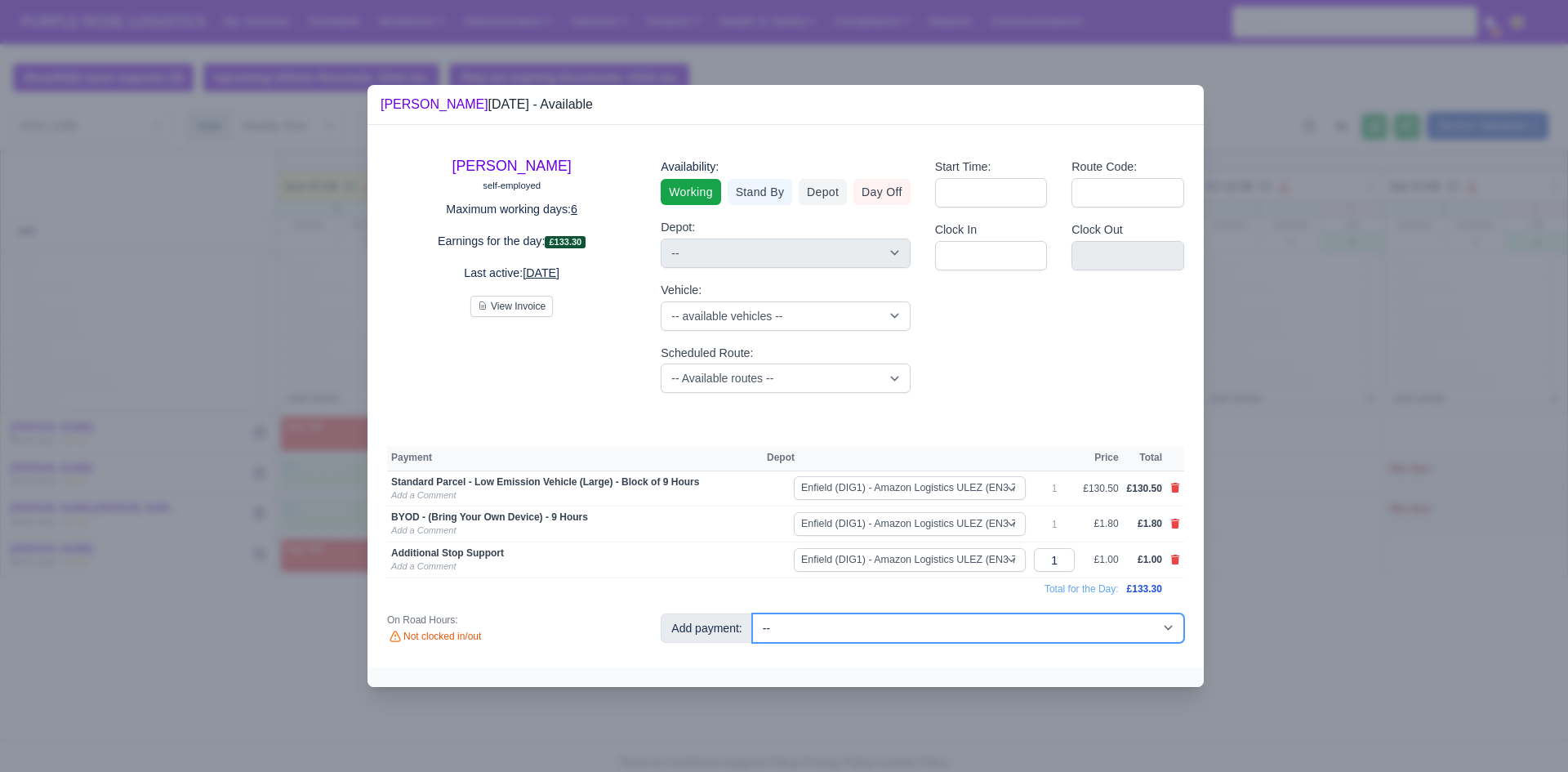
click at [822, 630] on select "-- Additional Hour Support (£14.50) Additional Hour Support (Walkers) (£13.50) …" at bounding box center [968, 627] width 432 height 29
click at [705, 579] on td "Total for the Day:" at bounding box center [755, 588] width 736 height 22
drag, startPoint x: 1062, startPoint y: 557, endPoint x: 1044, endPoint y: 559, distance: 18.1
click at [822, 559] on input "1" at bounding box center [1053, 560] width 41 height 24
click at [763, 590] on td "Total for the Day:" at bounding box center [755, 588] width 736 height 22
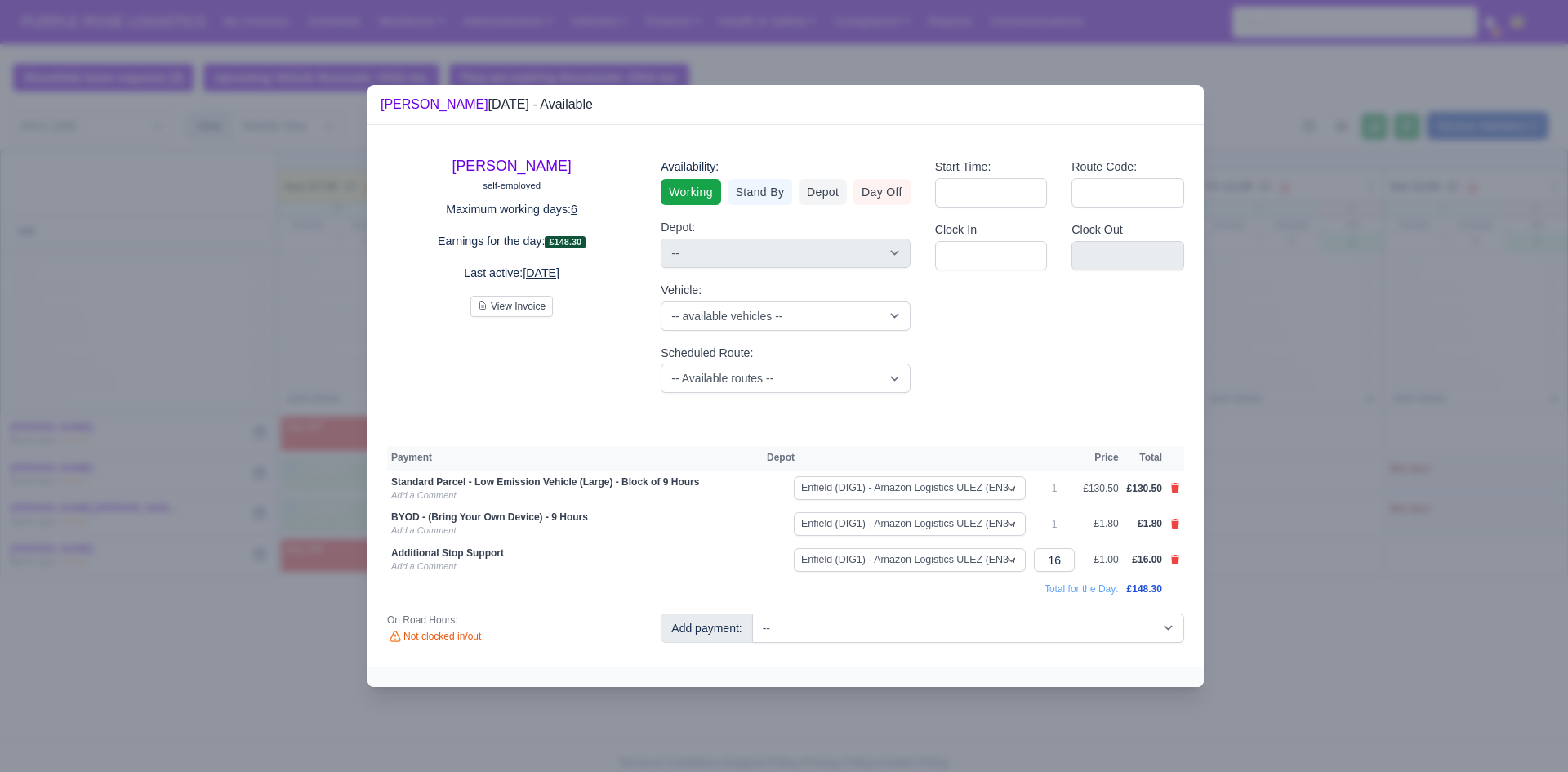
click at [822, 723] on div at bounding box center [784, 386] width 1568 height 772
